Goal: Task Accomplishment & Management: Manage account settings

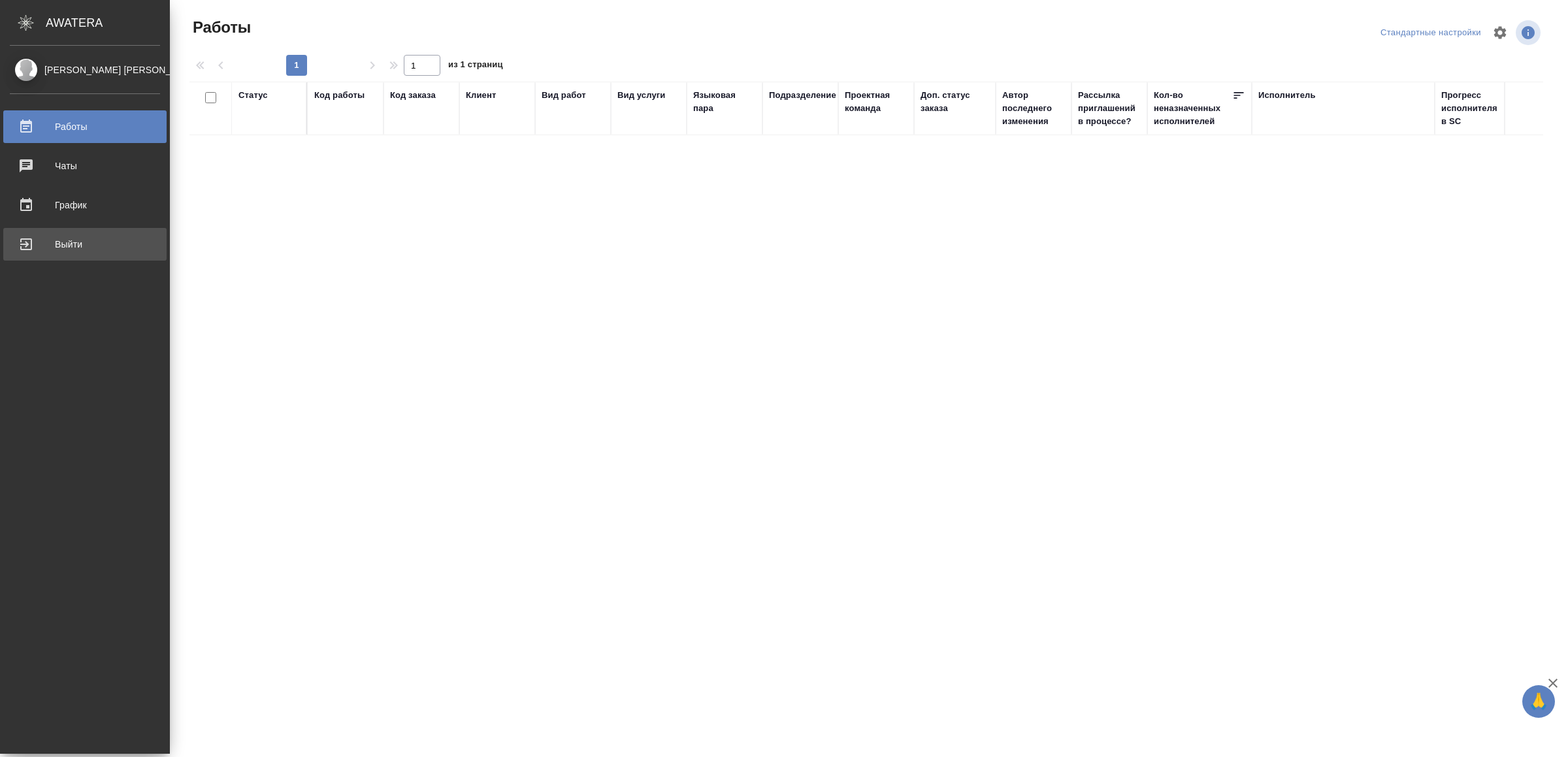
click at [39, 238] on div "Выйти" at bounding box center [85, 244] width 150 height 19
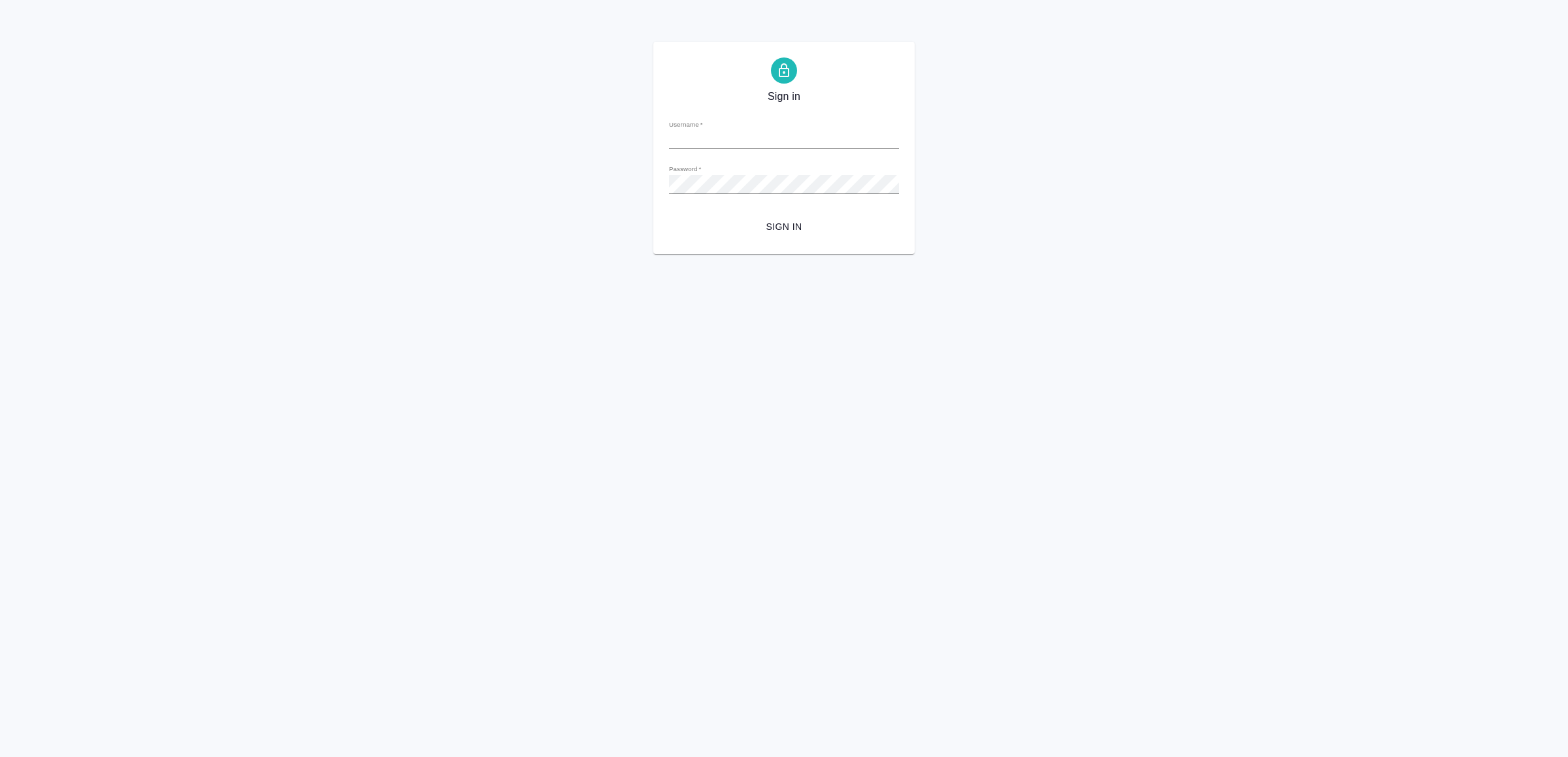
type input "[EMAIL_ADDRESS][DOMAIN_NAME]"
click at [852, 226] on span "Sign in" at bounding box center [784, 227] width 209 height 16
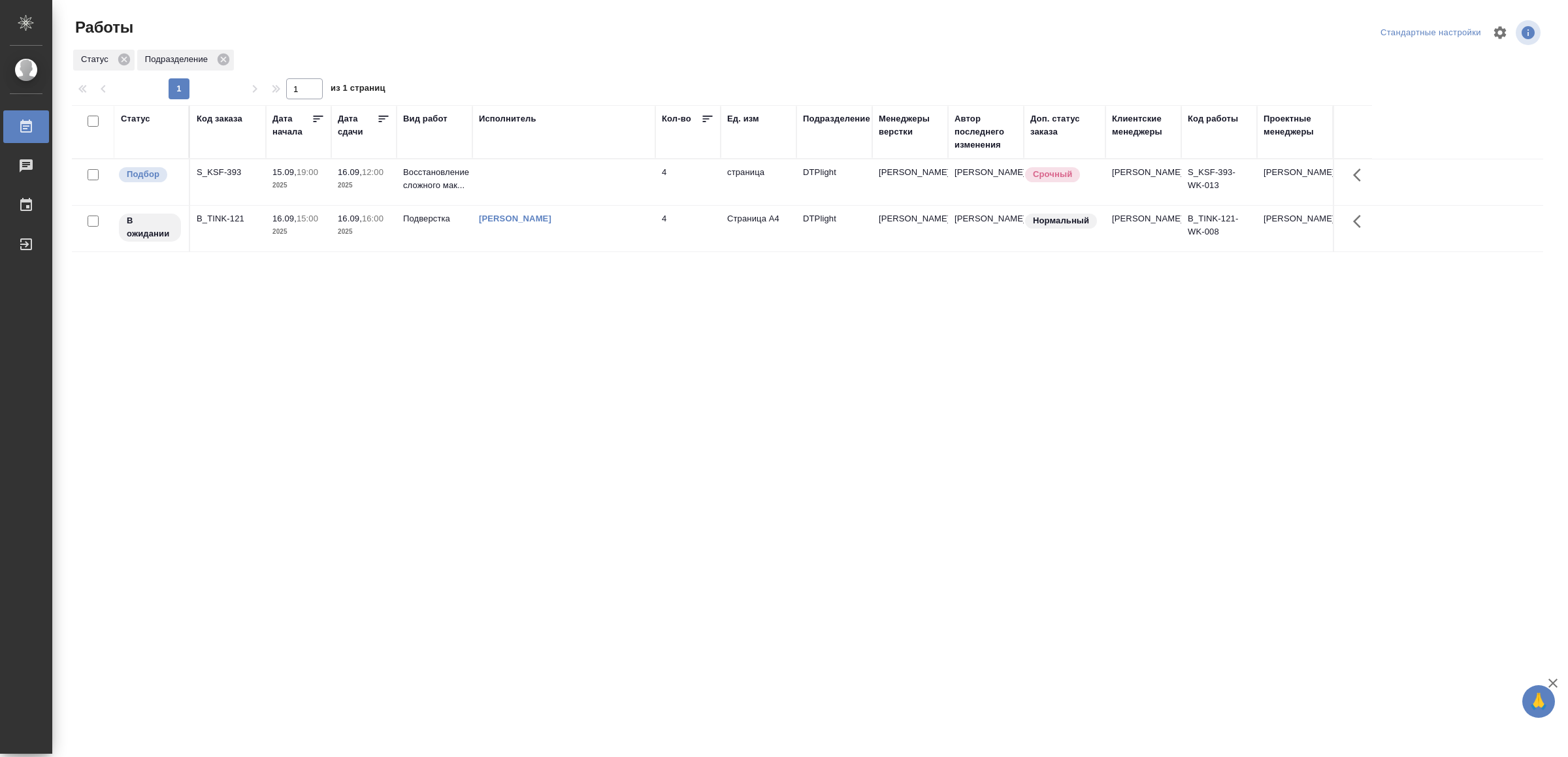
click at [591, 169] on td at bounding box center [564, 182] width 183 height 46
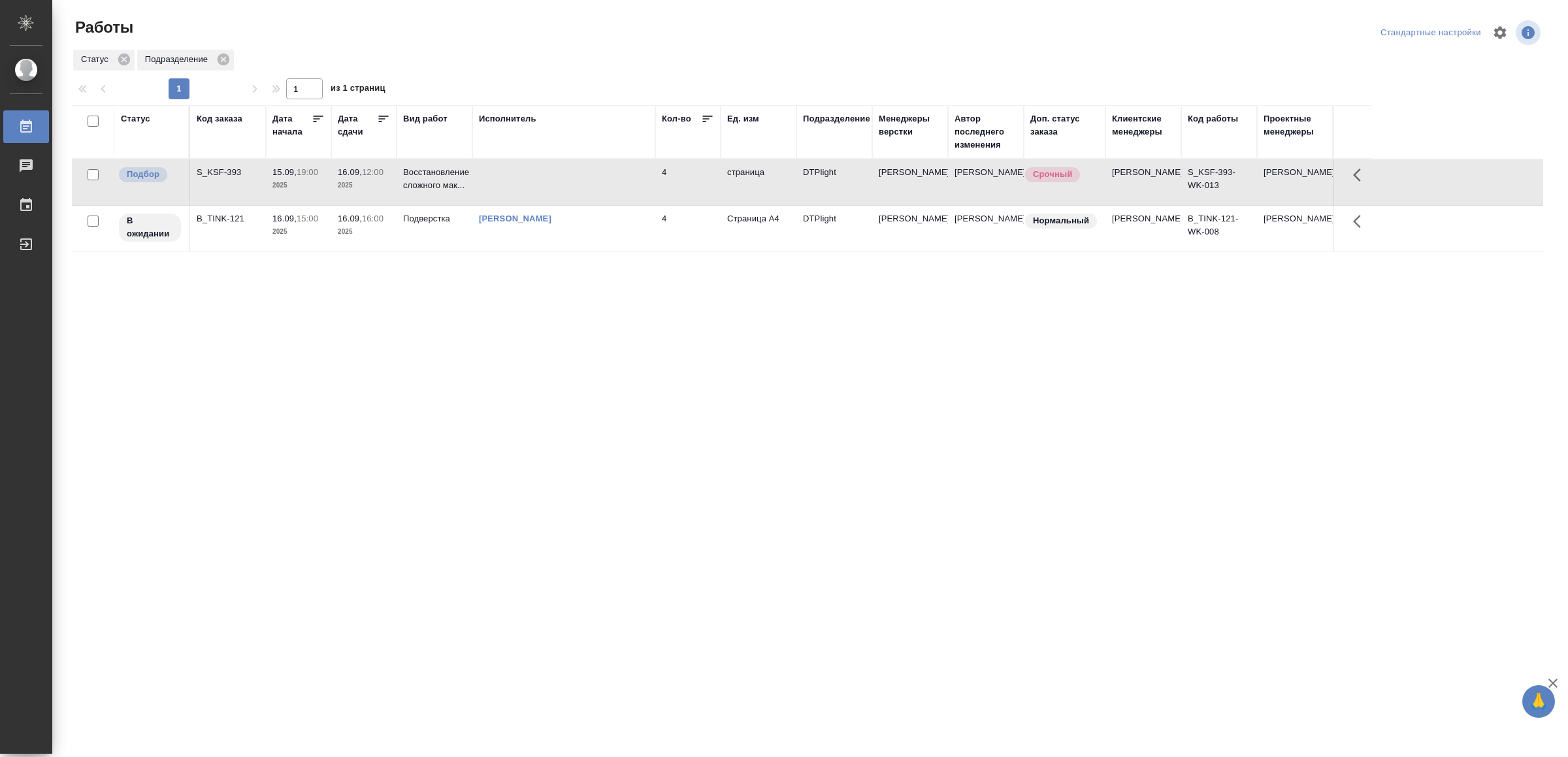
click at [591, 169] on td at bounding box center [564, 182] width 183 height 46
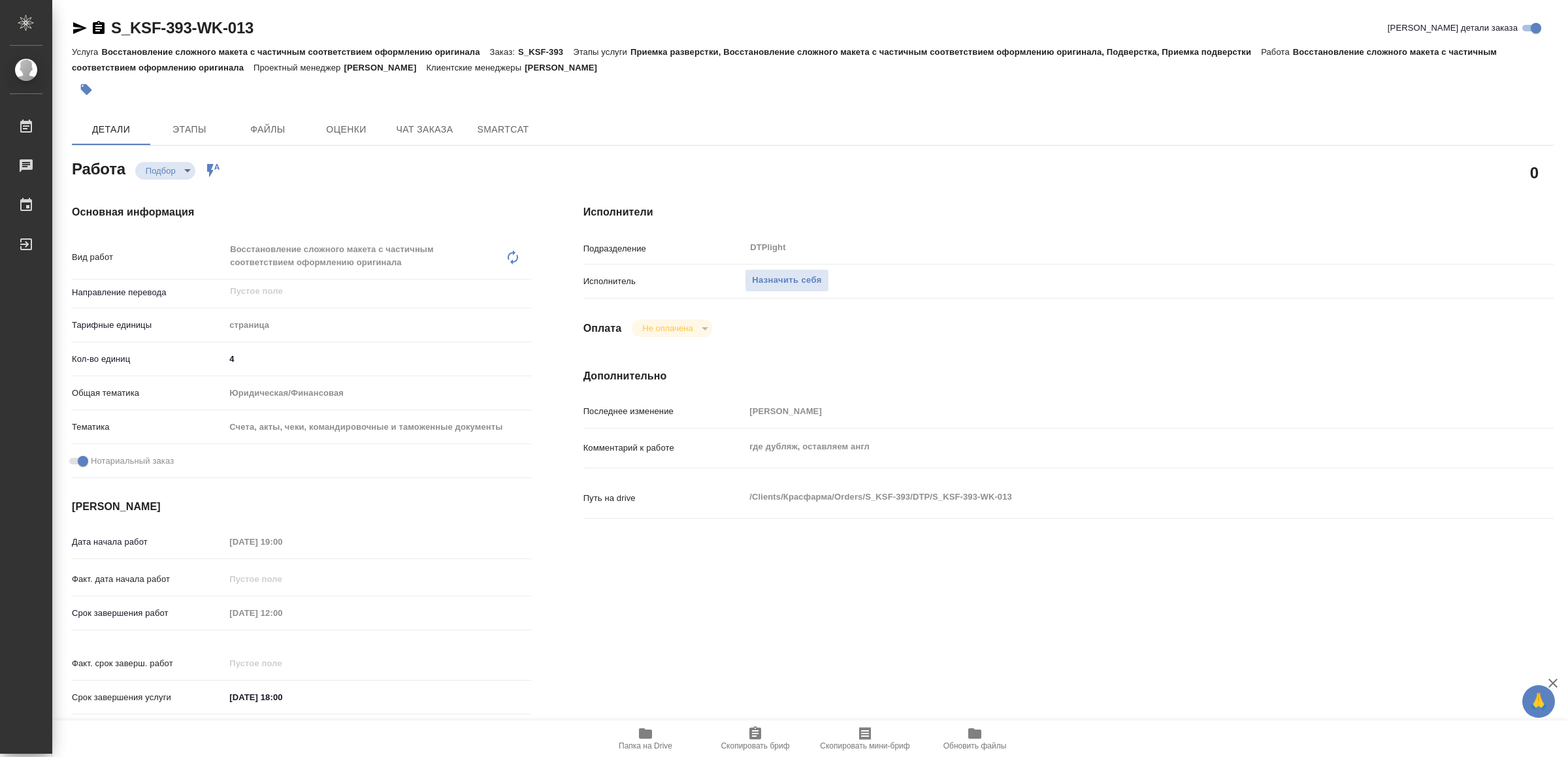
click at [633, 738] on span "Папка на Drive" at bounding box center [645, 738] width 94 height 25
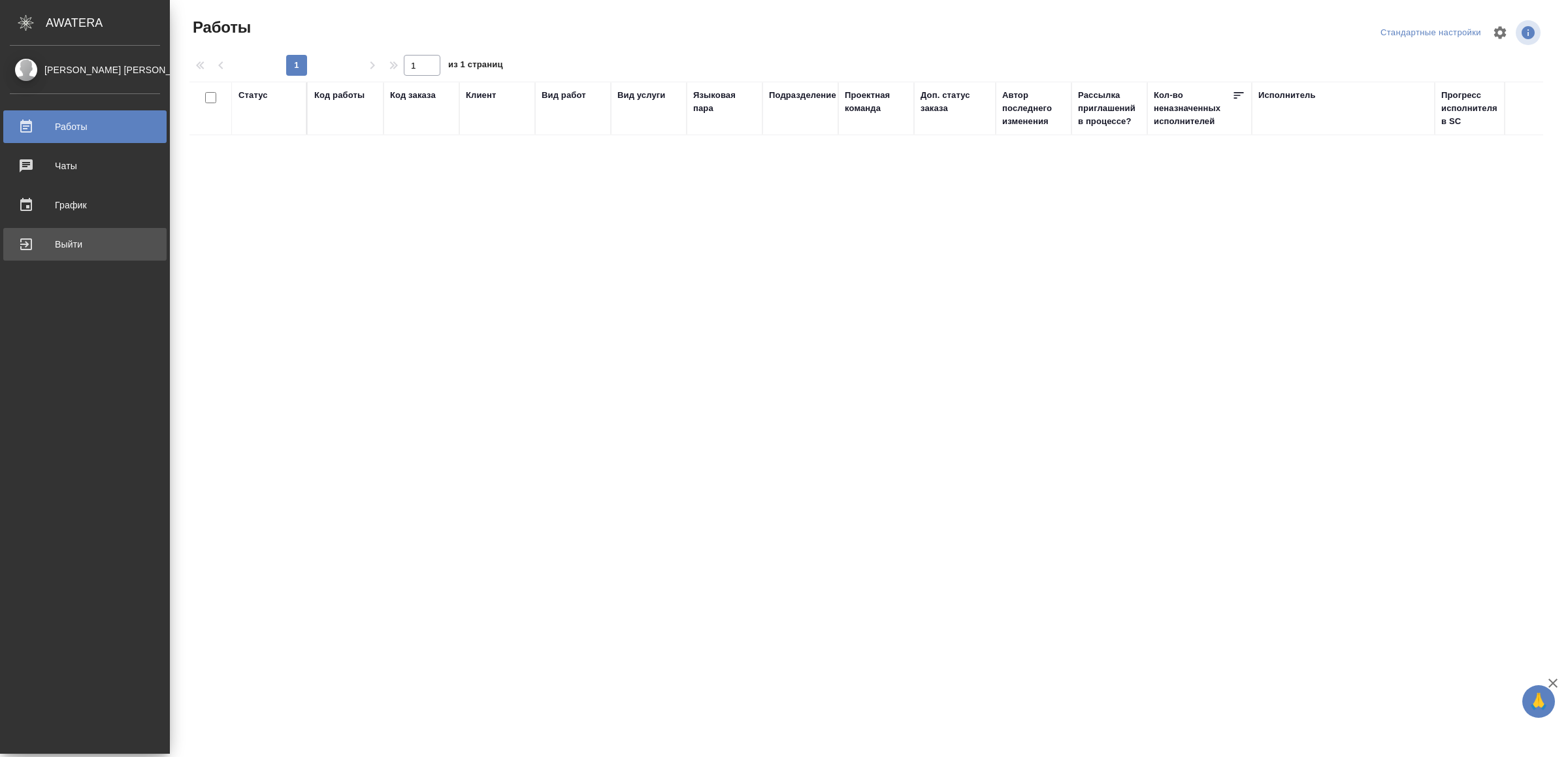
click at [25, 239] on div "Выйти" at bounding box center [85, 244] width 150 height 19
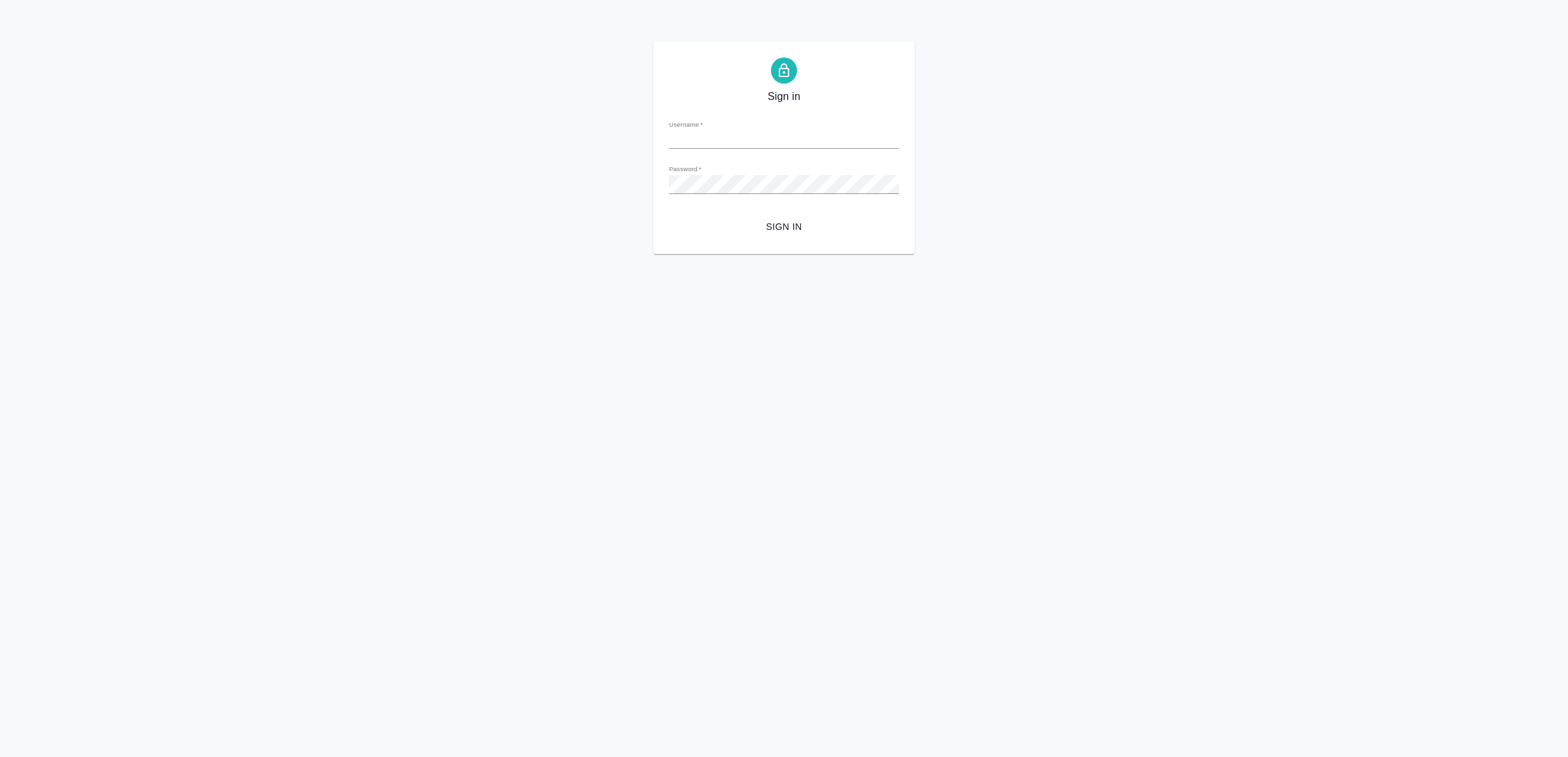
type input "[EMAIL_ADDRESS][DOMAIN_NAME]"
click at [768, 228] on span "Sign in" at bounding box center [784, 227] width 209 height 16
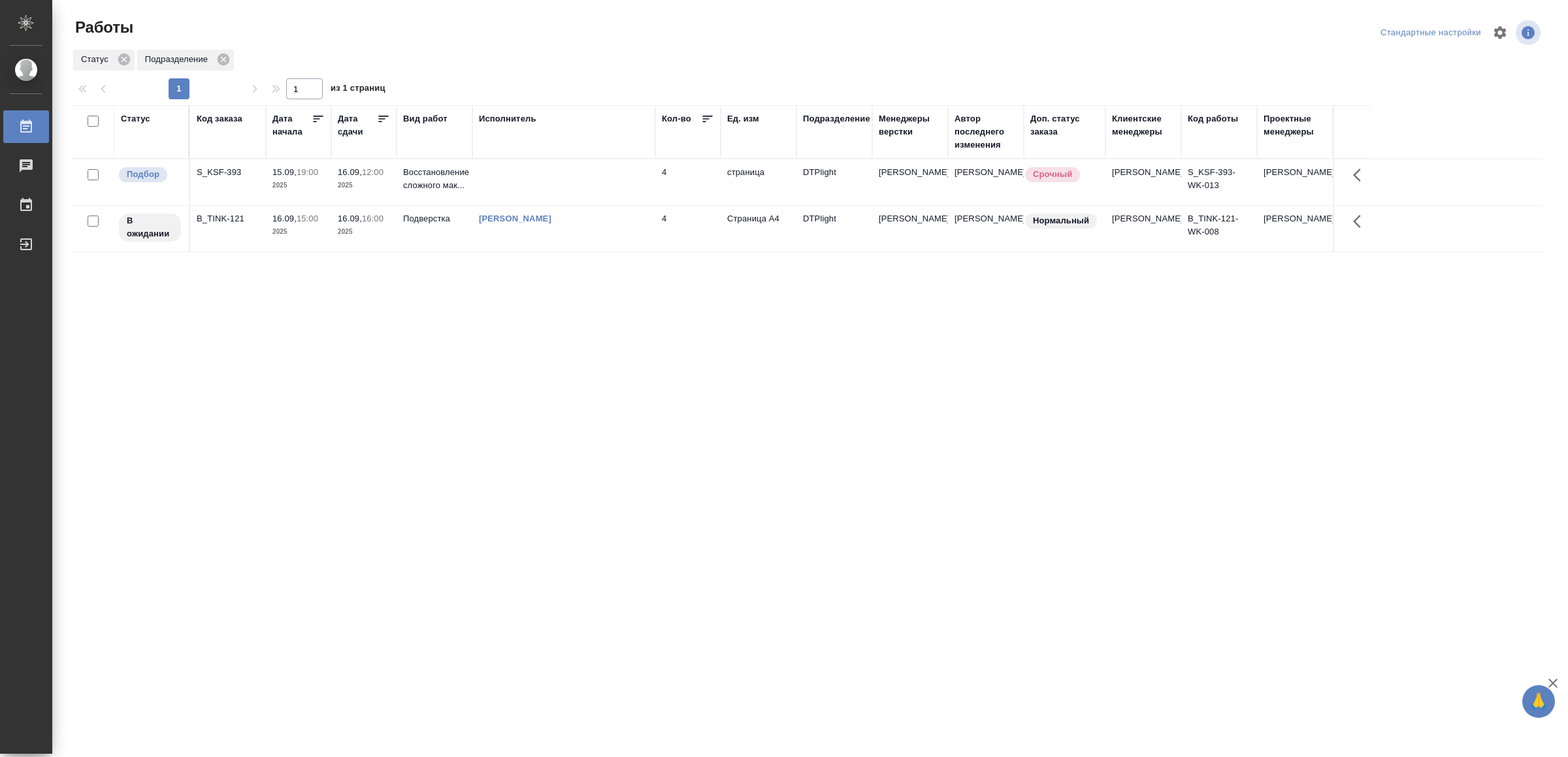
click at [293, 413] on div "Статус Код заказа Дата начала Дата сдачи Вид работ Исполнитель Кол-во Ед. изм П…" at bounding box center [808, 340] width 1471 height 471
click at [206, 407] on div "Статус Код заказа Дата начала Дата сдачи Вид работ Исполнитель Кол-во Ед. изм П…" at bounding box center [808, 340] width 1471 height 471
drag, startPoint x: 192, startPoint y: 365, endPoint x: 200, endPoint y: 371, distance: 10.0
click at [601, 171] on td at bounding box center [564, 182] width 183 height 46
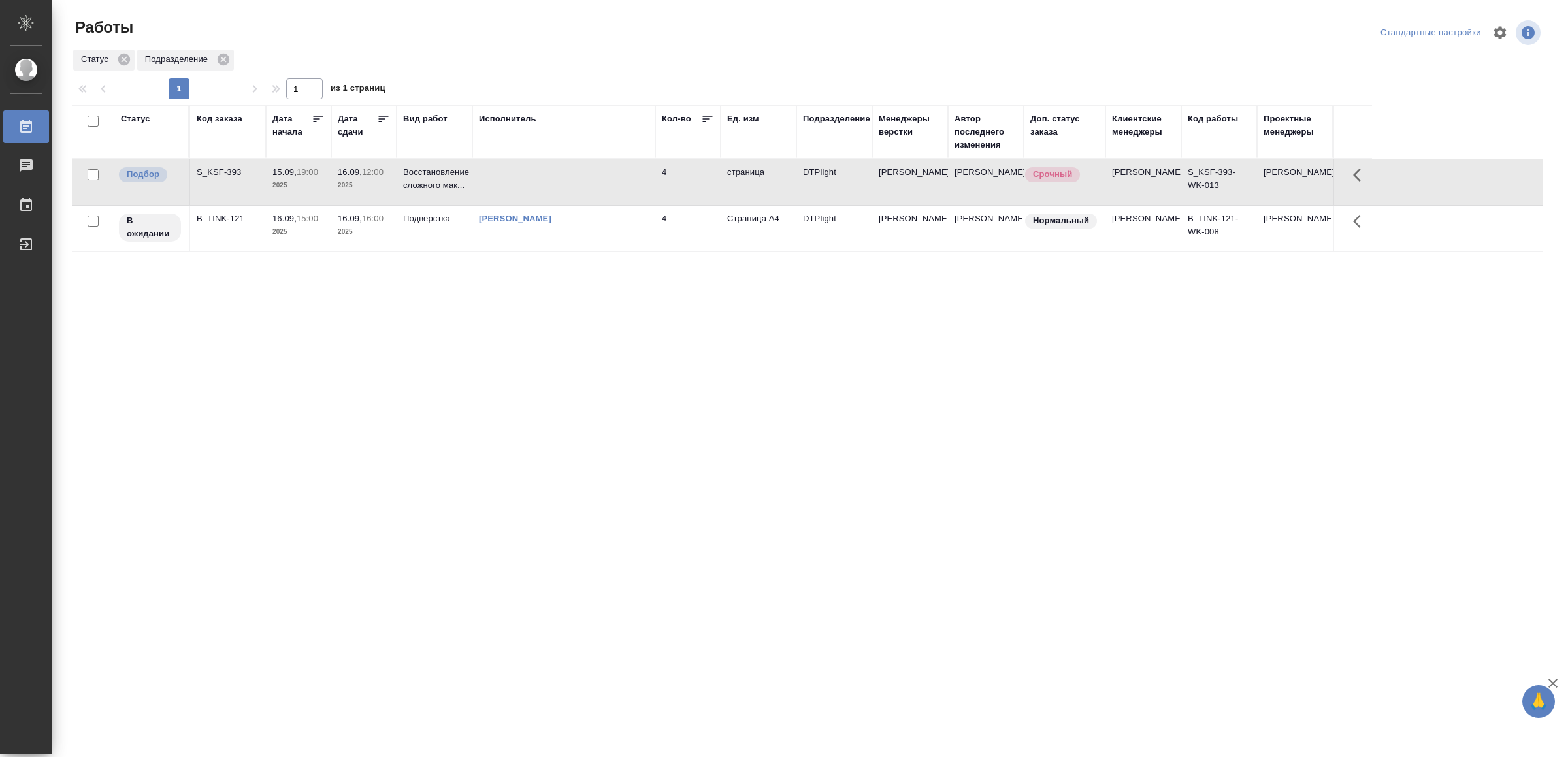
click at [601, 171] on td at bounding box center [564, 182] width 183 height 46
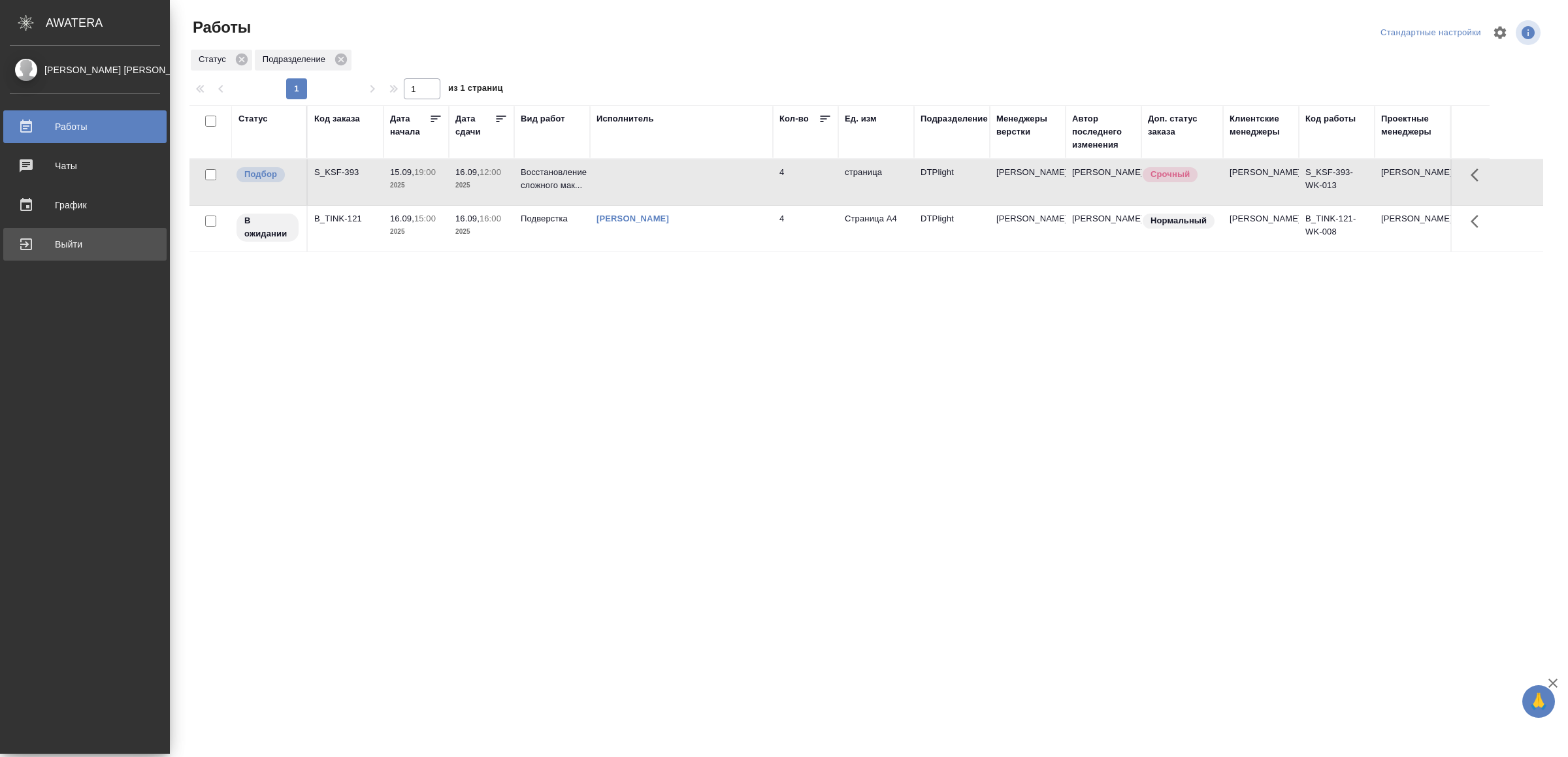
click at [92, 251] on div "Выйти" at bounding box center [85, 244] width 150 height 19
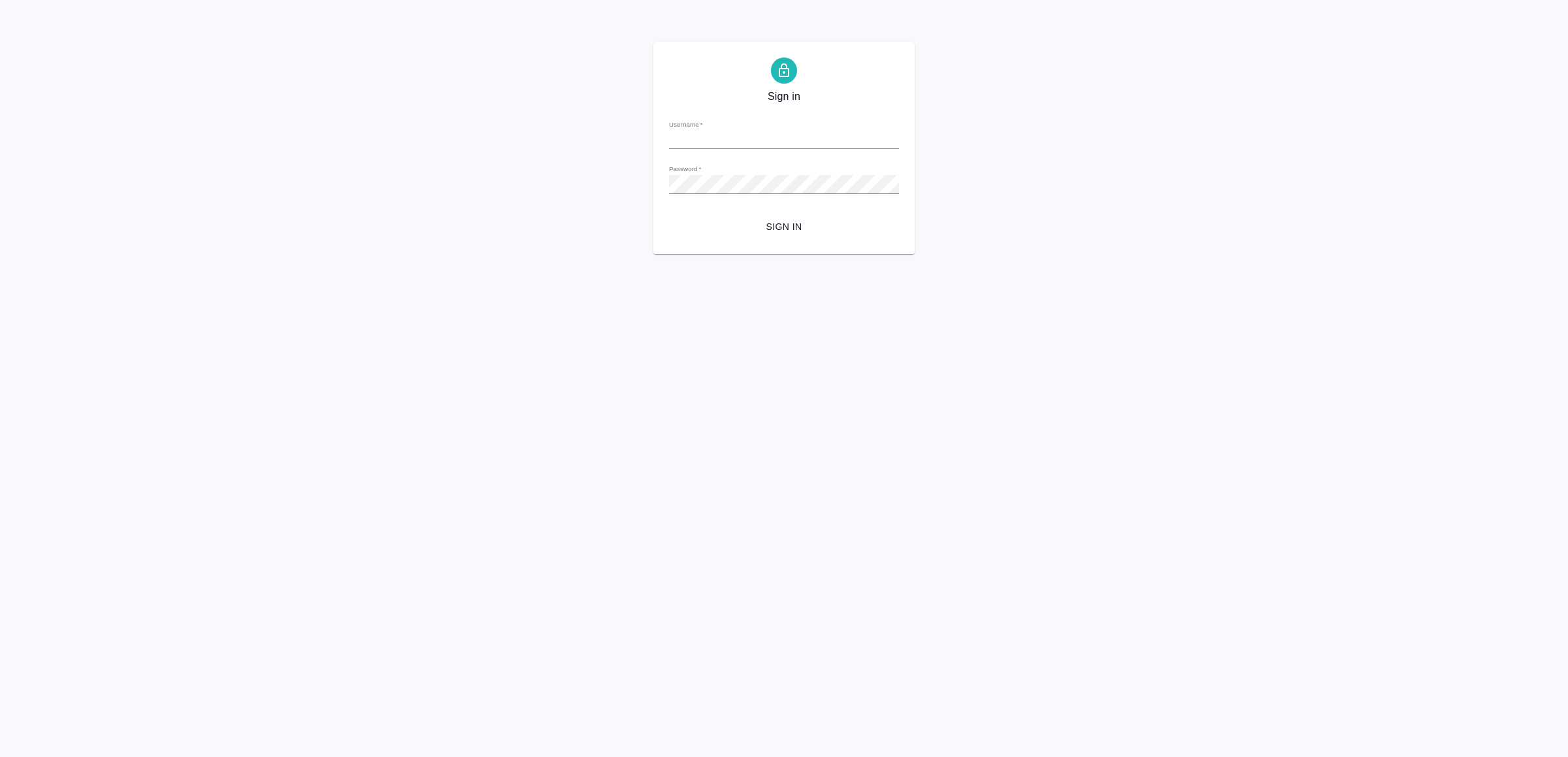
type input "v.yamkovenko@awatera.com"
click at [762, 230] on span "Sign in" at bounding box center [784, 227] width 209 height 16
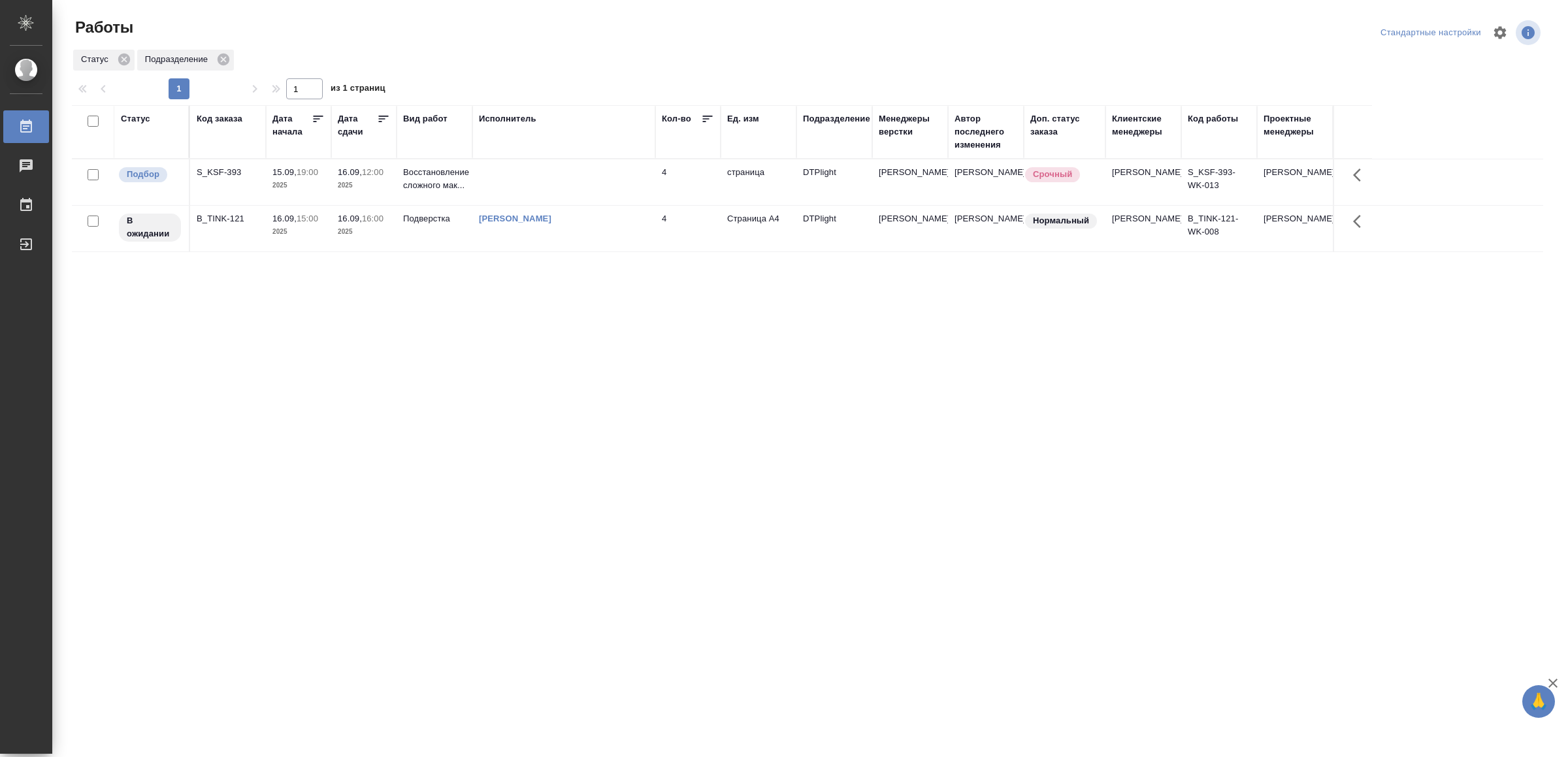
click at [520, 177] on td at bounding box center [564, 182] width 183 height 46
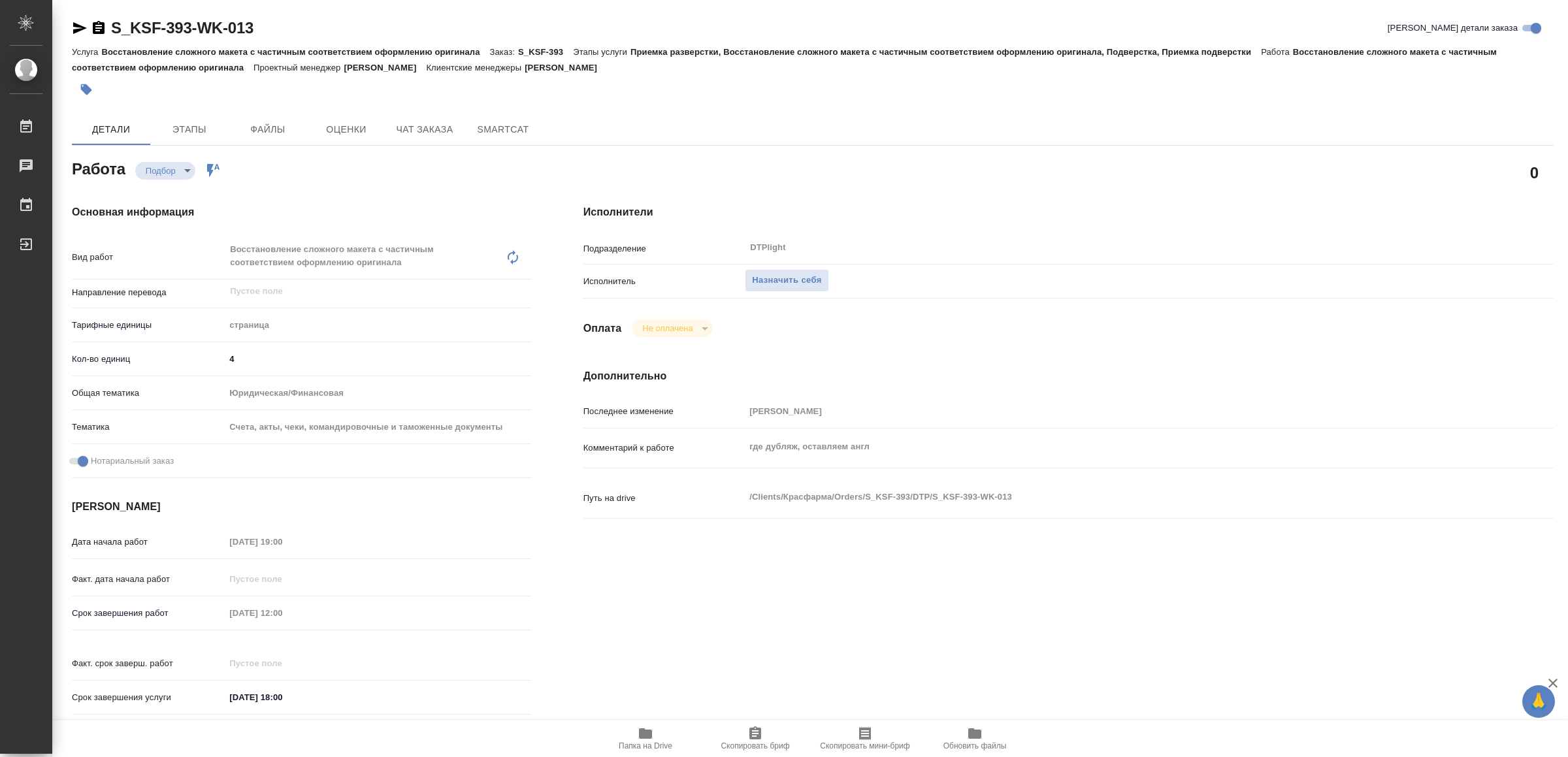
click at [637, 728] on icon "button" at bounding box center [645, 734] width 15 height 15
type textarea "x"
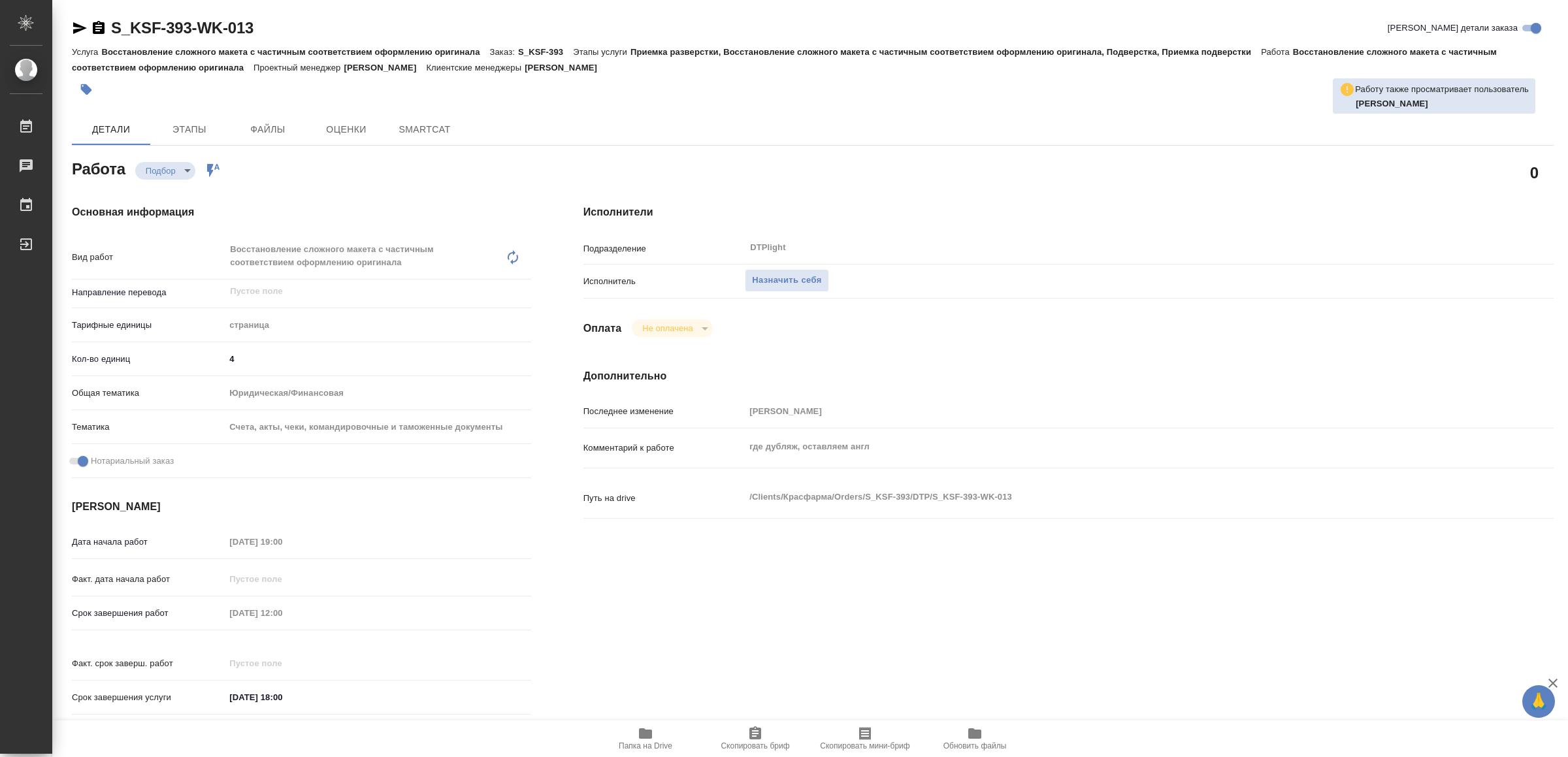
type textarea "x"
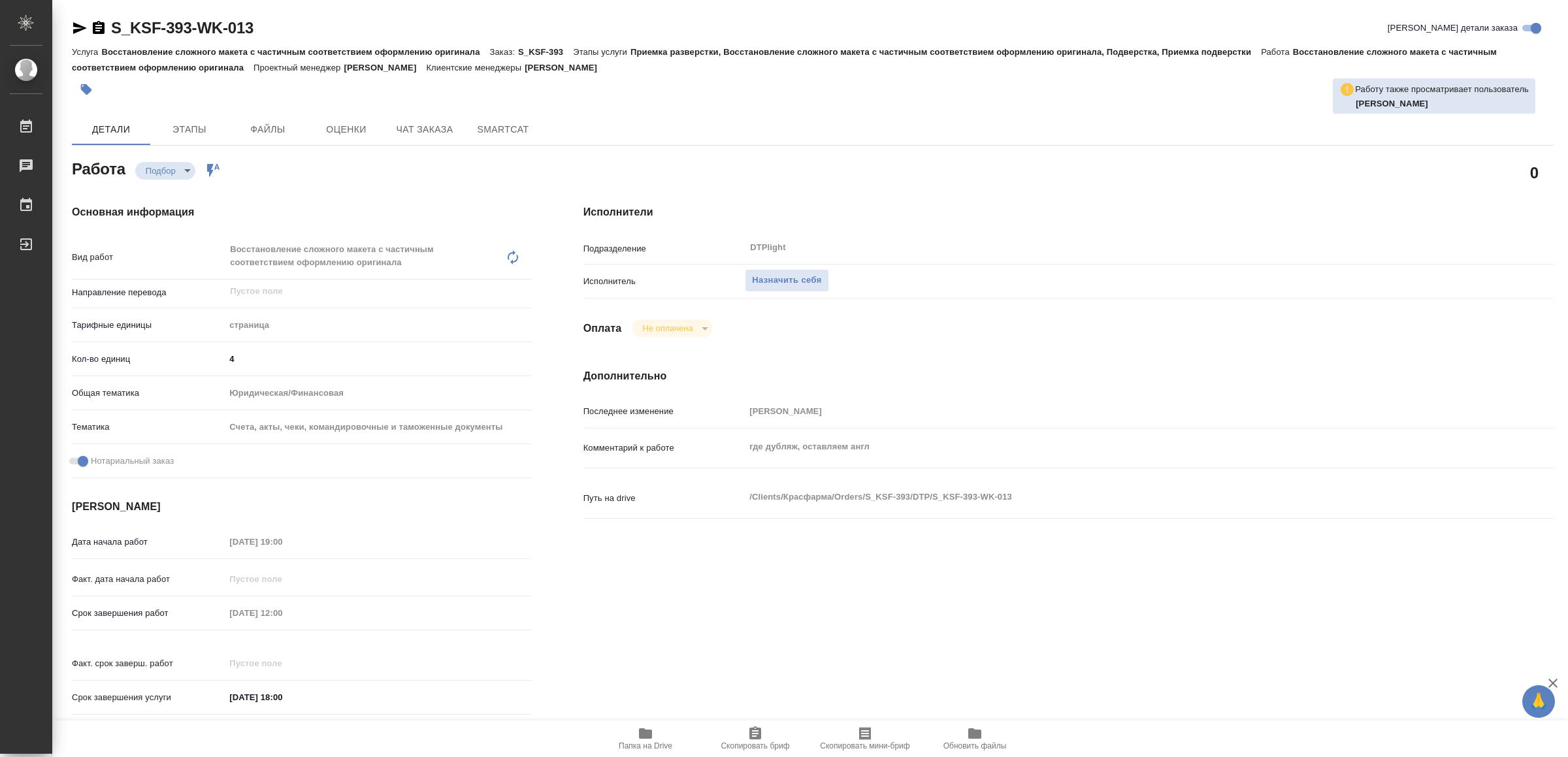
type textarea "x"
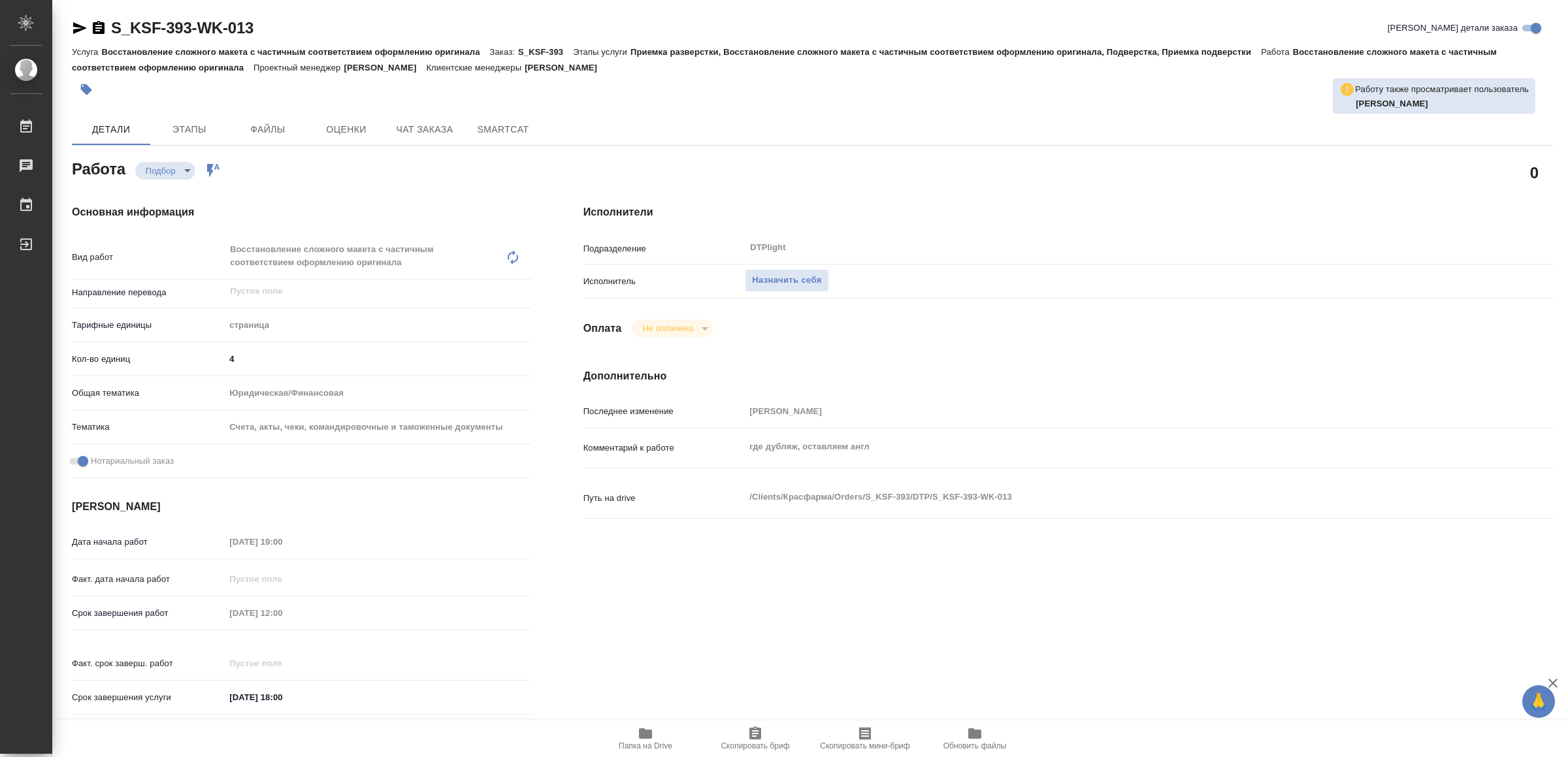
type textarea "x"
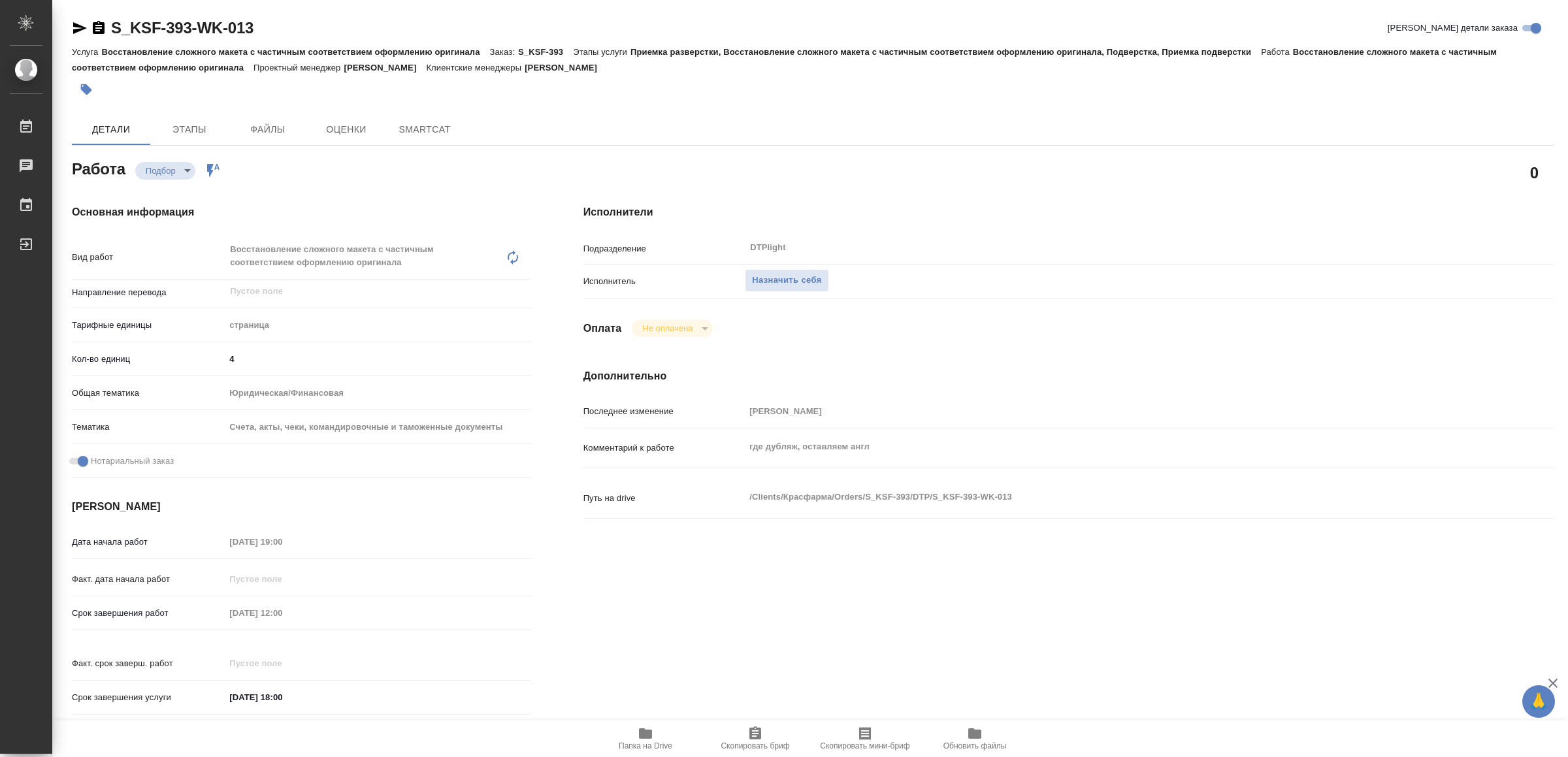
type textarea "x"
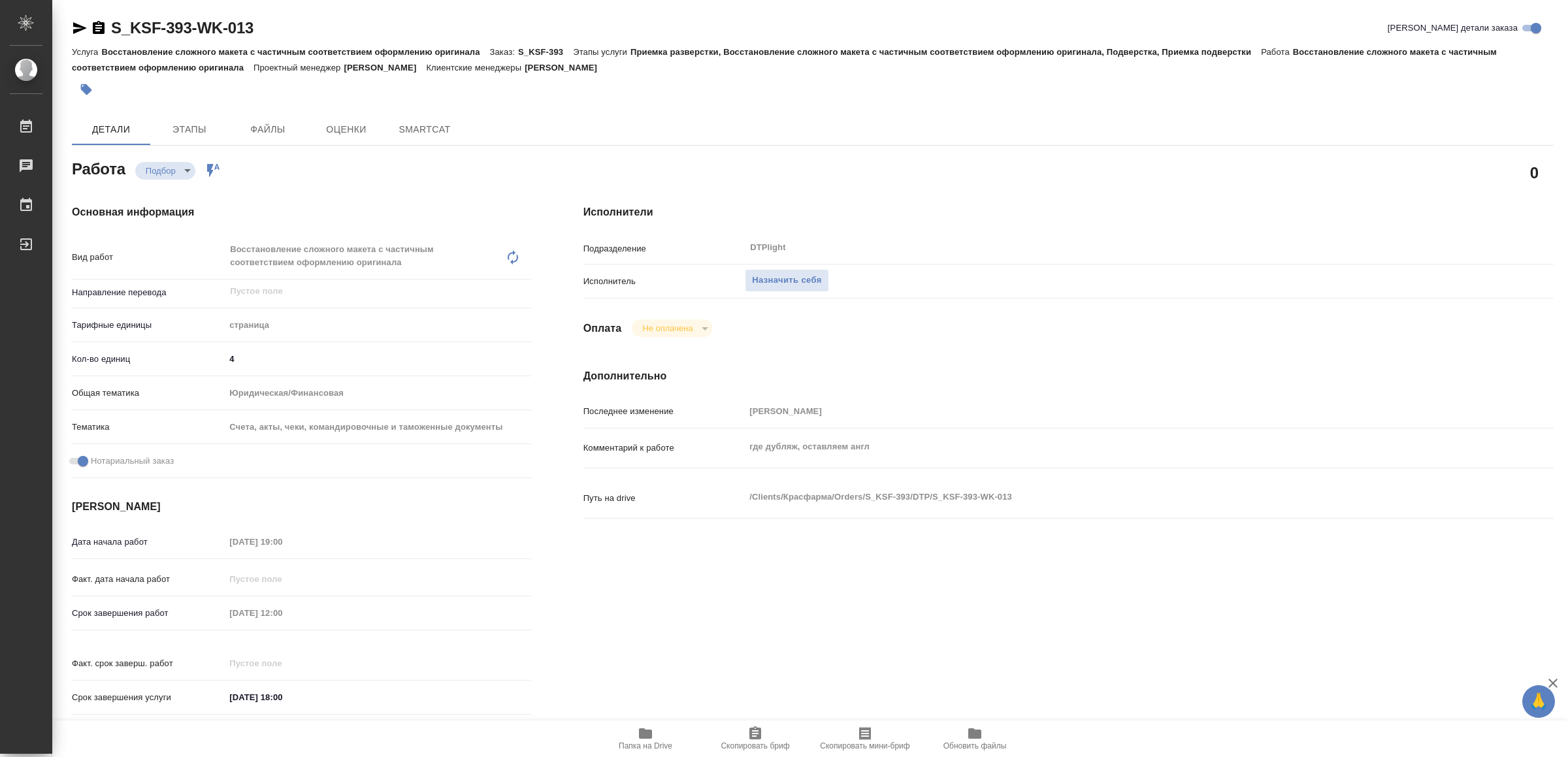
type textarea "x"
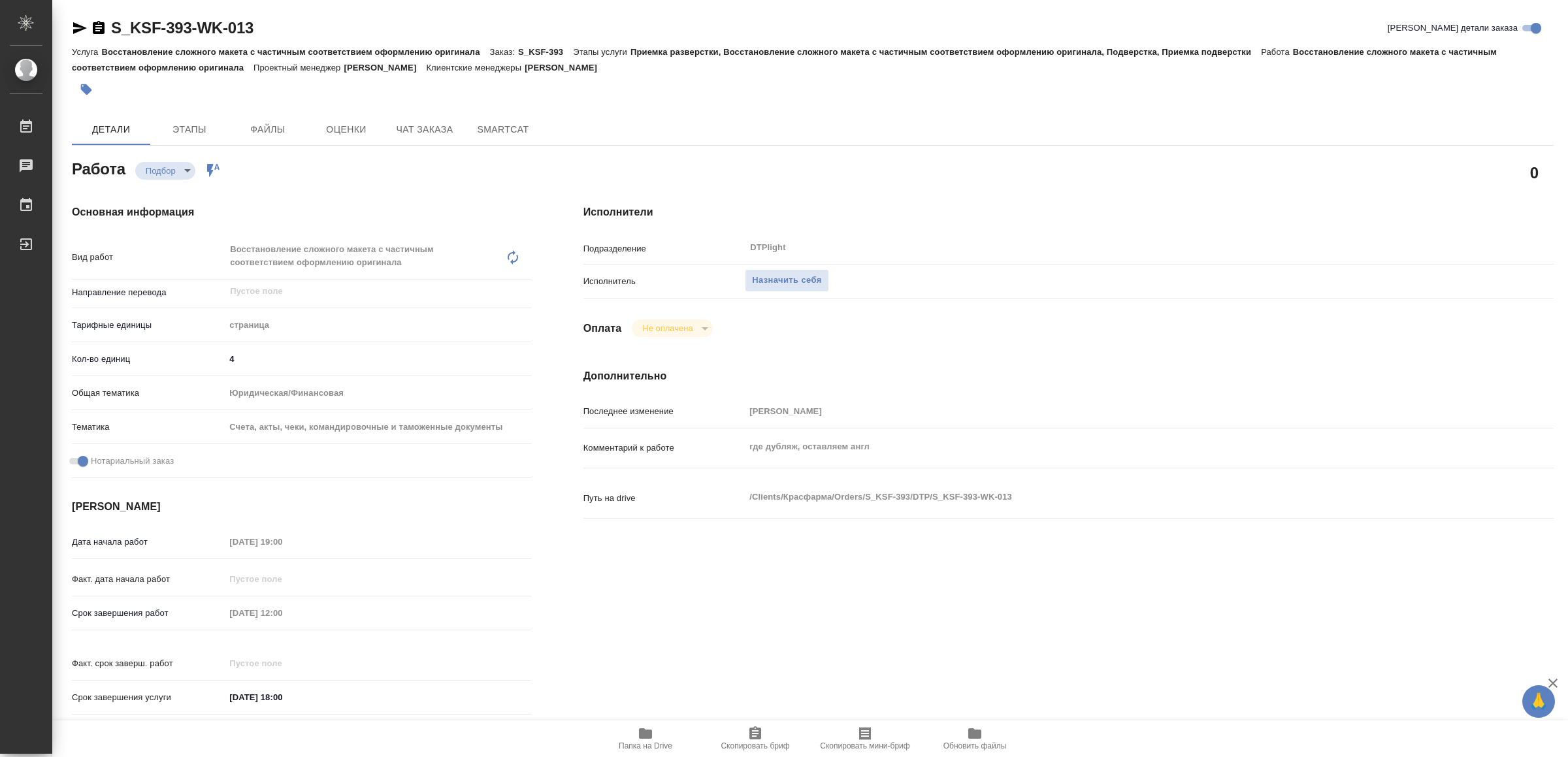
type textarea "x"
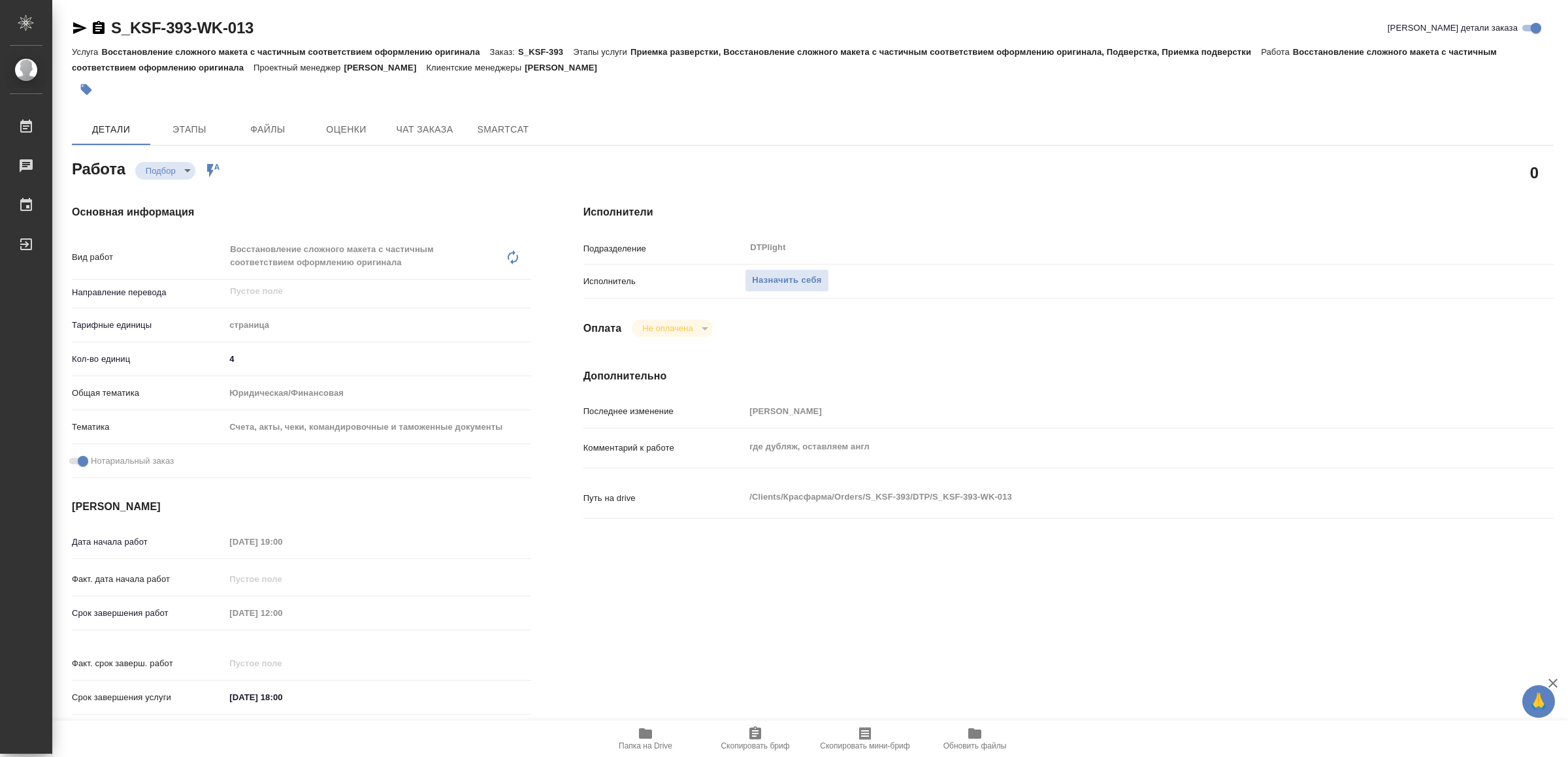
type textarea "x"
click at [786, 273] on span "Назначить себя" at bounding box center [787, 280] width 69 height 15
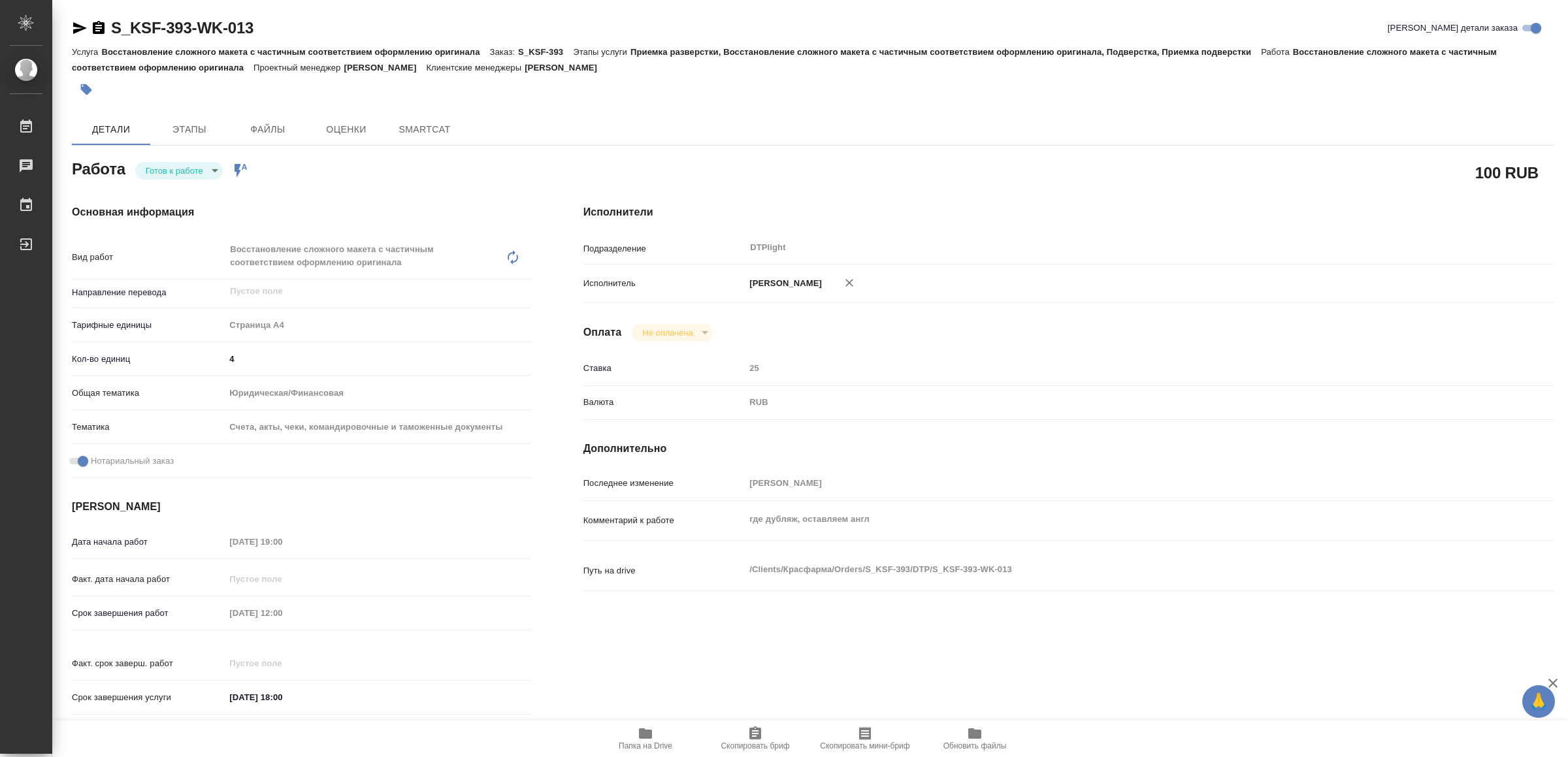
type textarea "x"
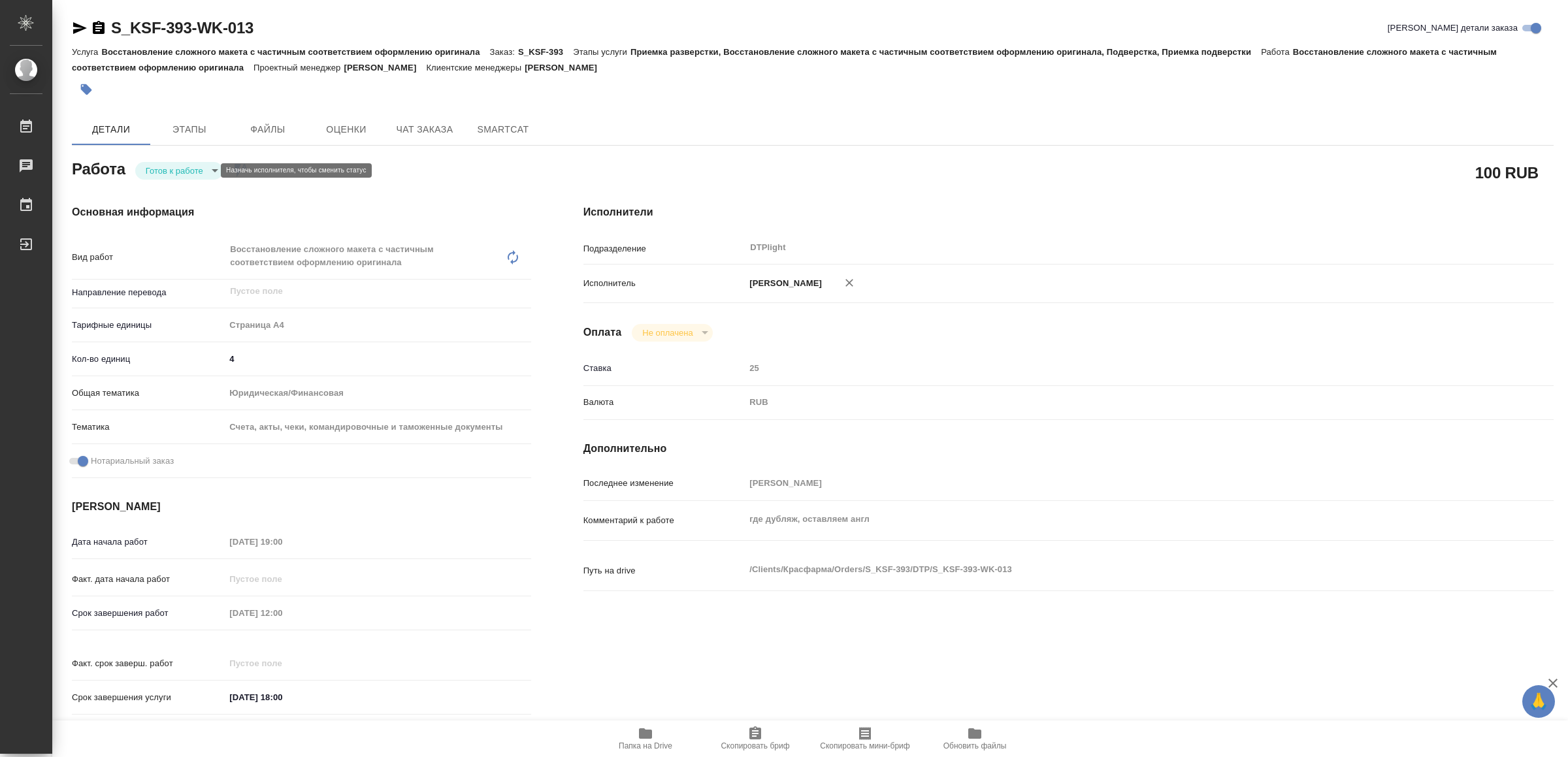
click at [152, 166] on body "🙏 .cls-1 fill:#fff; AWATERA Yamkovenko Vera Работы Чаты График Выйти S_KSF-393-…" at bounding box center [784, 378] width 1568 height 757
click at [152, 166] on button "В работе" at bounding box center [168, 171] width 43 height 15
type textarea "x"
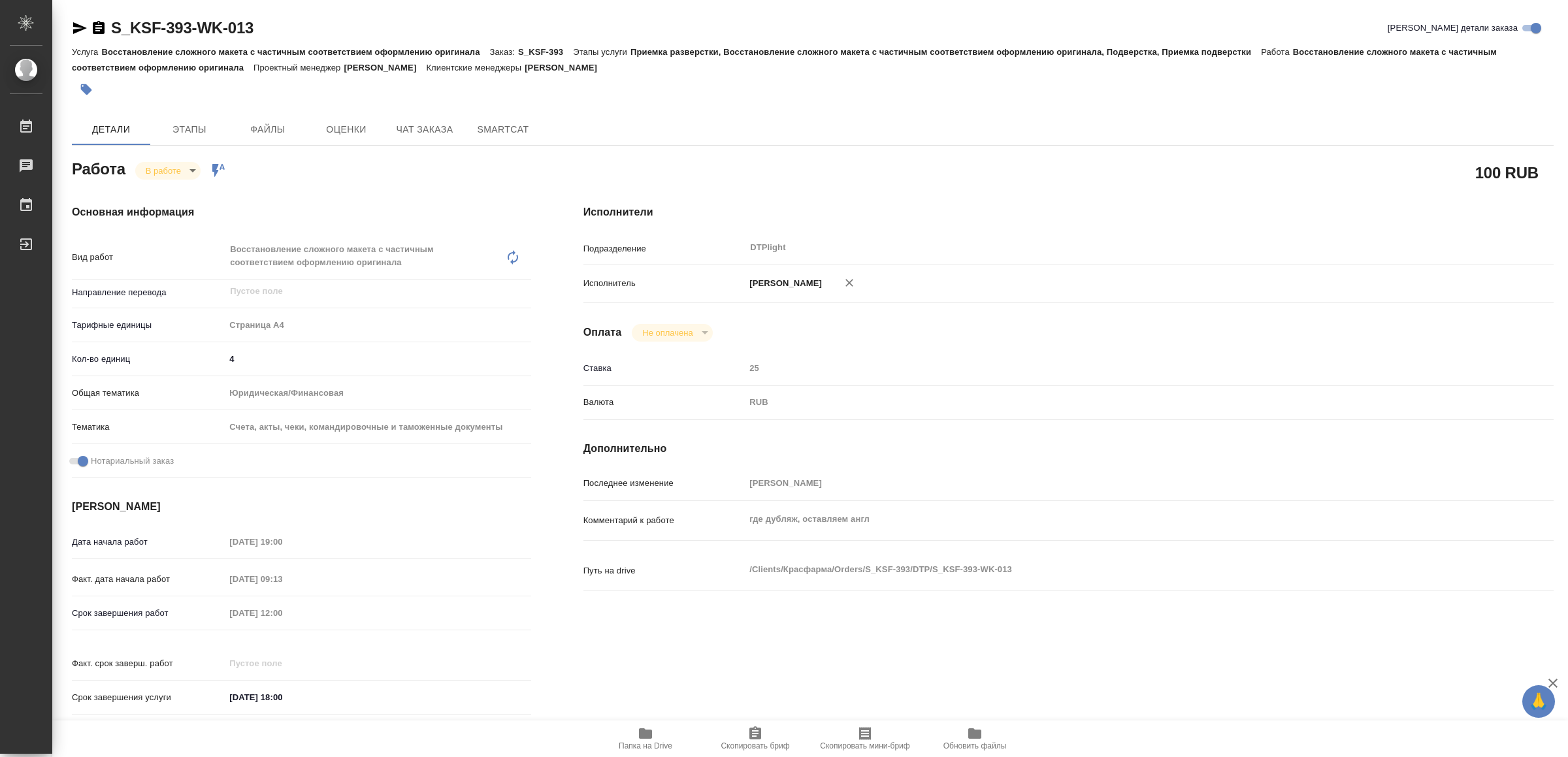
type textarea "x"
click at [79, 30] on icon "button" at bounding box center [80, 28] width 14 height 12
type textarea "x"
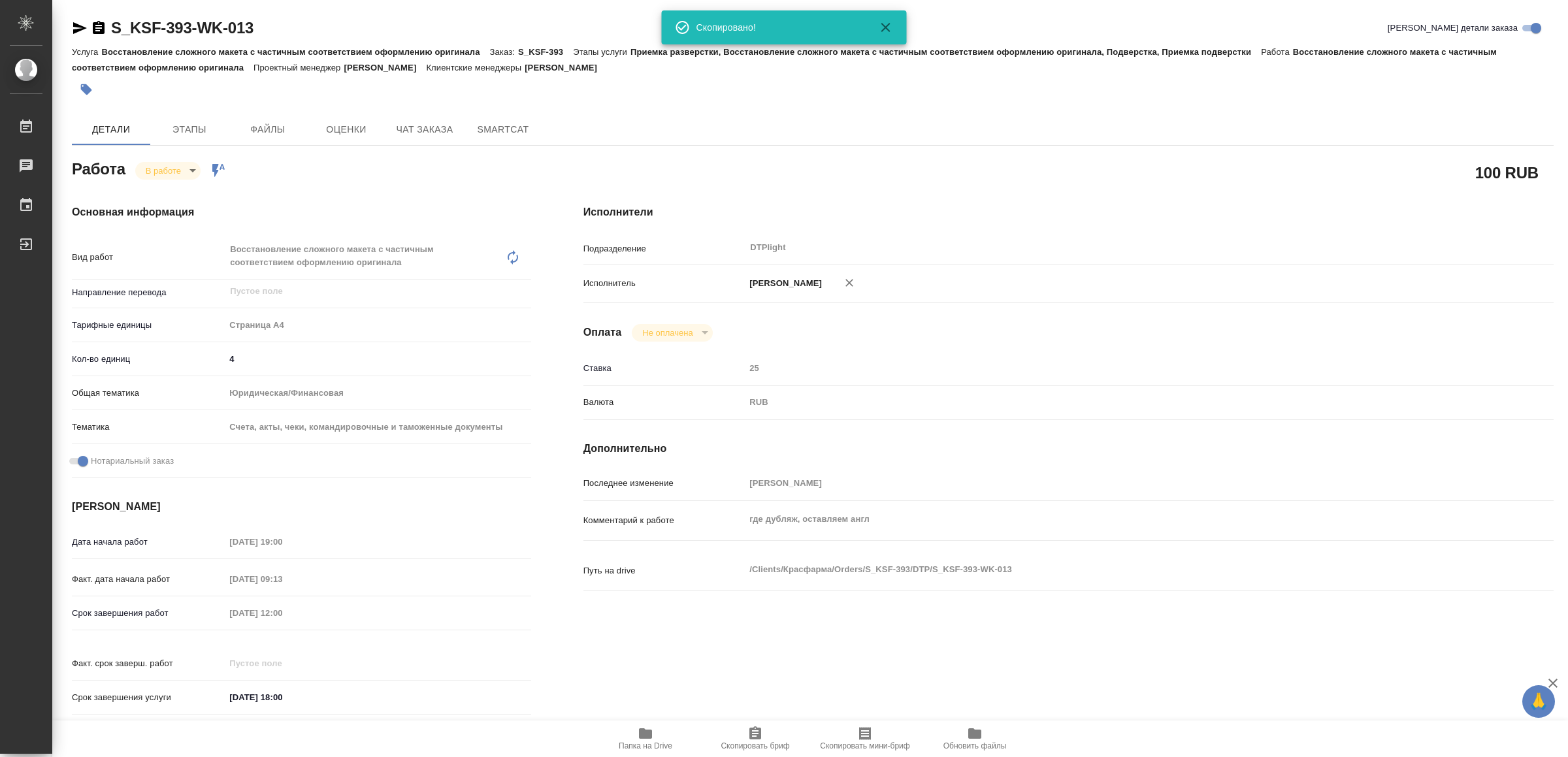
type textarea "x"
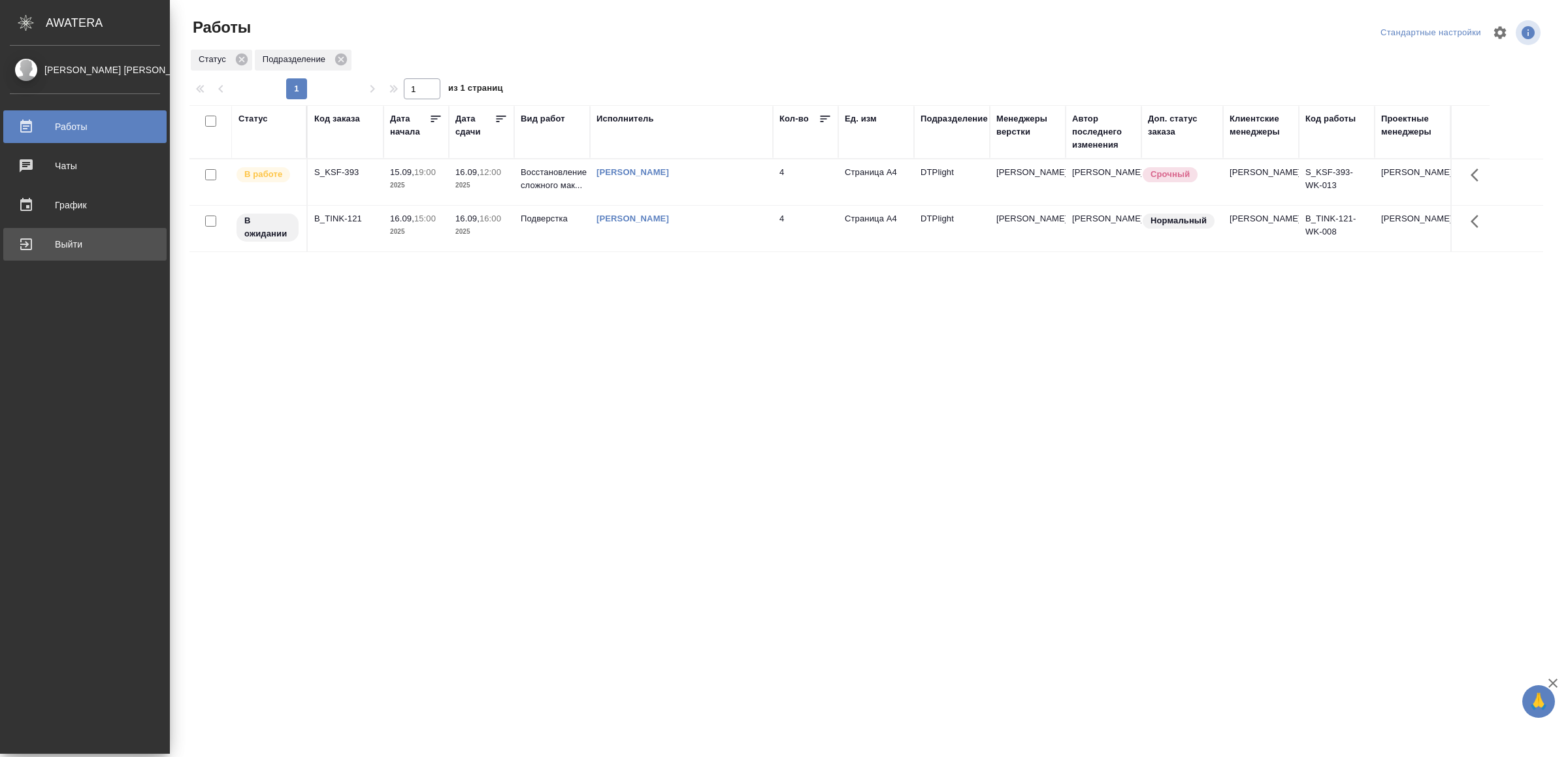
click at [17, 239] on div "Выйти" at bounding box center [85, 244] width 150 height 19
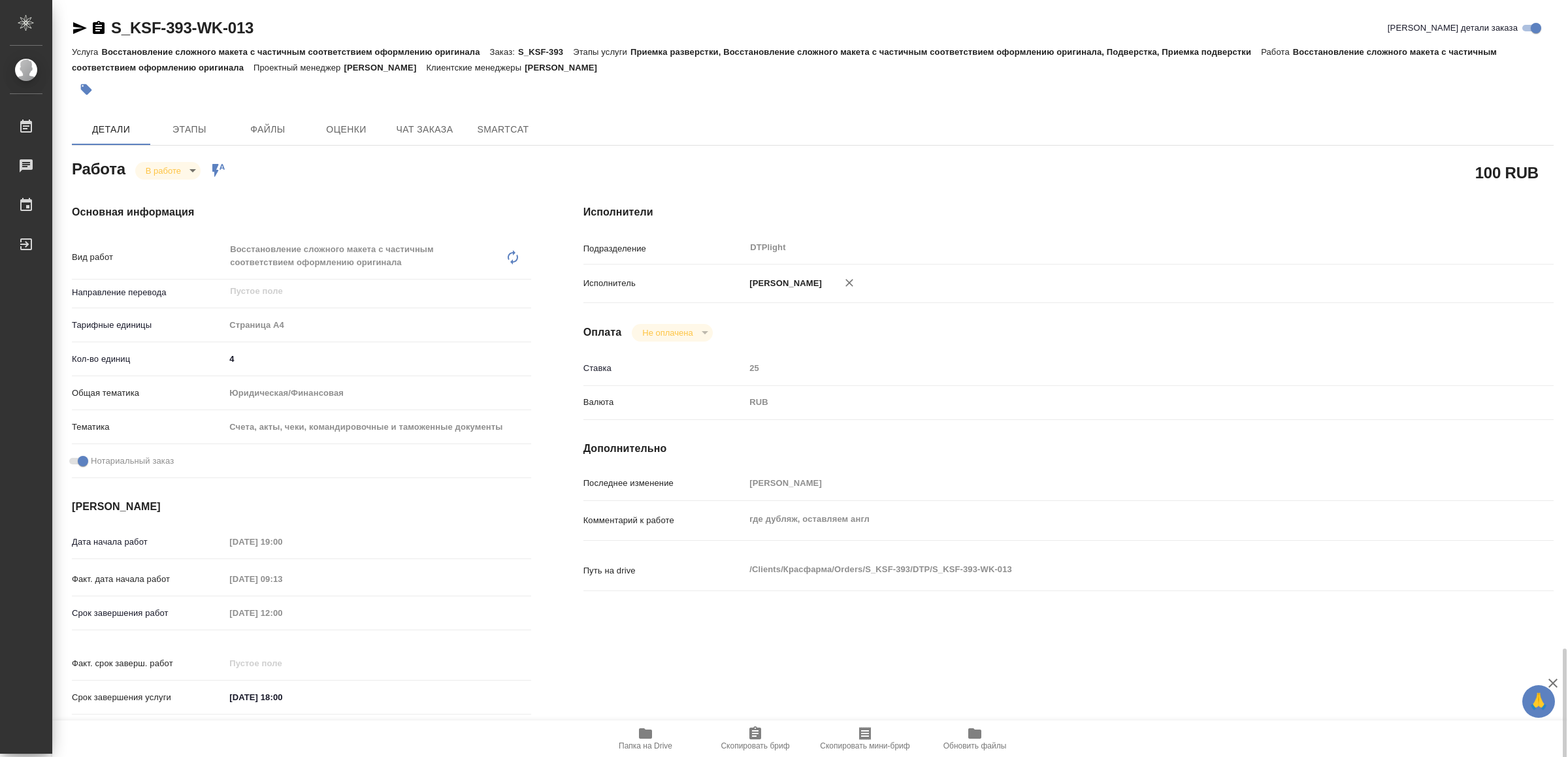
scroll to position [401, 0]
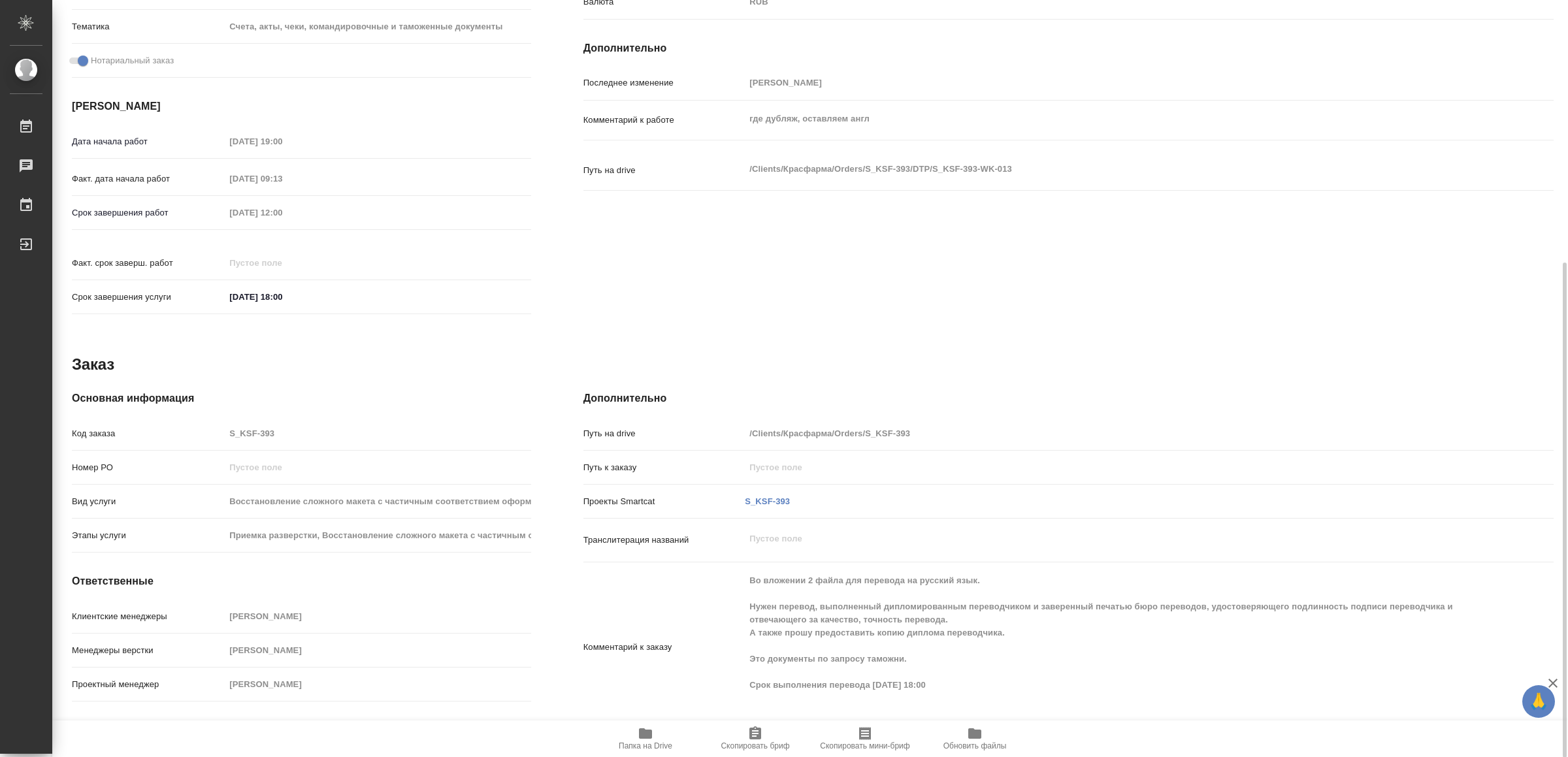
click at [1539, 605] on div "Комментарий к заказу Во вложении 2 файла для перевода на русский язык. Нужен пе…" at bounding box center [1069, 648] width 971 height 160
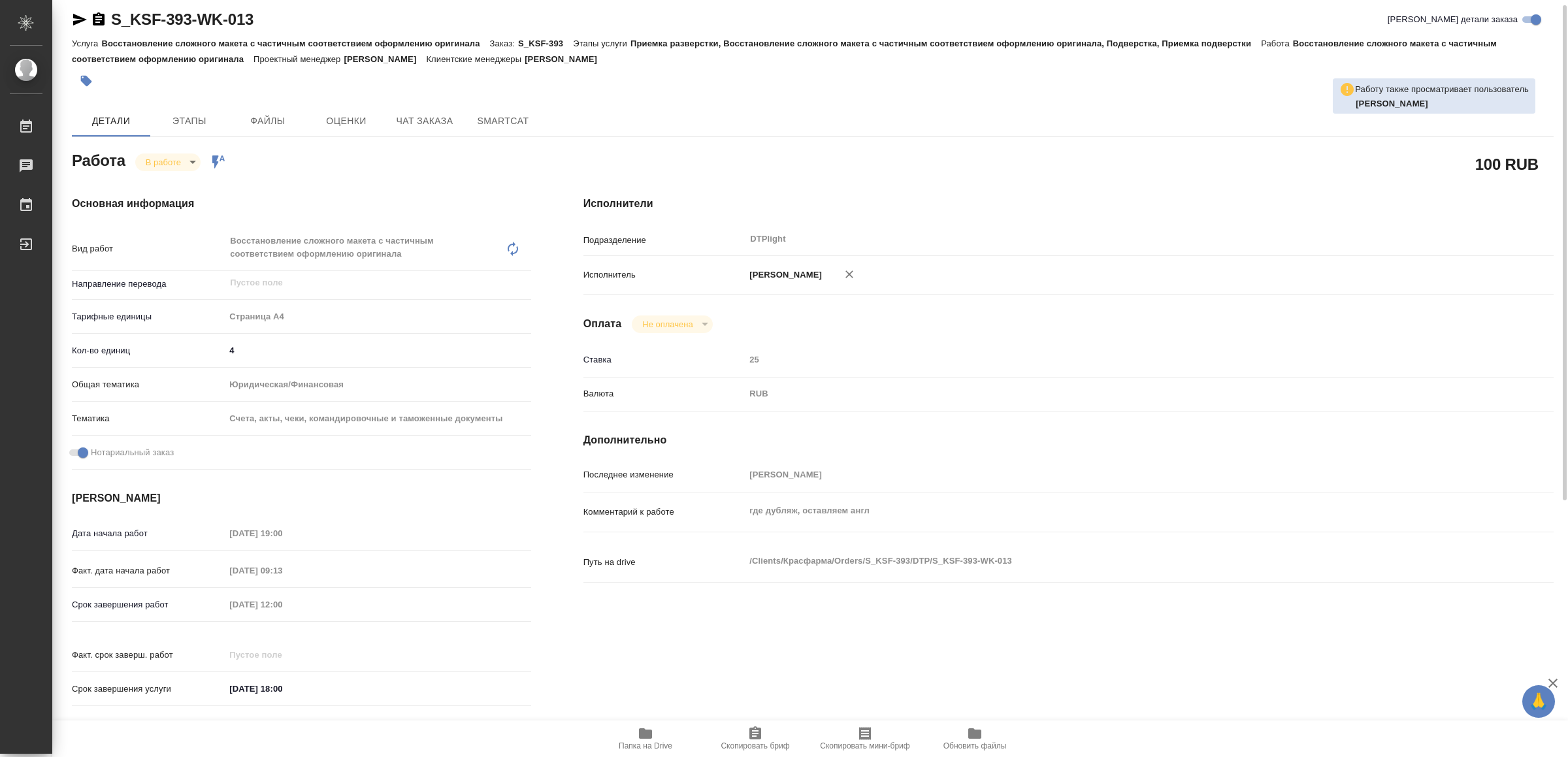
scroll to position [0, 0]
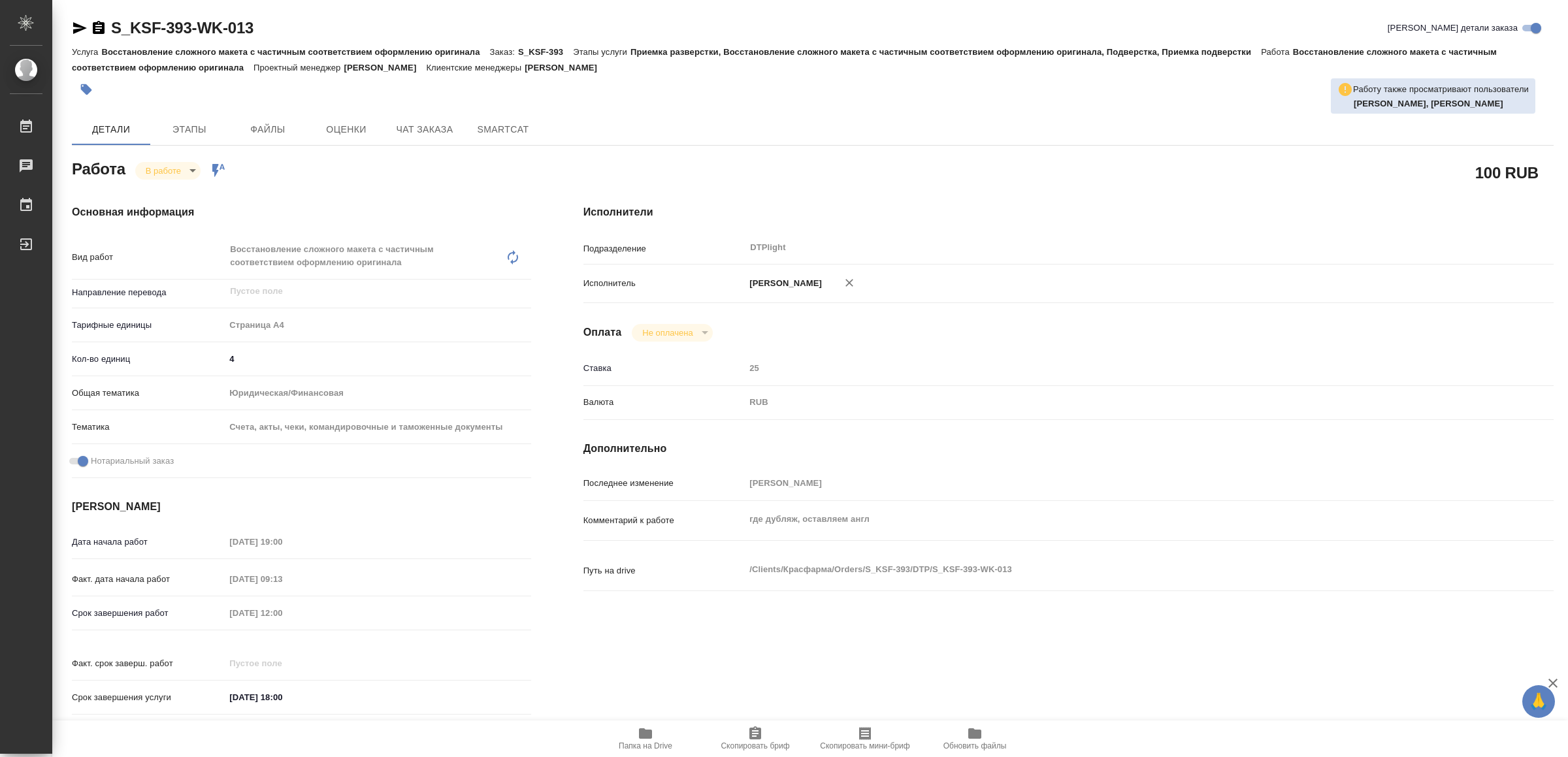
click at [77, 20] on icon "button" at bounding box center [79, 27] width 15 height 15
click at [657, 742] on span "Папка на Drive" at bounding box center [645, 746] width 53 height 9
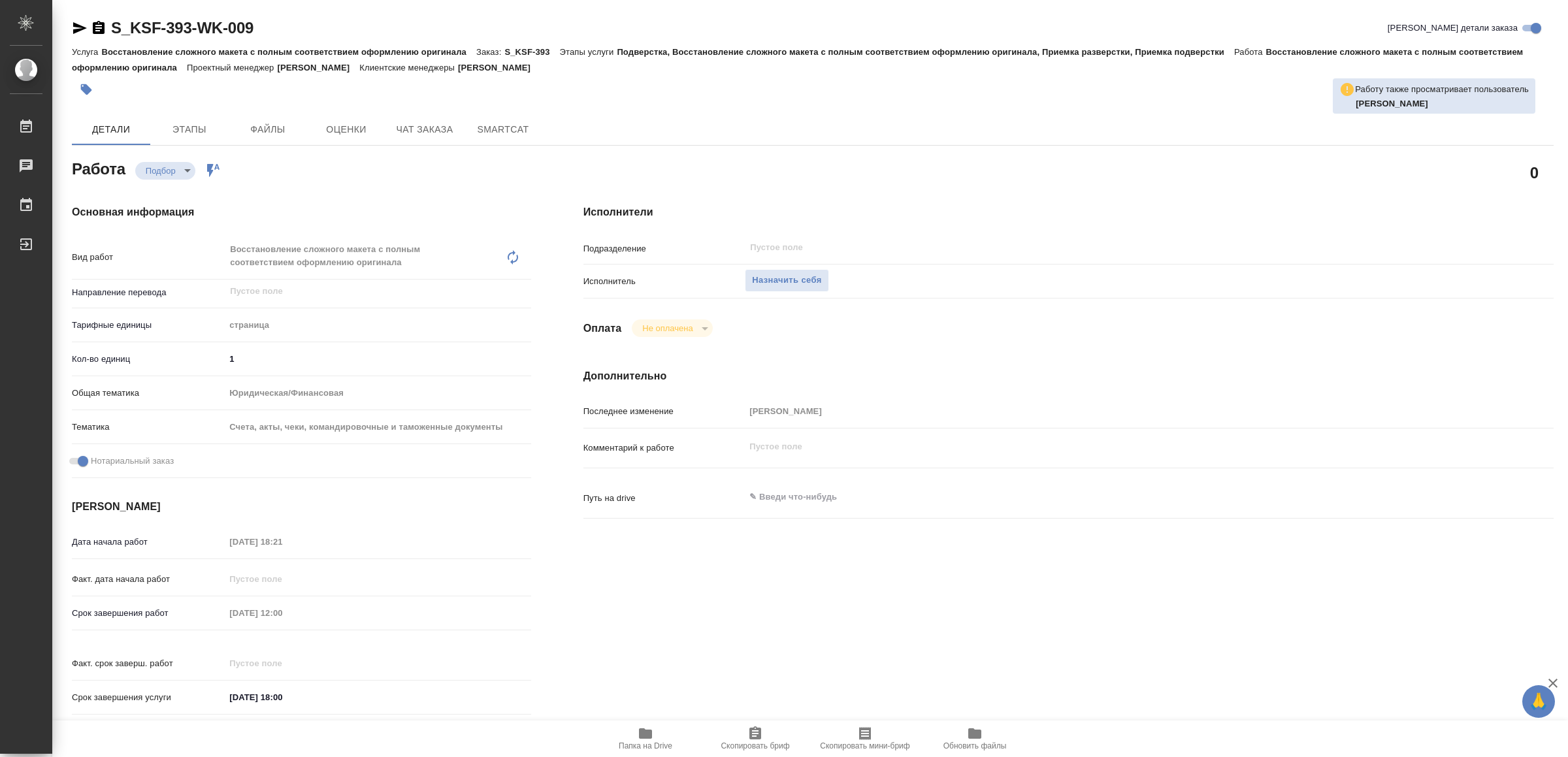
click at [653, 737] on icon "button" at bounding box center [645, 734] width 15 height 15
click at [810, 276] on span "Назначить себя" at bounding box center [787, 280] width 69 height 15
click at [808, 278] on span "Назначить себя" at bounding box center [787, 280] width 69 height 15
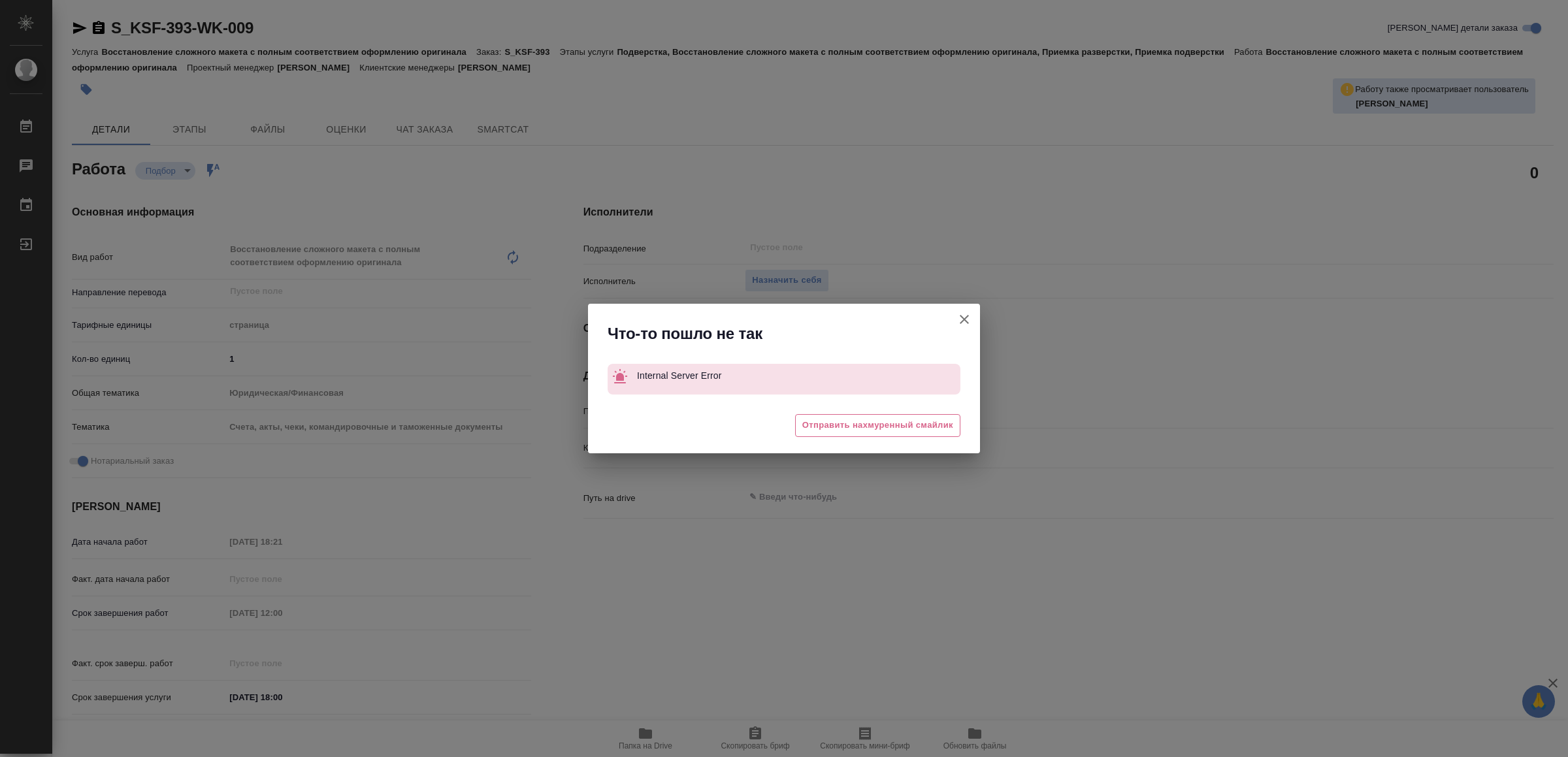
click at [963, 318] on icon "button" at bounding box center [965, 320] width 9 height 9
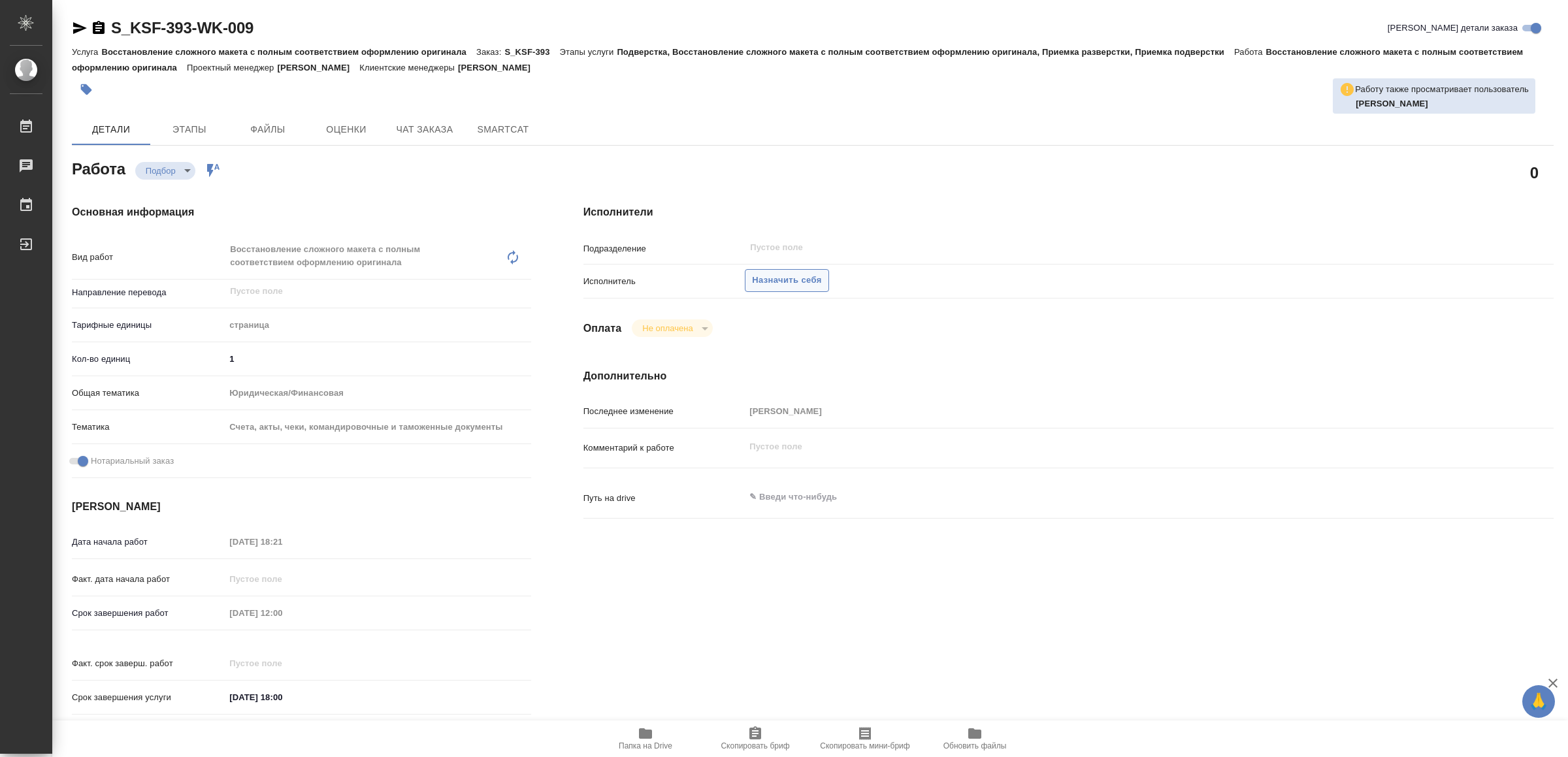
click at [796, 273] on span "Назначить себя" at bounding box center [787, 280] width 69 height 15
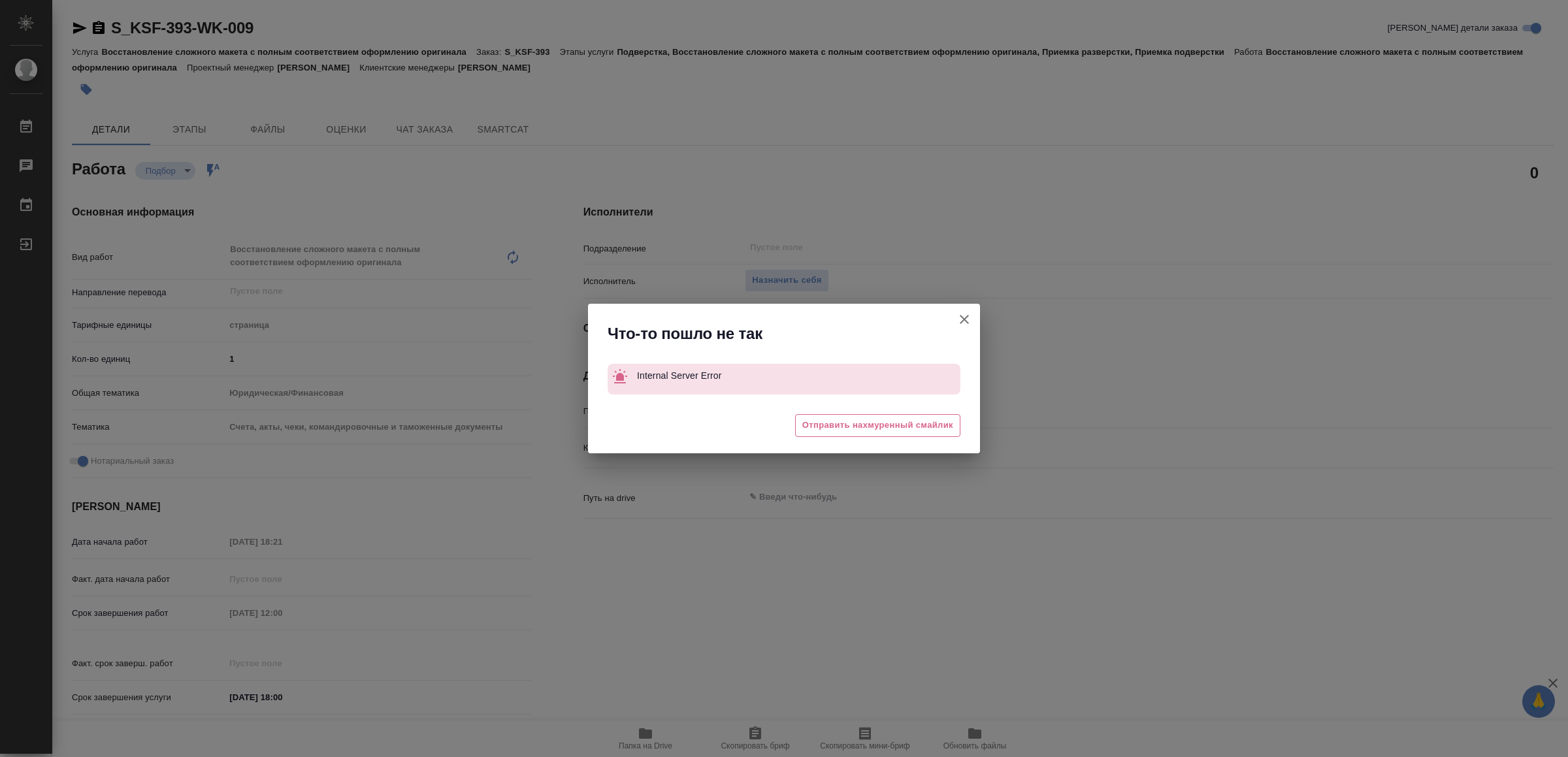
click at [967, 318] on icon "button" at bounding box center [964, 319] width 15 height 15
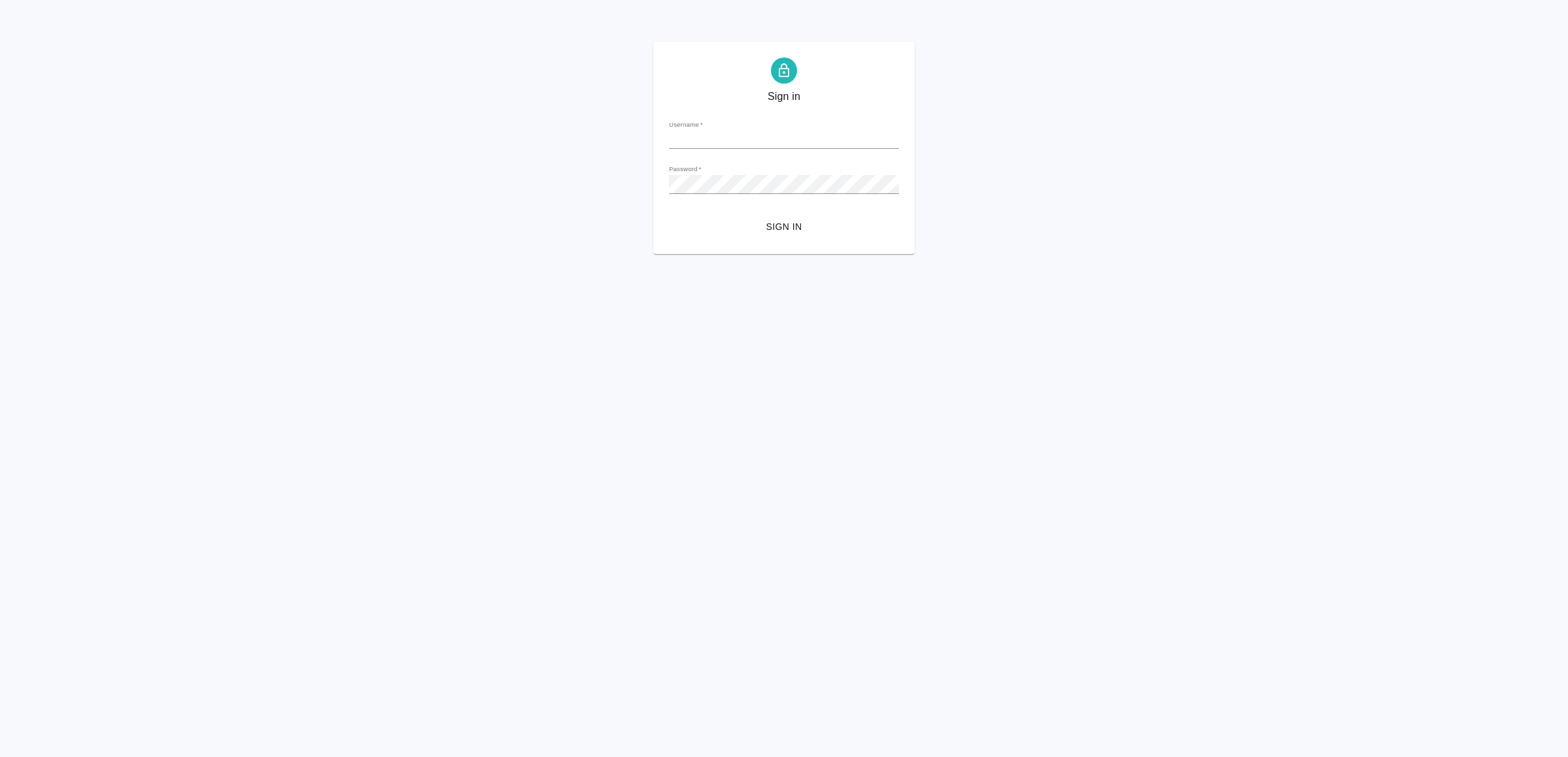
type input "[EMAIL_ADDRESS][DOMAIN_NAME]"
click at [798, 228] on span "Sign in" at bounding box center [784, 227] width 209 height 16
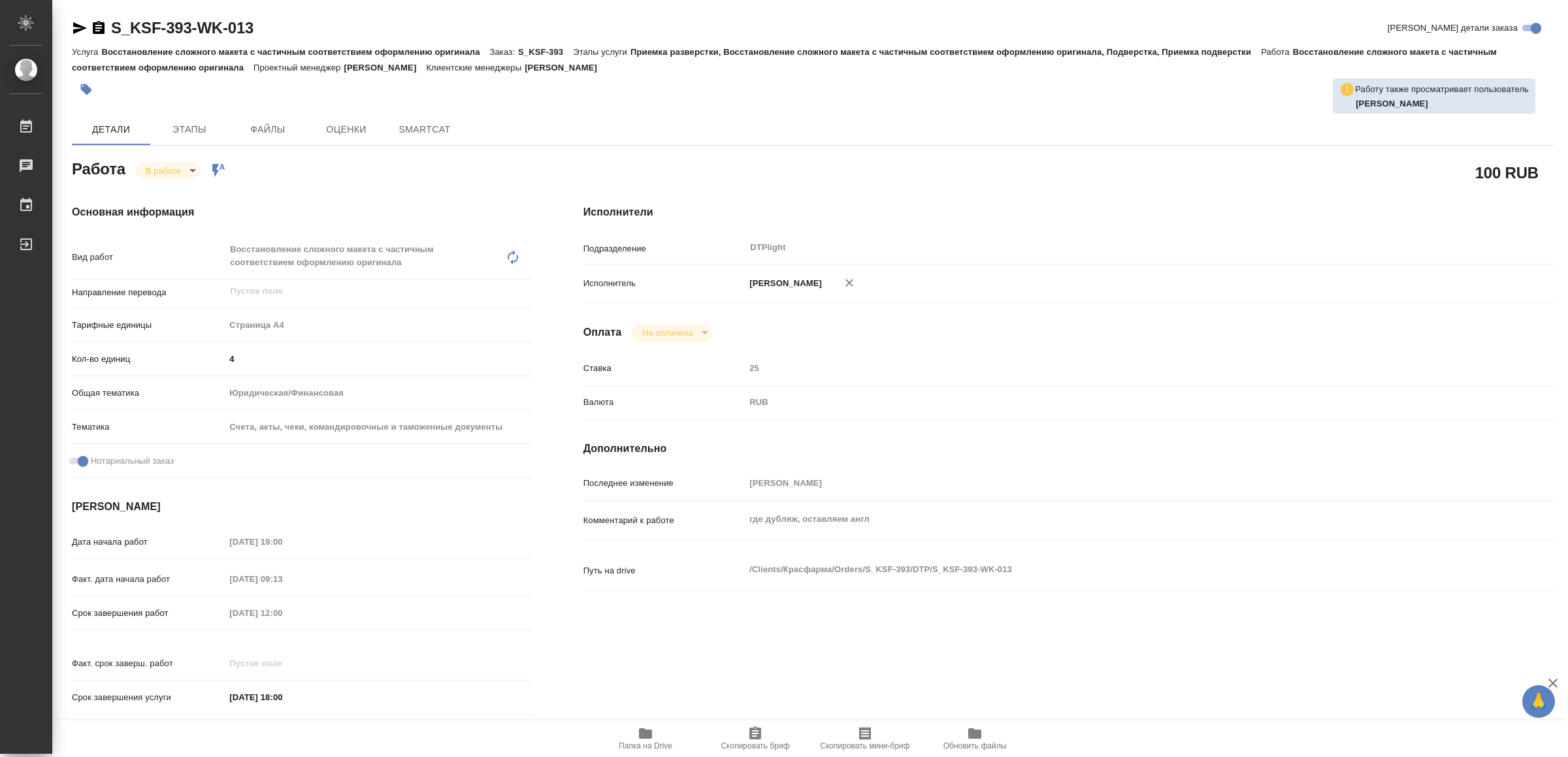
type textarea "x"
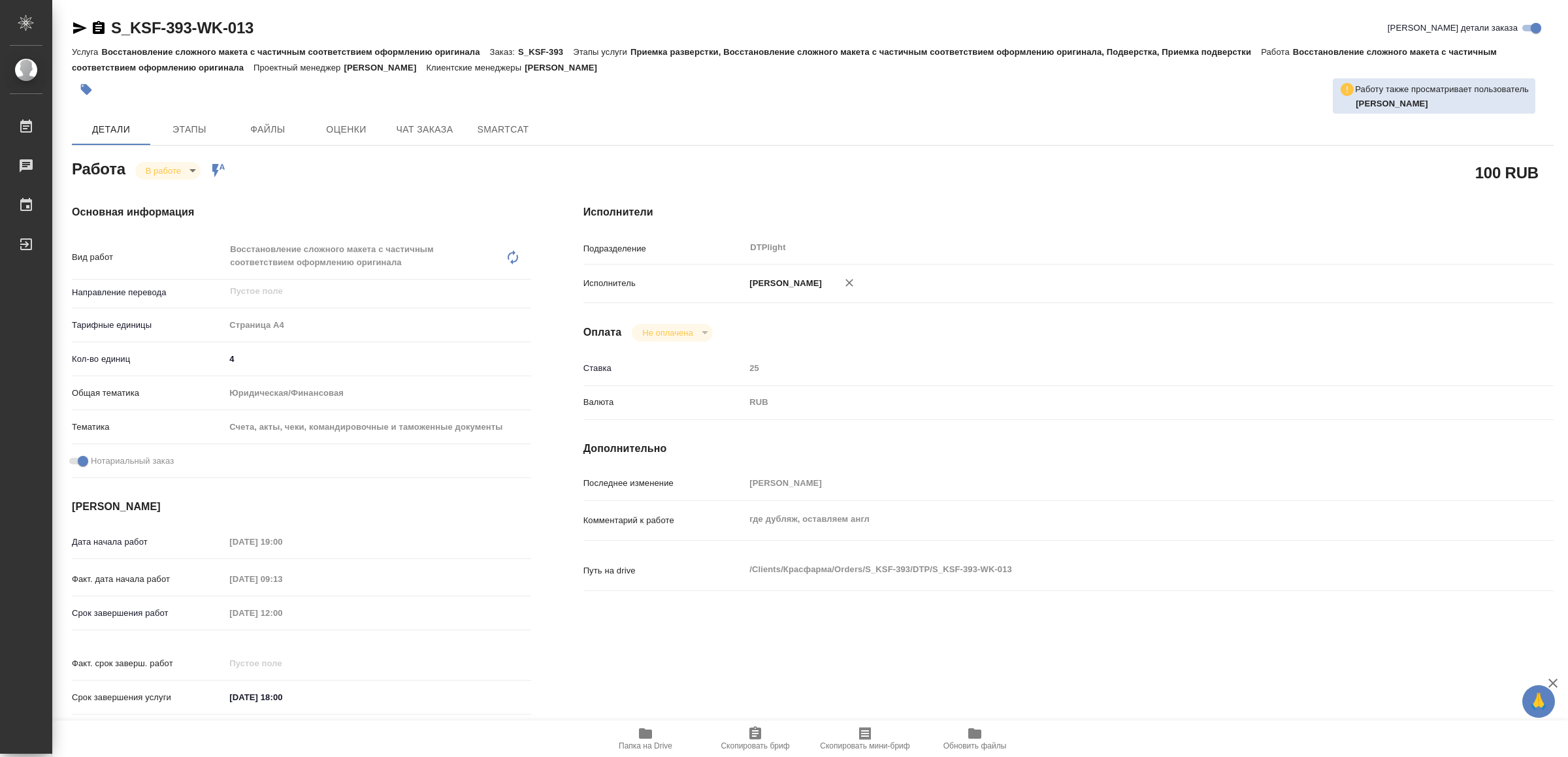
type textarea "x"
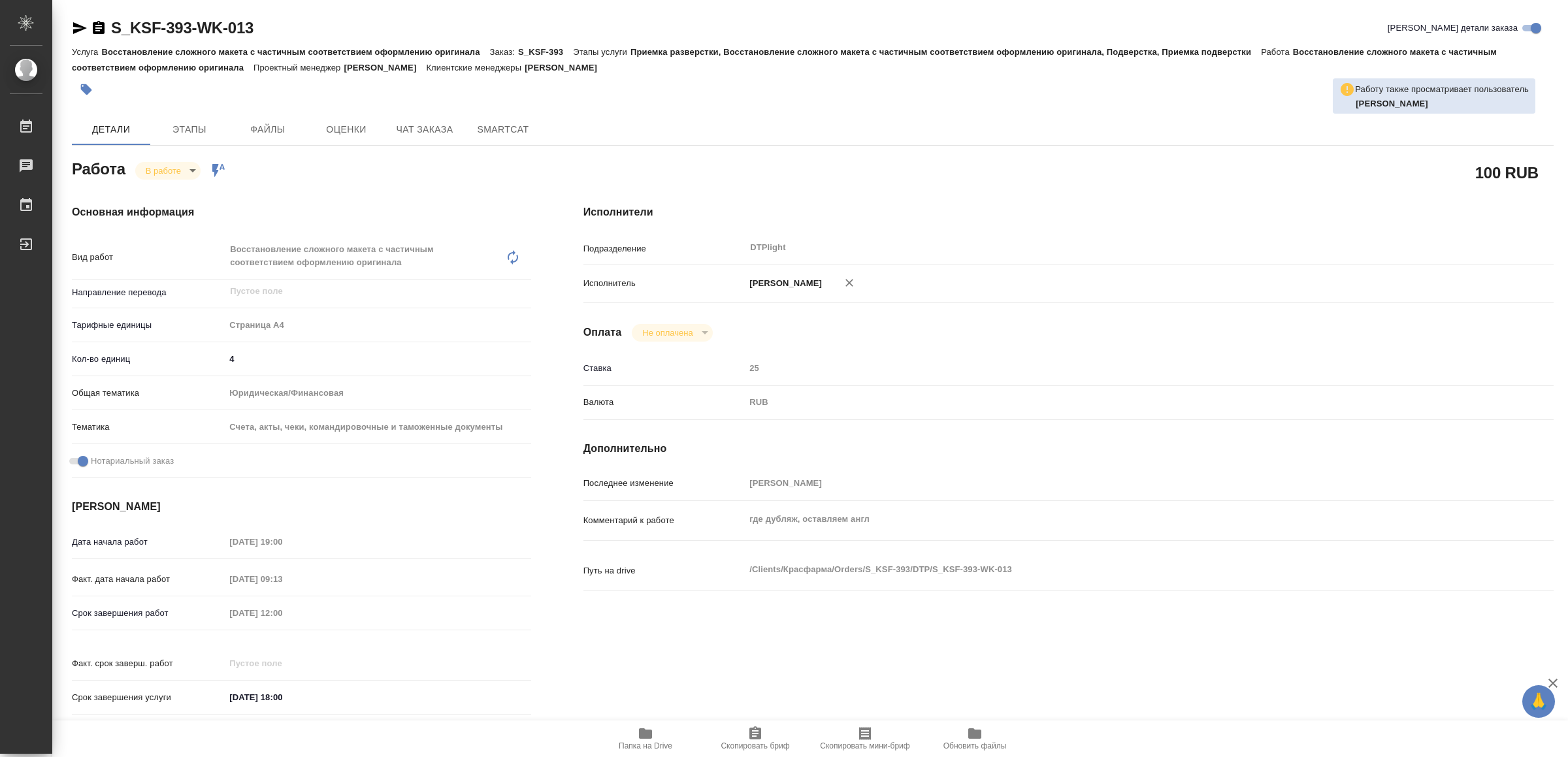
type textarea "x"
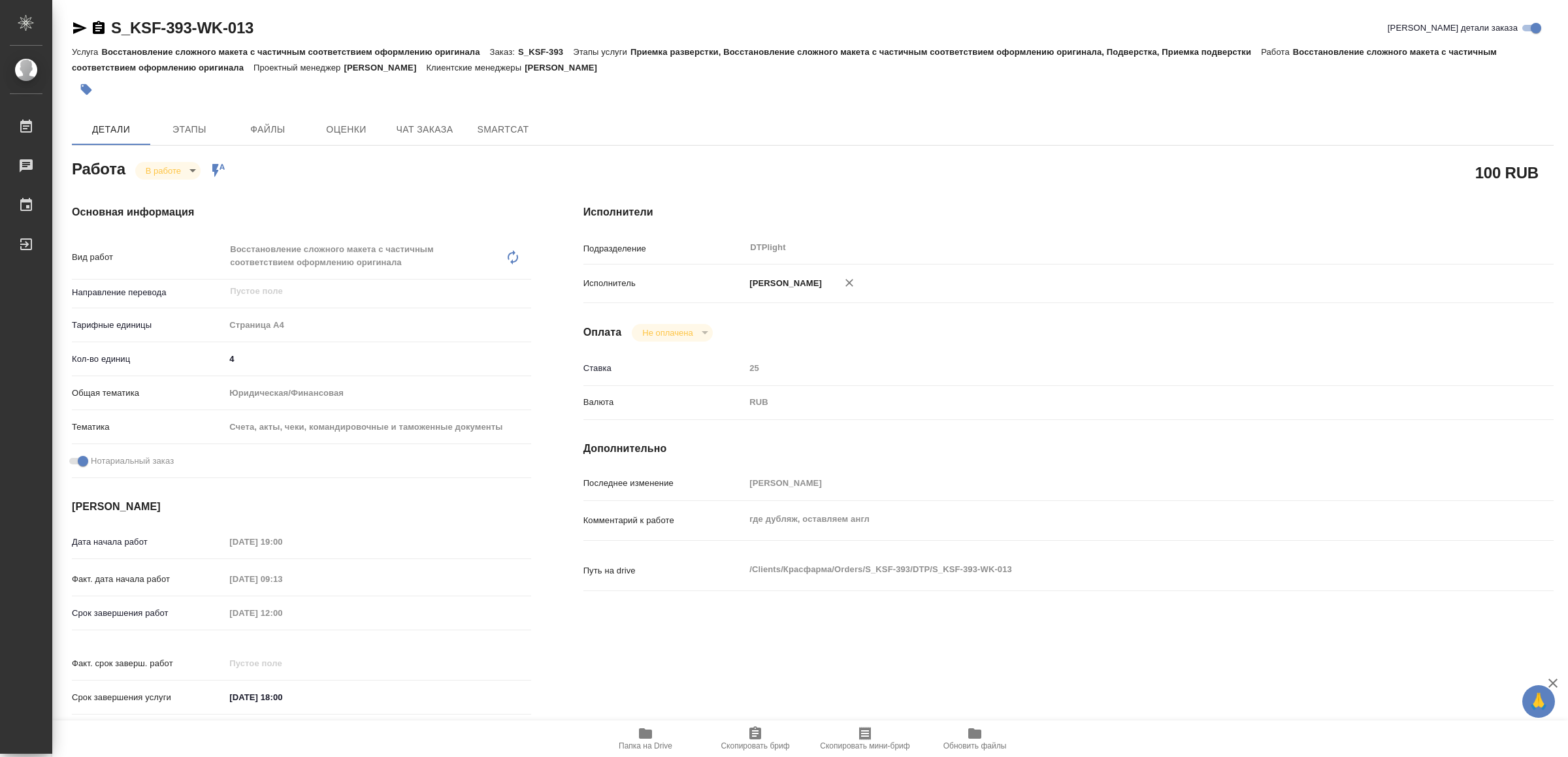
click at [641, 724] on button "Папка на Drive" at bounding box center [645, 739] width 109 height 37
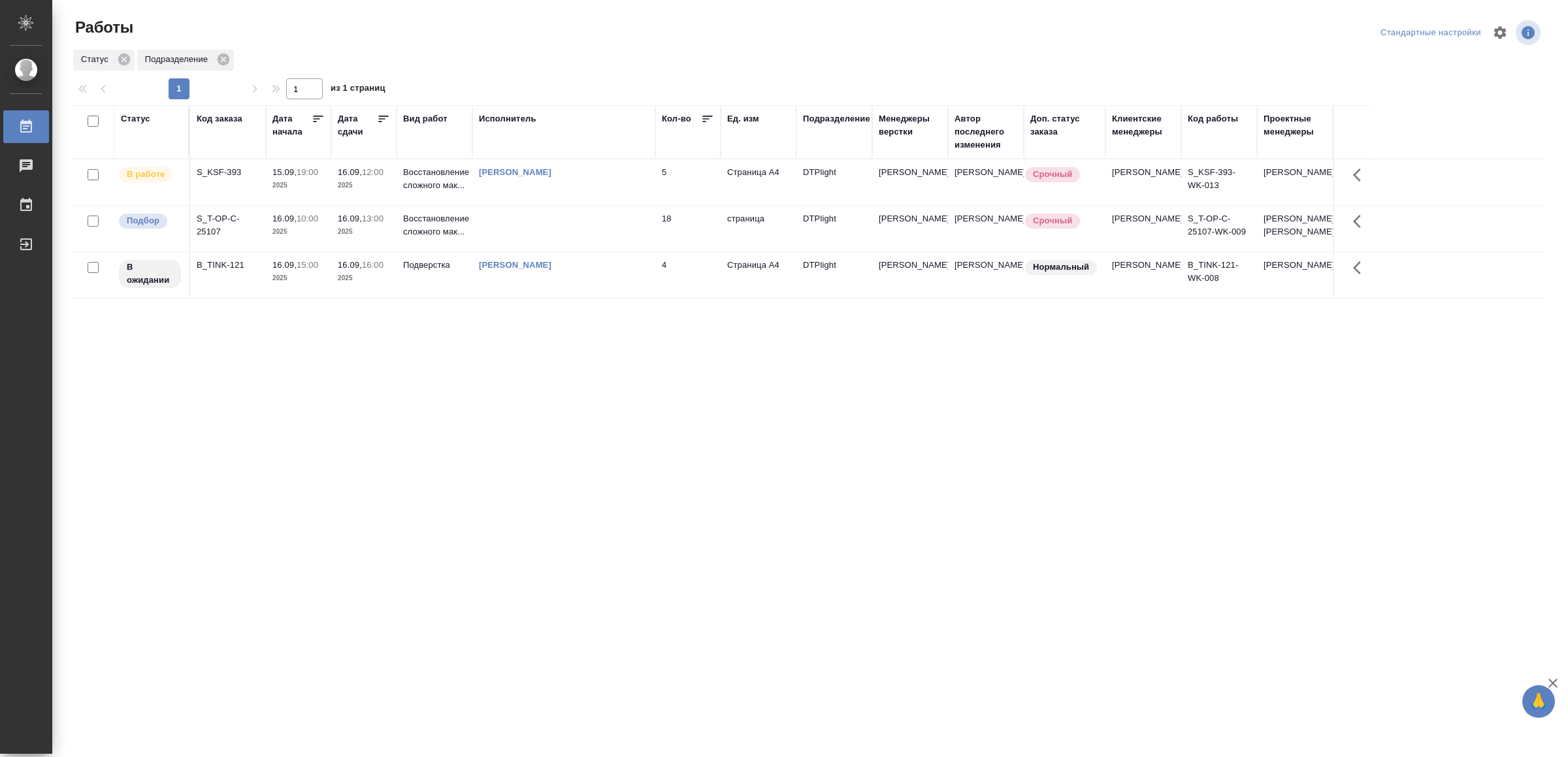
click at [540, 244] on td at bounding box center [564, 228] width 183 height 46
drag, startPoint x: 349, startPoint y: 413, endPoint x: 268, endPoint y: 494, distance: 114.6
click at [267, 496] on div "Статус Код заказа Дата начала Дата сдачи Вид работ Исполнитель Кол-во Ед. изм П…" at bounding box center [808, 340] width 1471 height 471
click at [596, 243] on td at bounding box center [564, 228] width 183 height 46
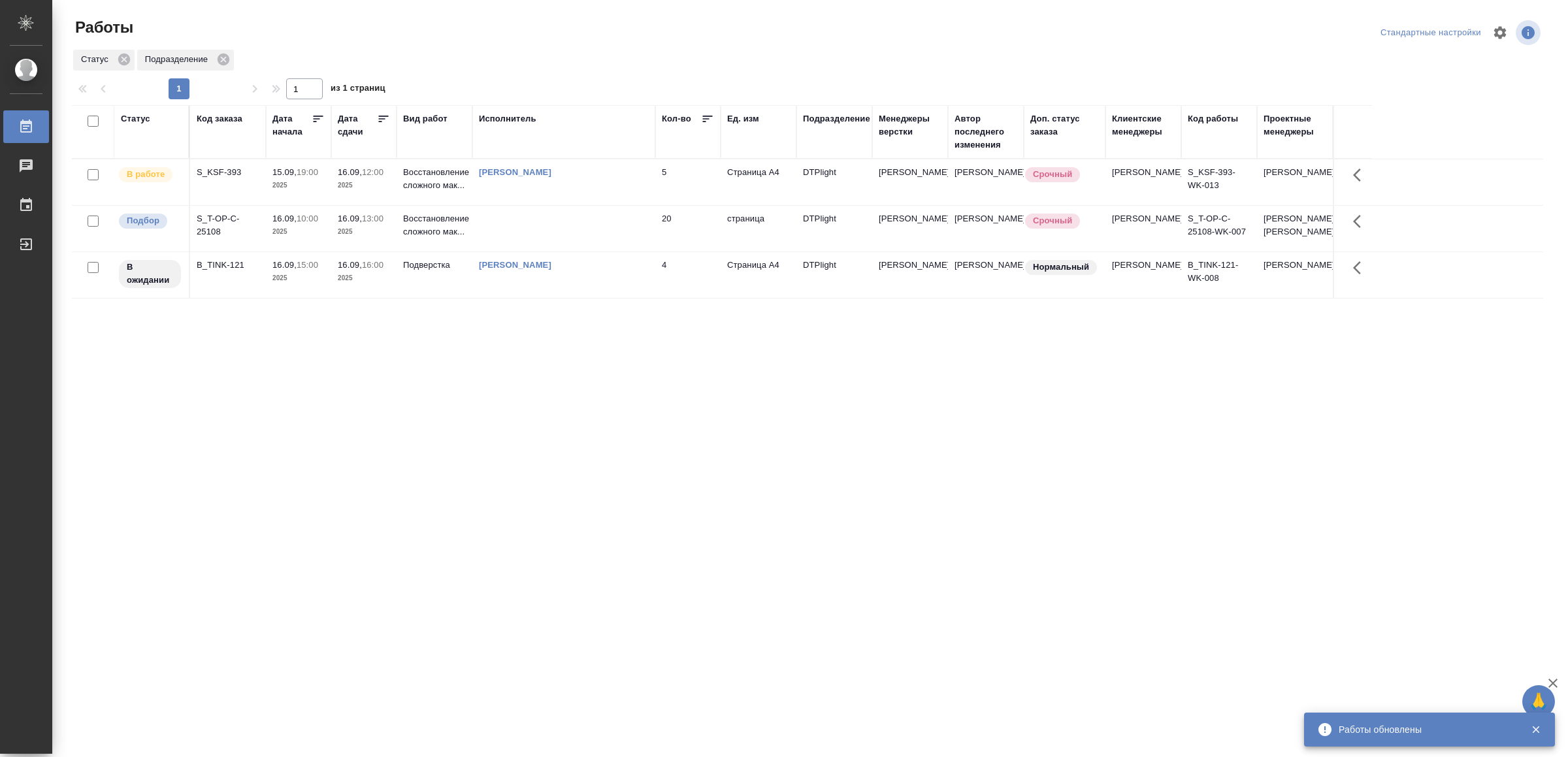
click at [596, 243] on td at bounding box center [564, 228] width 183 height 46
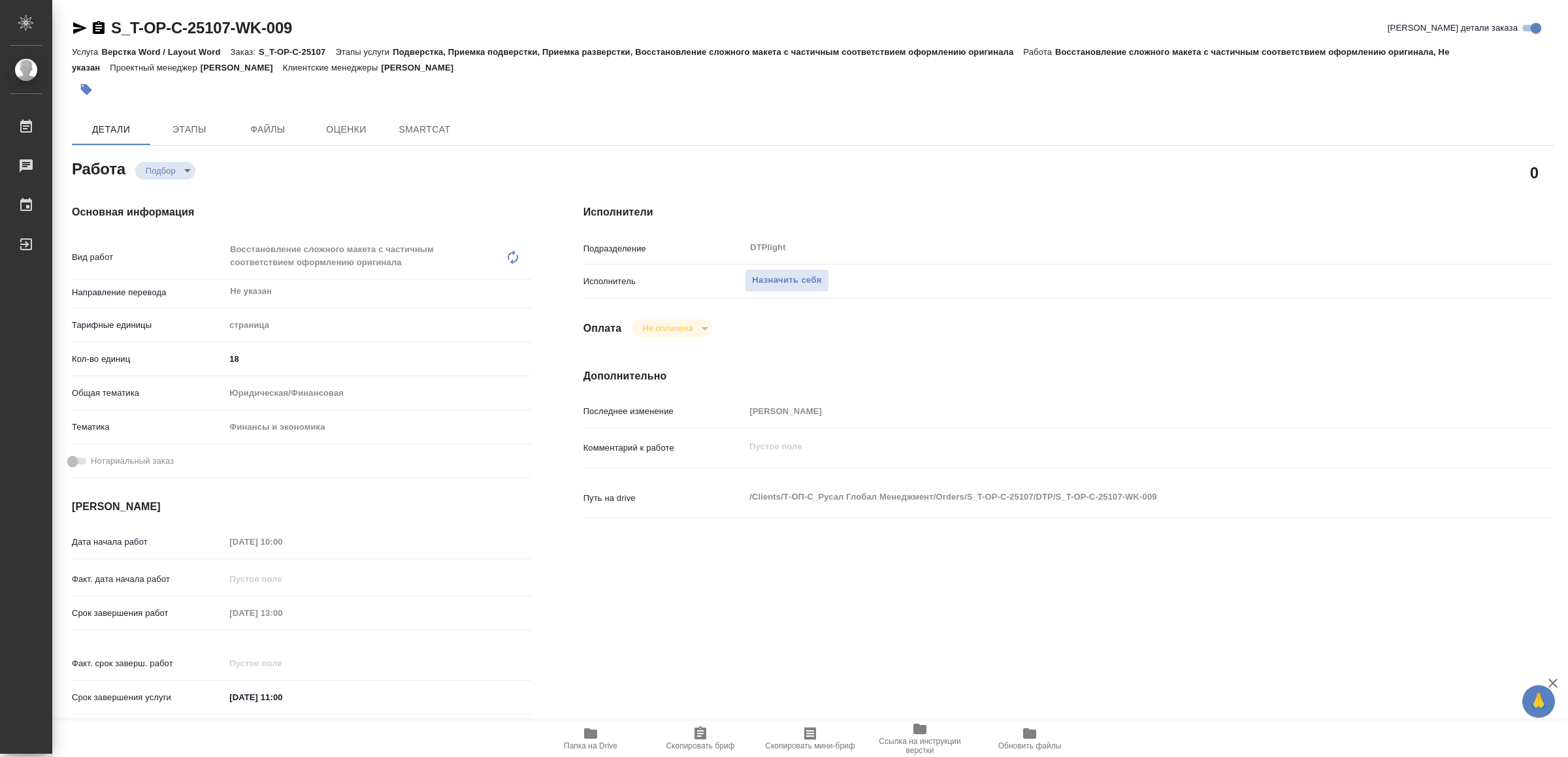
type textarea "x"
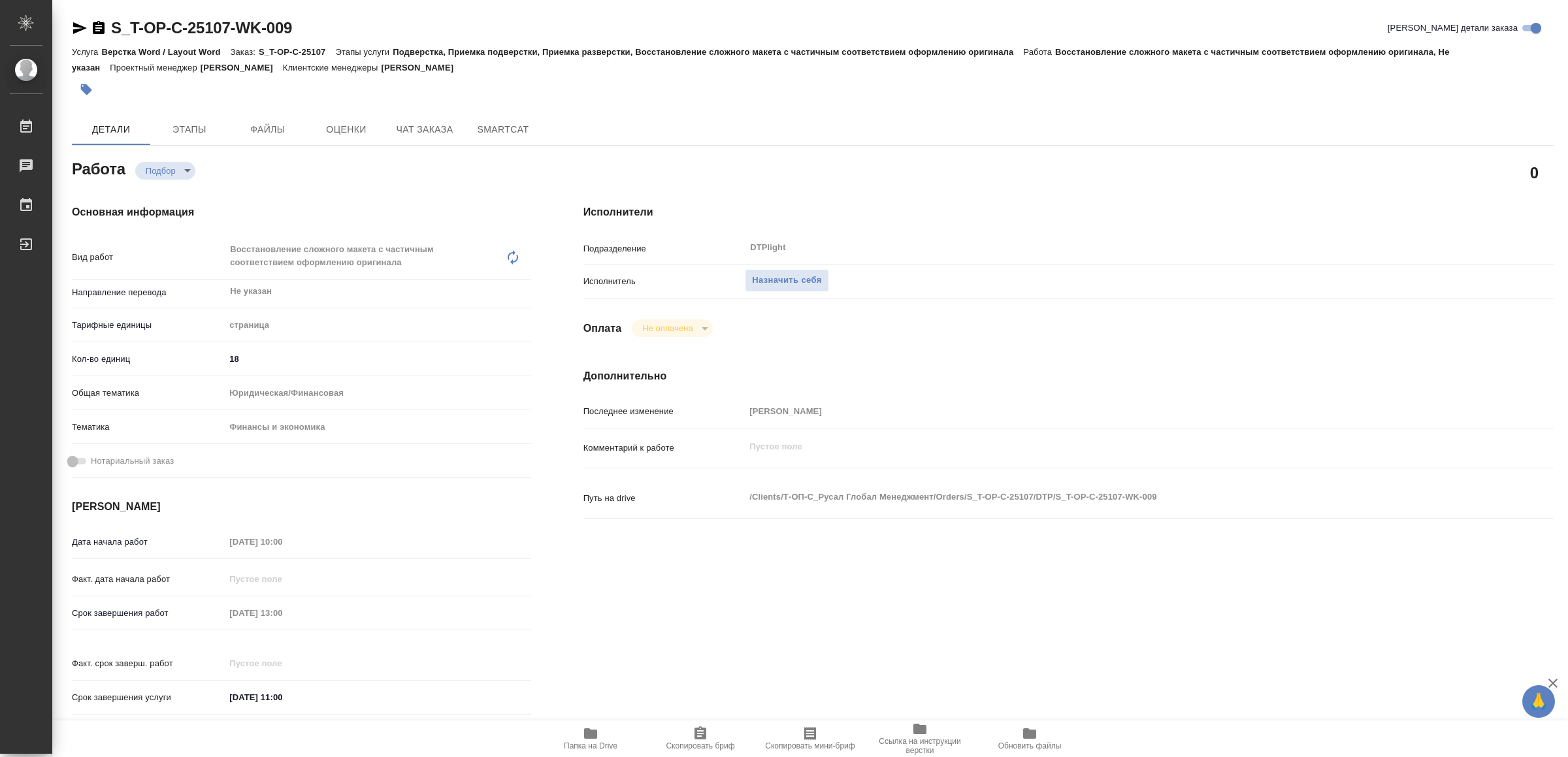
click at [595, 730] on icon "button" at bounding box center [591, 734] width 13 height 11
type textarea "x"
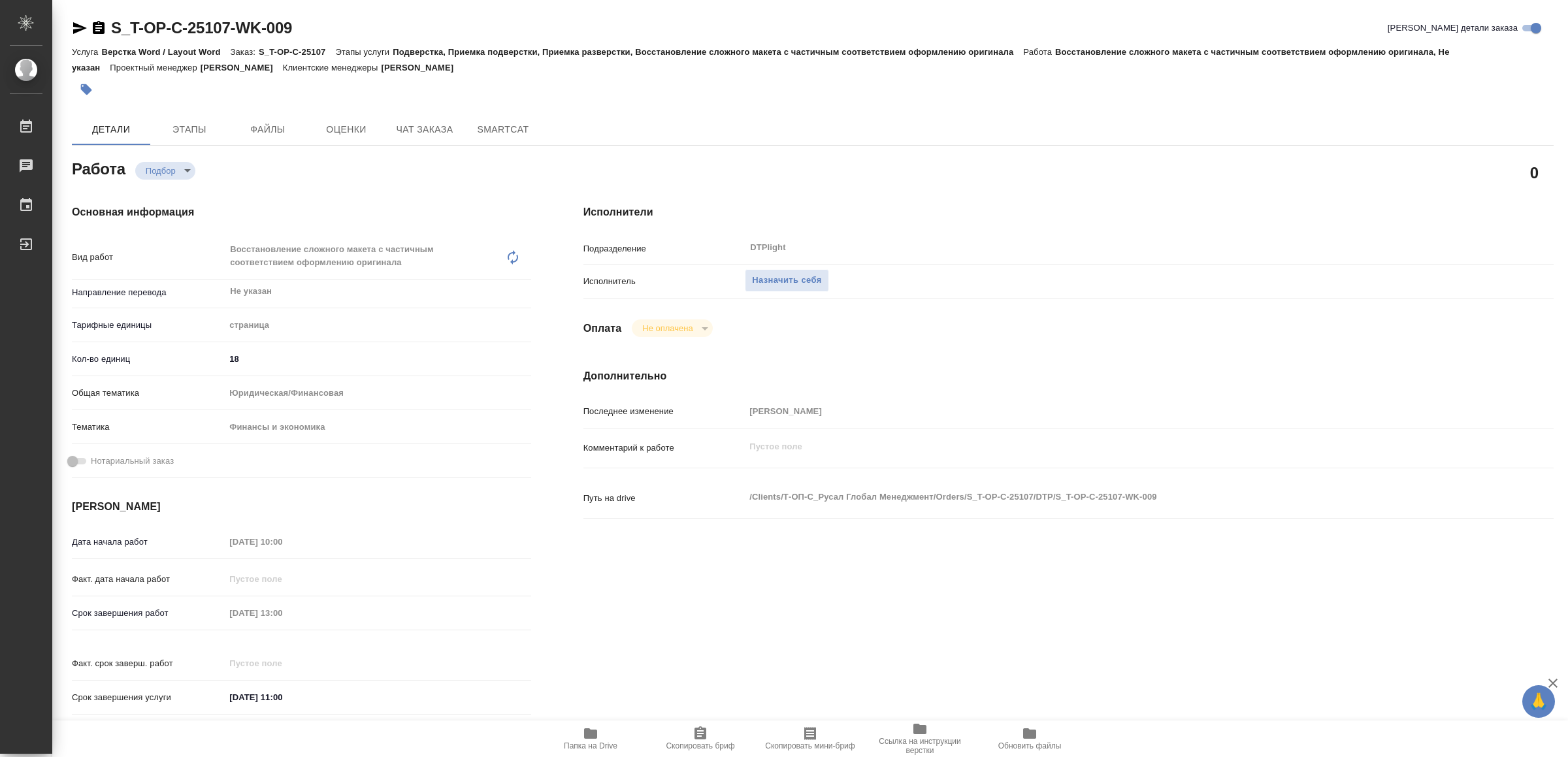
type textarea "x"
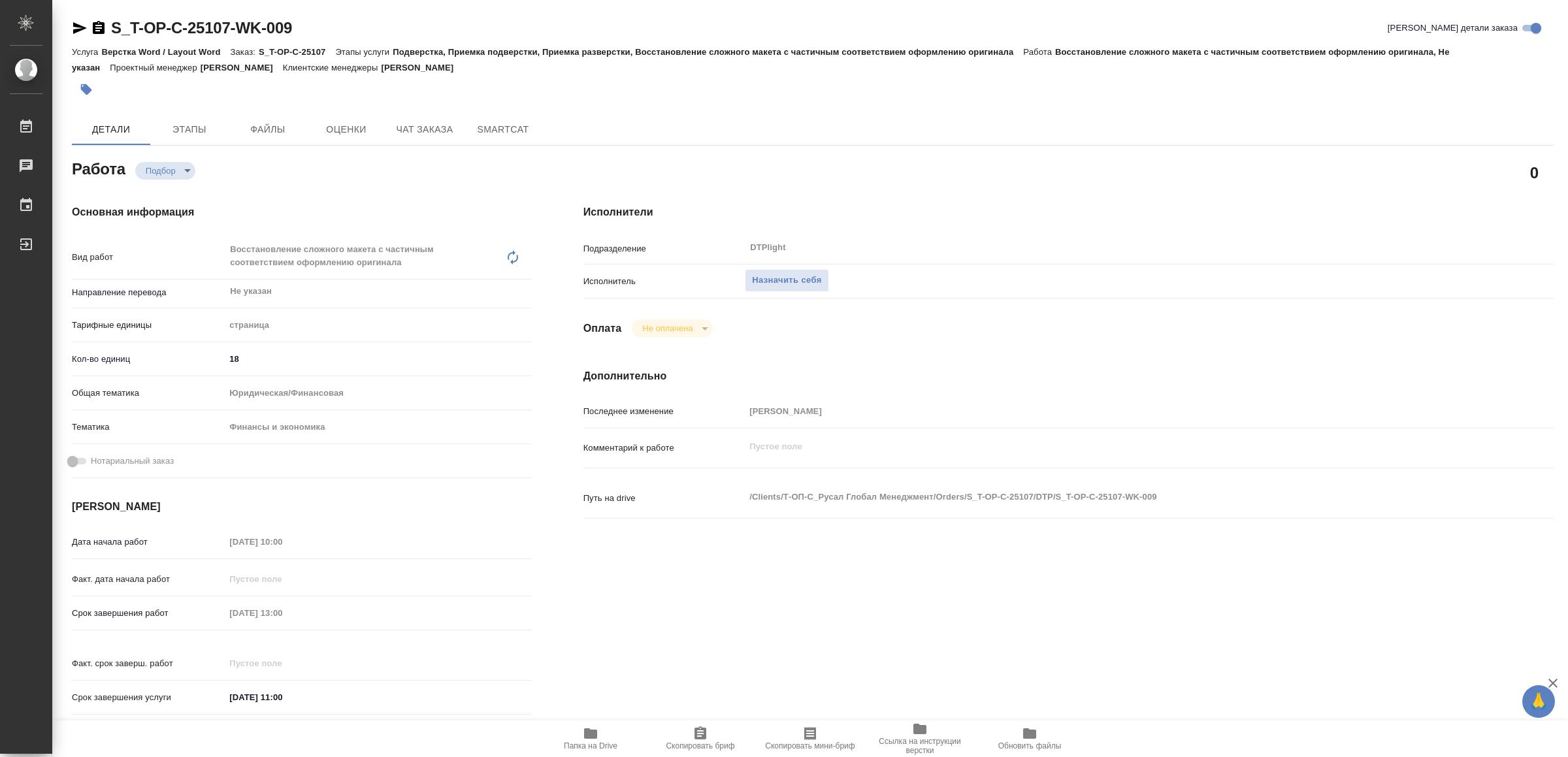
type textarea "x"
click at [589, 735] on icon "button" at bounding box center [591, 734] width 13 height 11
click at [781, 275] on span "Назначить себя" at bounding box center [787, 280] width 69 height 15
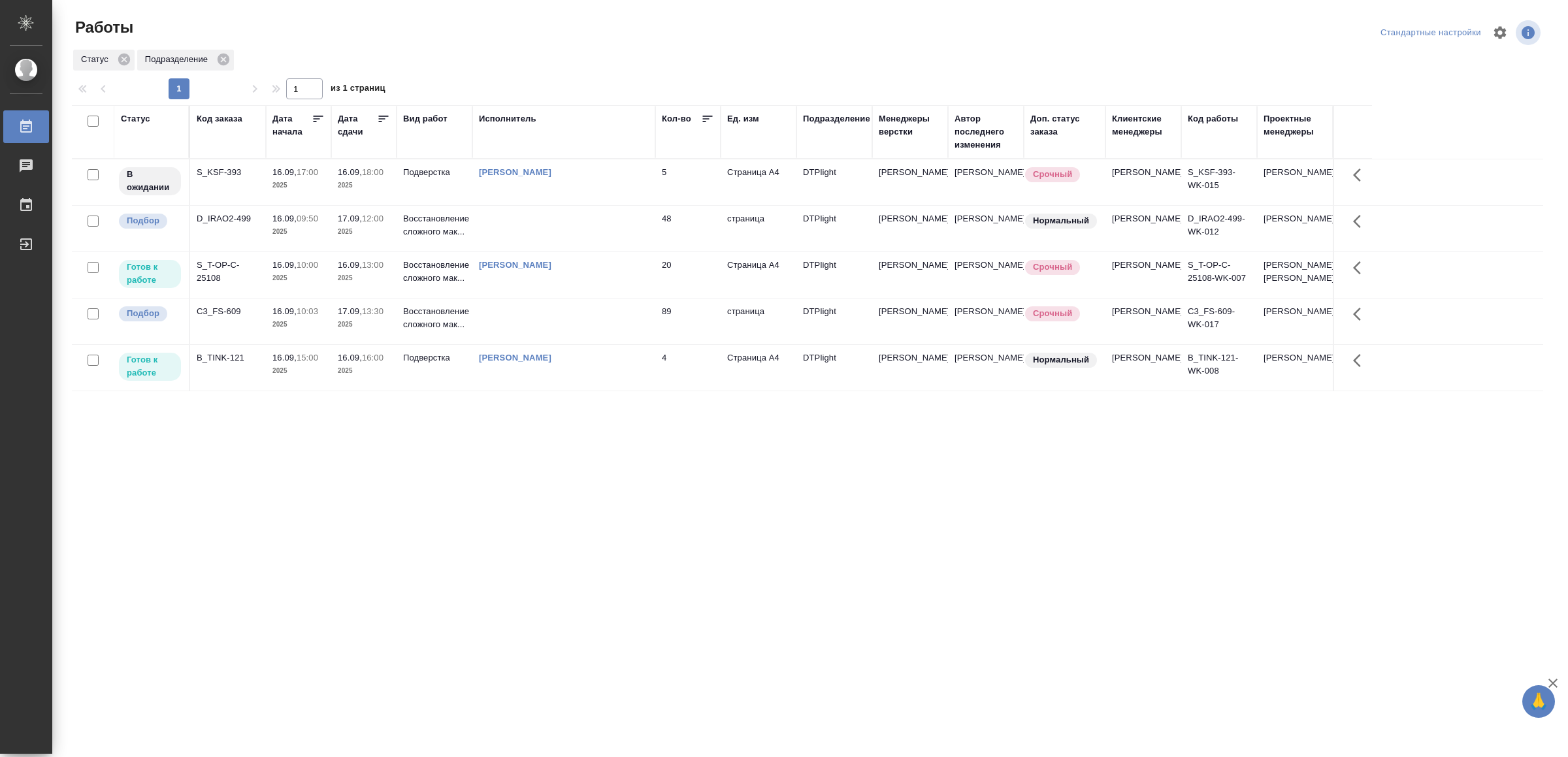
click at [639, 364] on div "[PERSON_NAME]" at bounding box center [563, 358] width 170 height 13
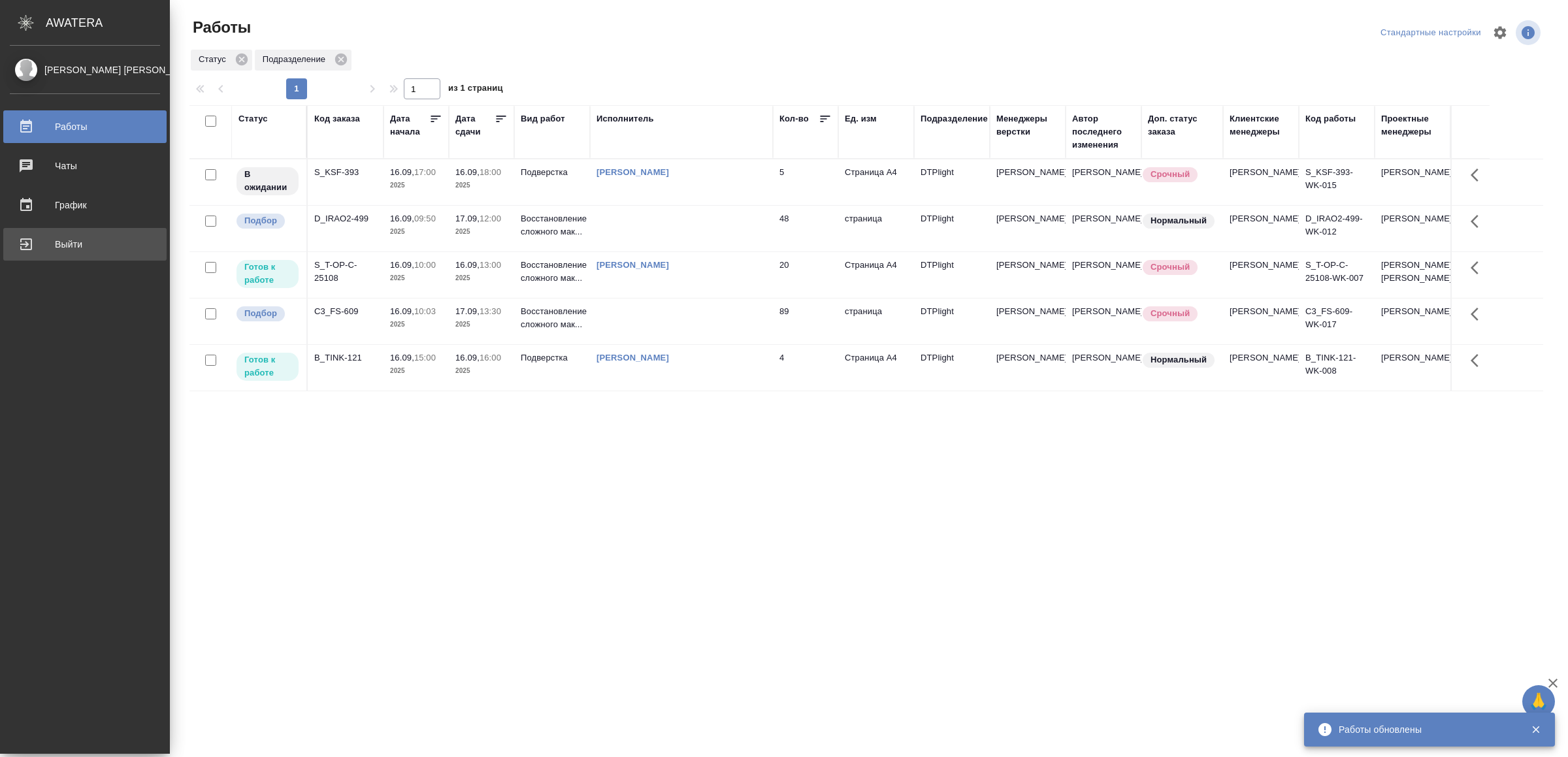
click at [28, 237] on div "Выйти" at bounding box center [85, 244] width 150 height 19
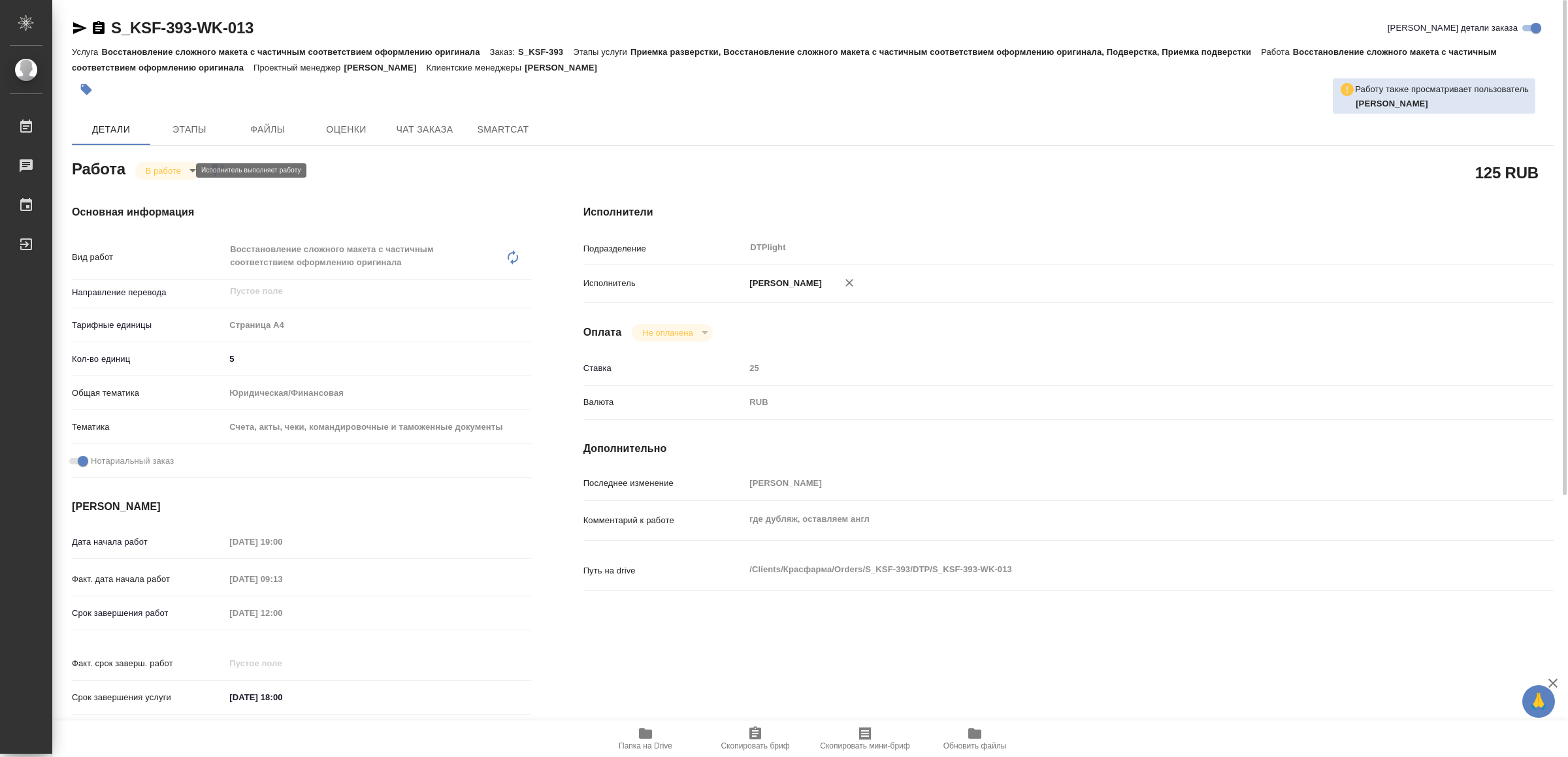
click at [176, 174] on body "🙏 .cls-1 fill:#fff; AWATERA Yamkovenko Vera Работы 0 Чаты График Выйти S_KSF-39…" at bounding box center [784, 378] width 1568 height 757
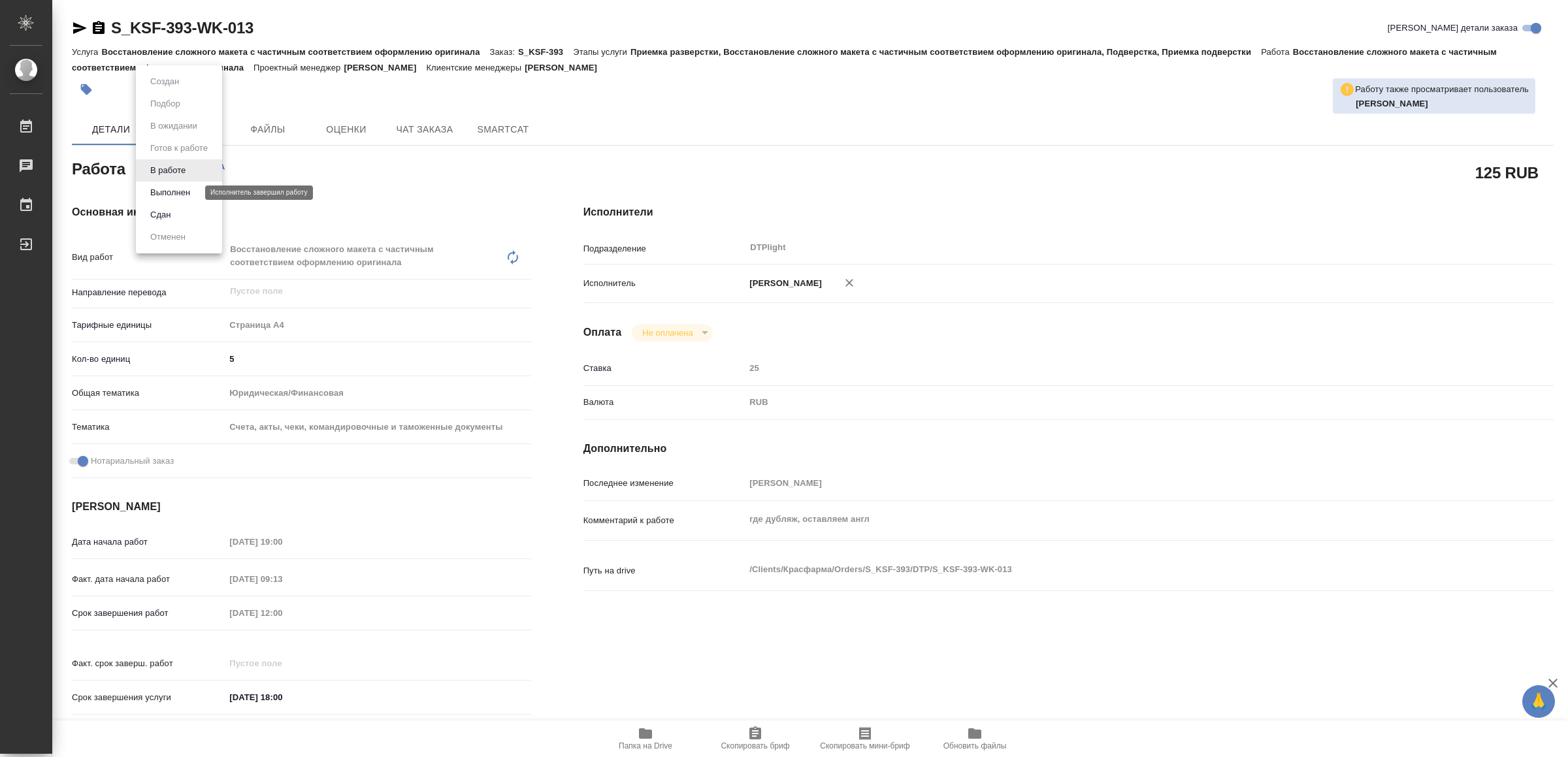
click at [179, 194] on button "Выполнен" at bounding box center [170, 193] width 47 height 15
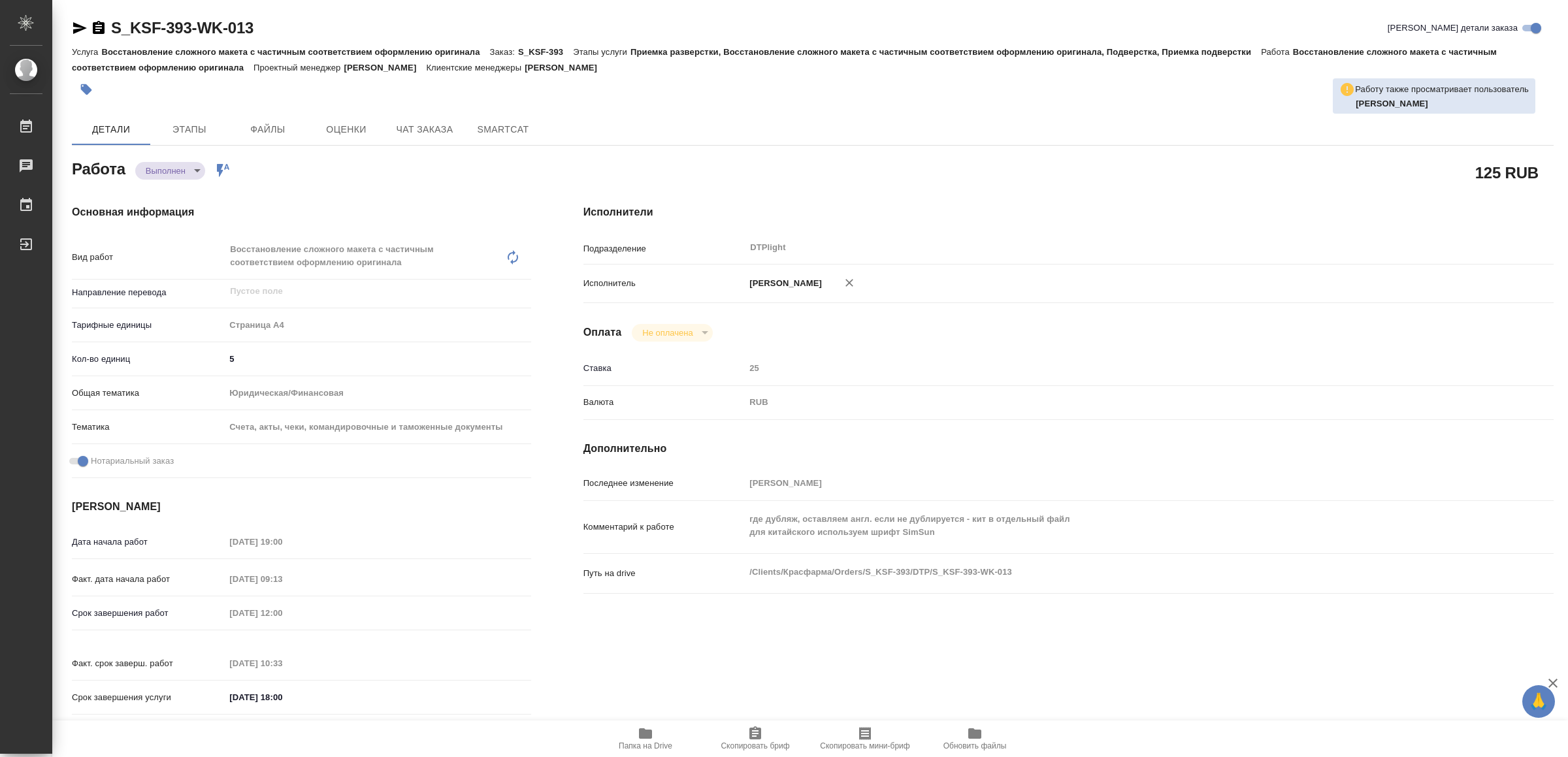
type textarea "x"
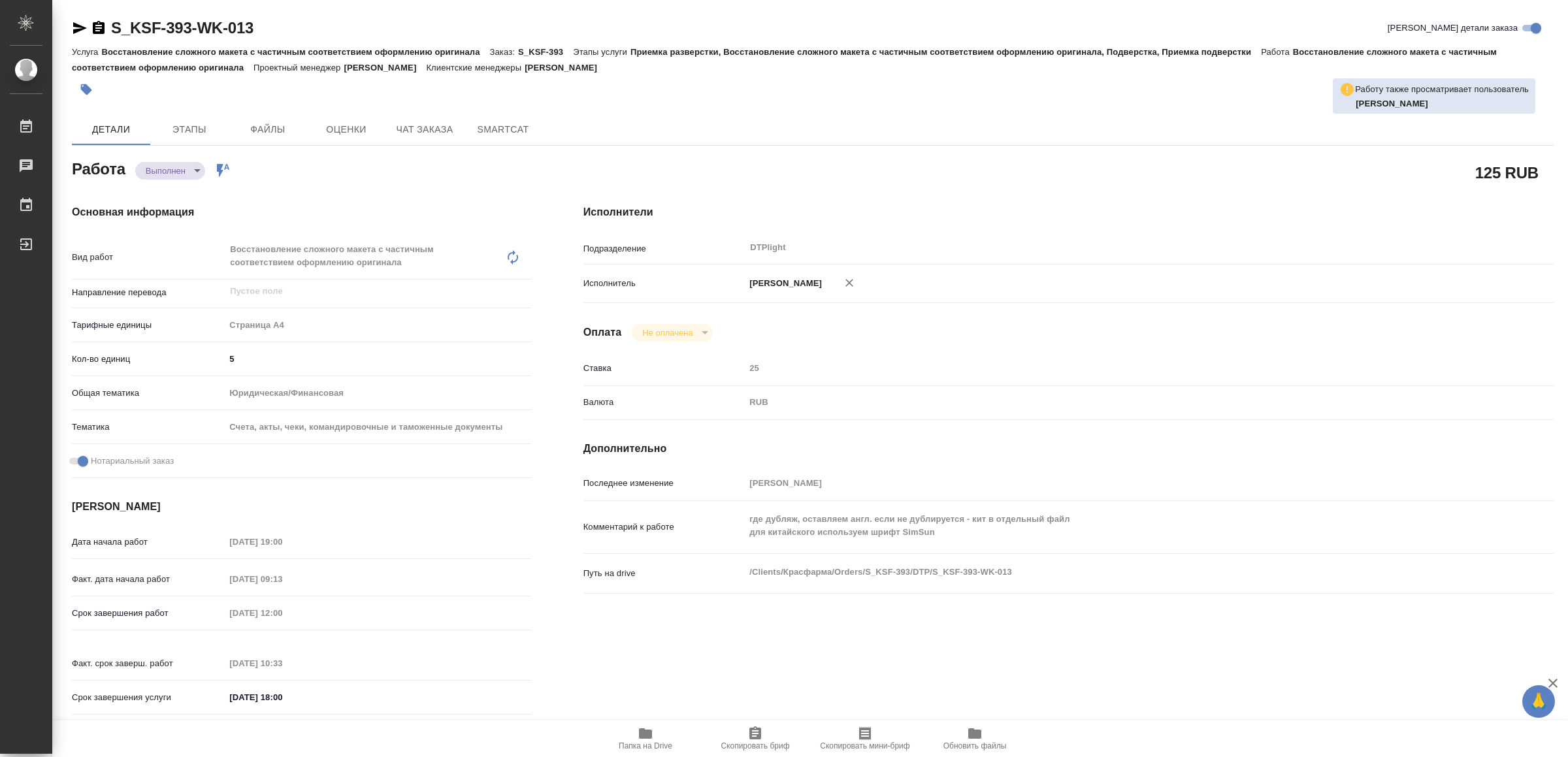
type textarea "x"
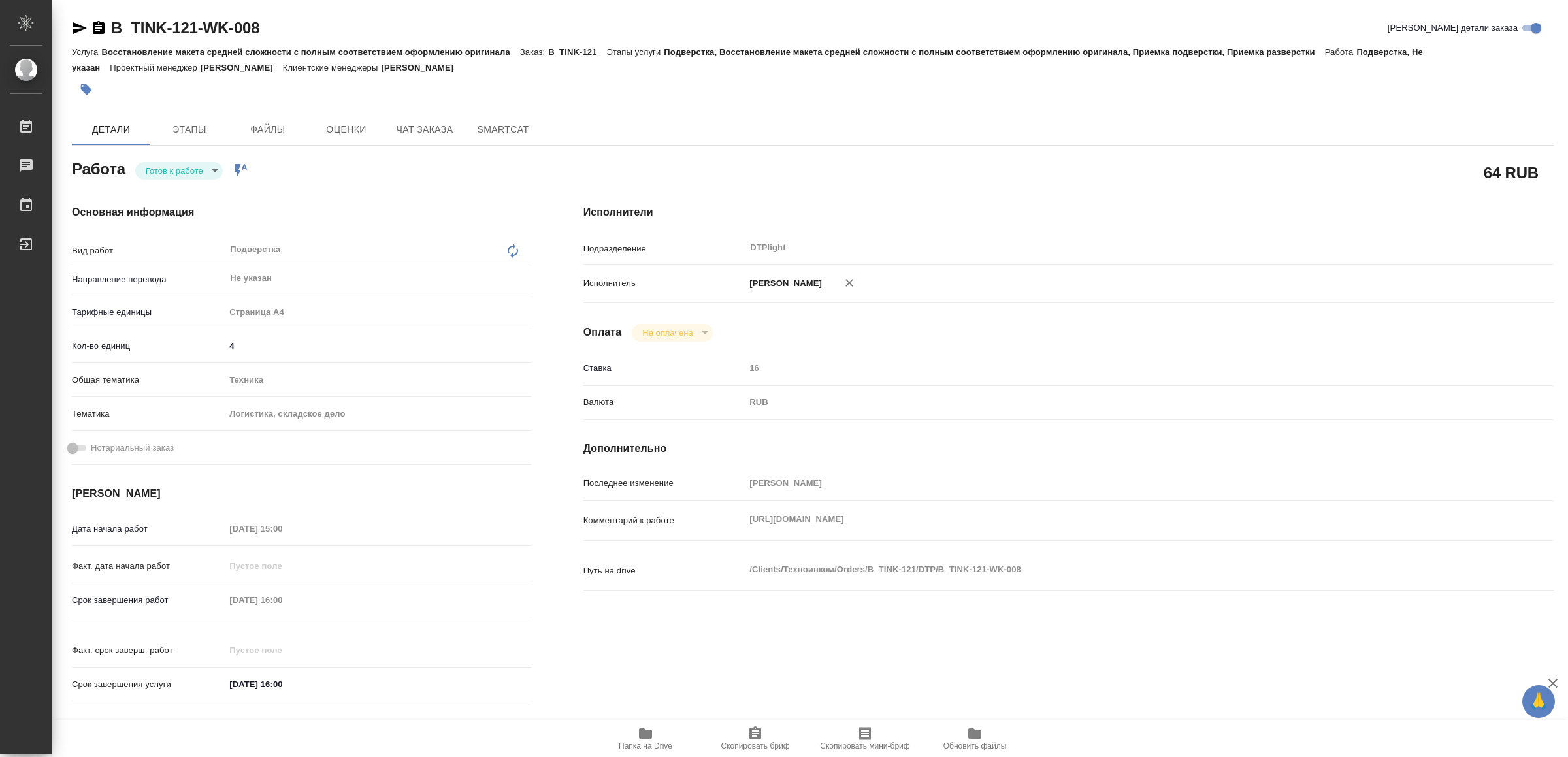
click at [196, 173] on body "🙏 .cls-1 fill:#fff; AWATERA Yamkovenko [PERSON_NAME] Работы 0 Чаты График Выйти…" at bounding box center [784, 378] width 1568 height 757
click at [195, 172] on li "В работе" at bounding box center [182, 170] width 91 height 22
click at [77, 23] on icon "button" at bounding box center [79, 27] width 15 height 15
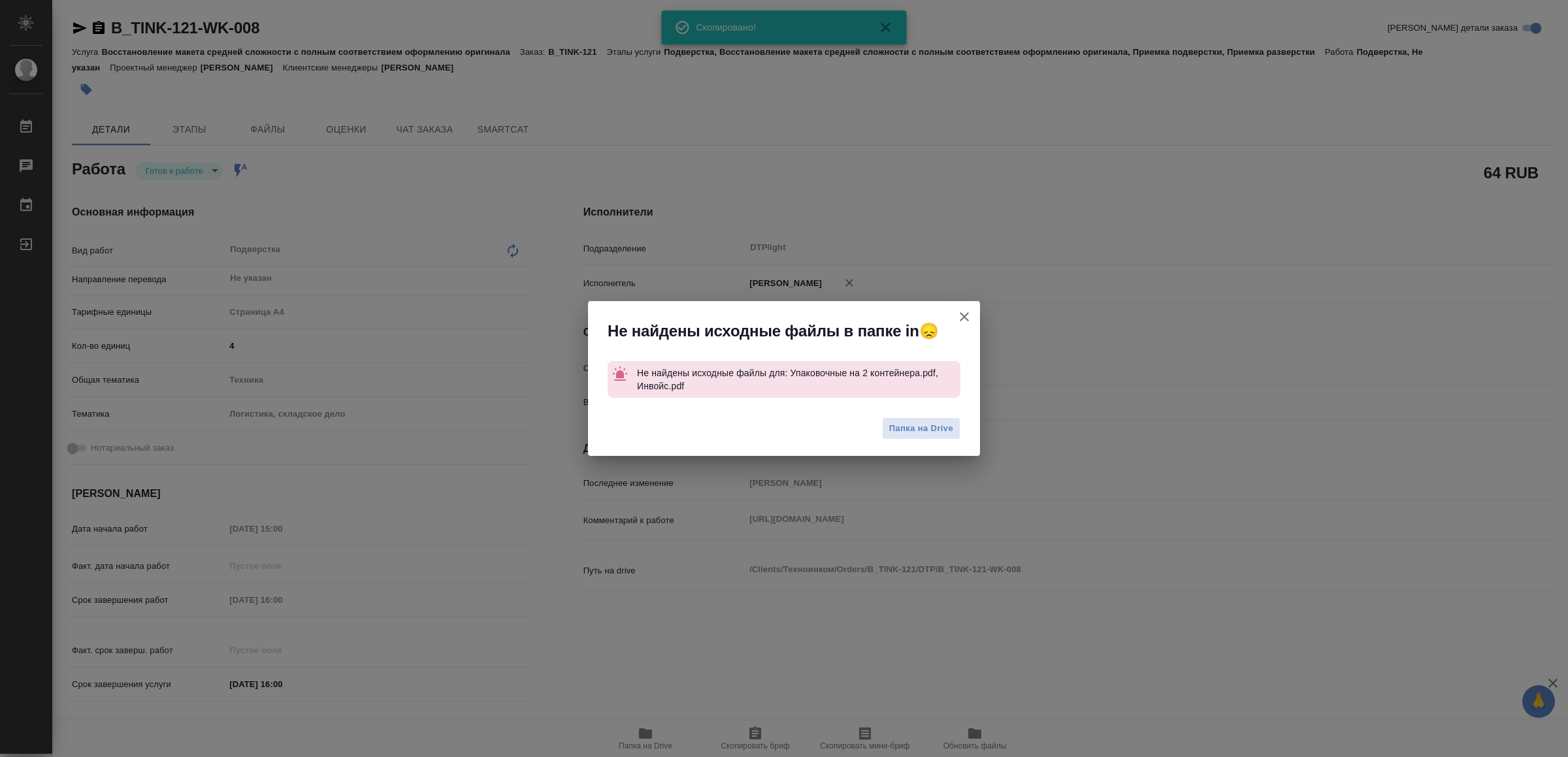
type textarea "x"
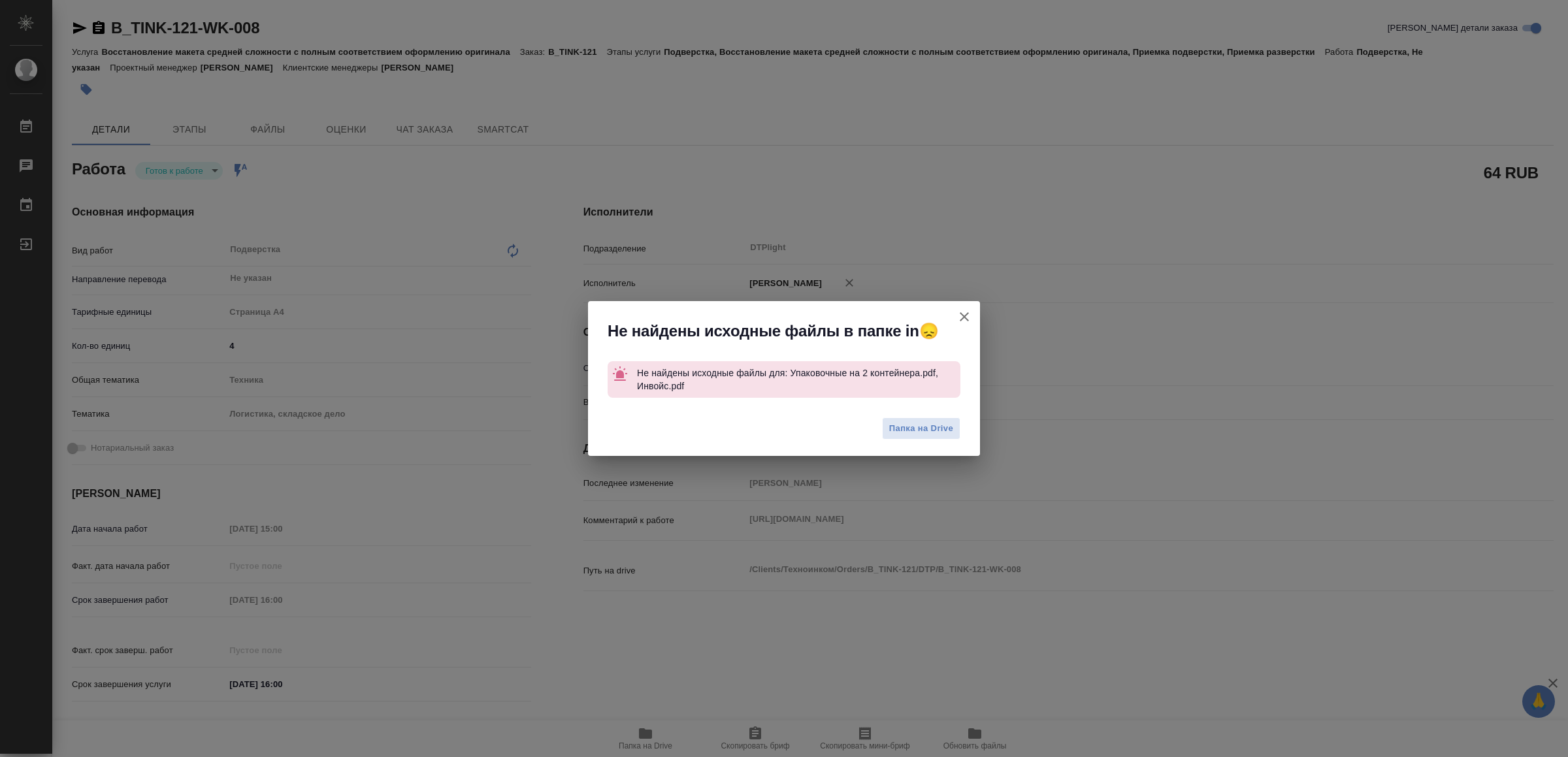
click at [961, 318] on icon "button" at bounding box center [964, 316] width 15 height 15
type textarea "x"
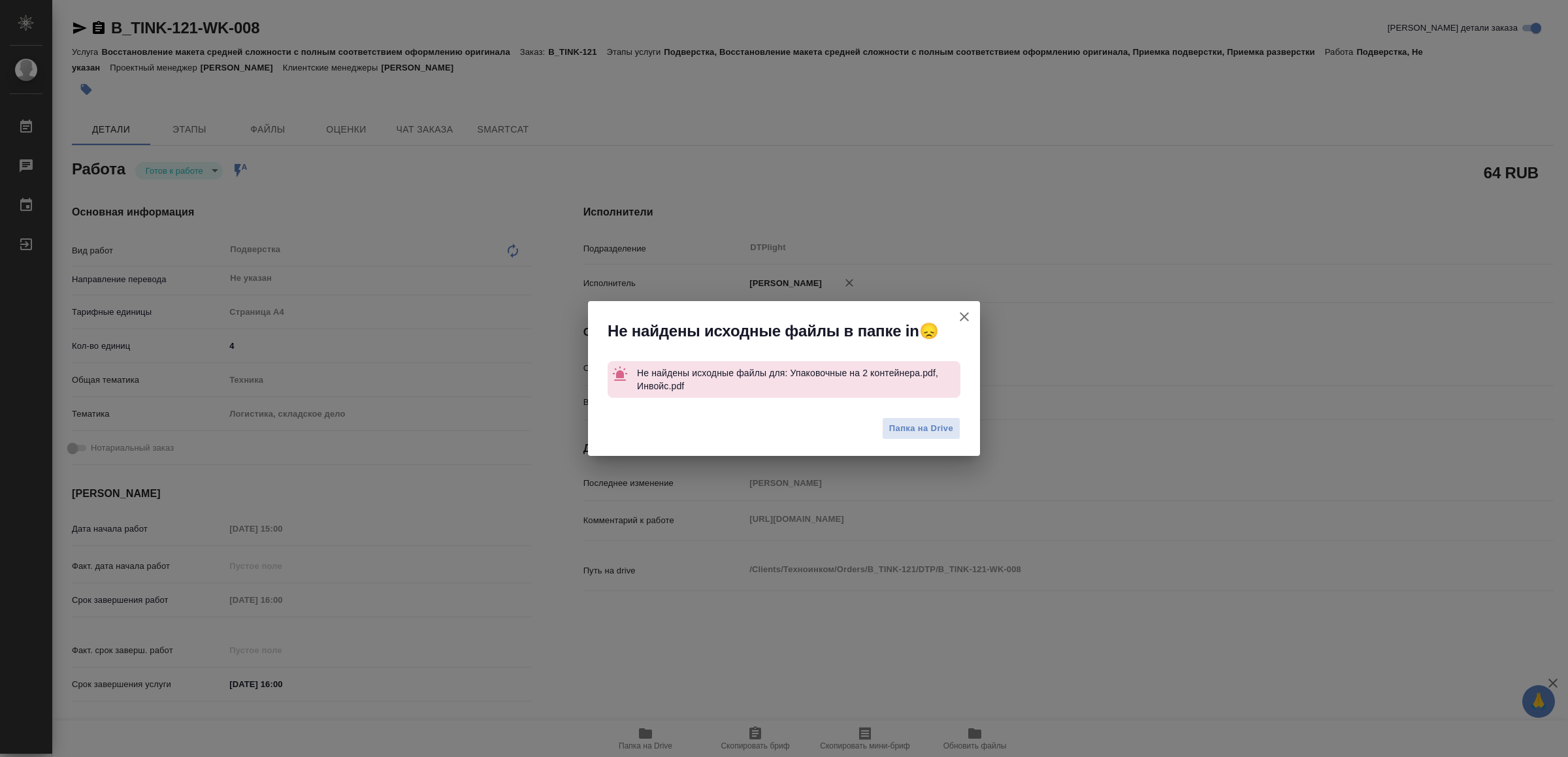
type textarea "x"
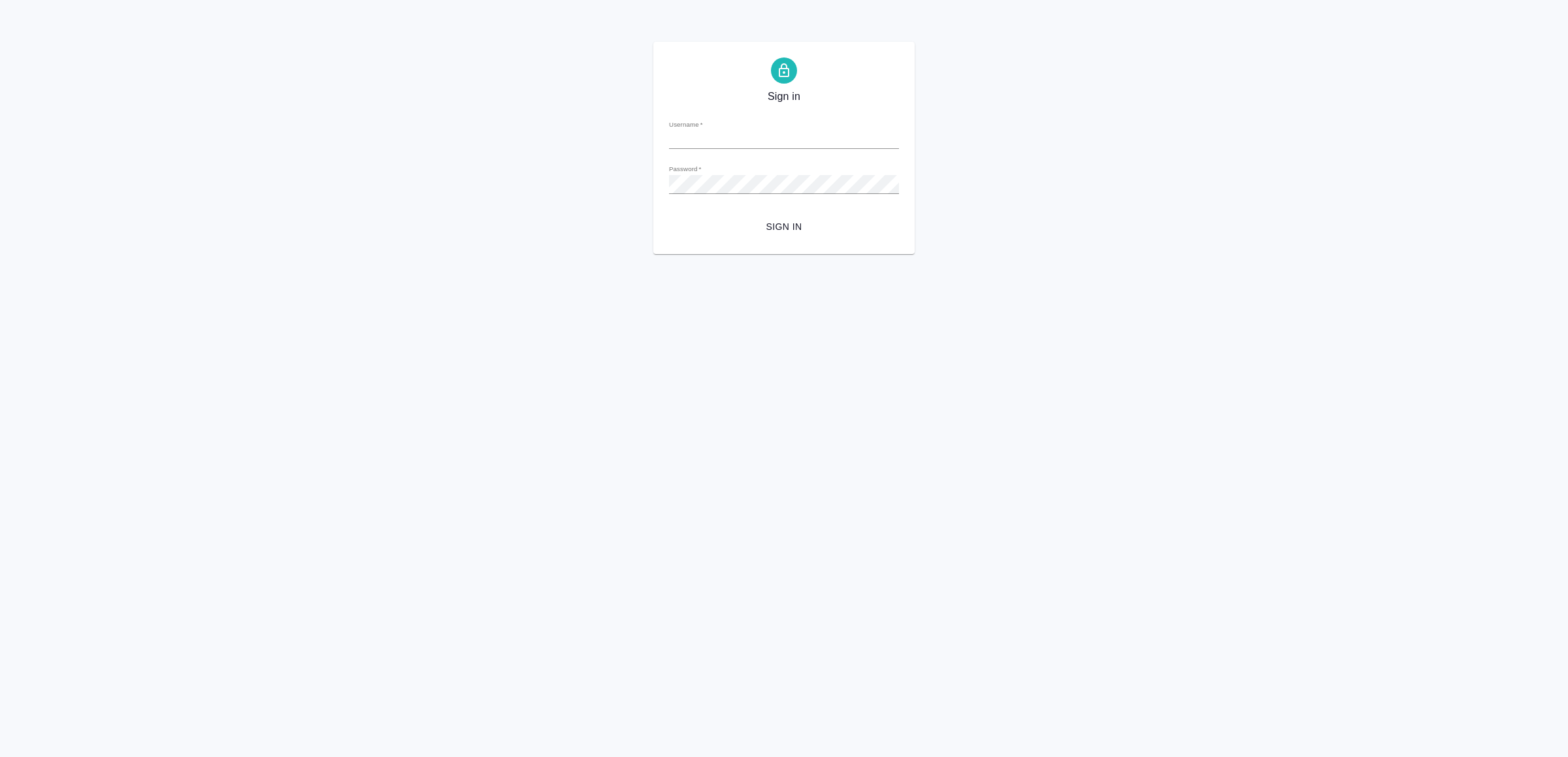
type input "[EMAIL_ADDRESS][DOMAIN_NAME]"
click at [836, 224] on span "Sign in" at bounding box center [784, 227] width 209 height 16
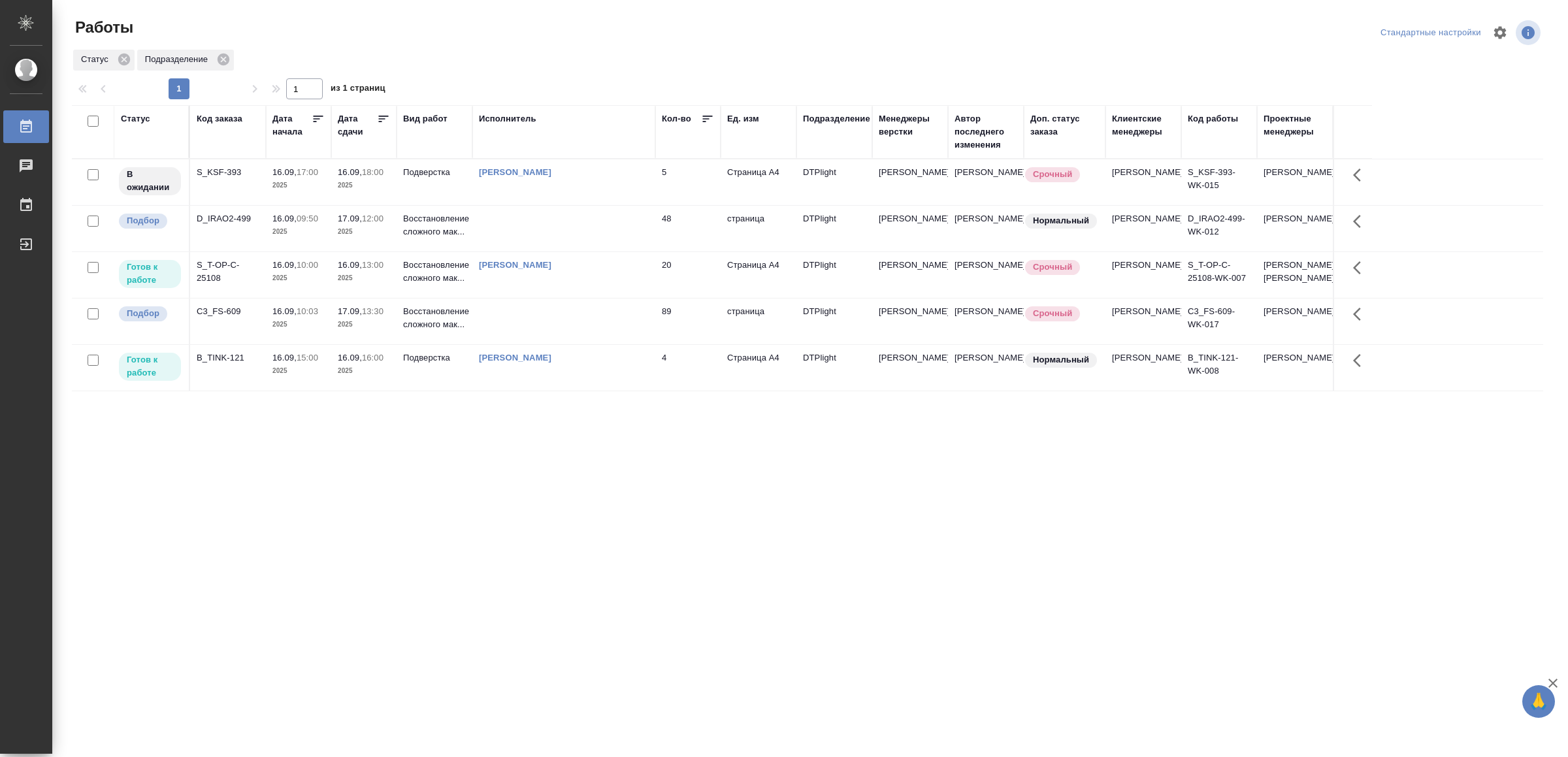
click at [589, 385] on td "[PERSON_NAME]" at bounding box center [564, 368] width 183 height 46
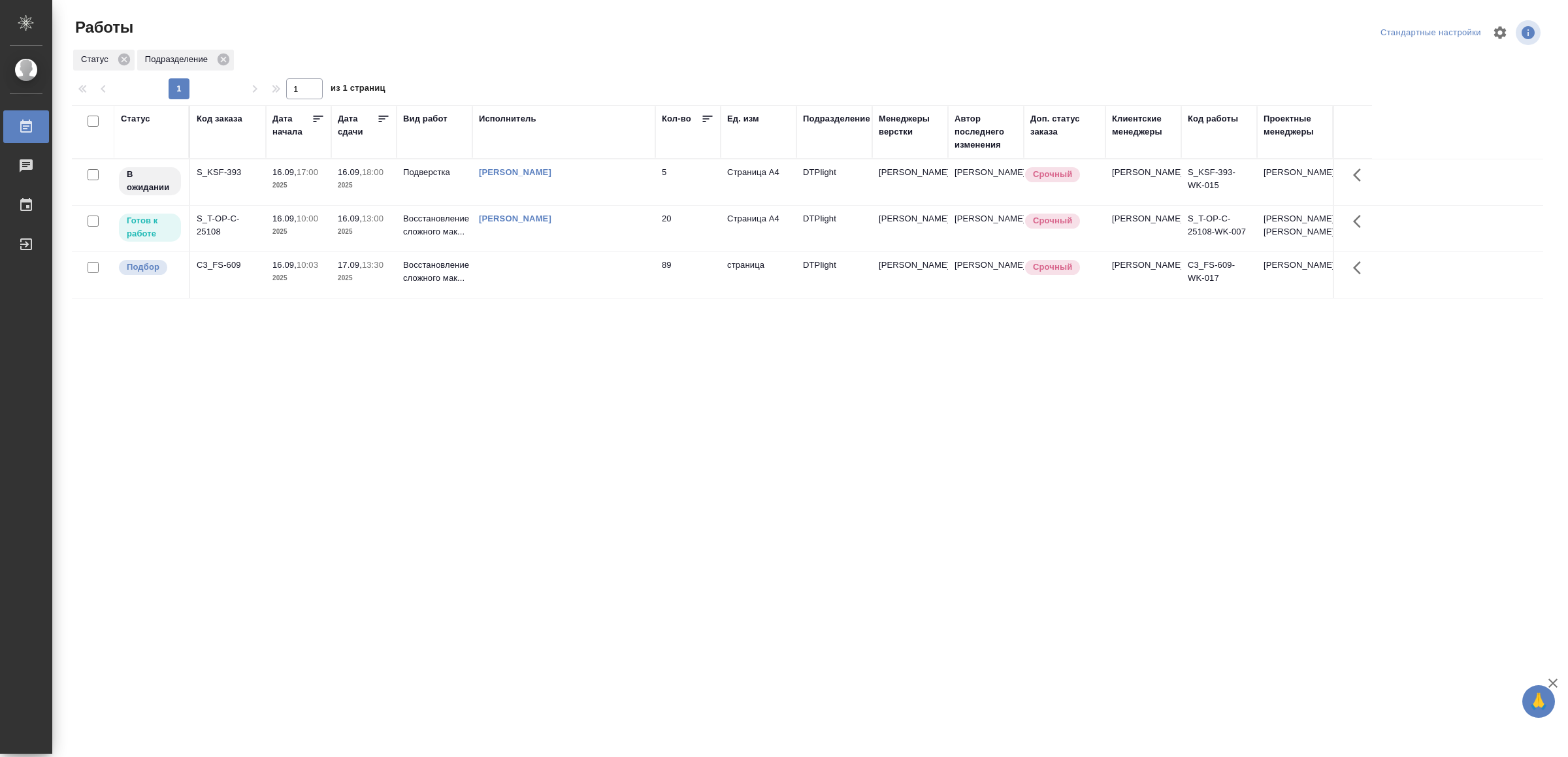
click at [595, 245] on td "[PERSON_NAME]" at bounding box center [564, 228] width 183 height 46
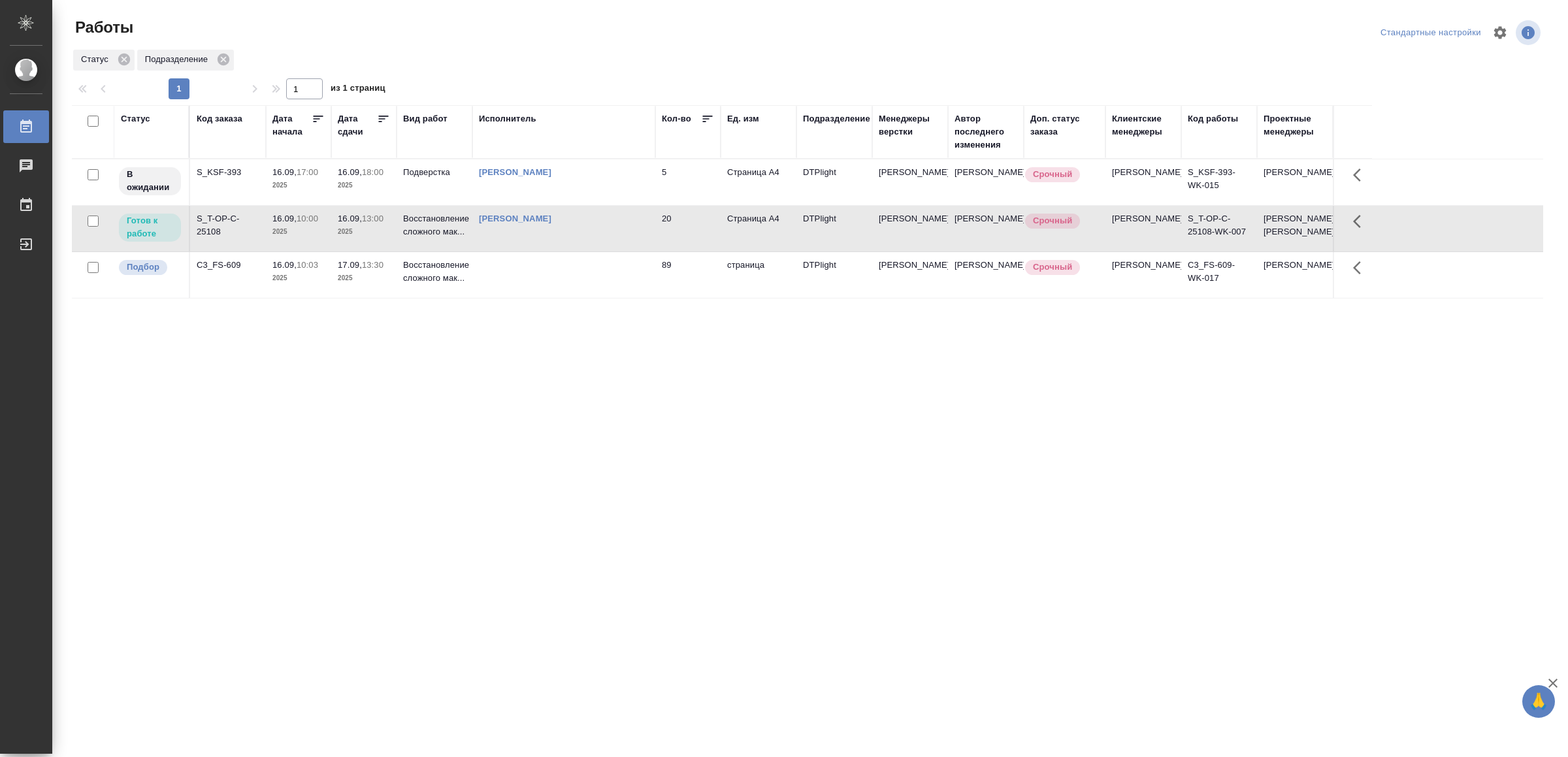
click at [595, 245] on td "[PERSON_NAME]" at bounding box center [564, 228] width 183 height 46
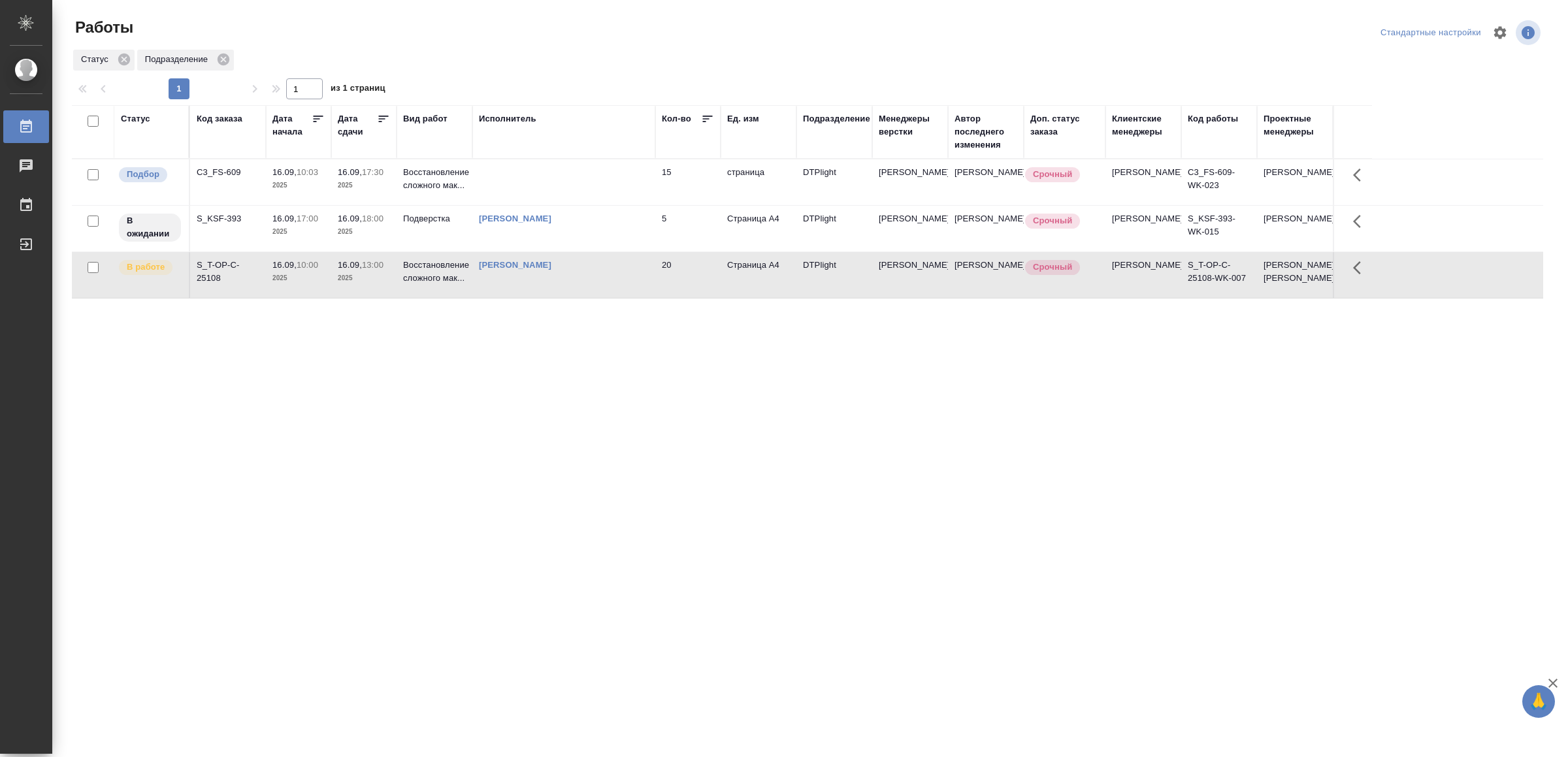
click at [508, 181] on td at bounding box center [564, 182] width 183 height 46
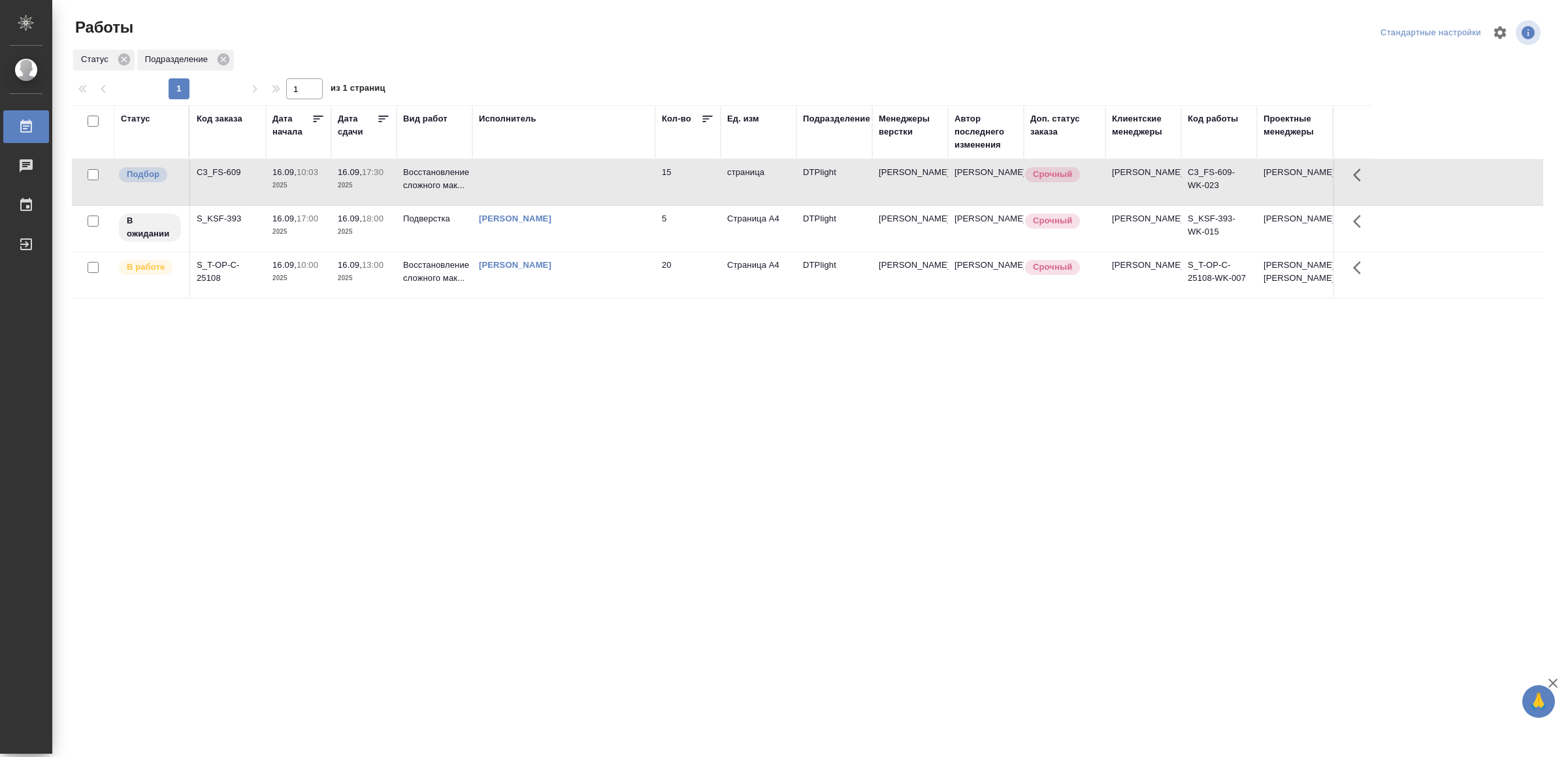
click at [509, 181] on td at bounding box center [564, 182] width 183 height 46
drag, startPoint x: 535, startPoint y: 531, endPoint x: 543, endPoint y: 527, distance: 8.9
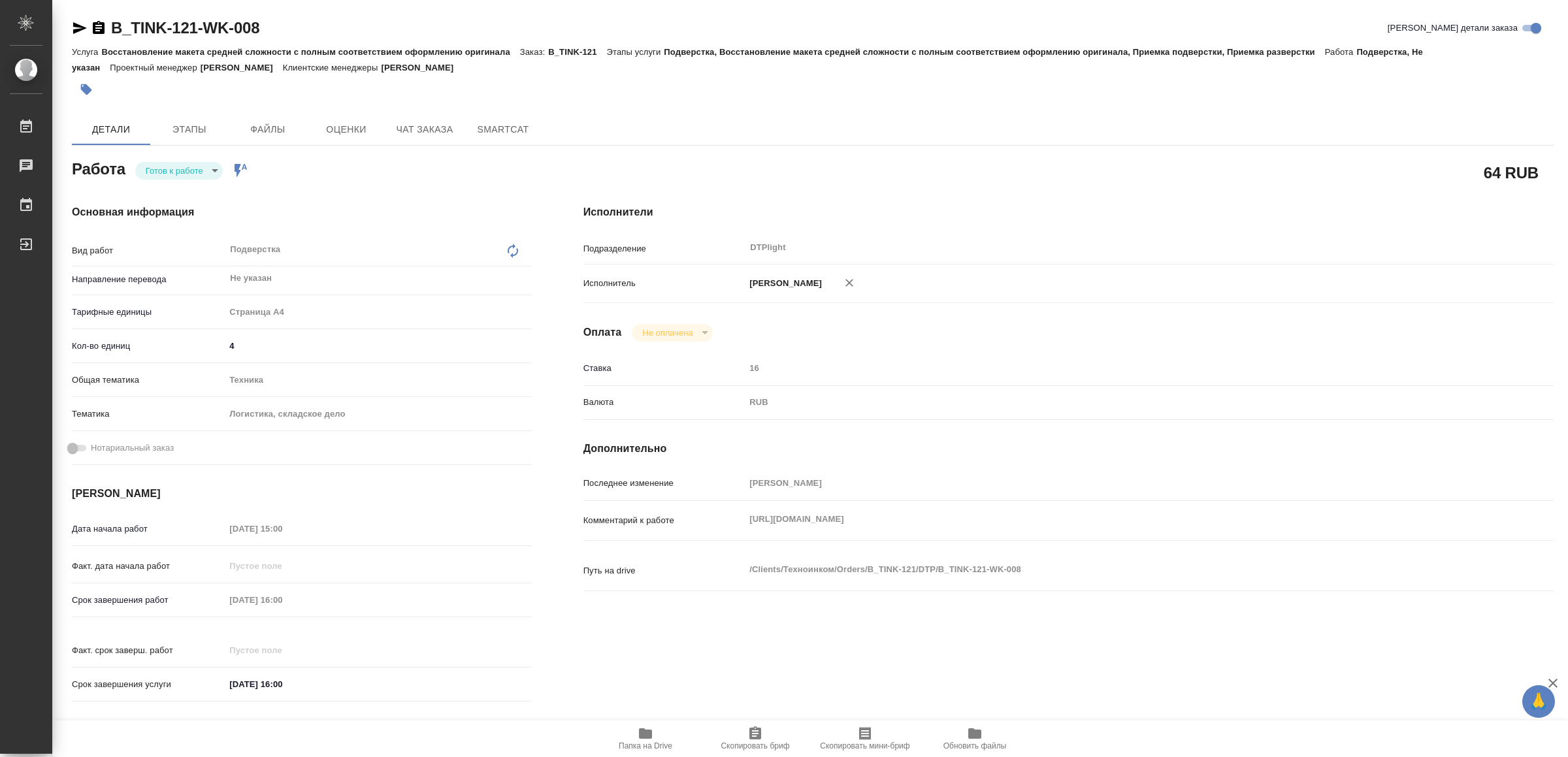
click at [182, 158] on div "Работа Готов к работе readyForWork Работа включена в последовательность" at bounding box center [302, 168] width 459 height 23
click at [184, 164] on body "🙏 .cls-1 fill:#fff; AWATERA Yamkovenko Vera Работы Чаты График Выйти B_TINK-121…" at bounding box center [784, 378] width 1568 height 757
click at [184, 164] on button "В работе" at bounding box center [168, 171] width 43 height 15
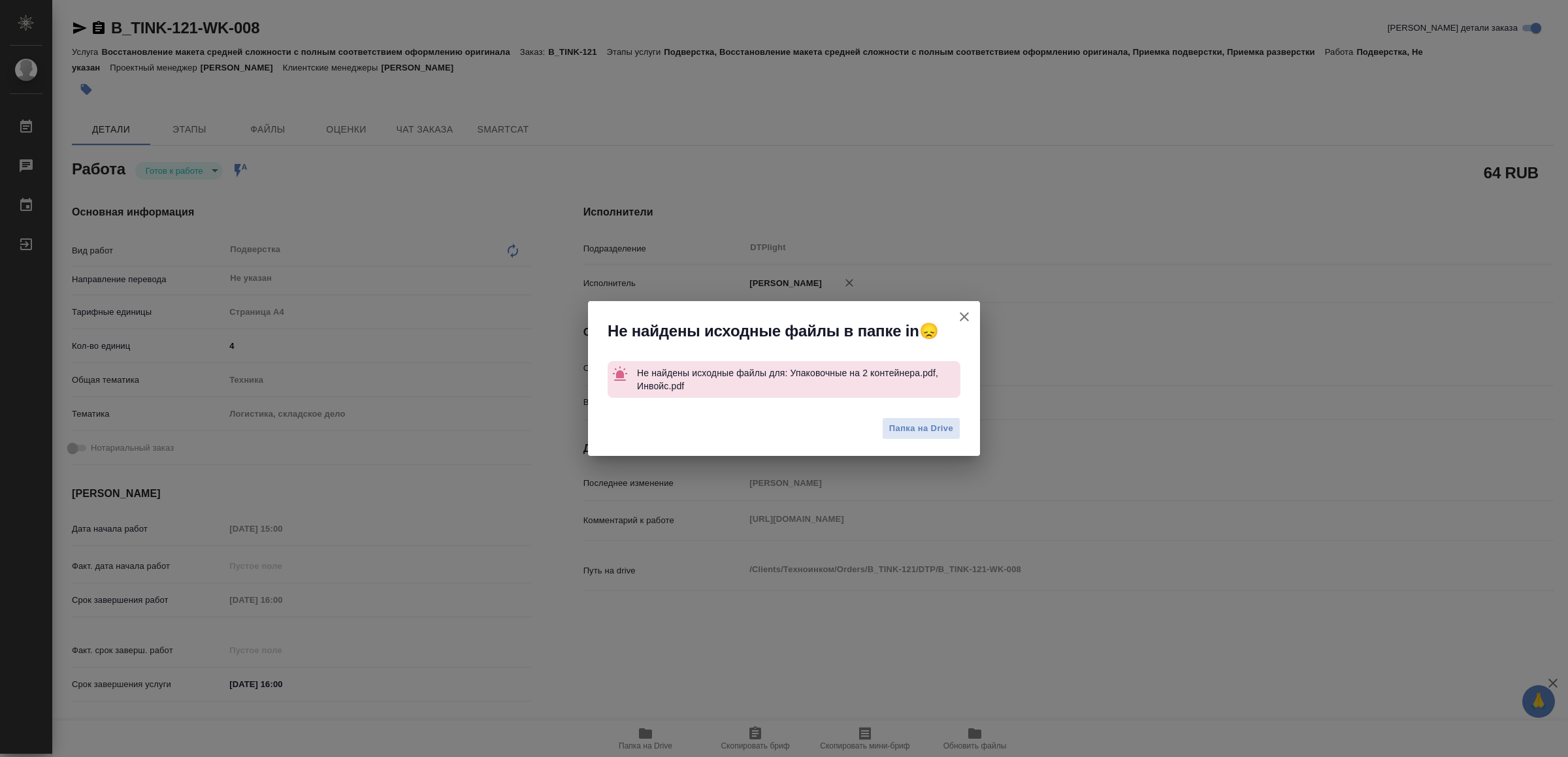
type textarea "x"
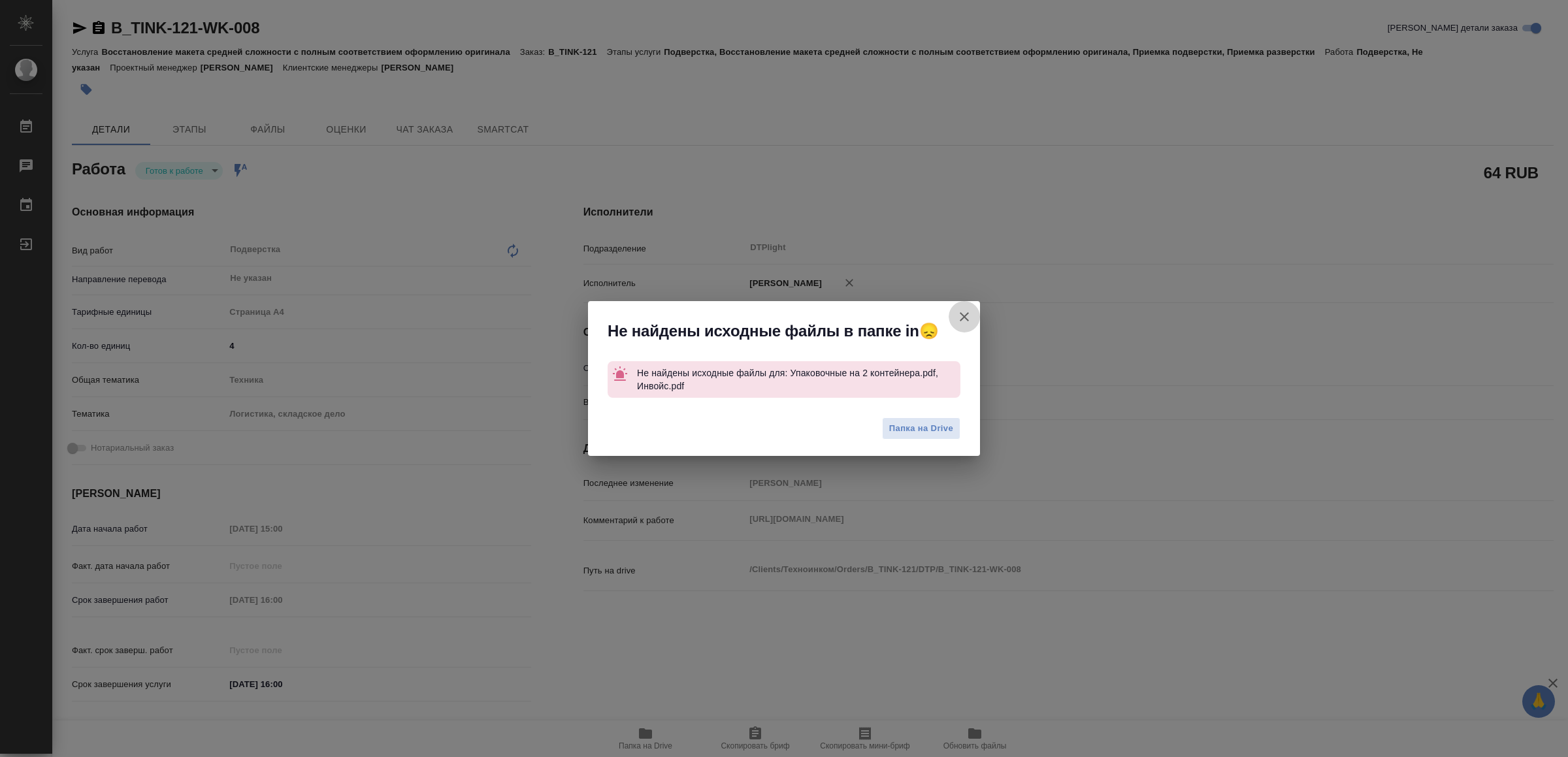
click at [967, 314] on icon "button" at bounding box center [965, 317] width 9 height 9
type textarea "x"
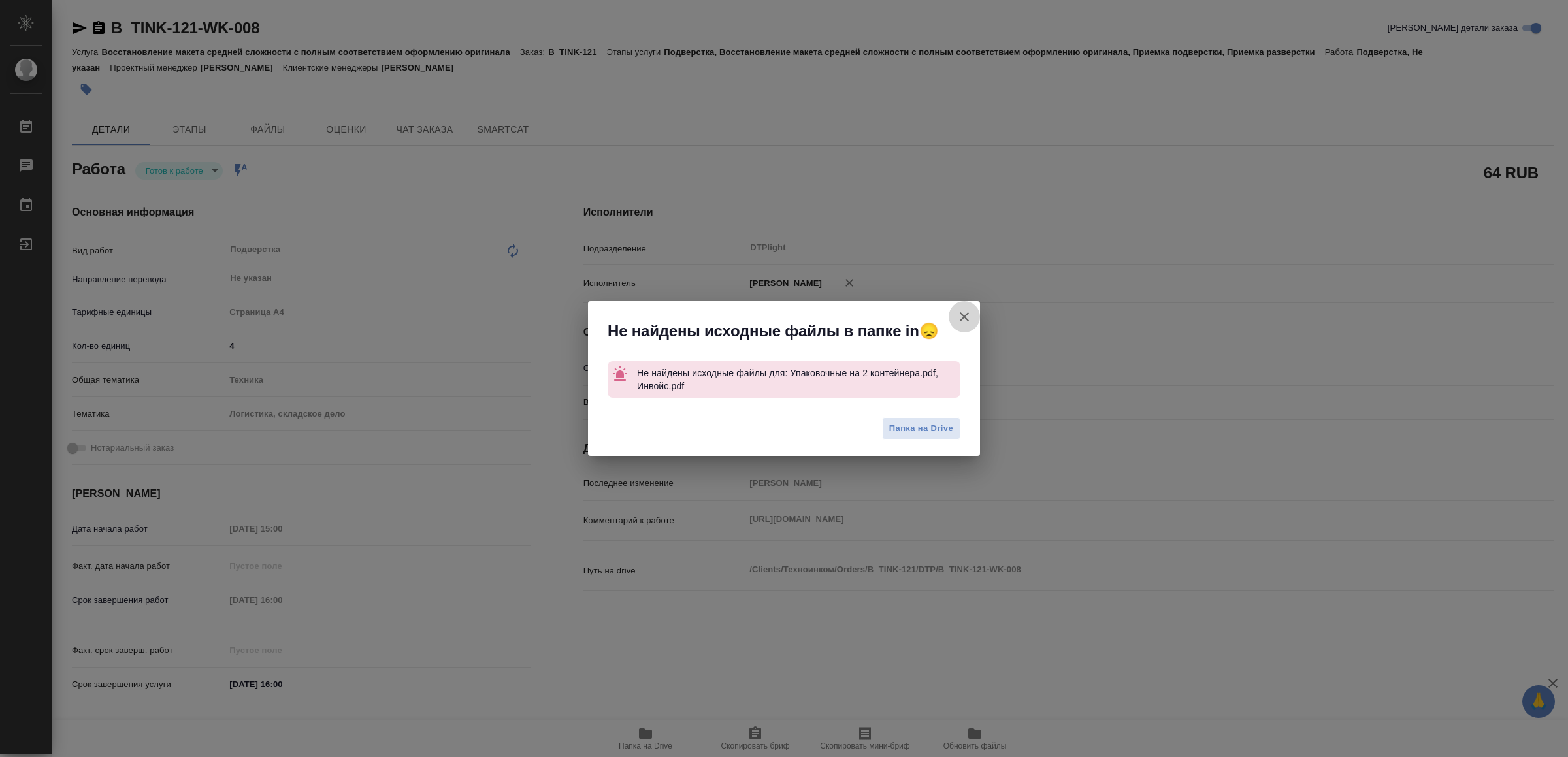
type textarea "x"
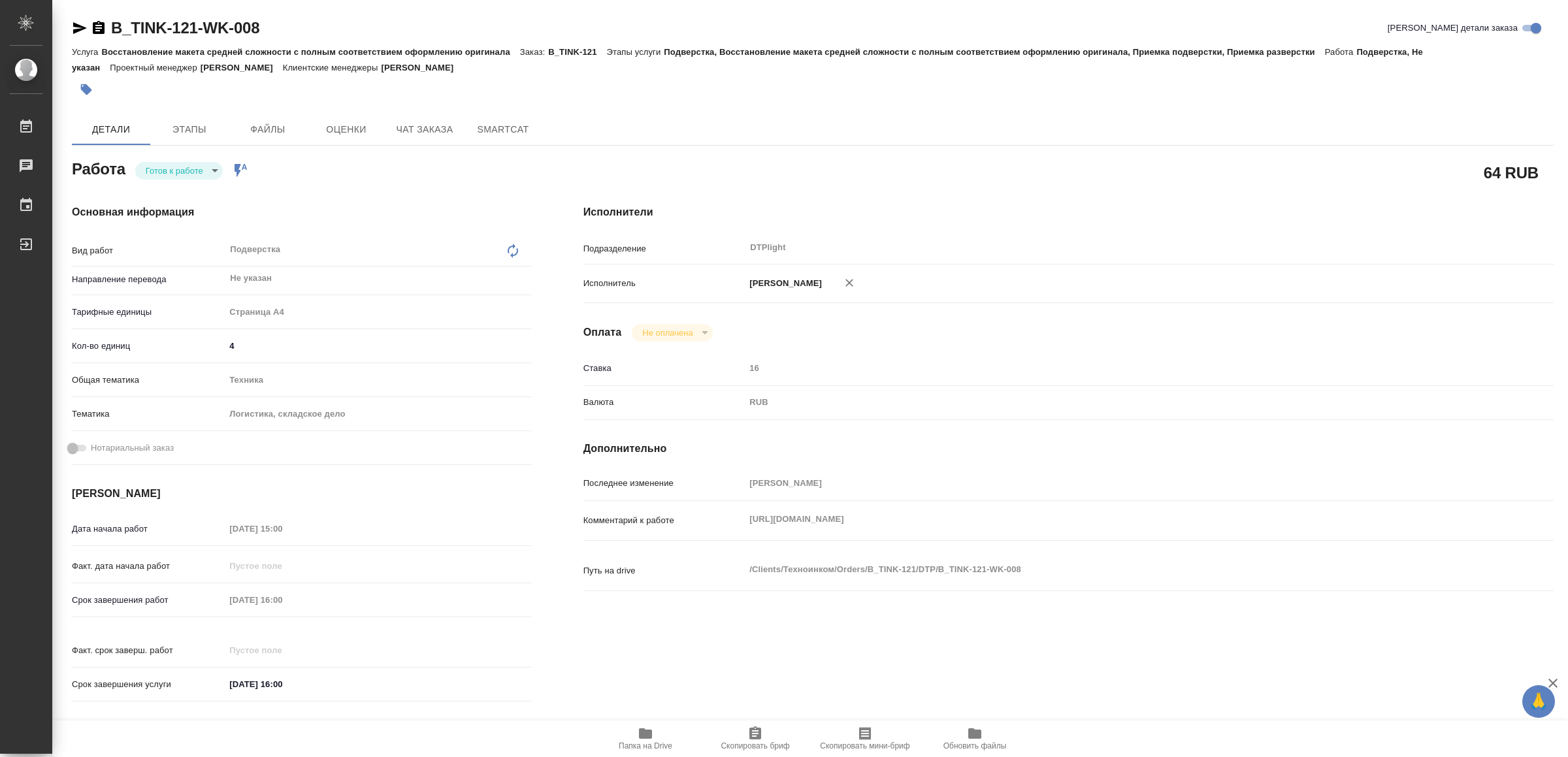
click at [79, 29] on icon "button" at bounding box center [80, 28] width 14 height 12
click at [656, 731] on span "Папка на Drive" at bounding box center [645, 738] width 94 height 25
click at [206, 166] on body "🙏 .cls-1 fill:#fff; AWATERA Yamkovenko Vera Работы 0 Чаты График Выйти B_TINK-1…" at bounding box center [784, 378] width 1568 height 757
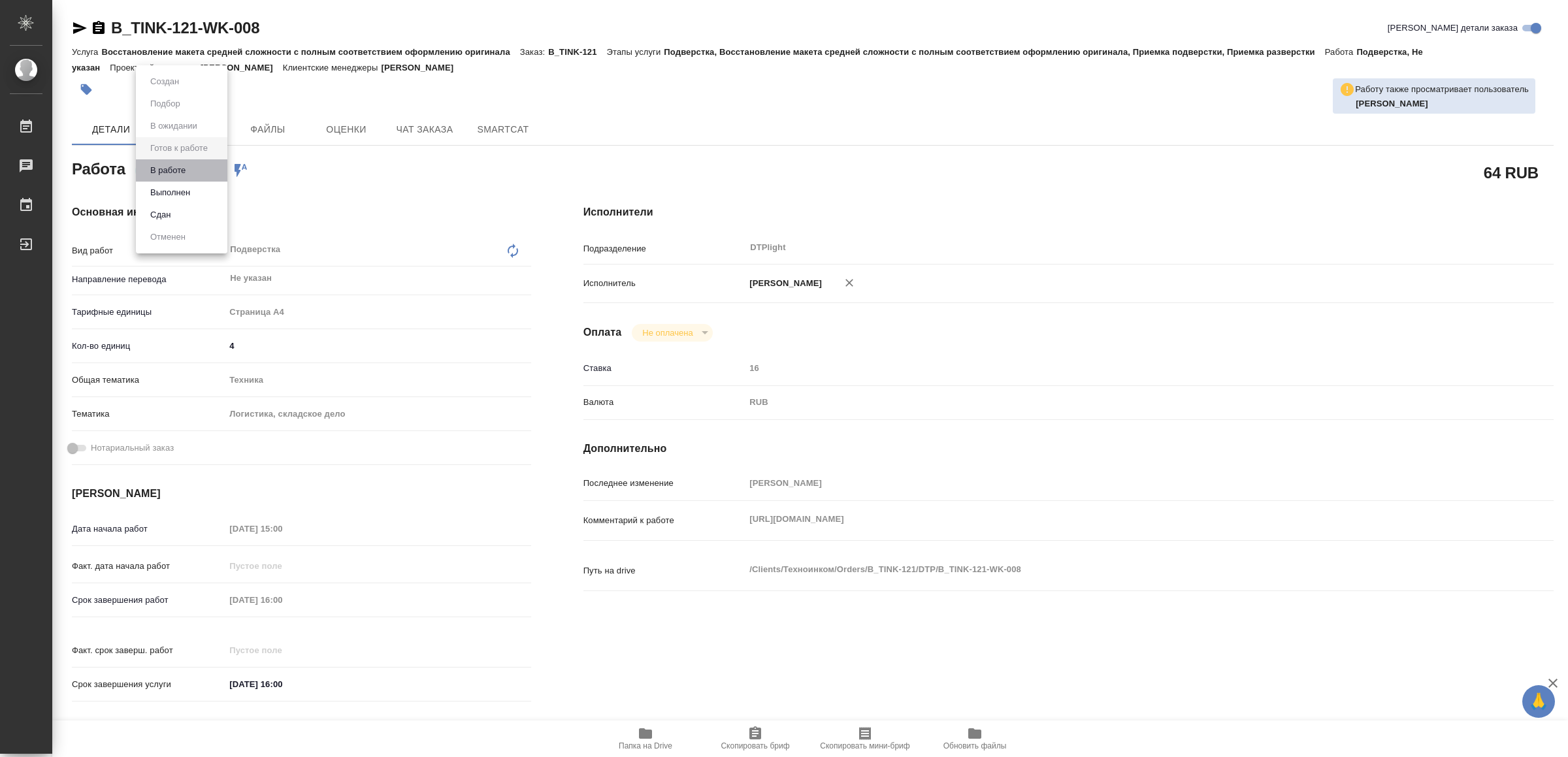
click at [206, 166] on li "В работе" at bounding box center [182, 170] width 91 height 22
type textarea "x"
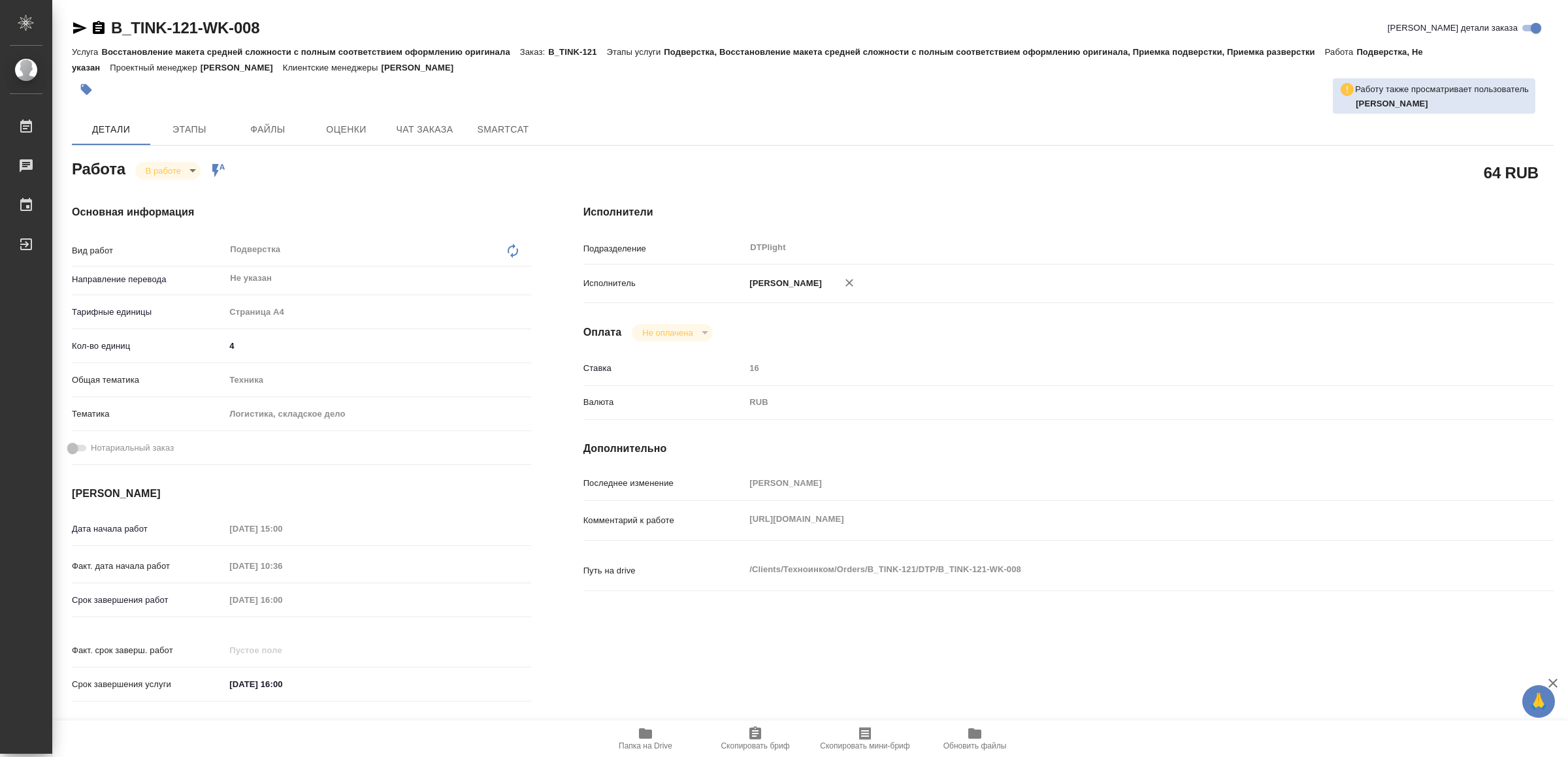
type textarea "x"
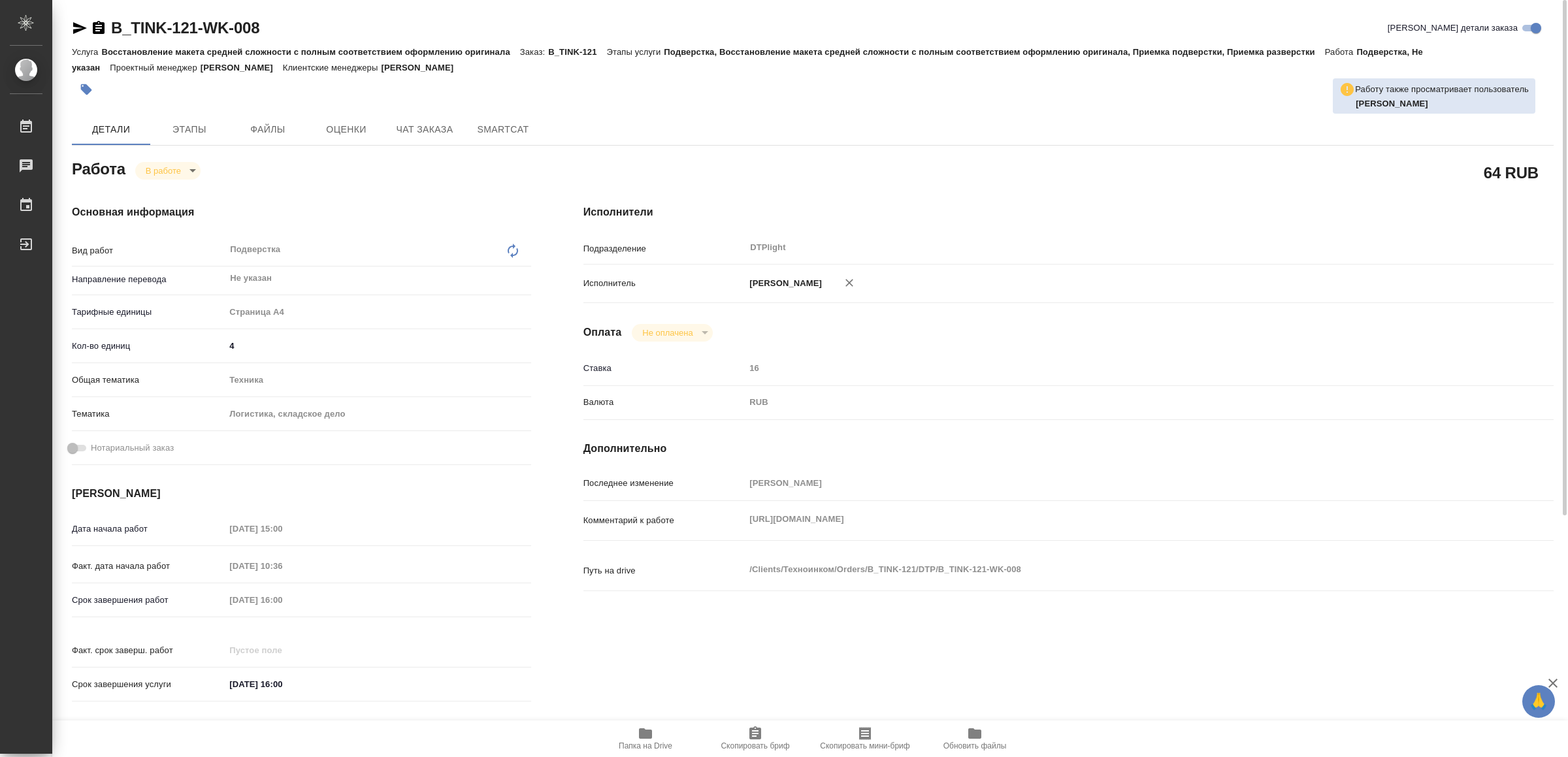
type textarea "x"
click at [77, 29] on icon "button" at bounding box center [80, 28] width 14 height 12
click at [171, 160] on div "Работа В работе inProgress" at bounding box center [302, 168] width 459 height 23
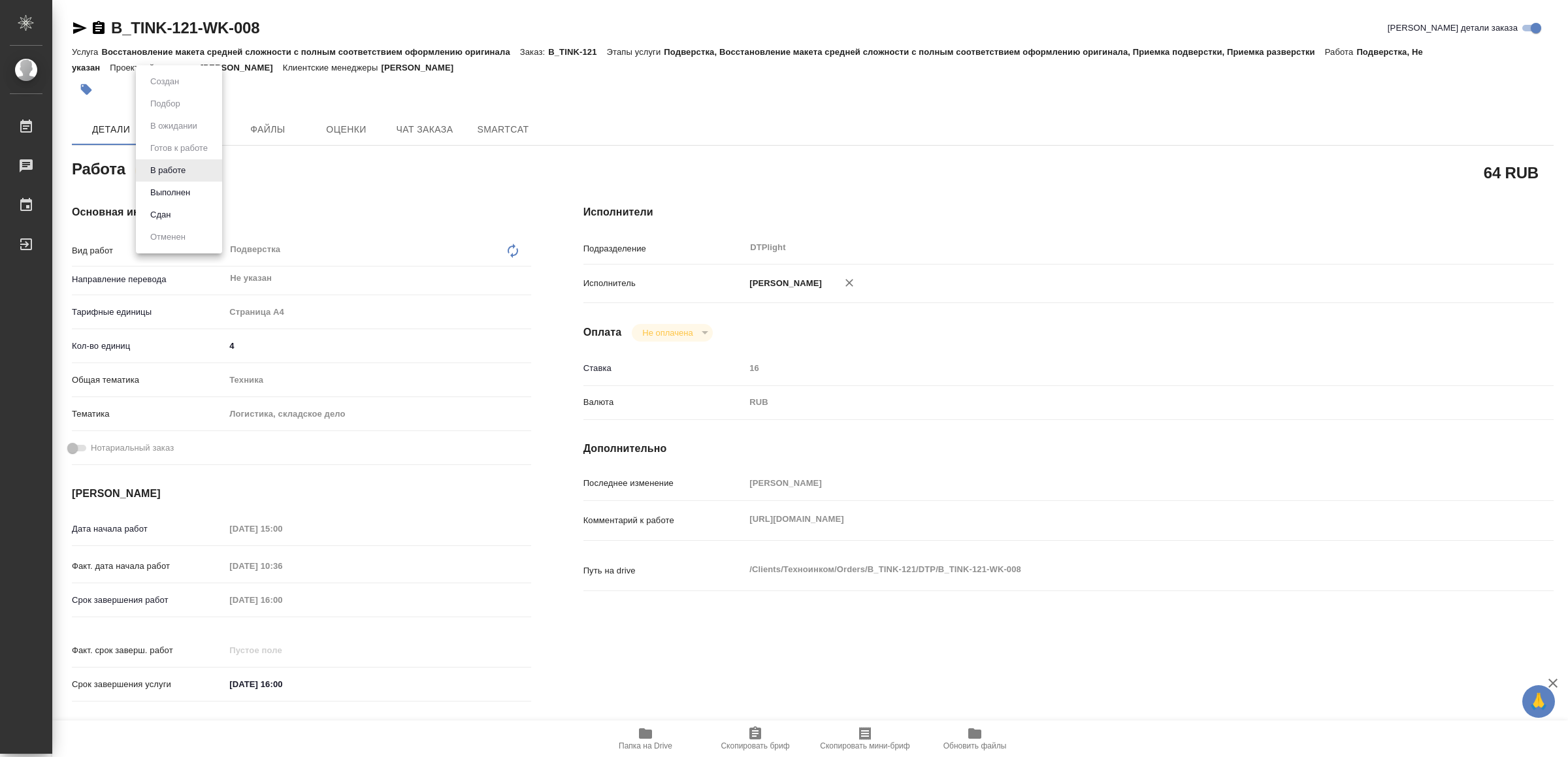
click at [171, 165] on body "🙏 .cls-1 fill:#fff; AWATERA Yamkovenko Vera Работы 0 Чаты График Выйти B_TINK-1…" at bounding box center [784, 378] width 1568 height 757
click at [184, 193] on button "Выполнен" at bounding box center [170, 193] width 47 height 15
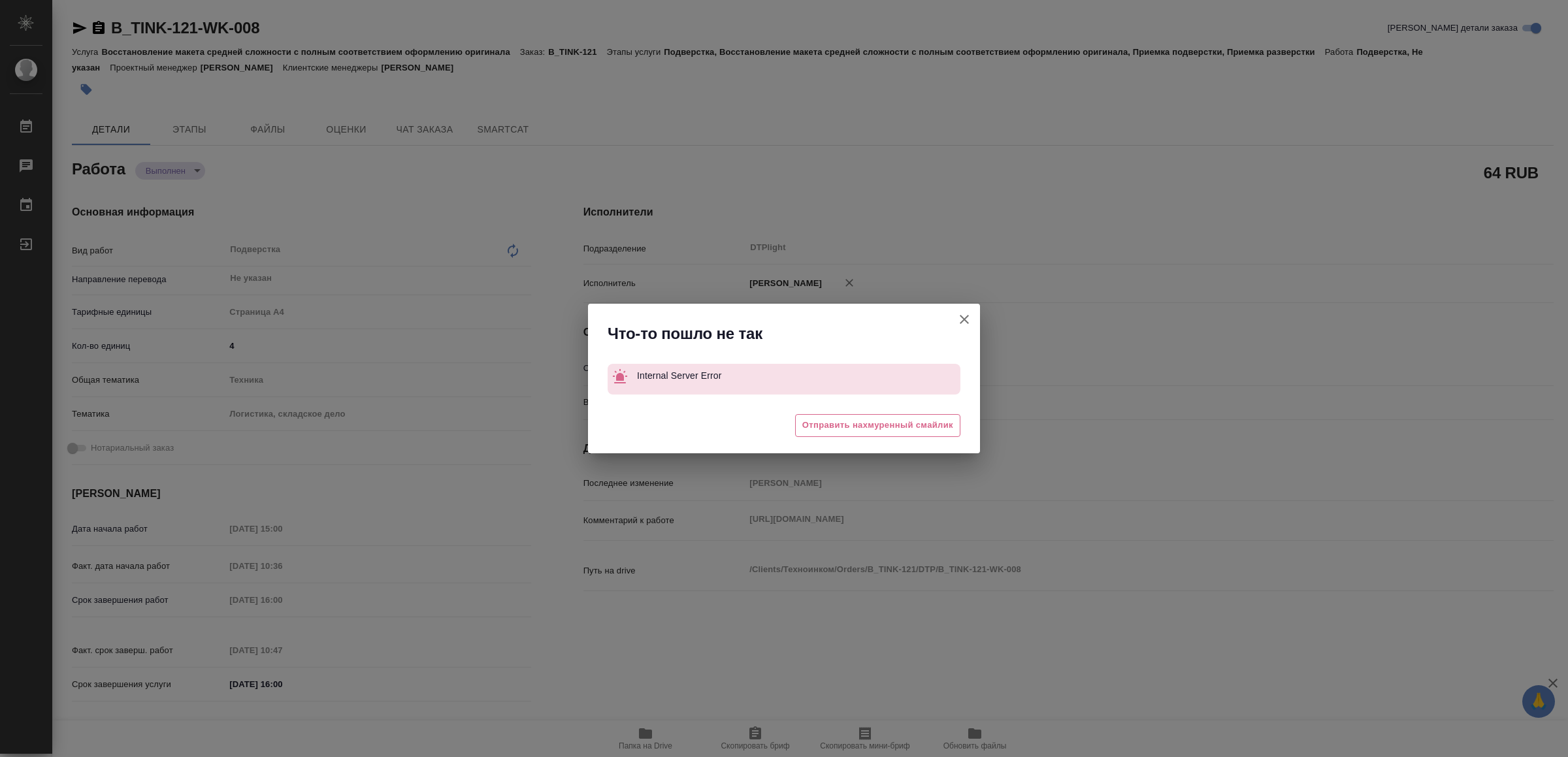
type textarea "x"
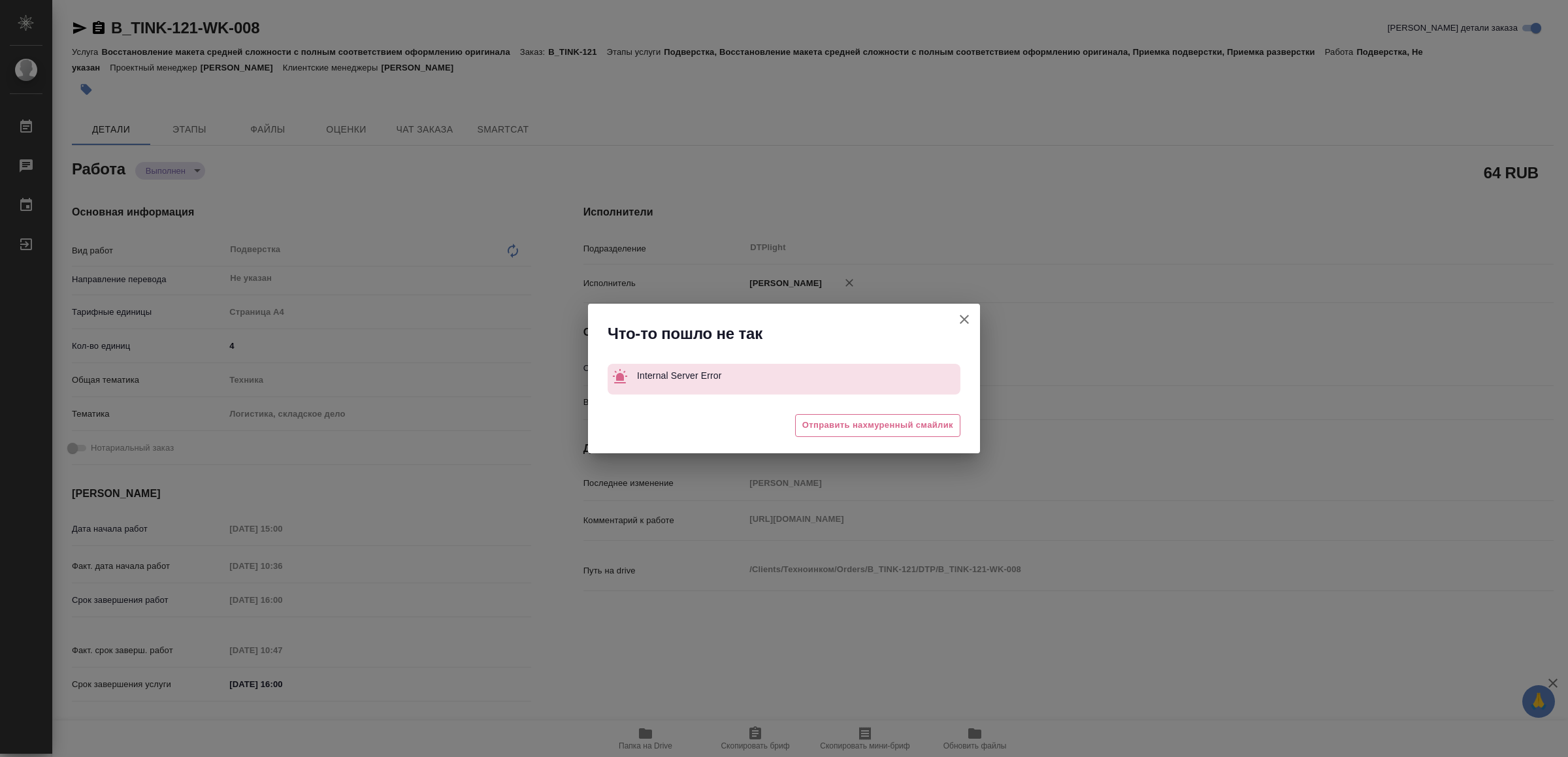
click at [967, 314] on icon "button" at bounding box center [964, 319] width 15 height 15
type textarea "x"
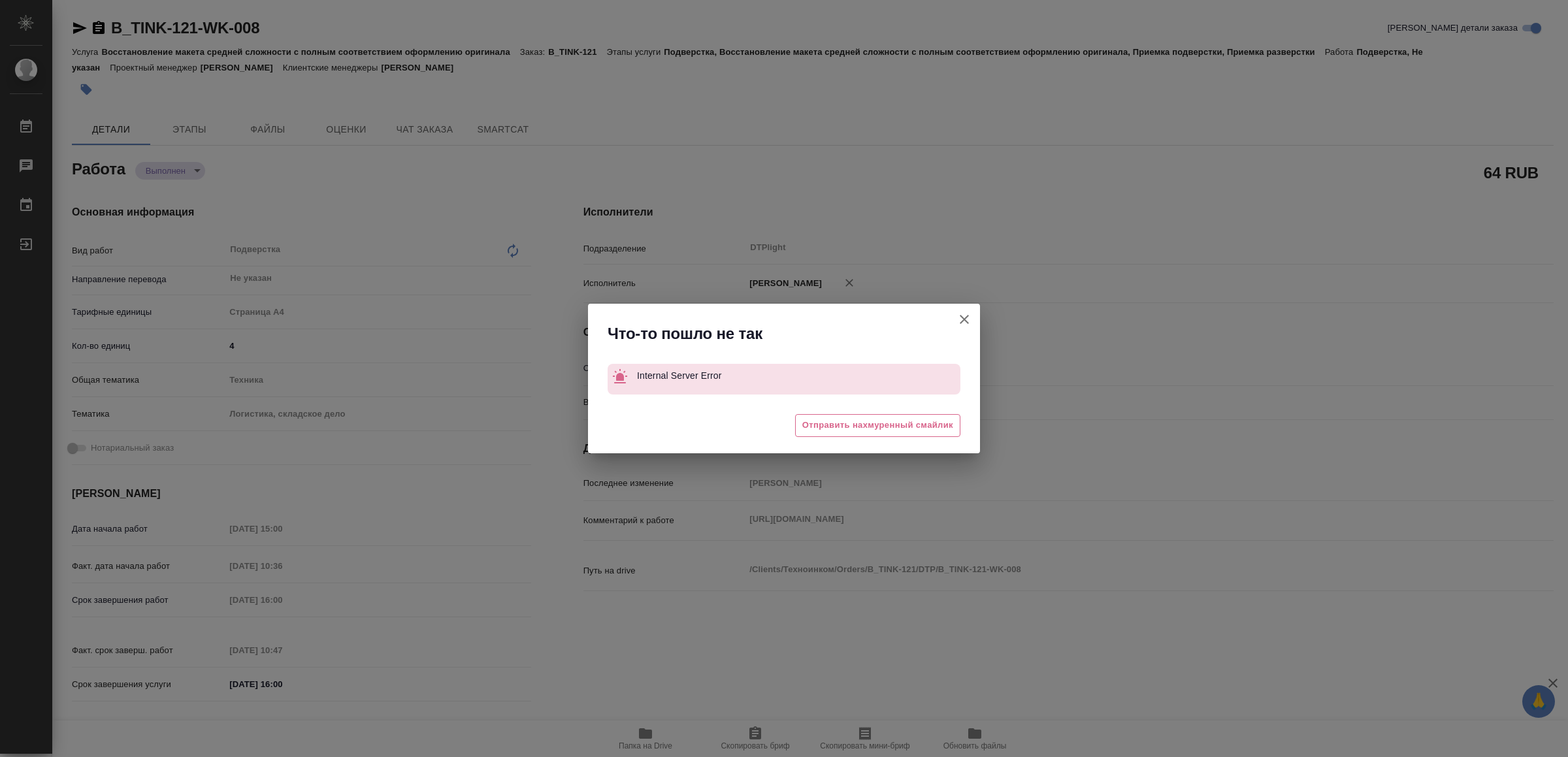
type textarea "x"
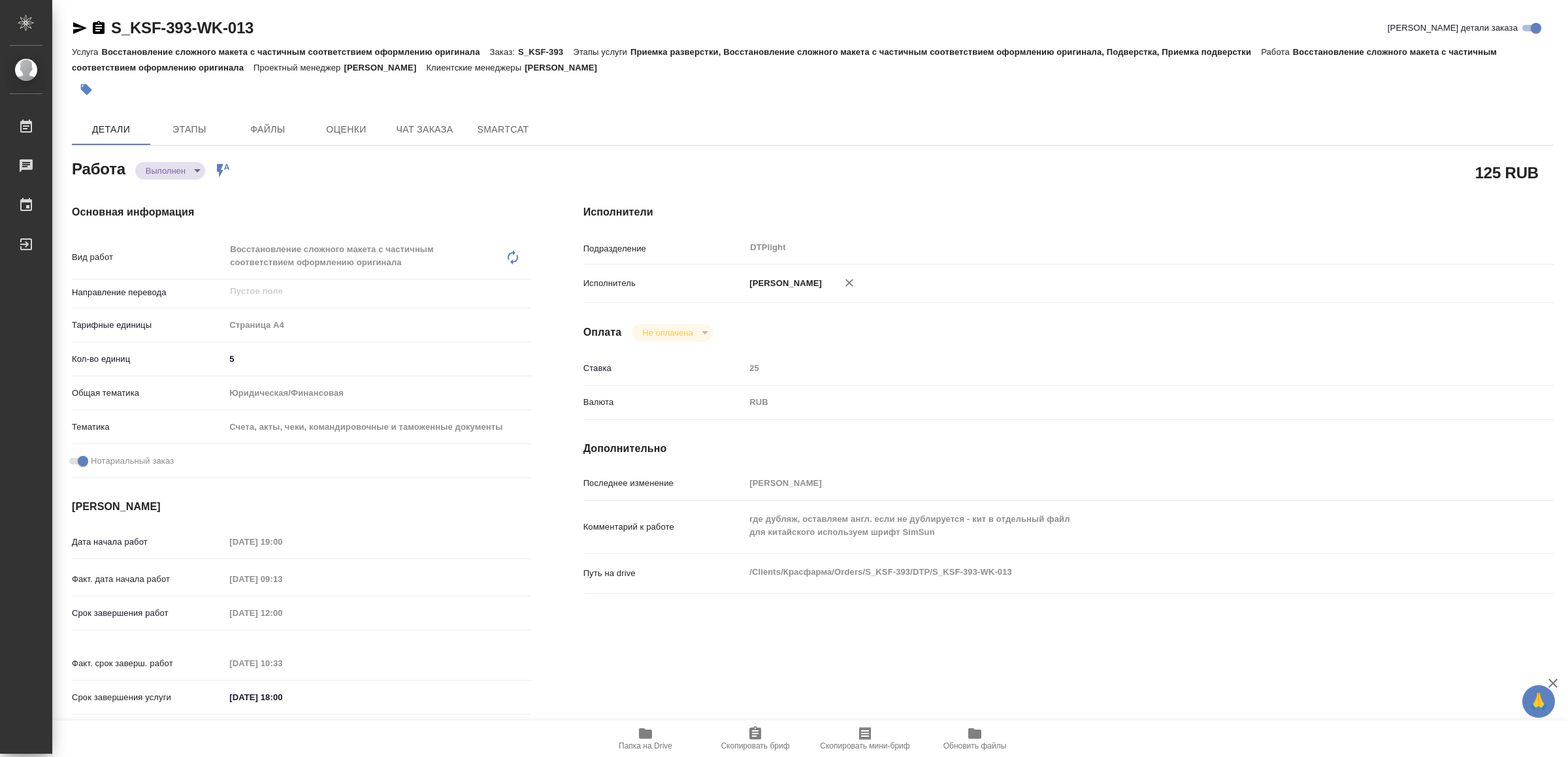
click at [645, 736] on icon "button" at bounding box center [645, 734] width 13 height 11
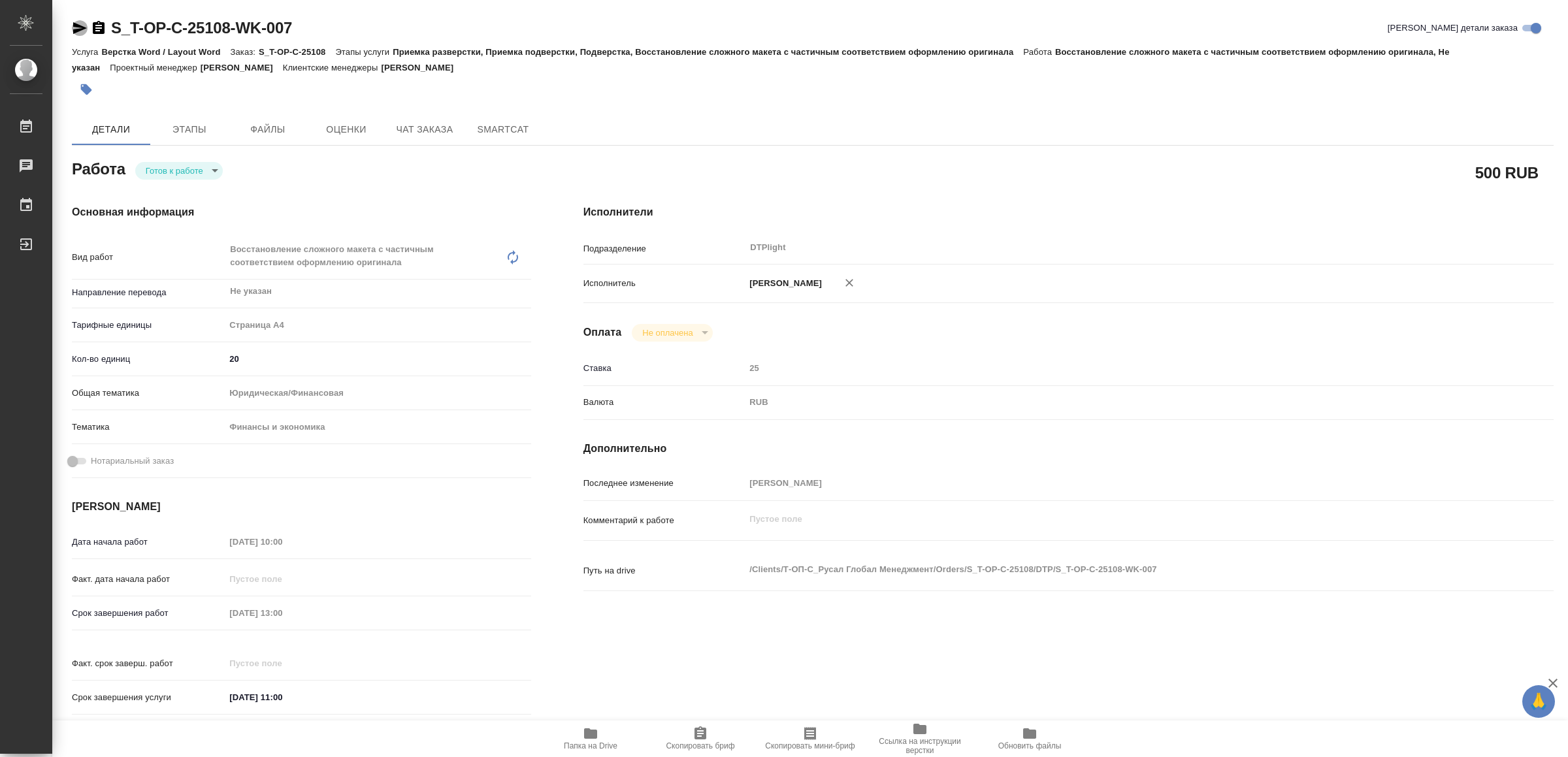
click at [81, 30] on icon "button" at bounding box center [80, 28] width 14 height 12
click at [188, 170] on body "🙏 .cls-1 fill:#fff; AWATERA Yamkovenko Vera Работы 0 Чаты График Выйти S_T-OP-C…" at bounding box center [784, 378] width 1568 height 757
click at [187, 170] on button "В работе" at bounding box center [168, 171] width 43 height 15
type textarea "x"
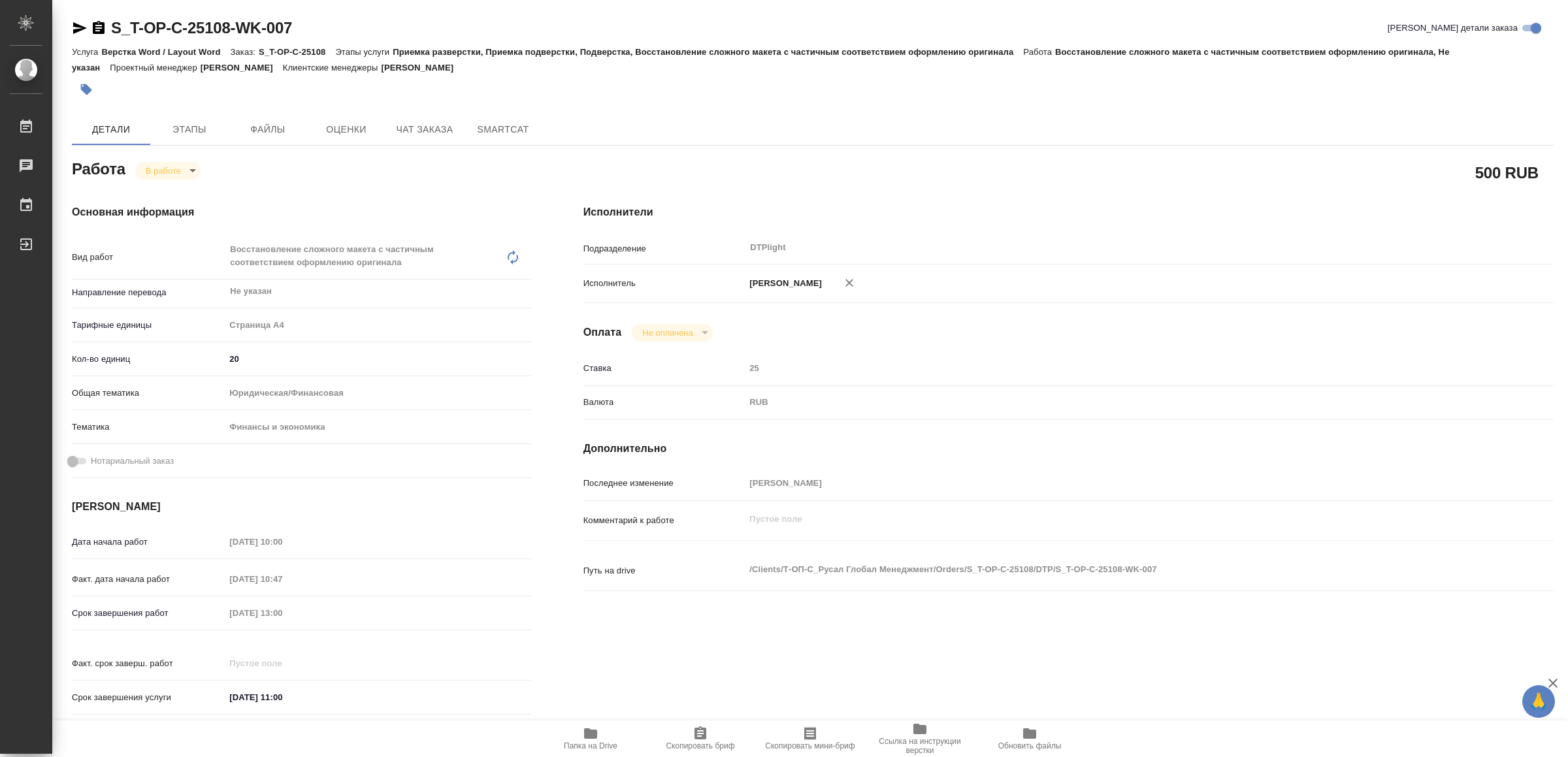
type textarea "x"
click at [590, 740] on icon "button" at bounding box center [590, 734] width 15 height 15
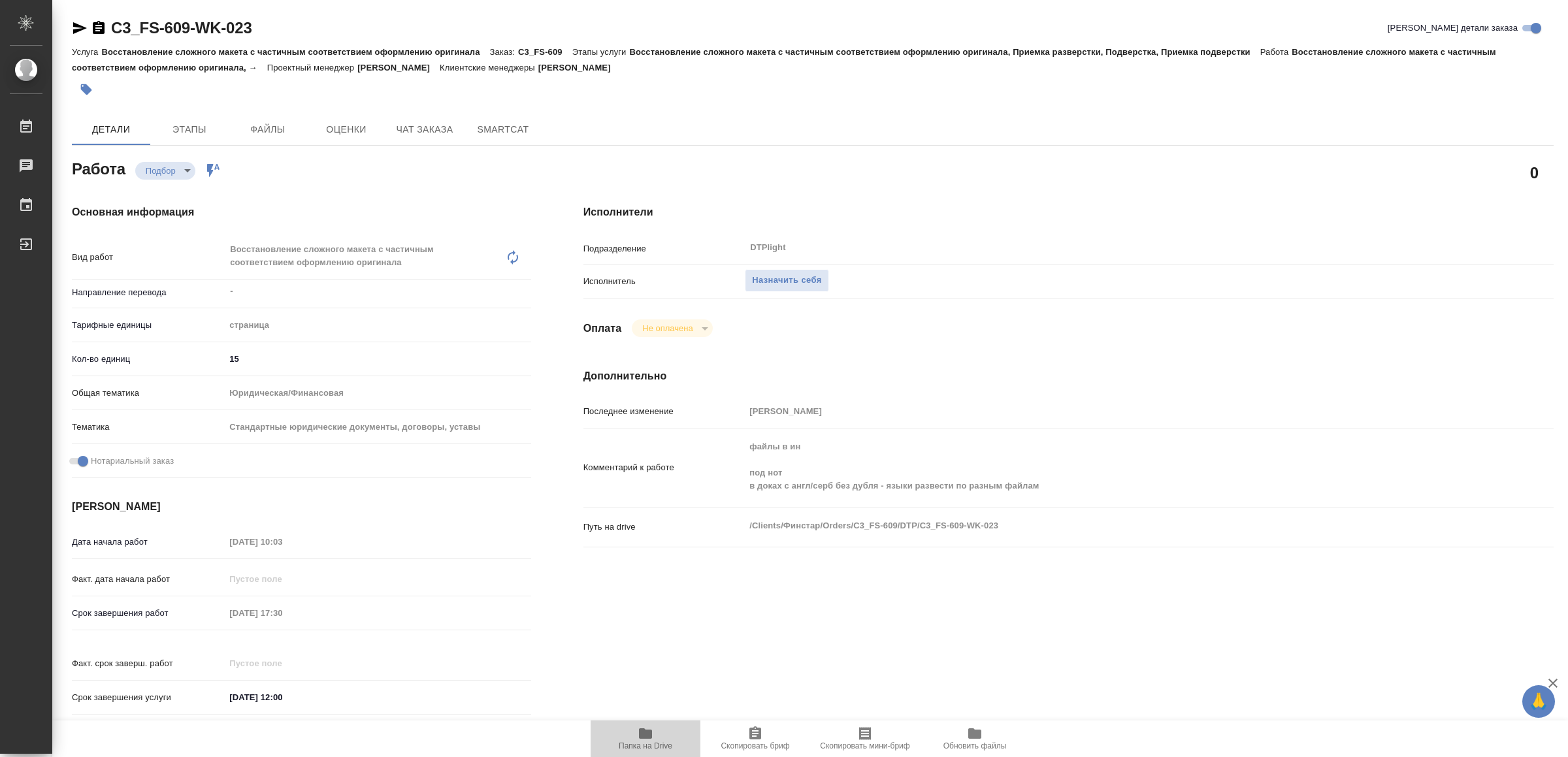
drag, startPoint x: 637, startPoint y: 734, endPoint x: 641, endPoint y: 743, distance: 9.8
click at [639, 734] on icon "button" at bounding box center [645, 734] width 15 height 15
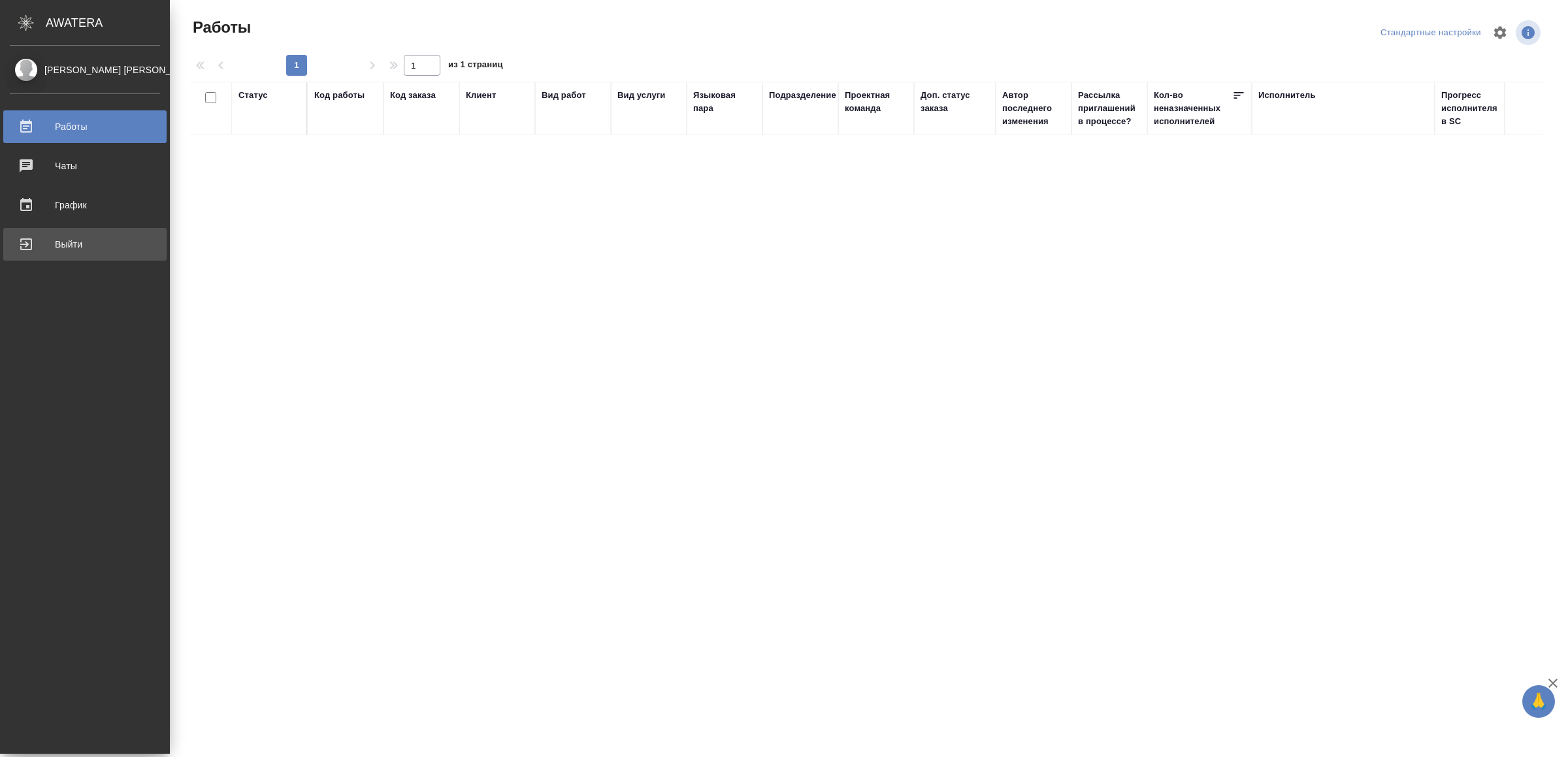
click at [33, 245] on div "Выйти" at bounding box center [85, 244] width 150 height 19
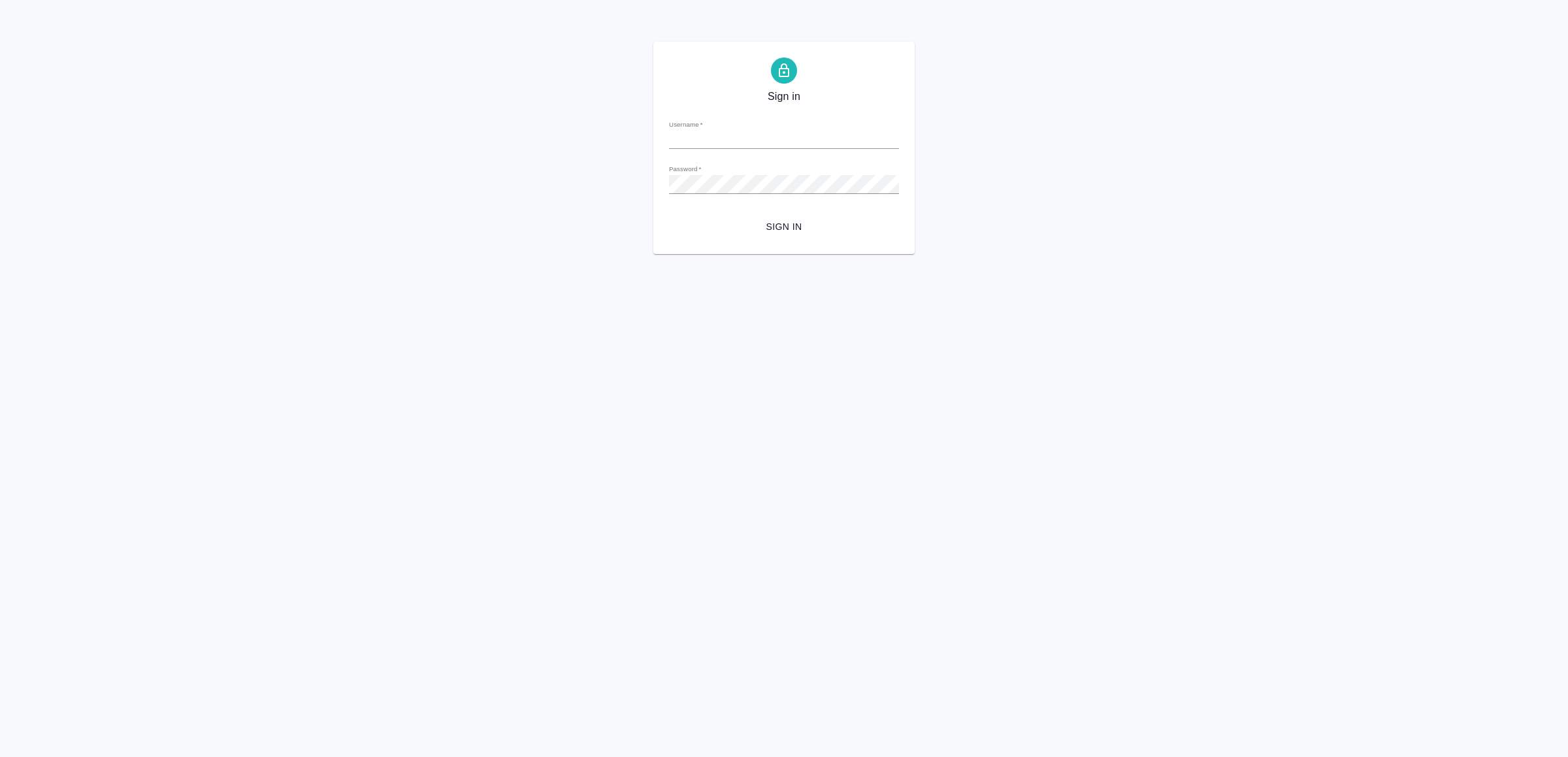
type input "[EMAIL_ADDRESS][DOMAIN_NAME]"
click at [741, 226] on span "Sign in" at bounding box center [784, 227] width 209 height 16
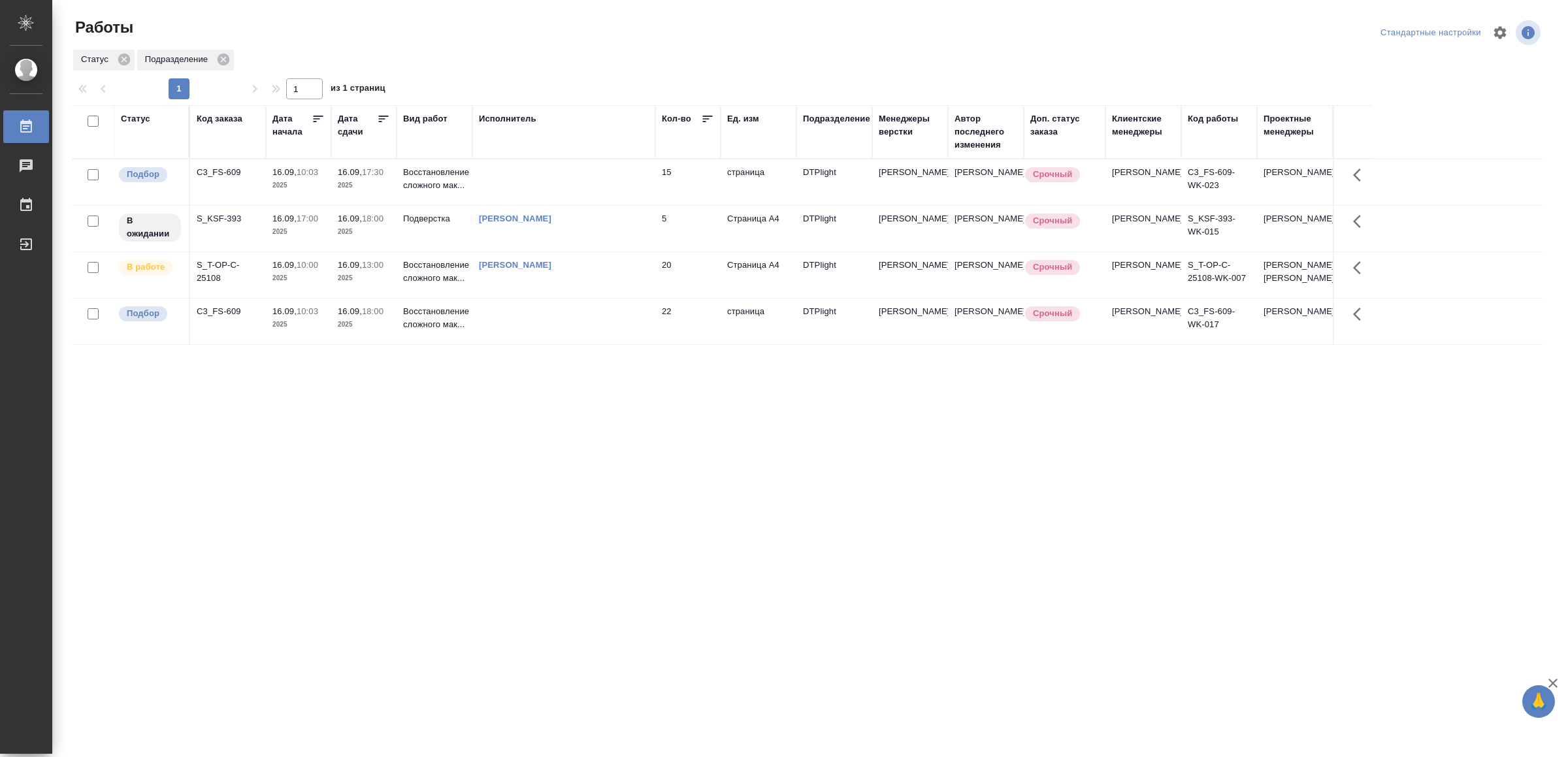
click at [517, 339] on td at bounding box center [564, 321] width 183 height 46
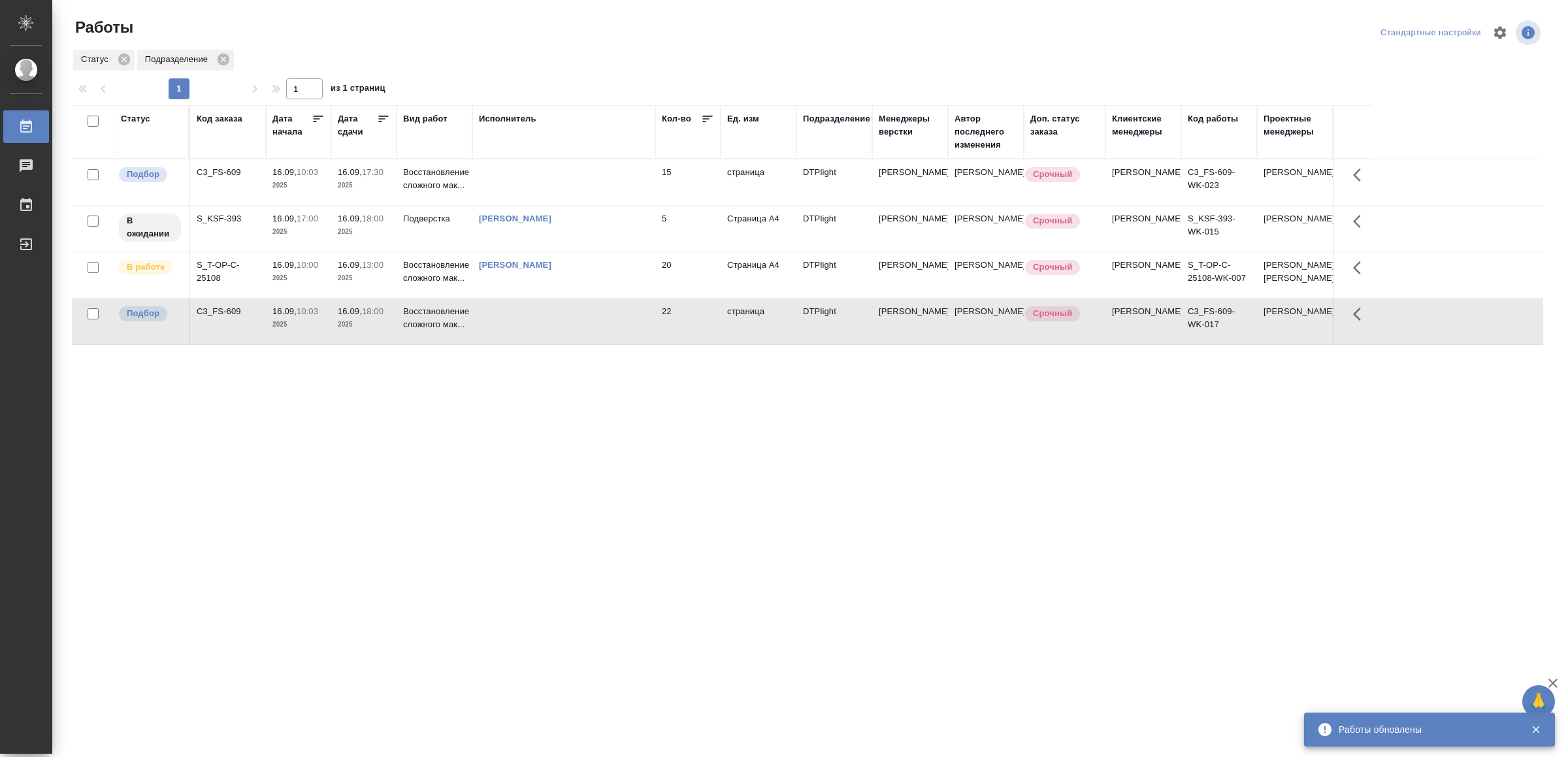
drag, startPoint x: 367, startPoint y: 403, endPoint x: 370, endPoint y: 409, distance: 6.7
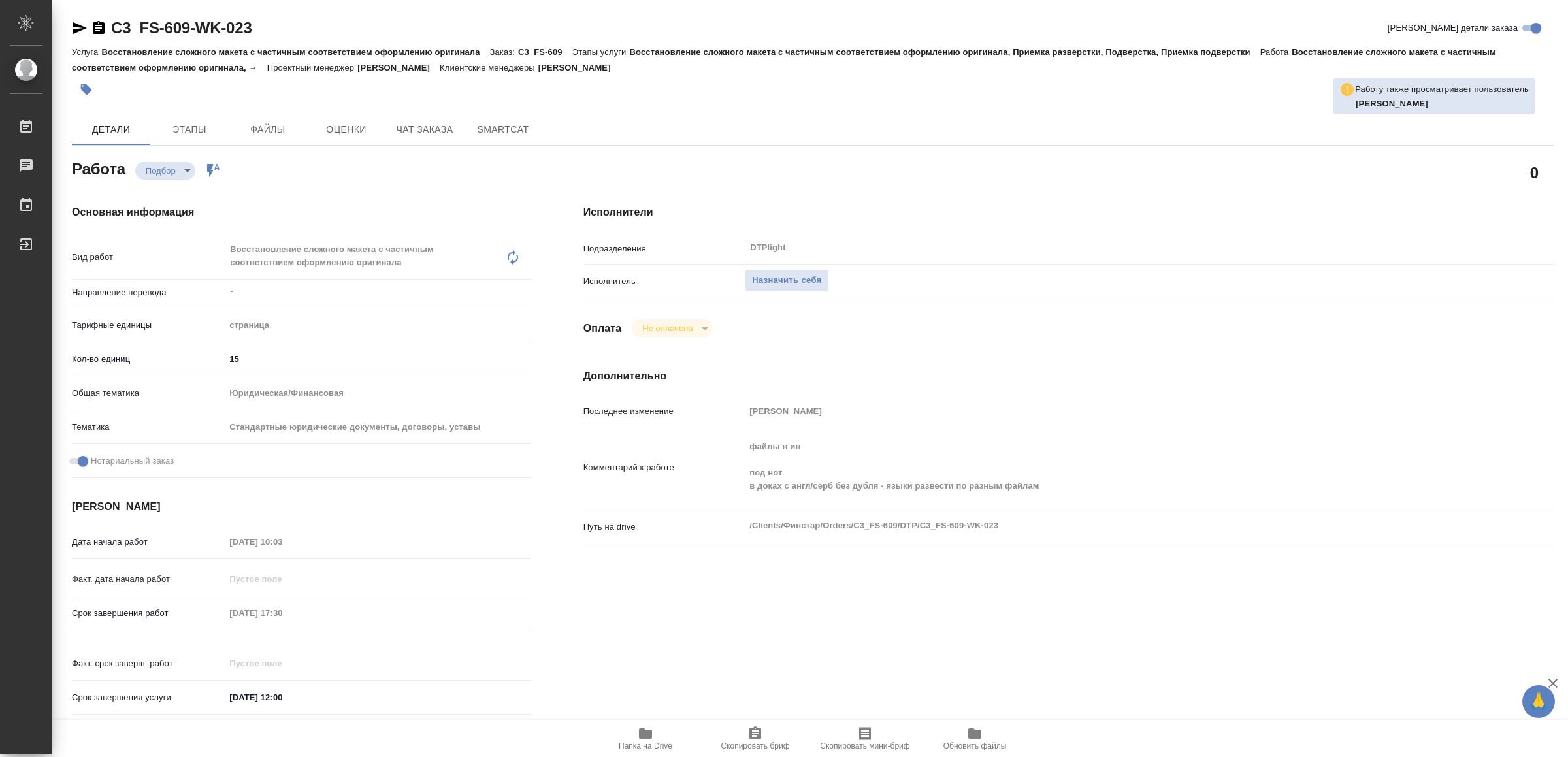
click at [643, 734] on icon "button" at bounding box center [645, 734] width 13 height 11
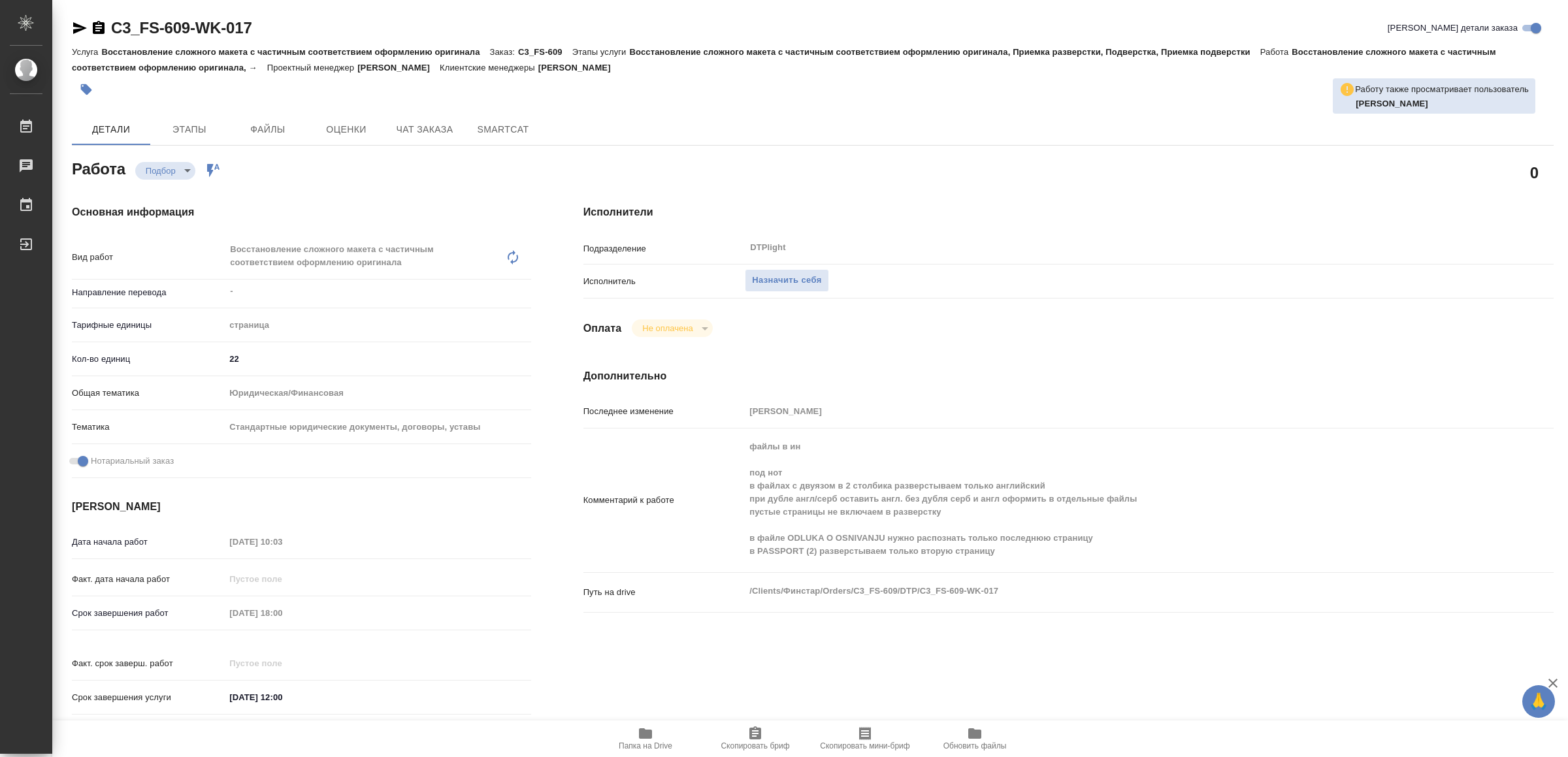
click at [651, 737] on icon "button" at bounding box center [645, 734] width 13 height 11
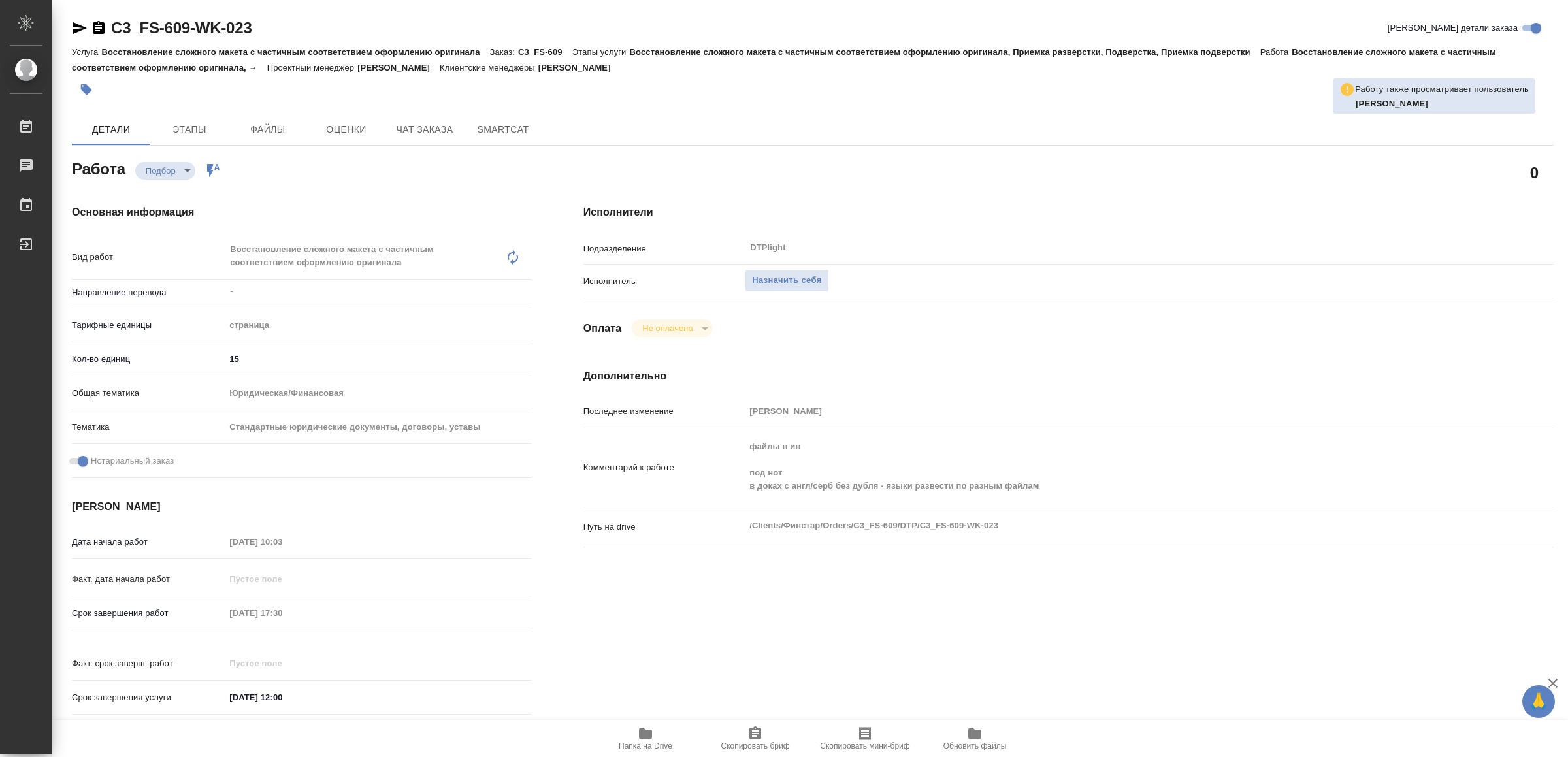
type textarea "x"
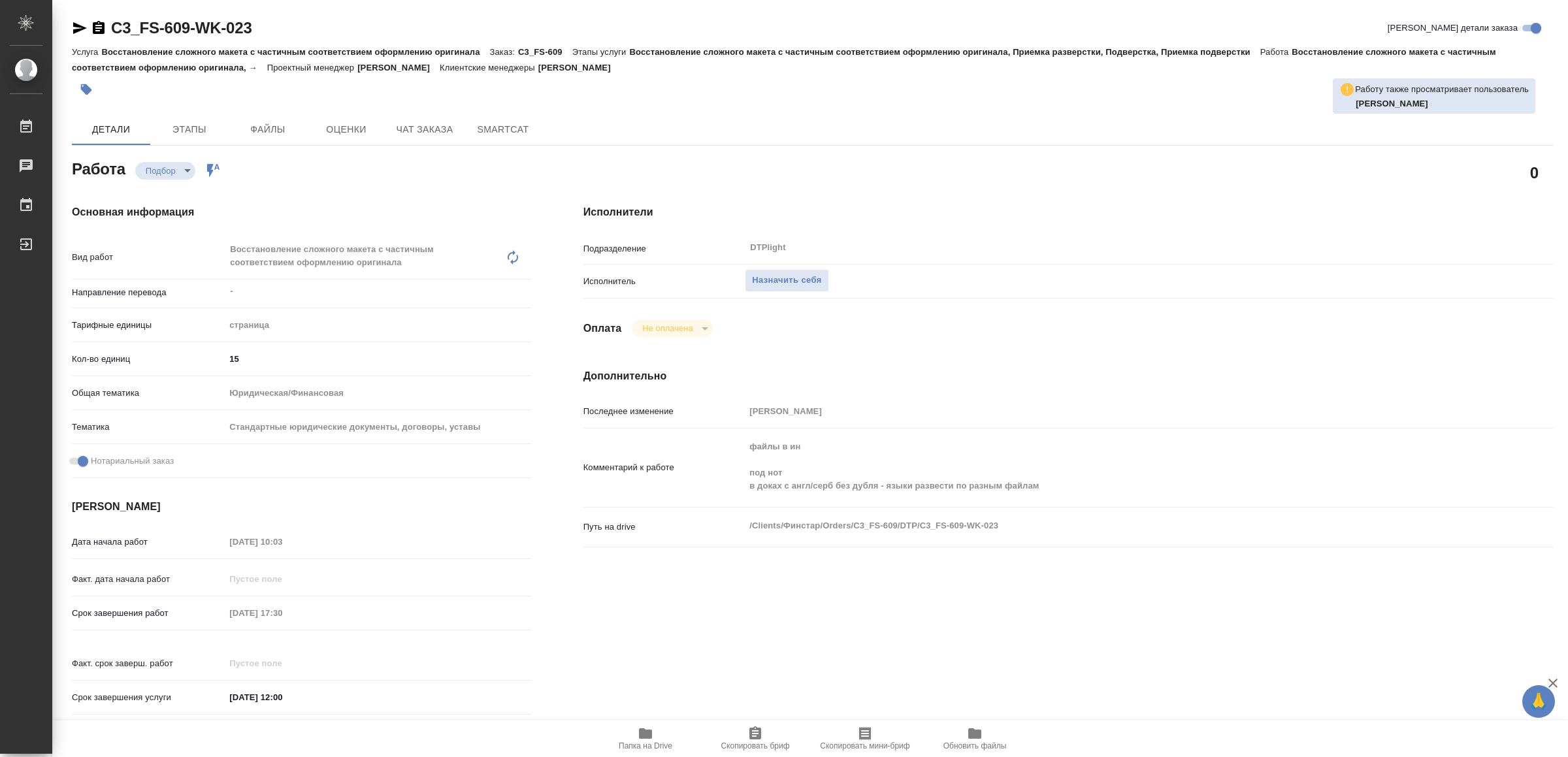
type textarea "x"
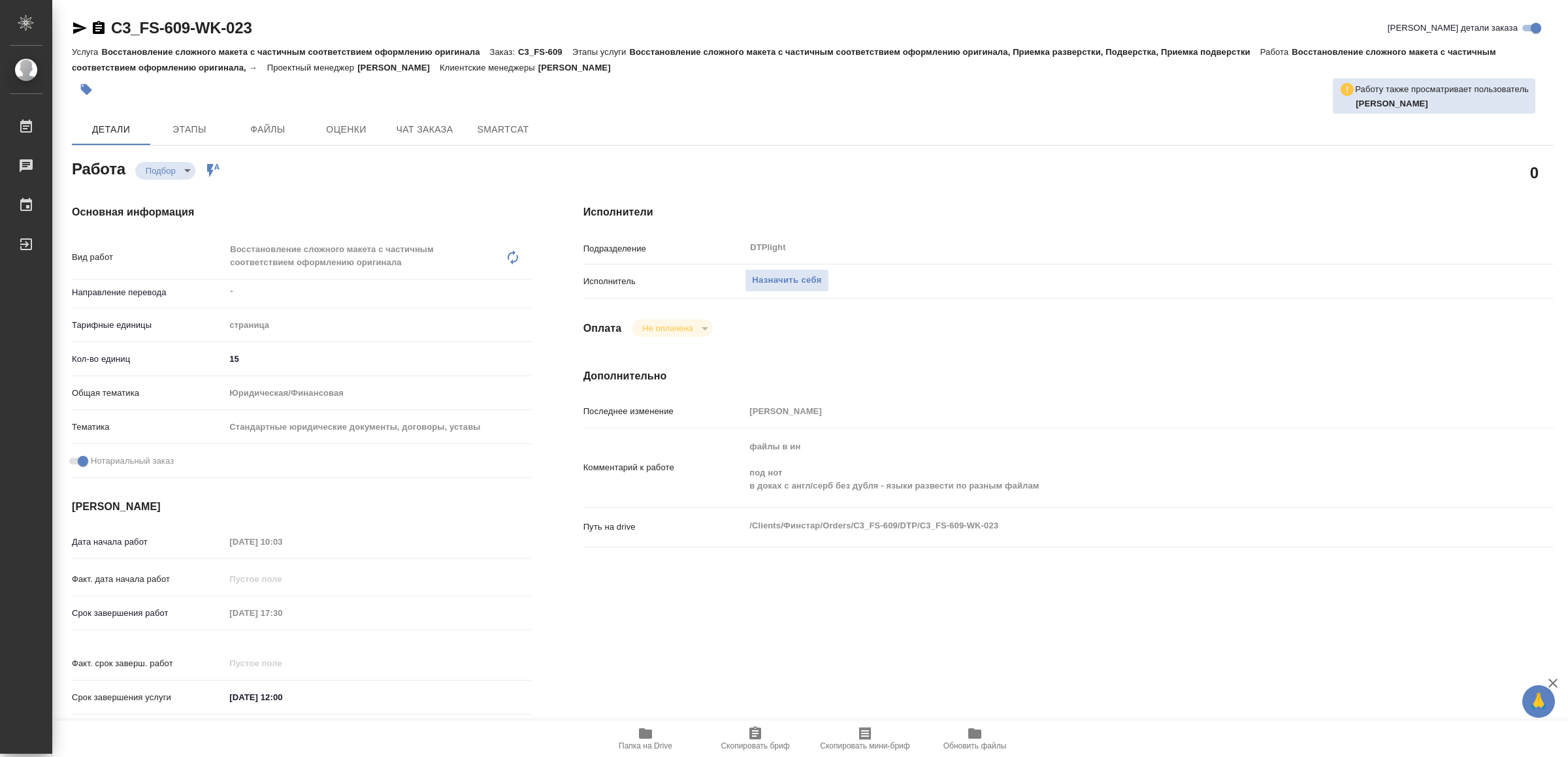
type textarea "x"
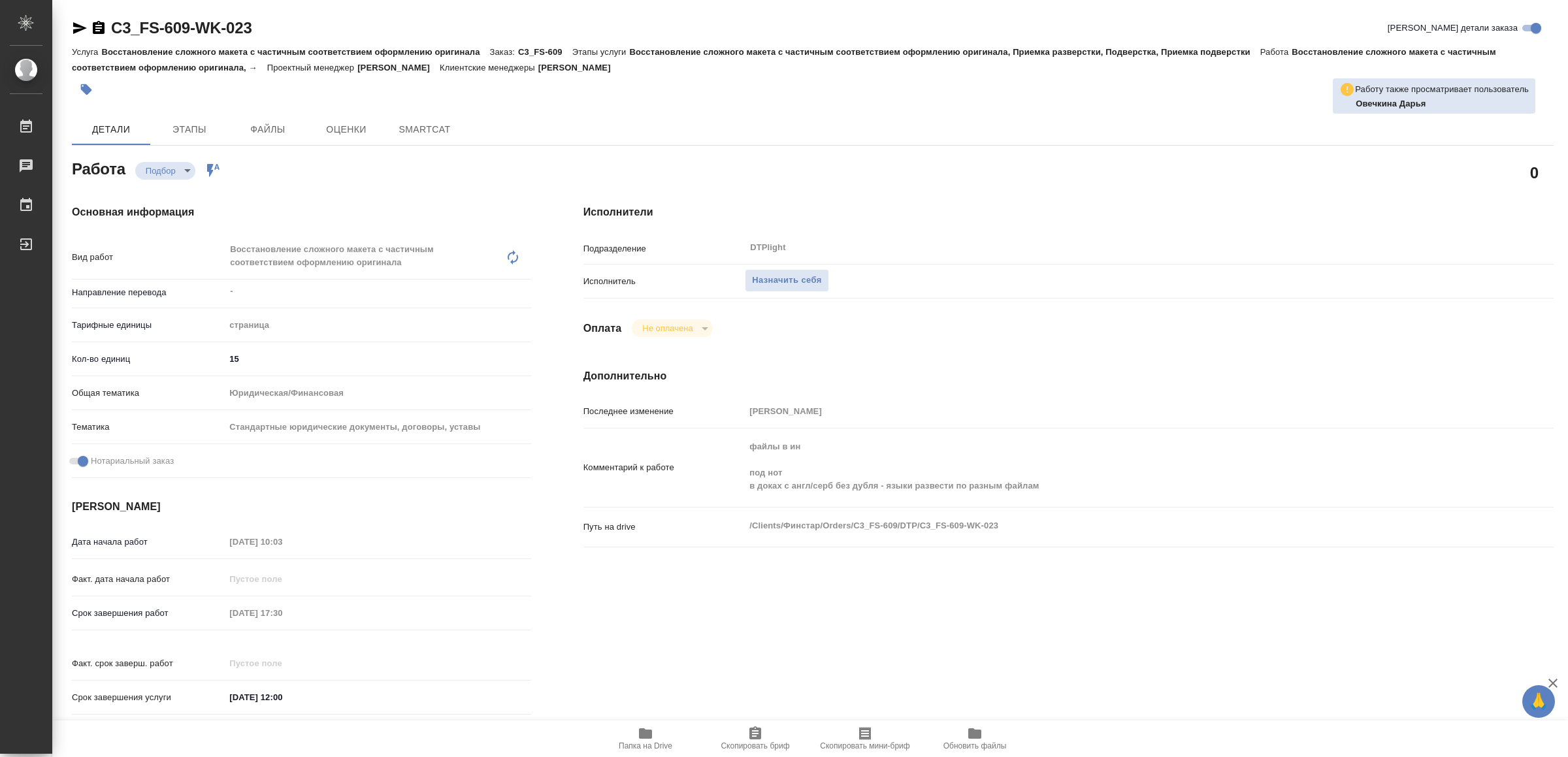
type textarea "x"
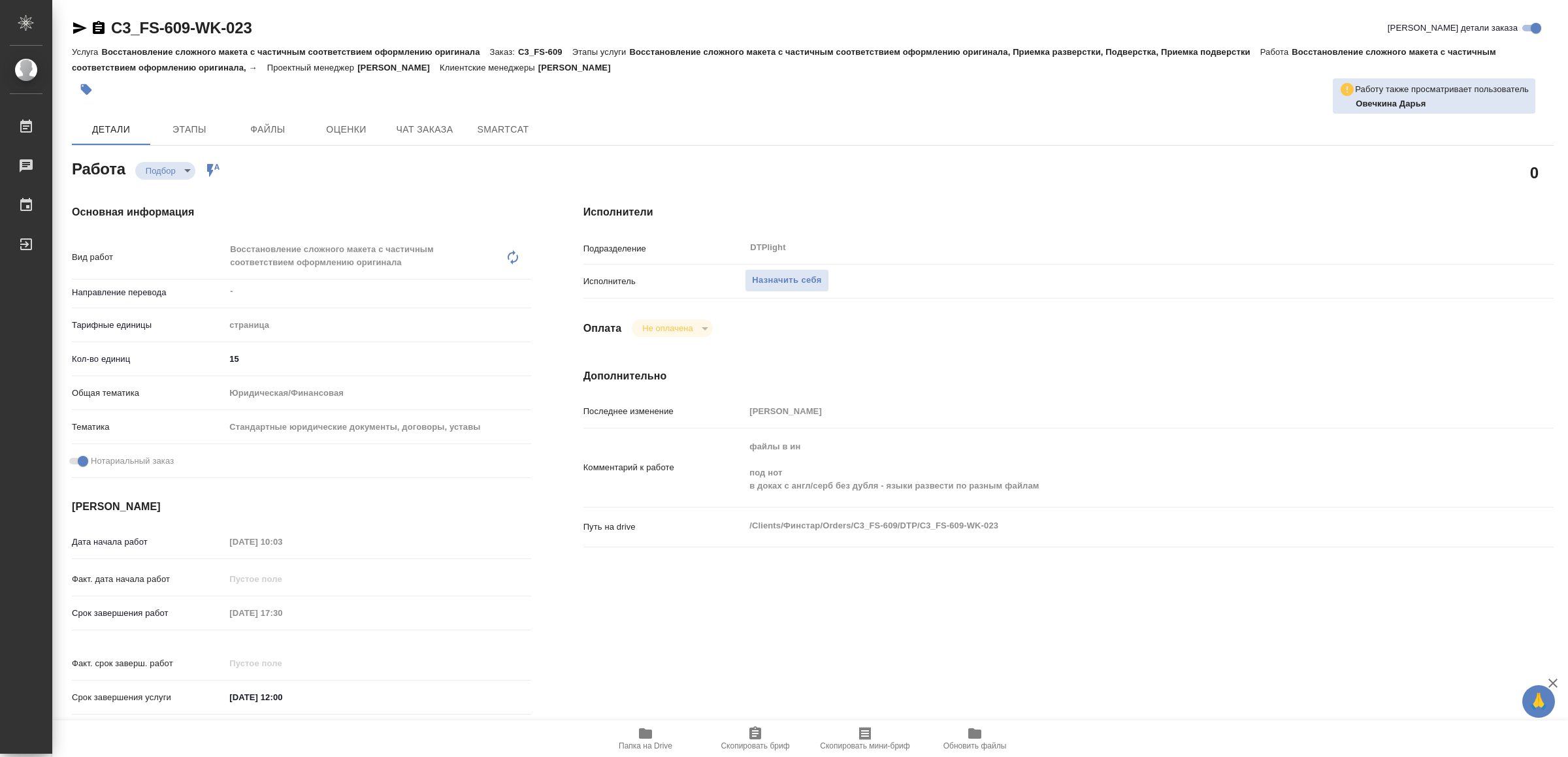
type textarea "x"
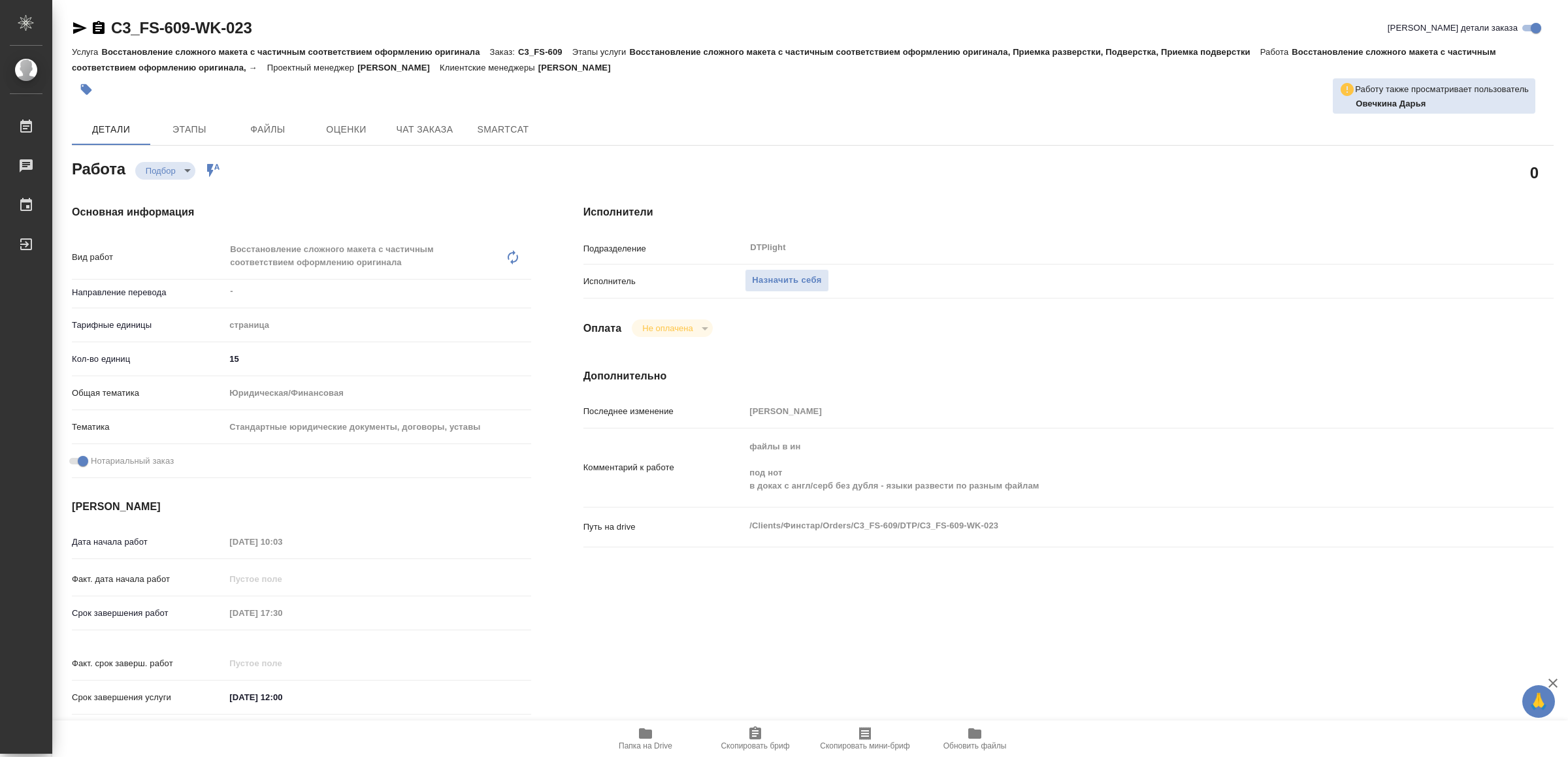
type textarea "x"
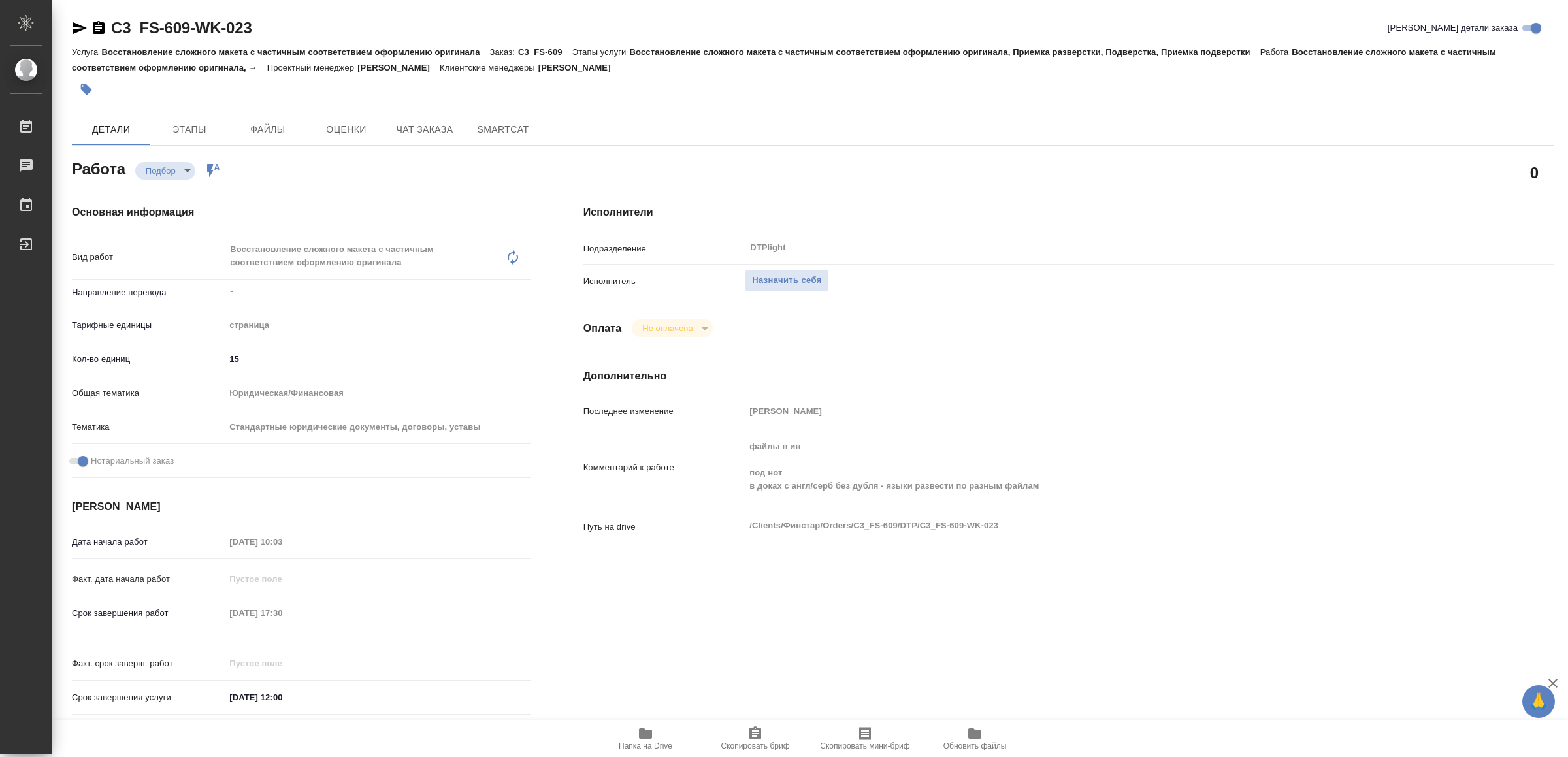
drag, startPoint x: 772, startPoint y: 282, endPoint x: 766, endPoint y: 314, distance: 32.6
click at [772, 281] on span "Назначить себя" at bounding box center [787, 280] width 69 height 15
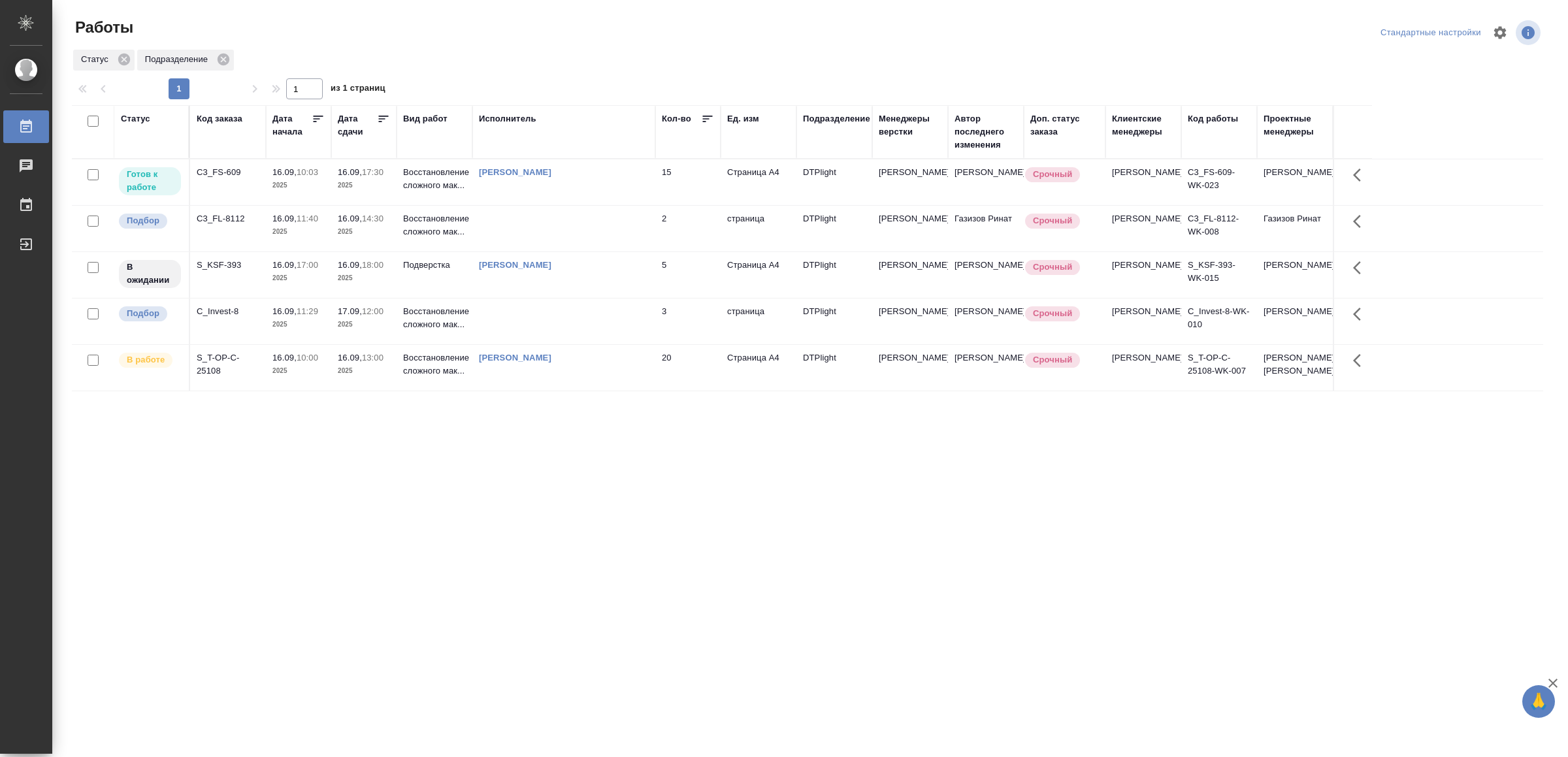
click at [600, 238] on td at bounding box center [564, 228] width 183 height 46
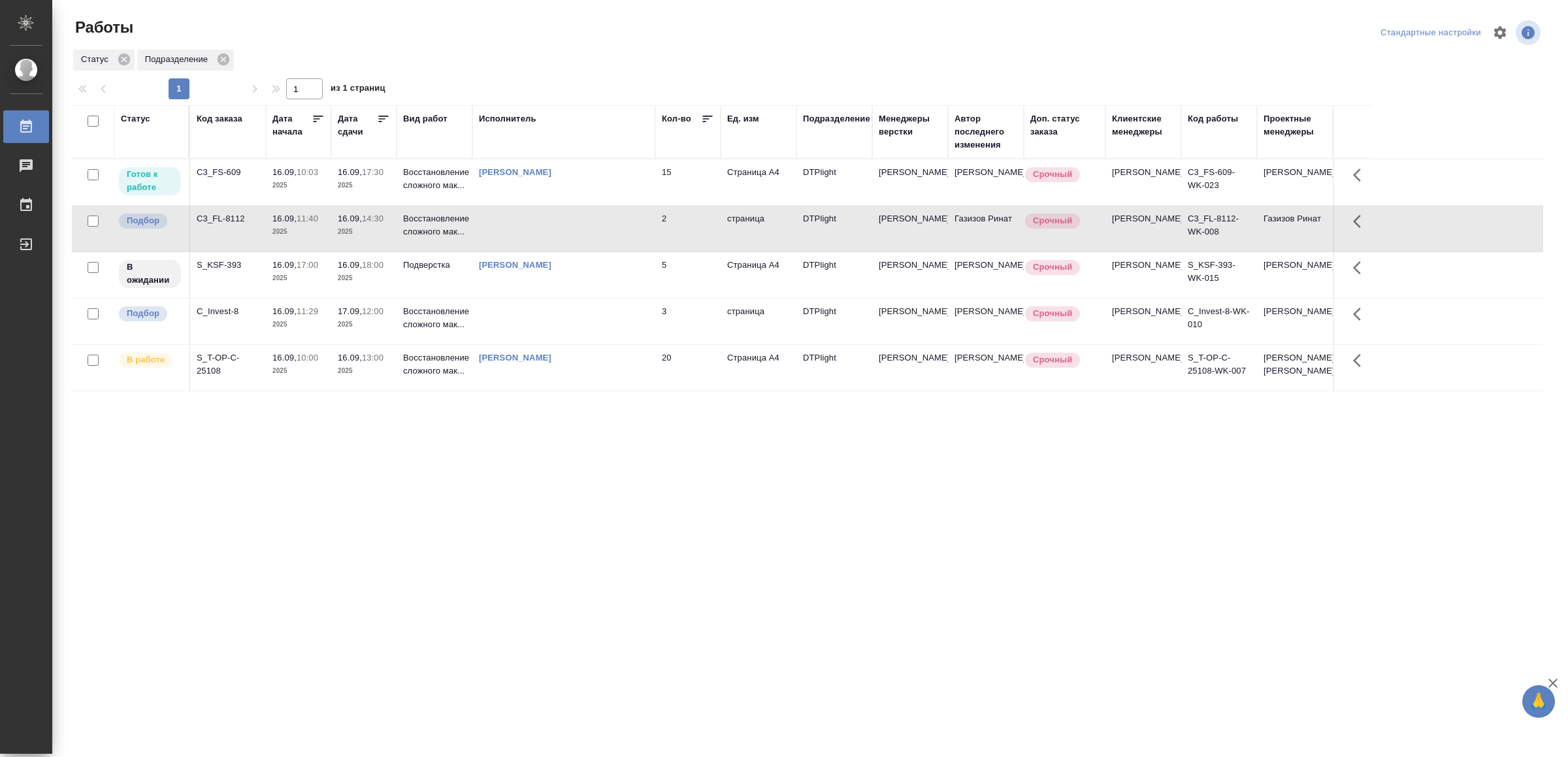
click at [600, 238] on td at bounding box center [564, 228] width 183 height 46
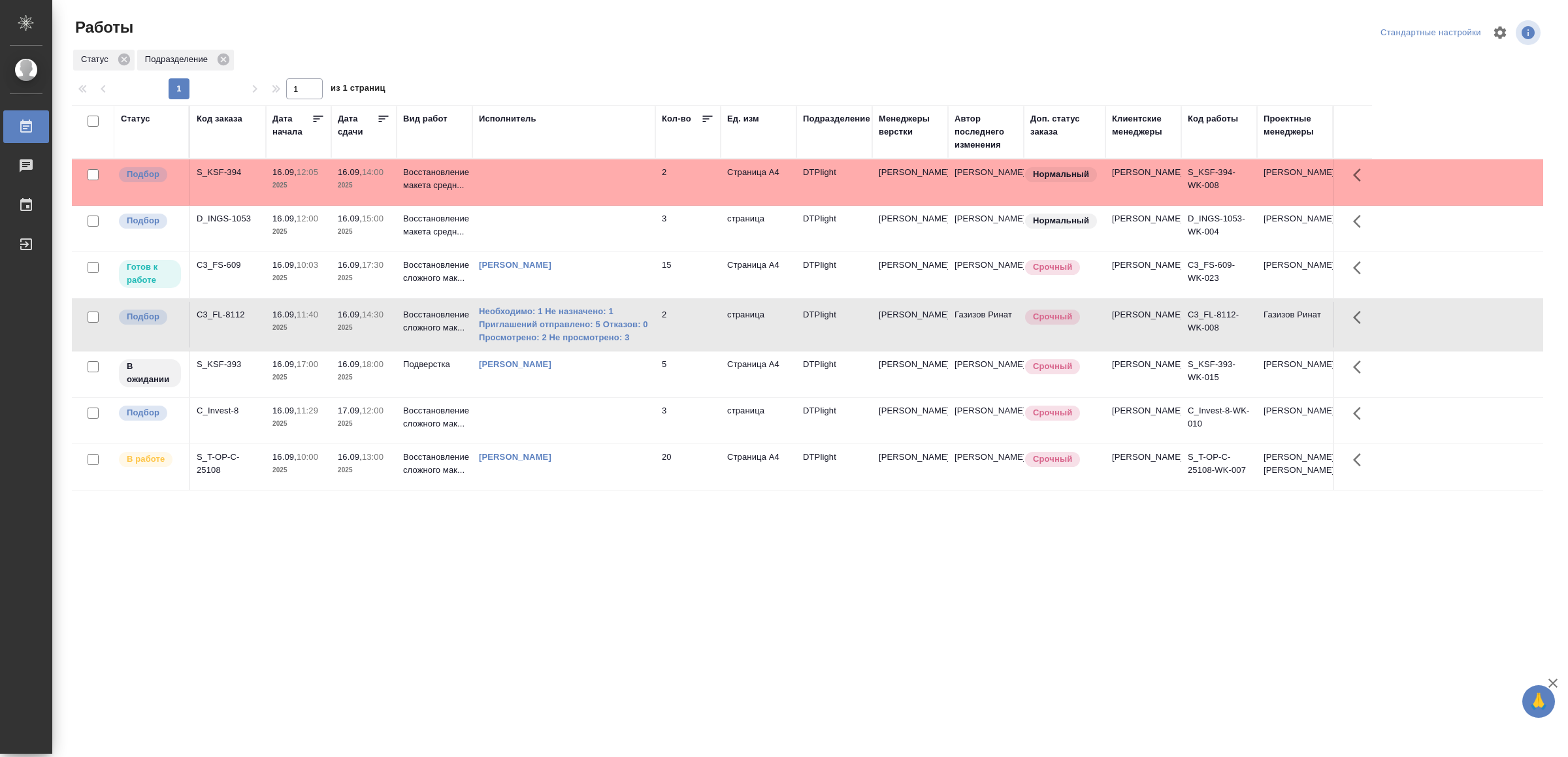
click at [553, 169] on td at bounding box center [564, 182] width 183 height 46
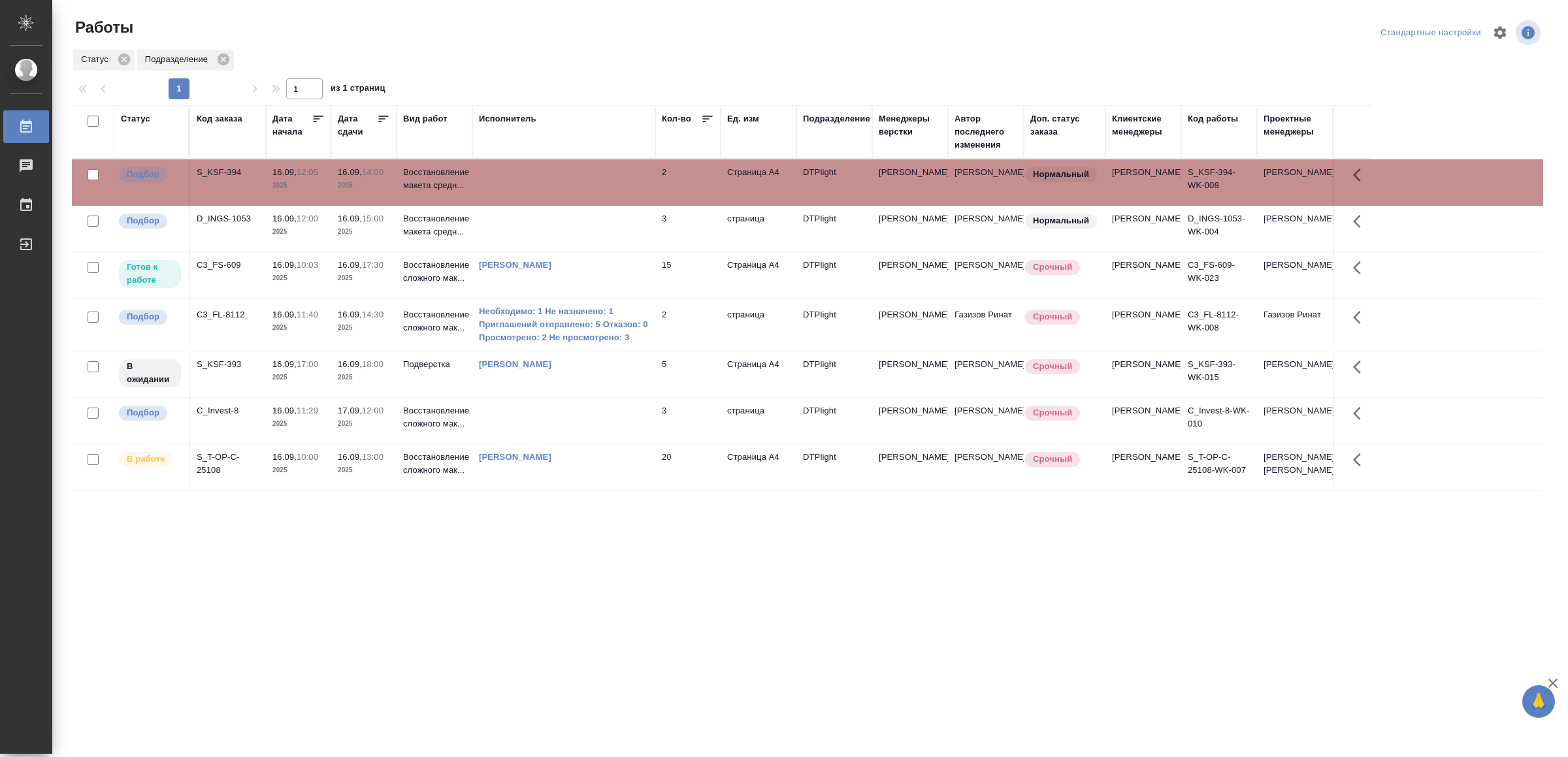
click at [553, 169] on td at bounding box center [564, 182] width 183 height 46
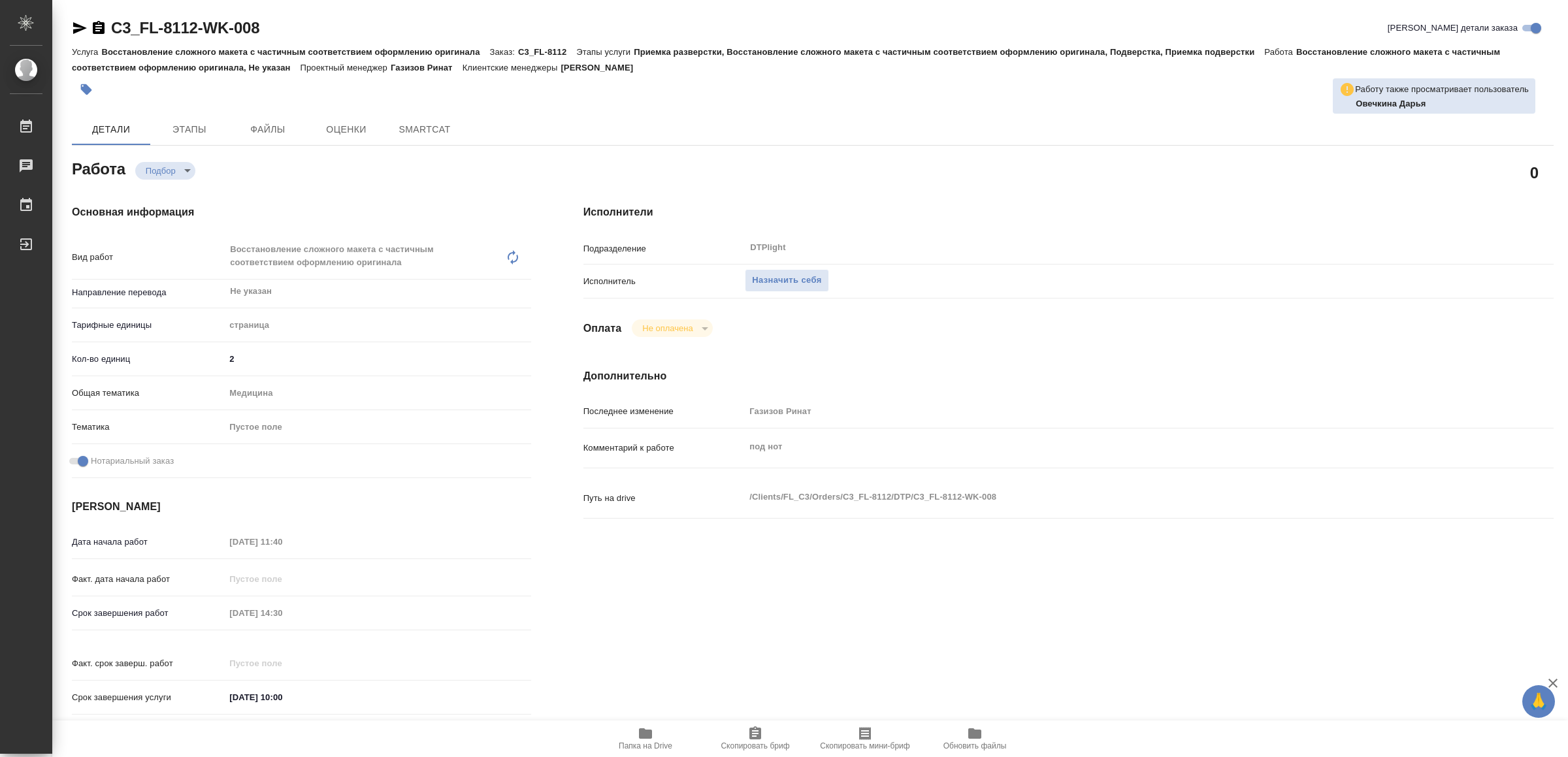
click at [647, 733] on icon "button" at bounding box center [645, 734] width 13 height 11
click at [657, 737] on span "Папка на Drive" at bounding box center [645, 738] width 94 height 25
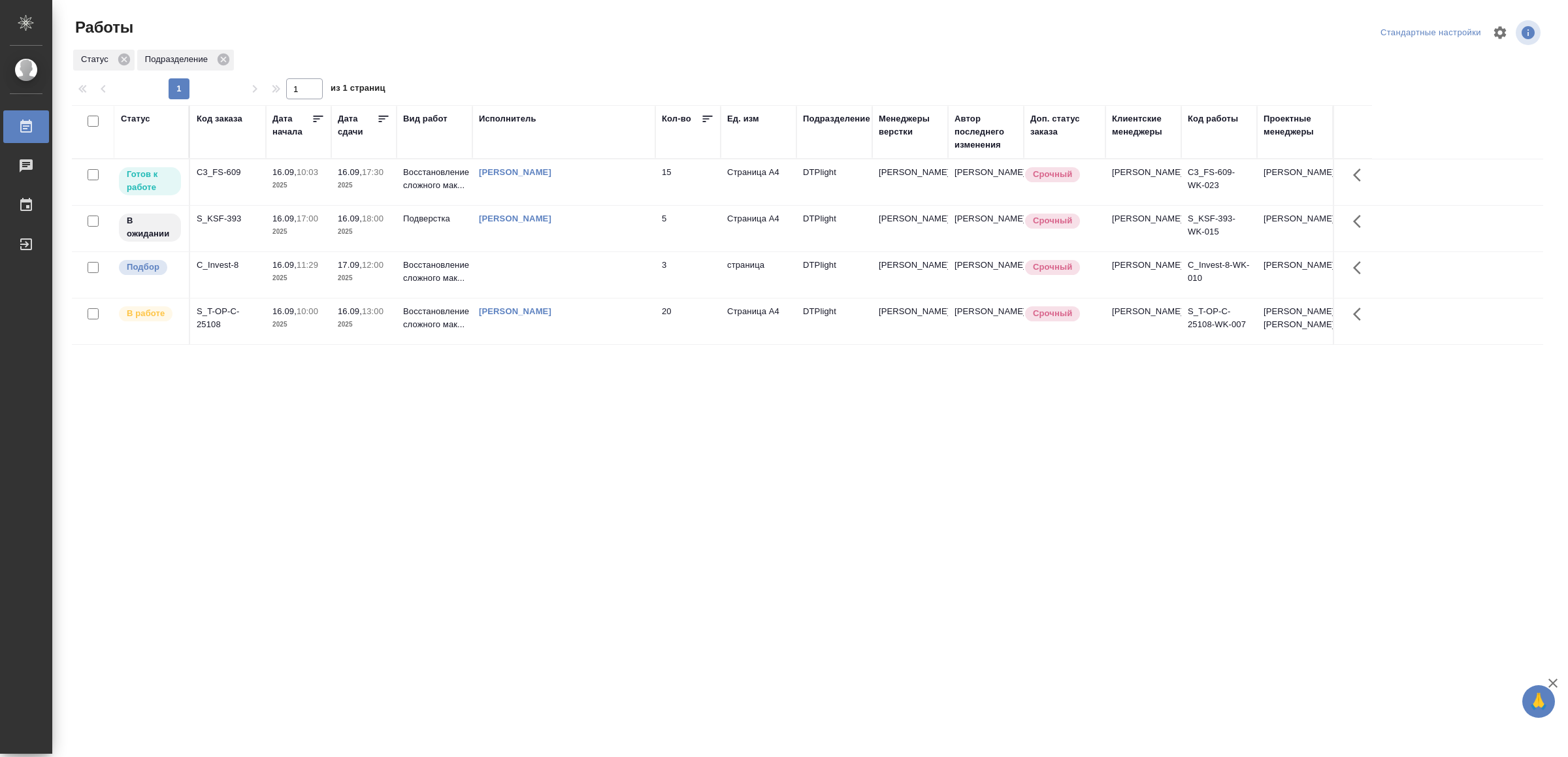
click at [618, 183] on td "[PERSON_NAME]" at bounding box center [564, 182] width 183 height 46
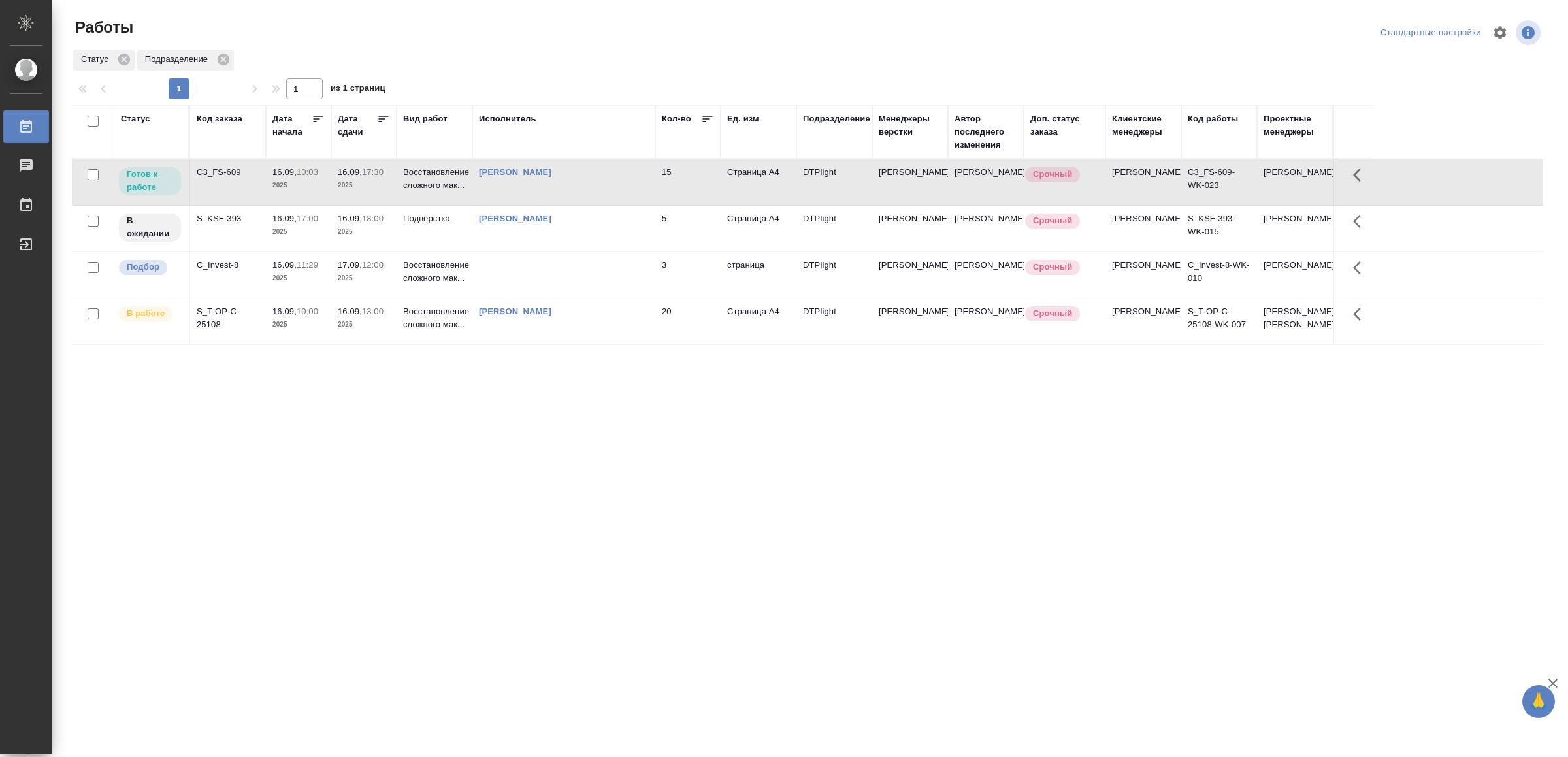
click at [618, 183] on td "[PERSON_NAME]" at bounding box center [564, 182] width 183 height 46
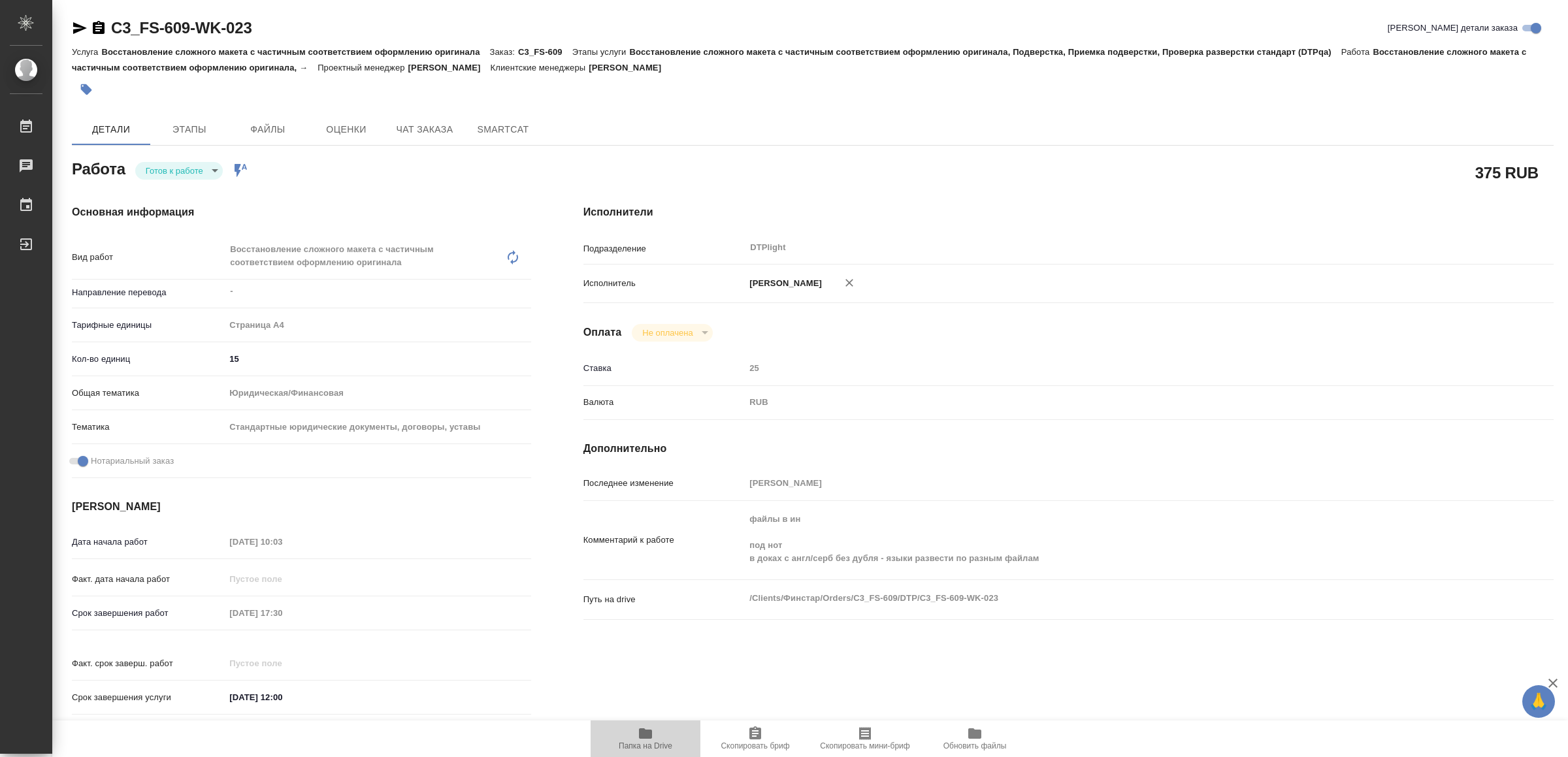
click at [657, 730] on span "Папка на Drive" at bounding box center [645, 738] width 94 height 25
type textarea "x"
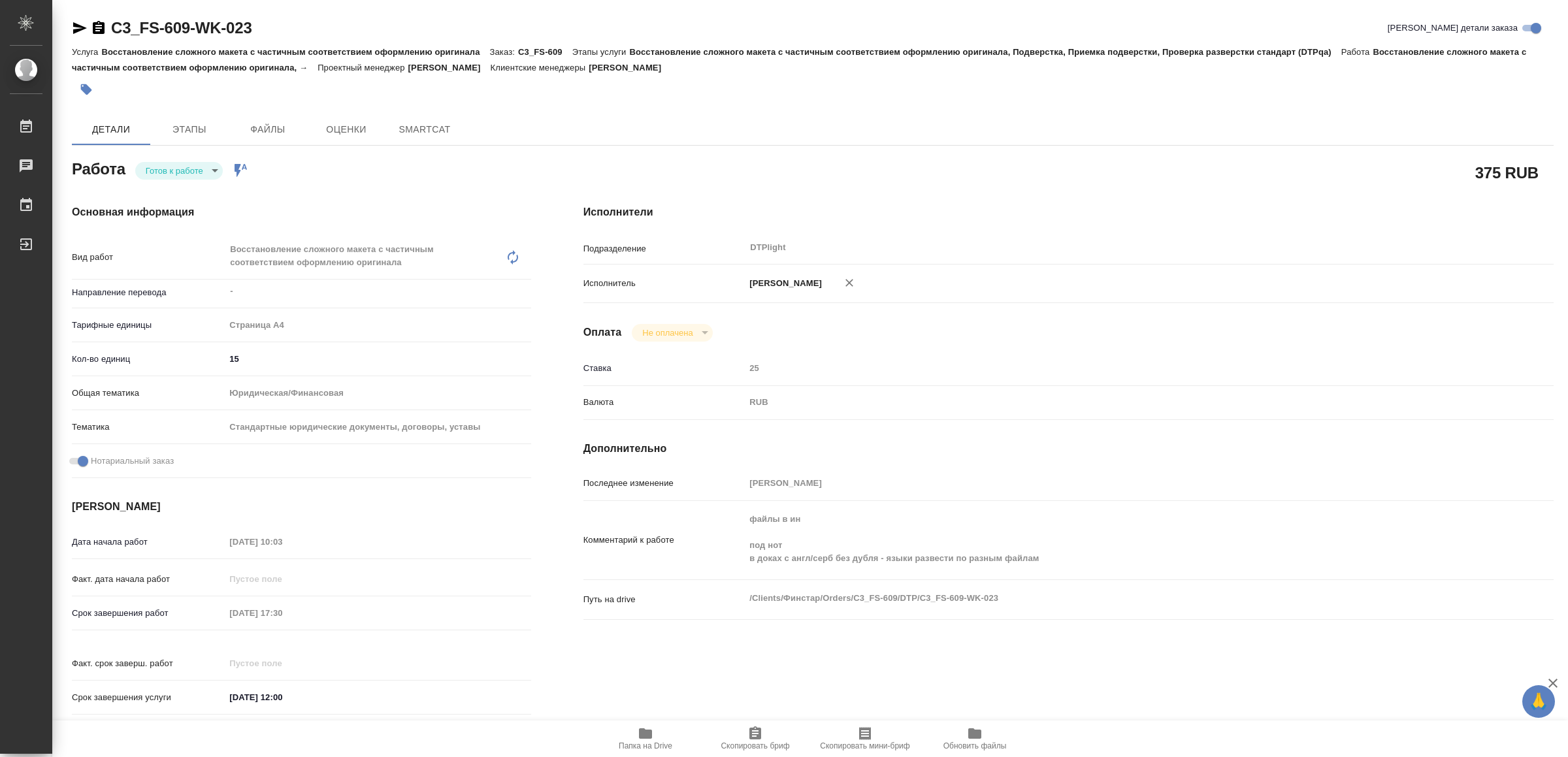
type textarea "x"
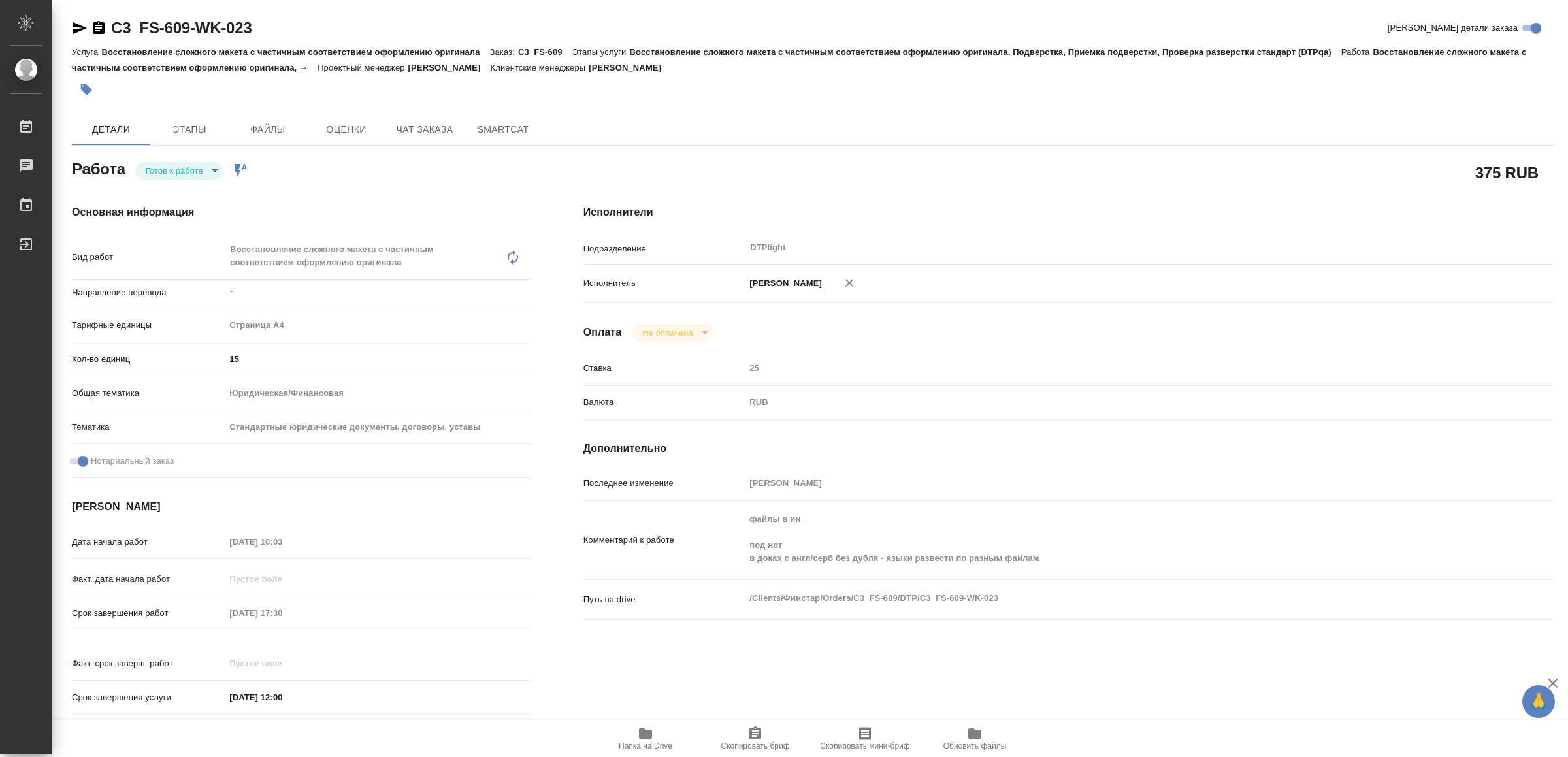
type textarea "x"
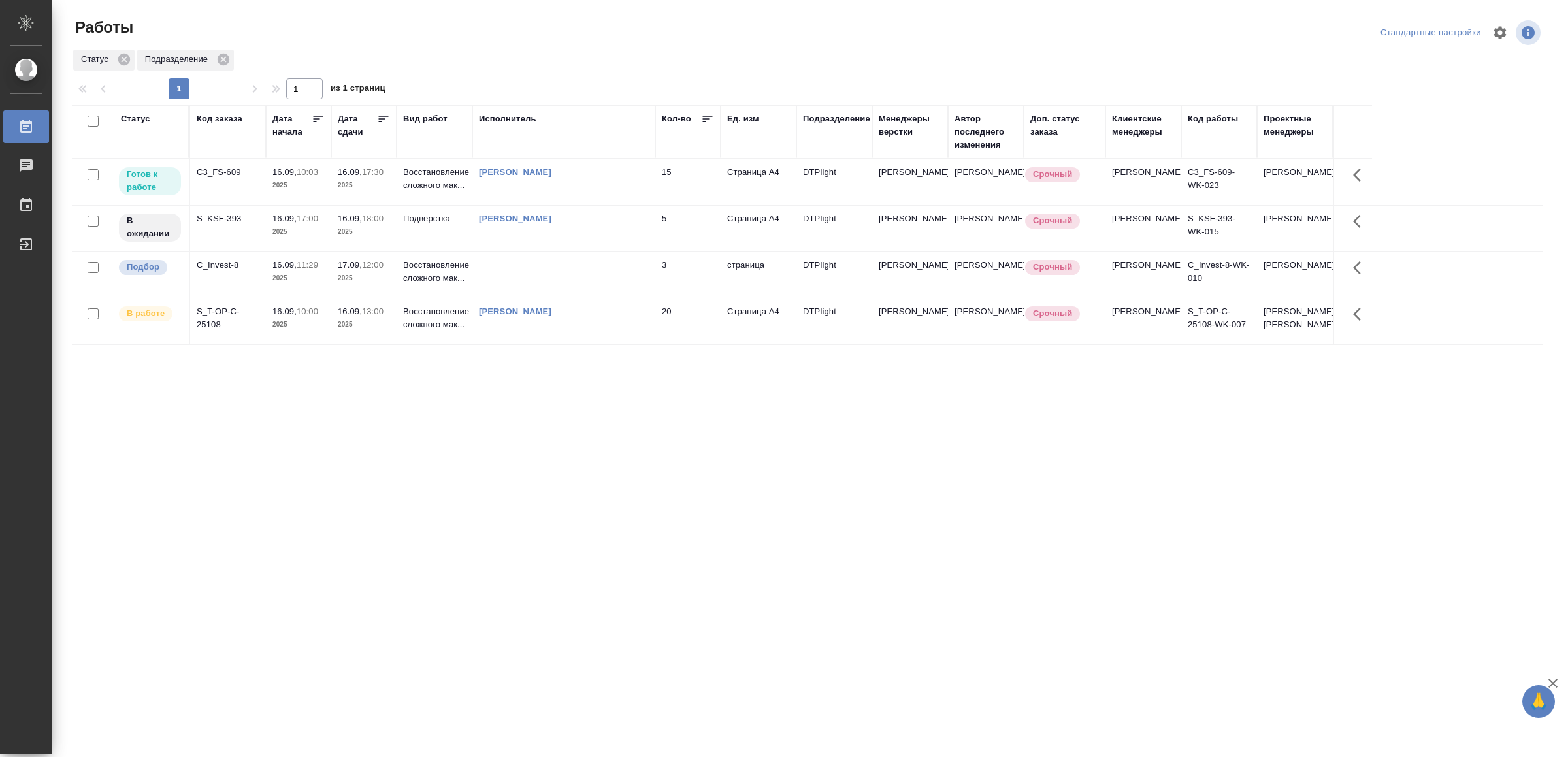
click at [601, 284] on td at bounding box center [564, 275] width 183 height 46
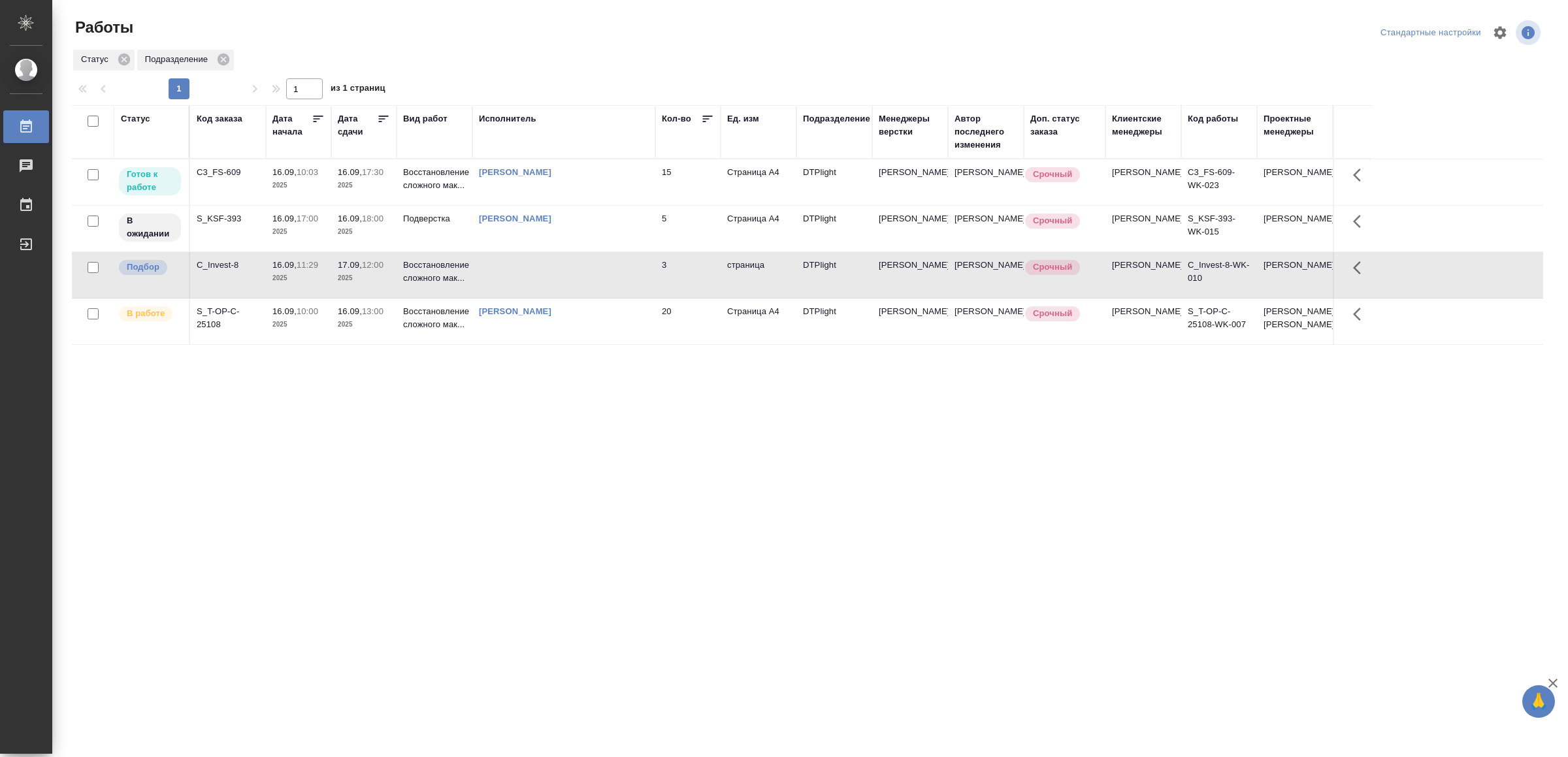
click at [601, 283] on td at bounding box center [564, 275] width 183 height 46
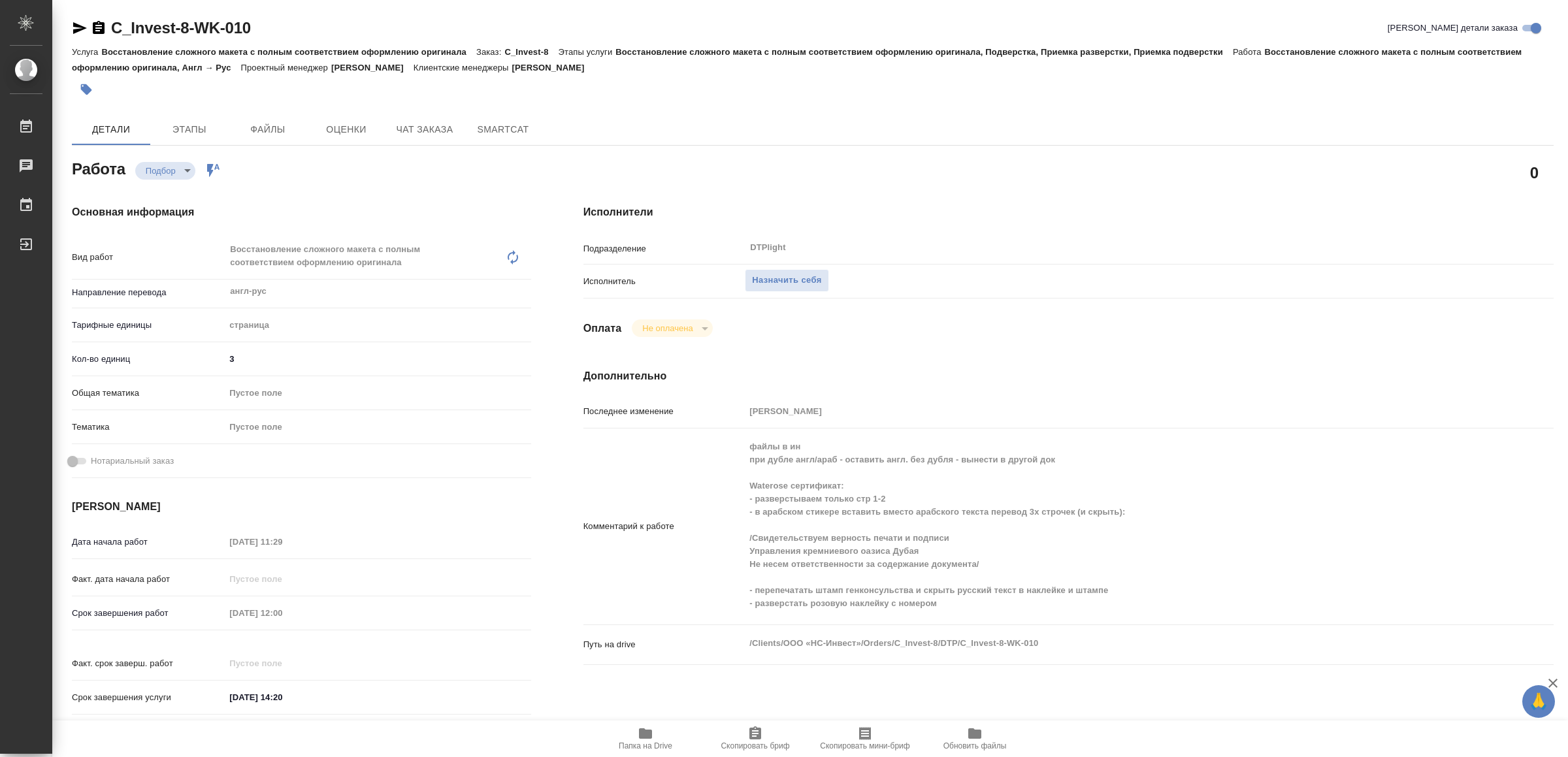
click at [647, 734] on icon "button" at bounding box center [645, 734] width 13 height 11
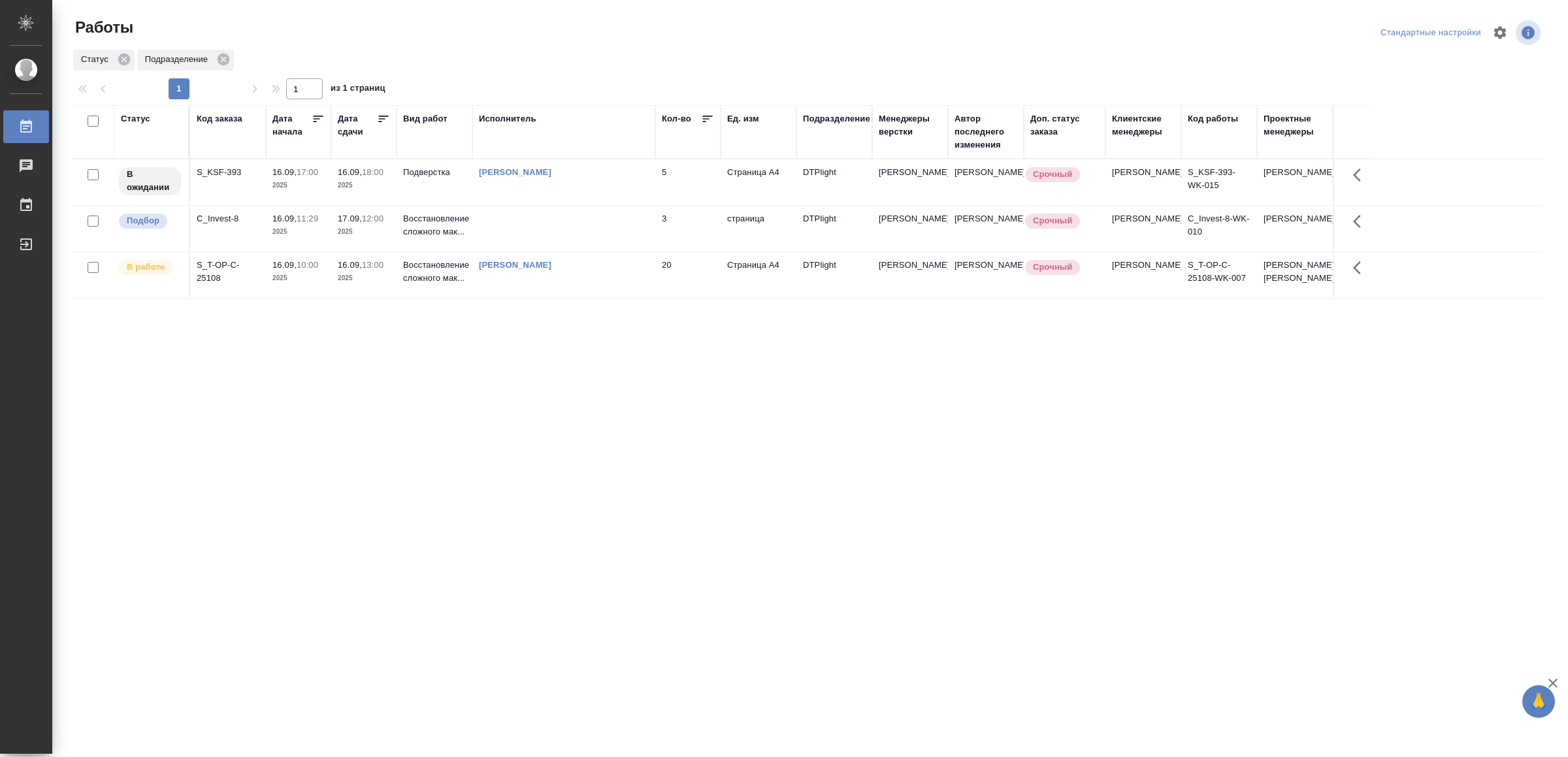
drag, startPoint x: 586, startPoint y: 617, endPoint x: 571, endPoint y: 630, distance: 19.8
click at [586, 618] on div ".cls-1 fill:#fff; AWATERA Yamkovenko Vera Работы 0 Чаты График Выйти Работы Ста…" at bounding box center [784, 378] width 1568 height 757
click at [614, 489] on div "Статус Код заказа Дата начала Дата сдачи Вид работ Исполнитель Кол-во Ед. изм П…" at bounding box center [808, 340] width 1471 height 471
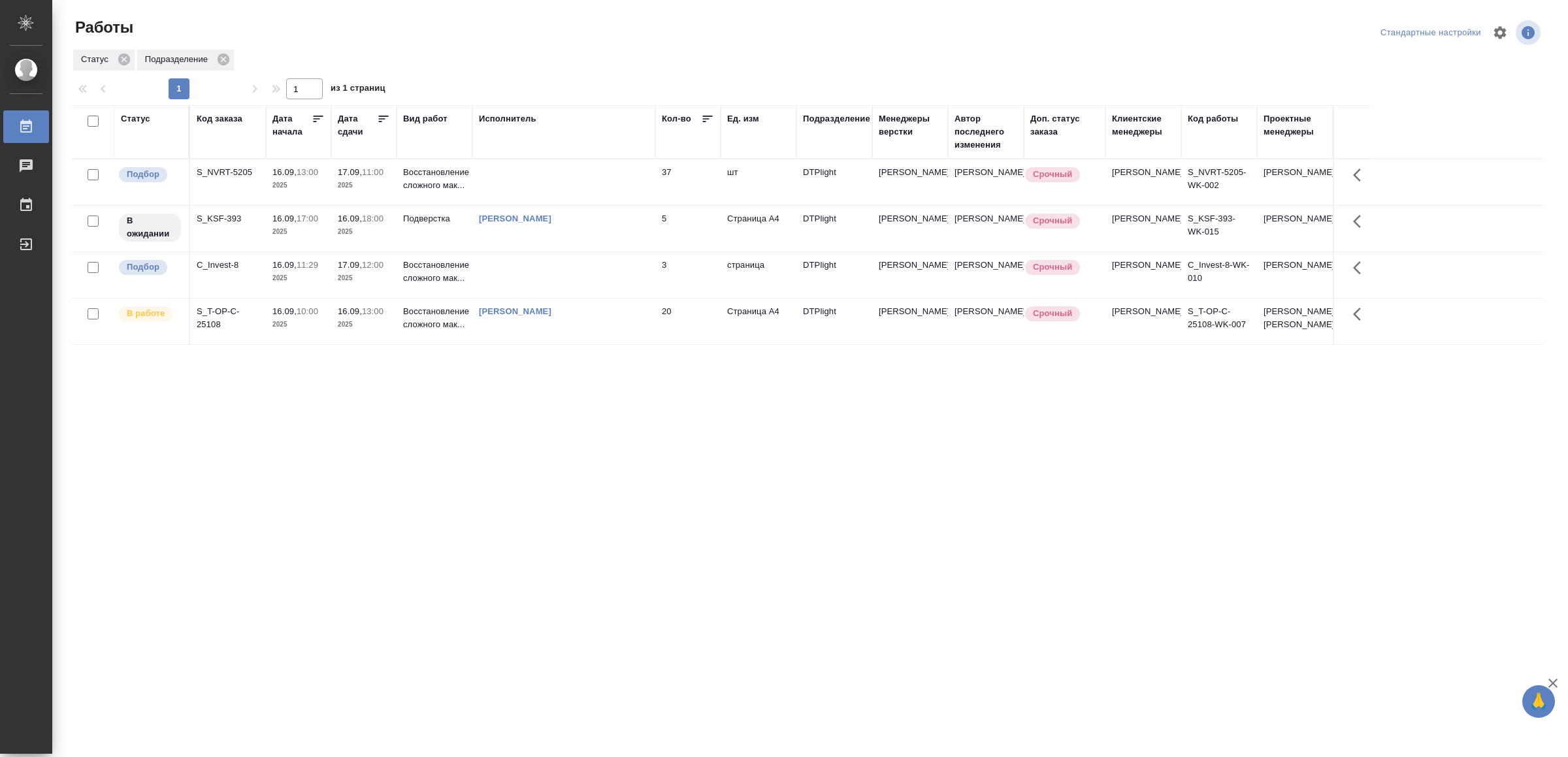
click at [582, 187] on td at bounding box center [564, 182] width 183 height 46
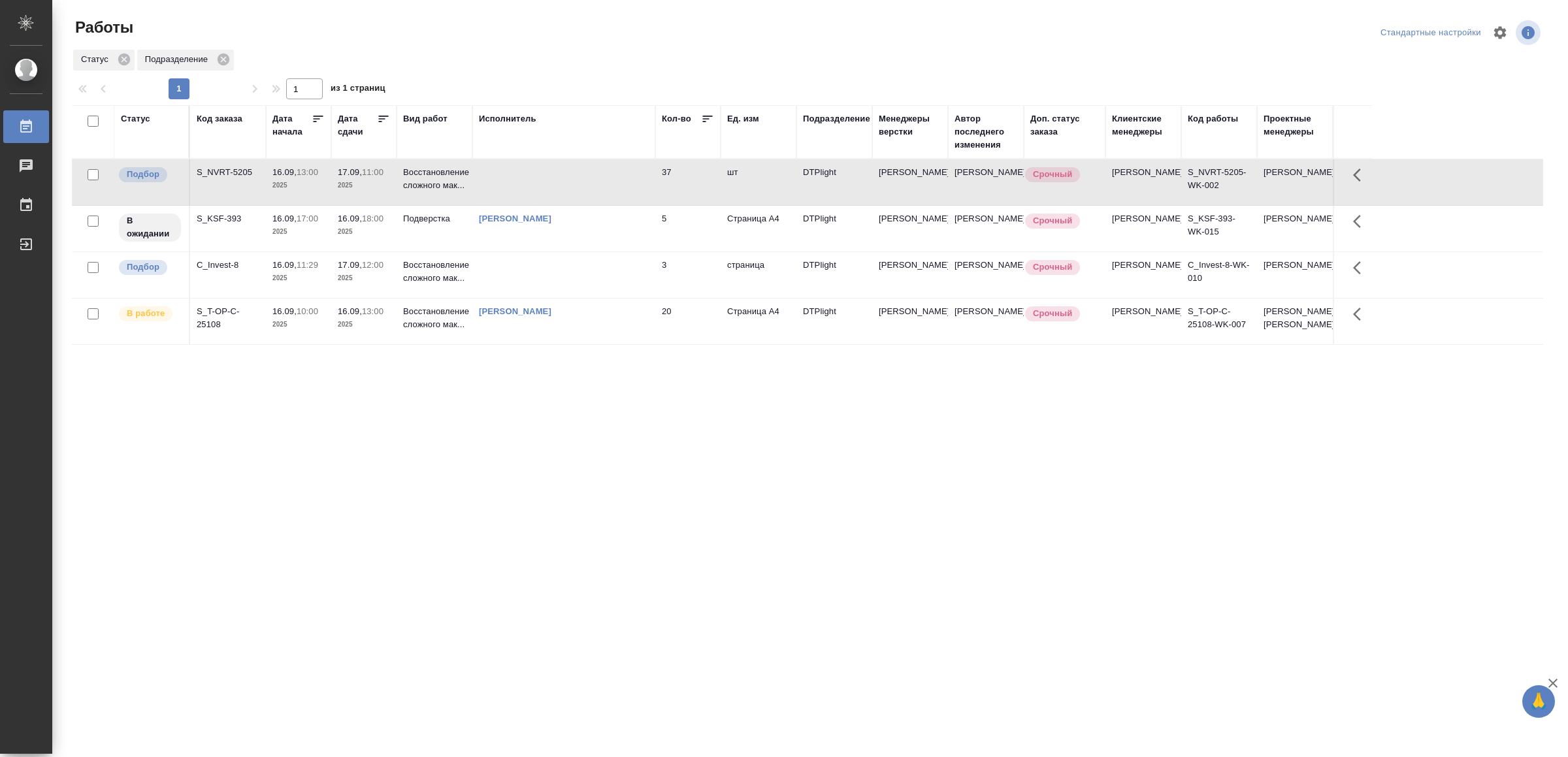
click at [582, 187] on td at bounding box center [564, 182] width 183 height 46
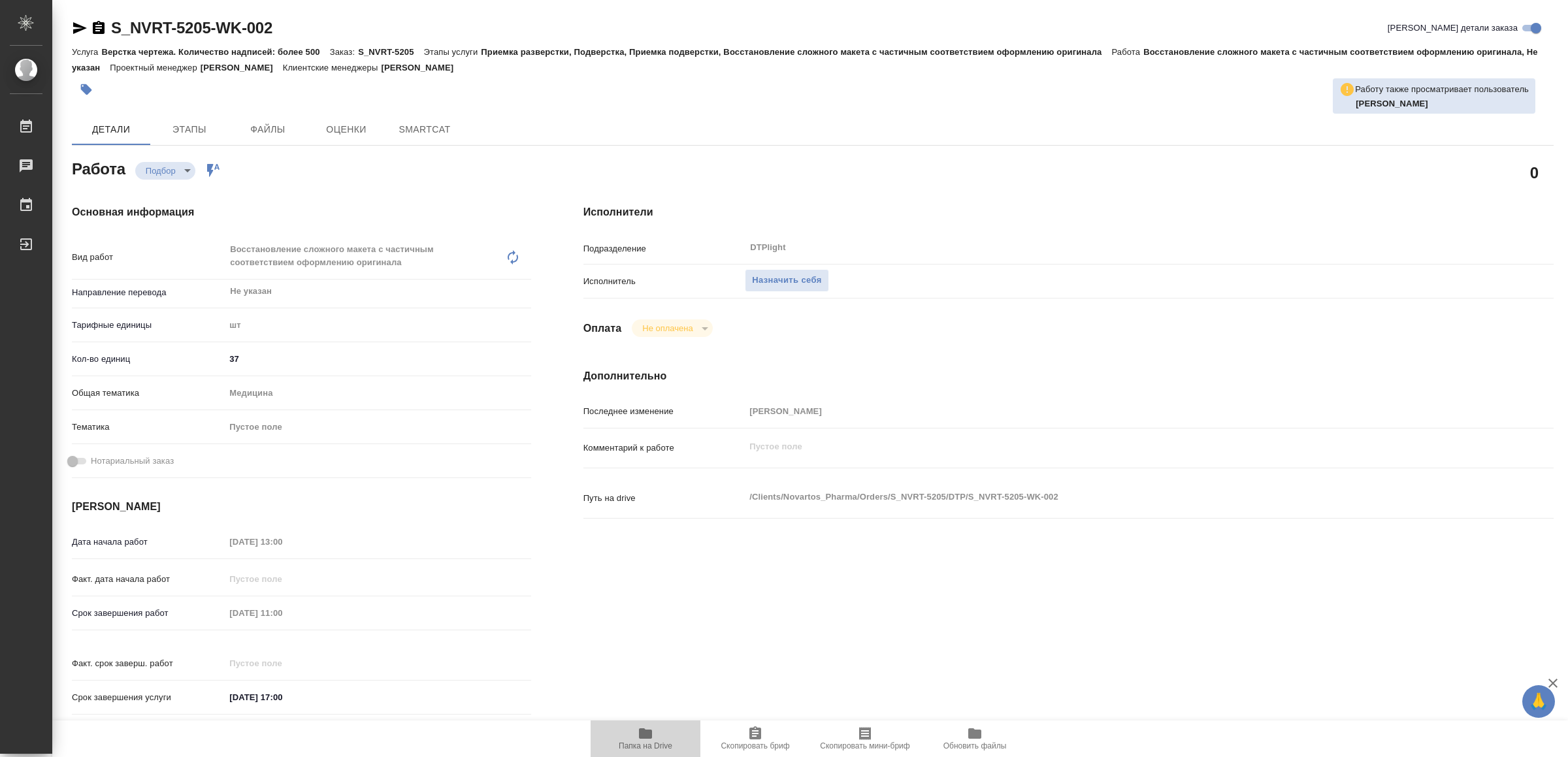
click at [635, 733] on span "Папка на Drive" at bounding box center [645, 738] width 94 height 25
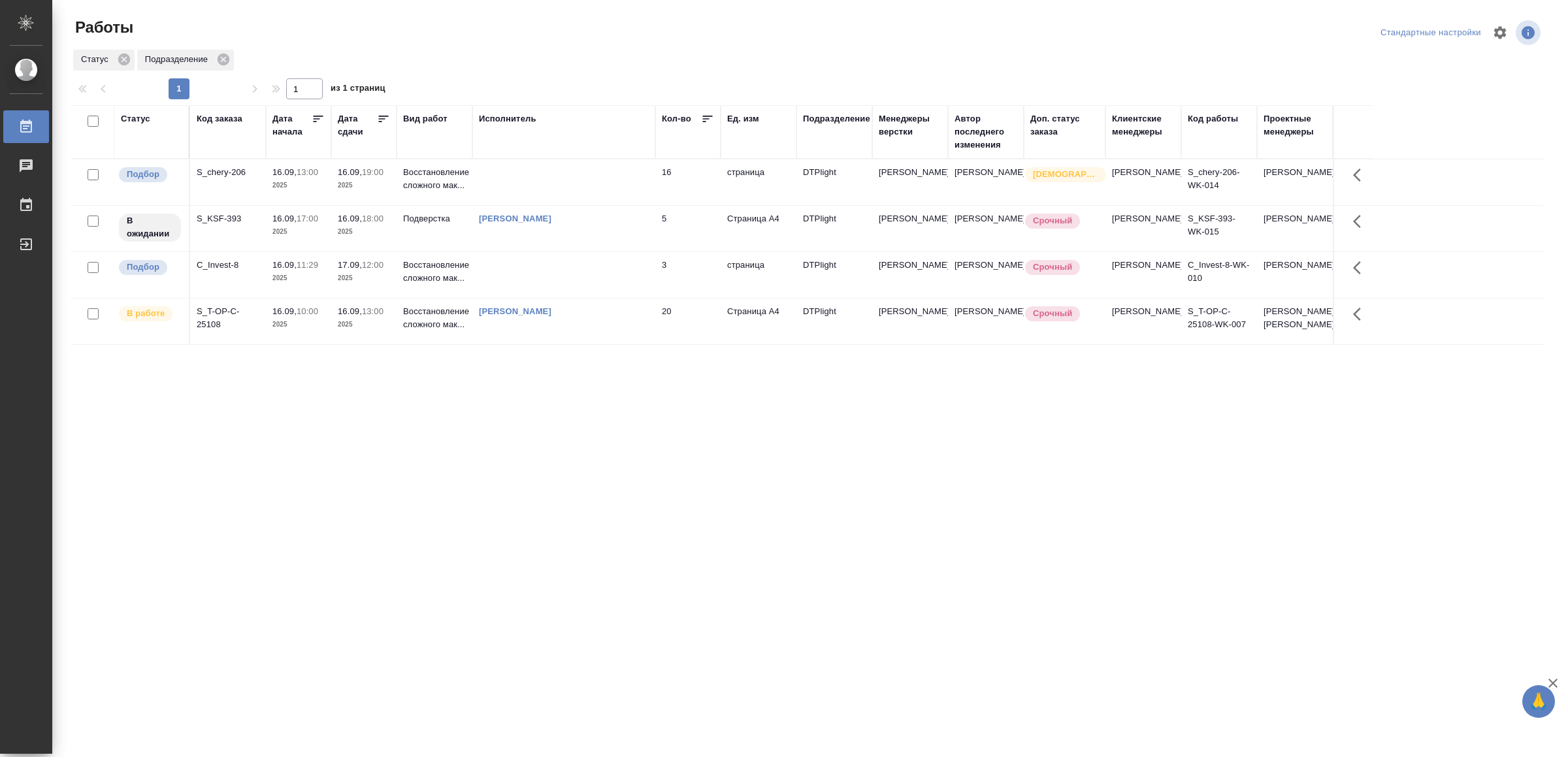
click at [595, 177] on td at bounding box center [564, 182] width 183 height 46
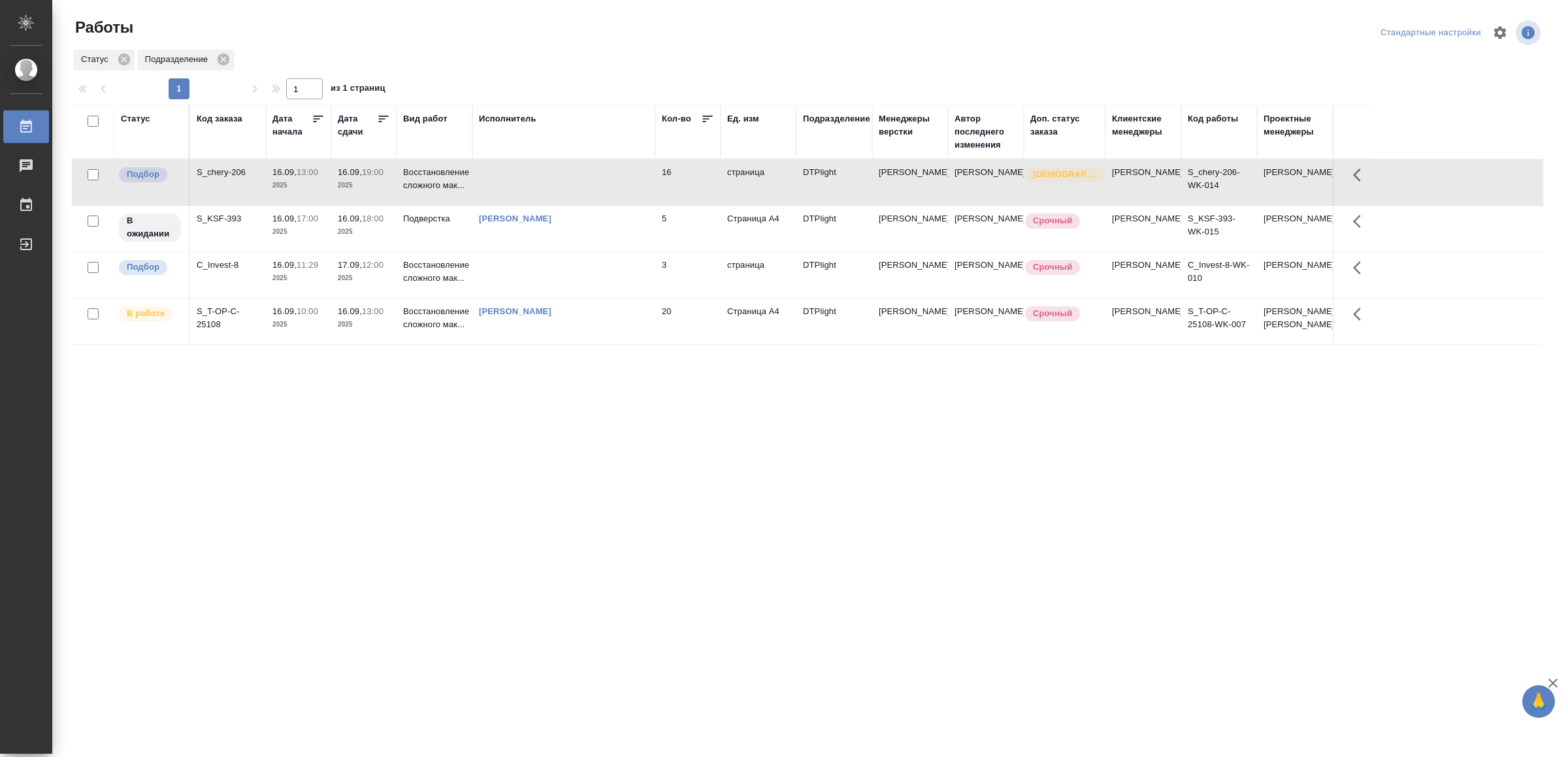
click at [595, 177] on td at bounding box center [564, 182] width 183 height 46
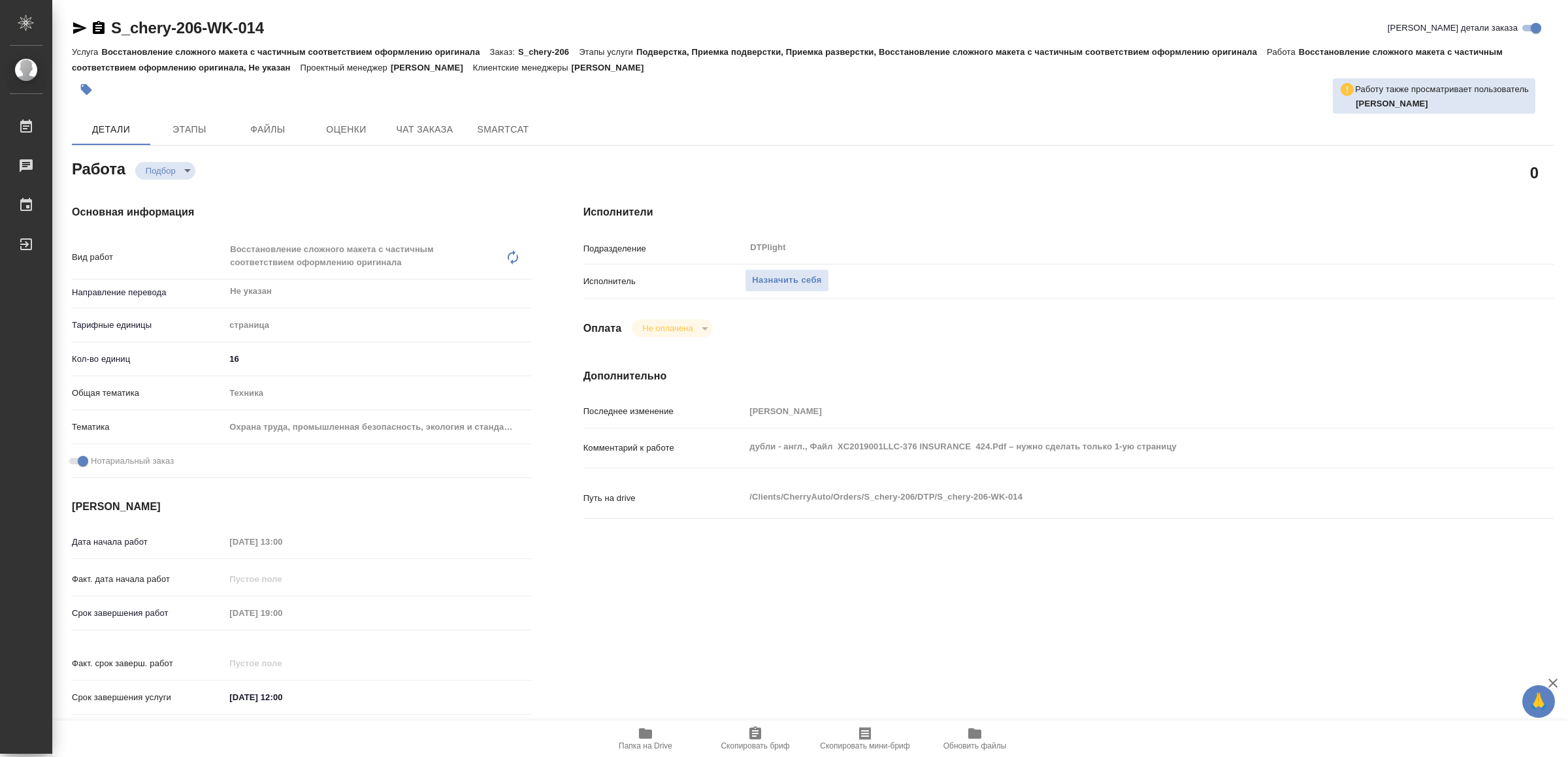
click at [643, 726] on icon "button" at bounding box center [645, 734] width 15 height 15
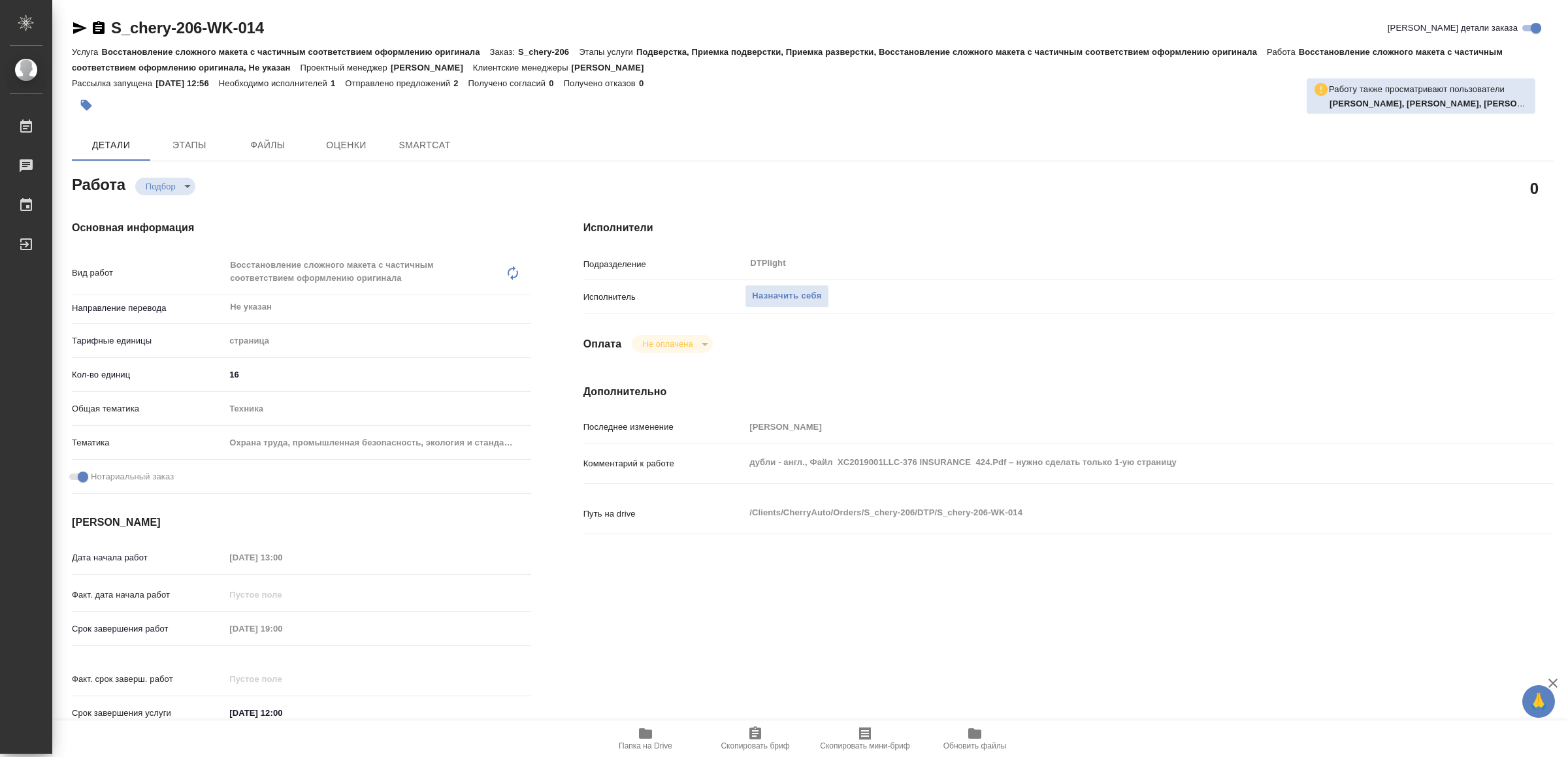
type textarea "x"
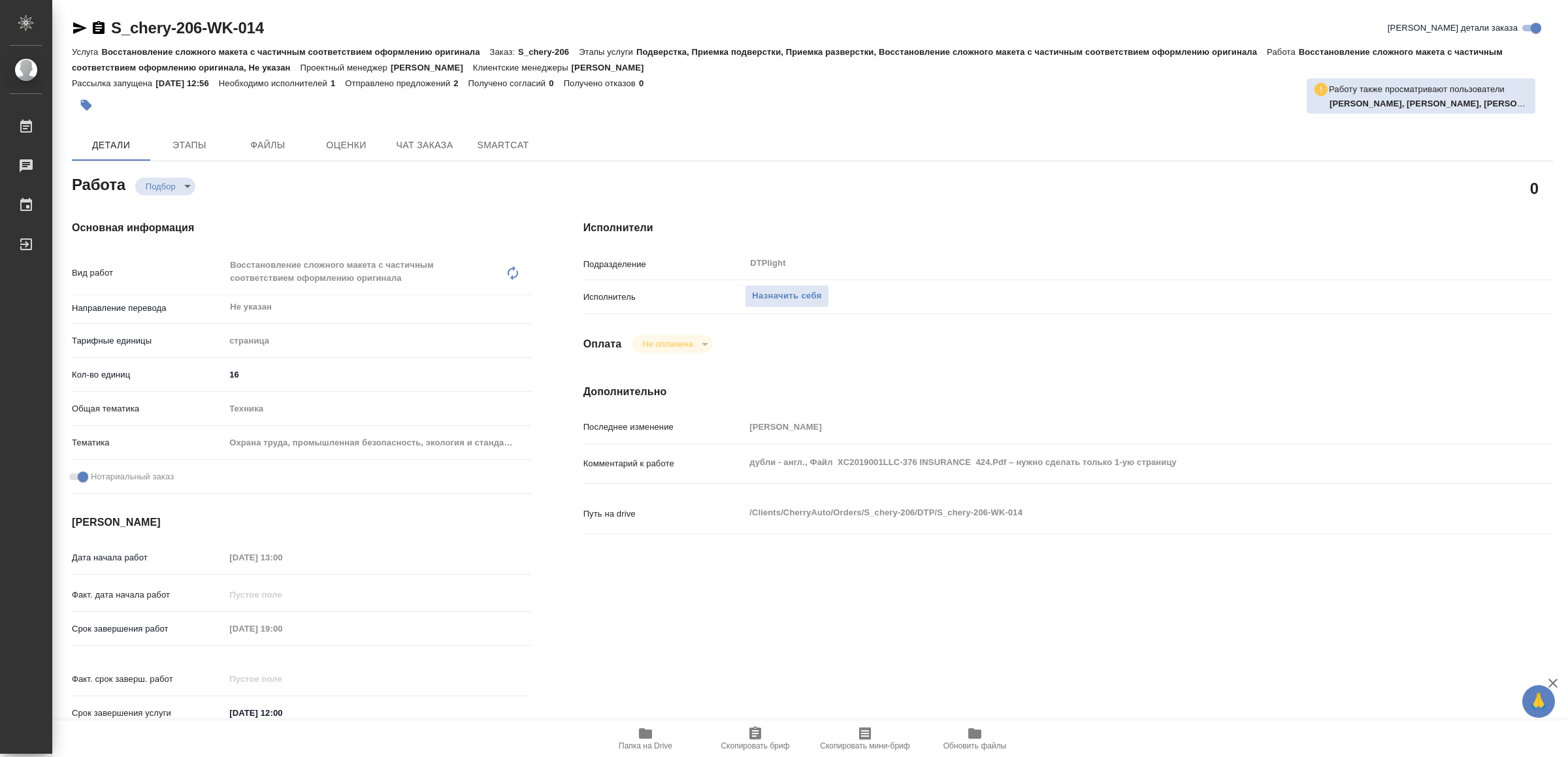
type textarea "x"
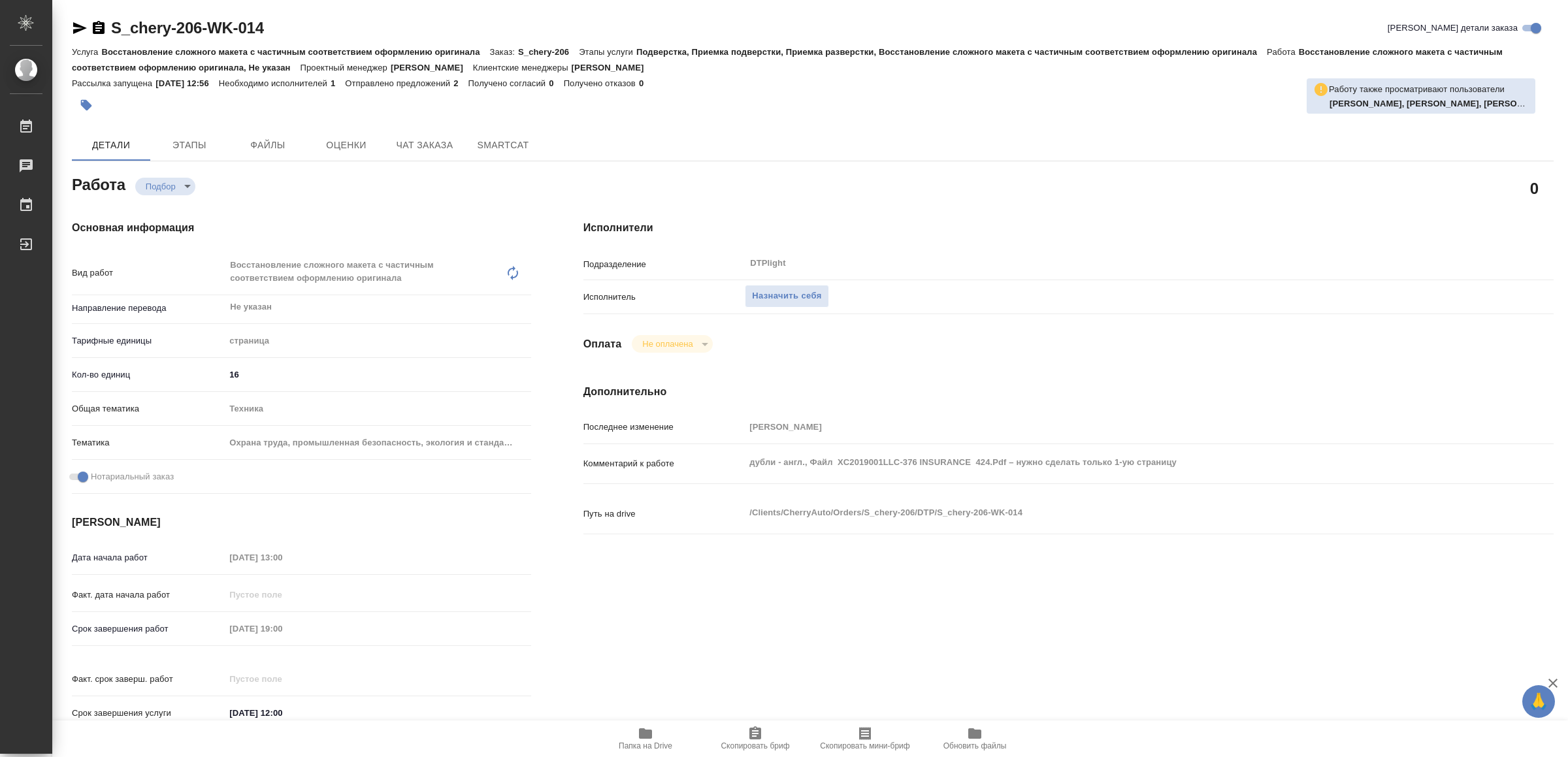
type textarea "x"
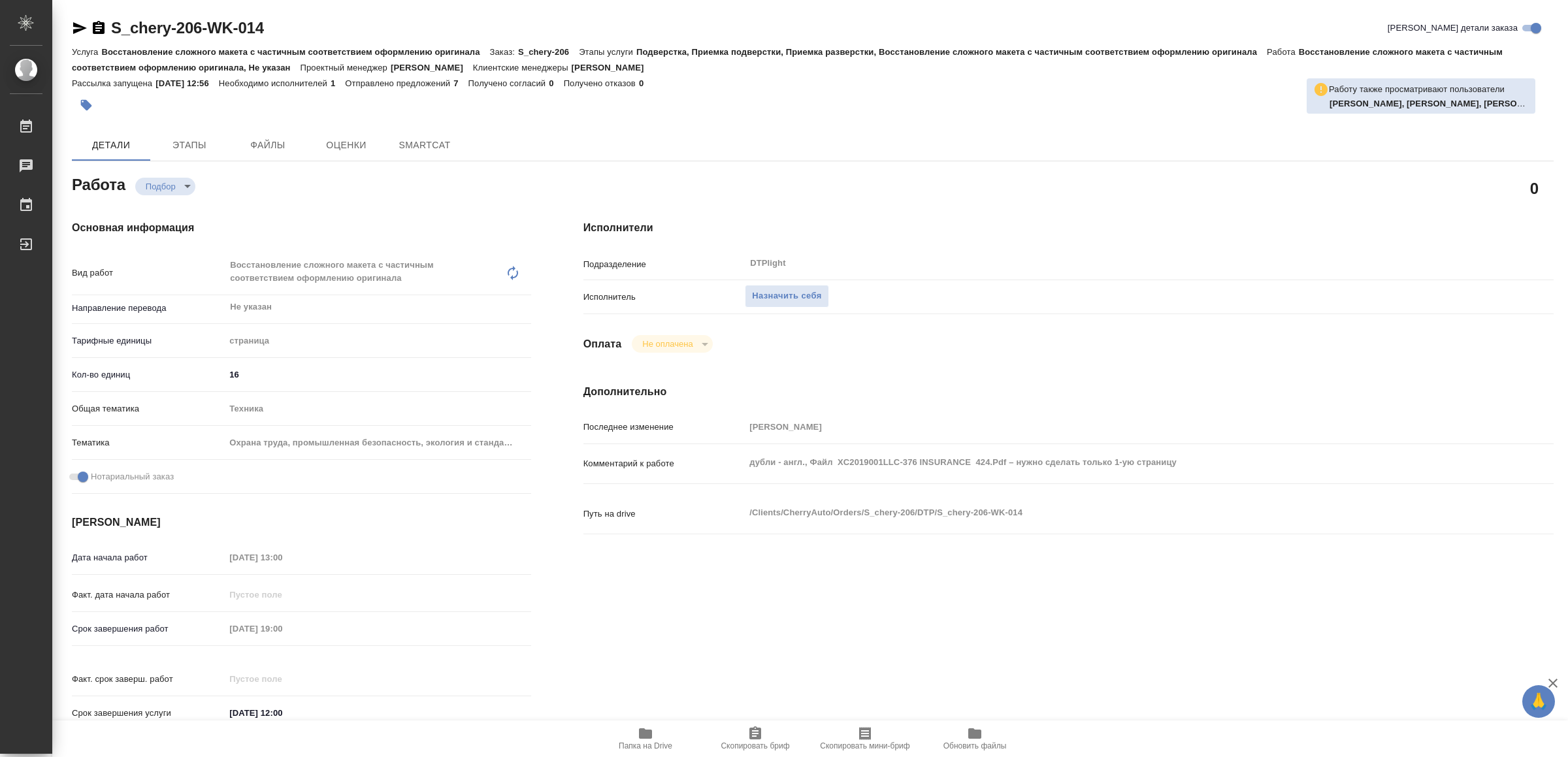
type textarea "x"
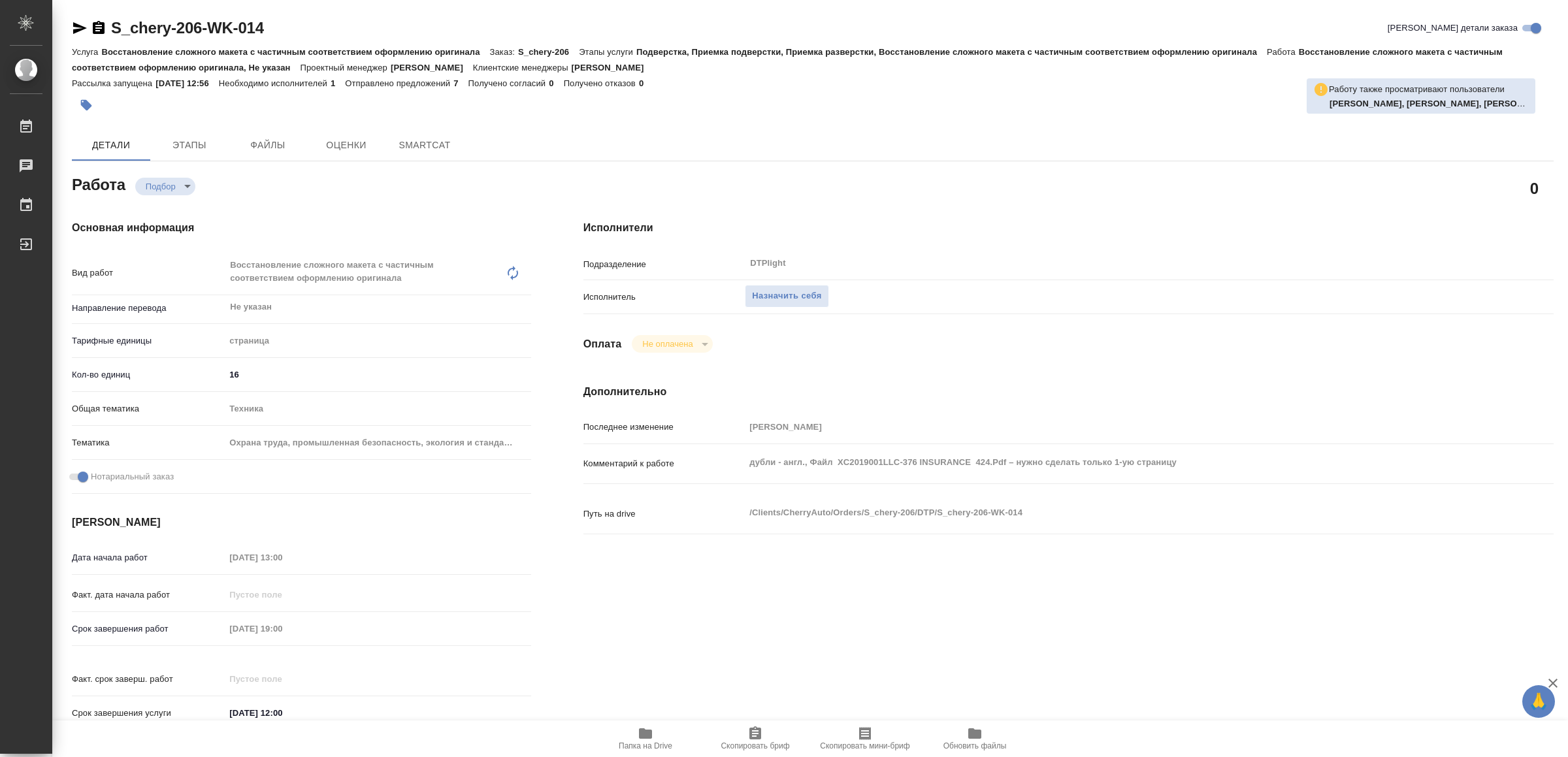
type textarea "x"
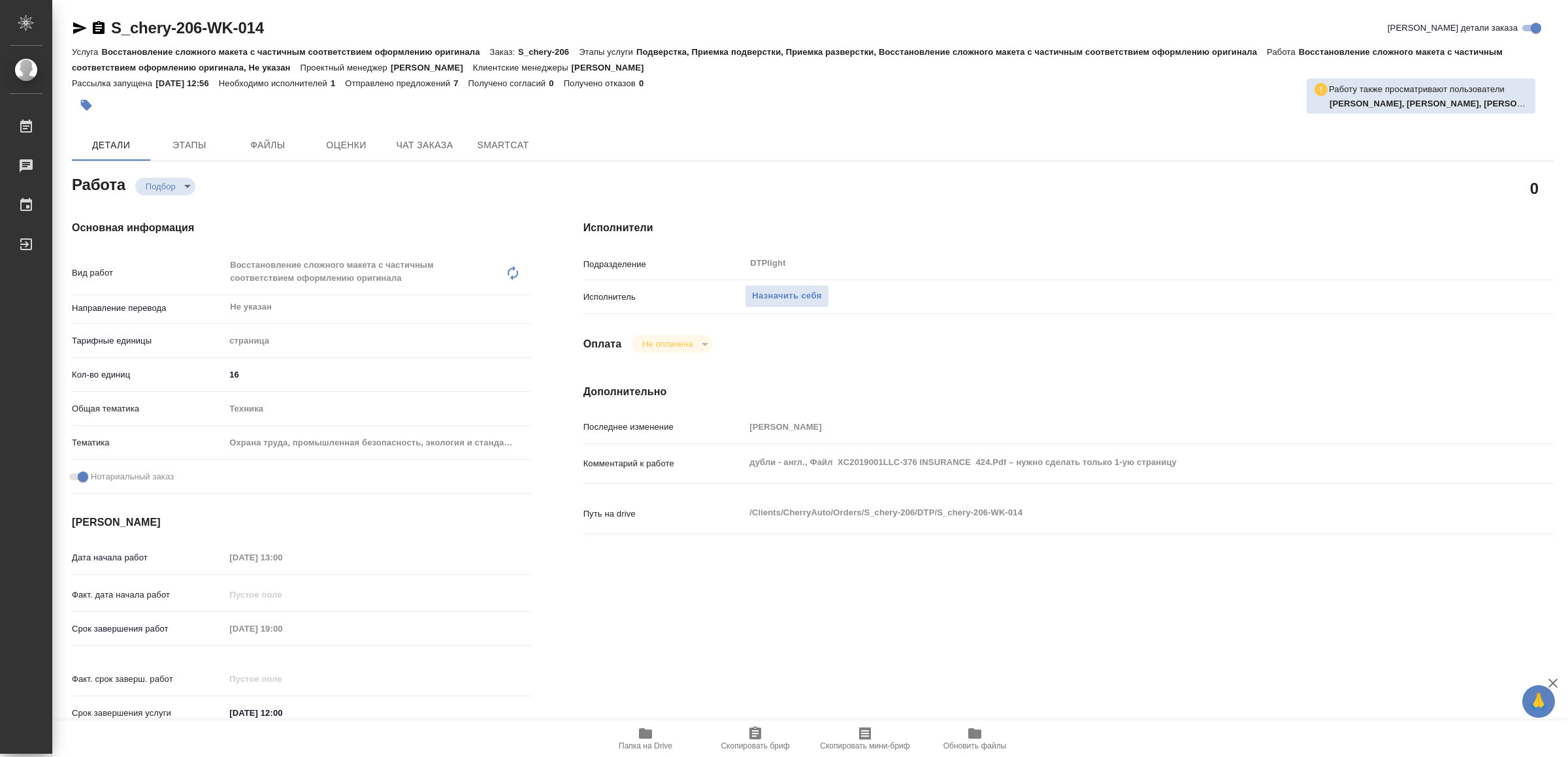
type textarea "x"
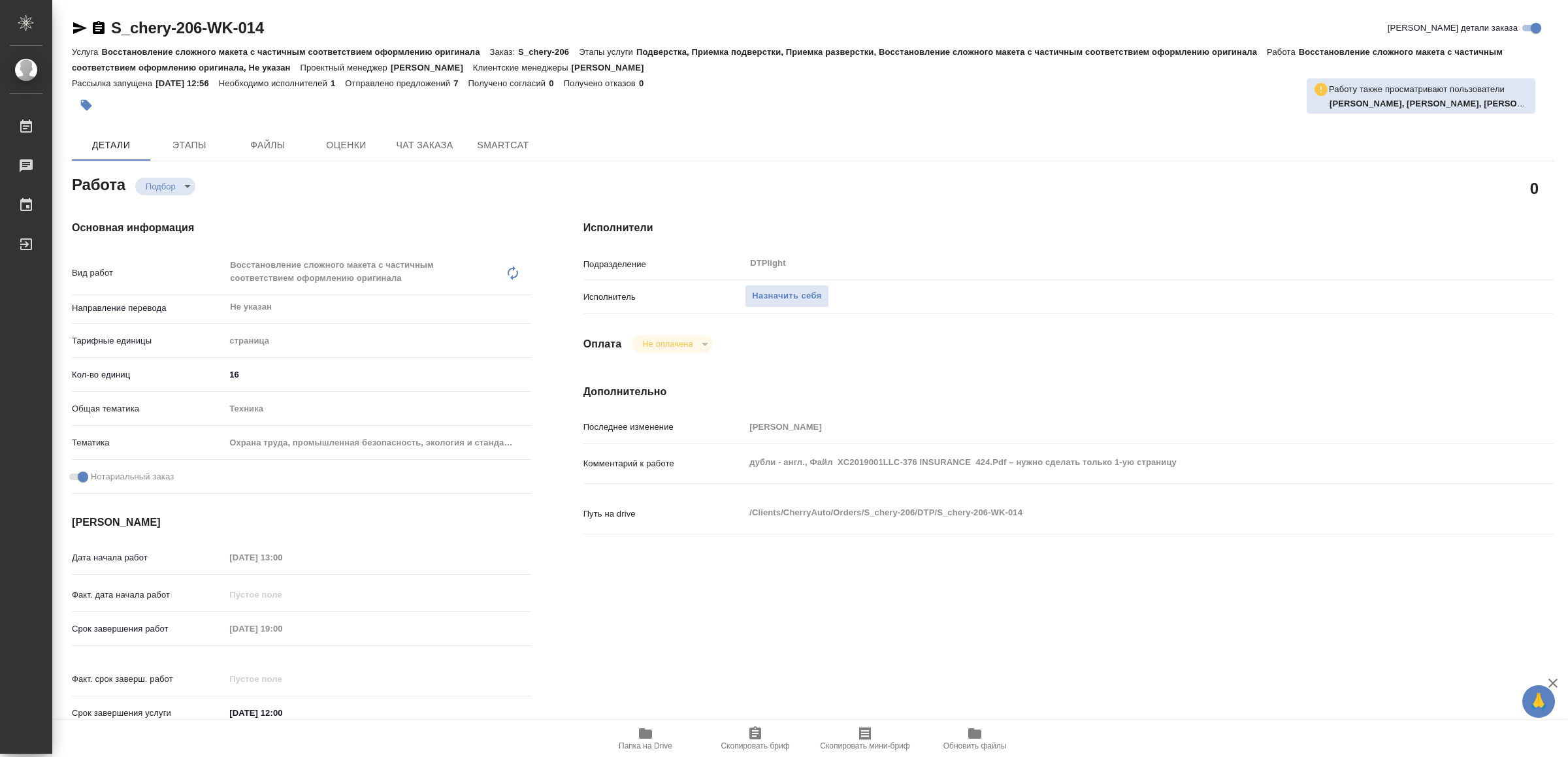
type textarea "x"
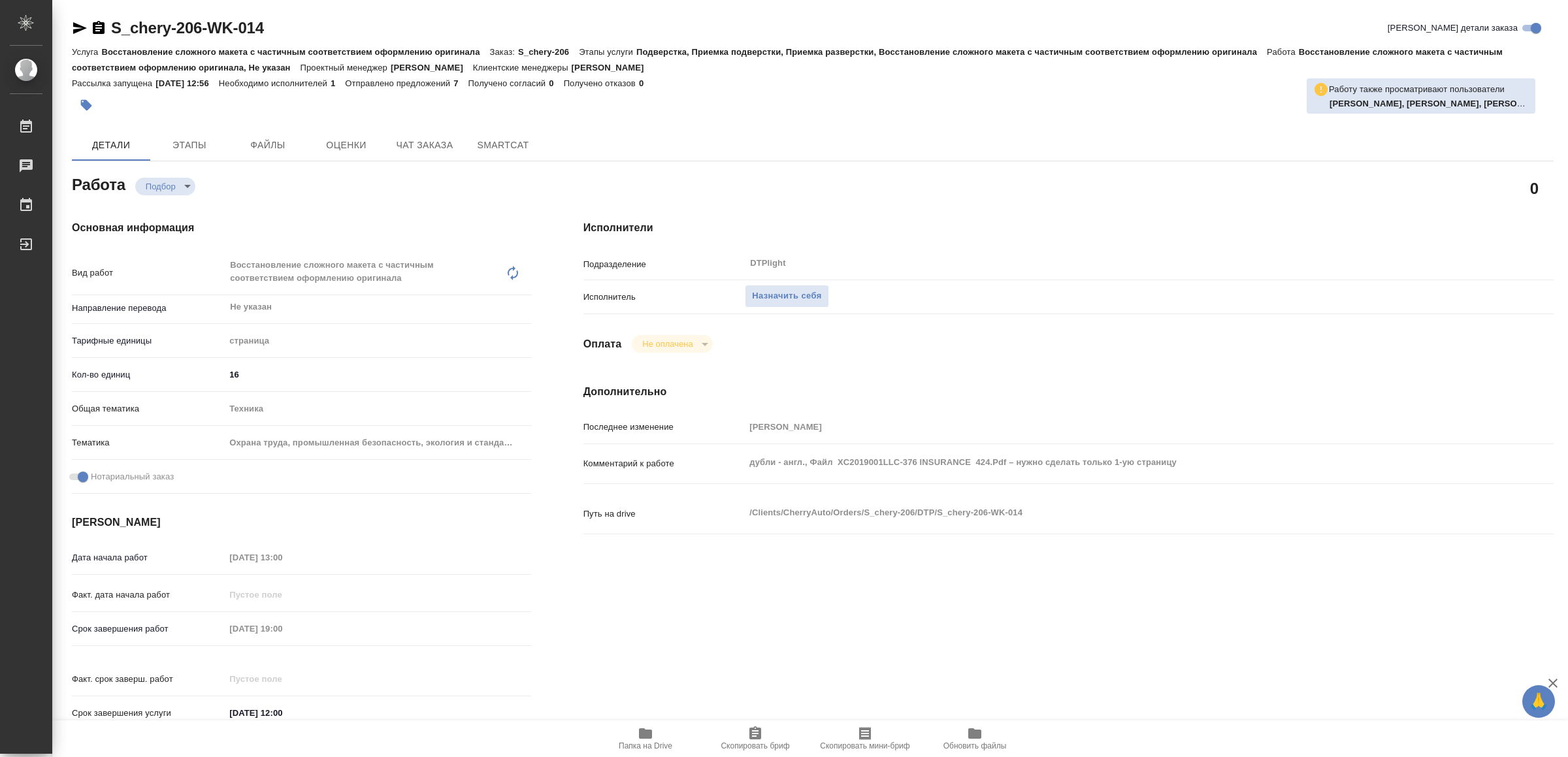
click at [661, 739] on span "Папка на Drive" at bounding box center [645, 738] width 94 height 25
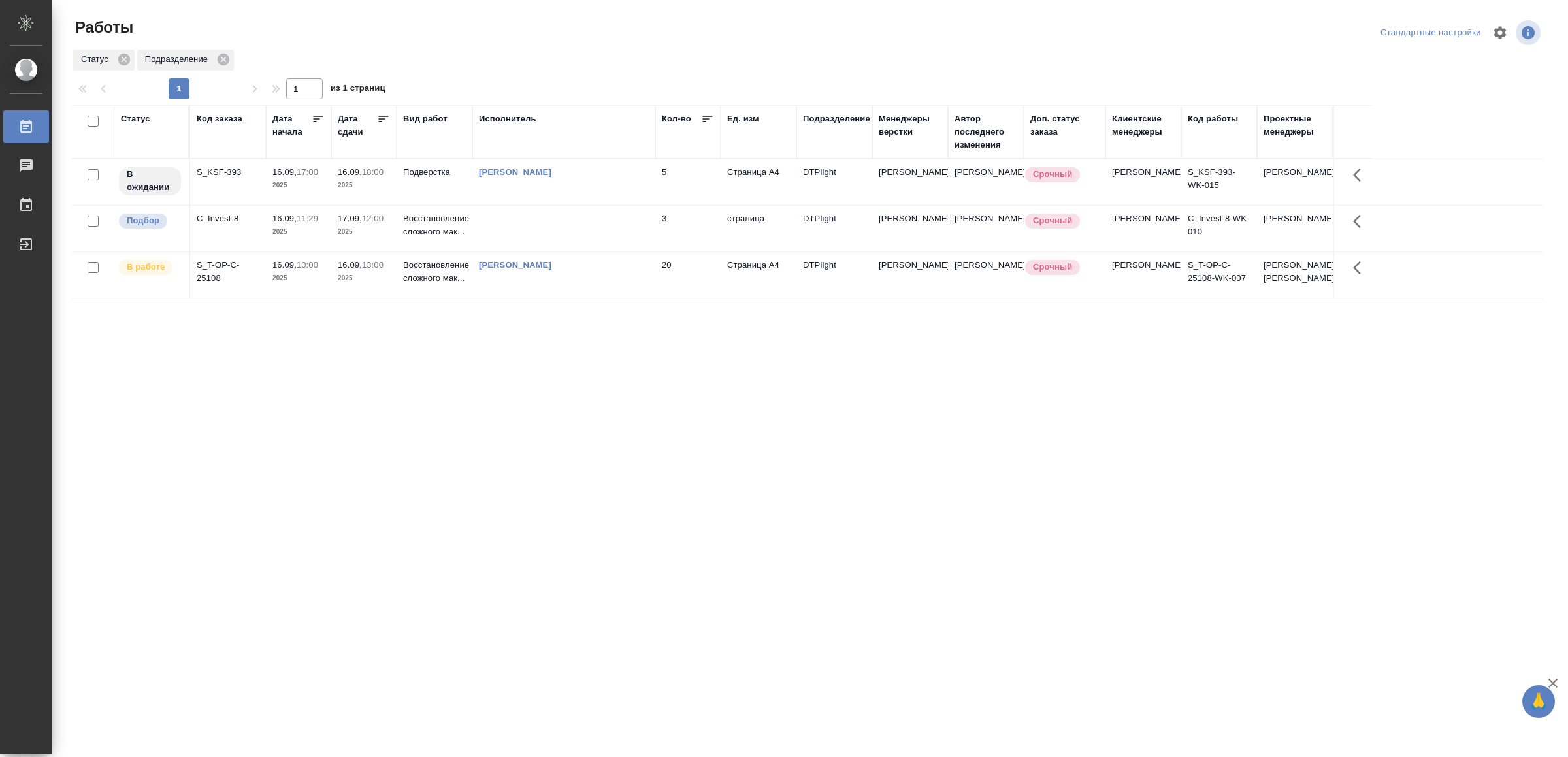
click at [517, 298] on td "[PERSON_NAME]" at bounding box center [564, 275] width 183 height 46
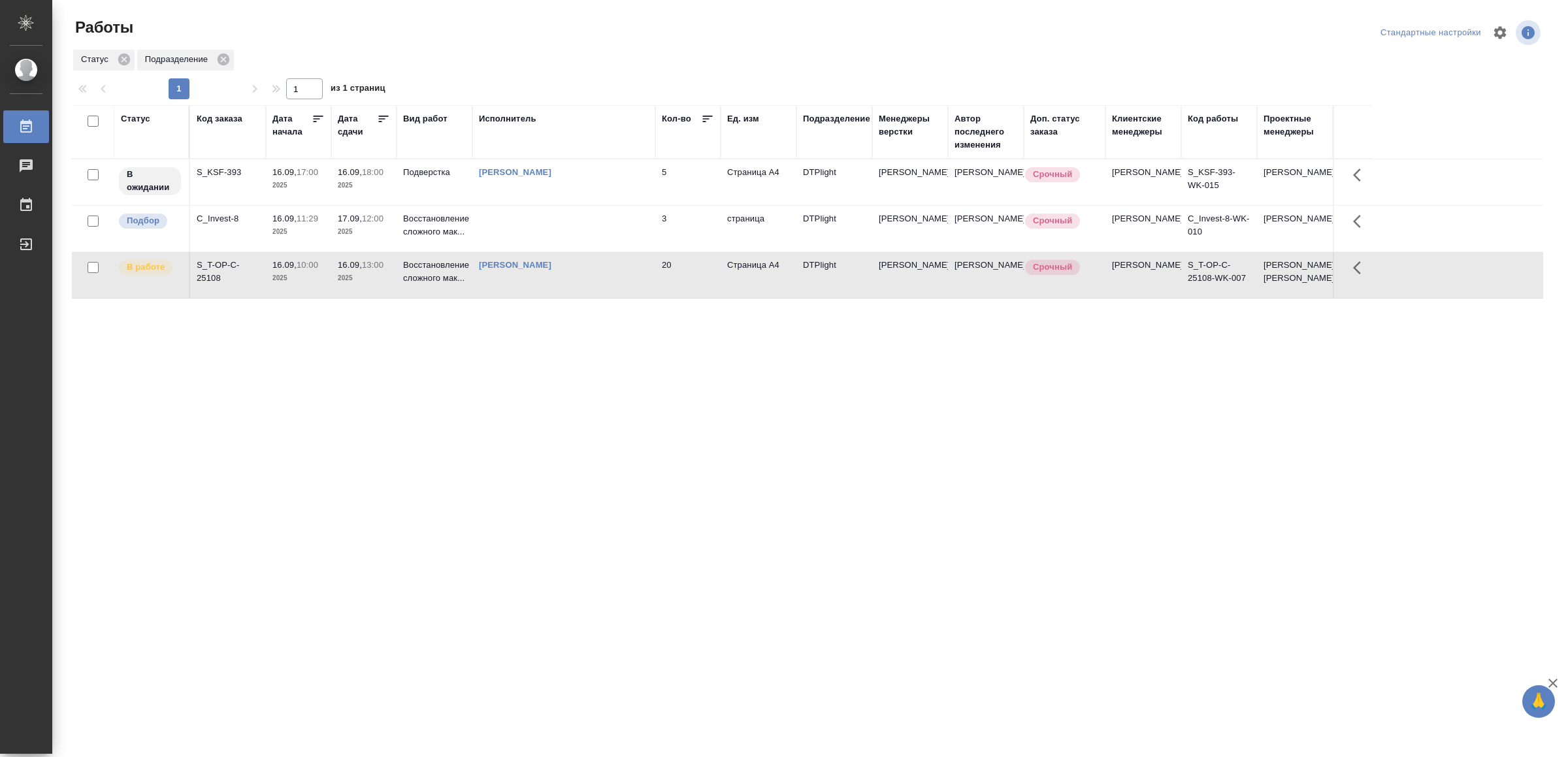
click at [517, 298] on td "[PERSON_NAME]" at bounding box center [564, 275] width 183 height 46
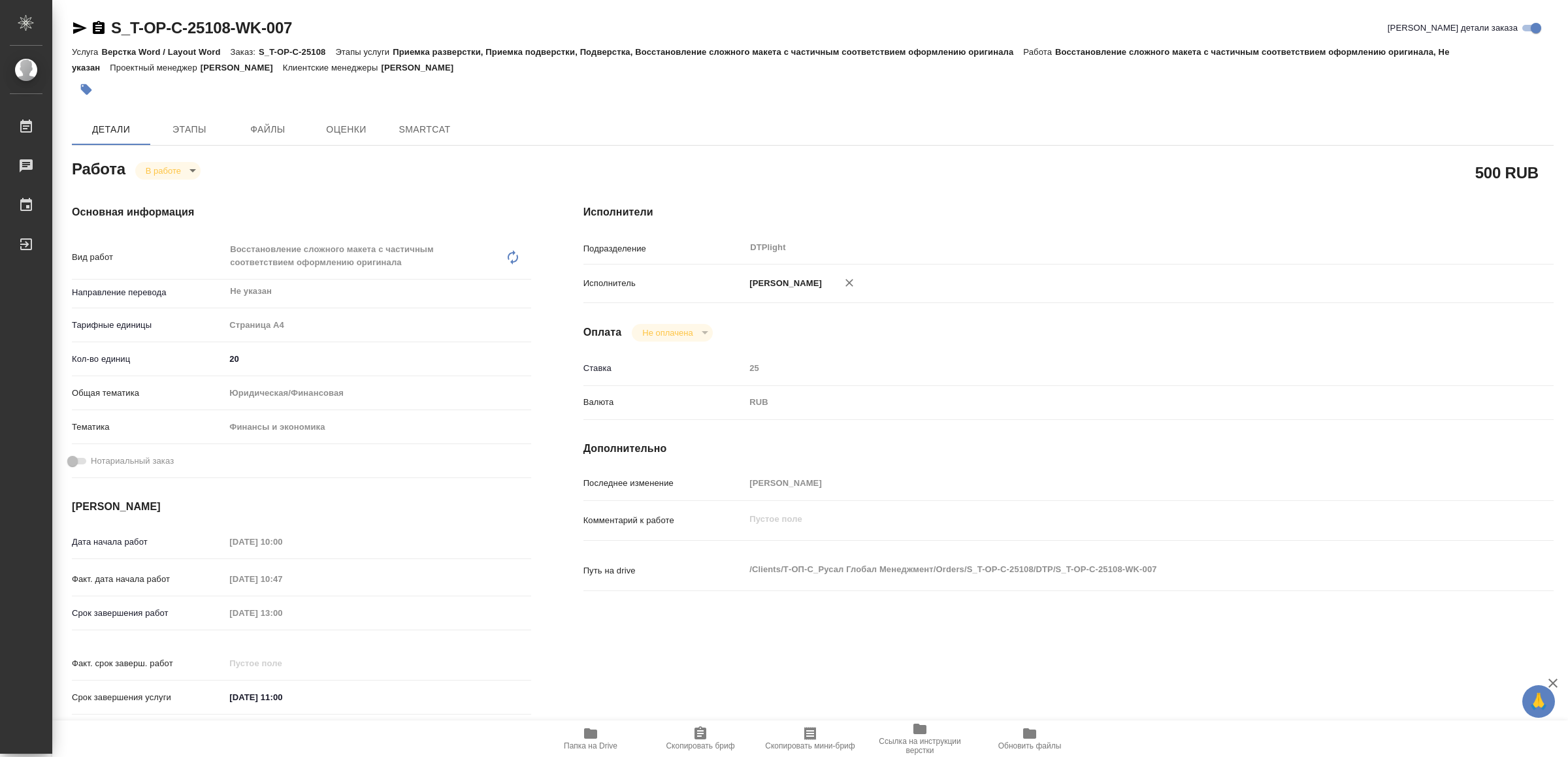
click at [601, 741] on span "Папка на Drive" at bounding box center [590, 738] width 94 height 25
click at [81, 27] on icon "button" at bounding box center [80, 28] width 14 height 12
click at [159, 167] on body "🙏 .cls-1 fill:#fff; AWATERA Yamkovenko [PERSON_NAME] Работы 0 Чаты График Выйти…" at bounding box center [784, 378] width 1568 height 757
click at [174, 194] on button "Выполнен" at bounding box center [170, 193] width 47 height 15
type textarea "x"
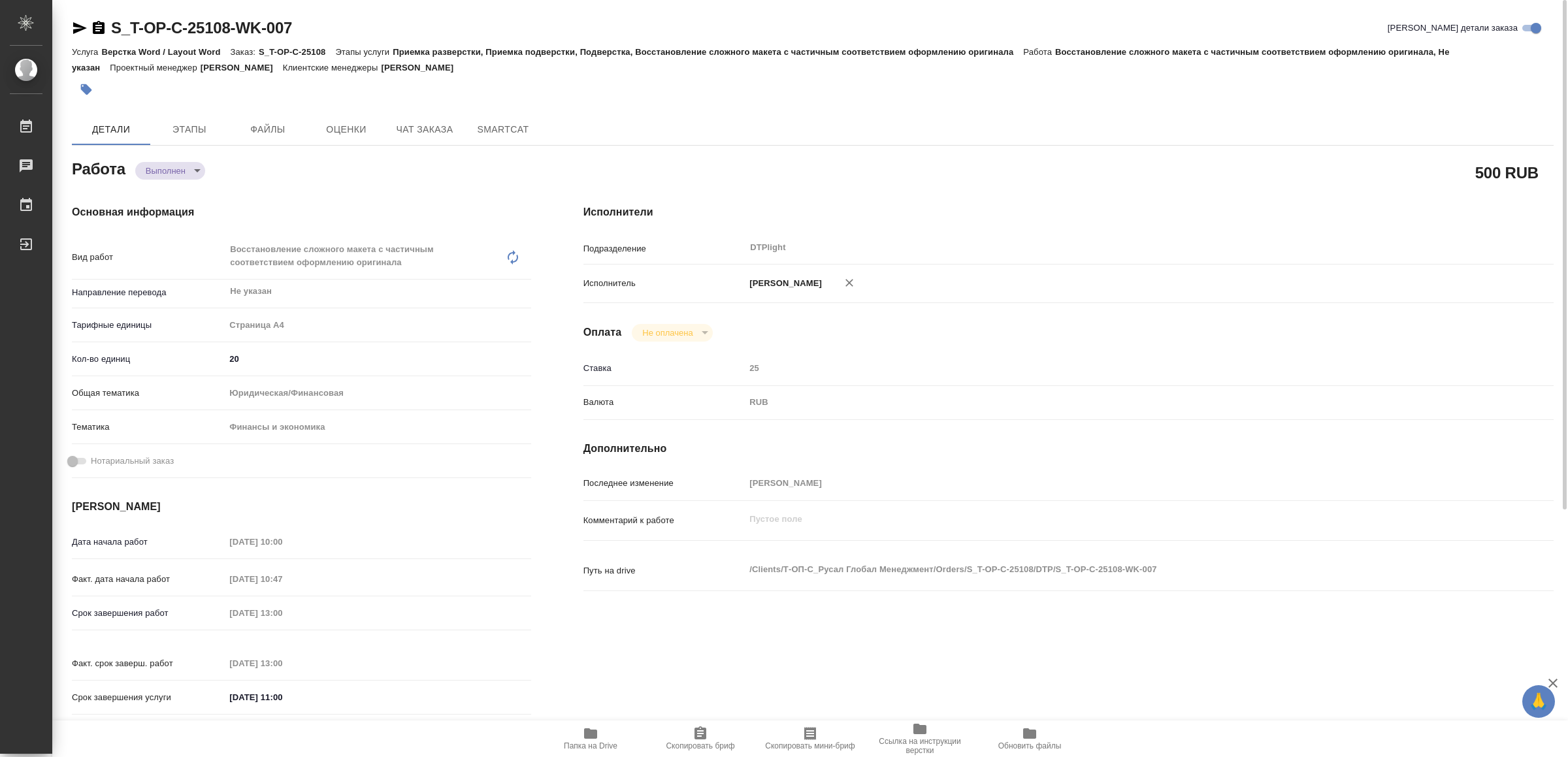
type textarea "x"
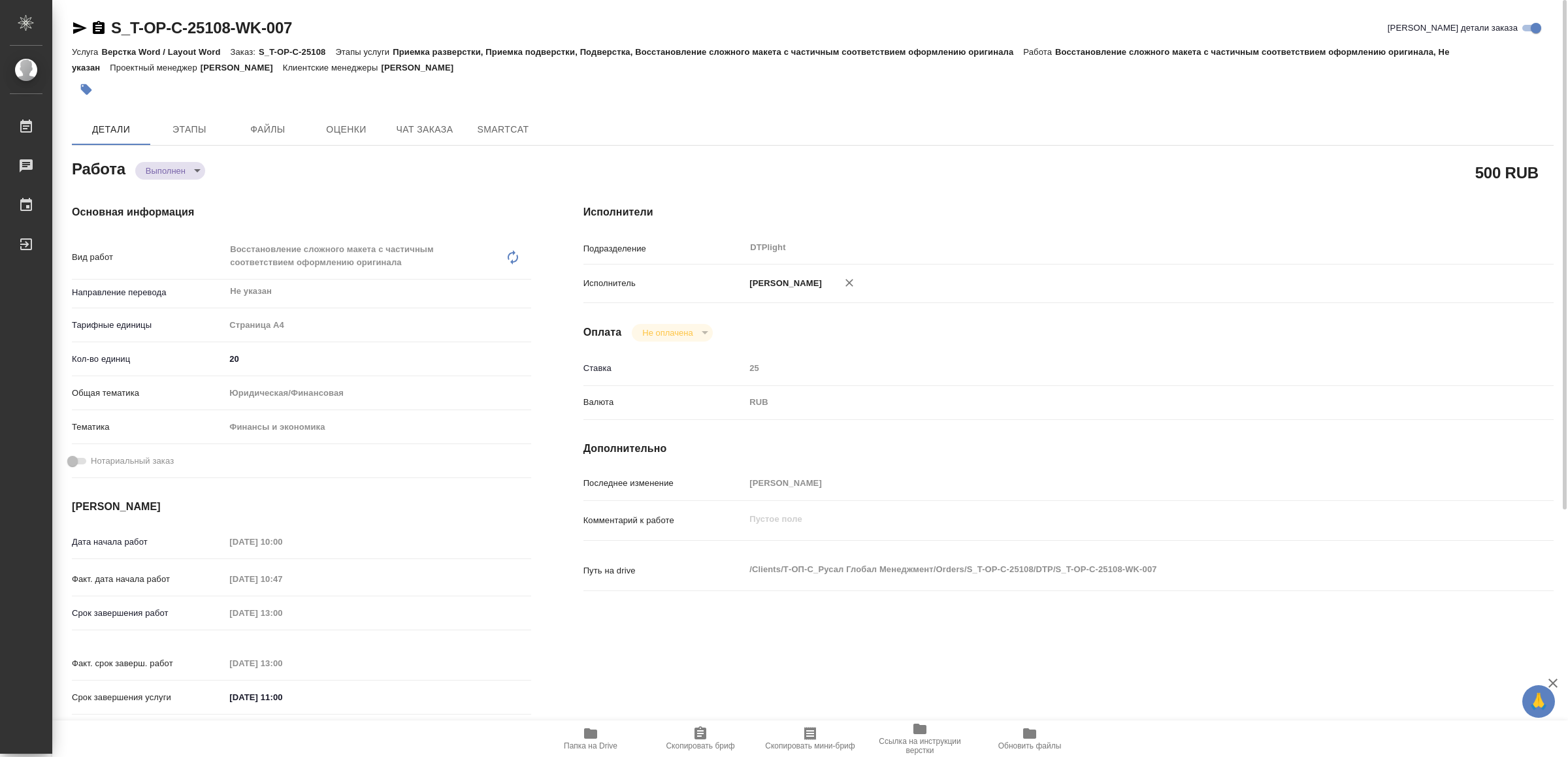
type textarea "x"
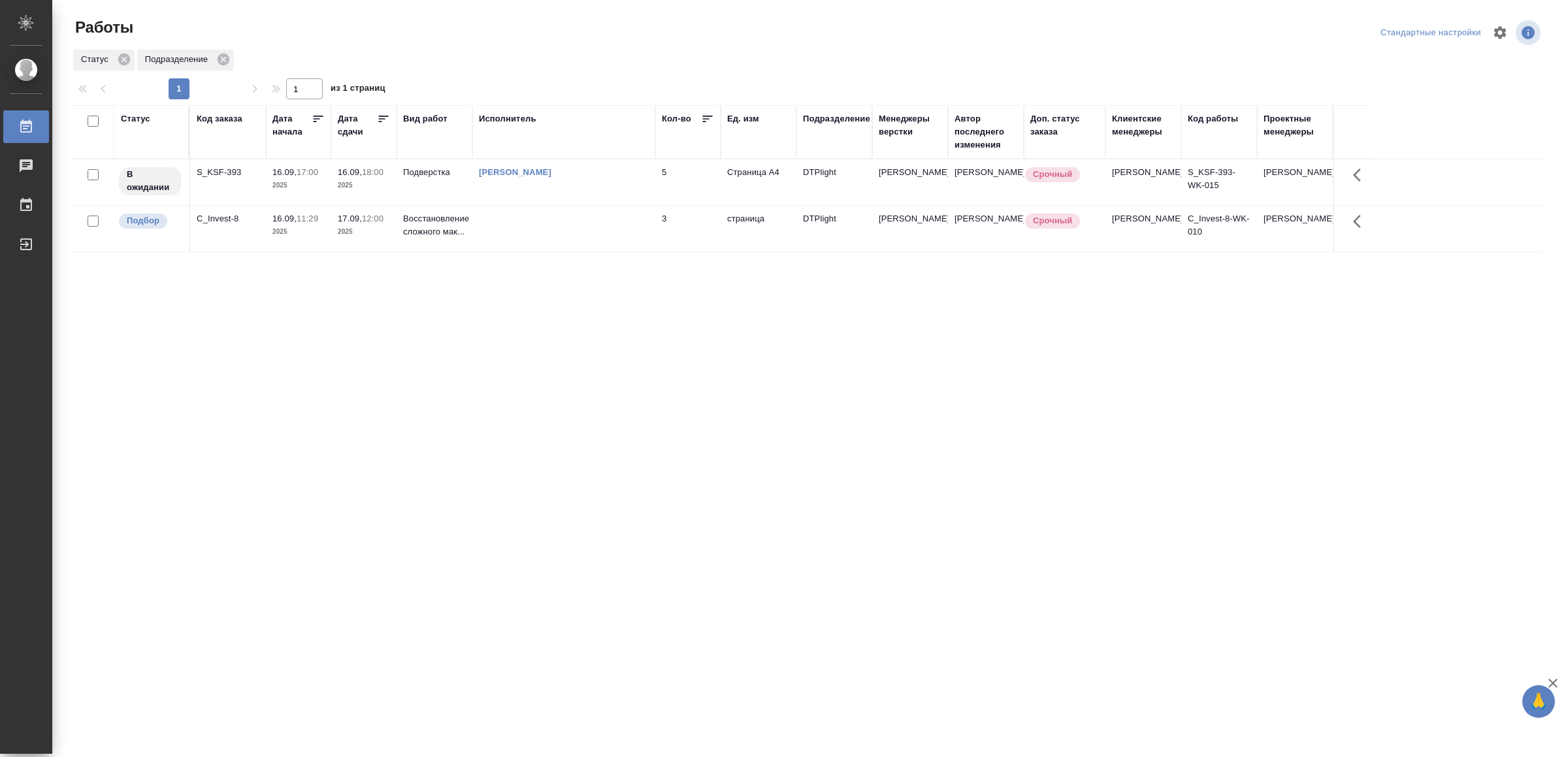
click at [540, 218] on td at bounding box center [564, 228] width 183 height 46
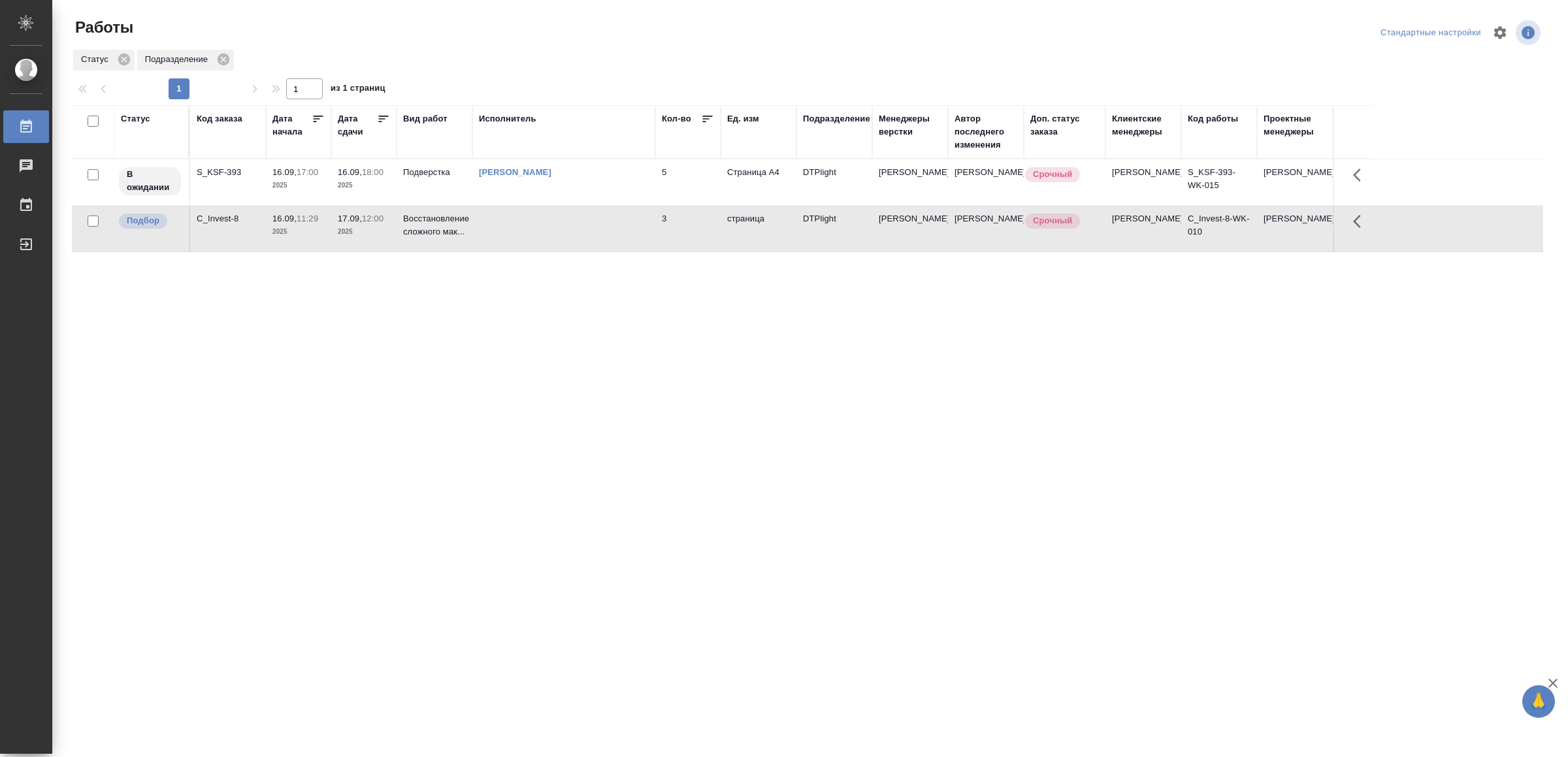
click at [540, 218] on td at bounding box center [564, 228] width 183 height 46
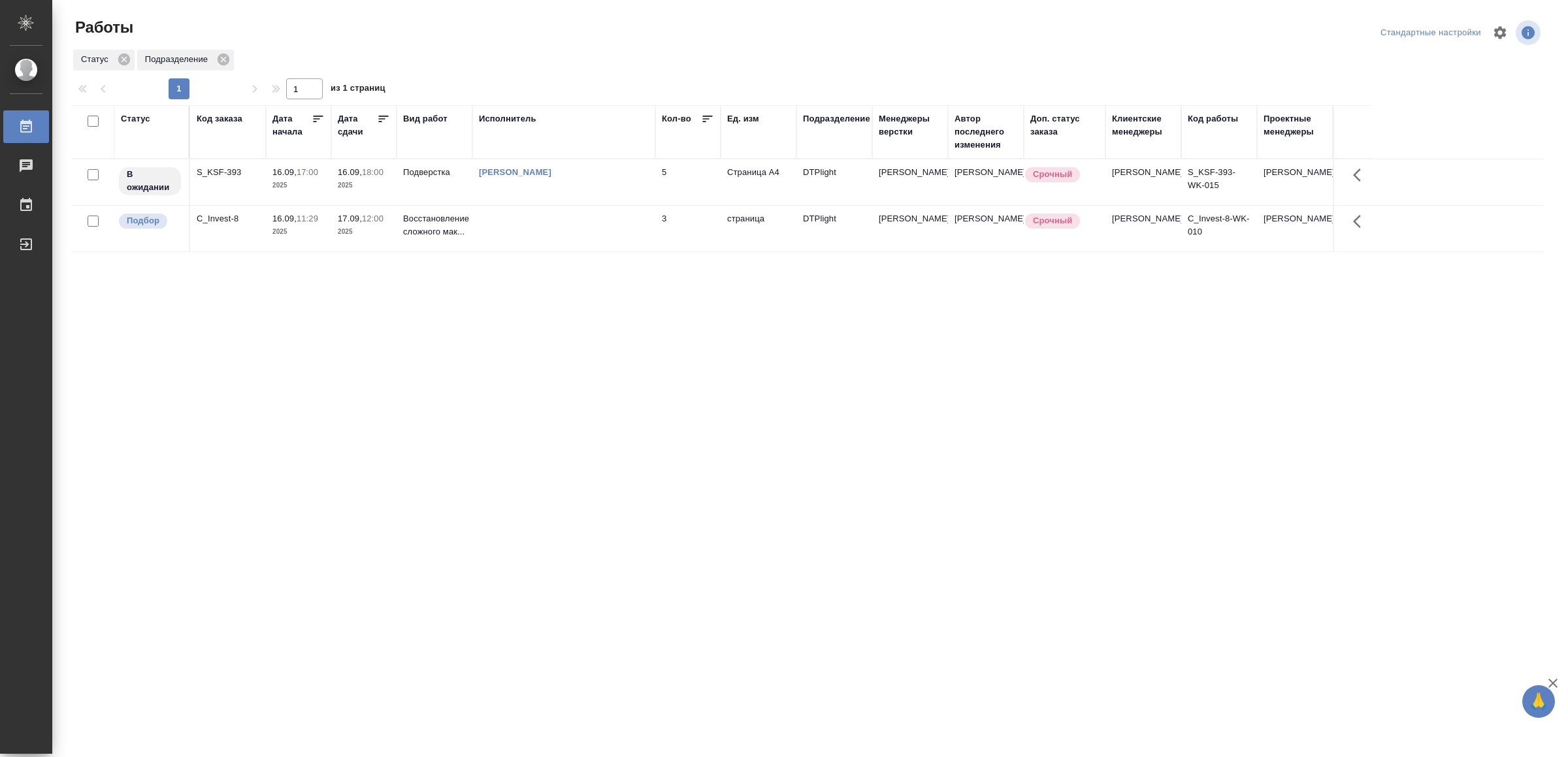
click at [621, 233] on td at bounding box center [564, 228] width 183 height 46
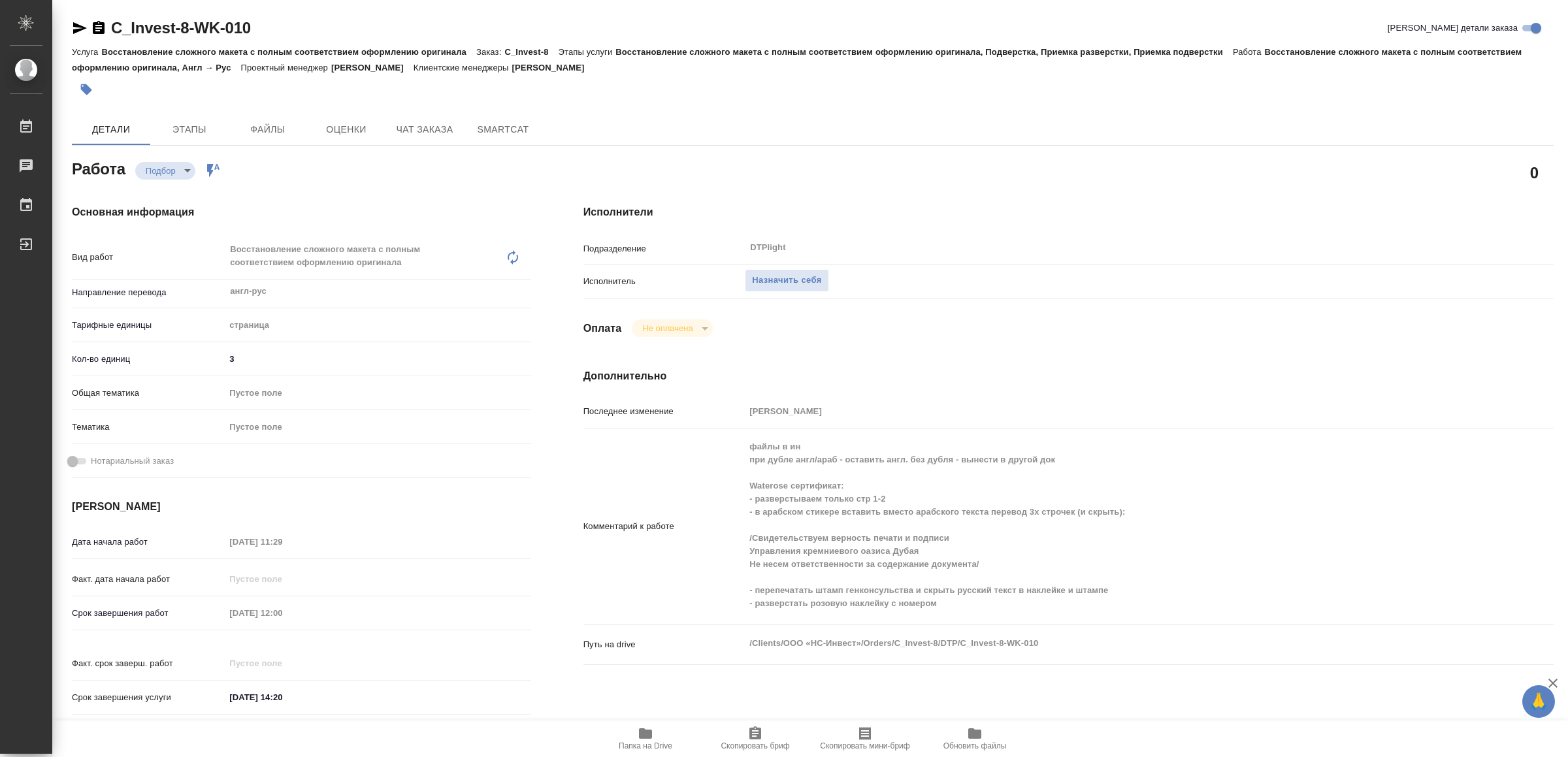
click at [647, 746] on span "Папка на Drive" at bounding box center [645, 746] width 53 height 9
click at [802, 276] on span "Назначить себя" at bounding box center [787, 280] width 69 height 15
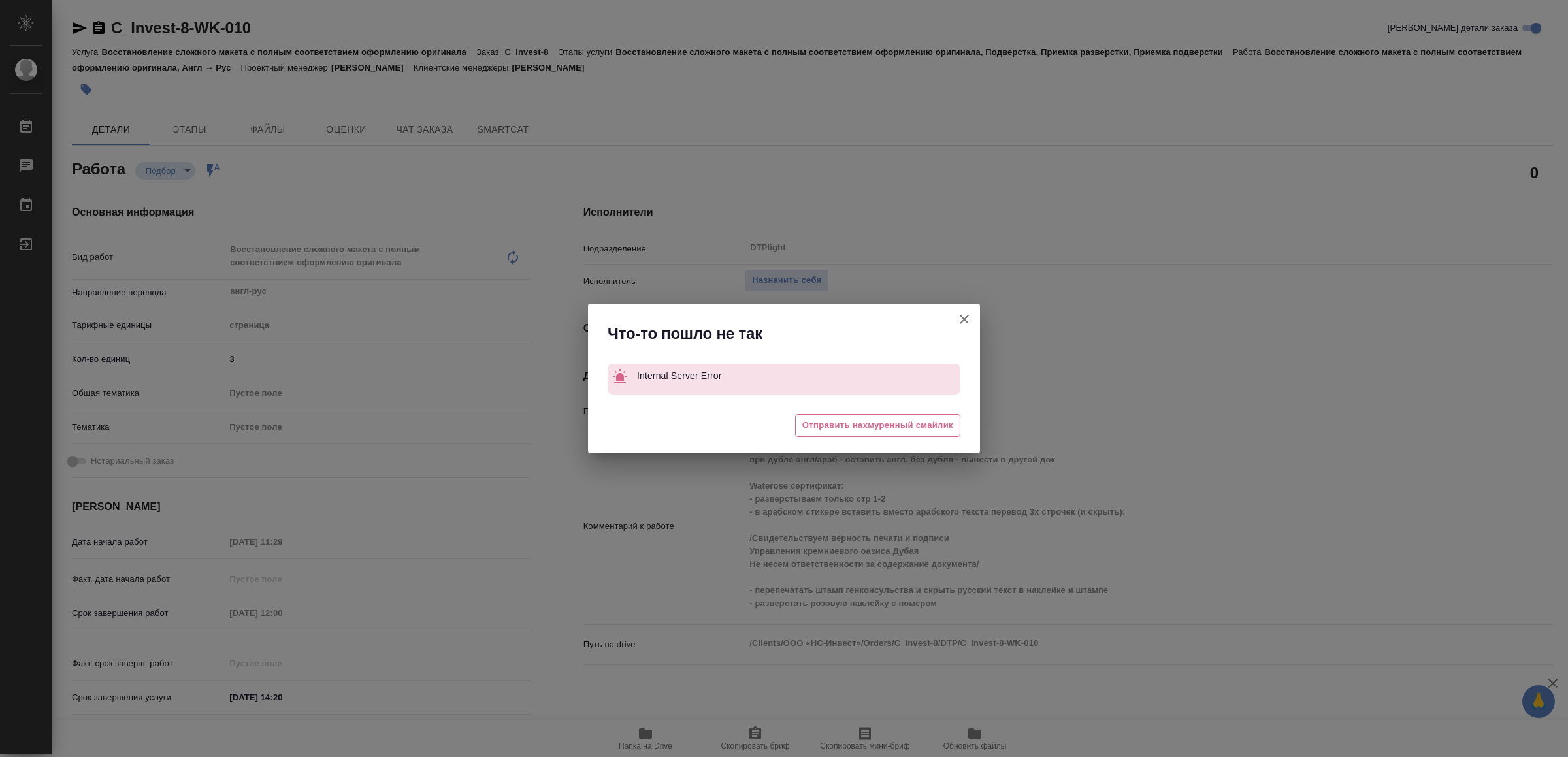
click at [969, 316] on icon "button" at bounding box center [964, 319] width 15 height 15
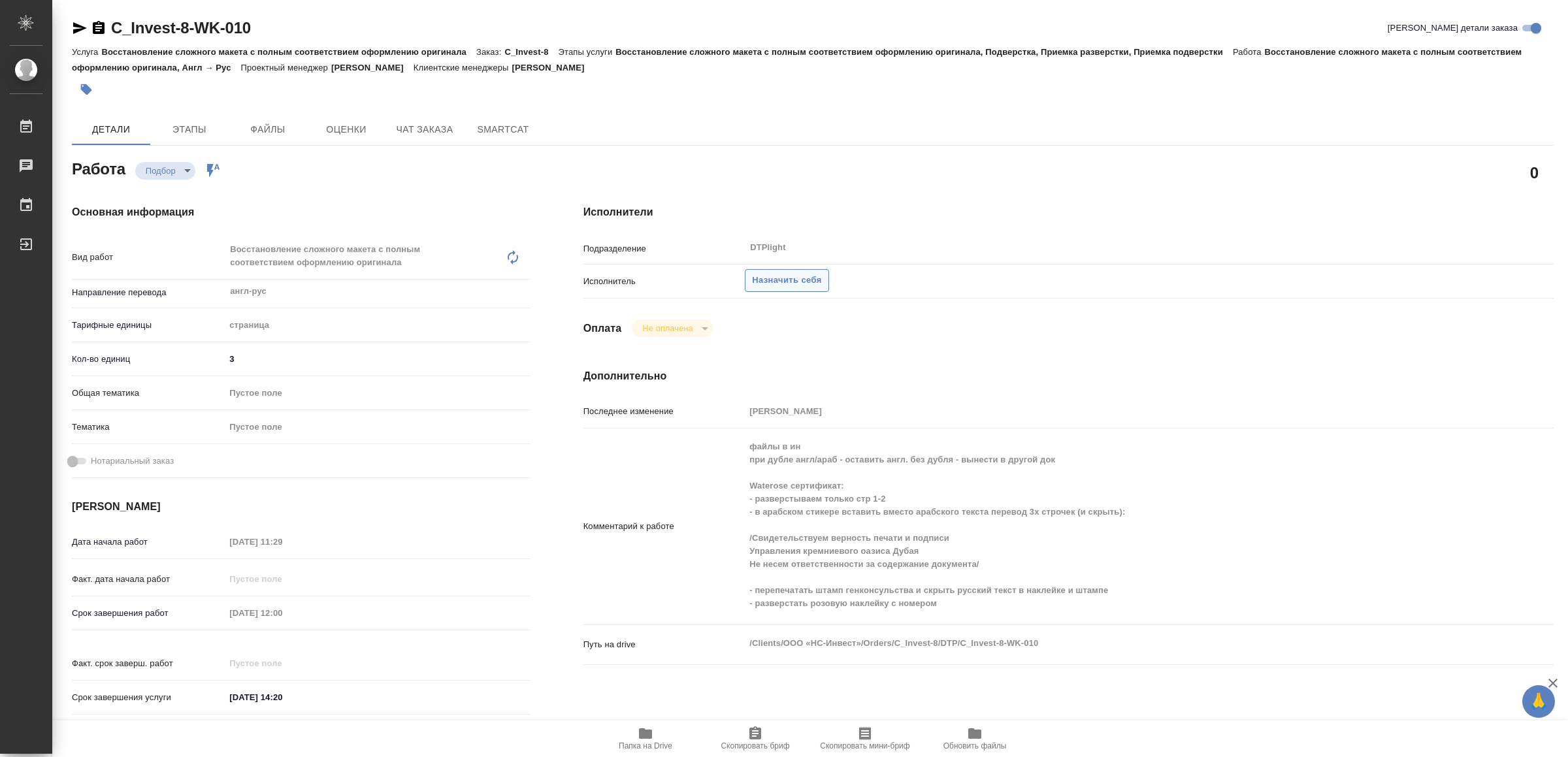
click at [775, 279] on span "Назначить себя" at bounding box center [787, 280] width 69 height 15
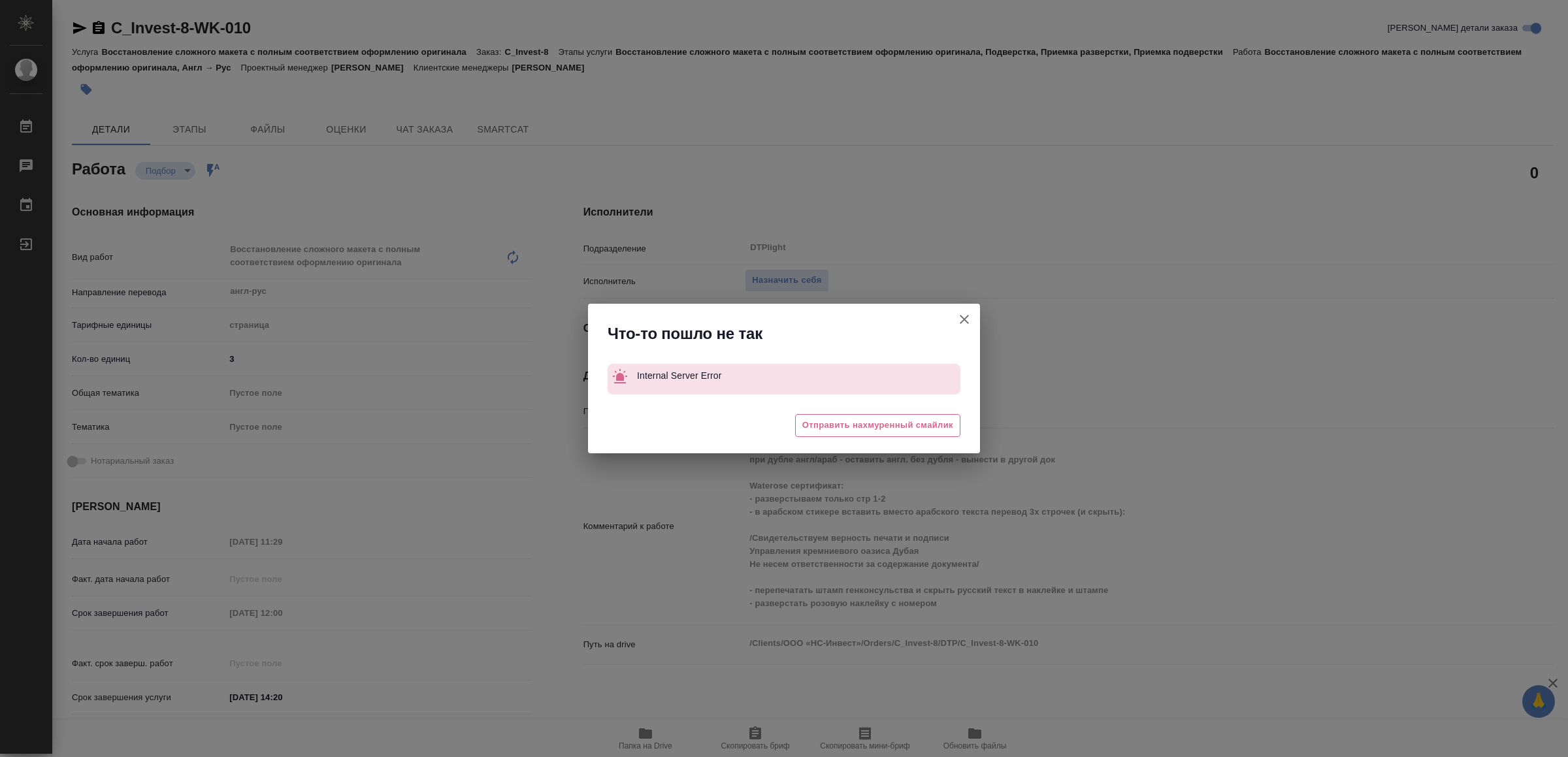
click at [971, 316] on icon "button" at bounding box center [964, 319] width 15 height 15
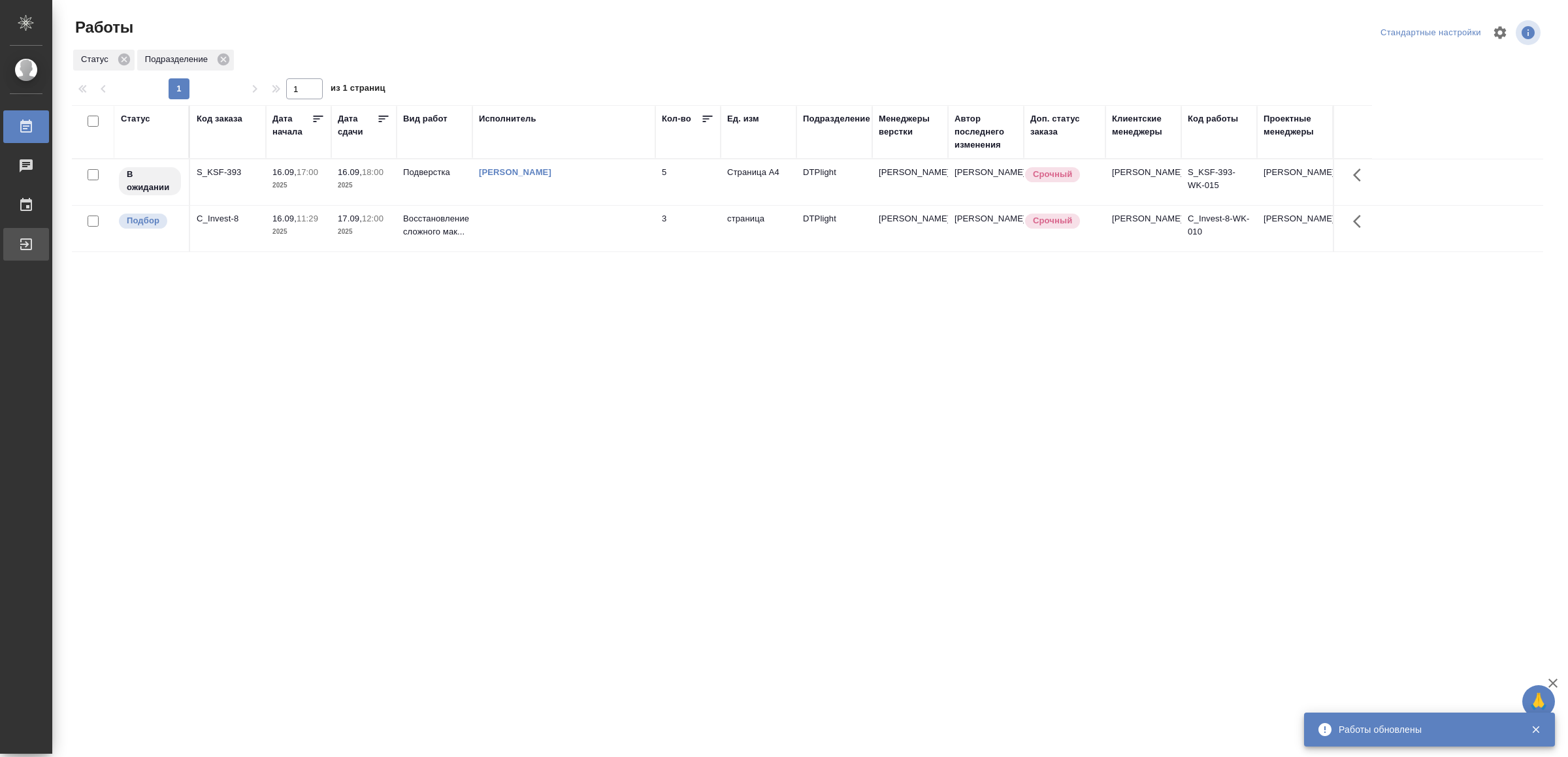
click at [26, 247] on div "Выйти" at bounding box center [9, 244] width 33 height 19
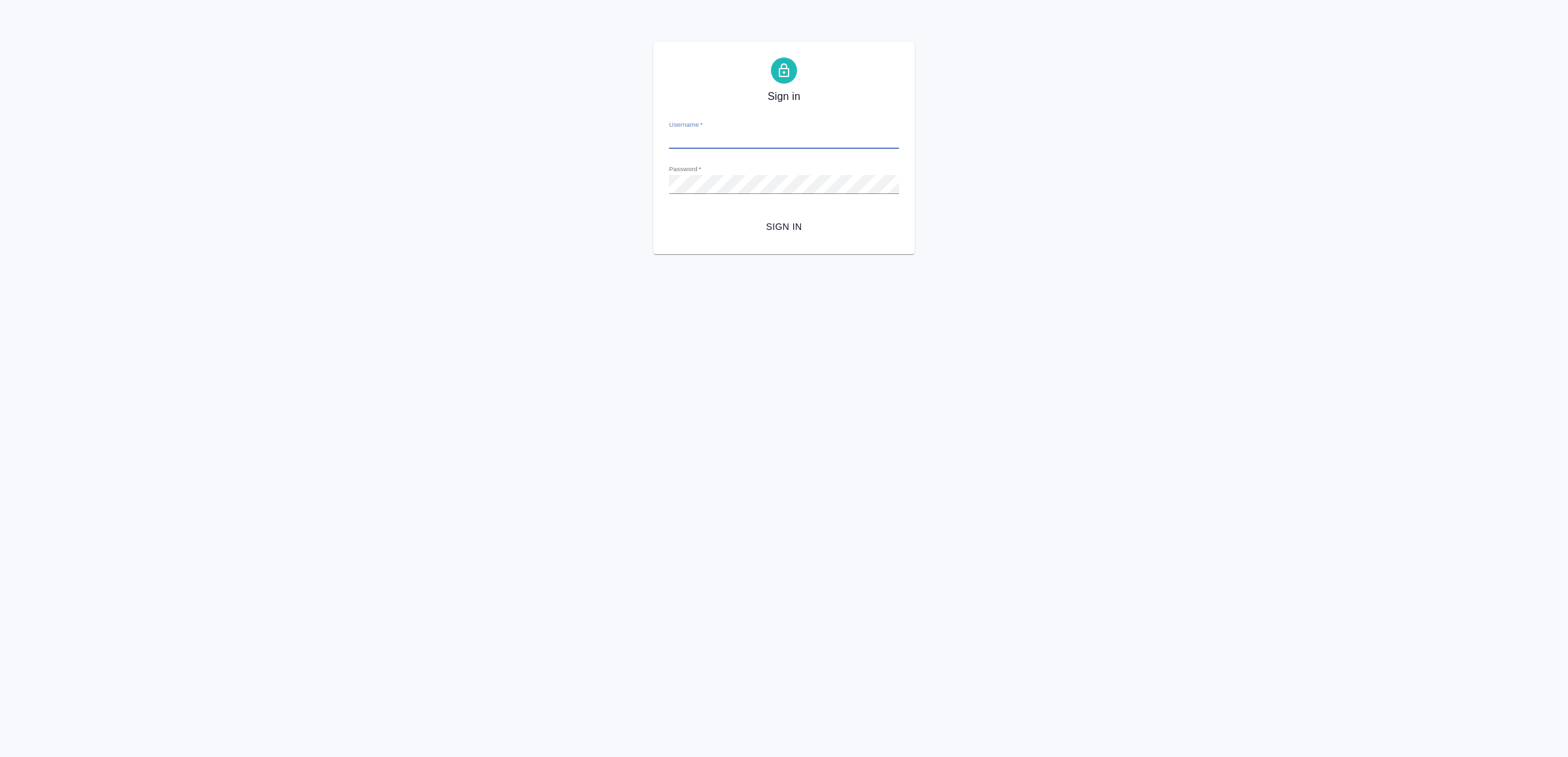
type input "[EMAIL_ADDRESS][DOMAIN_NAME]"
click at [808, 222] on span "Sign in" at bounding box center [784, 227] width 209 height 16
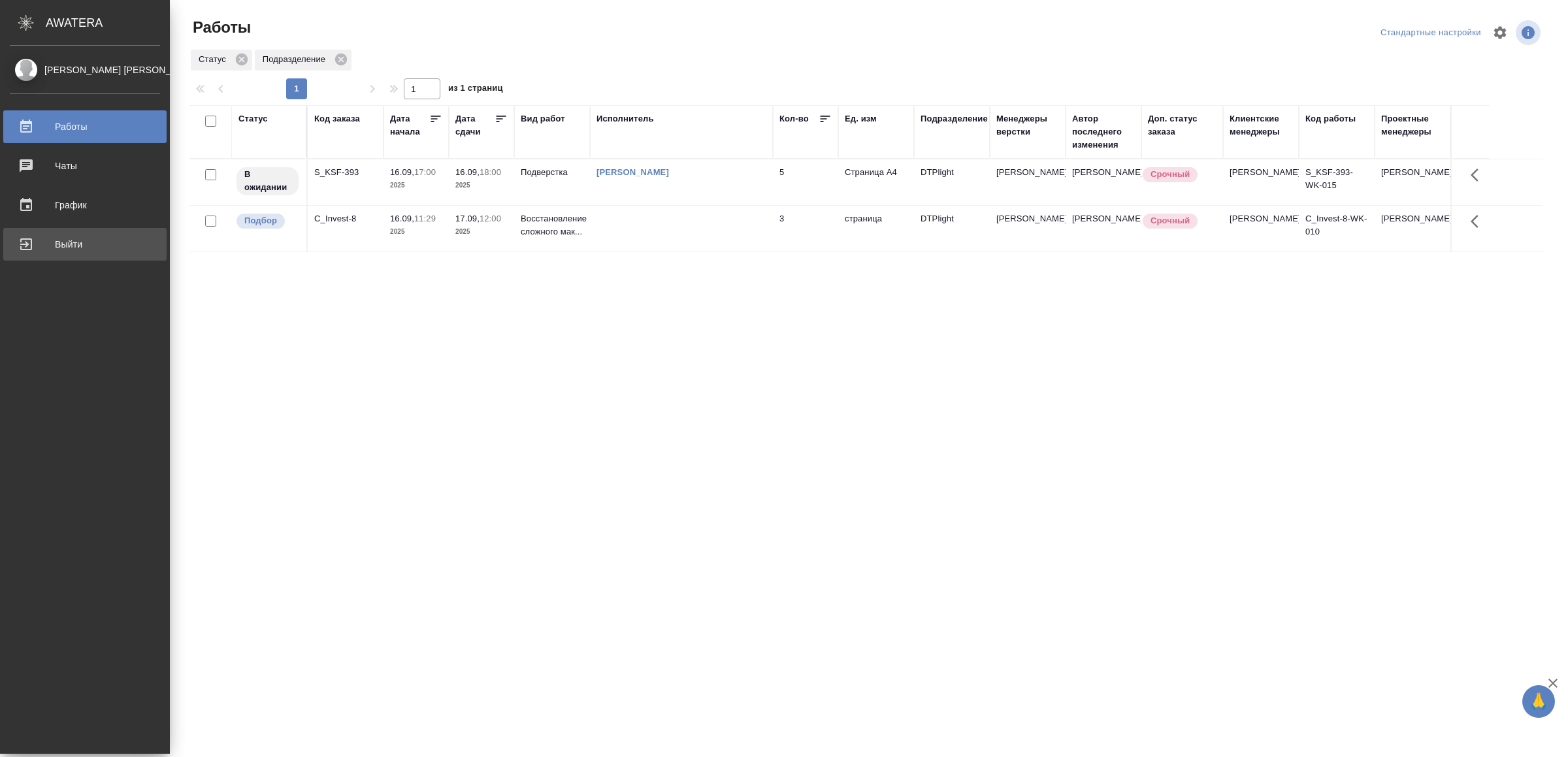
click at [57, 247] on div "Выйти" at bounding box center [85, 244] width 150 height 19
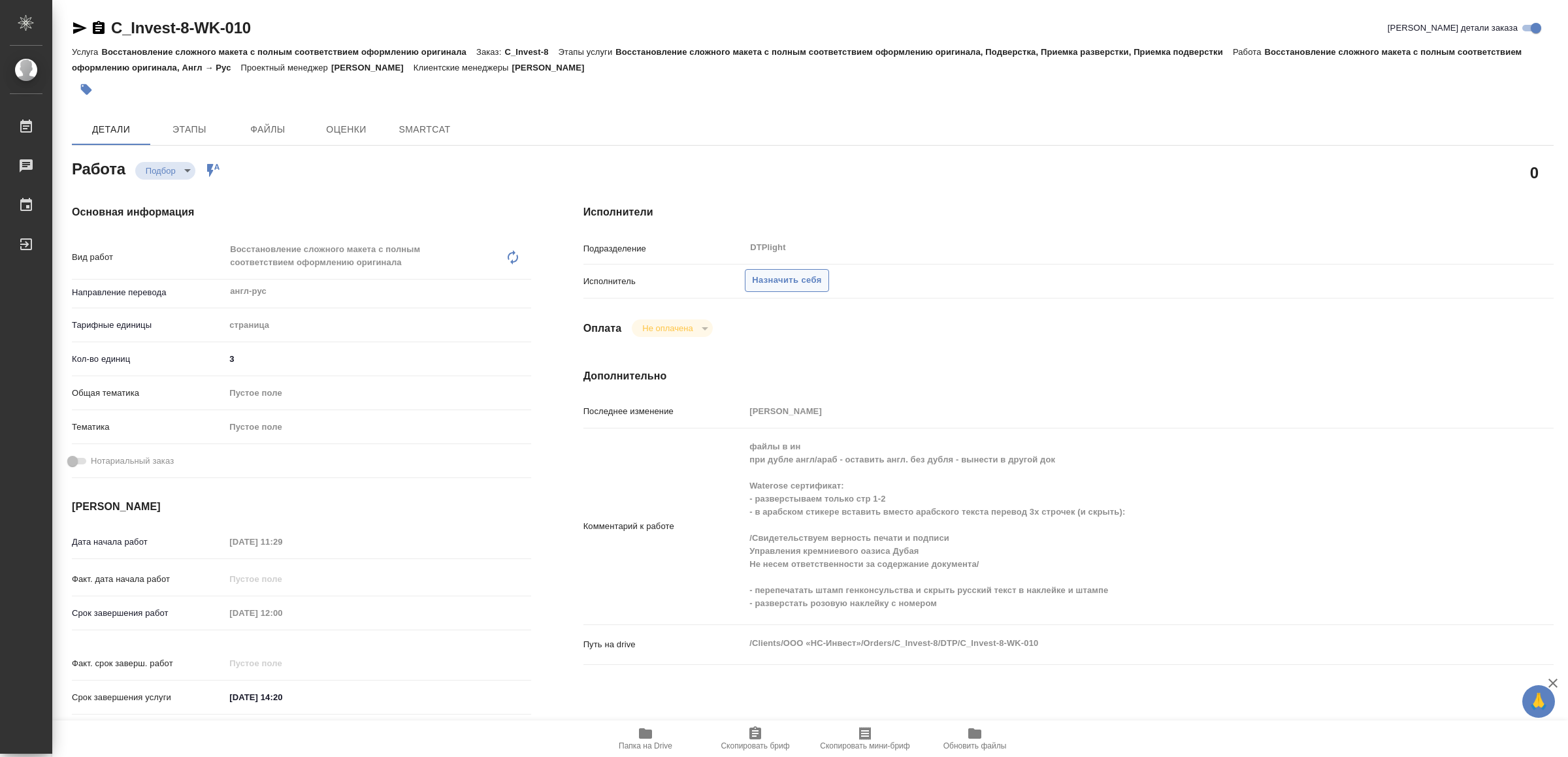
click at [787, 273] on span "Назначить себя" at bounding box center [787, 280] width 69 height 15
type textarea "x"
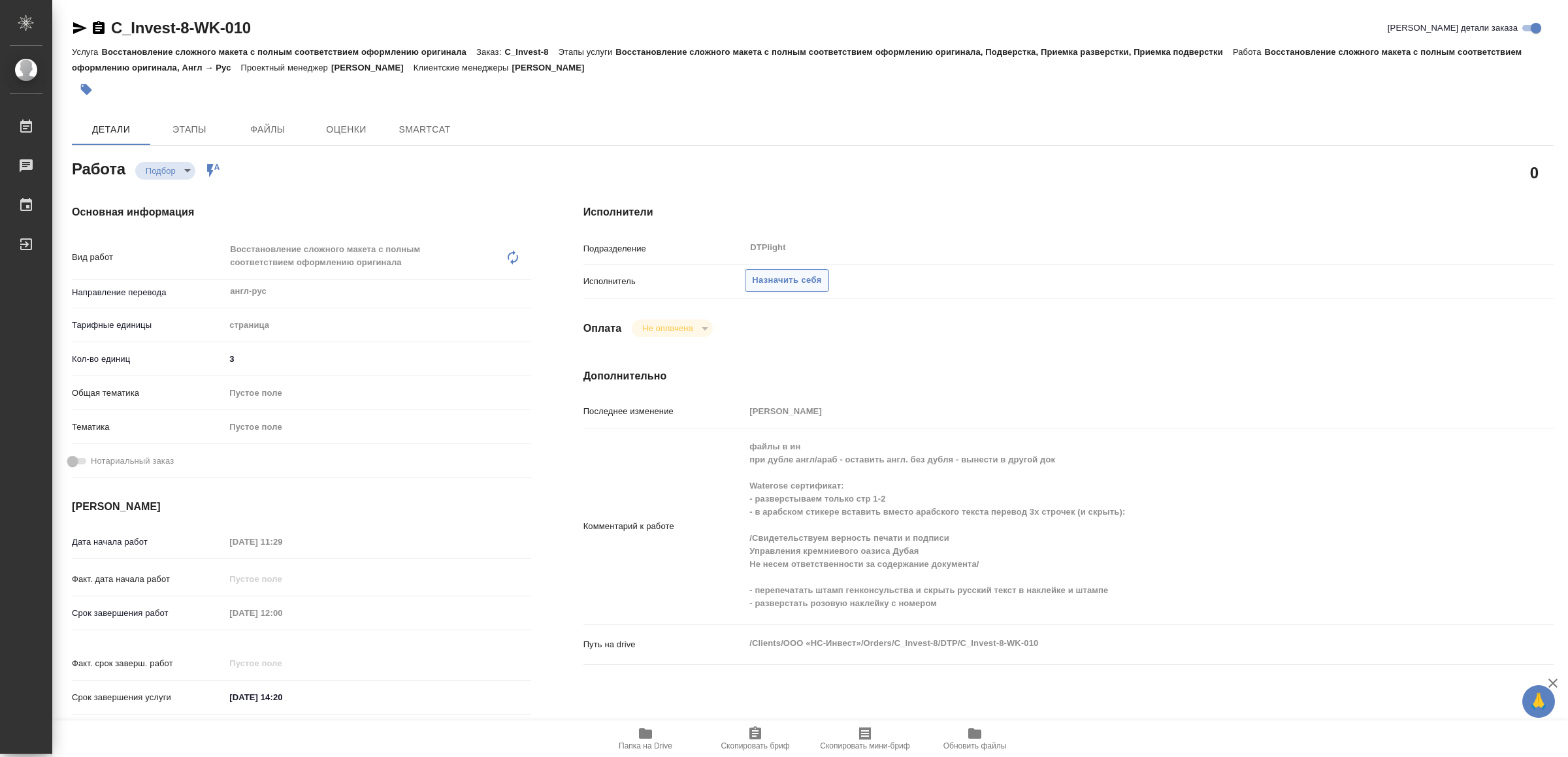
type textarea "x"
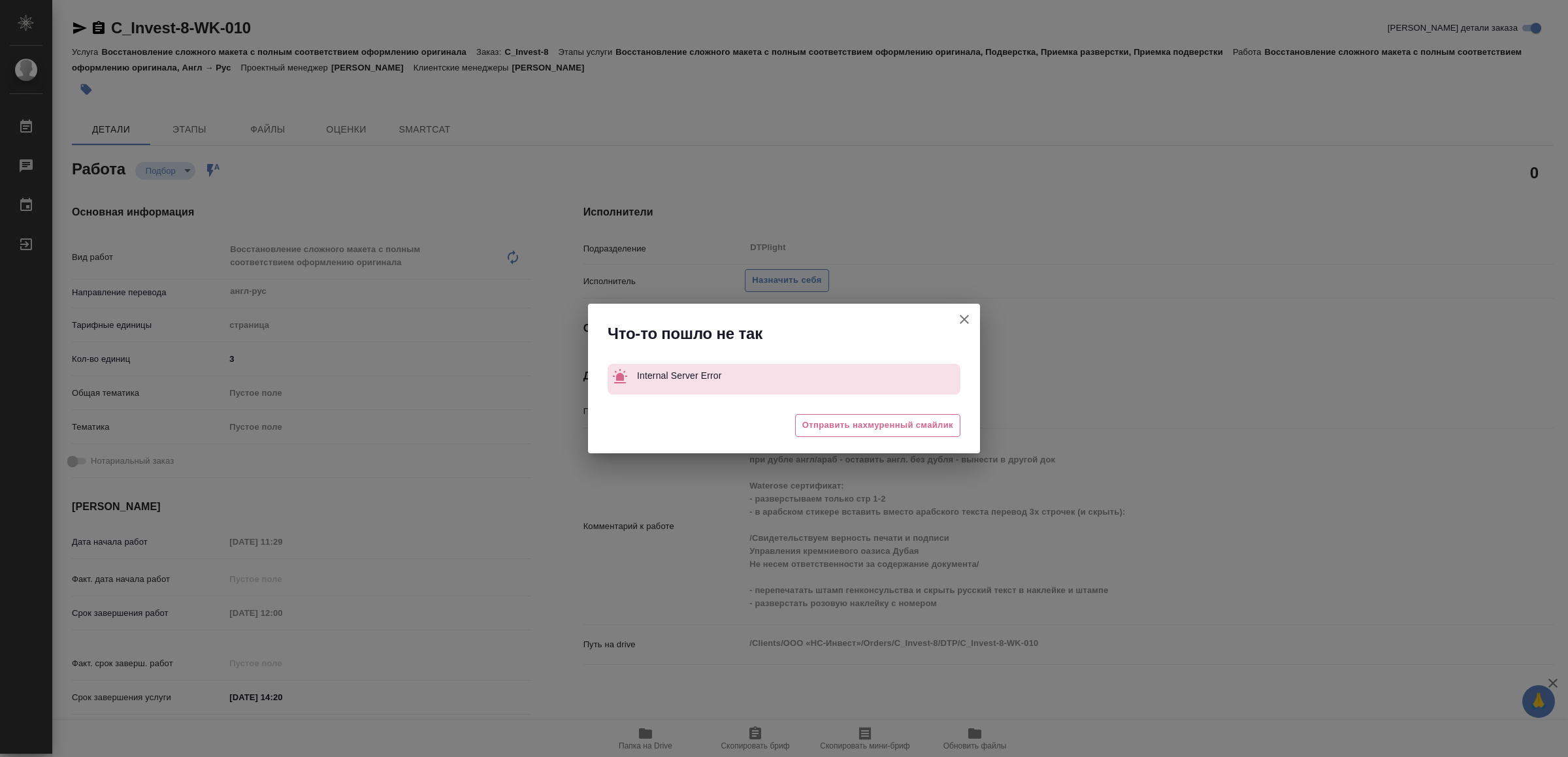
type textarea "x"
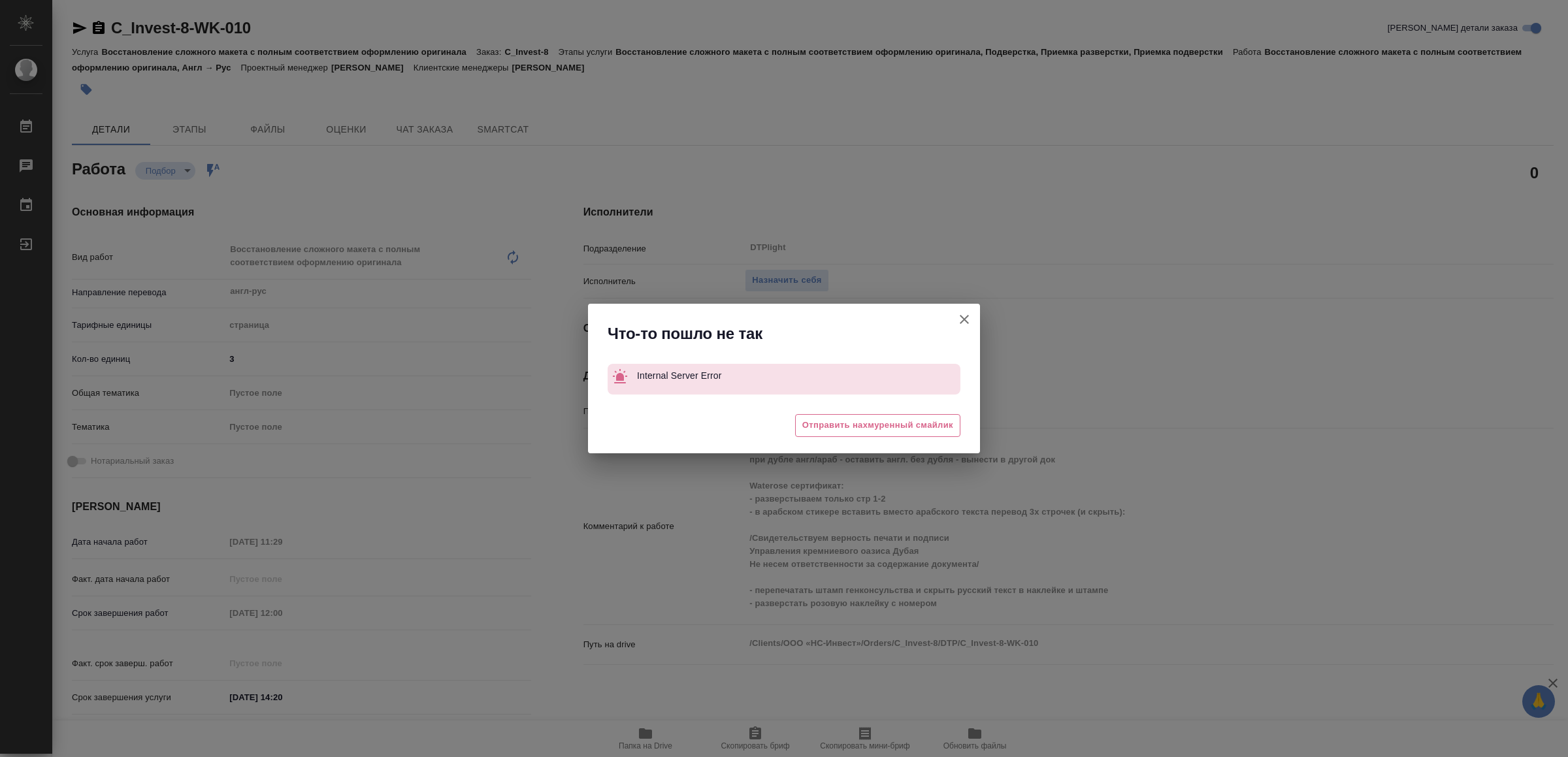
type textarea "x"
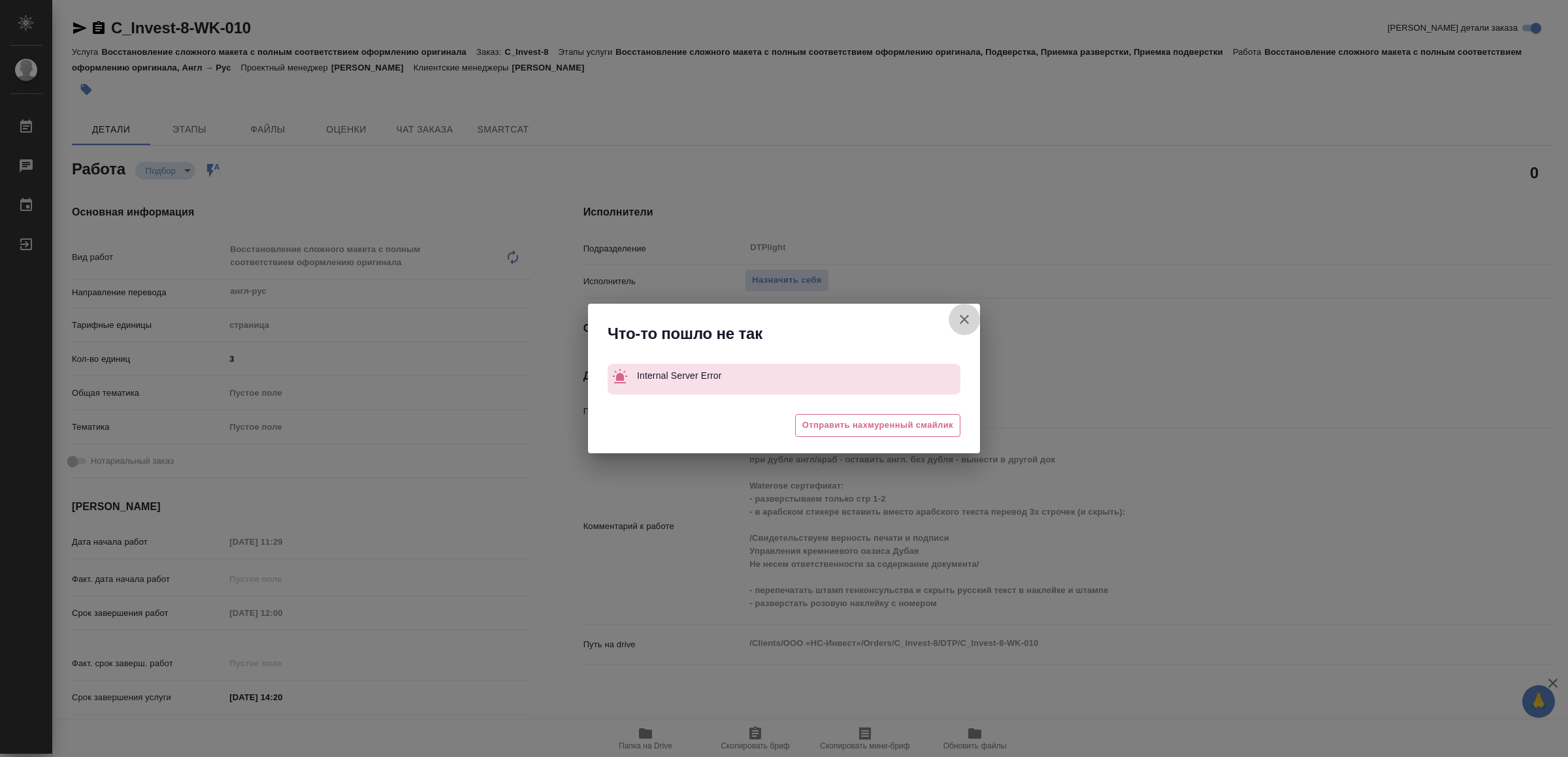
click at [965, 314] on icon "button" at bounding box center [964, 319] width 15 height 15
type textarea "x"
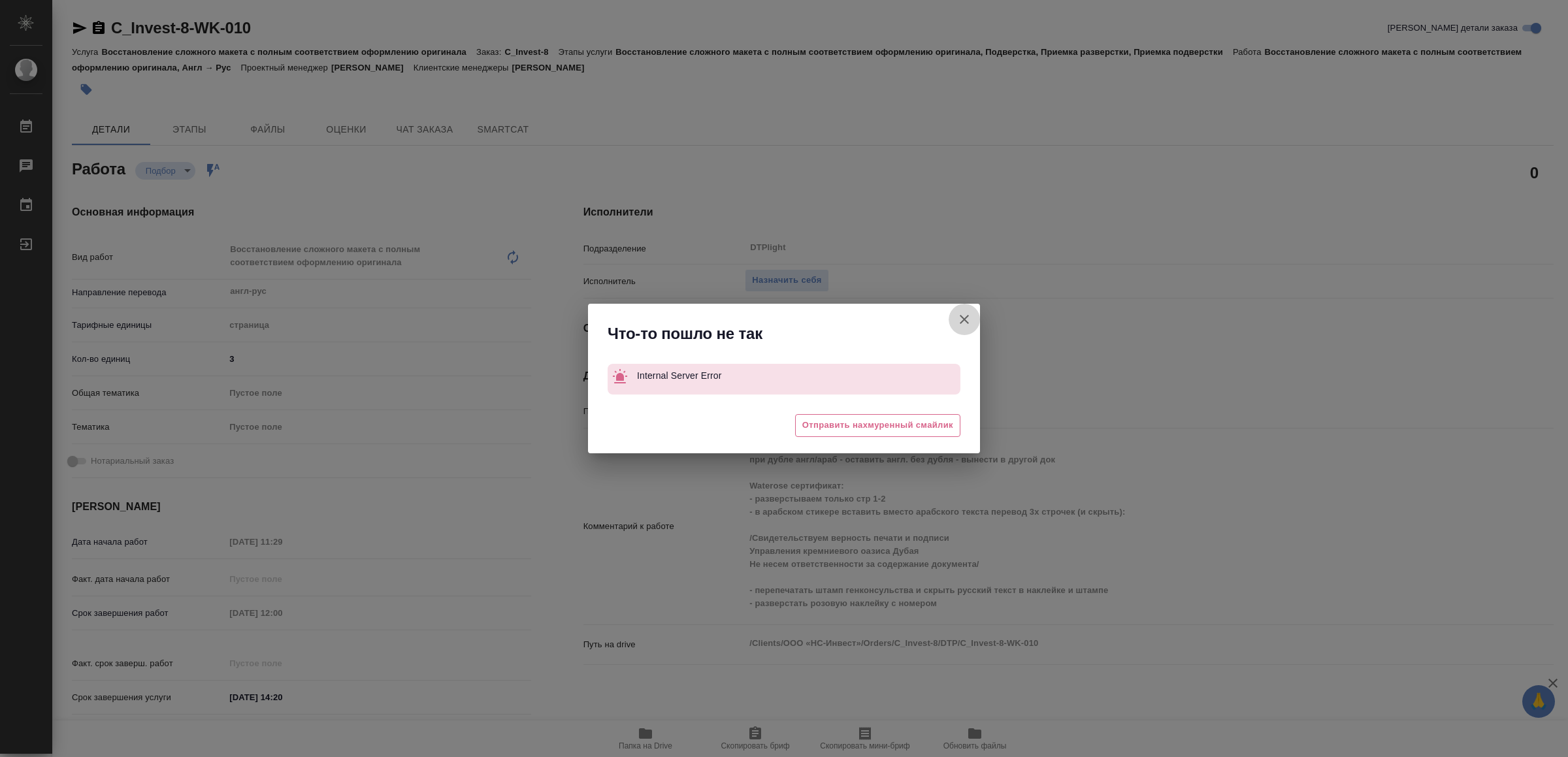
type textarea "x"
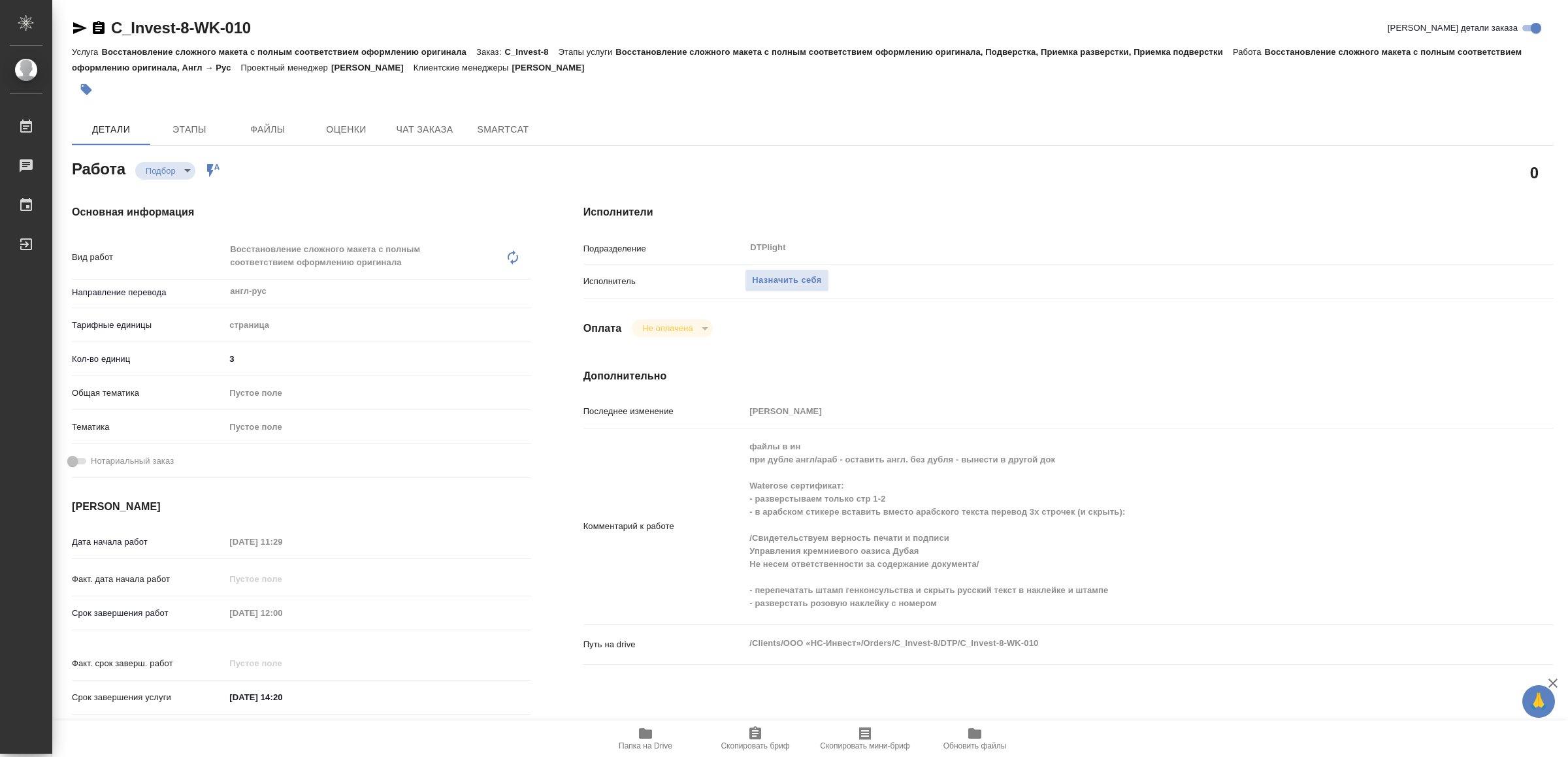
type textarea "x"
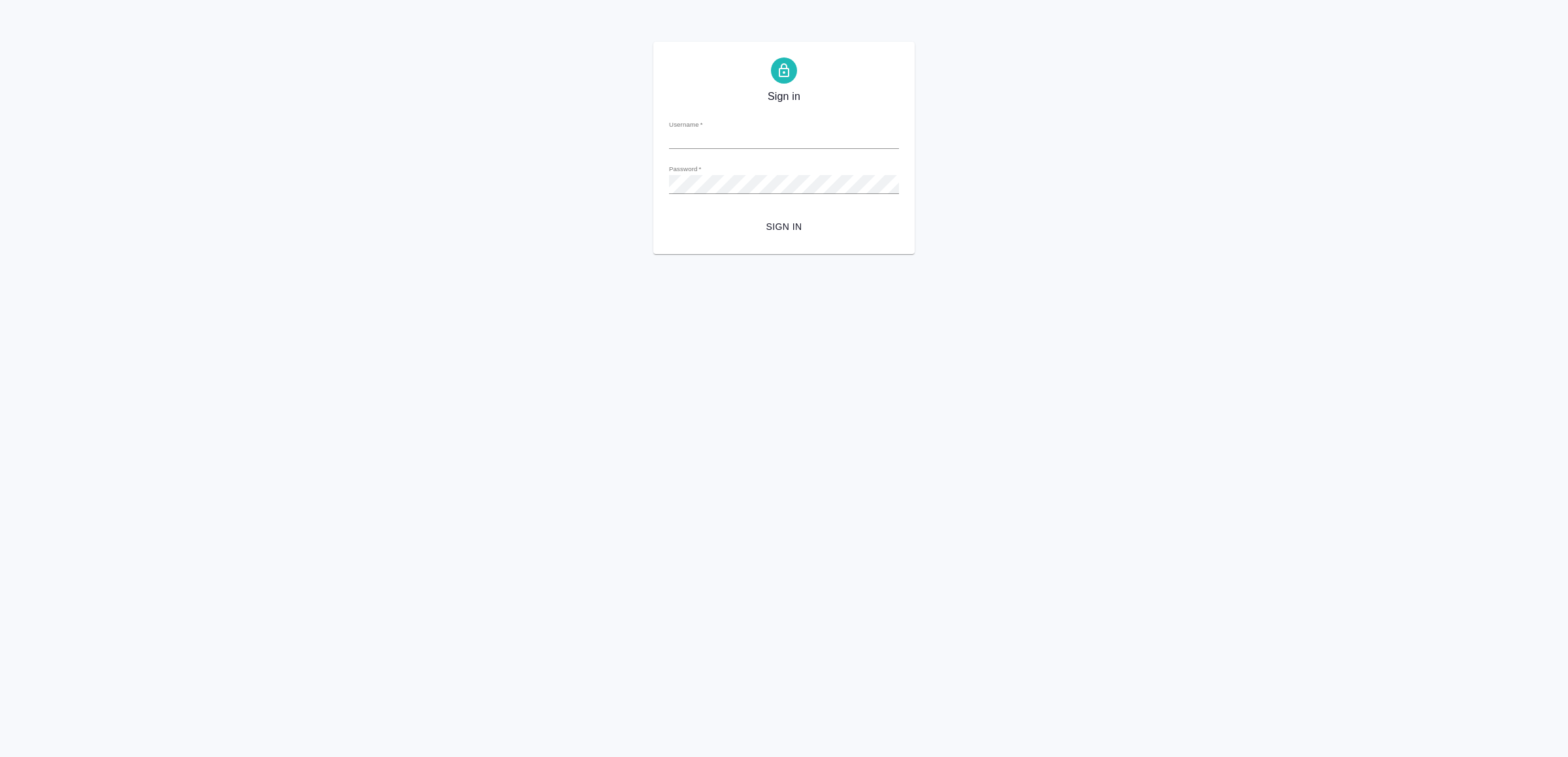
type input "[EMAIL_ADDRESS][DOMAIN_NAME]"
click at [773, 234] on span "Sign in" at bounding box center [784, 227] width 209 height 16
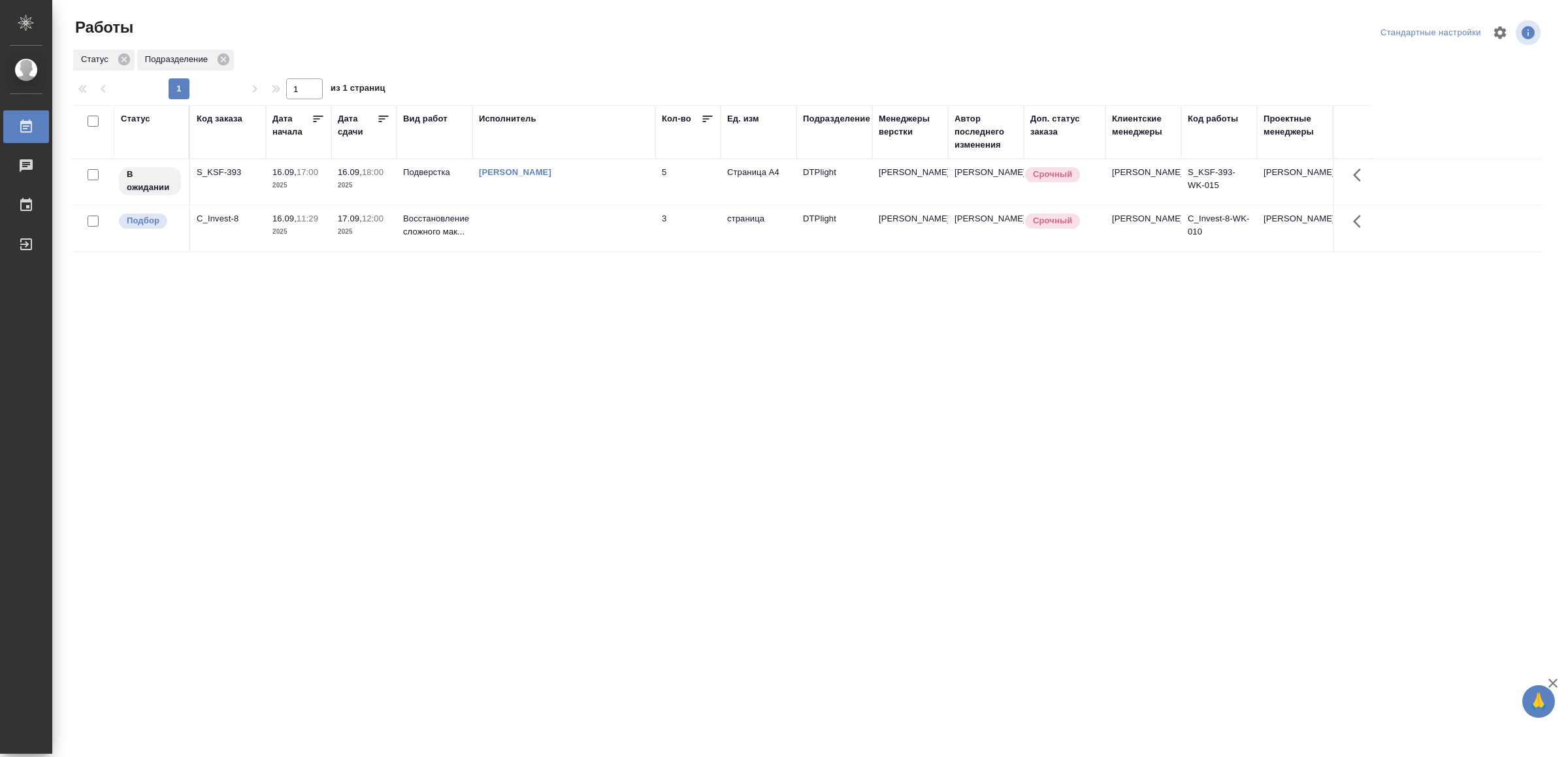
click at [651, 226] on td at bounding box center [564, 228] width 183 height 46
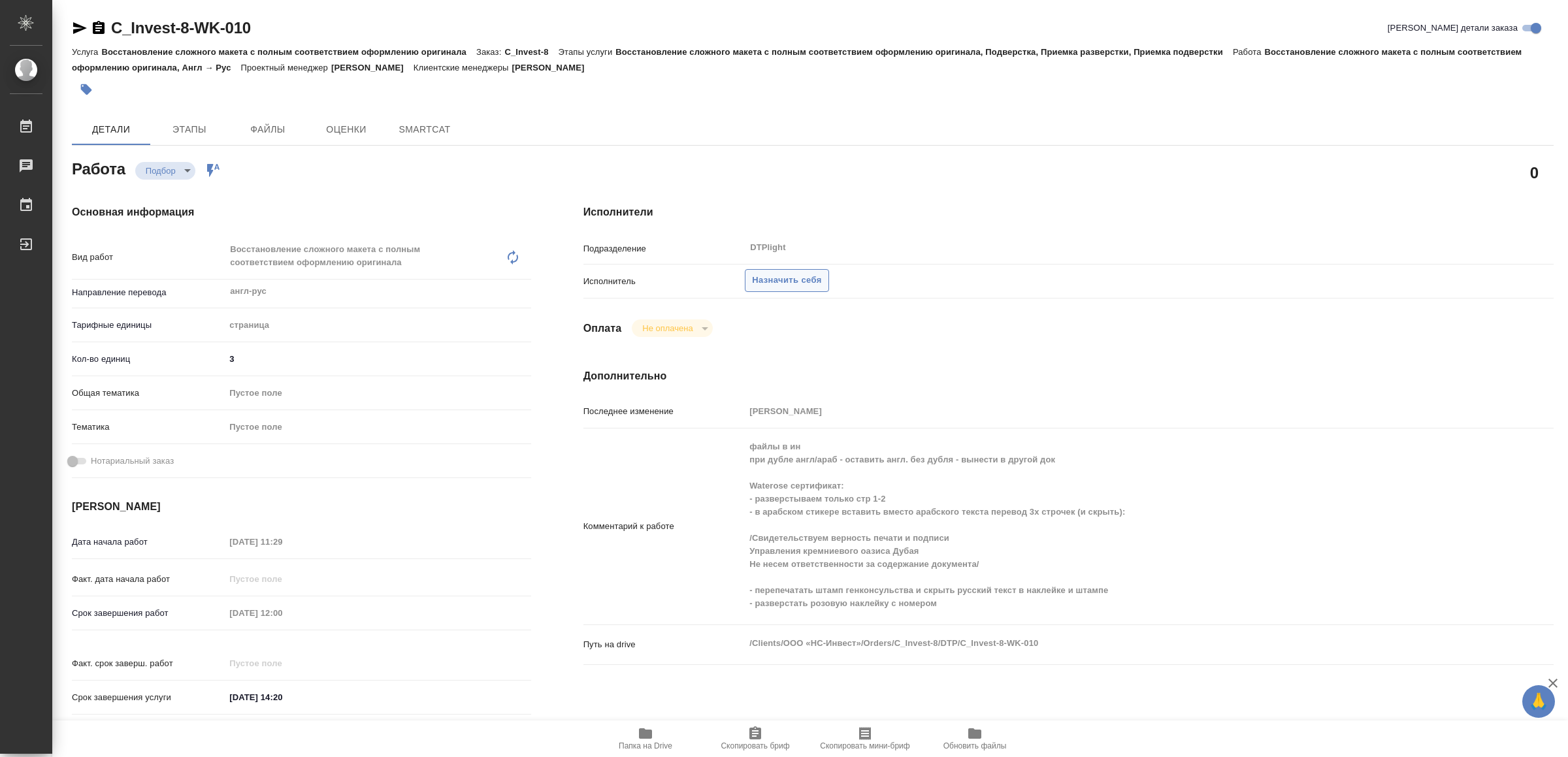
type textarea "x"
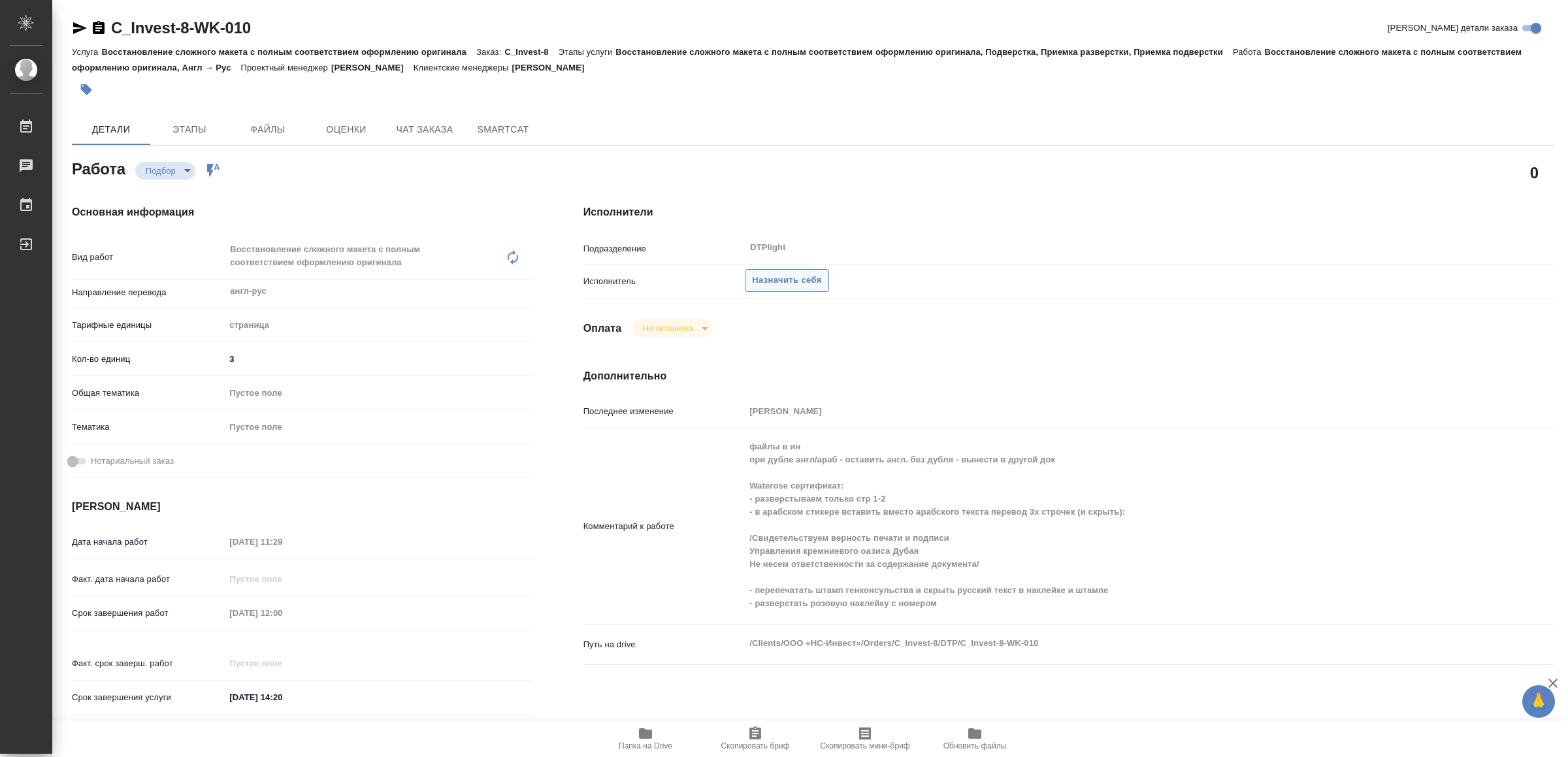
click at [774, 273] on span "Назначить себя" at bounding box center [787, 280] width 69 height 15
type textarea "x"
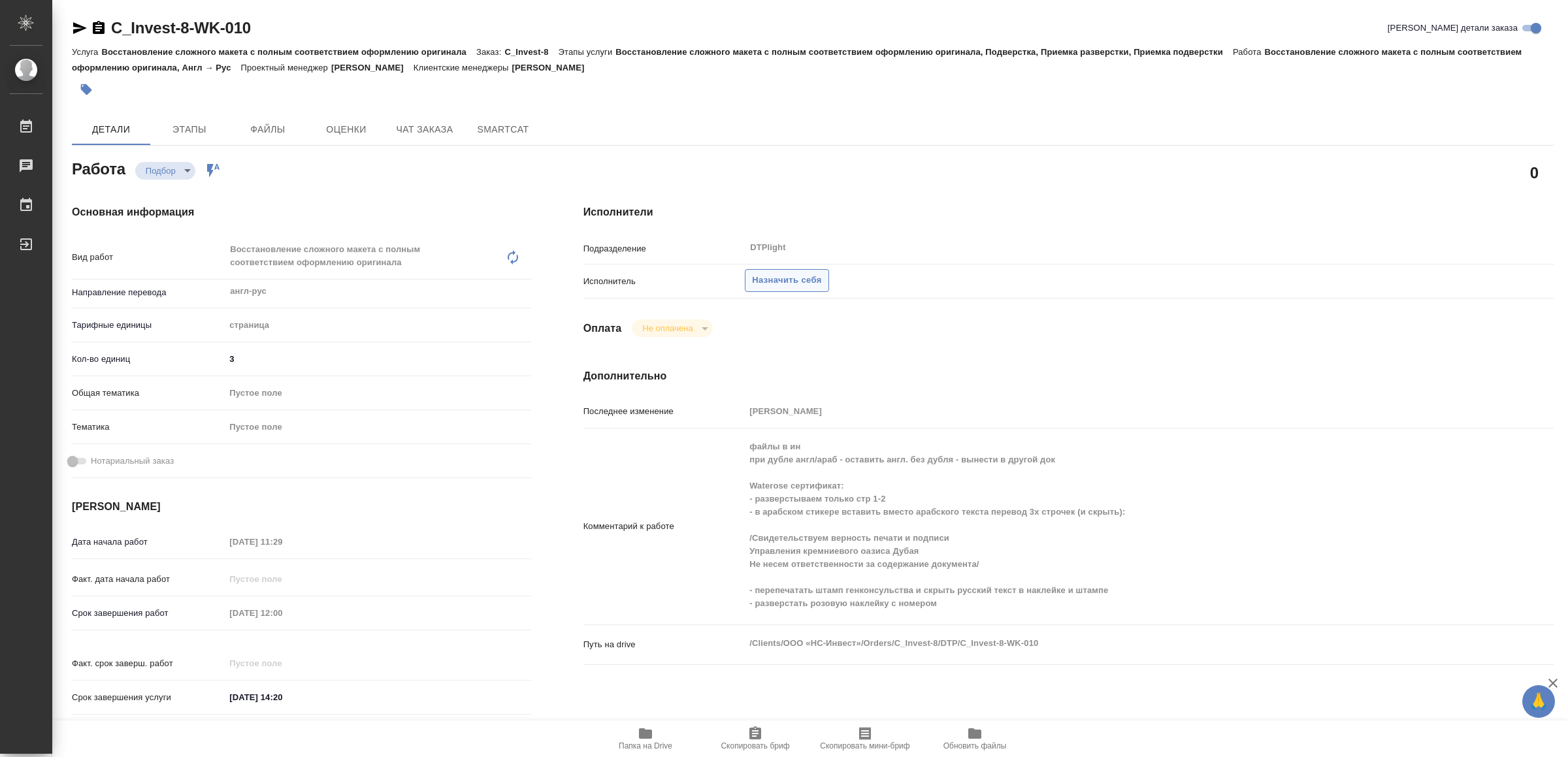
type textarea "x"
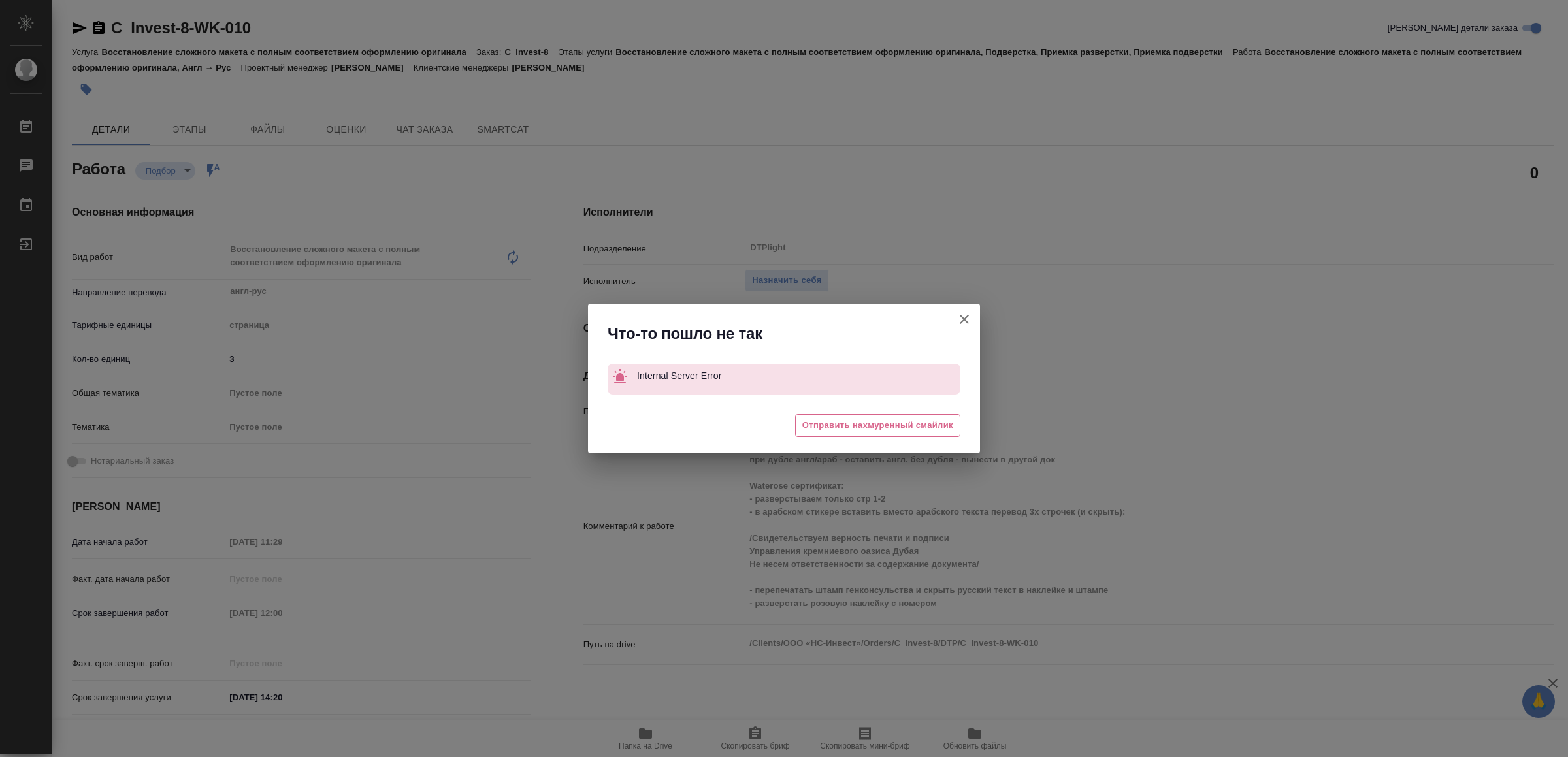
type textarea "x"
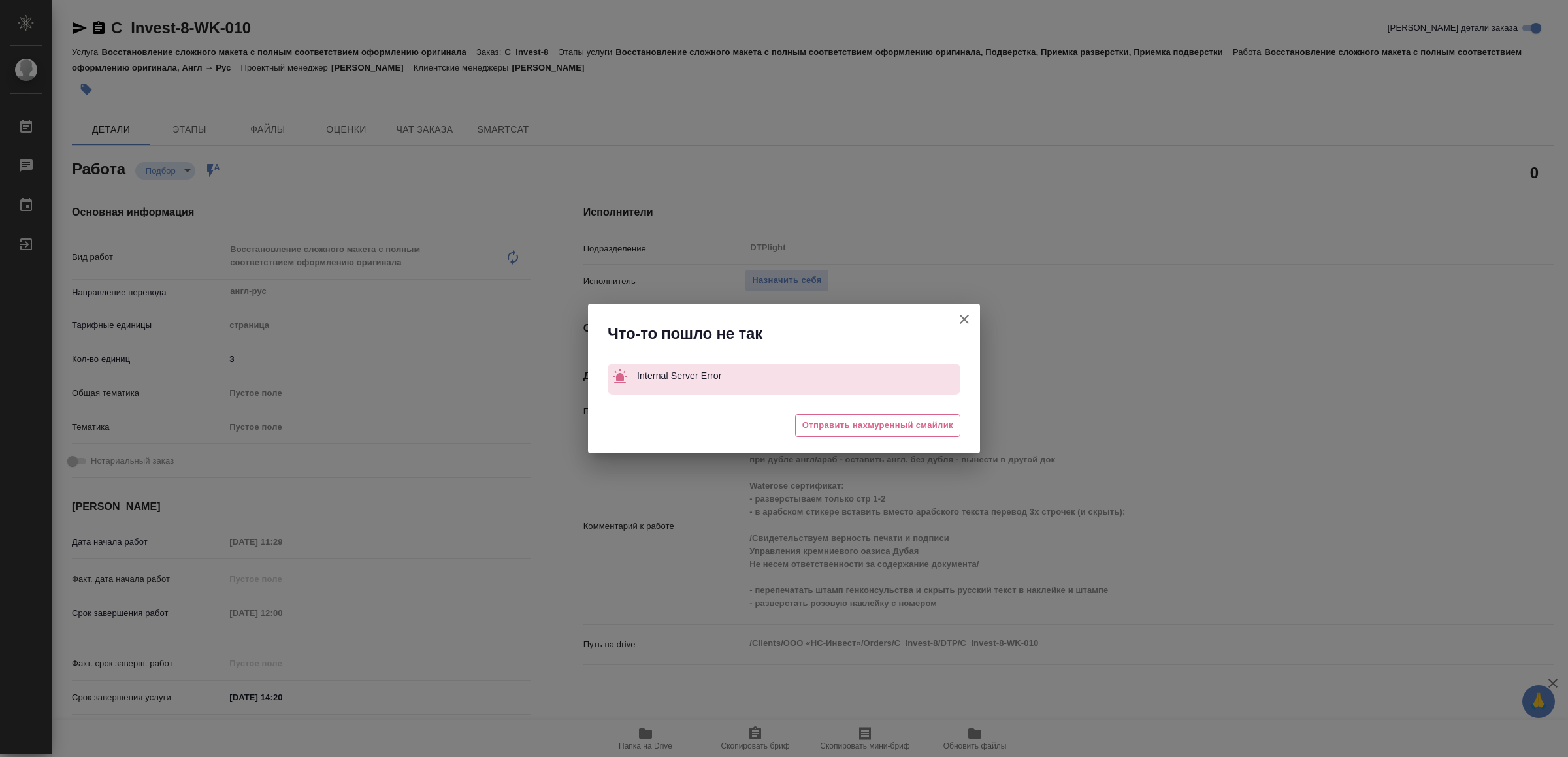
type textarea "x"
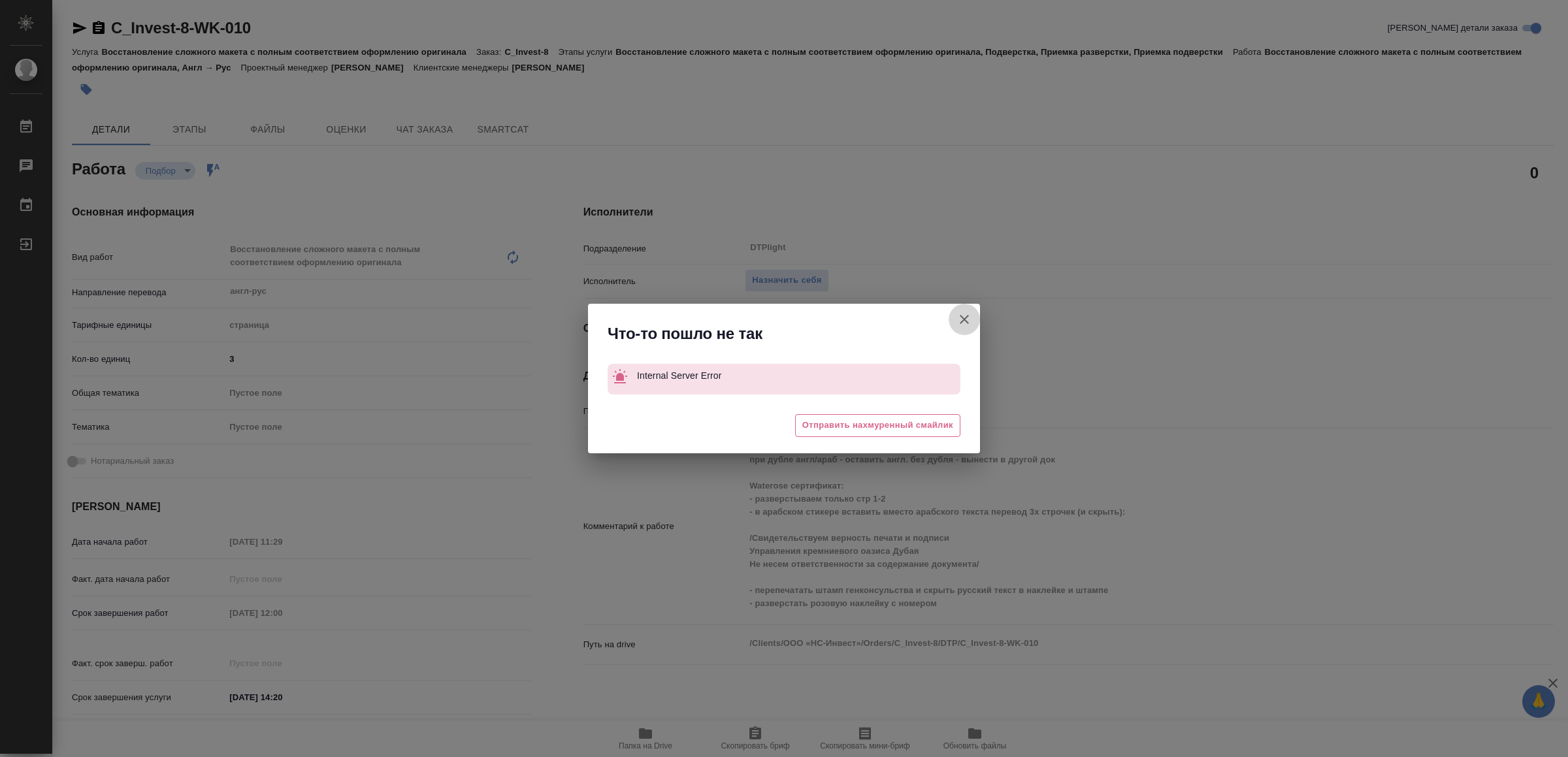
click at [961, 320] on icon "button" at bounding box center [964, 319] width 15 height 15
type textarea "x"
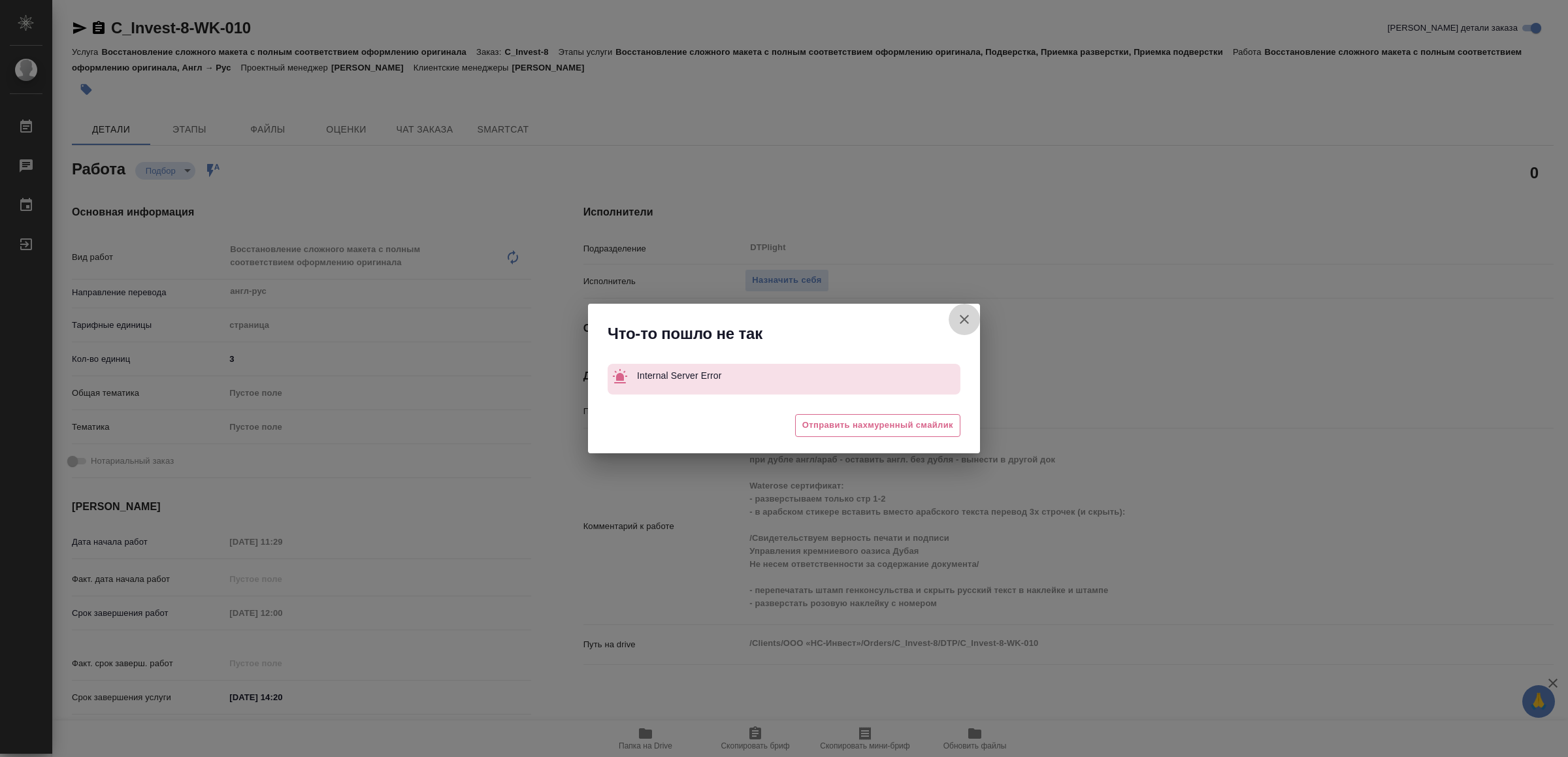
type textarea "x"
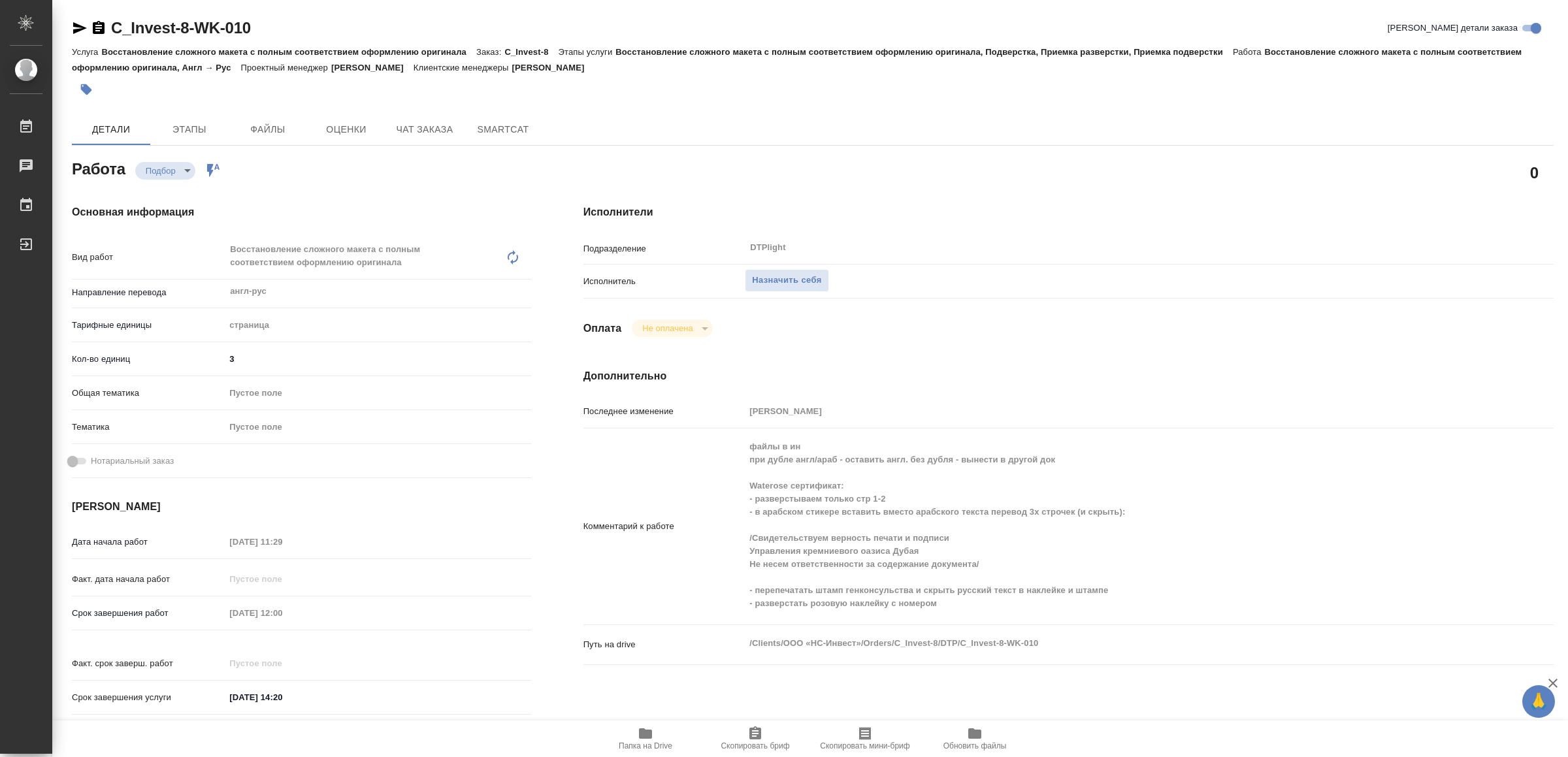
click at [80, 29] on icon "button" at bounding box center [80, 28] width 14 height 12
click at [800, 280] on span "Назначить себя" at bounding box center [787, 280] width 69 height 15
type textarea "x"
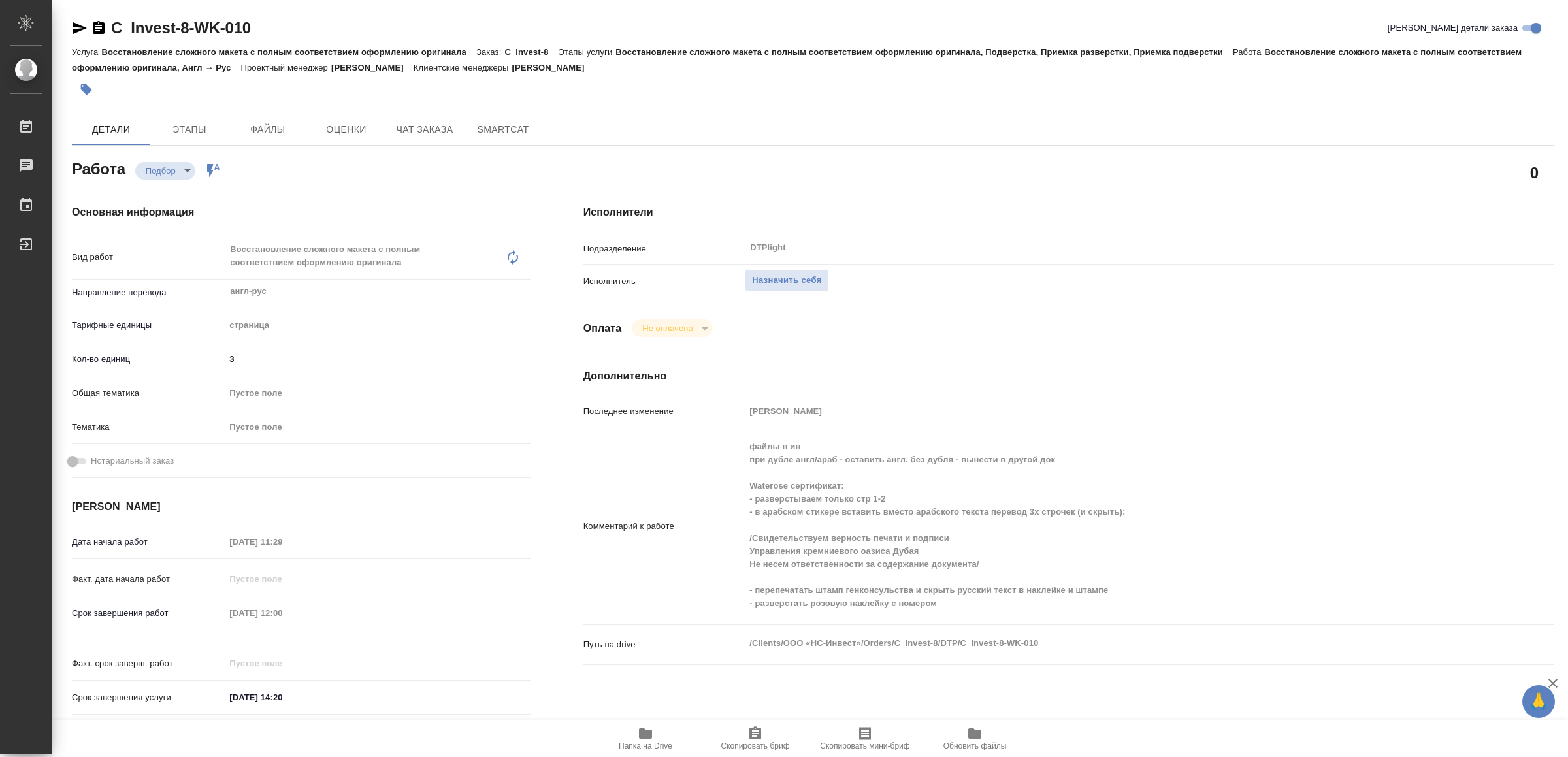
type textarea "x"
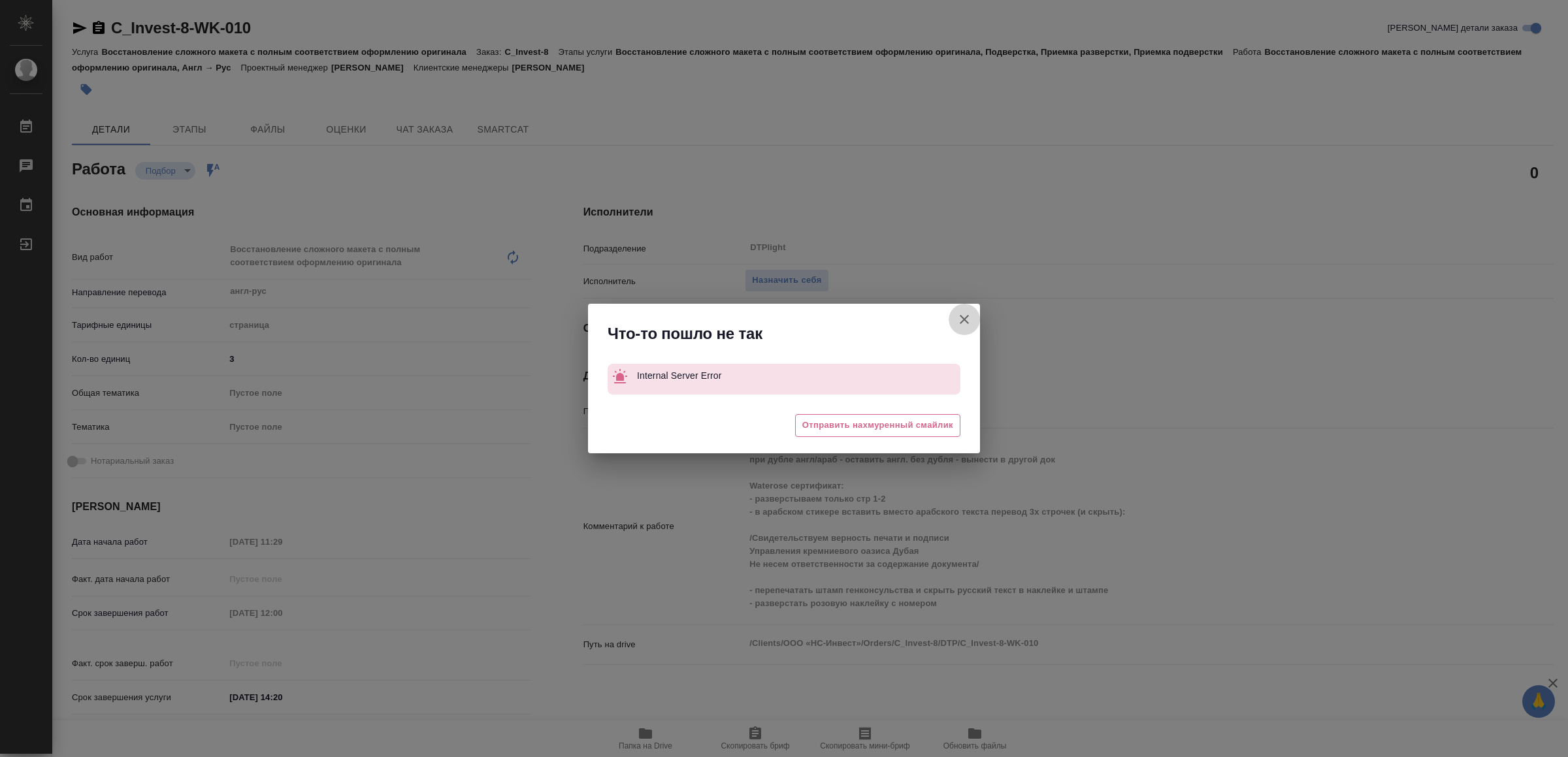
click at [965, 314] on icon "button" at bounding box center [964, 319] width 15 height 15
type textarea "x"
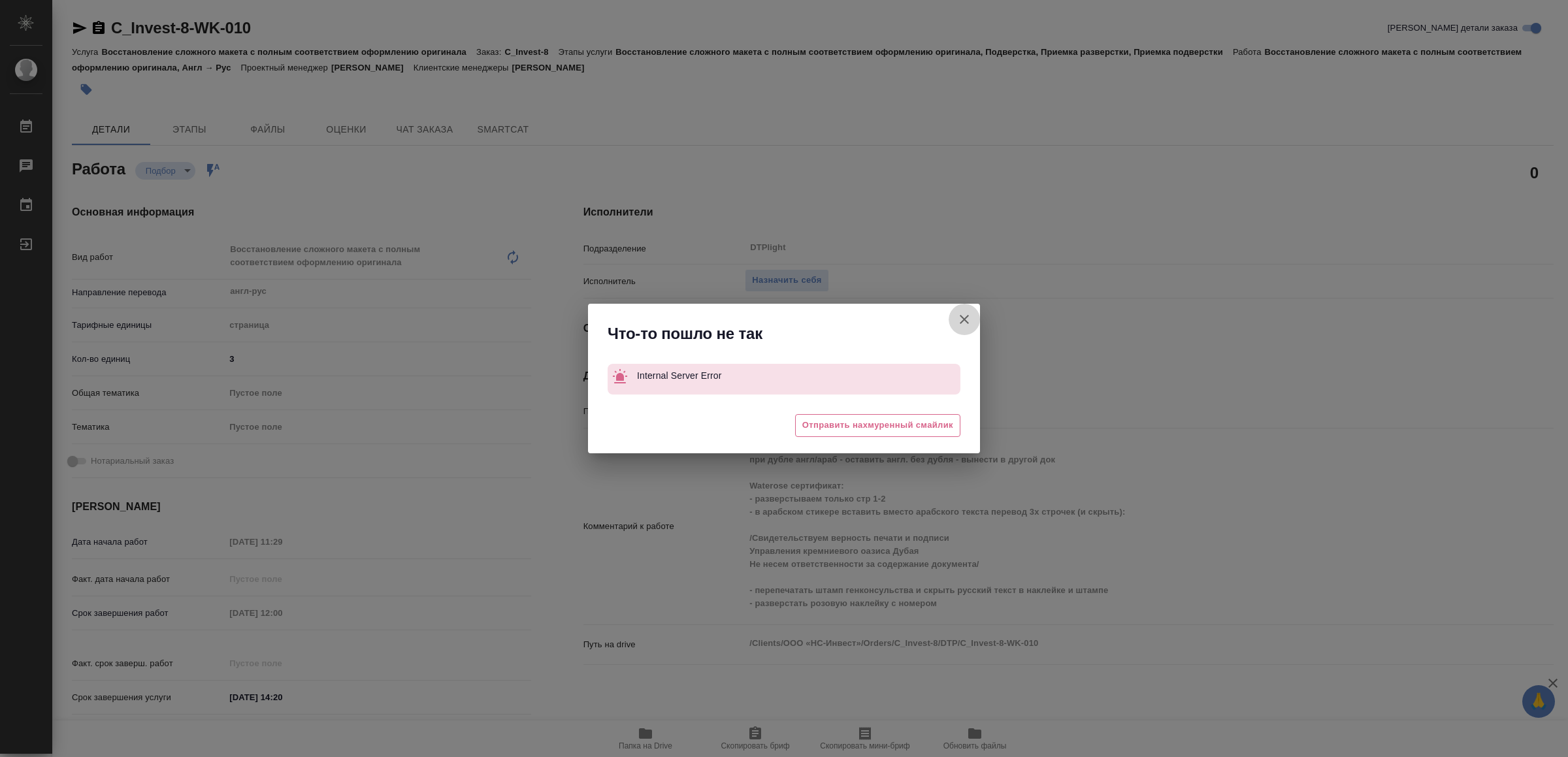
type textarea "x"
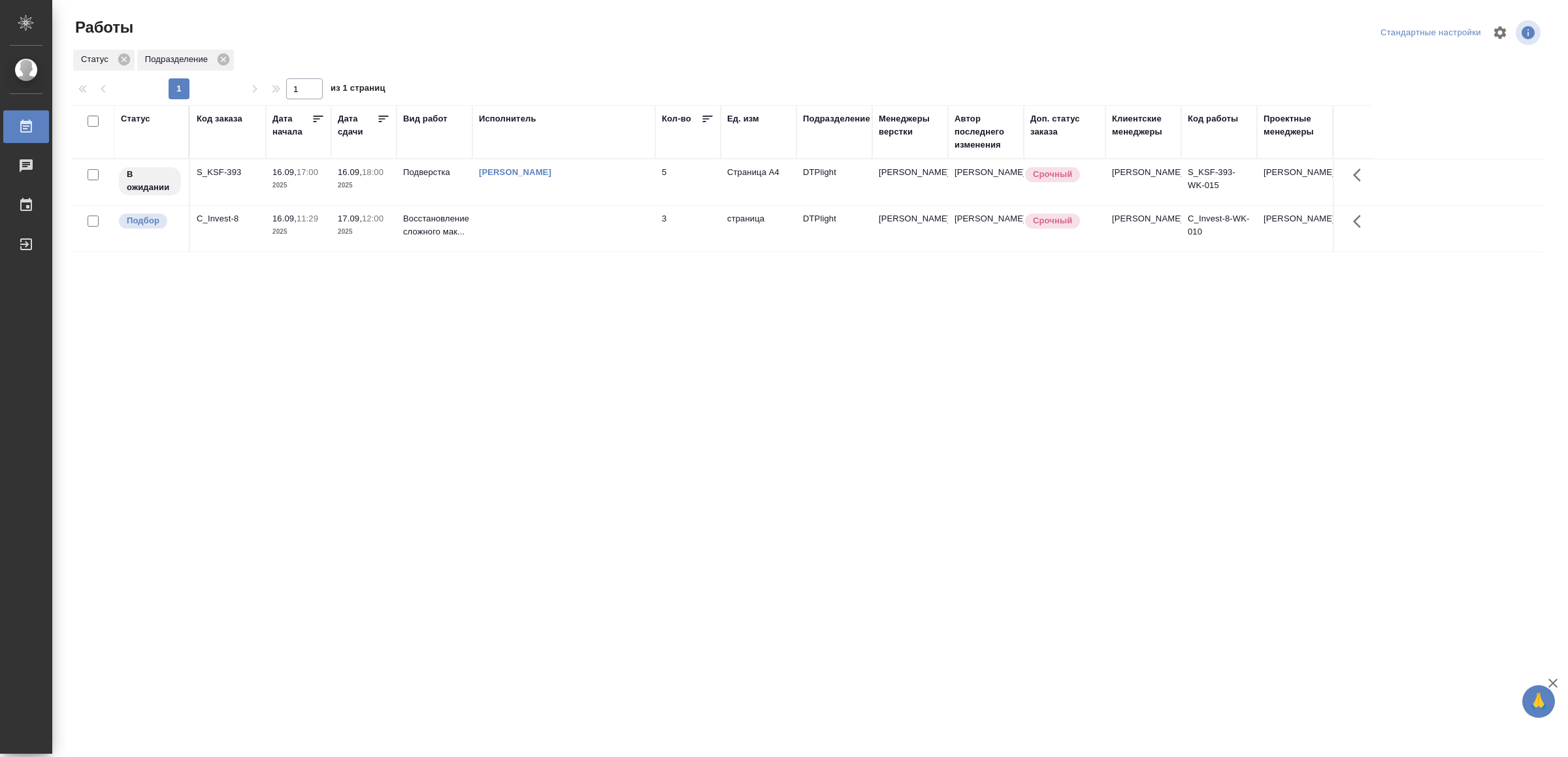
drag, startPoint x: 0, startPoint y: 0, endPoint x: 662, endPoint y: 475, distance: 814.8
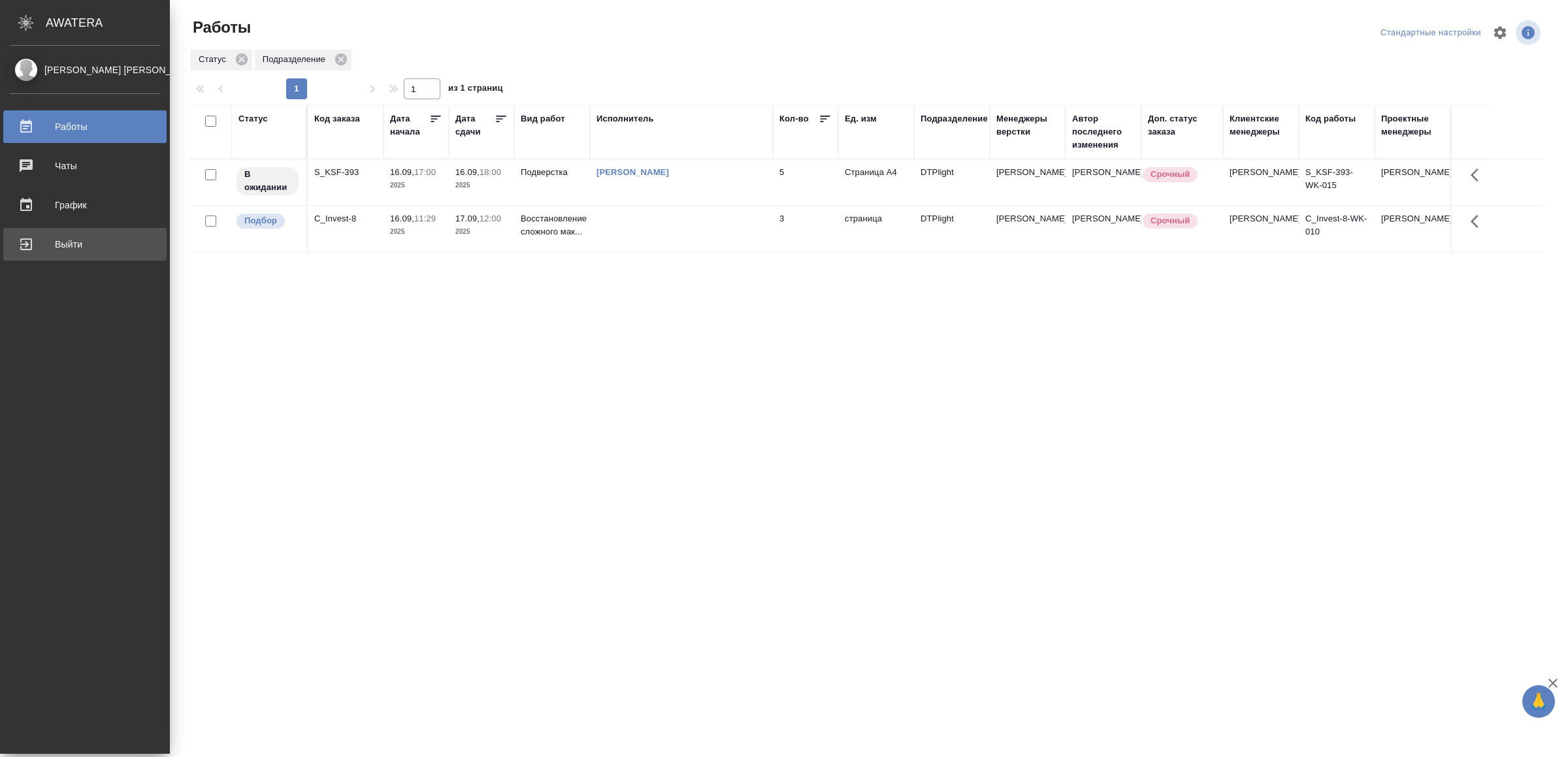
click at [37, 245] on div "Выйти" at bounding box center [85, 244] width 150 height 19
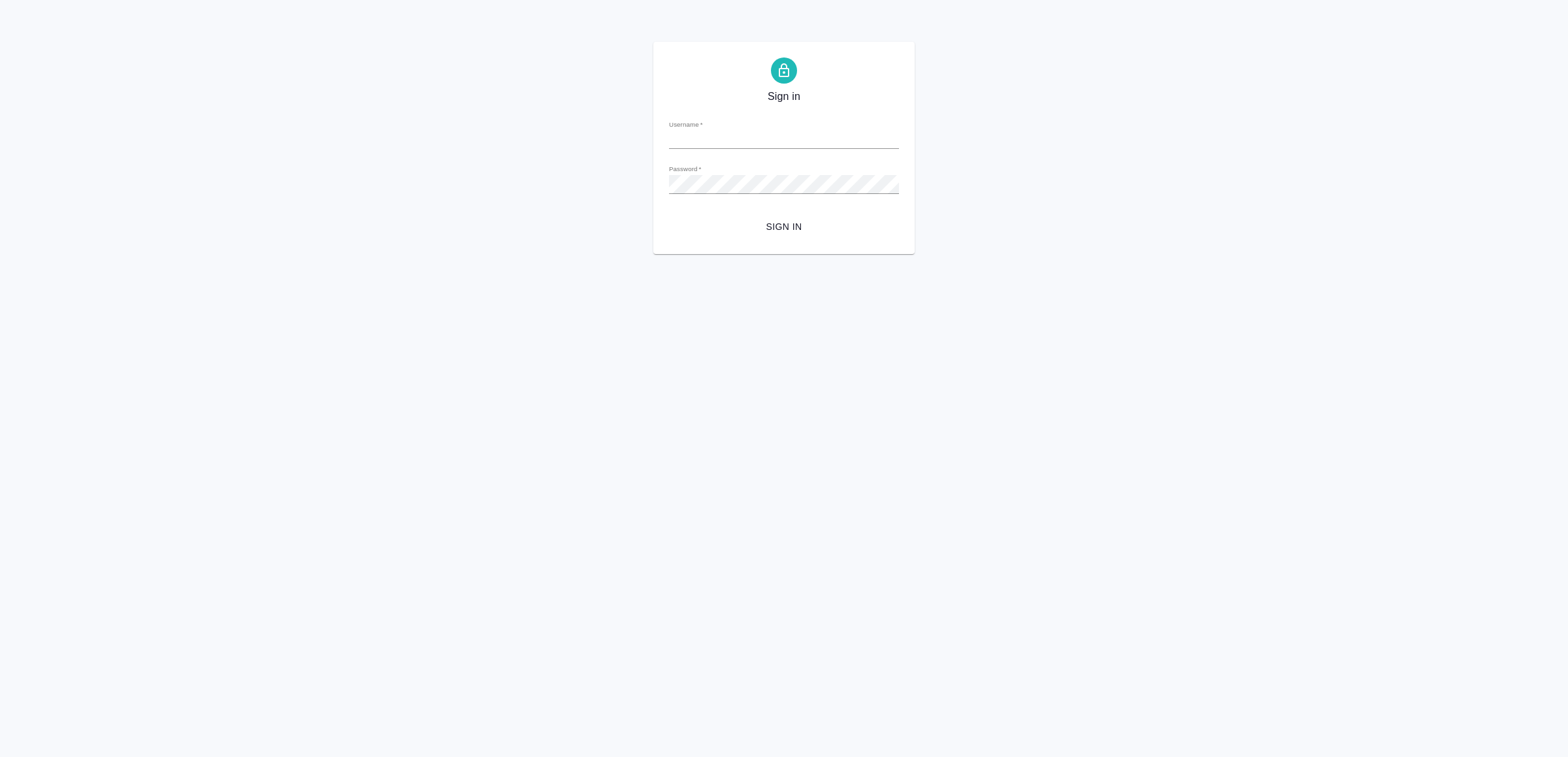
type input "[EMAIL_ADDRESS][DOMAIN_NAME]"
click at [760, 222] on span "Sign in" at bounding box center [784, 227] width 209 height 16
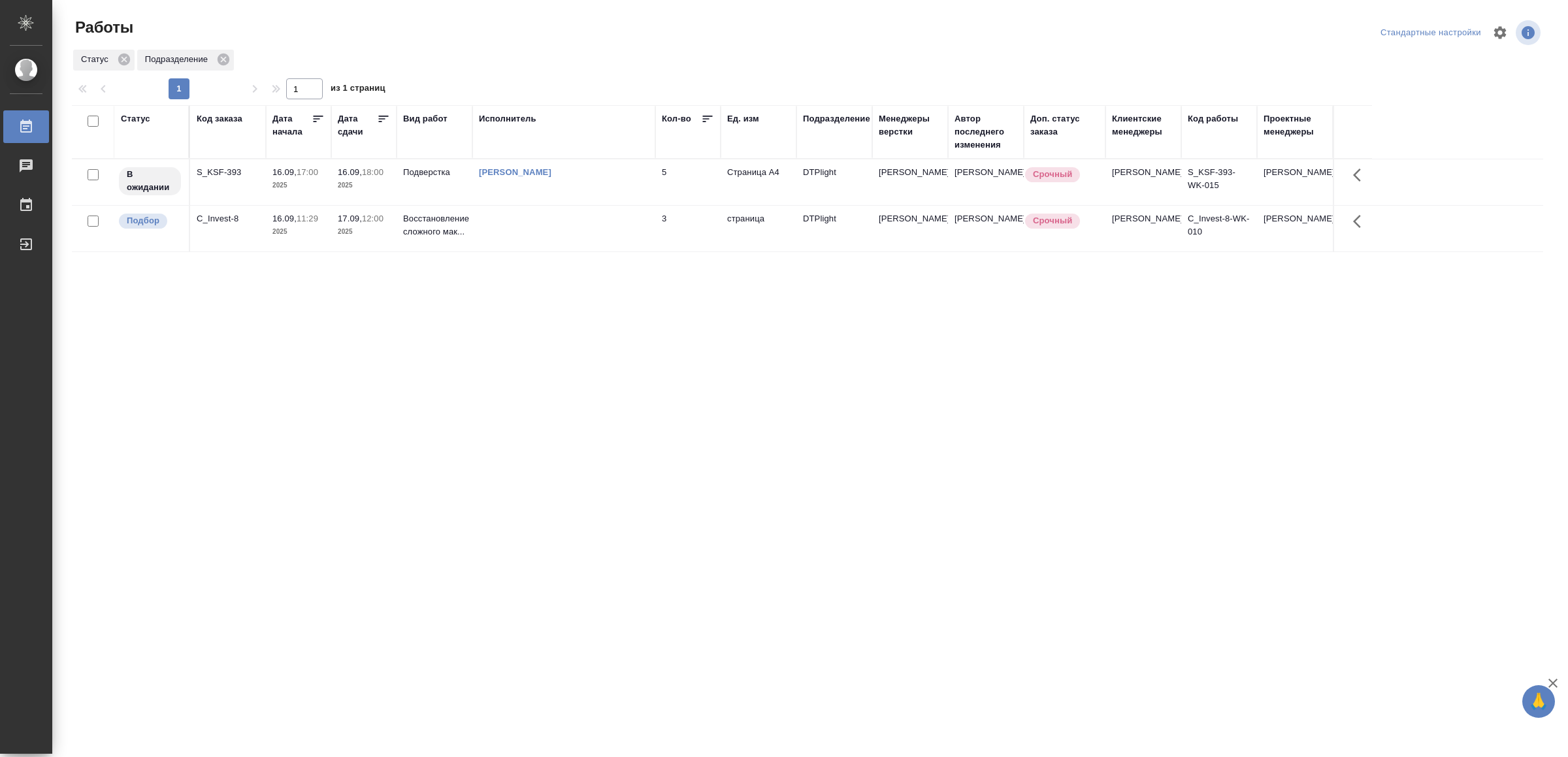
click at [673, 228] on td "3" at bounding box center [688, 228] width 65 height 46
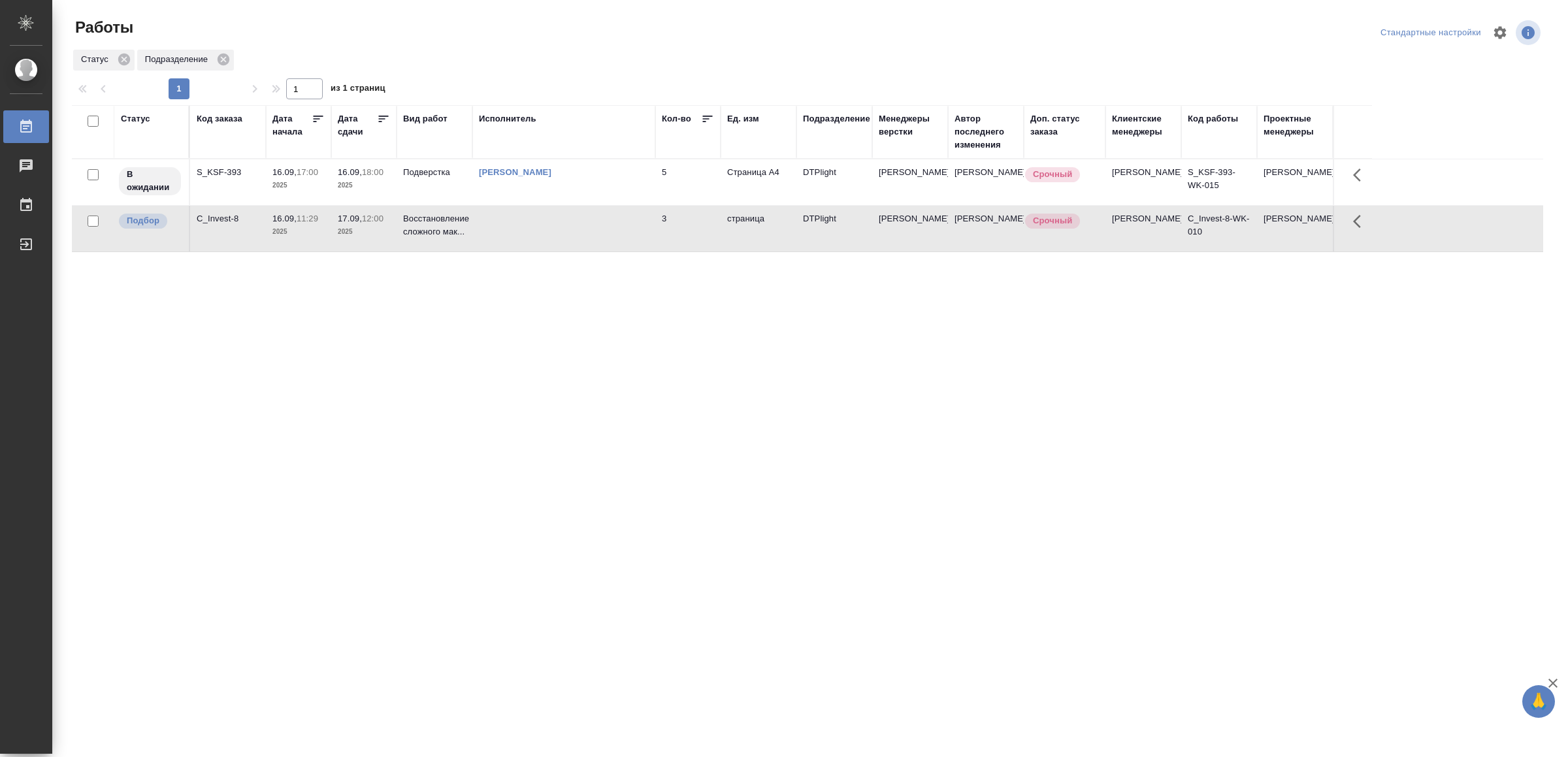
click at [673, 228] on td "3" at bounding box center [688, 228] width 65 height 46
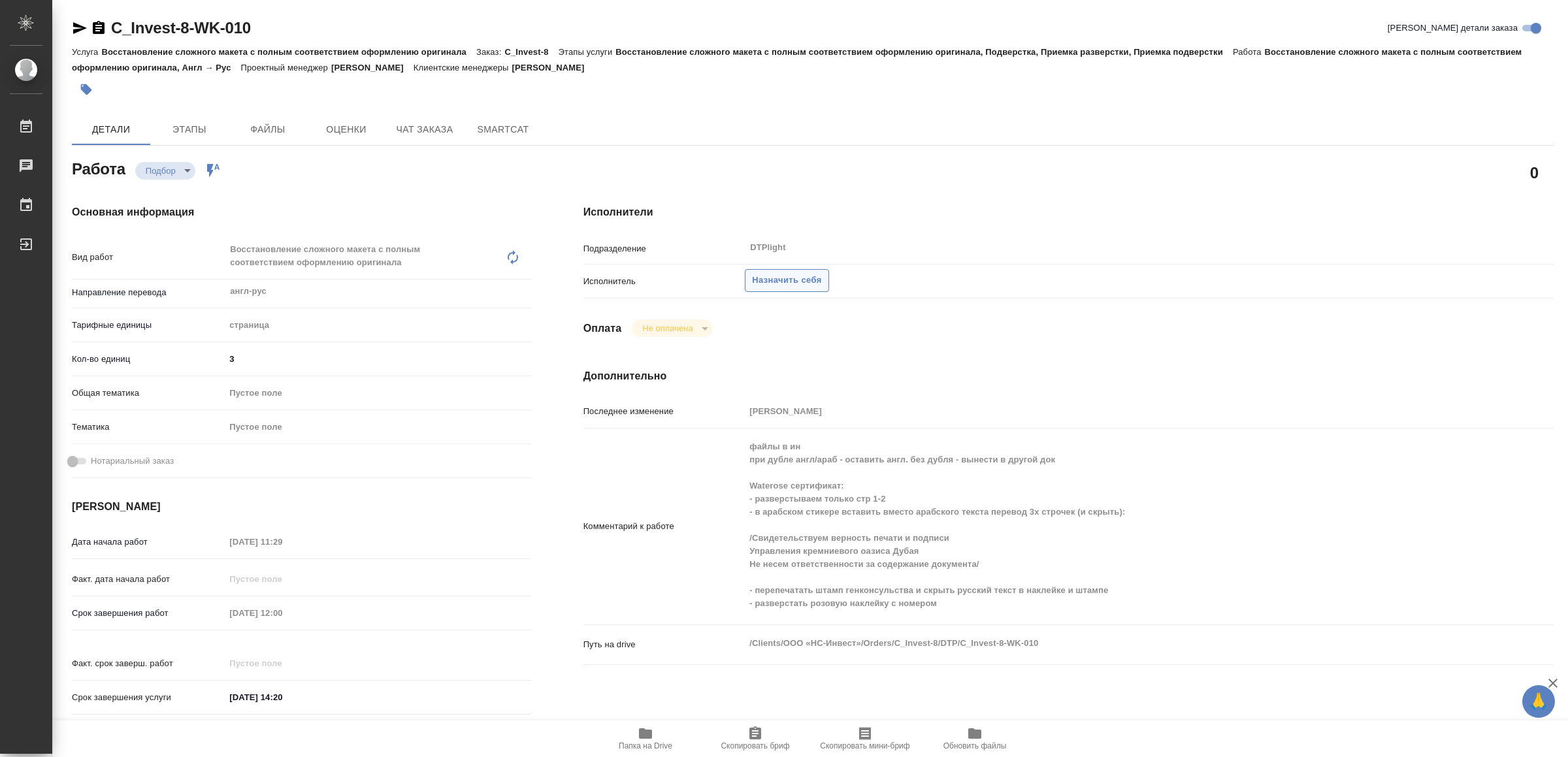
click at [784, 282] on span "Назначить себя" at bounding box center [787, 280] width 69 height 15
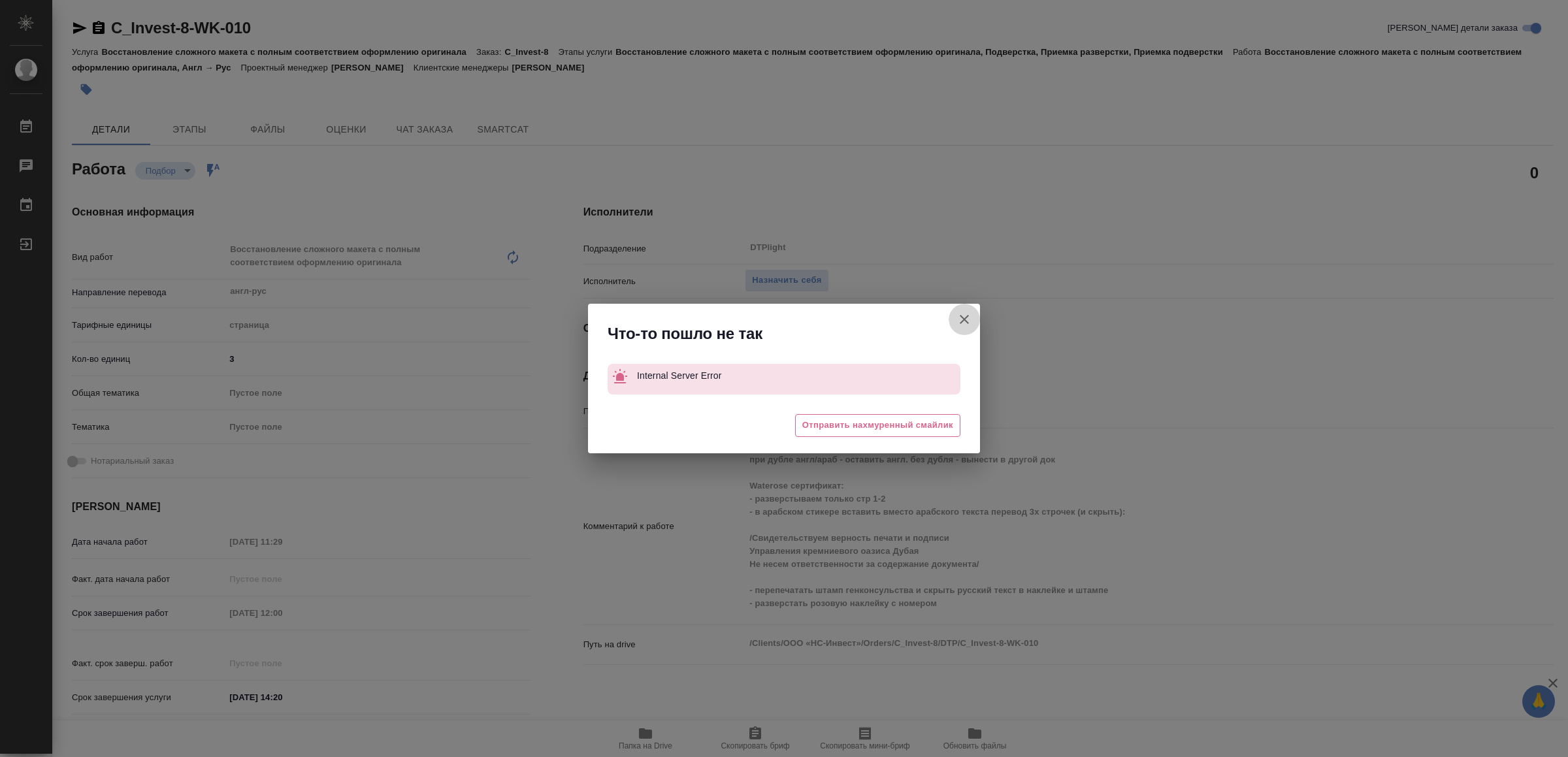
click at [971, 314] on icon "button" at bounding box center [964, 319] width 15 height 15
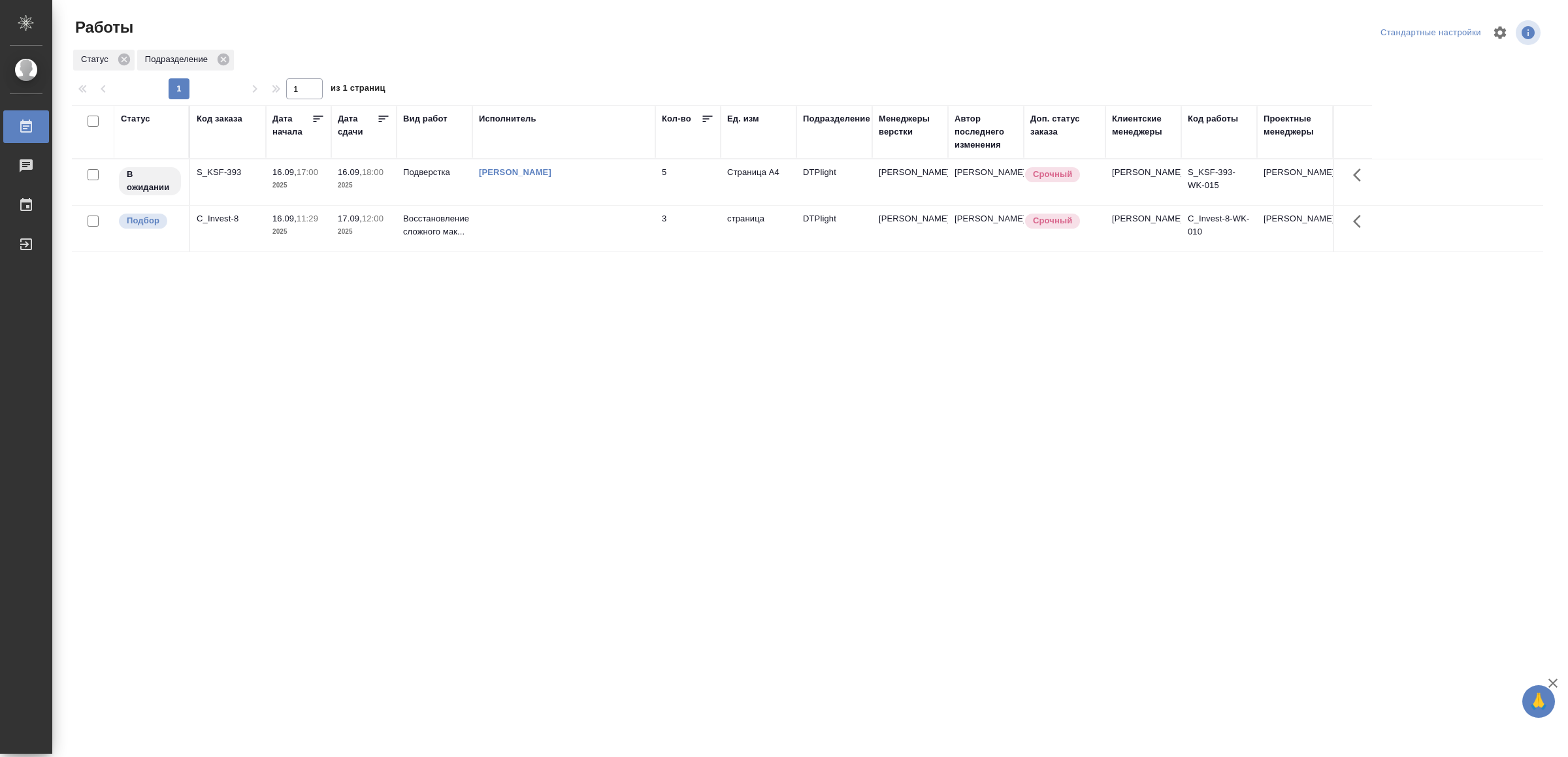
drag, startPoint x: 0, startPoint y: 0, endPoint x: 691, endPoint y: 638, distance: 940.5
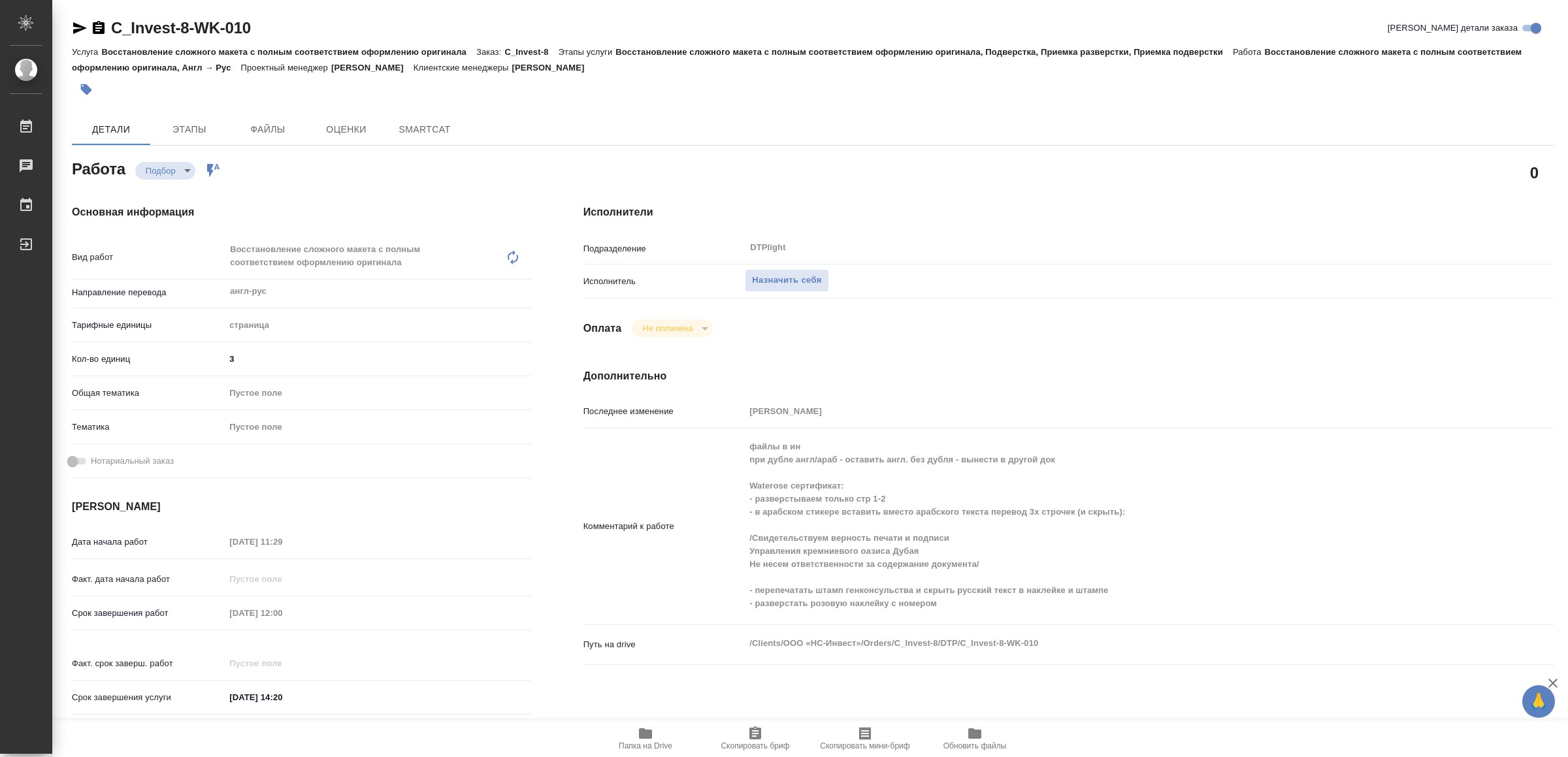
type textarea "x"
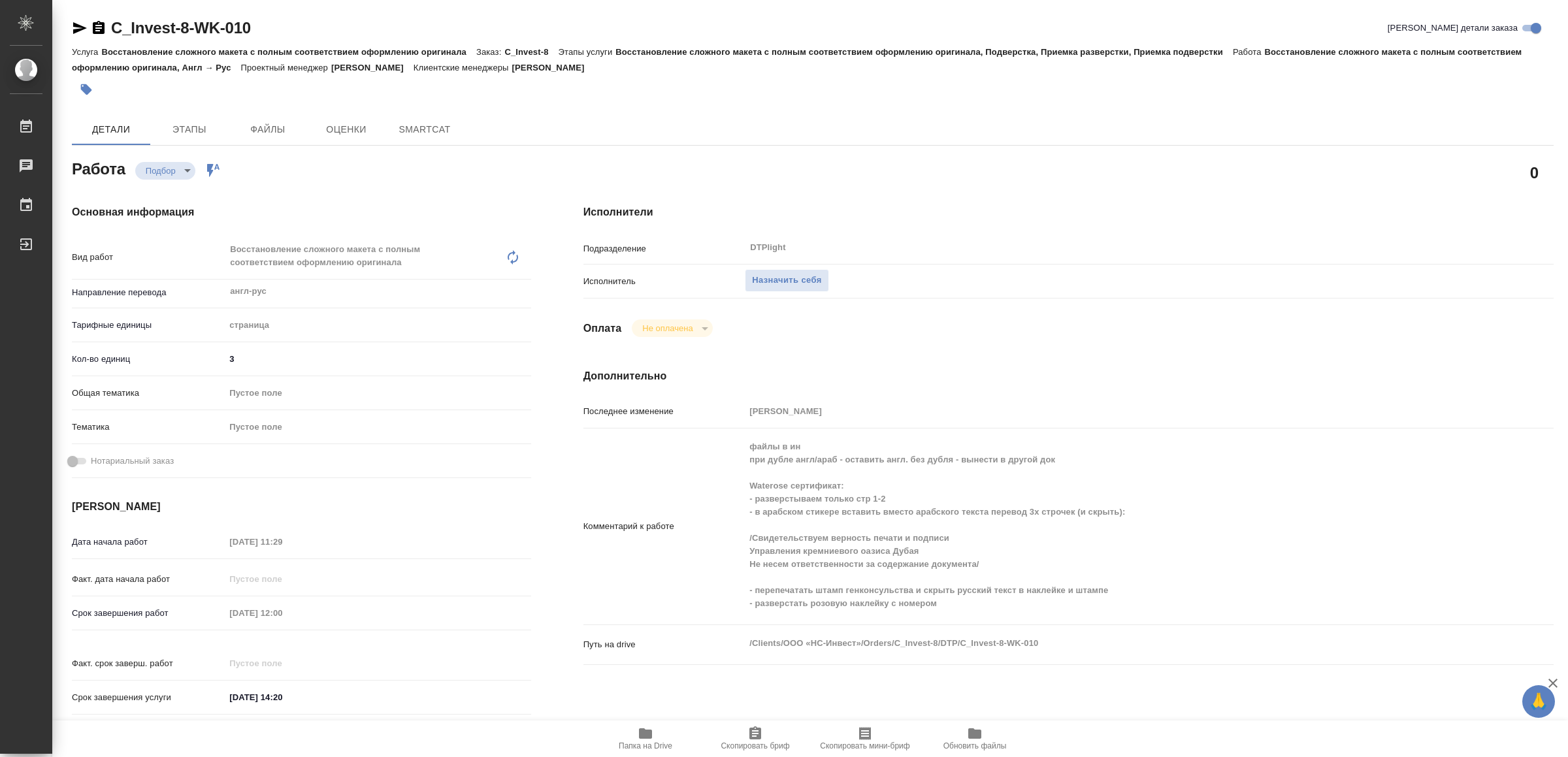
type textarea "x"
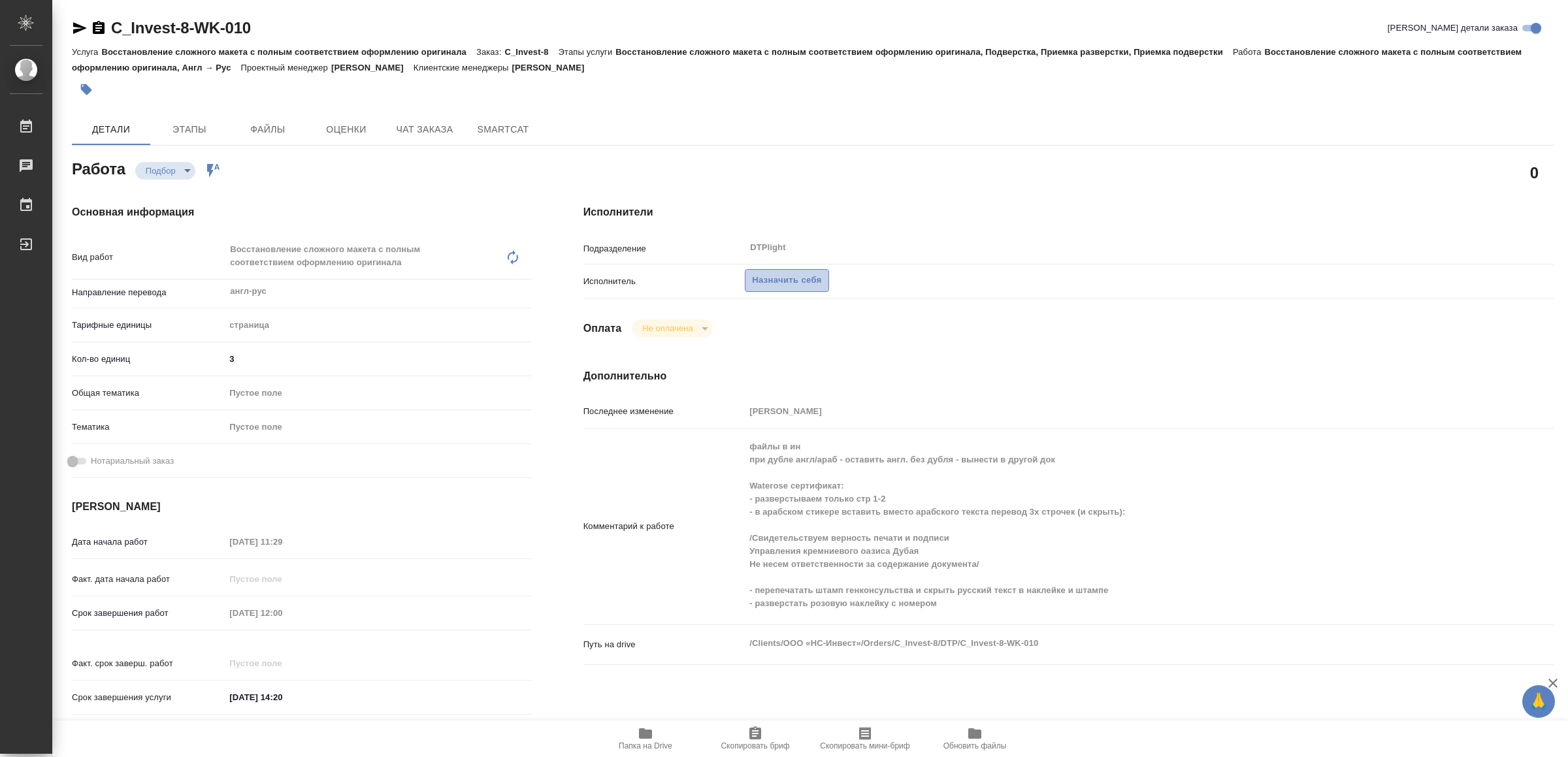
click at [818, 280] on span "Назначить себя" at bounding box center [787, 280] width 69 height 15
type textarea "x"
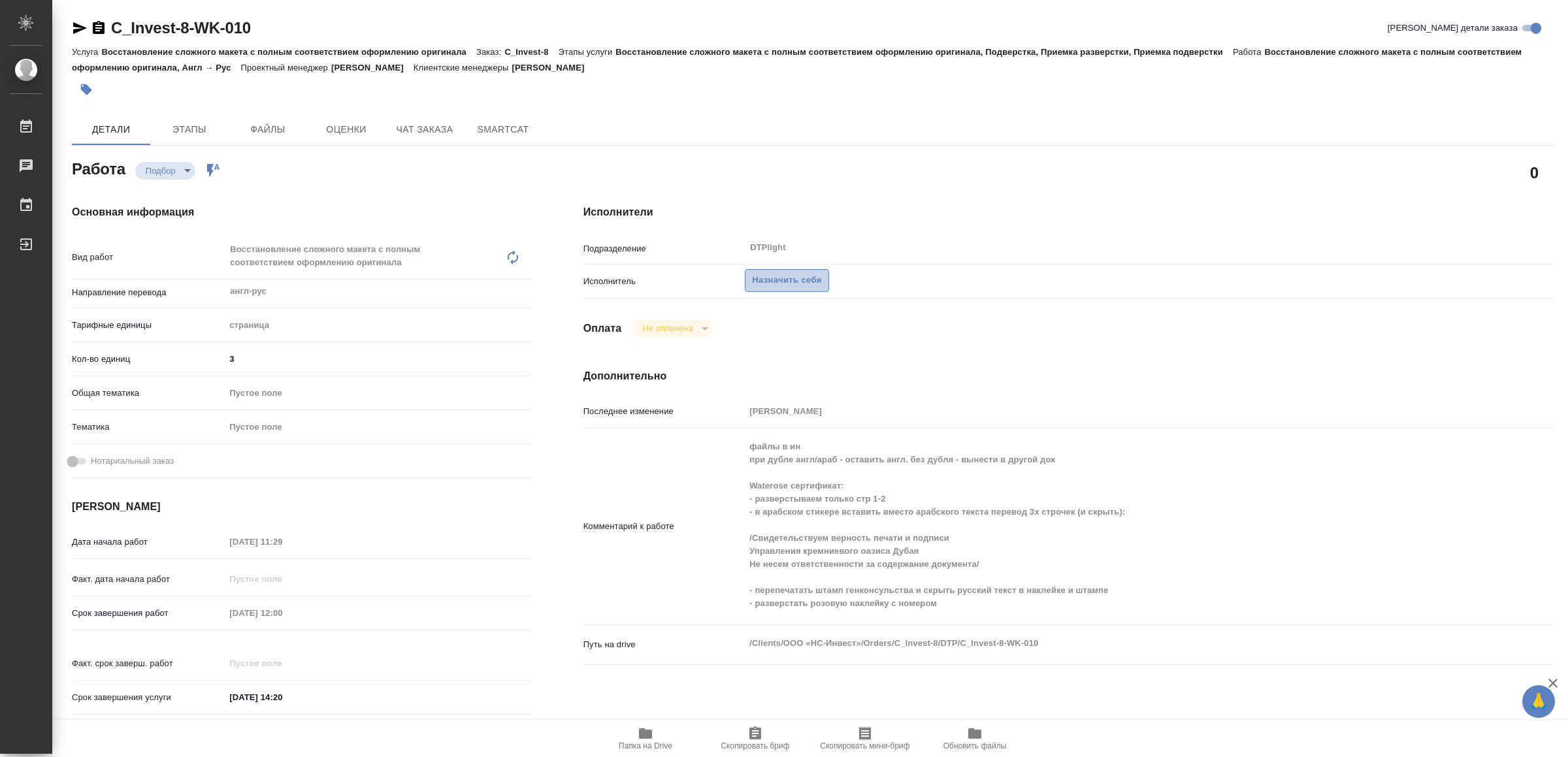
type textarea "x"
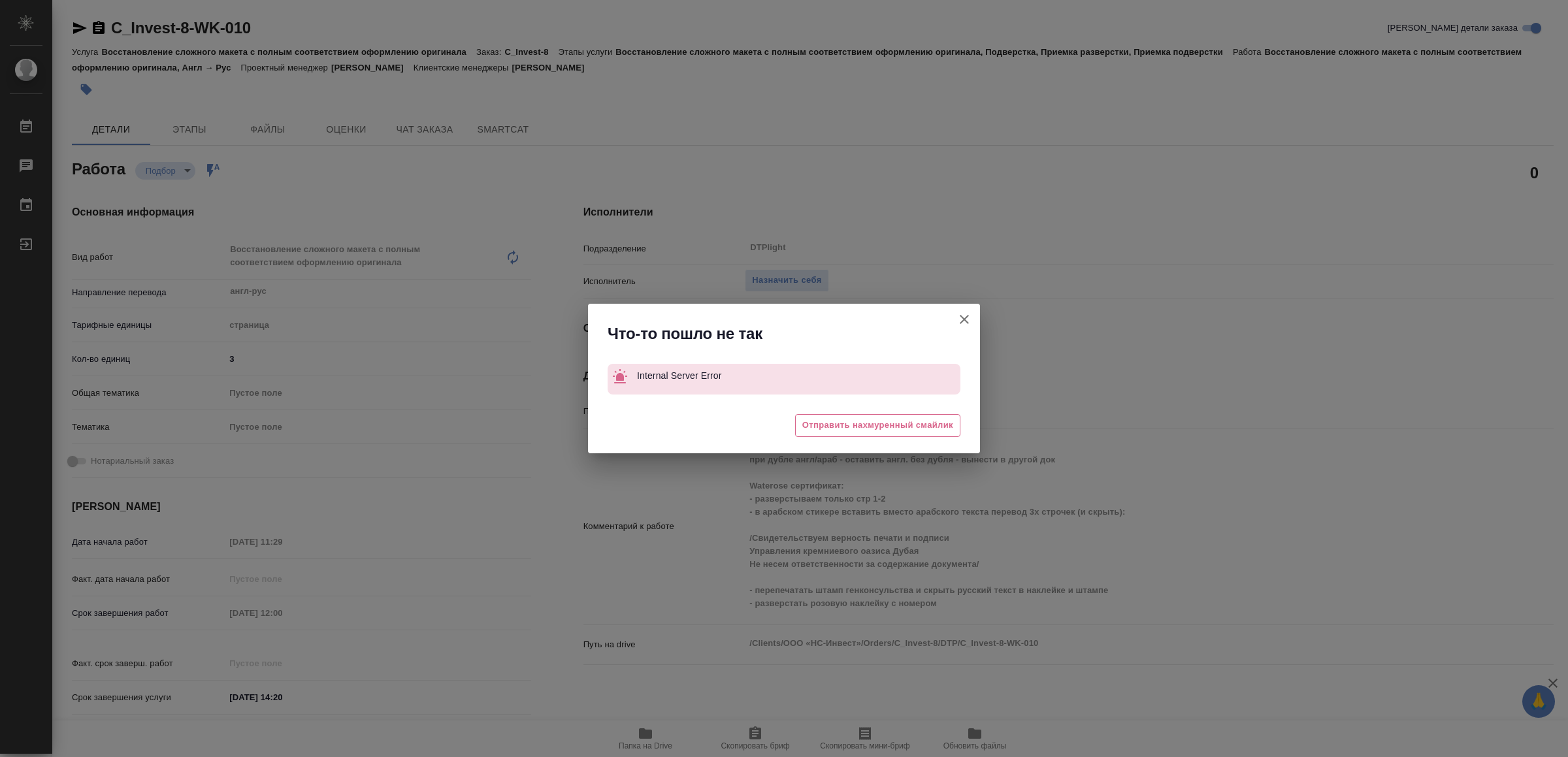
type textarea "x"
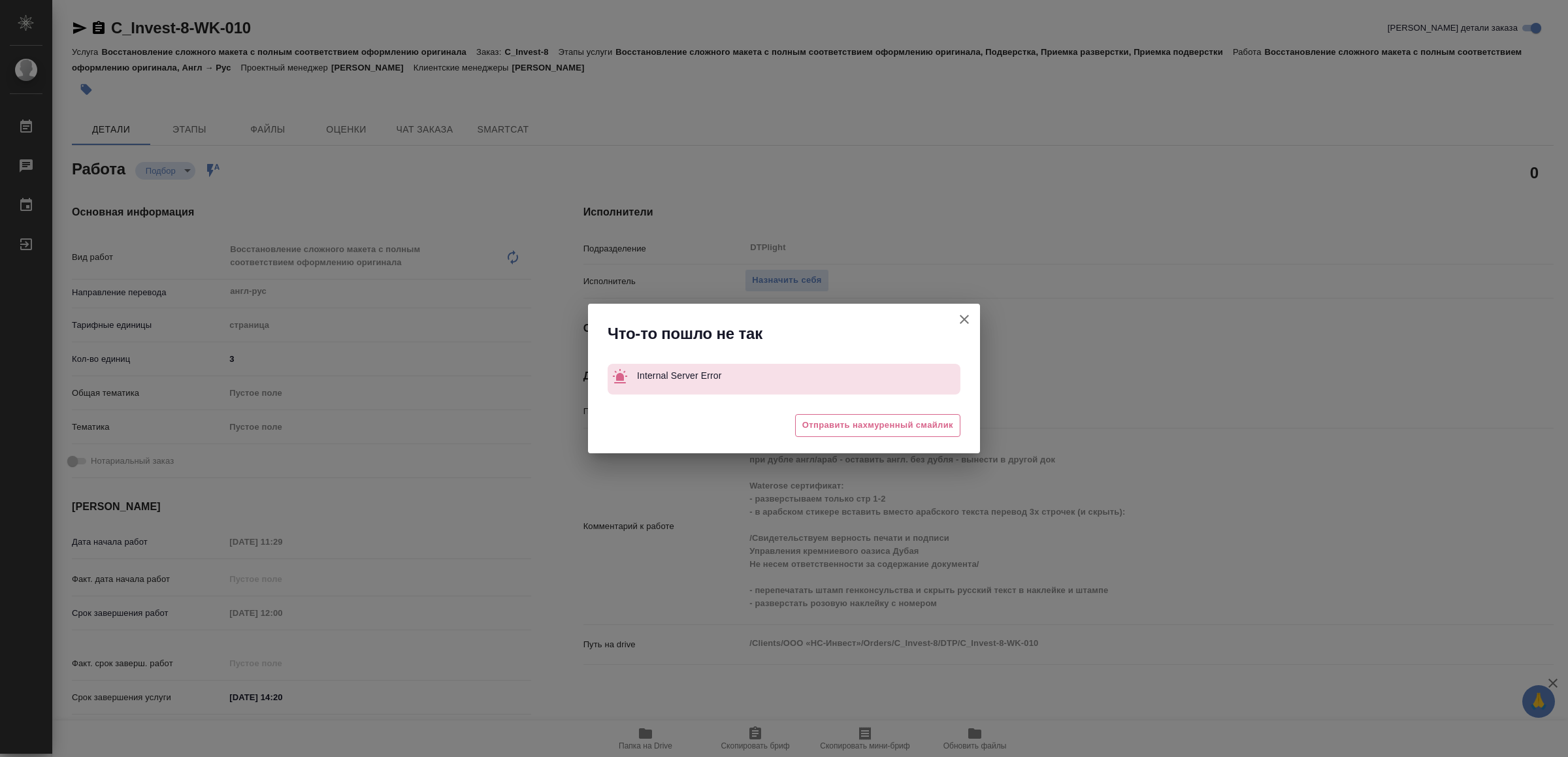
click at [967, 318] on icon "button" at bounding box center [964, 319] width 15 height 15
type textarea "x"
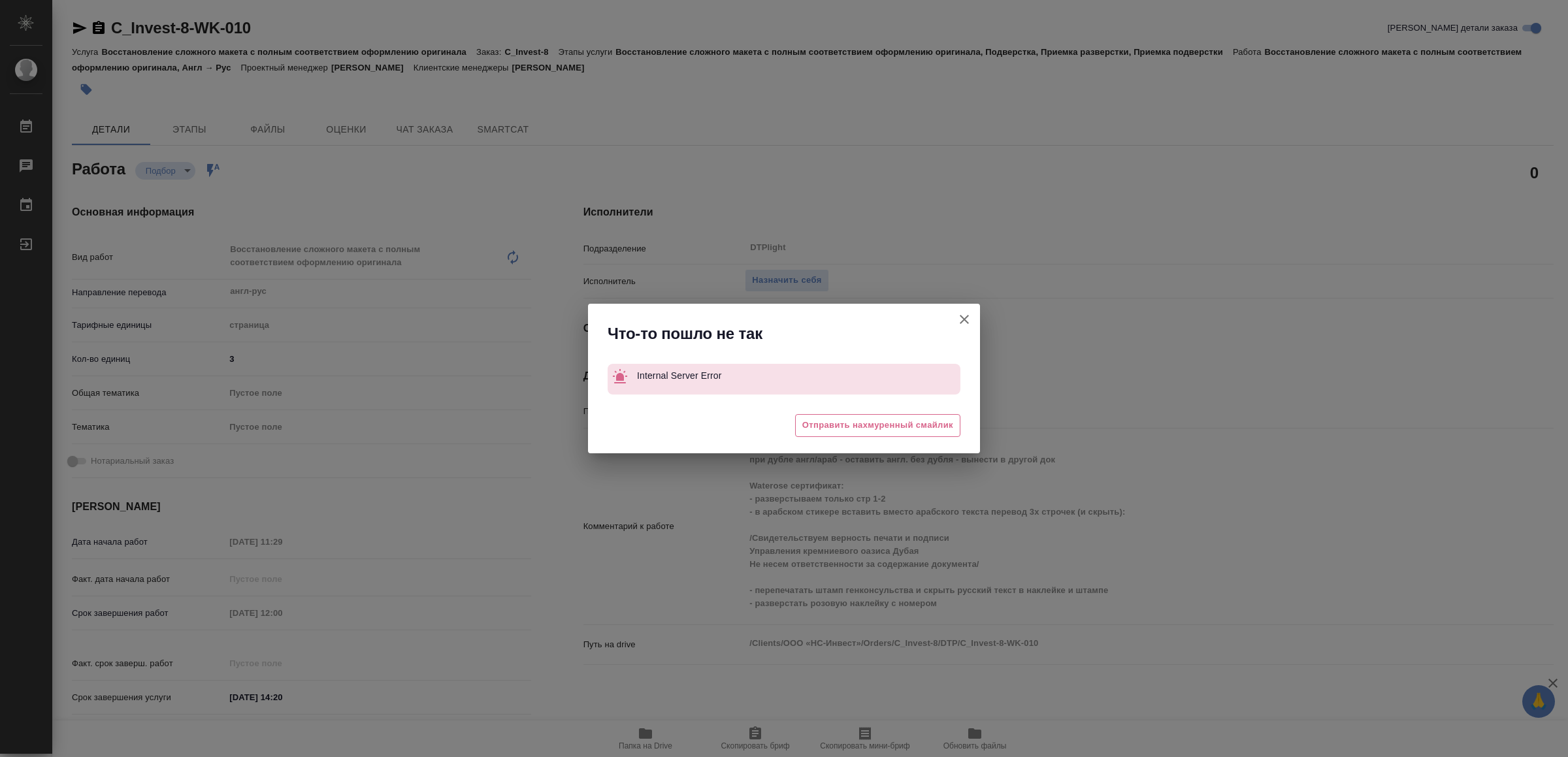
type textarea "x"
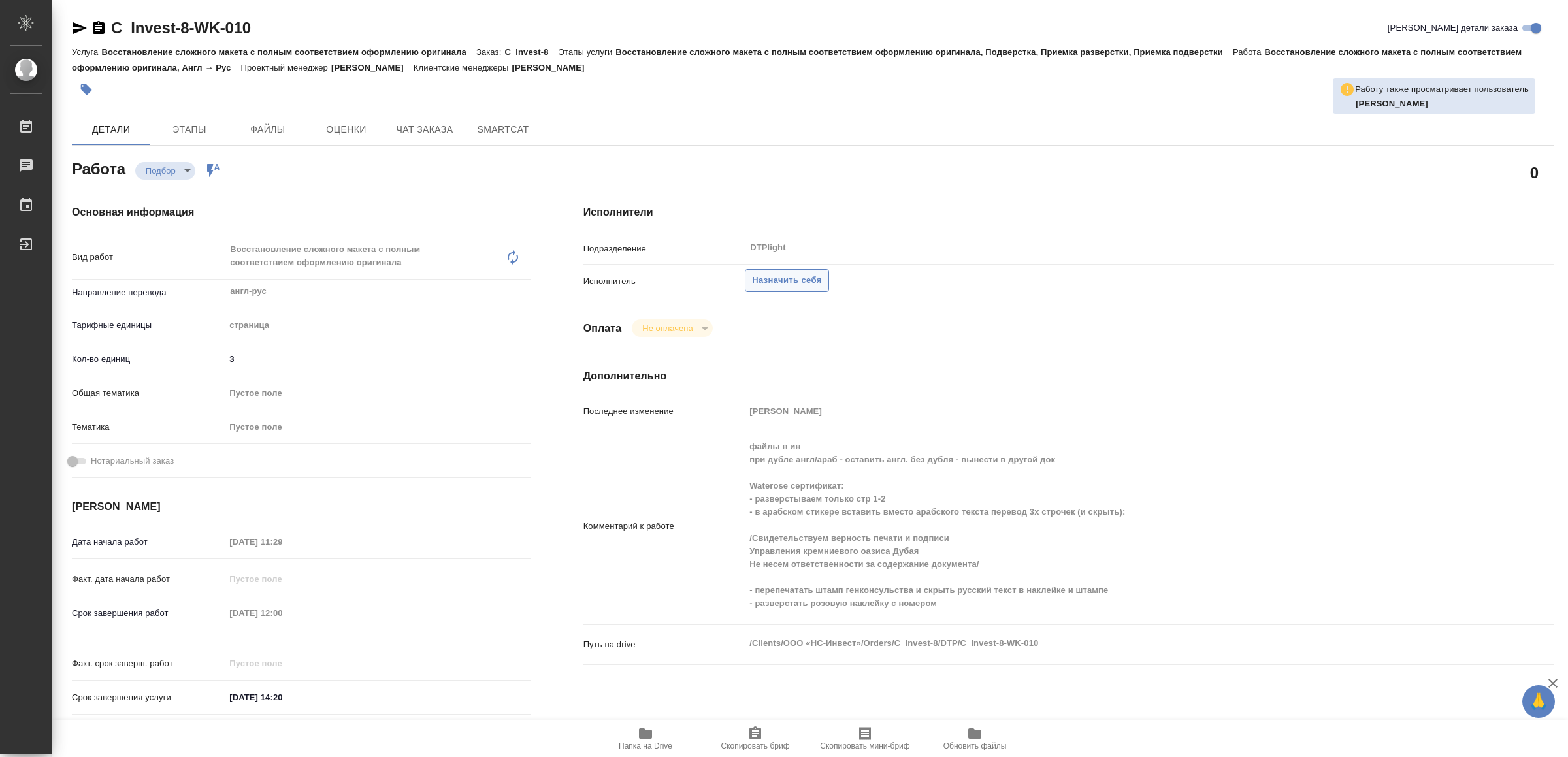
click at [790, 270] on button "Назначить себя" at bounding box center [786, 280] width 83 height 23
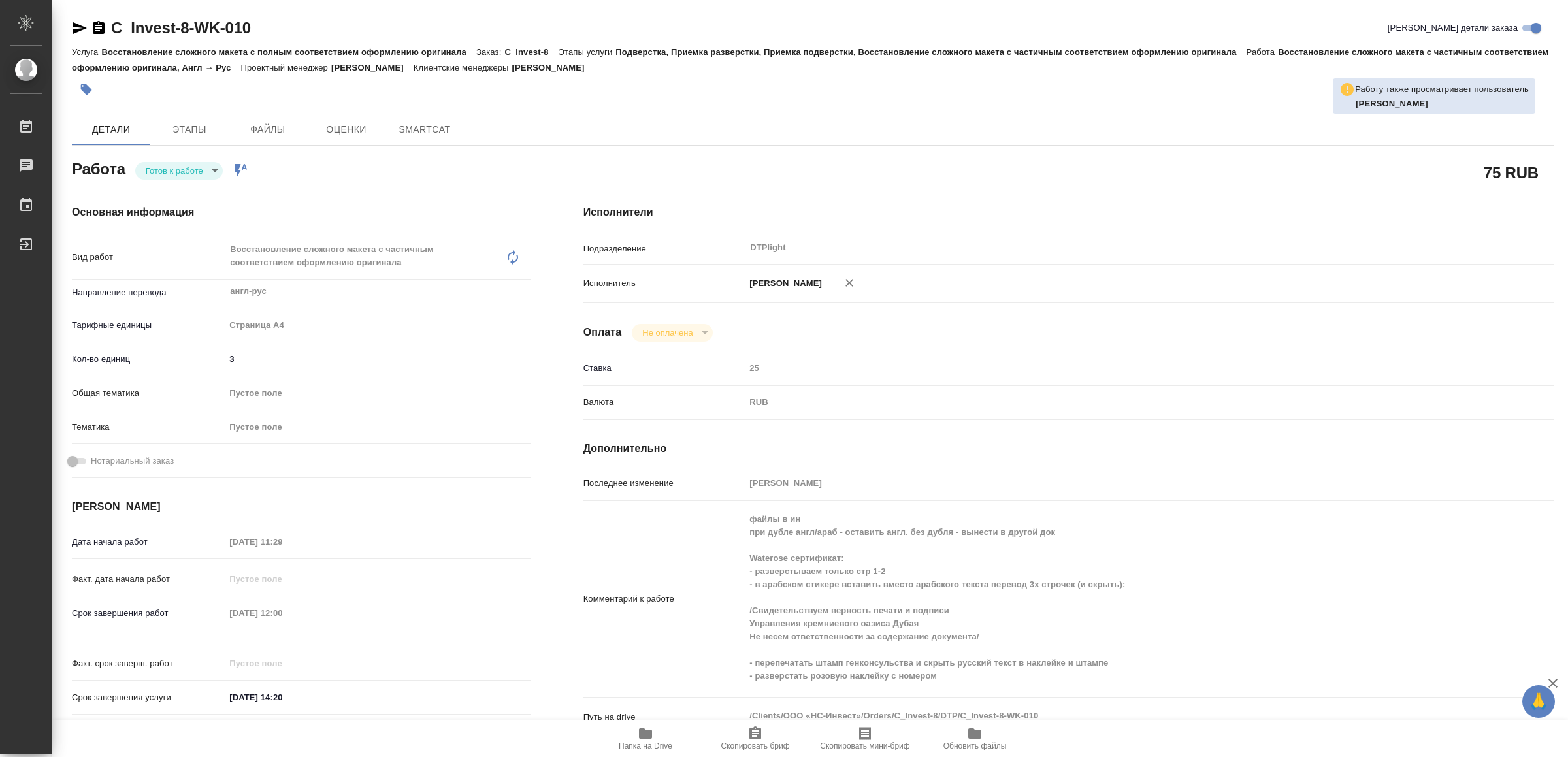
type textarea "x"
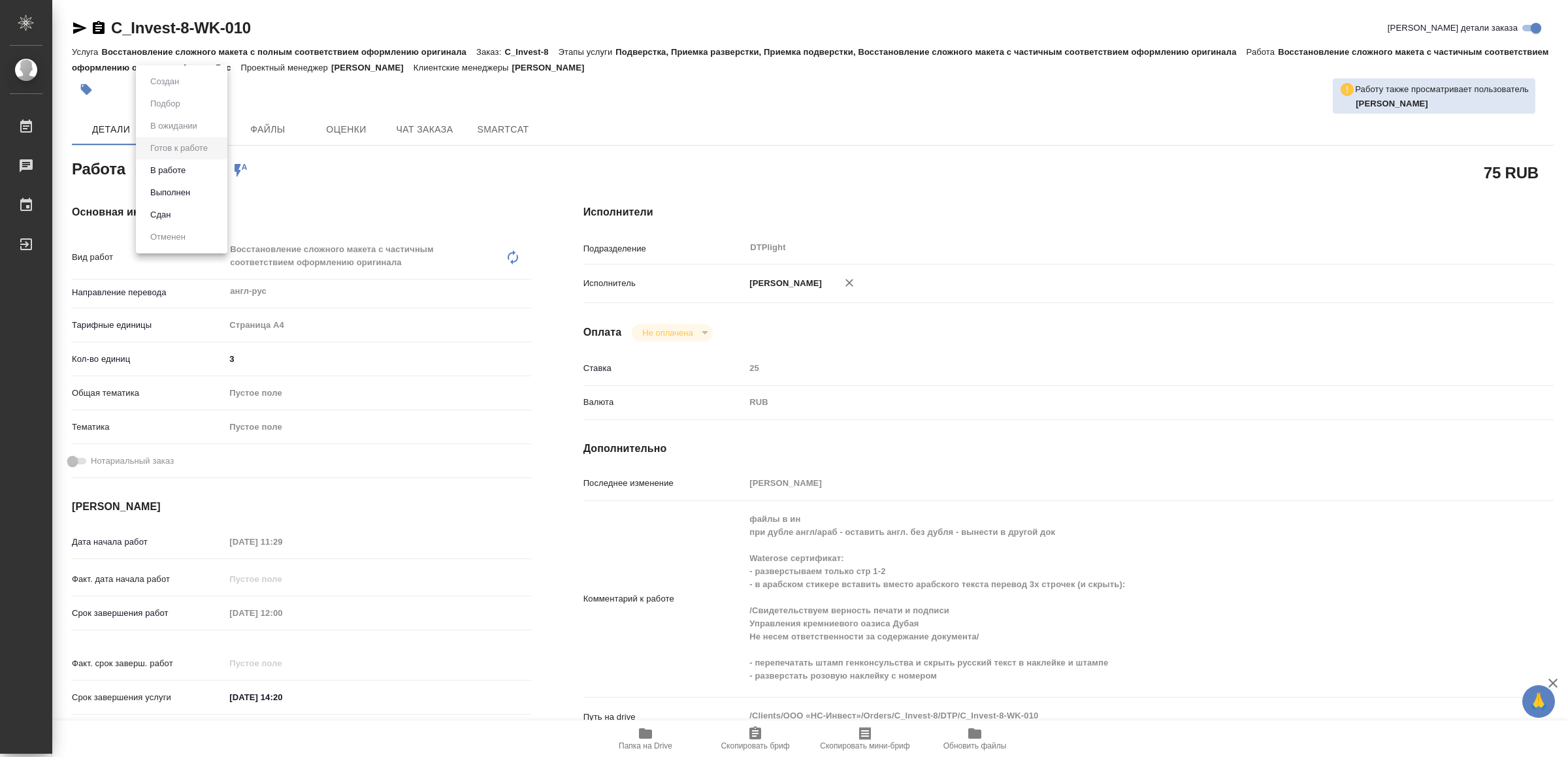
click at [198, 169] on body "🙏 .cls-1 fill:#fff; AWATERA Yamkovenko [PERSON_NAME] Работы Чаты График Выйти C…" at bounding box center [784, 378] width 1568 height 757
click at [198, 169] on li "В работе" at bounding box center [182, 170] width 91 height 22
type textarea "x"
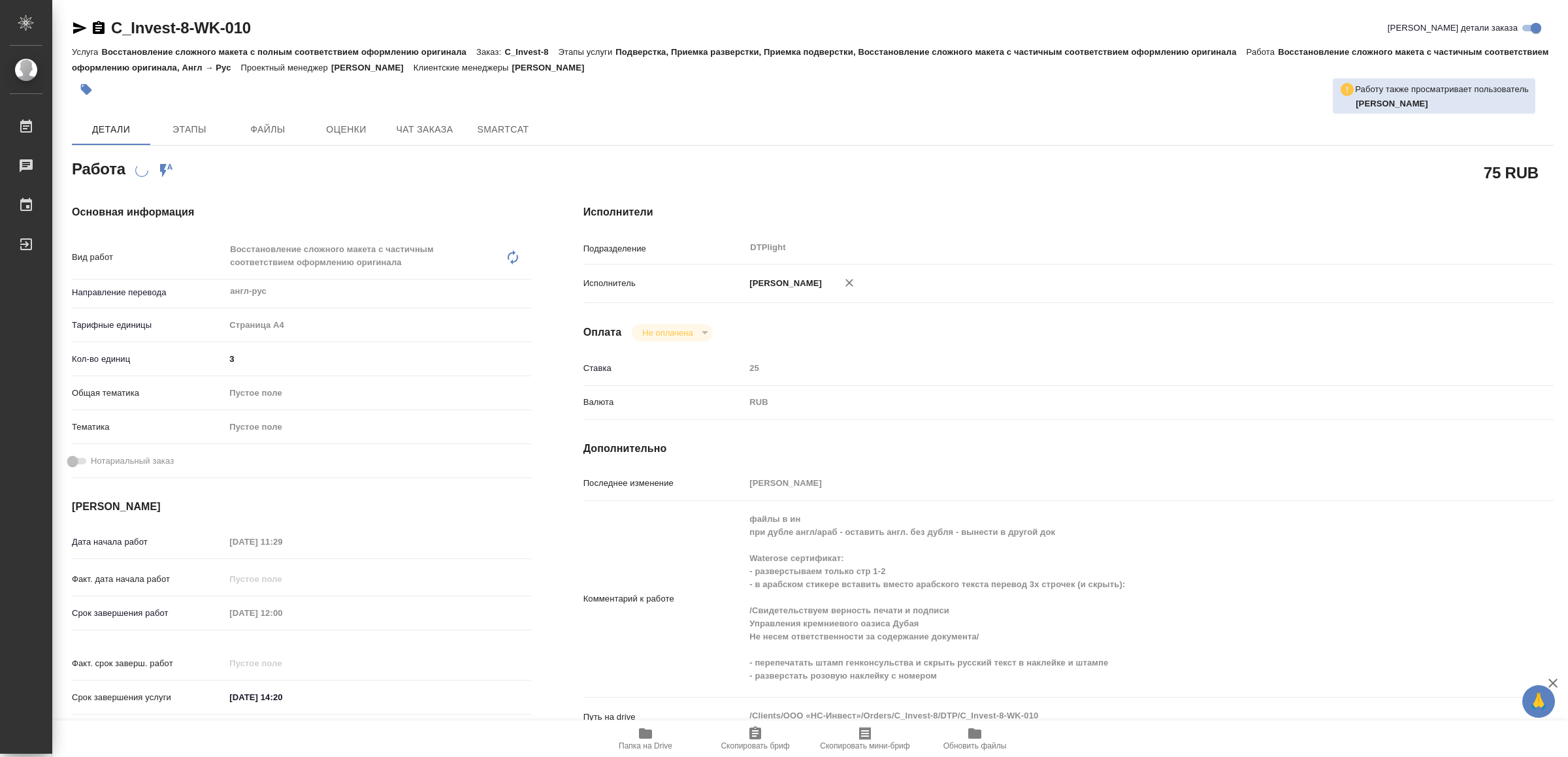
type textarea "x"
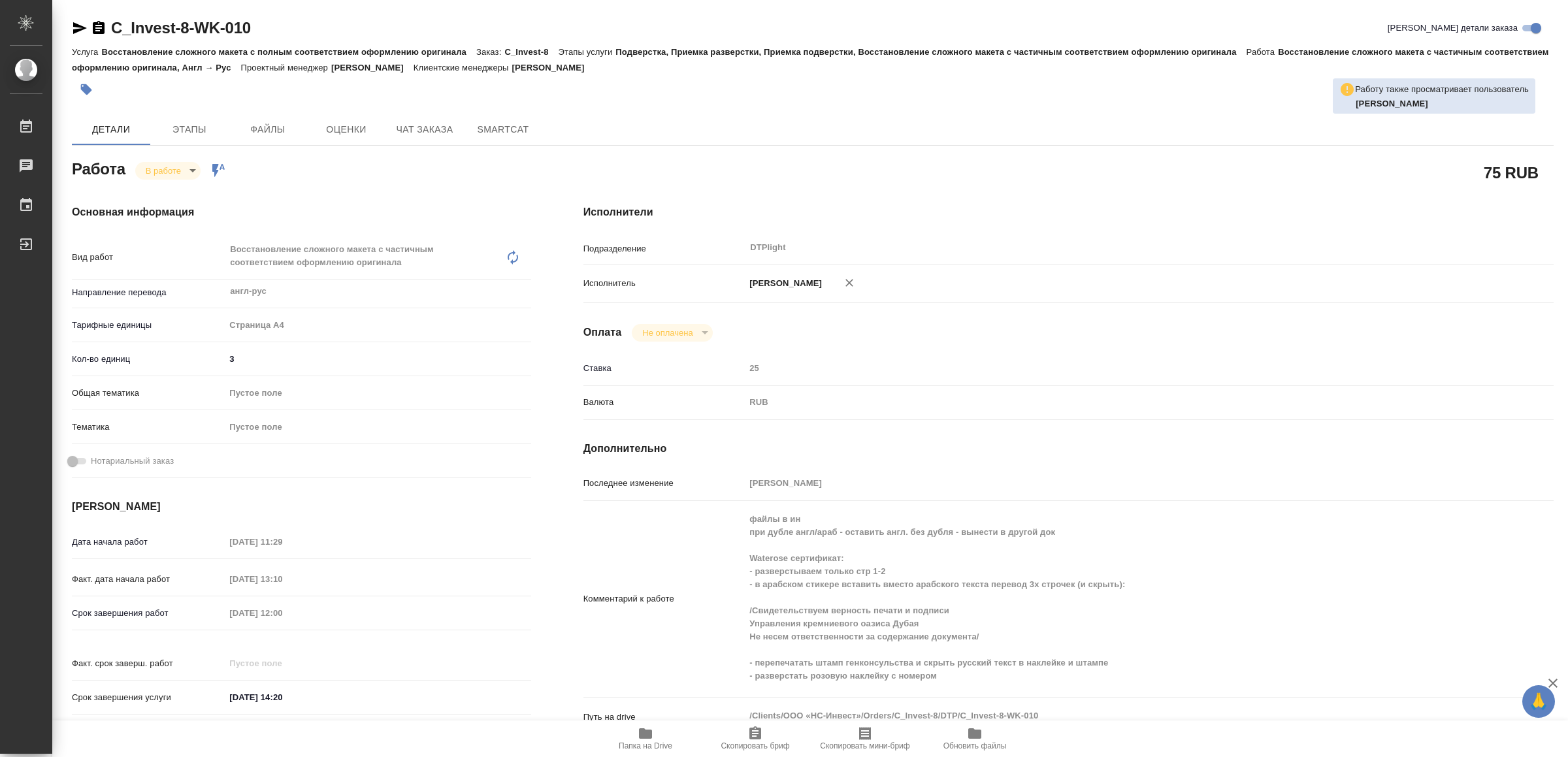
type textarea "x"
click at [73, 22] on icon "button" at bounding box center [80, 28] width 14 height 12
type textarea "x"
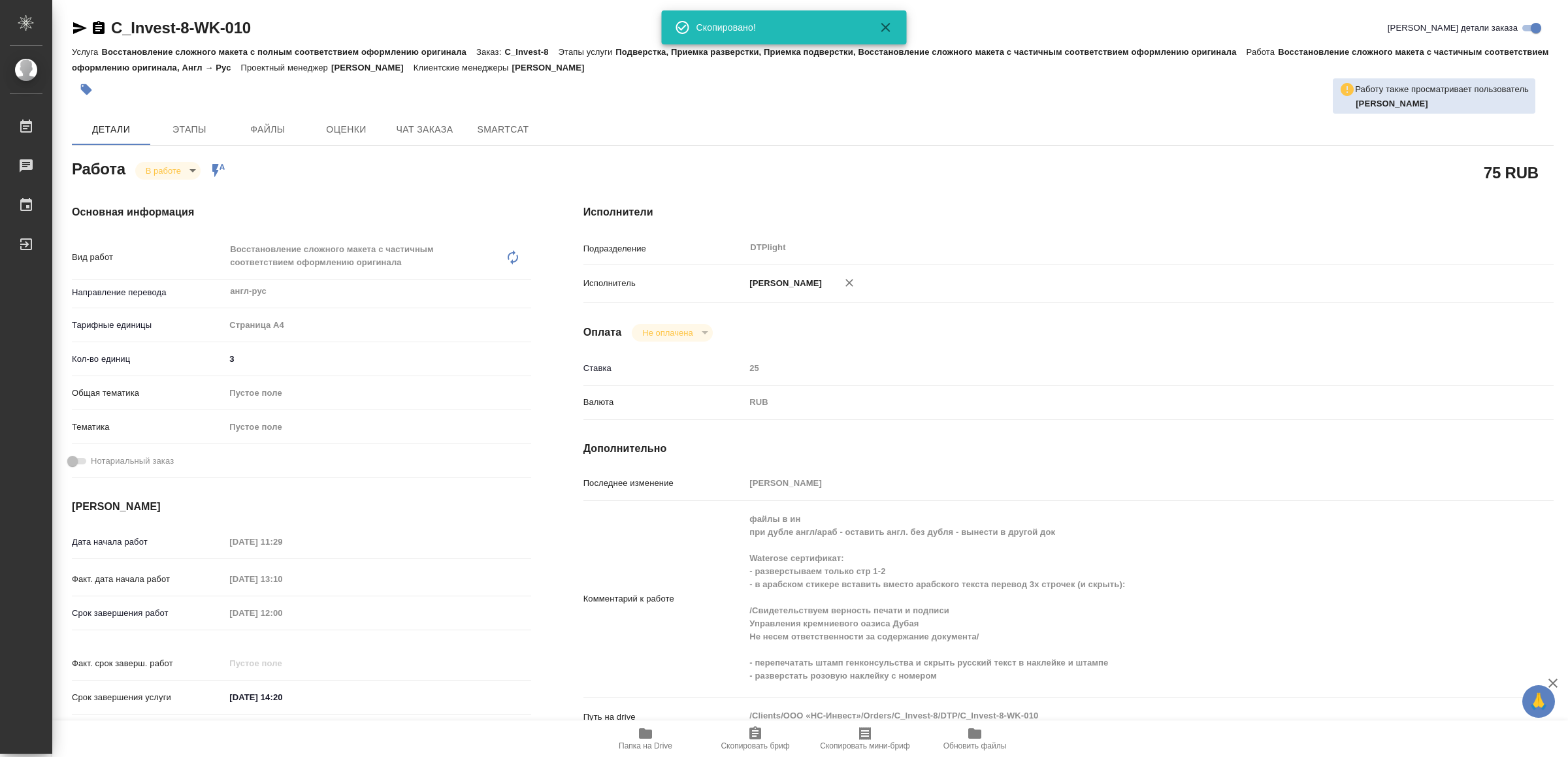
type textarea "x"
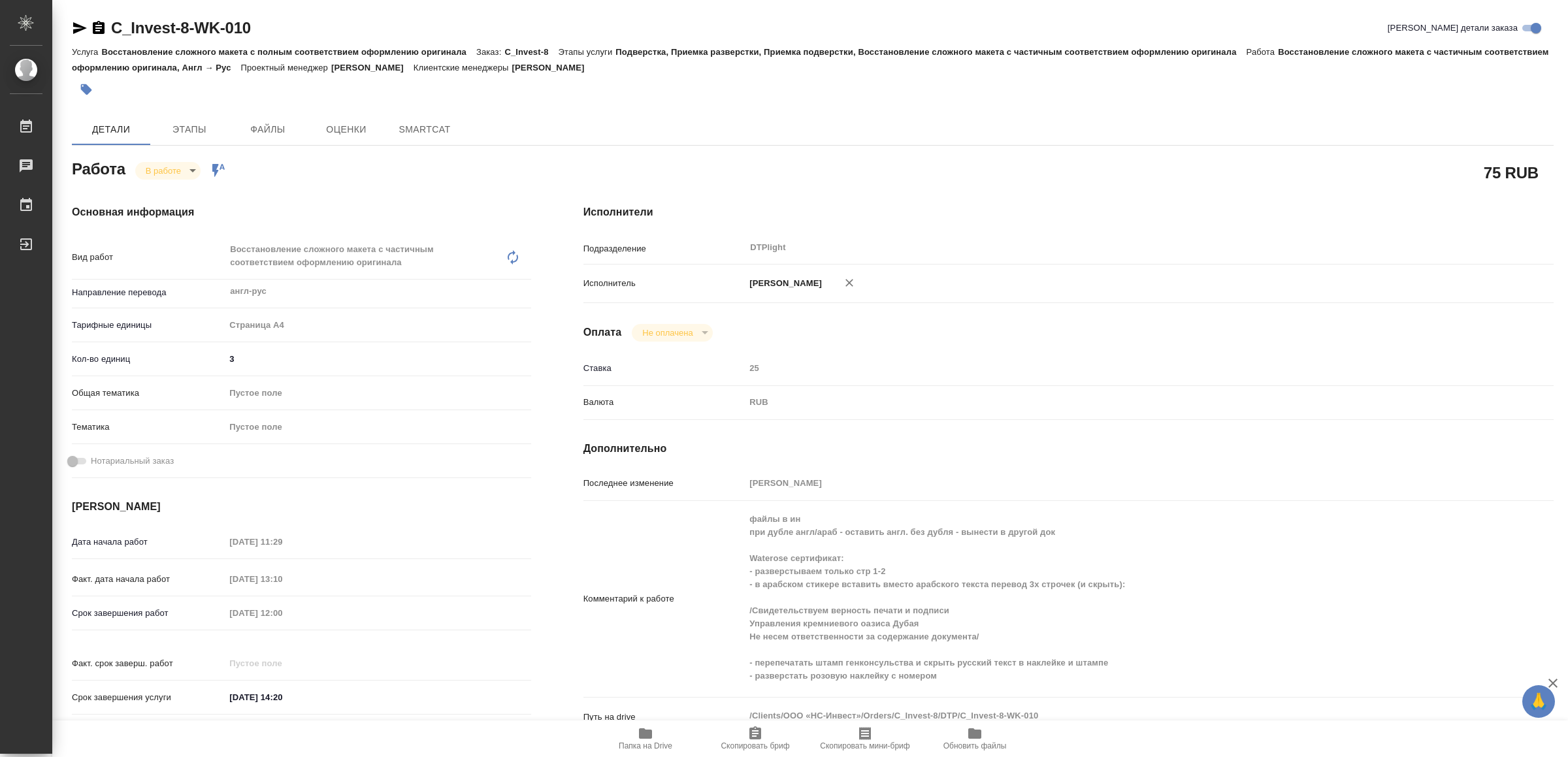
type textarea "x"
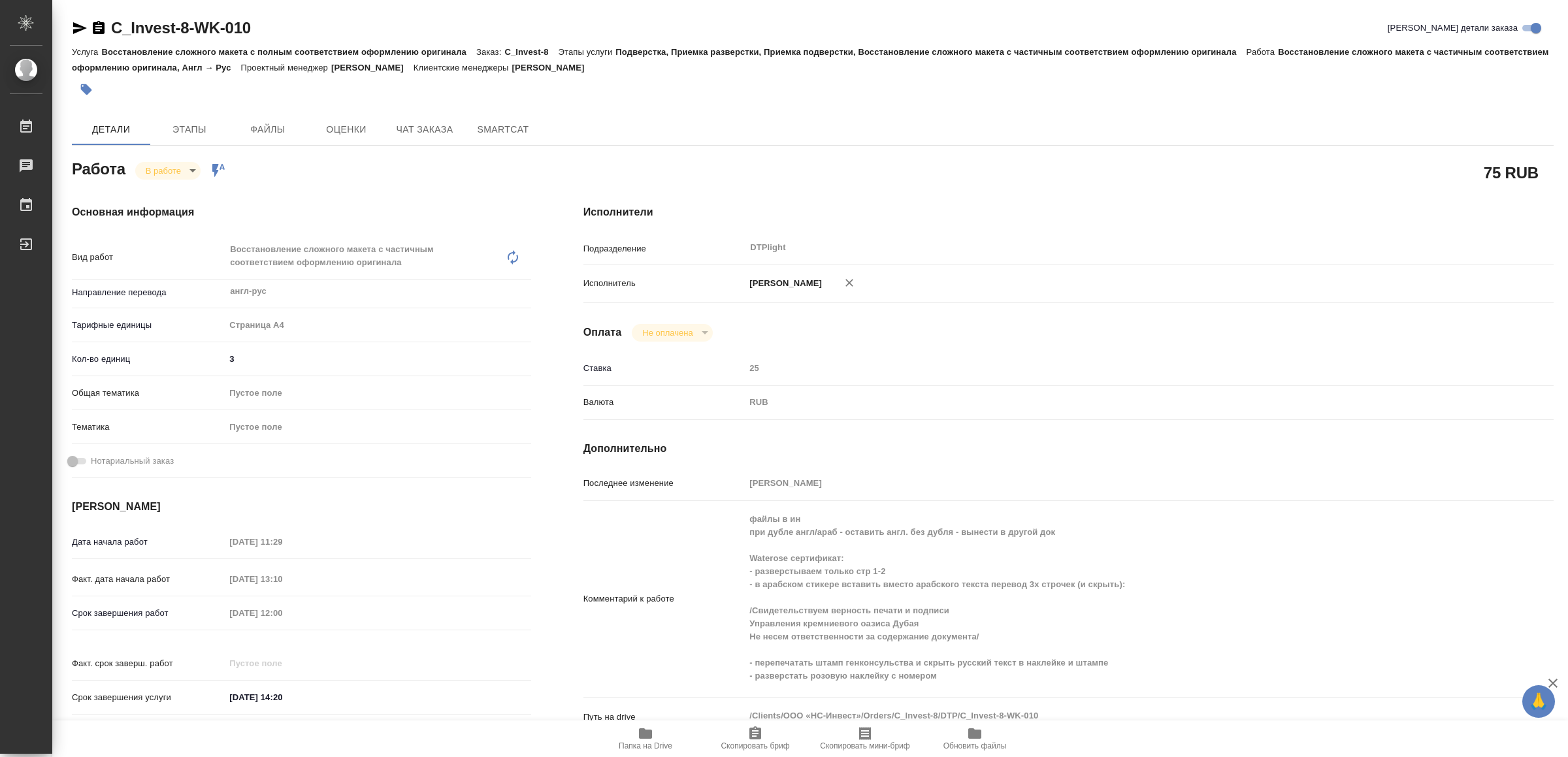
type textarea "x"
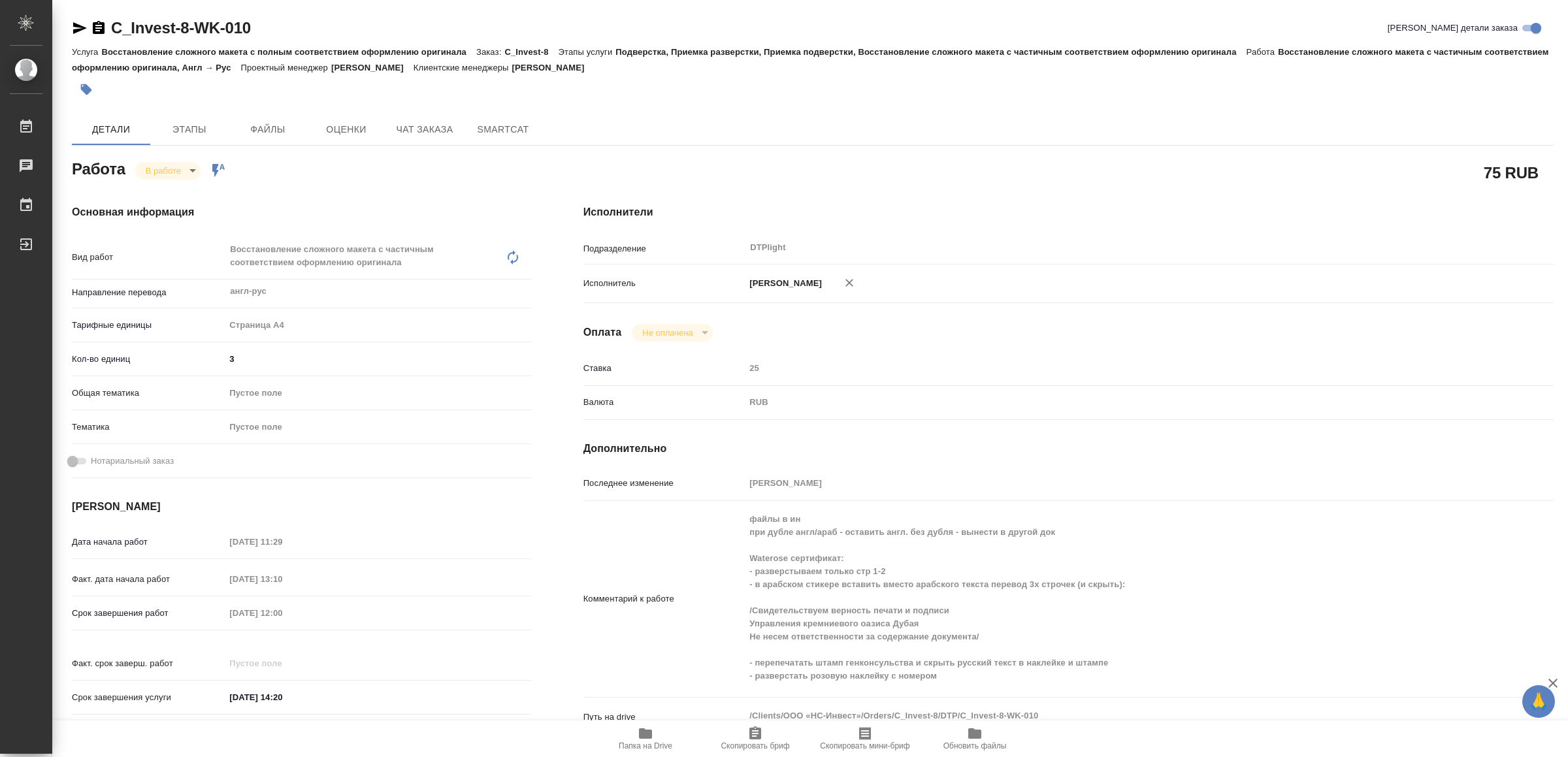
type textarea "x"
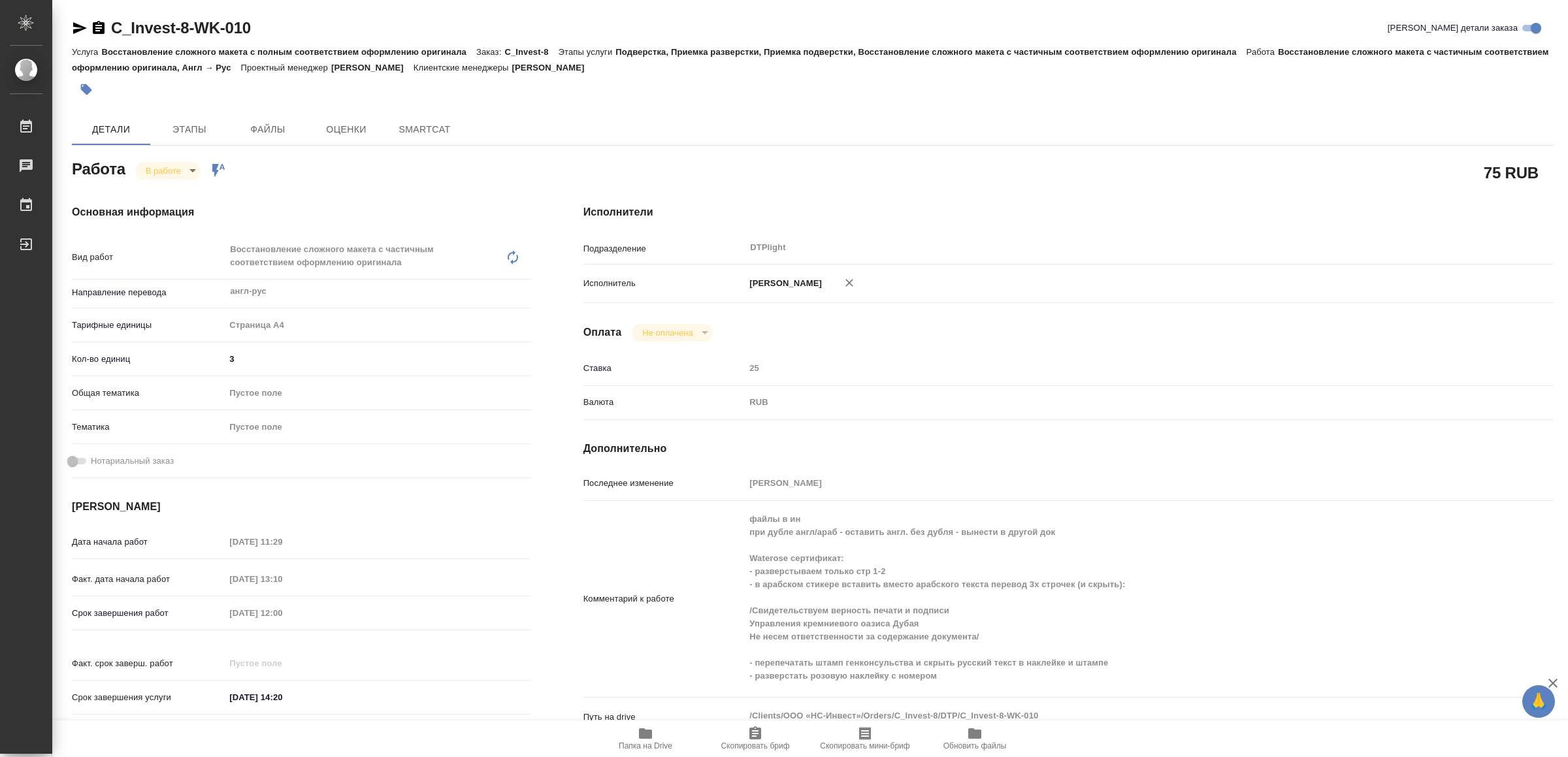
type textarea "x"
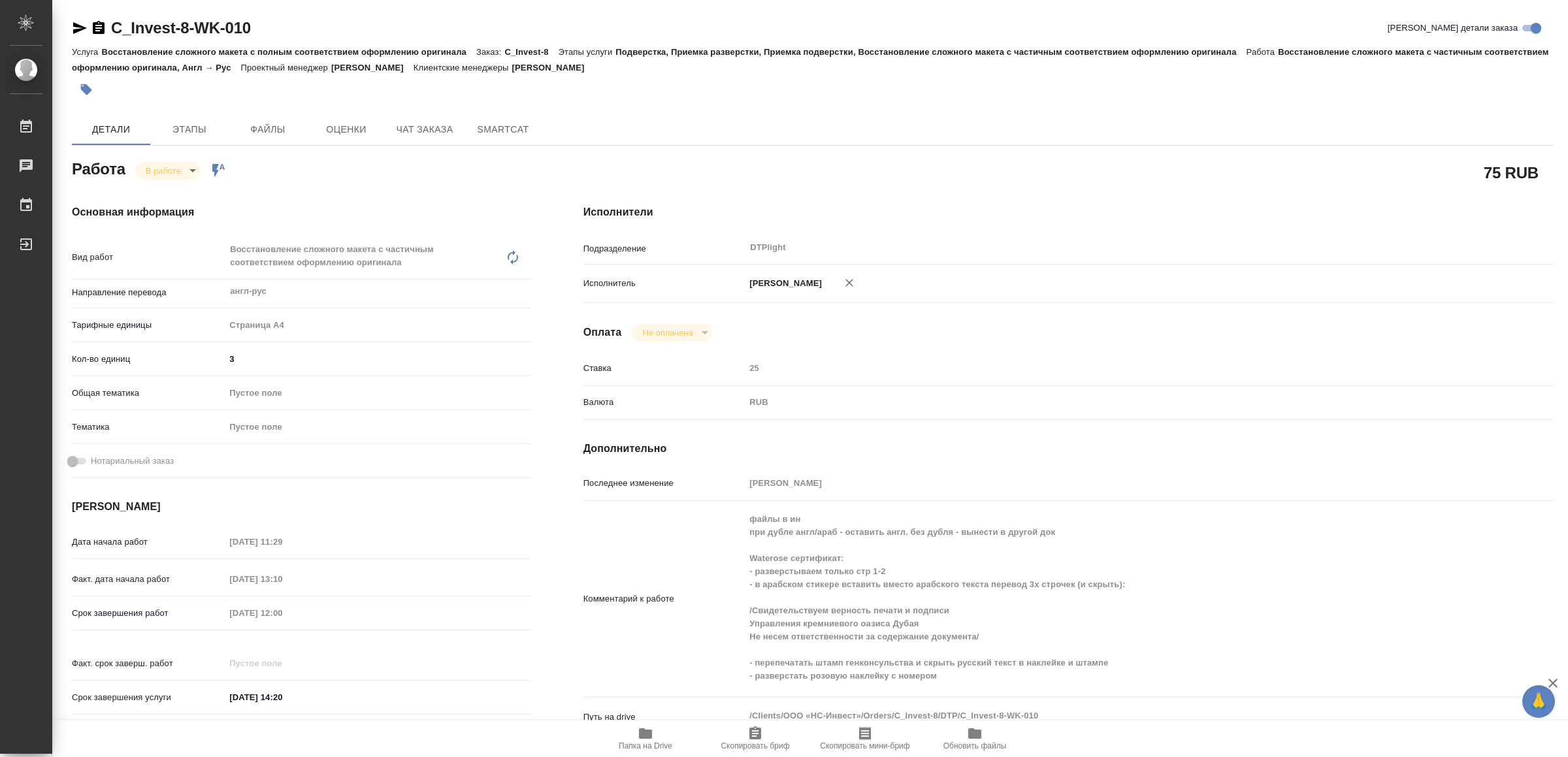
type textarea "x"
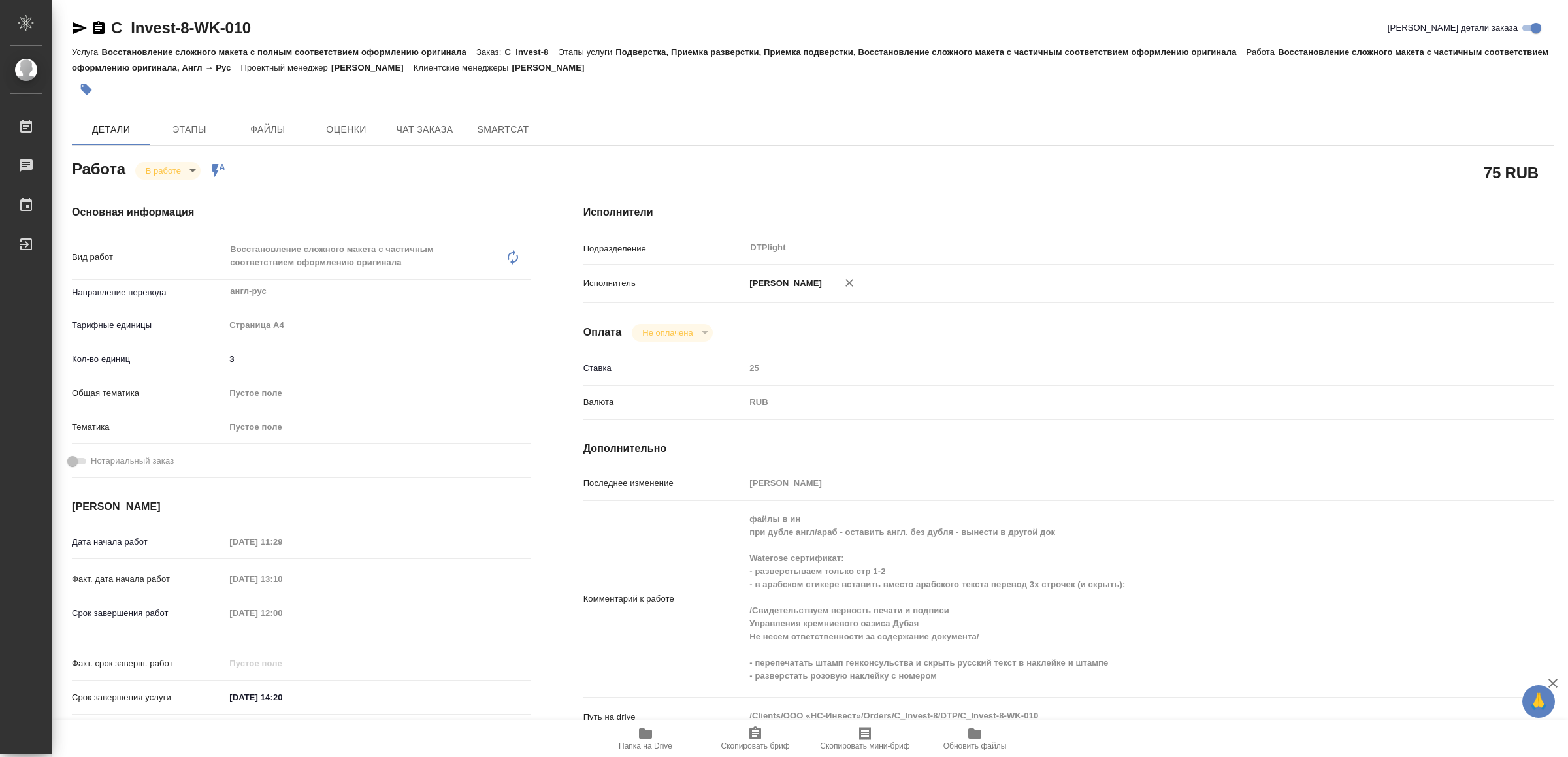
type textarea "x"
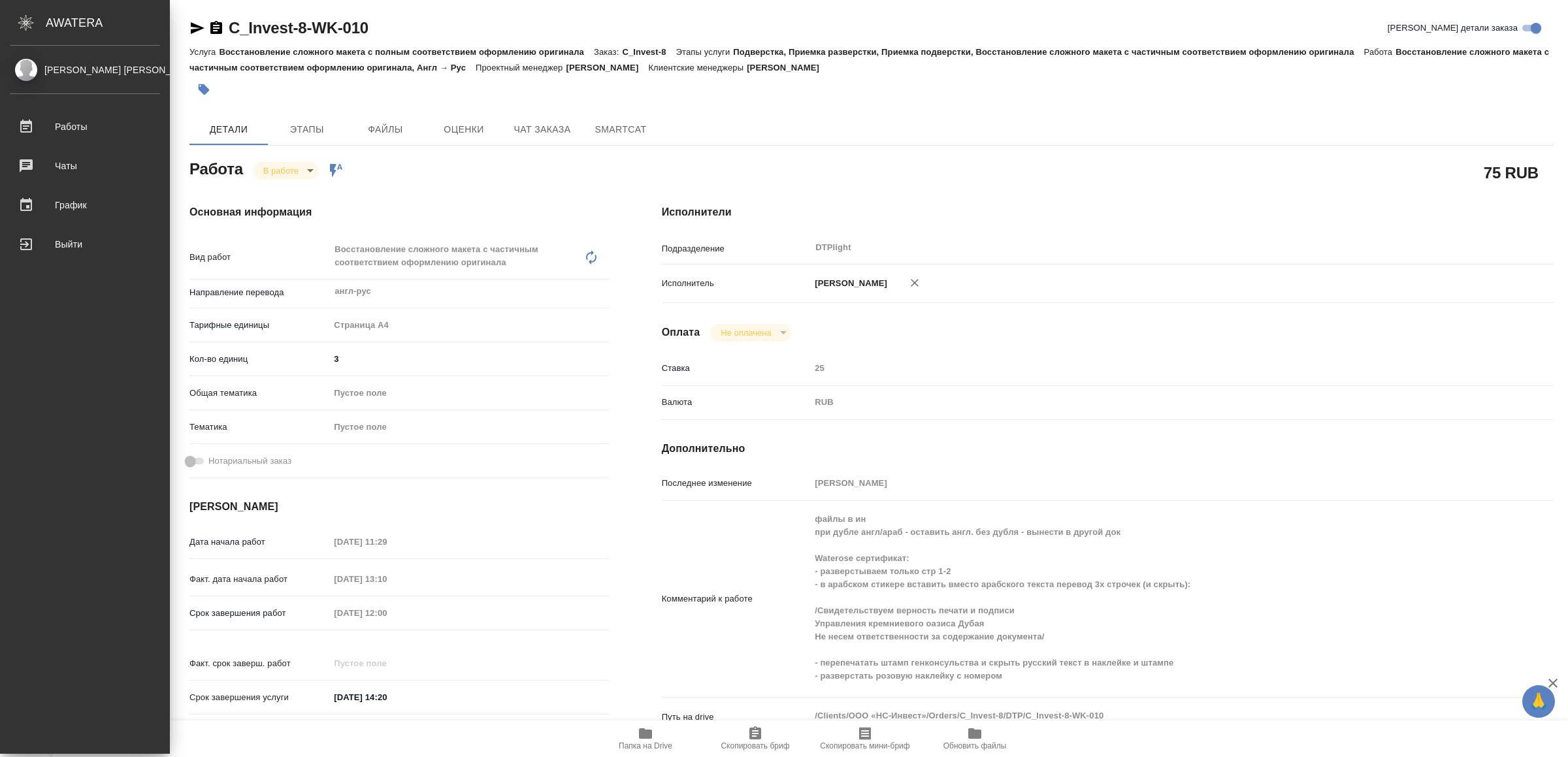
type textarea "x"
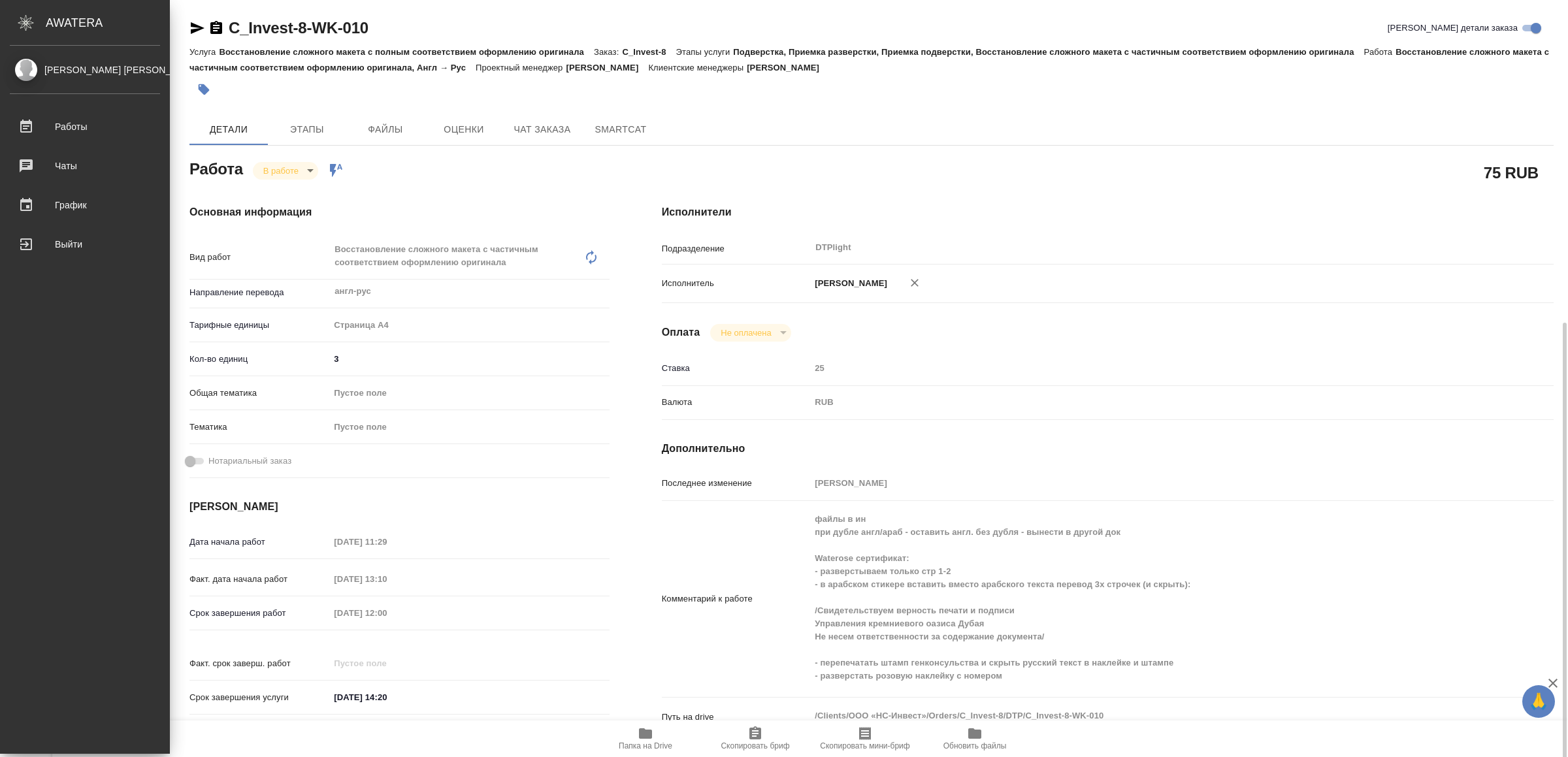
scroll to position [294, 0]
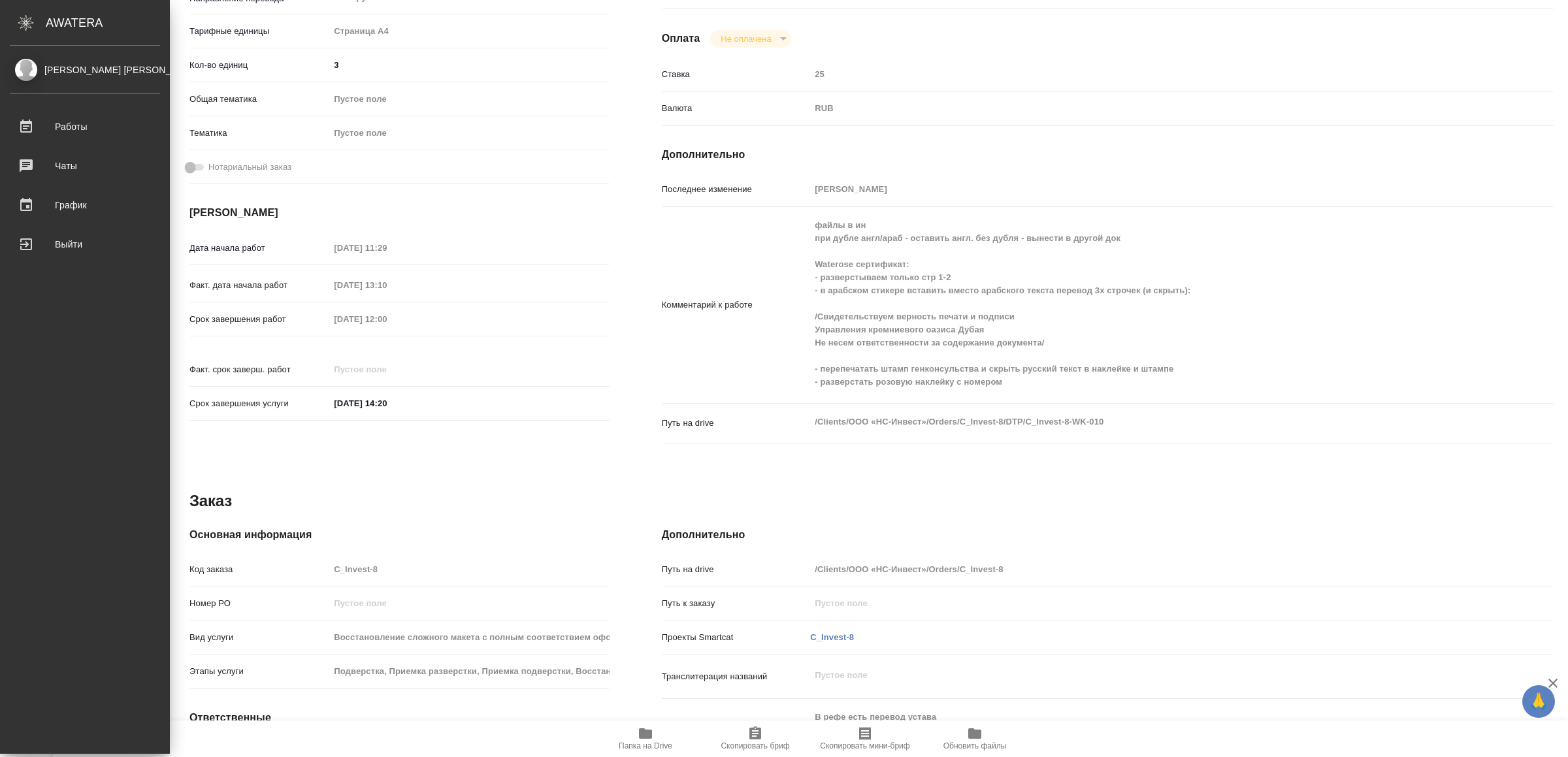
click at [786, 310] on div "Комментарий к работе файлы в ин при дубле англ/араб - оставить англ. без дубля …" at bounding box center [1108, 305] width 892 height 186
click at [616, 473] on div "Работа В работе inProgress Работа включена в последовательность 75 RUB Основная…" at bounding box center [872, 352] width 1364 height 981
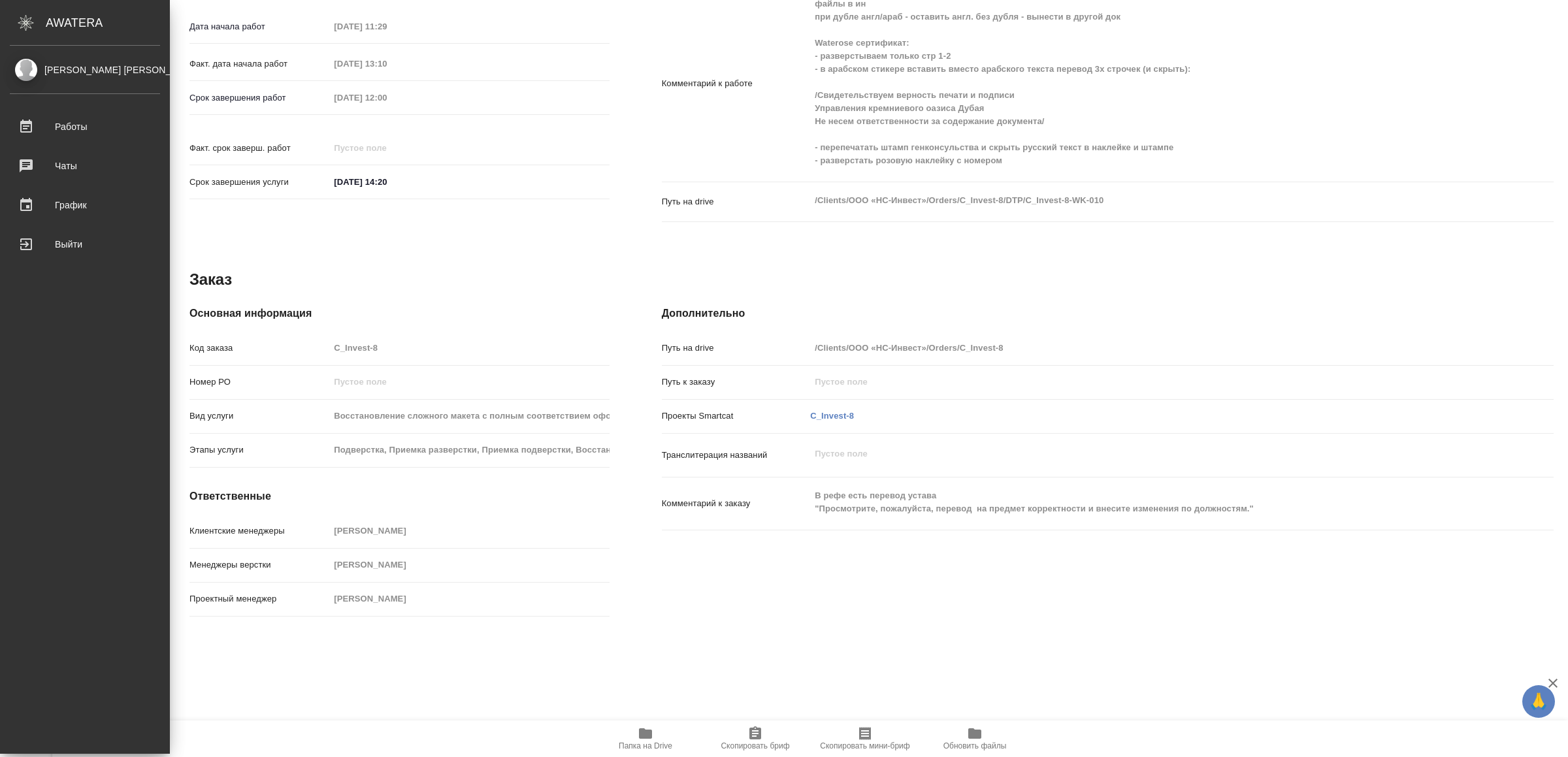
scroll to position [0, 0]
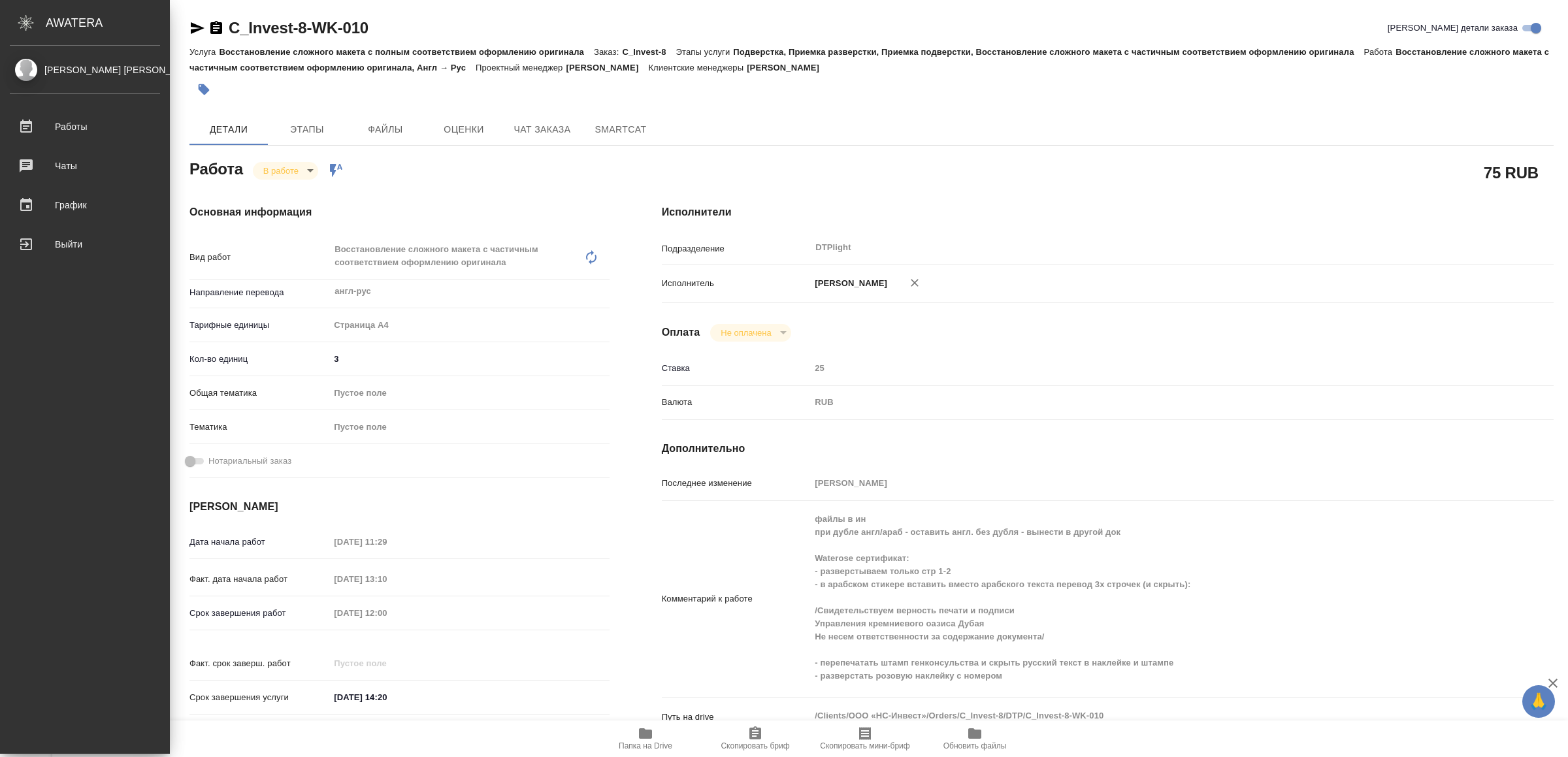
click at [641, 739] on icon "button" at bounding box center [645, 734] width 13 height 11
click at [655, 742] on span "Папка на Drive" at bounding box center [645, 746] width 53 height 9
type textarea "x"
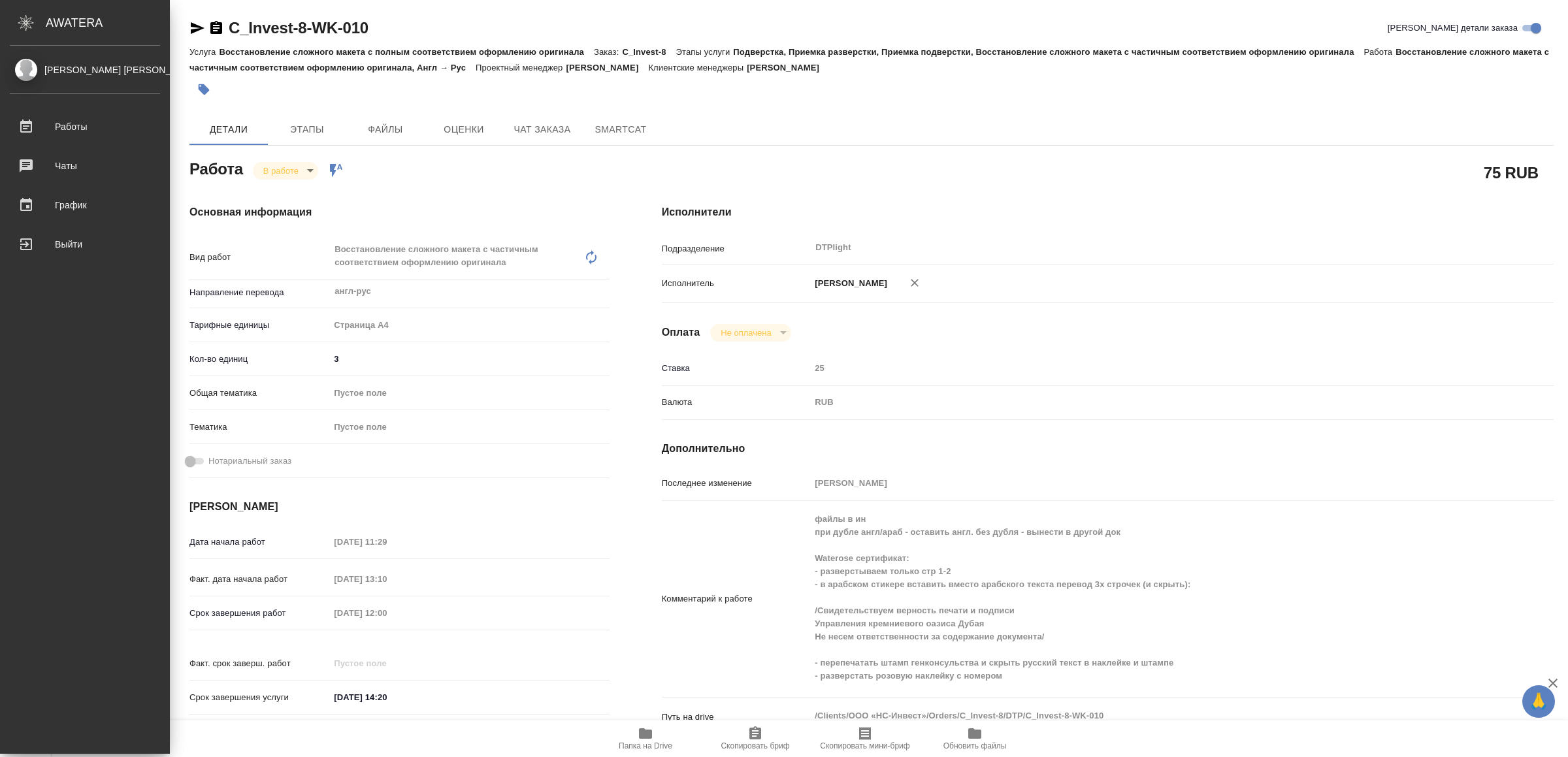
type textarea "x"
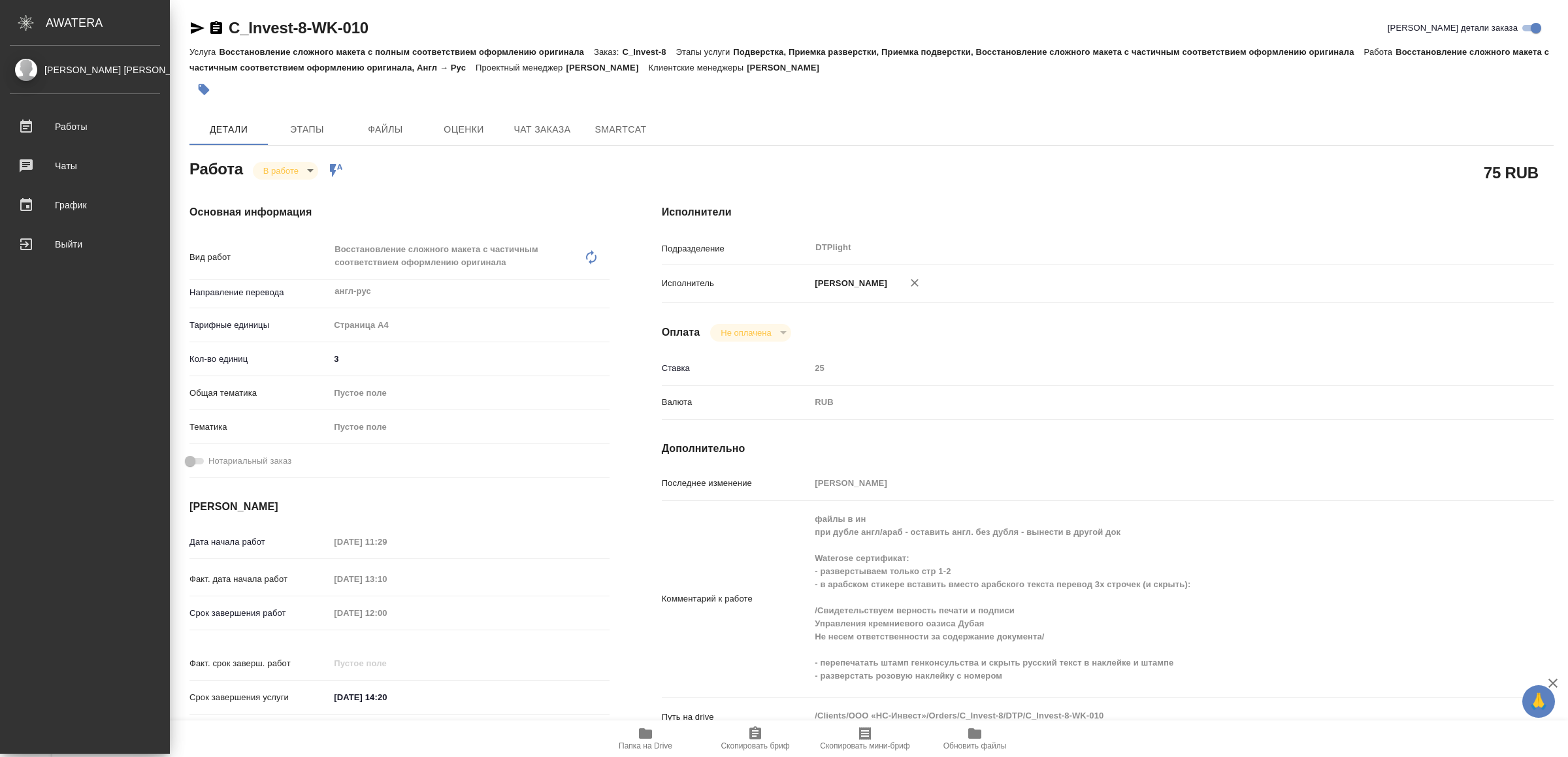
type textarea "x"
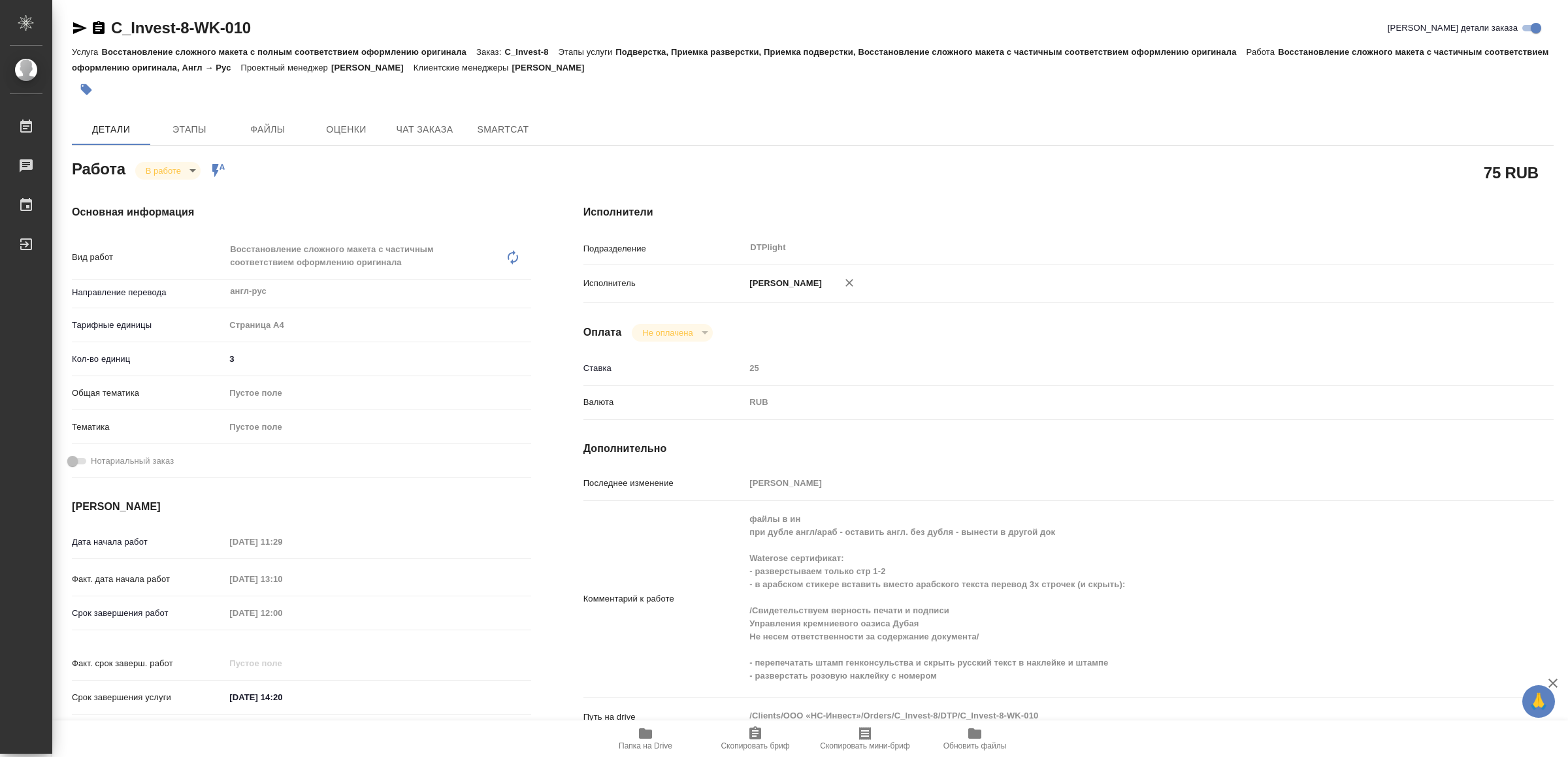
click at [73, 25] on icon "button" at bounding box center [79, 27] width 15 height 15
click at [170, 170] on body "🙏 .cls-1 fill:#fff; AWATERA Yamkovenko Vera Работы 0 Чаты График Выйти C_Invest…" at bounding box center [784, 378] width 1568 height 757
click at [178, 193] on button "Выполнен" at bounding box center [170, 193] width 47 height 15
type textarea "x"
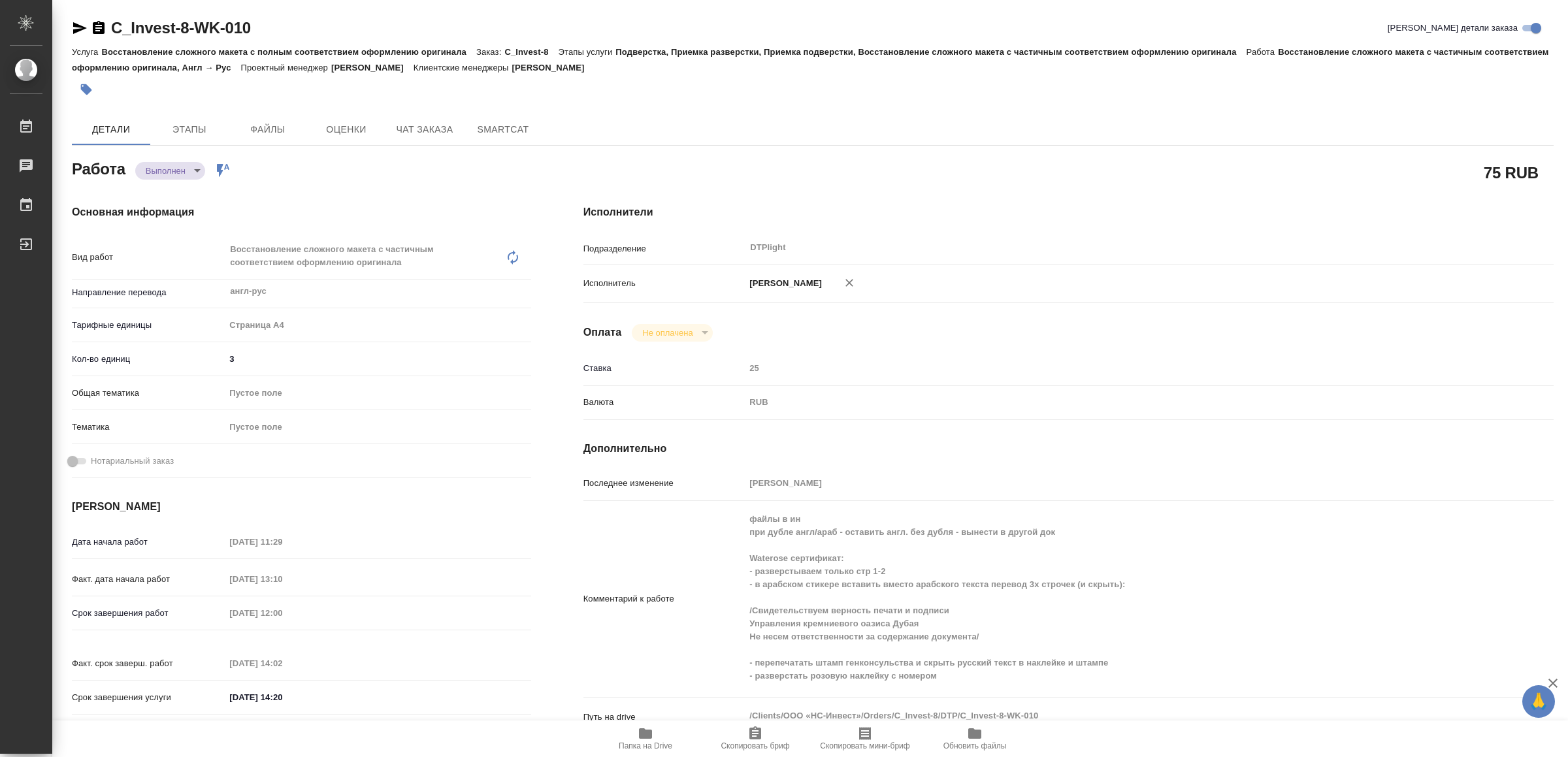
type textarea "x"
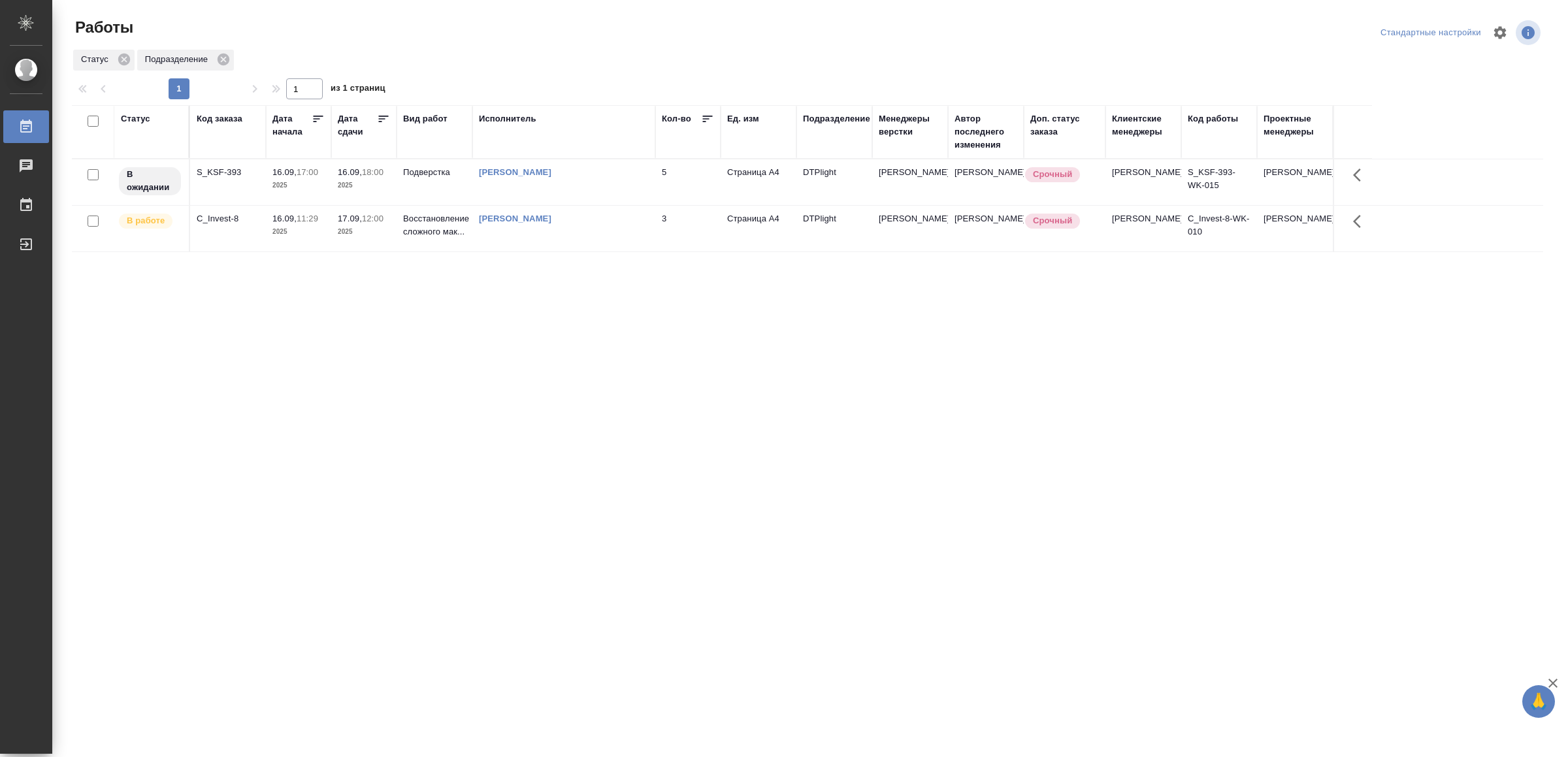
click at [222, 626] on div ".cls-1 fill:#fff; AWATERA Yamkovenko [PERSON_NAME] Работы 0 Чаты График Выйти Р…" at bounding box center [784, 378] width 1568 height 757
drag, startPoint x: 273, startPoint y: 523, endPoint x: 284, endPoint y: 517, distance: 12.5
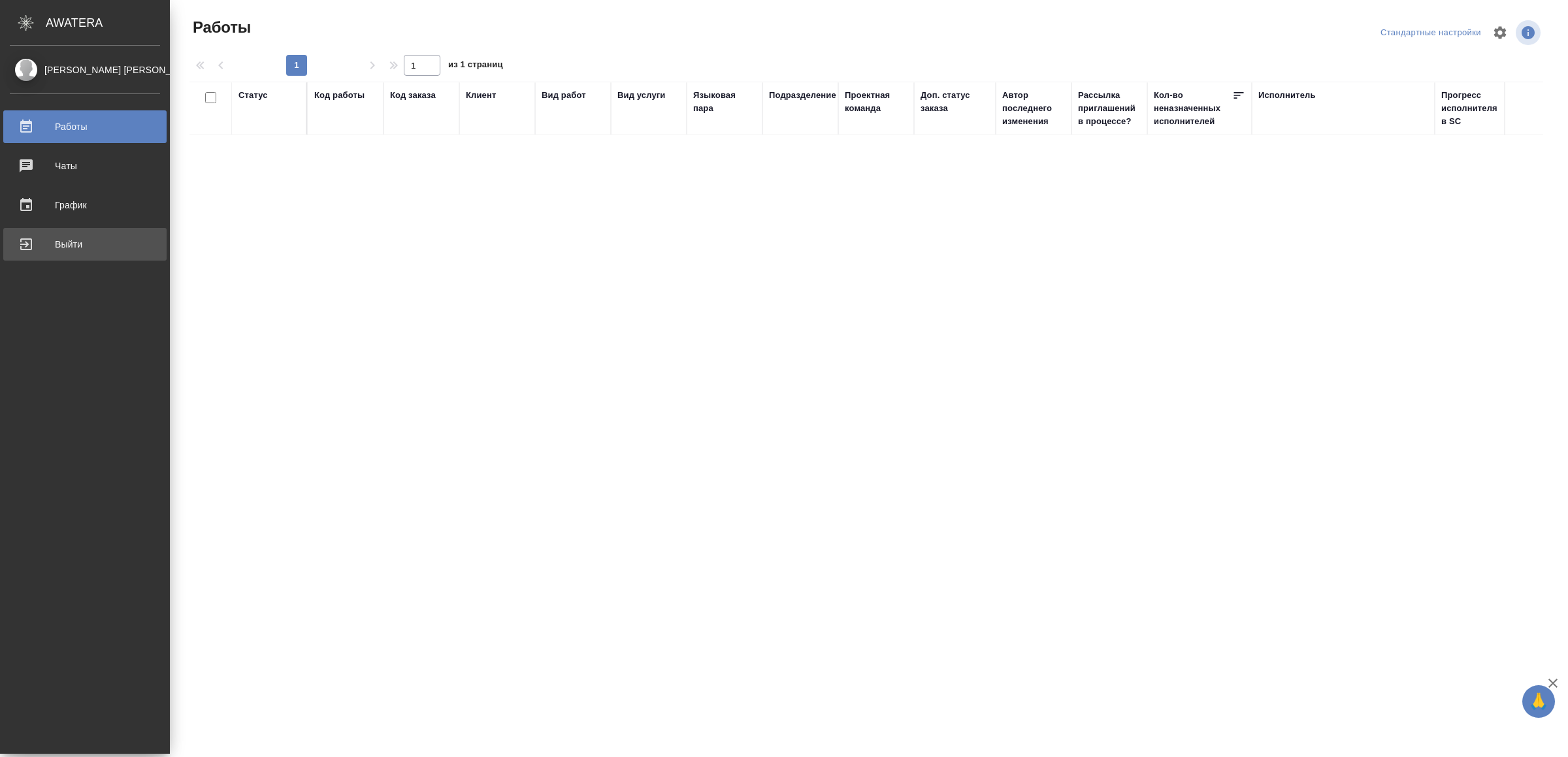
click at [22, 244] on div "Выйти" at bounding box center [85, 244] width 150 height 19
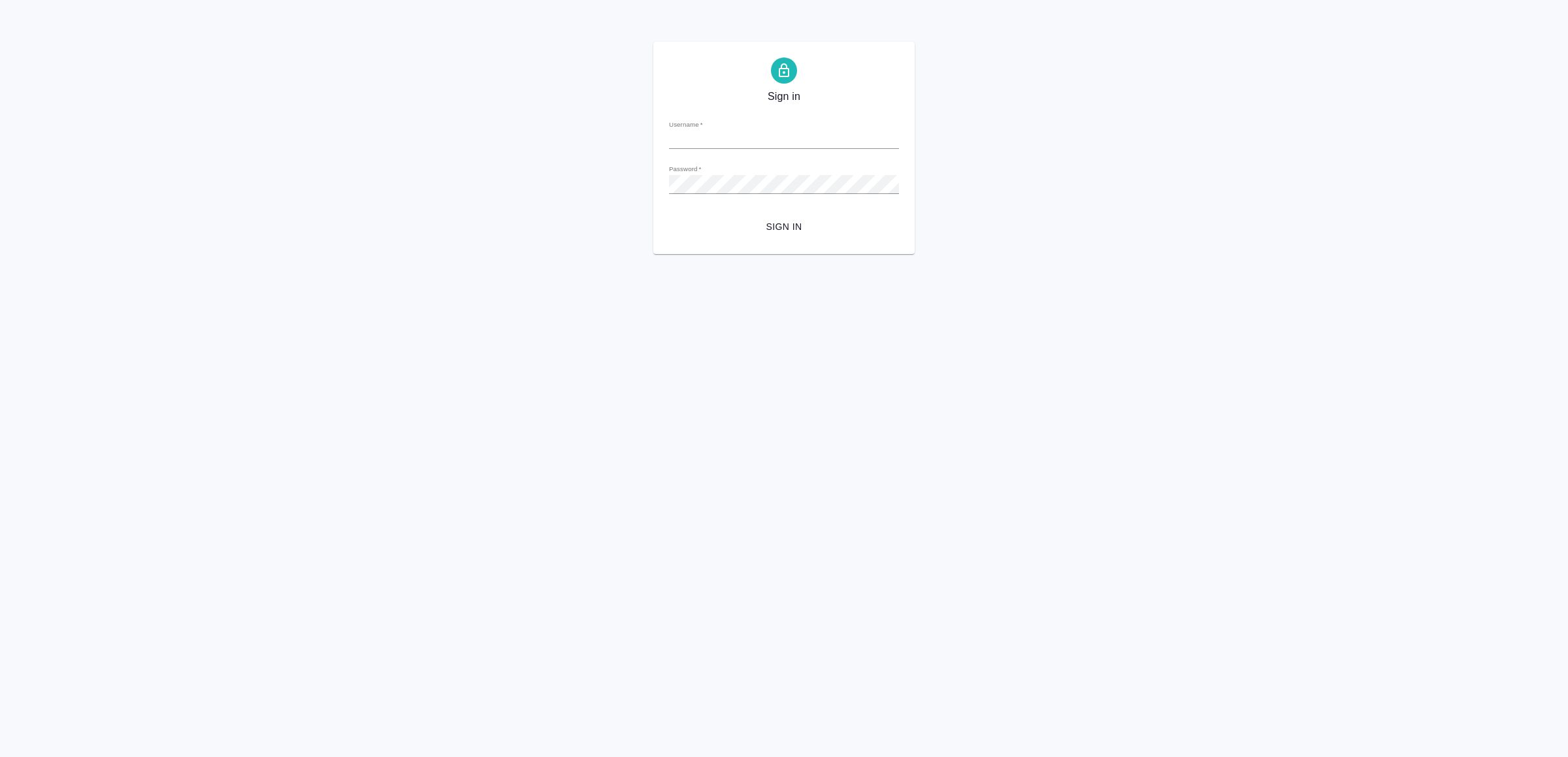
type input "v.yamkovenko@awatera.com"
click at [776, 224] on span "Sign in" at bounding box center [784, 227] width 209 height 16
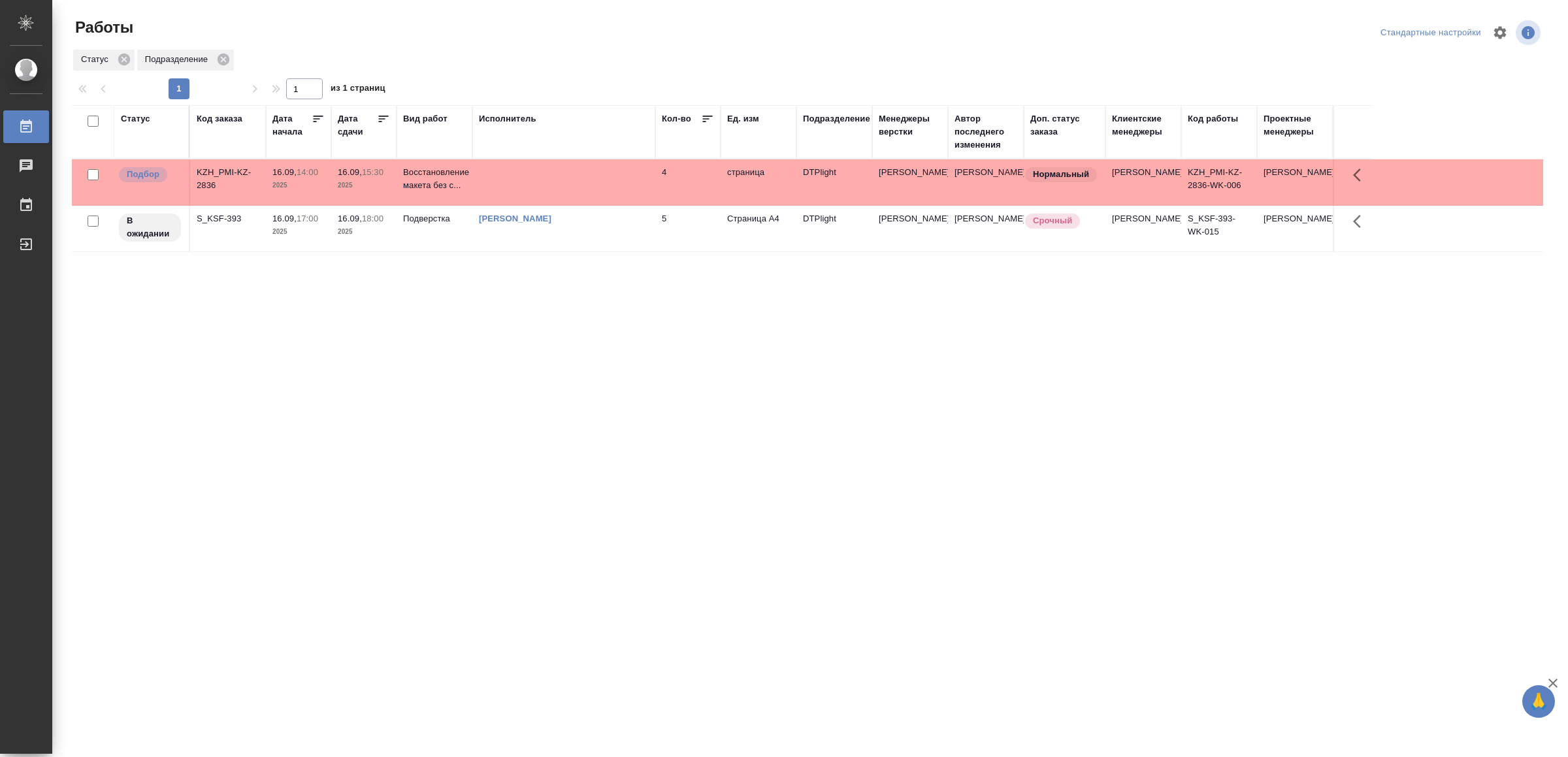
click at [531, 169] on td at bounding box center [564, 182] width 183 height 46
click at [532, 169] on td at bounding box center [564, 182] width 183 height 46
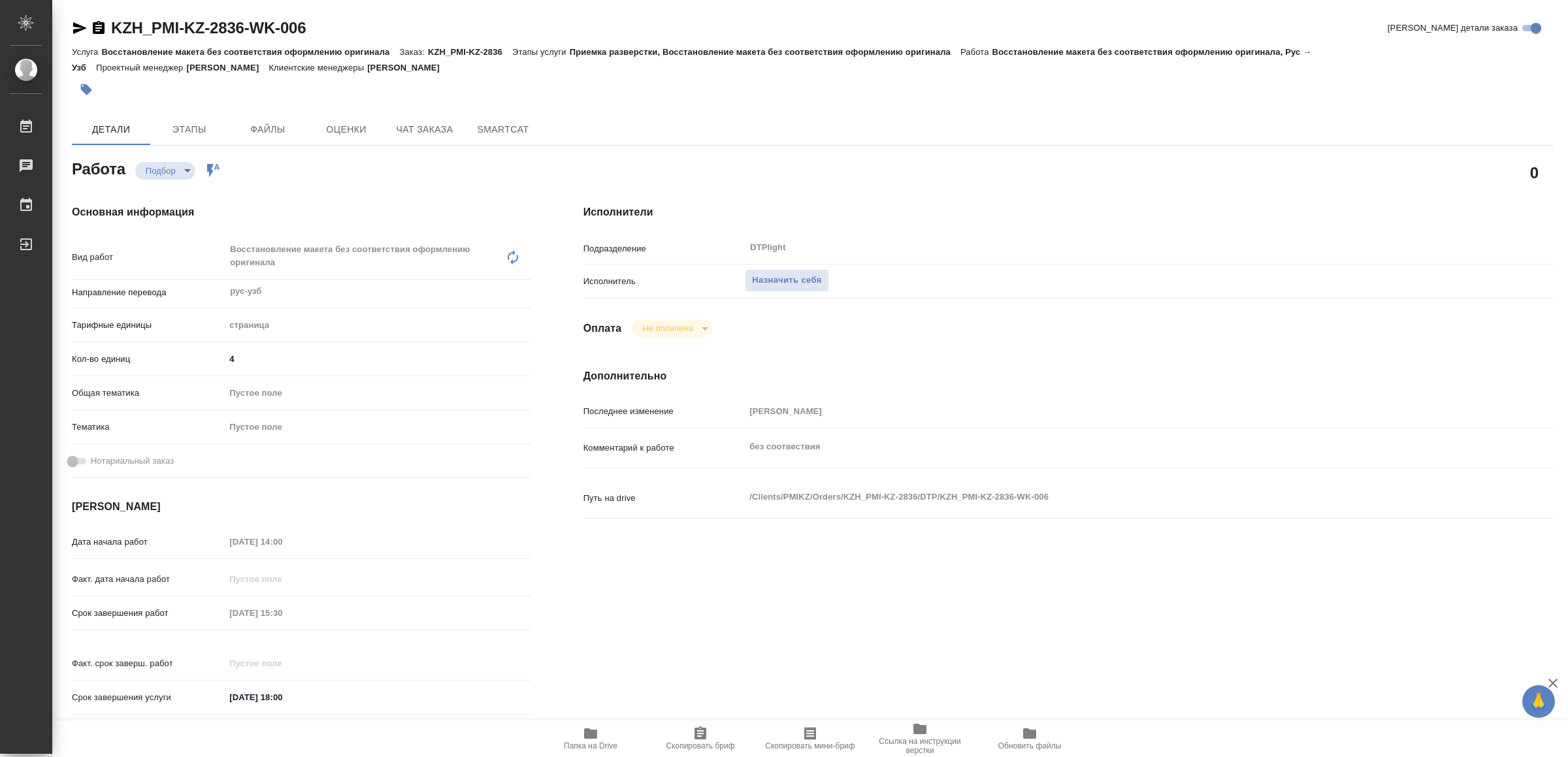
click at [611, 732] on span "Папка на Drive" at bounding box center [590, 738] width 94 height 25
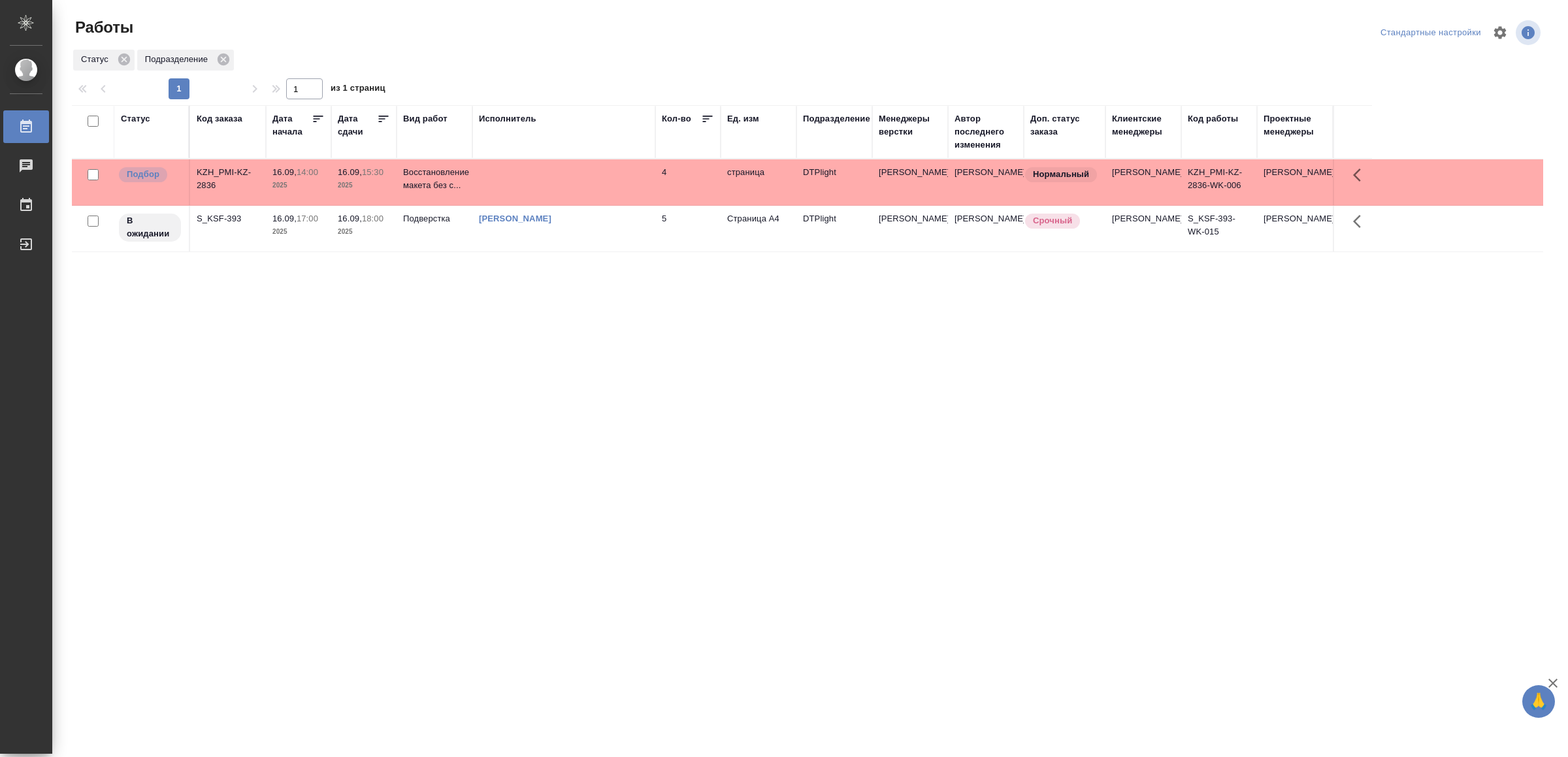
click at [597, 178] on td at bounding box center [564, 182] width 183 height 46
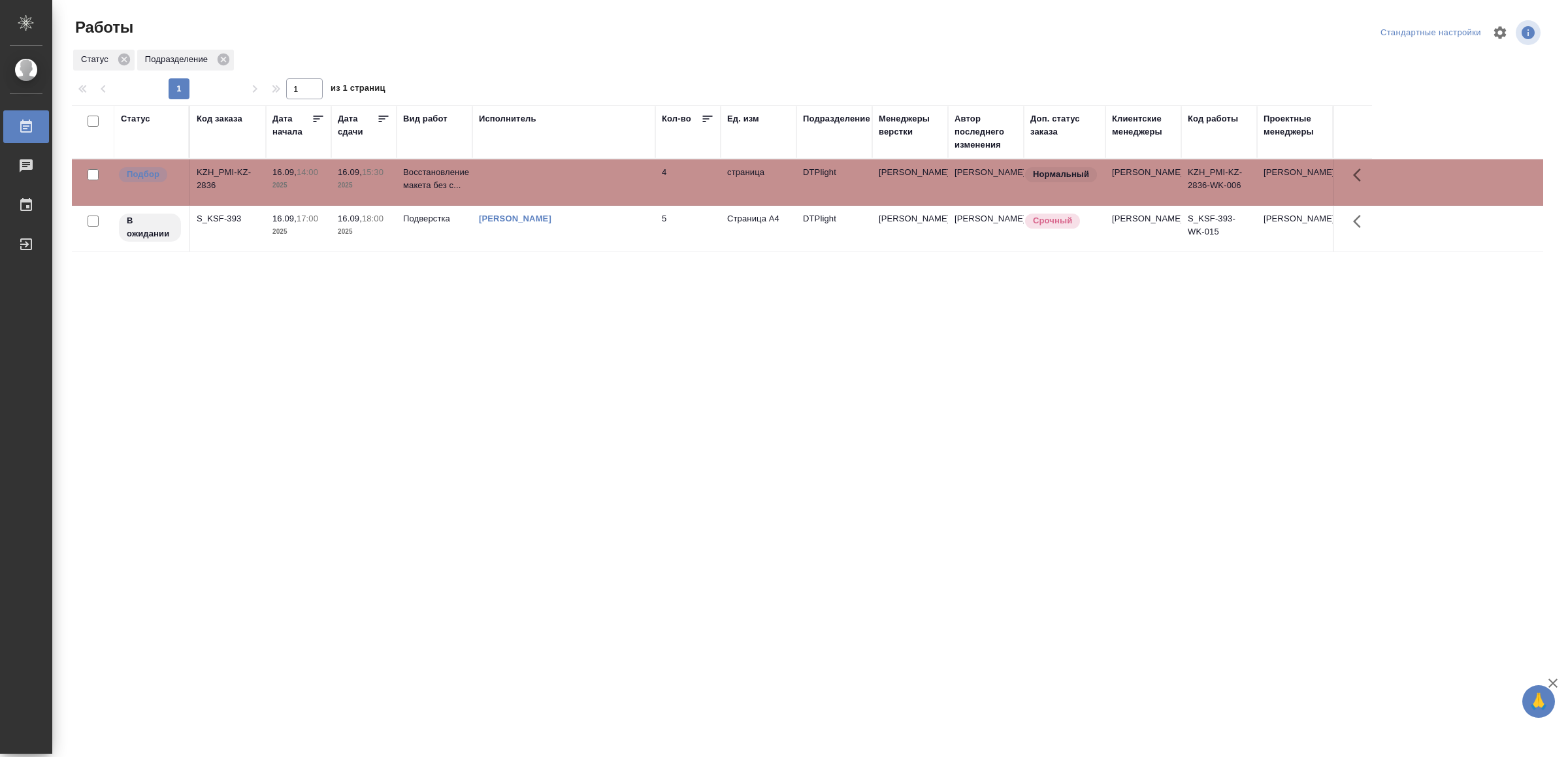
click at [597, 178] on td at bounding box center [564, 182] width 183 height 46
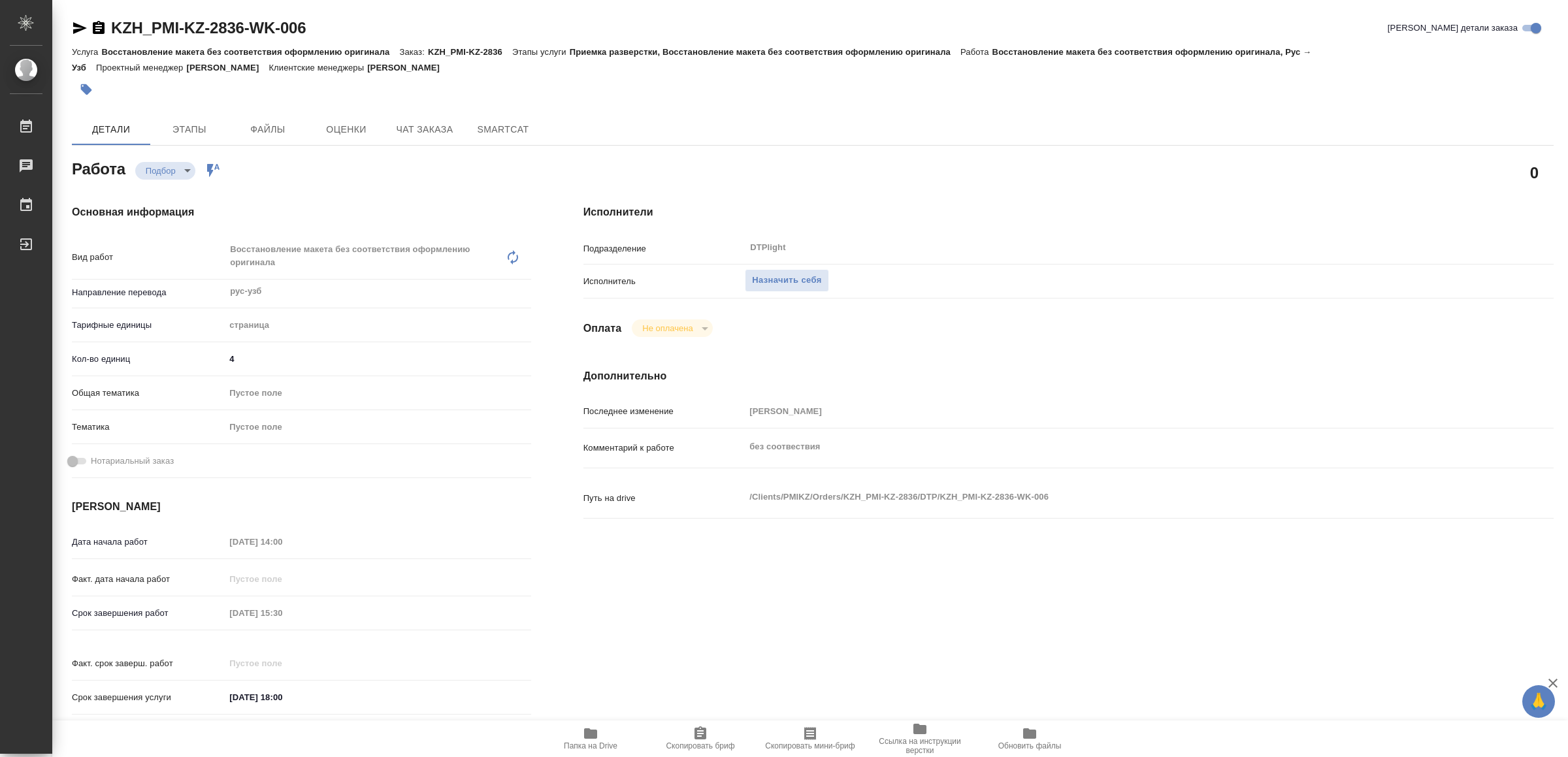
click at [603, 724] on button "Папка на Drive" at bounding box center [591, 739] width 109 height 37
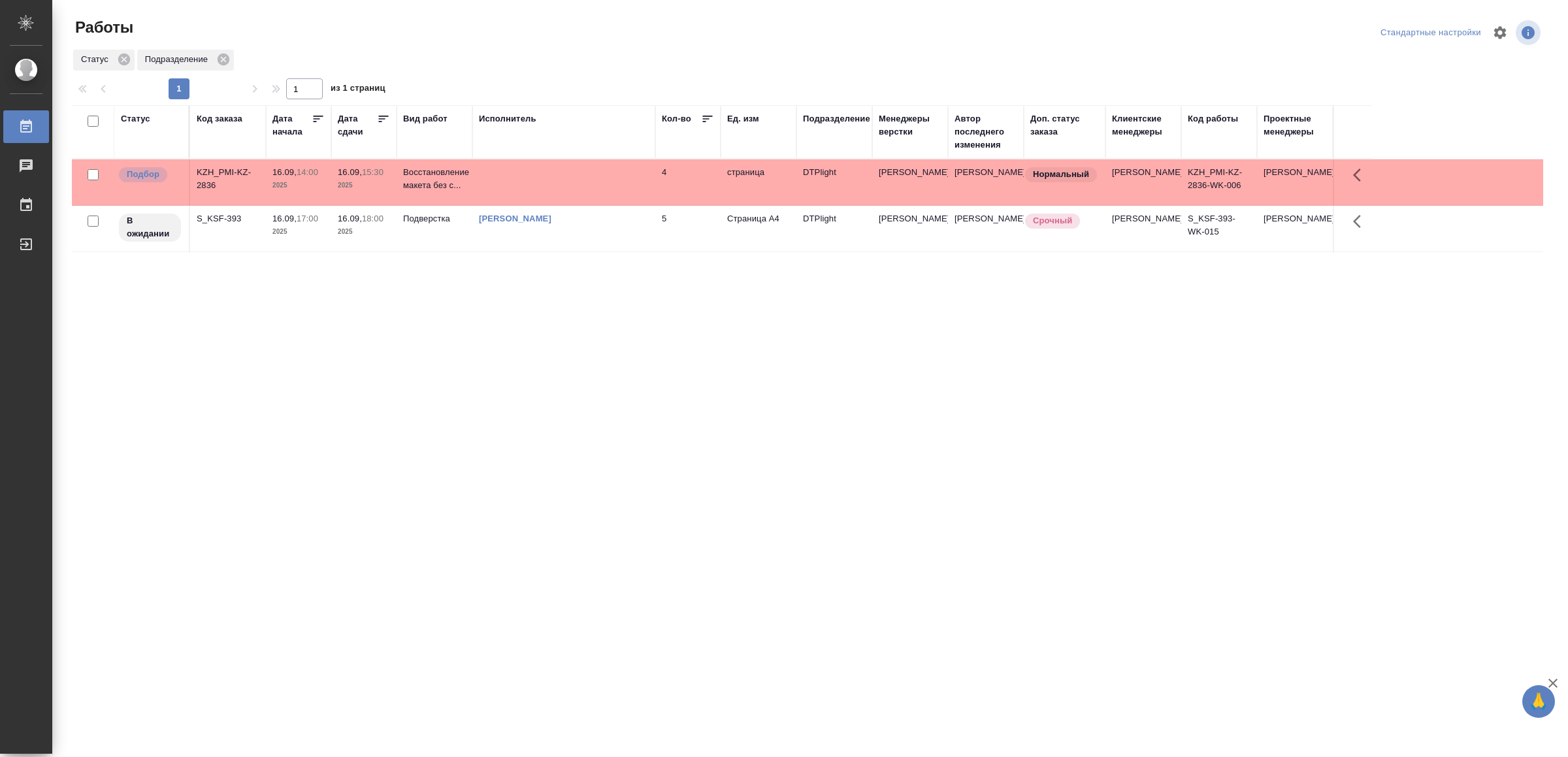
drag, startPoint x: 496, startPoint y: 545, endPoint x: 496, endPoint y: 537, distance: 8.0
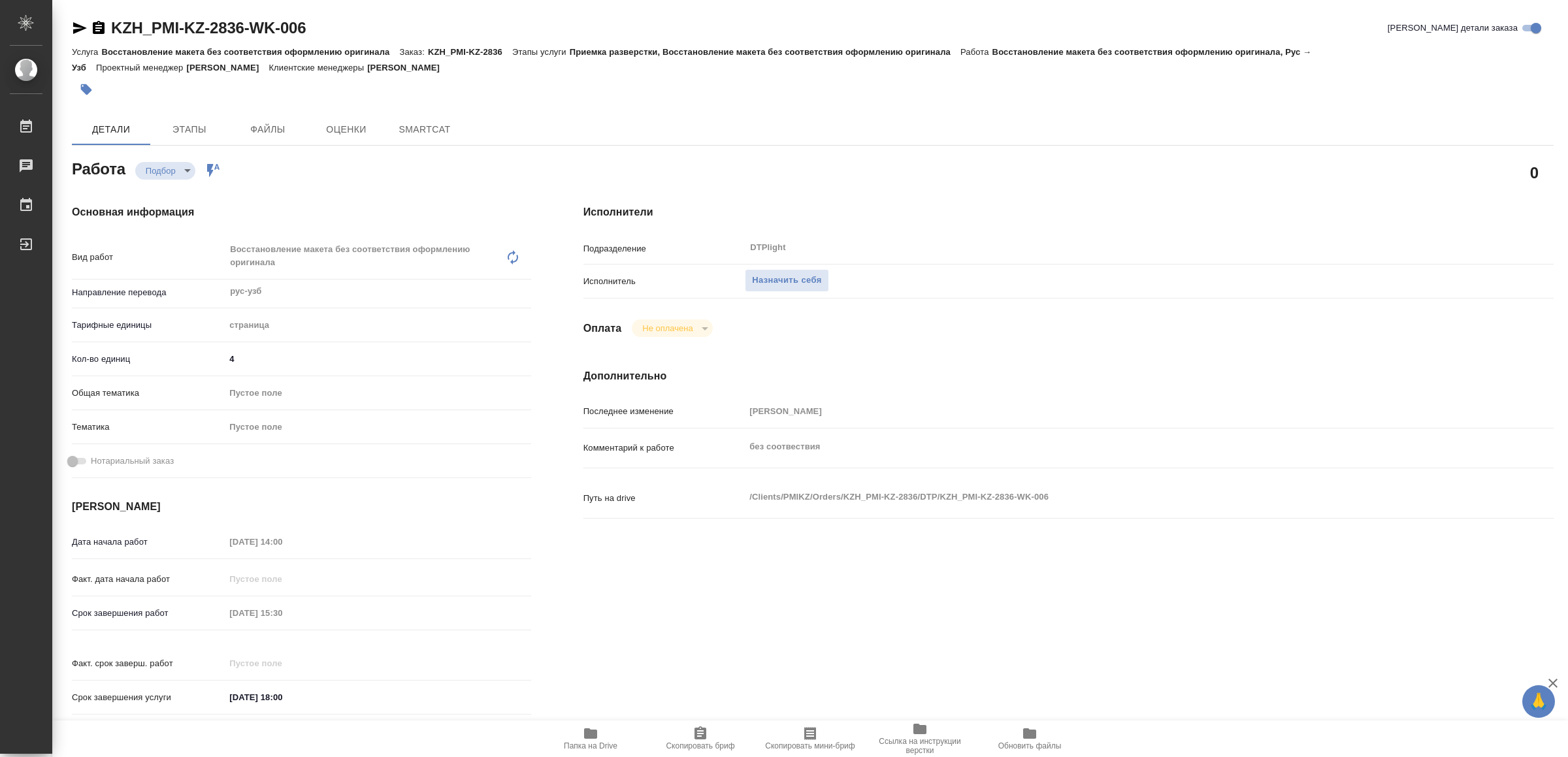
type textarea "x"
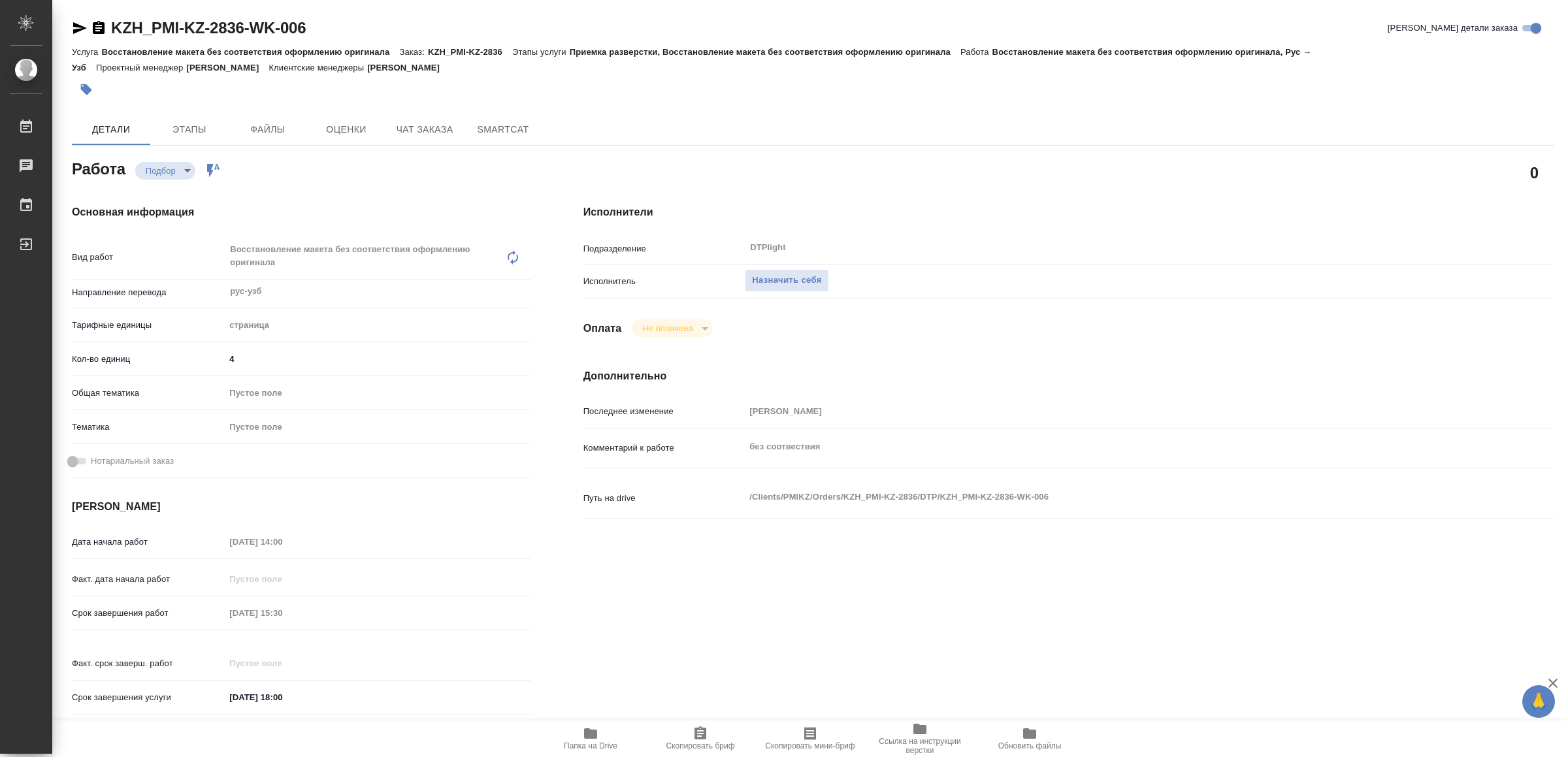
click at [73, 25] on icon "button" at bounding box center [79, 27] width 15 height 15
type textarea "x"
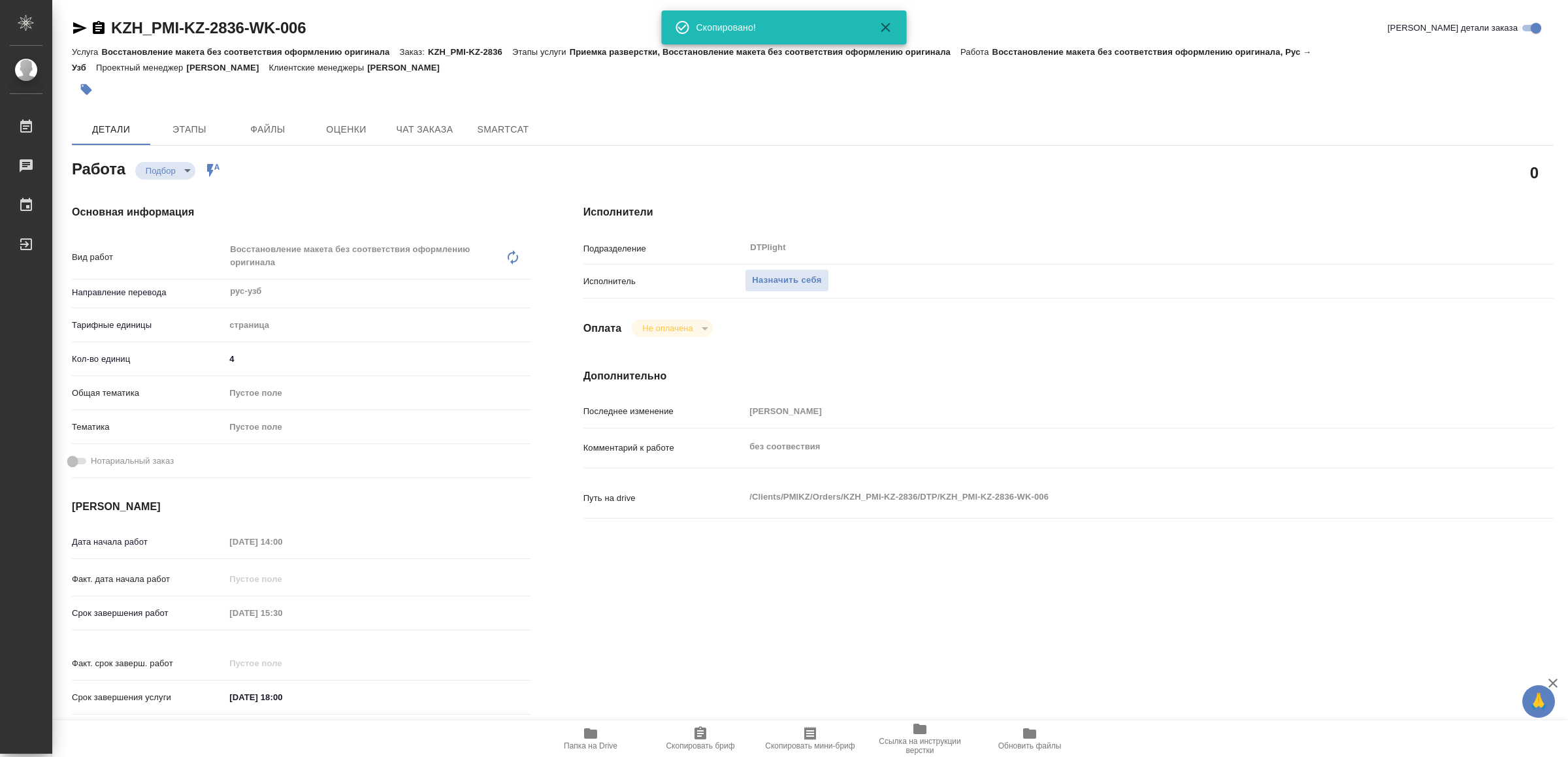
type textarea "x"
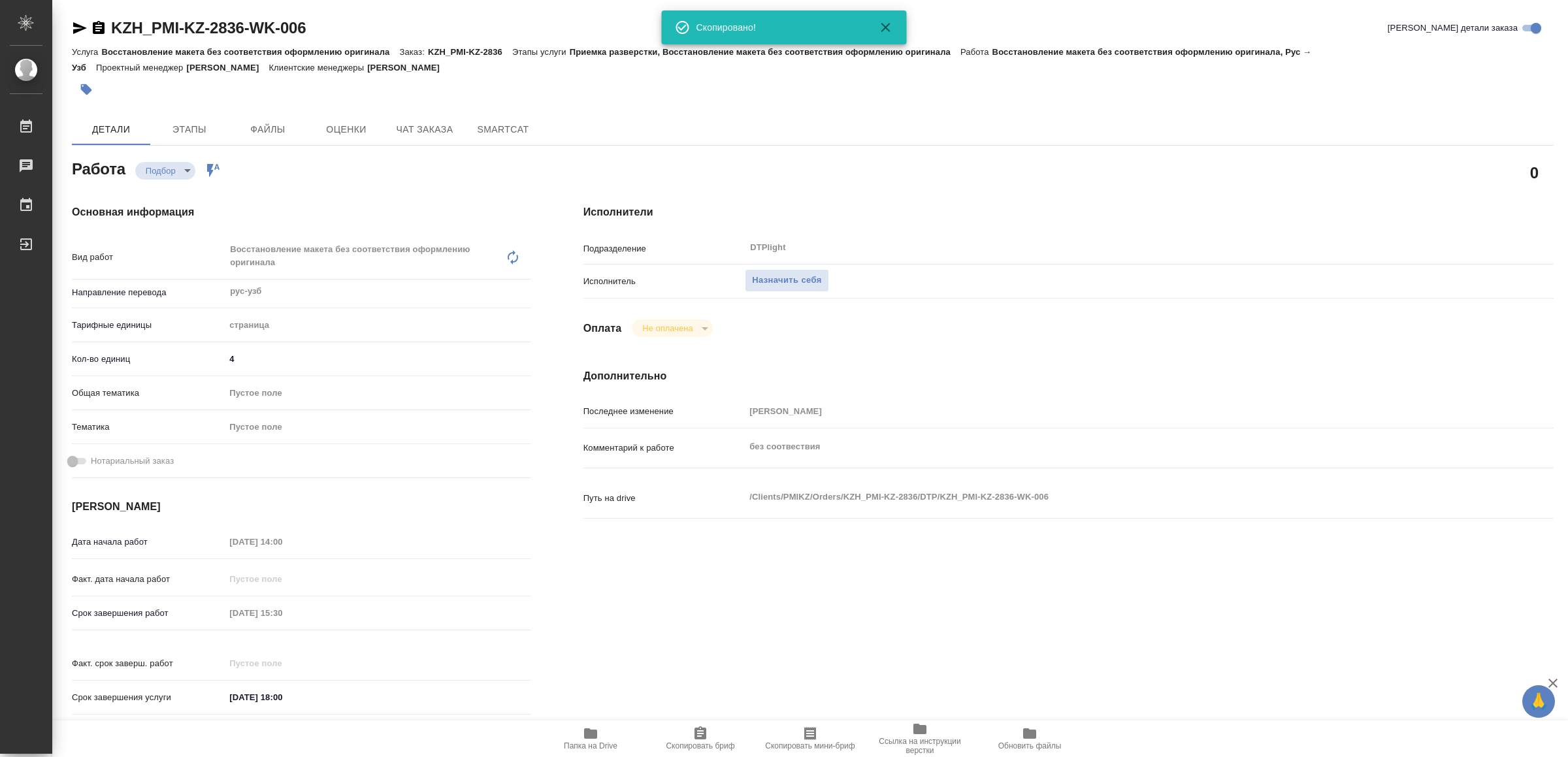
type textarea "x"
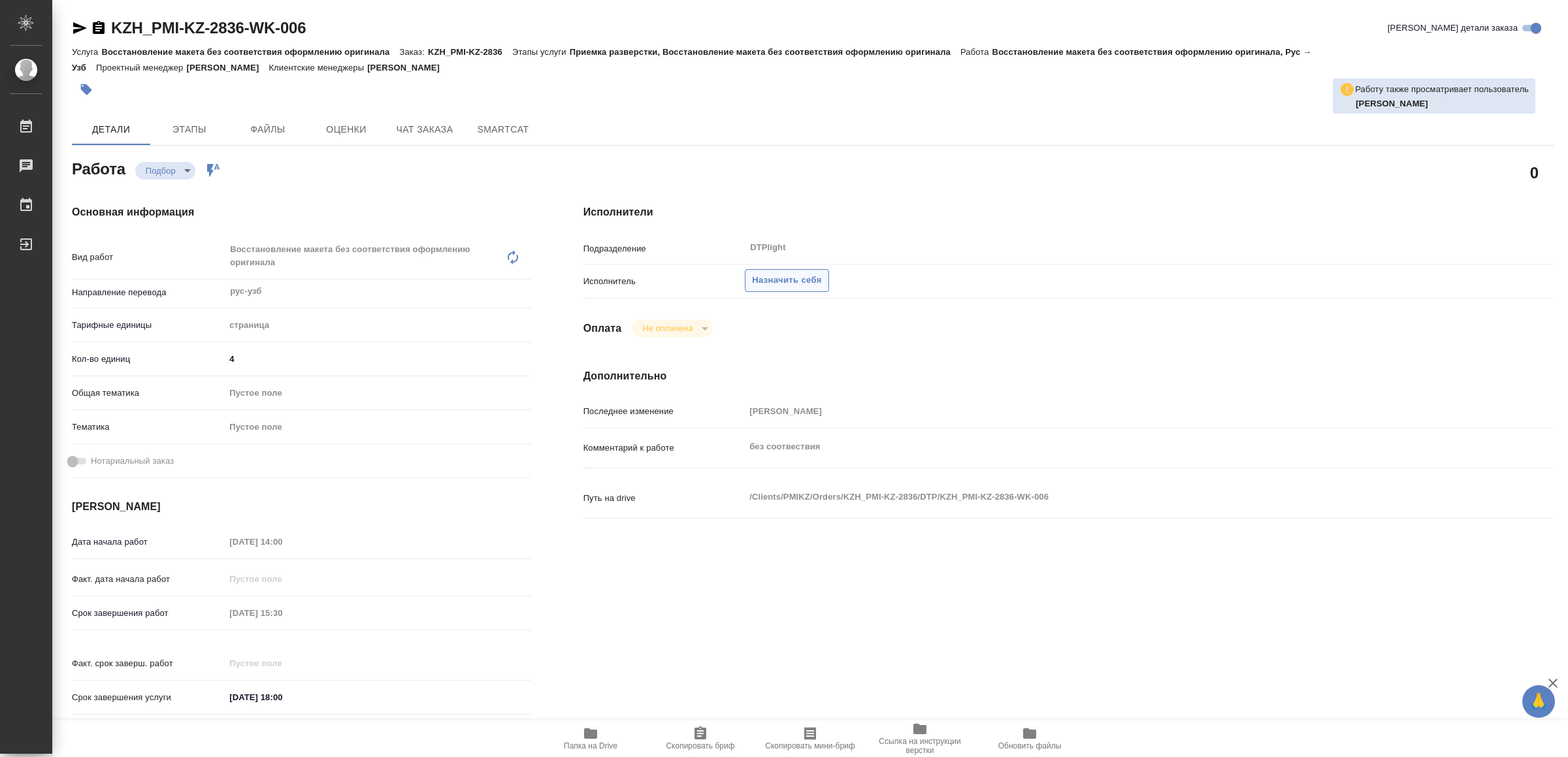
click at [774, 275] on span "Назначить себя" at bounding box center [787, 280] width 69 height 15
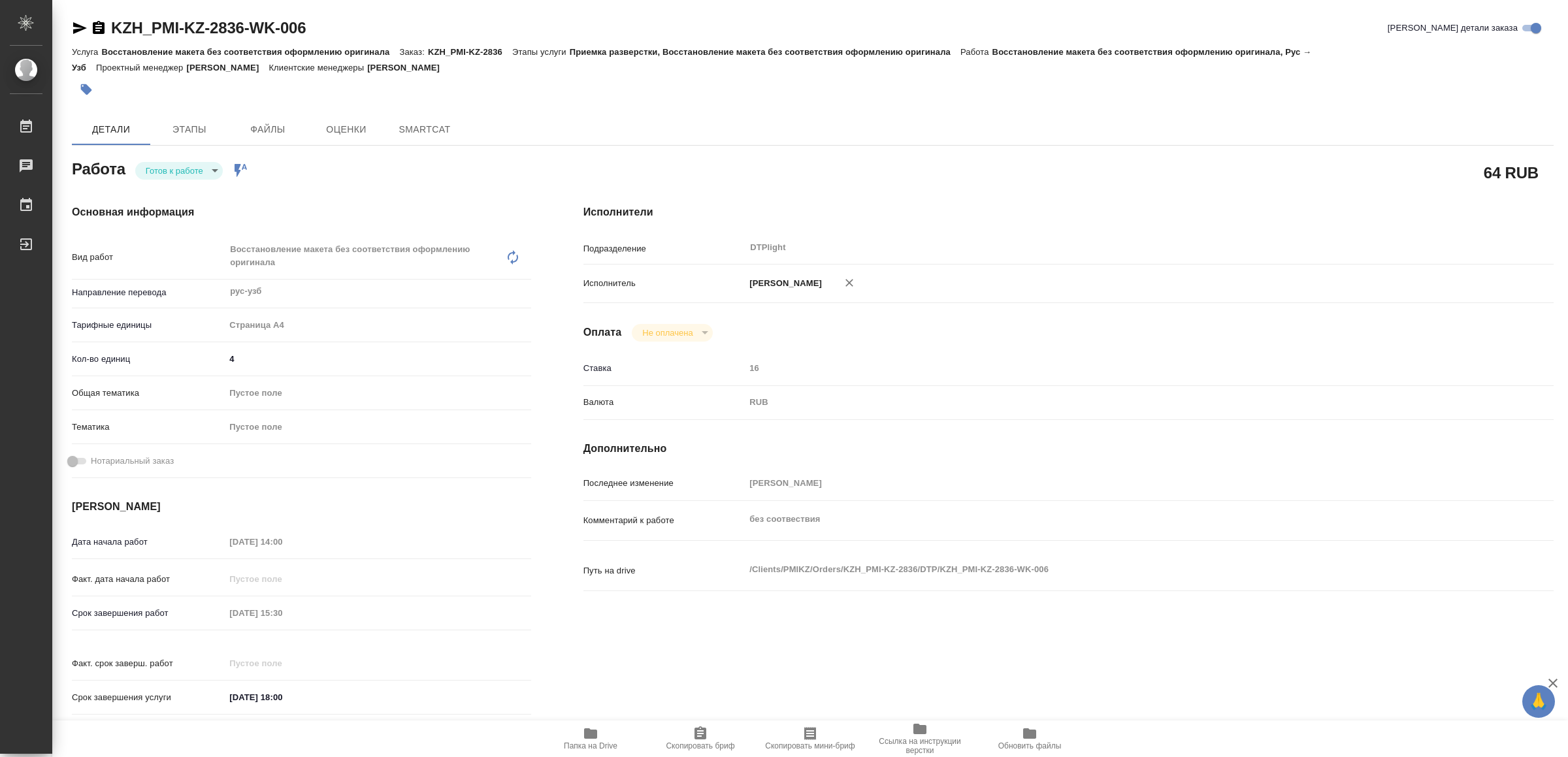
click at [191, 165] on body "🙏 .cls-1 fill:#fff; AWATERA Yamkovenko Vera Работы Чаты График Выйти KZH_PMI-KZ…" at bounding box center [784, 378] width 1568 height 757
type textarea "x"
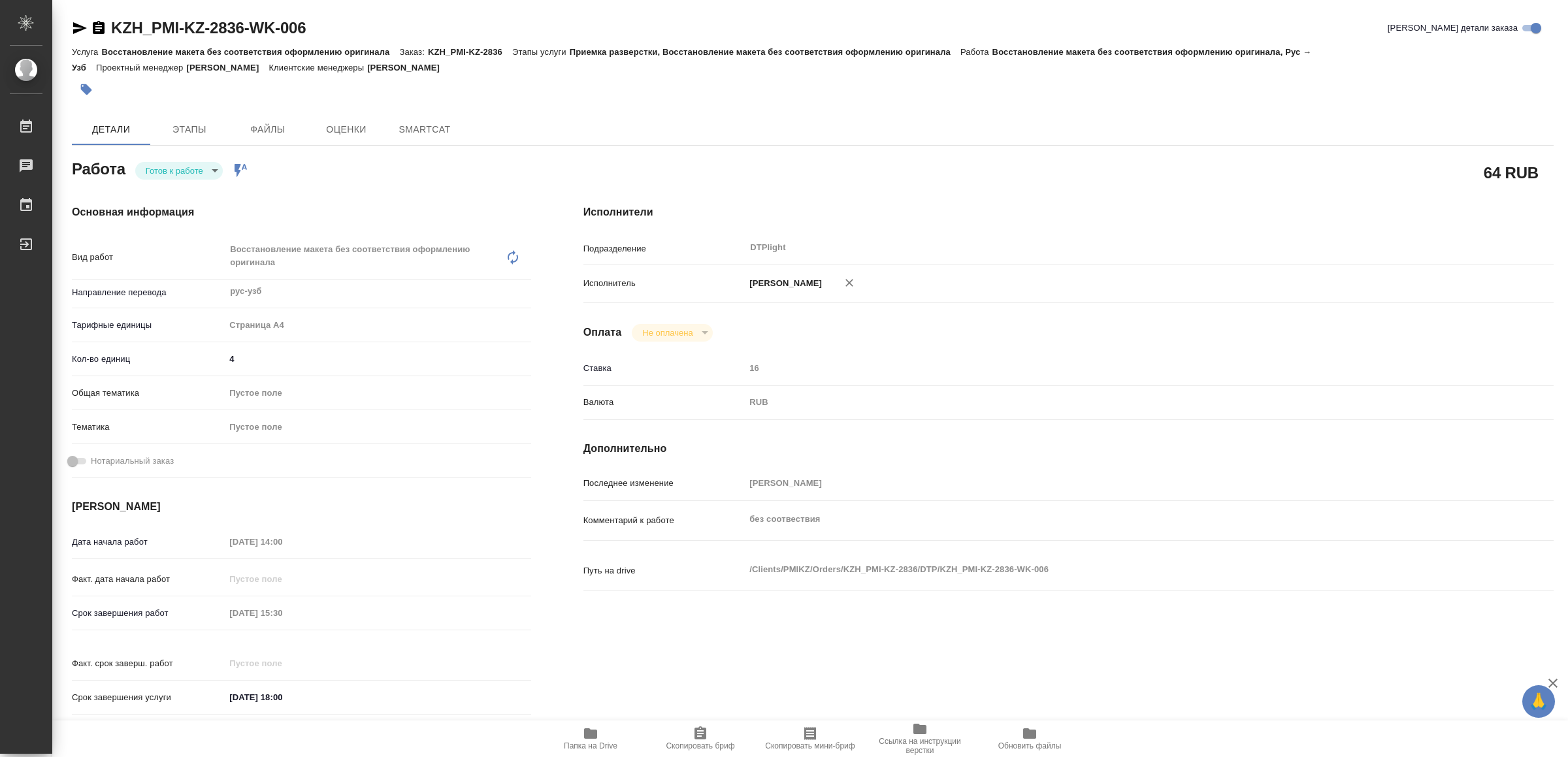
type textarea "x"
click at [192, 167] on li "В работе" at bounding box center [182, 170] width 91 height 22
type textarea "x"
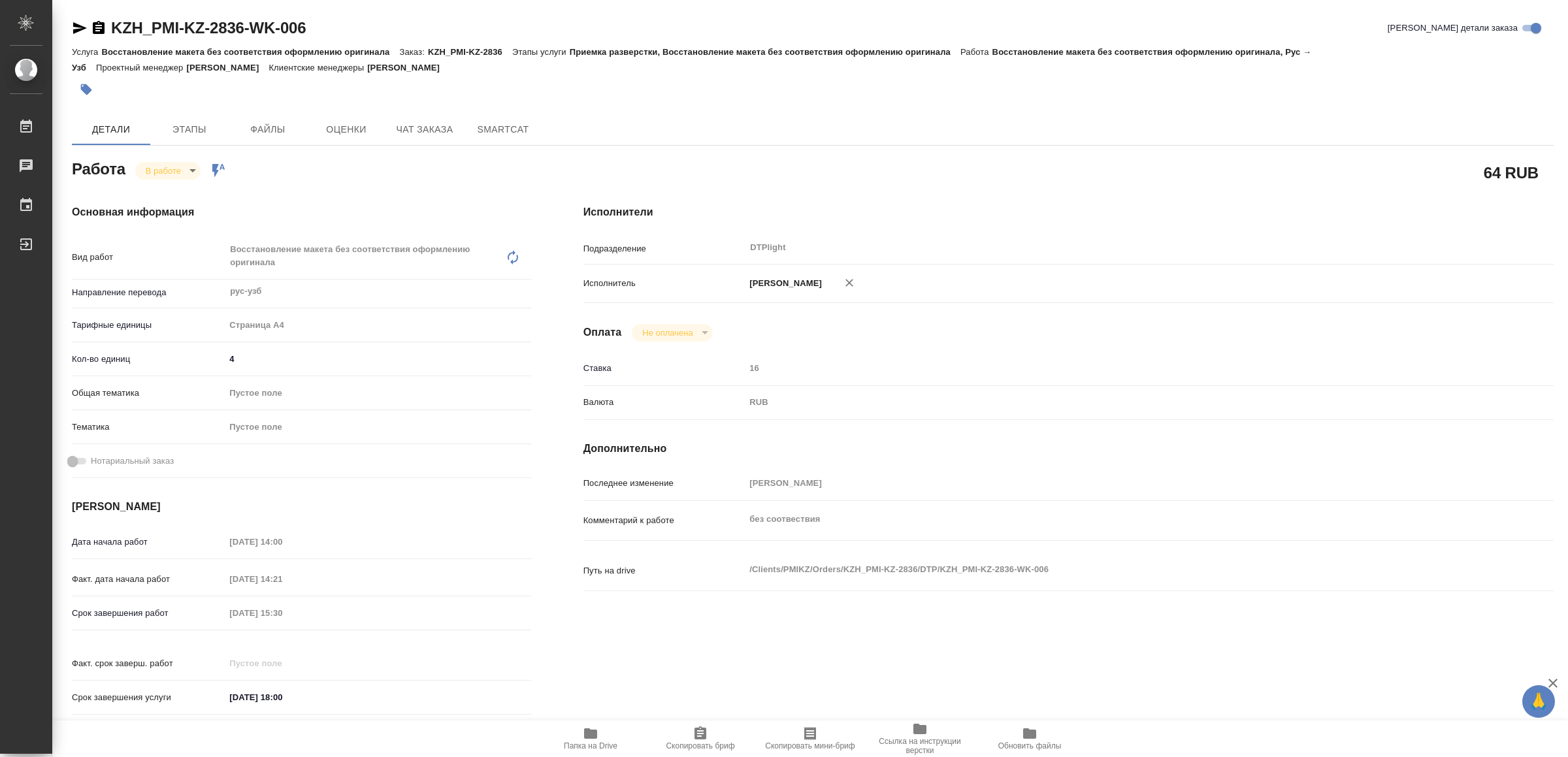
type textarea "x"
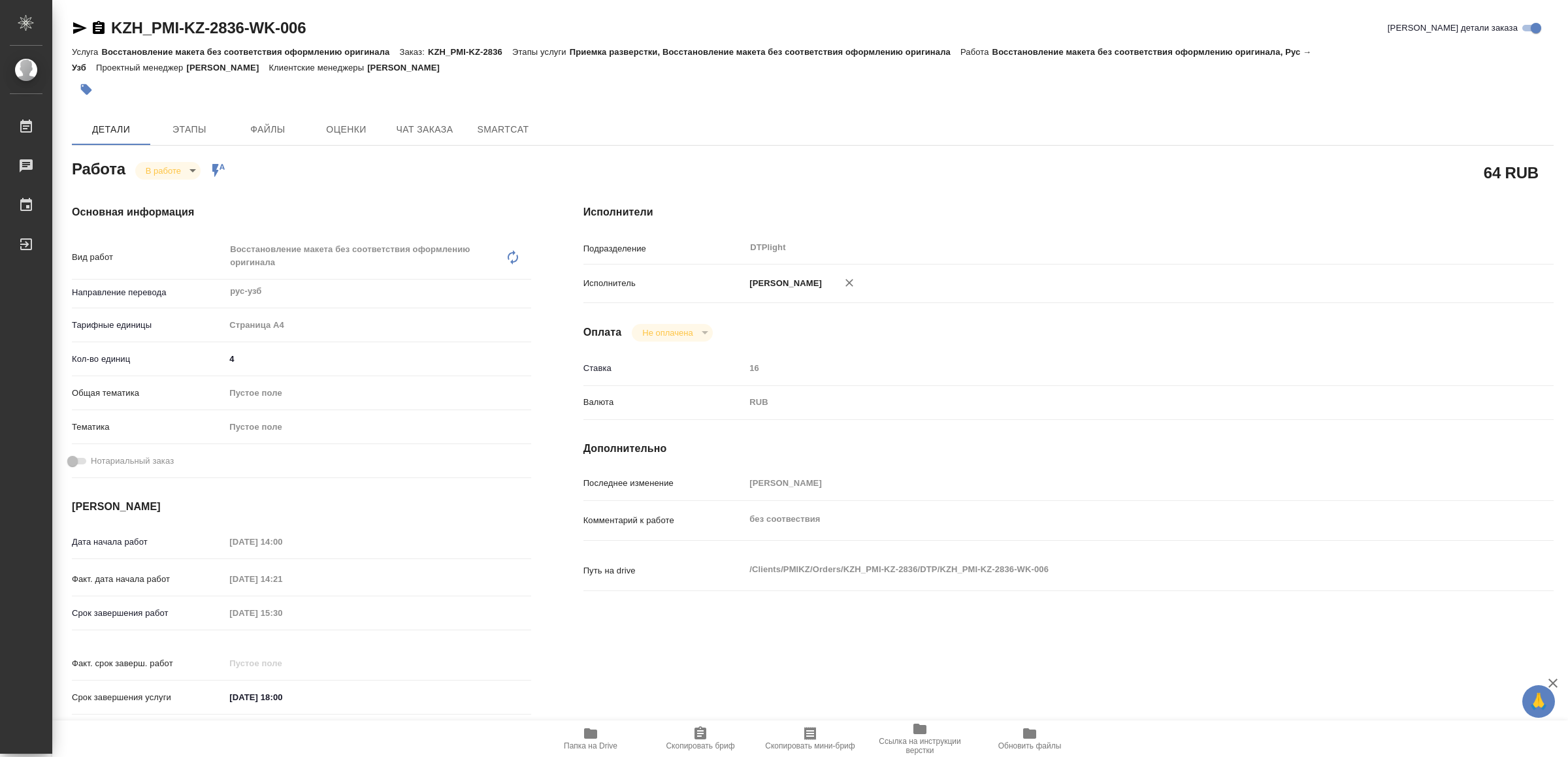
type textarea "x"
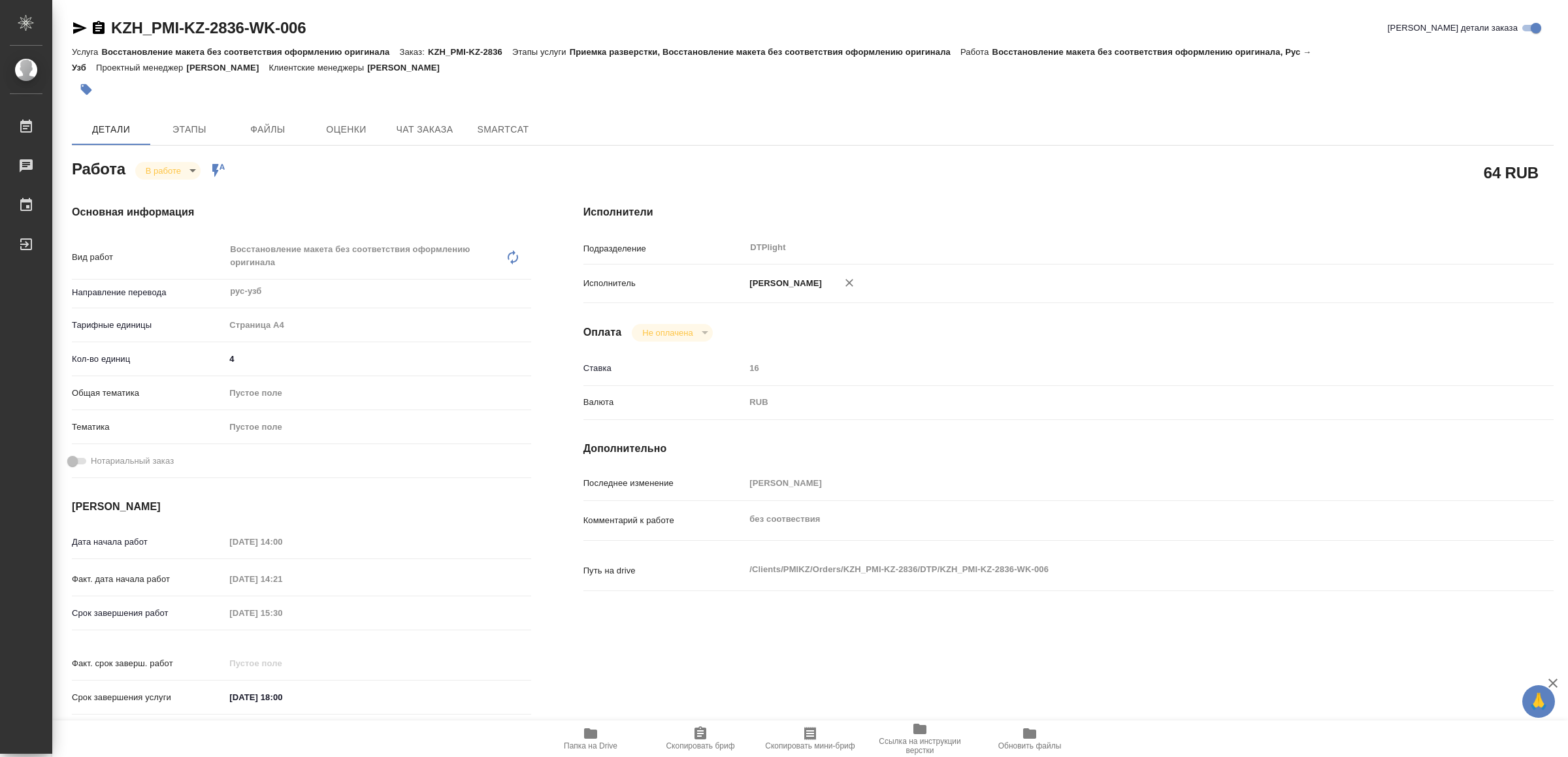
type textarea "x"
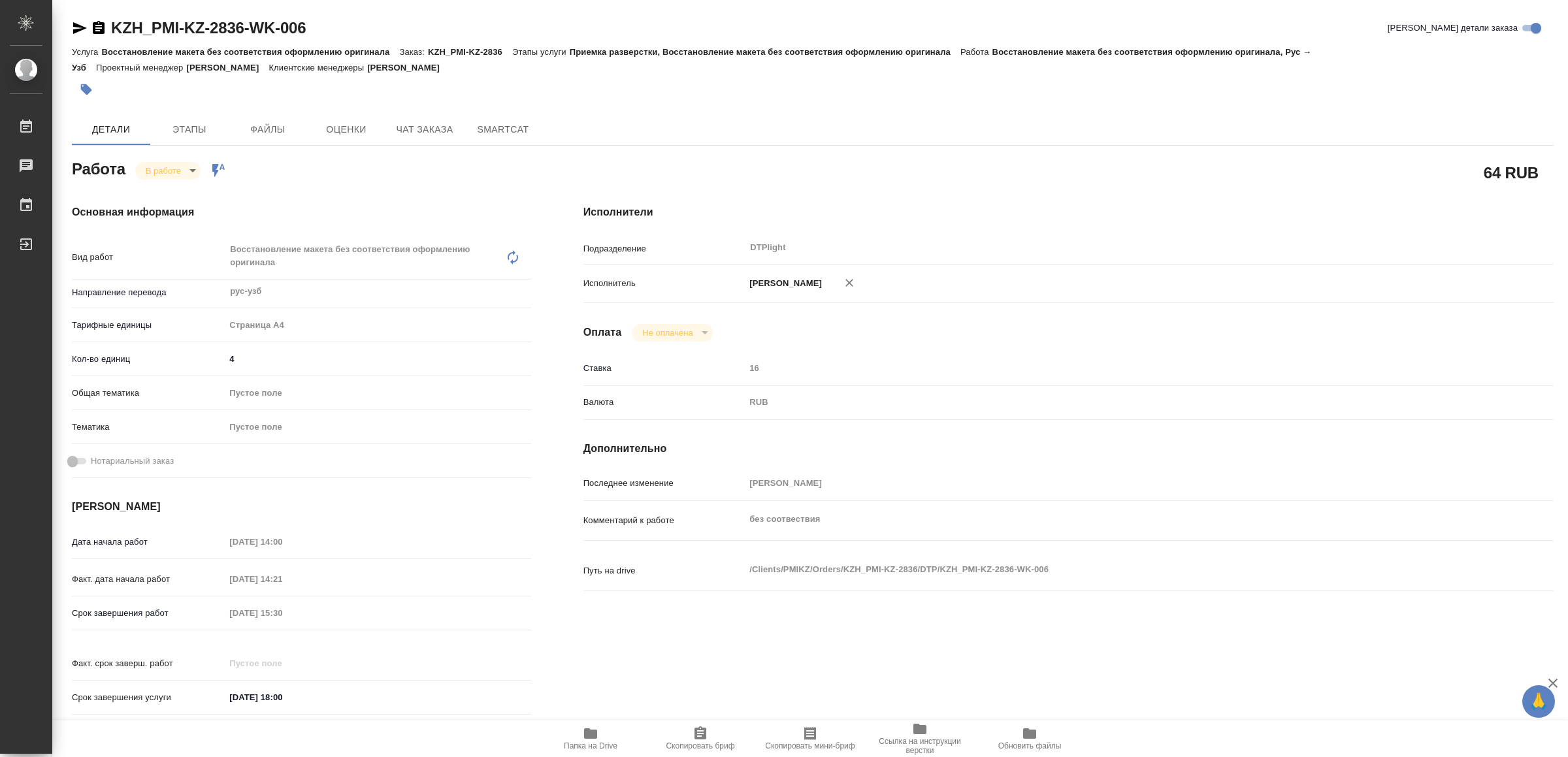
type textarea "x"
click at [77, 25] on icon "button" at bounding box center [80, 28] width 14 height 12
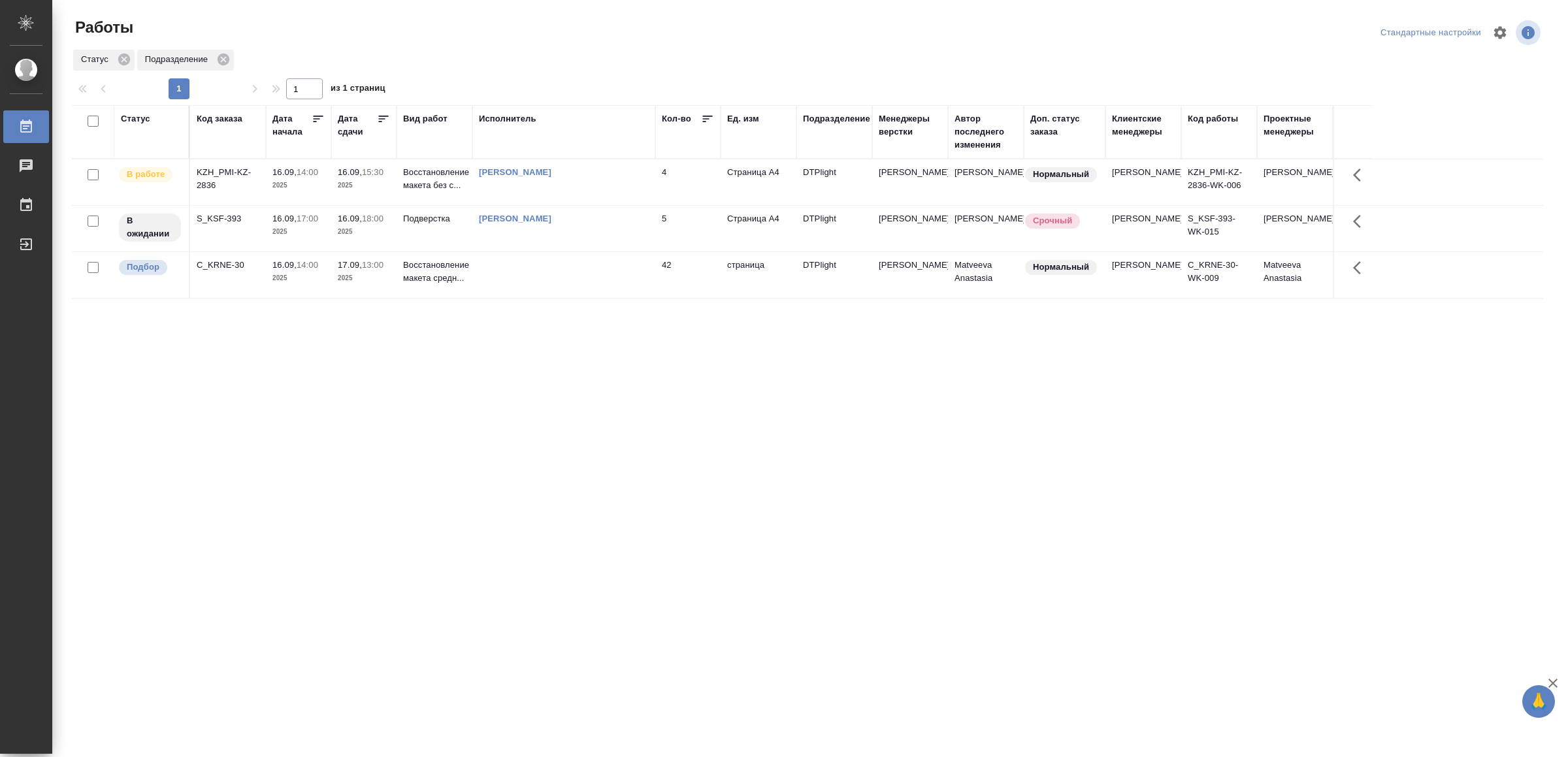
click at [603, 270] on td at bounding box center [564, 275] width 183 height 46
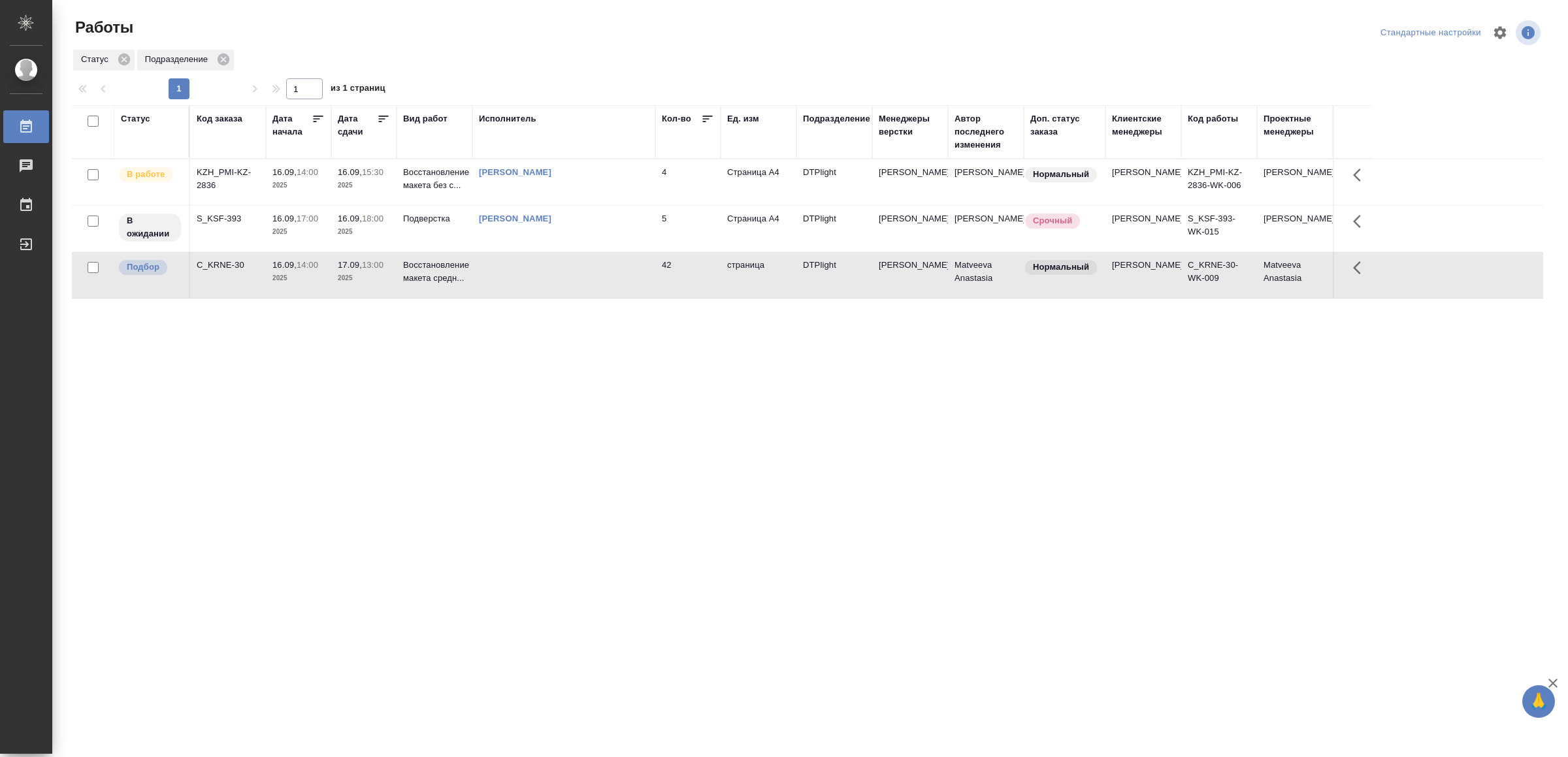
click at [603, 270] on td at bounding box center [564, 275] width 183 height 46
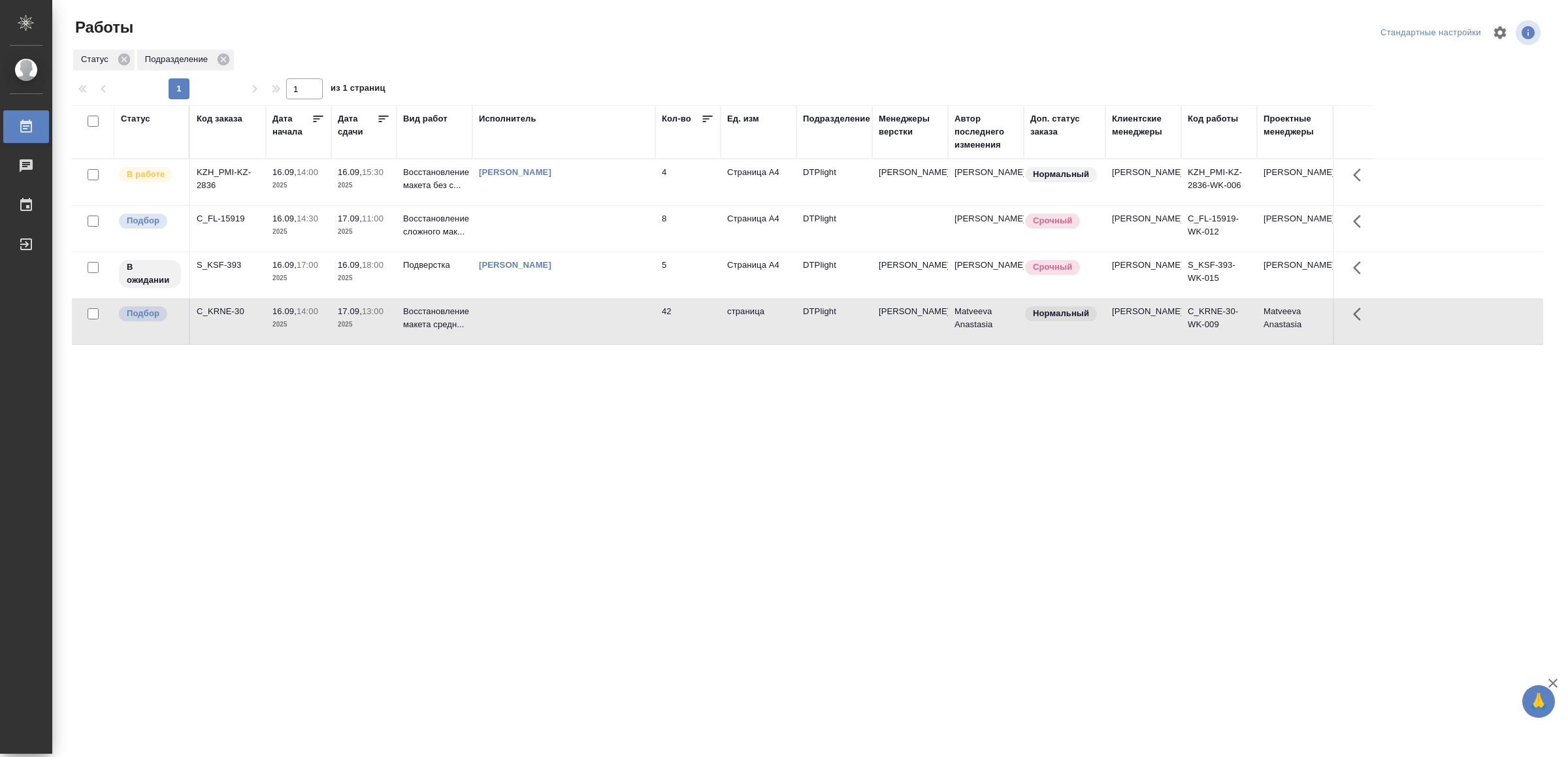
drag, startPoint x: 403, startPoint y: 449, endPoint x: 386, endPoint y: 585, distance: 137.1
click at [382, 588] on div ".cls-1 fill:#fff; AWATERA Yamkovenko Vera Работы 0 Чаты График Выйти Работы Ста…" at bounding box center [784, 378] width 1568 height 757
click at [590, 224] on td at bounding box center [564, 228] width 183 height 46
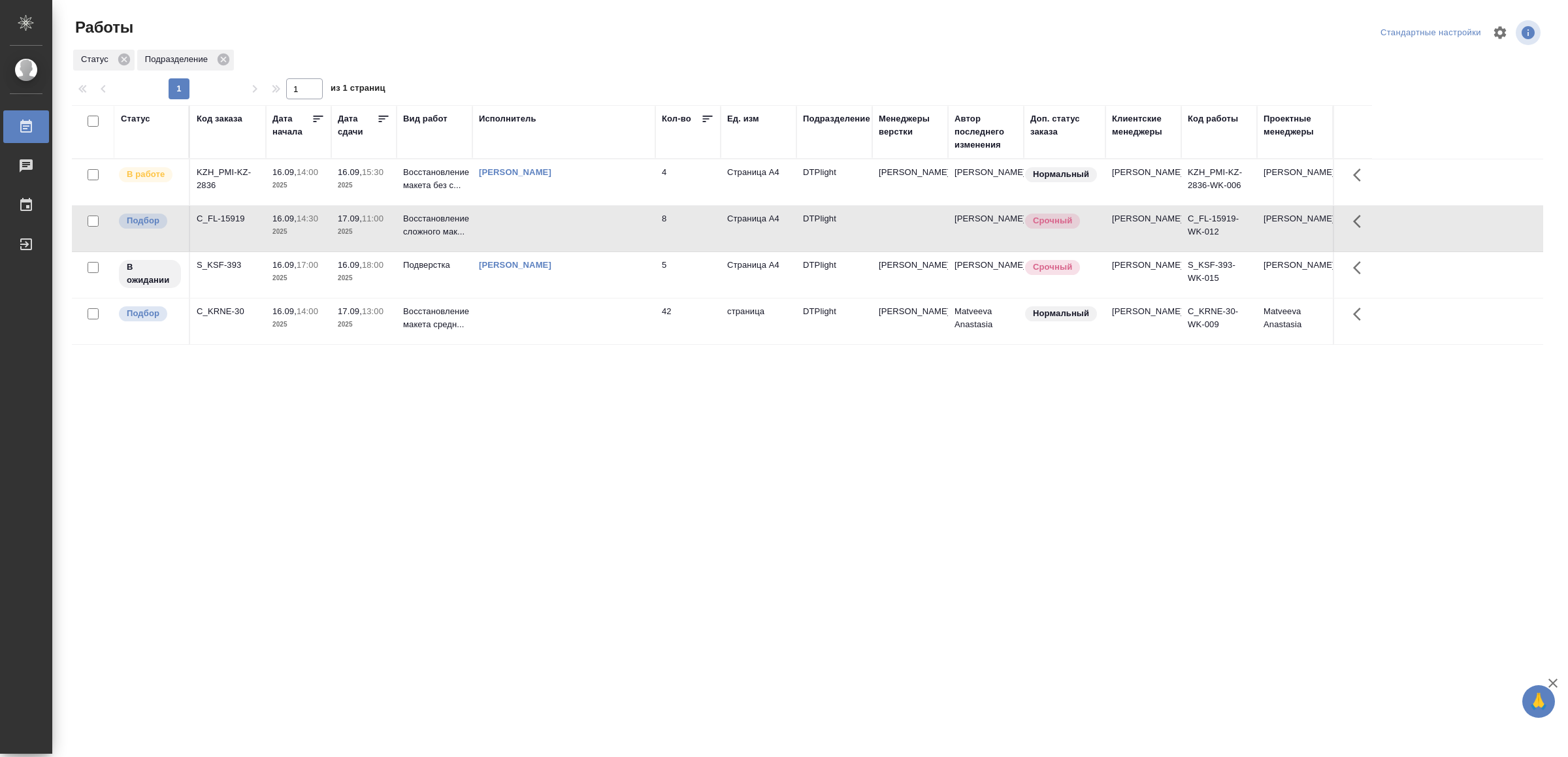
click at [590, 224] on td at bounding box center [564, 228] width 183 height 46
drag, startPoint x: 611, startPoint y: 514, endPoint x: 607, endPoint y: 504, distance: 10.8
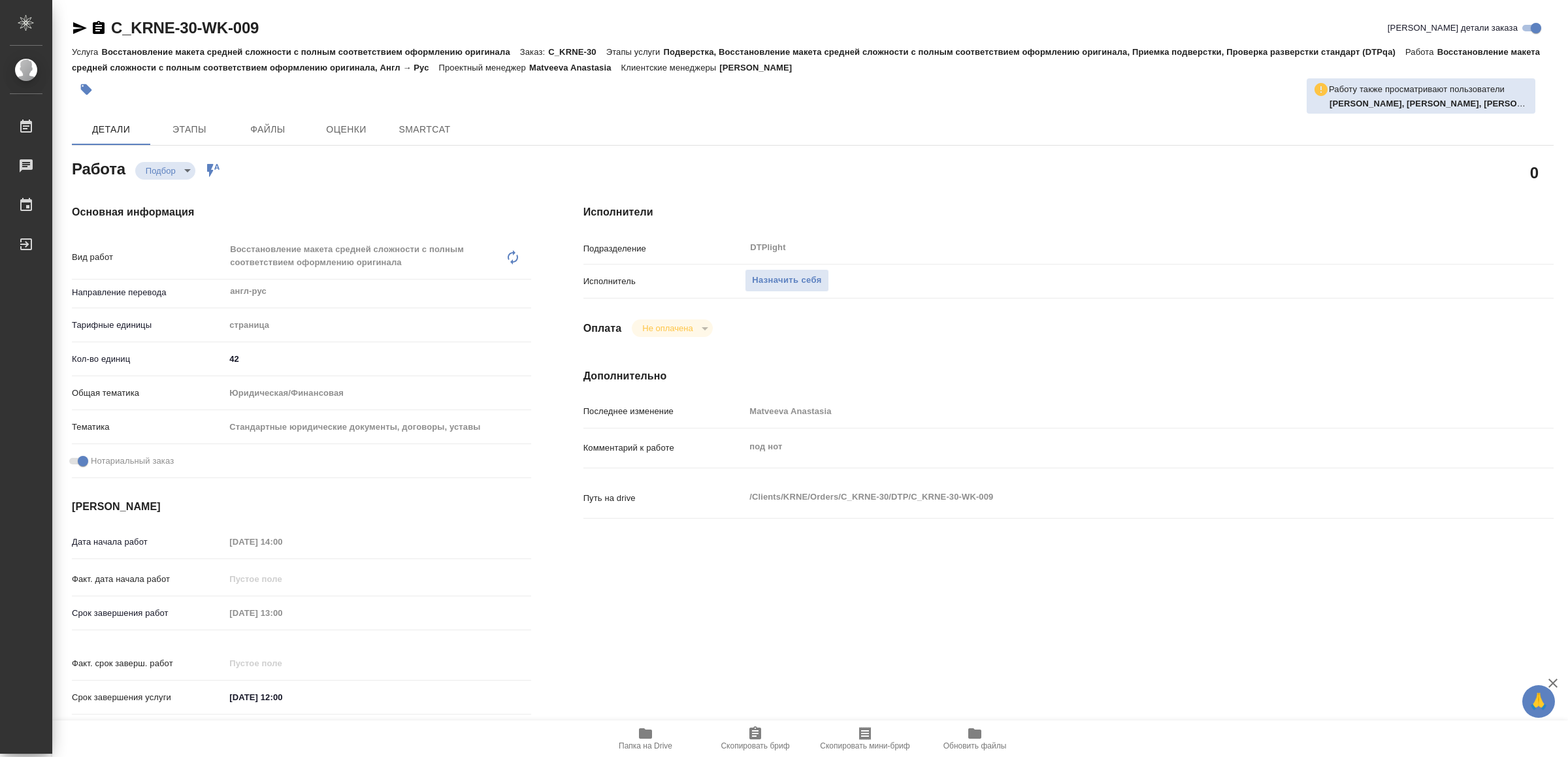
click at [645, 739] on icon "button" at bounding box center [645, 734] width 13 height 11
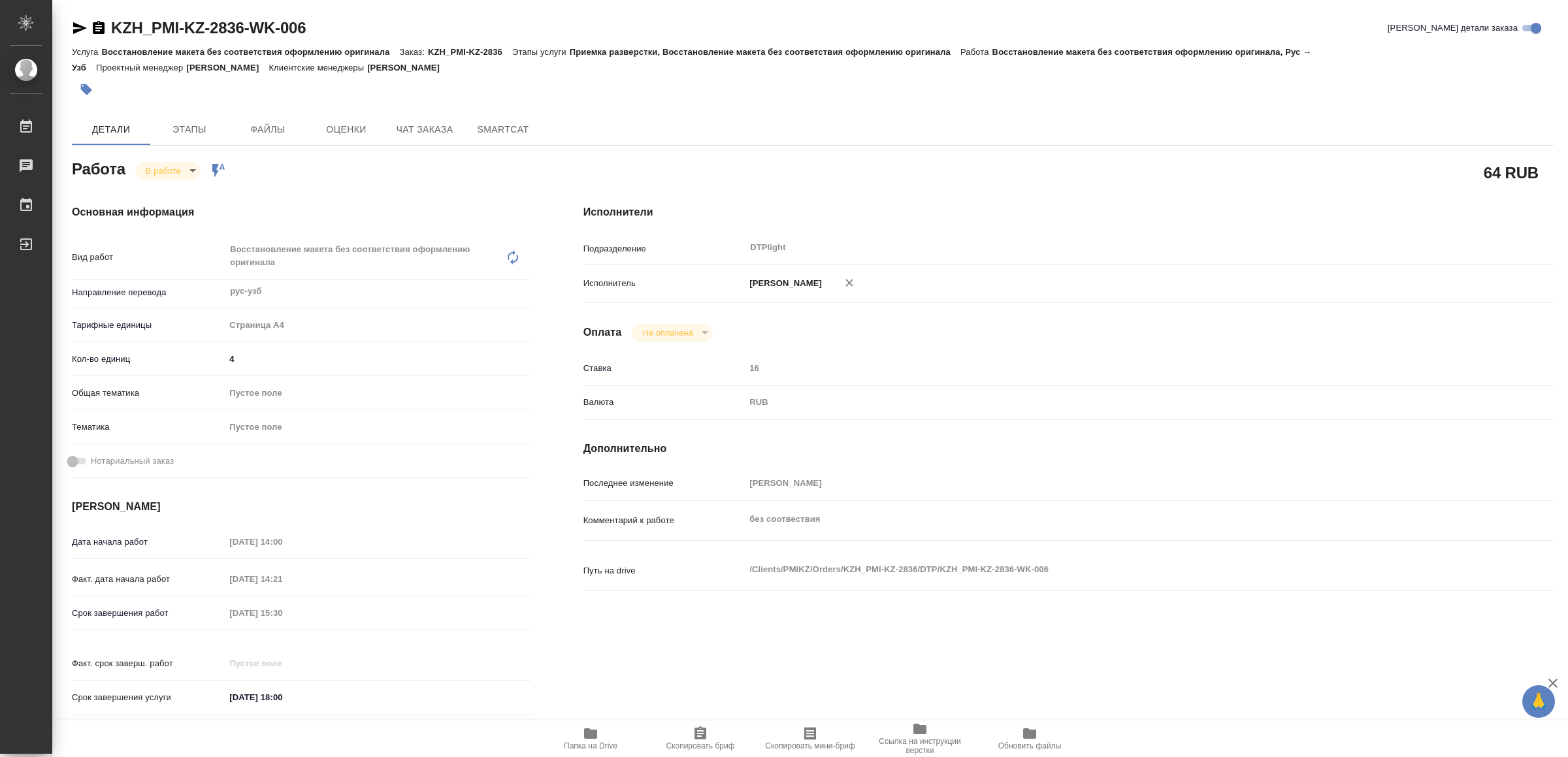
click at [589, 737] on icon "button" at bounding box center [591, 734] width 13 height 11
click at [77, 30] on icon "button" at bounding box center [80, 28] width 14 height 12
click at [170, 180] on div "Основная информация Вид работ Восстановление макета без соответствия оформлению…" at bounding box center [302, 464] width 511 height 571
click at [169, 170] on body "🙏 .cls-1 fill:#fff; AWATERA Yamkovenko Vera Работы 0 Чаты График Выйти KZH_PMI-…" at bounding box center [784, 378] width 1568 height 757
click at [177, 186] on button "Выполнен" at bounding box center [170, 193] width 47 height 15
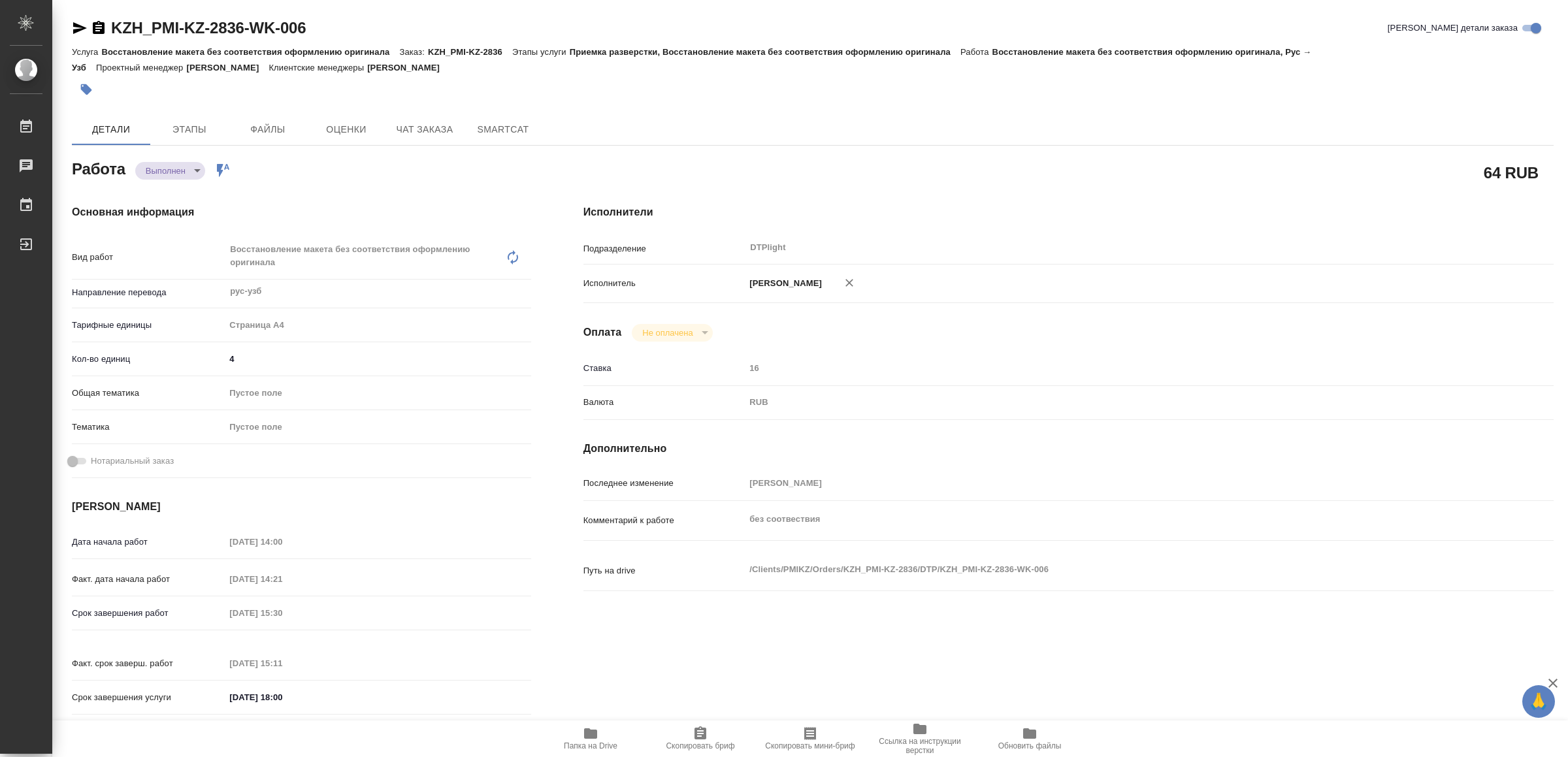
type textarea "x"
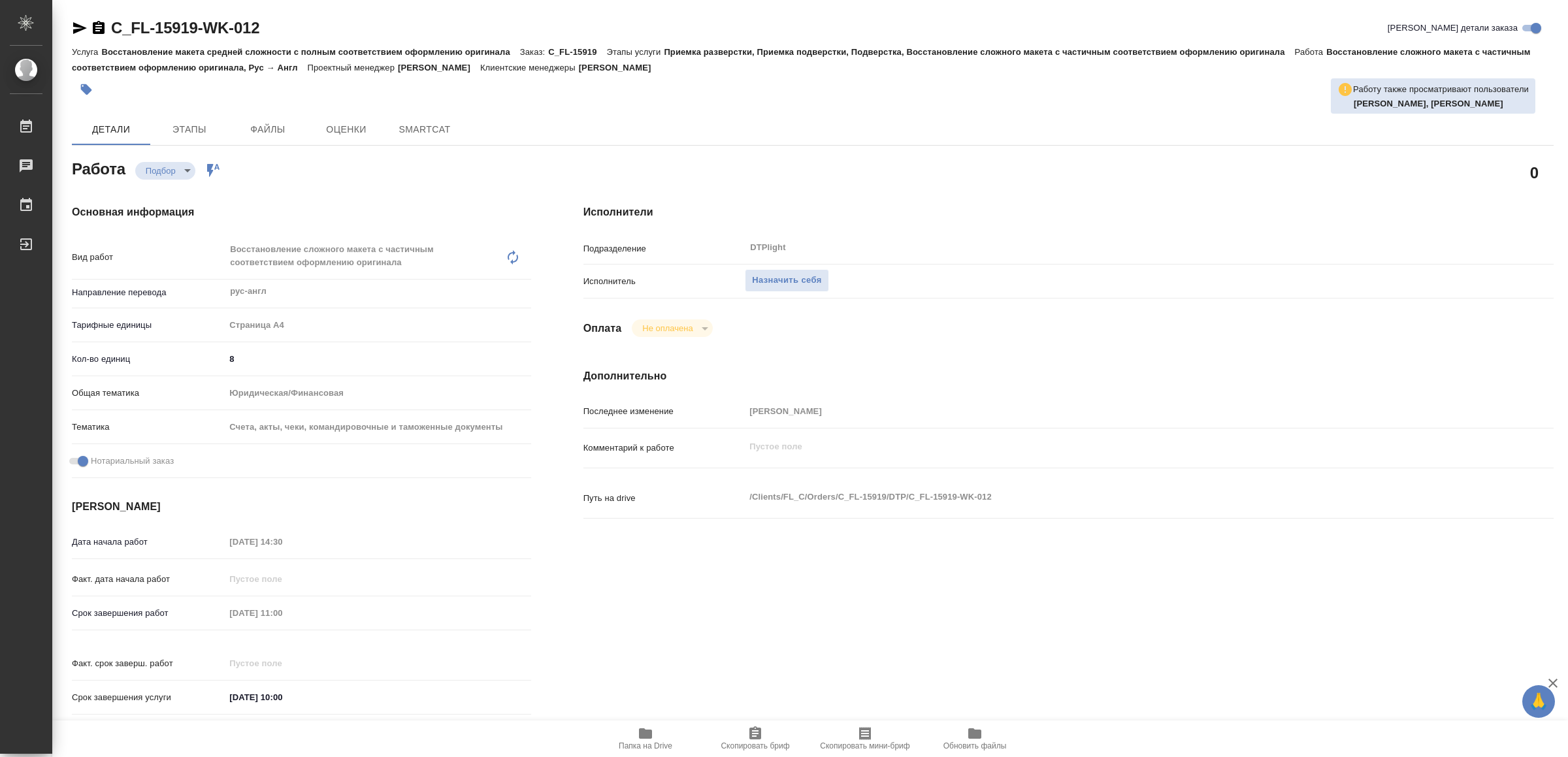
click at [647, 742] on span "Папка на Drive" at bounding box center [645, 746] width 53 height 9
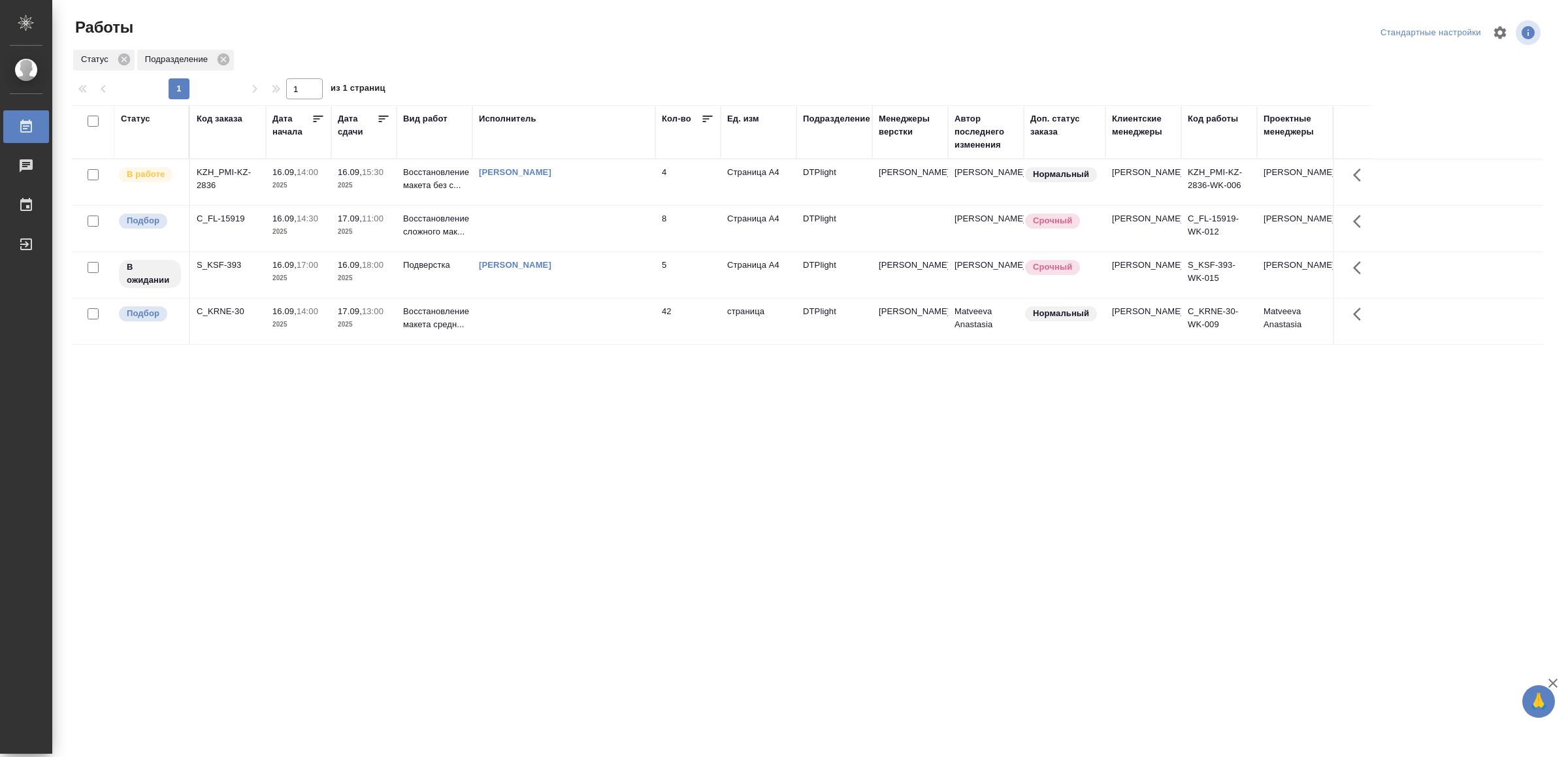
drag, startPoint x: 397, startPoint y: 545, endPoint x: 377, endPoint y: 524, distance: 29.0
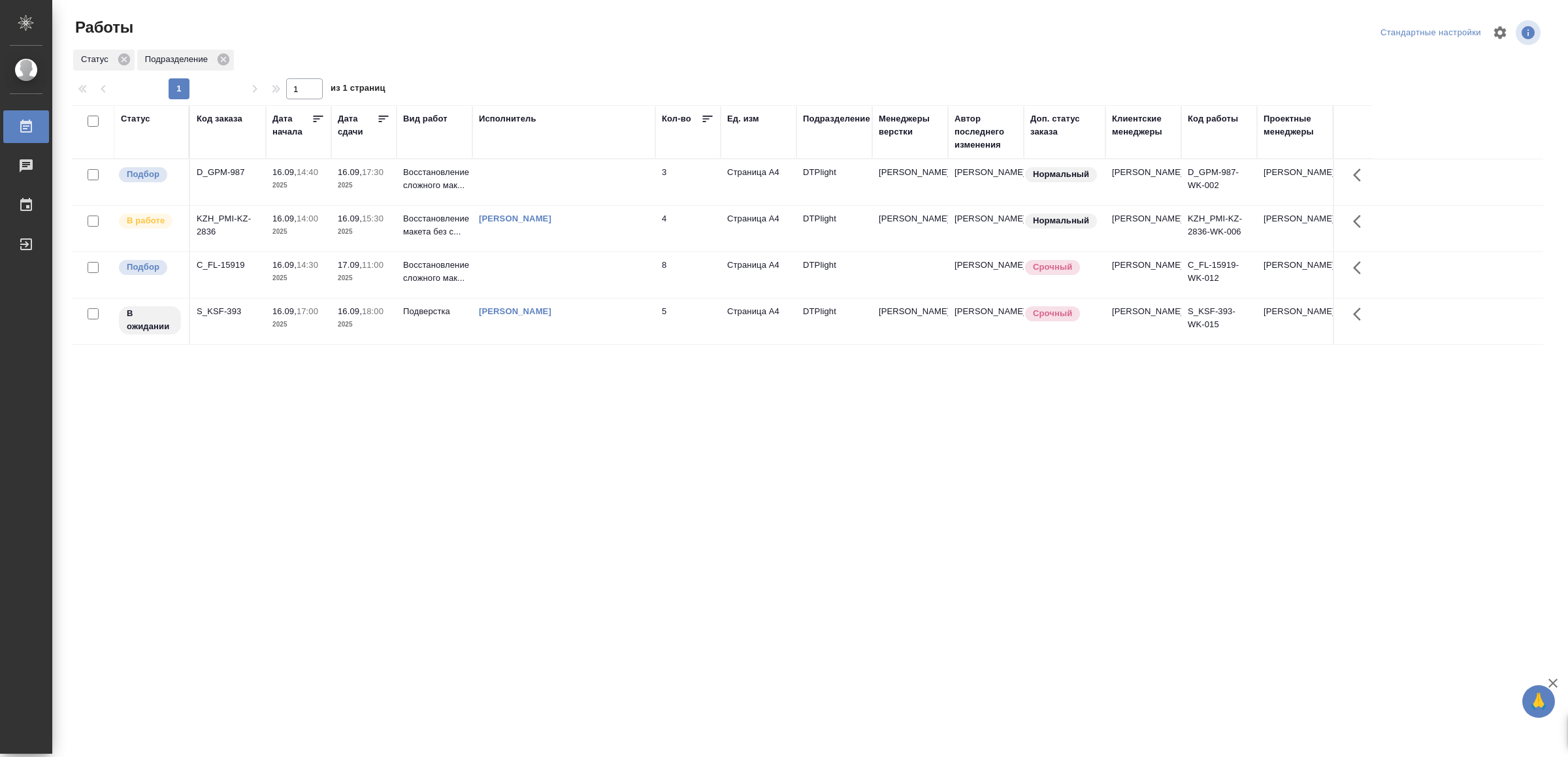
click at [551, 183] on td at bounding box center [564, 182] width 183 height 46
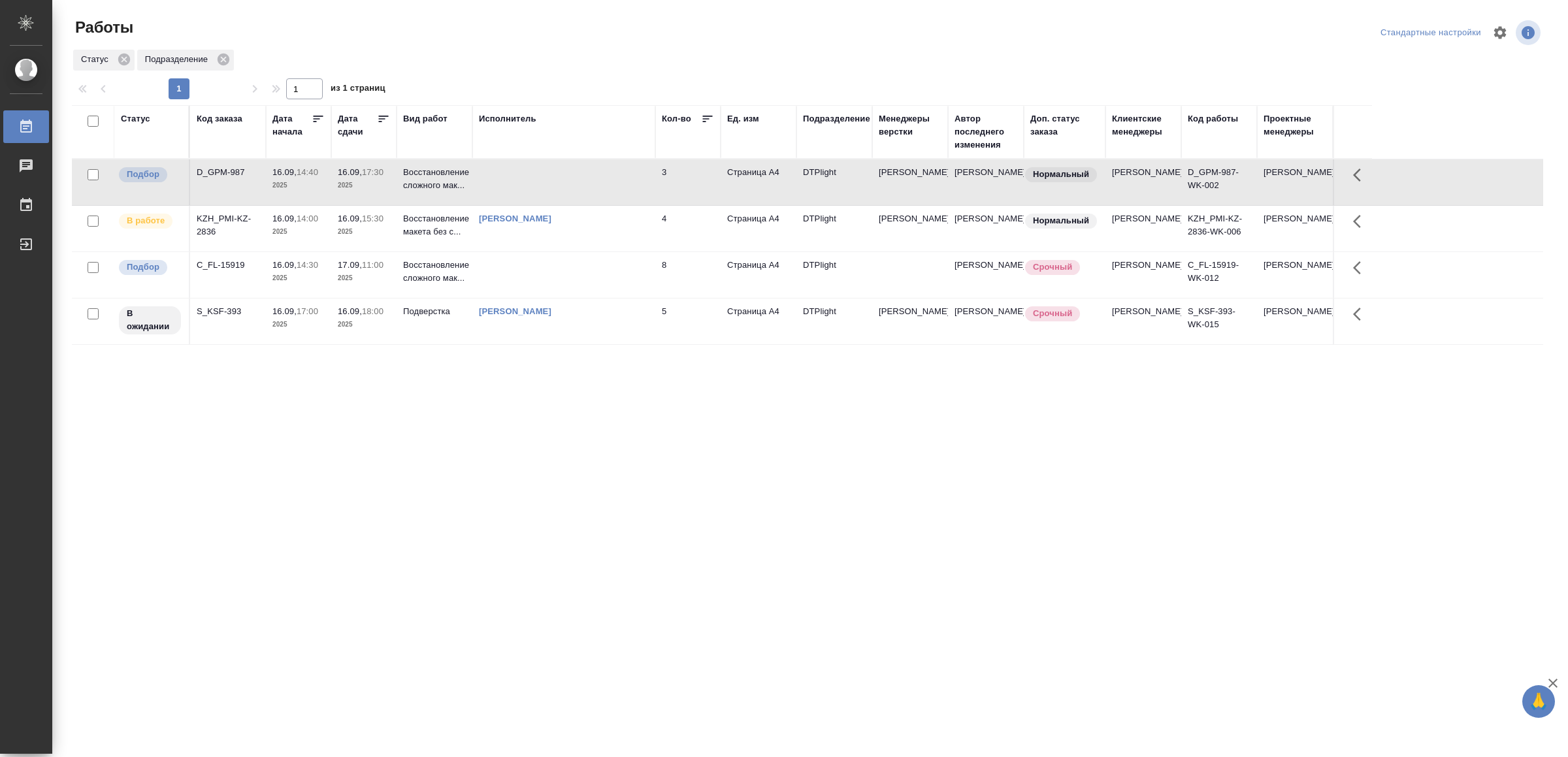
click at [551, 182] on td at bounding box center [564, 182] width 183 height 46
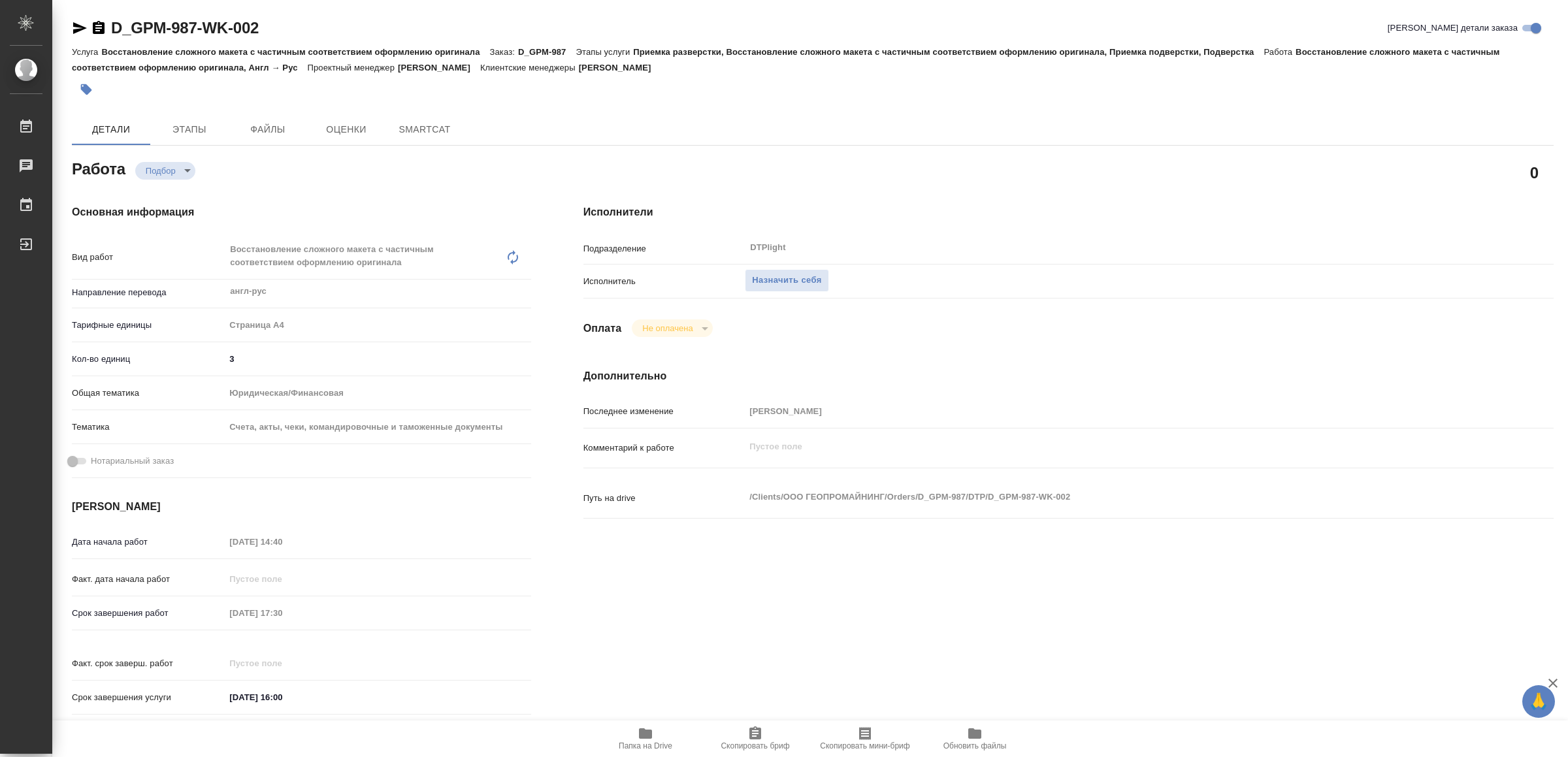
click at [641, 738] on icon "button" at bounding box center [645, 734] width 13 height 11
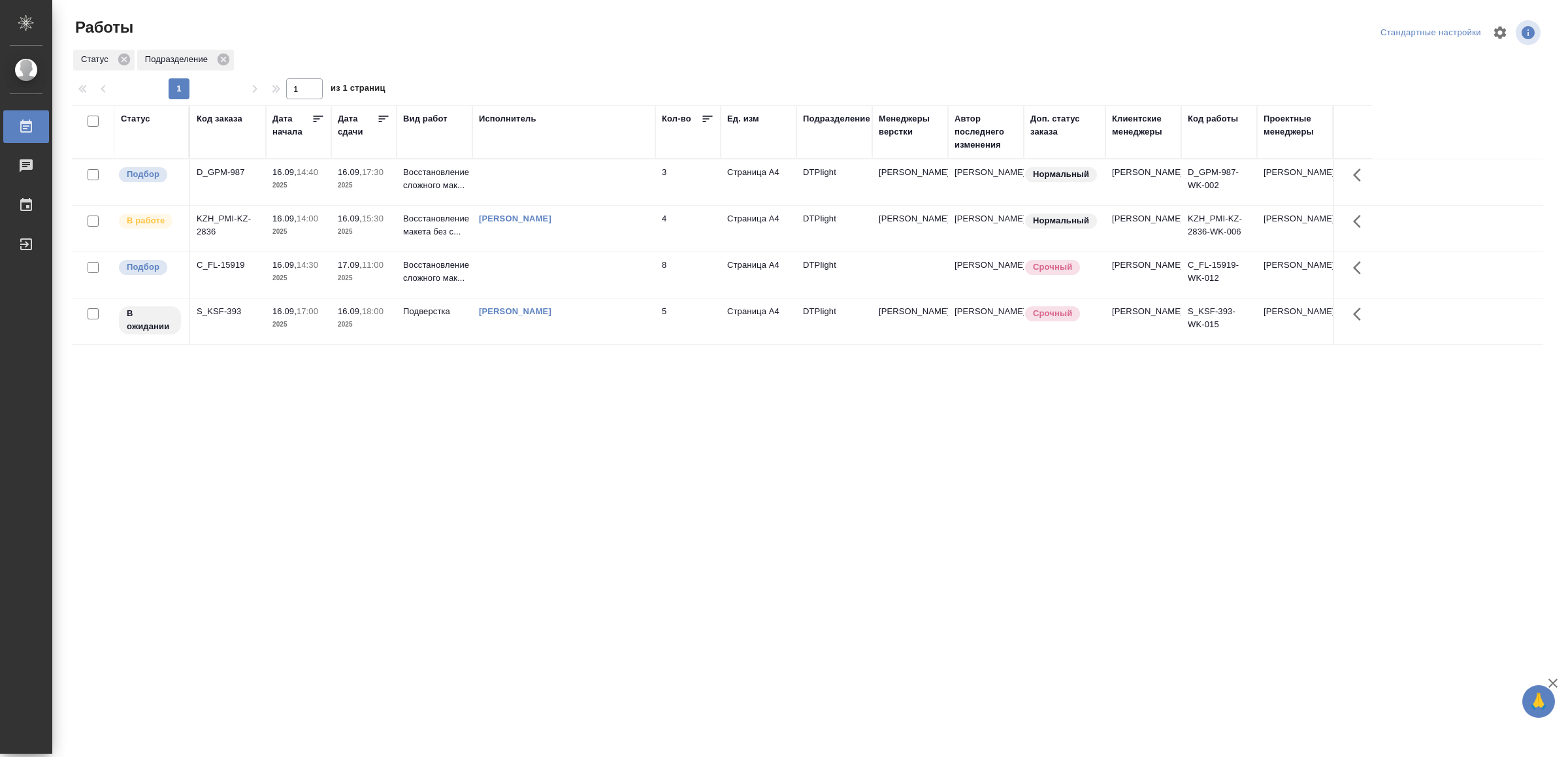
click at [590, 175] on td at bounding box center [564, 182] width 183 height 46
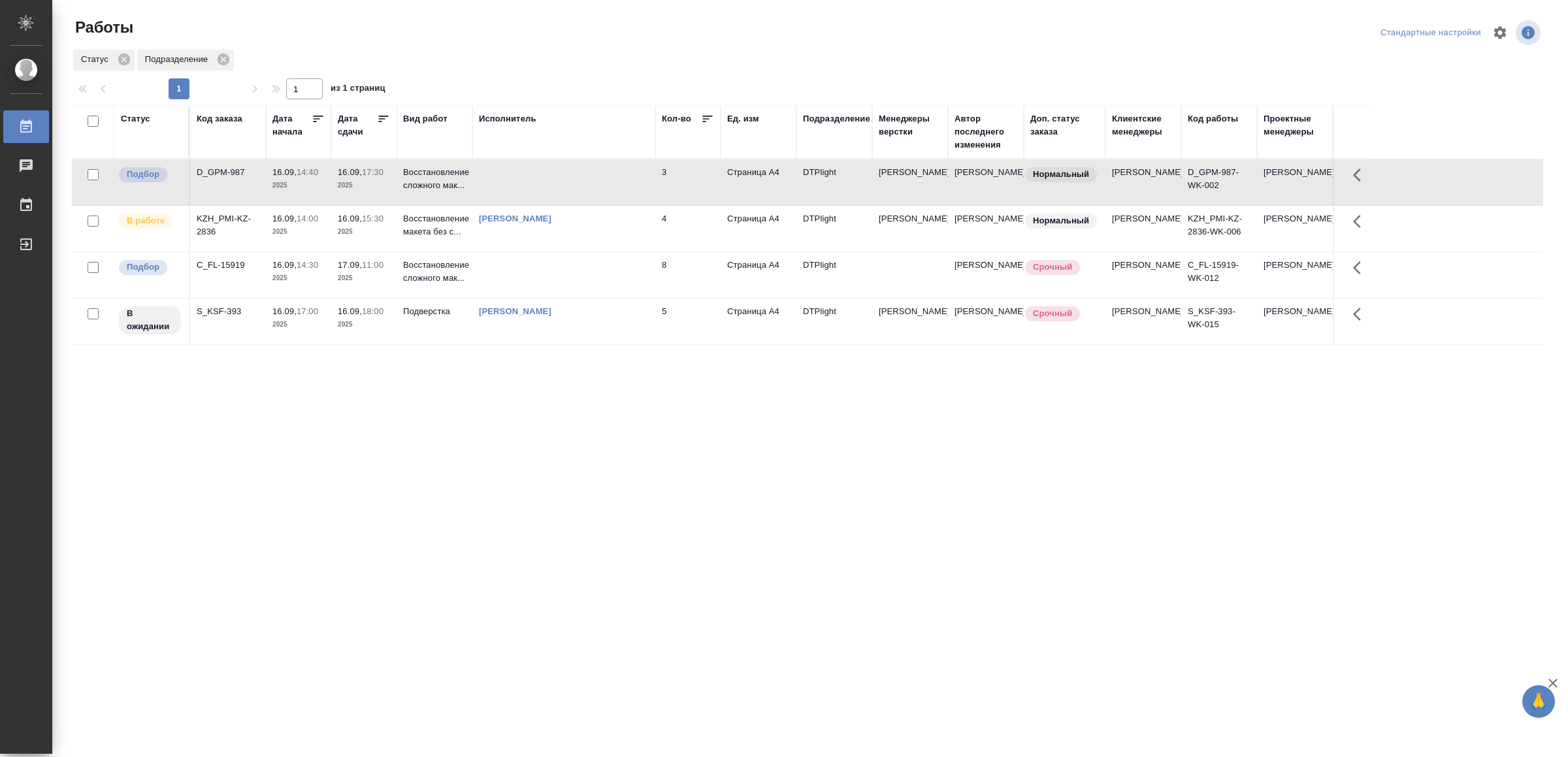
click at [590, 175] on td at bounding box center [564, 182] width 183 height 46
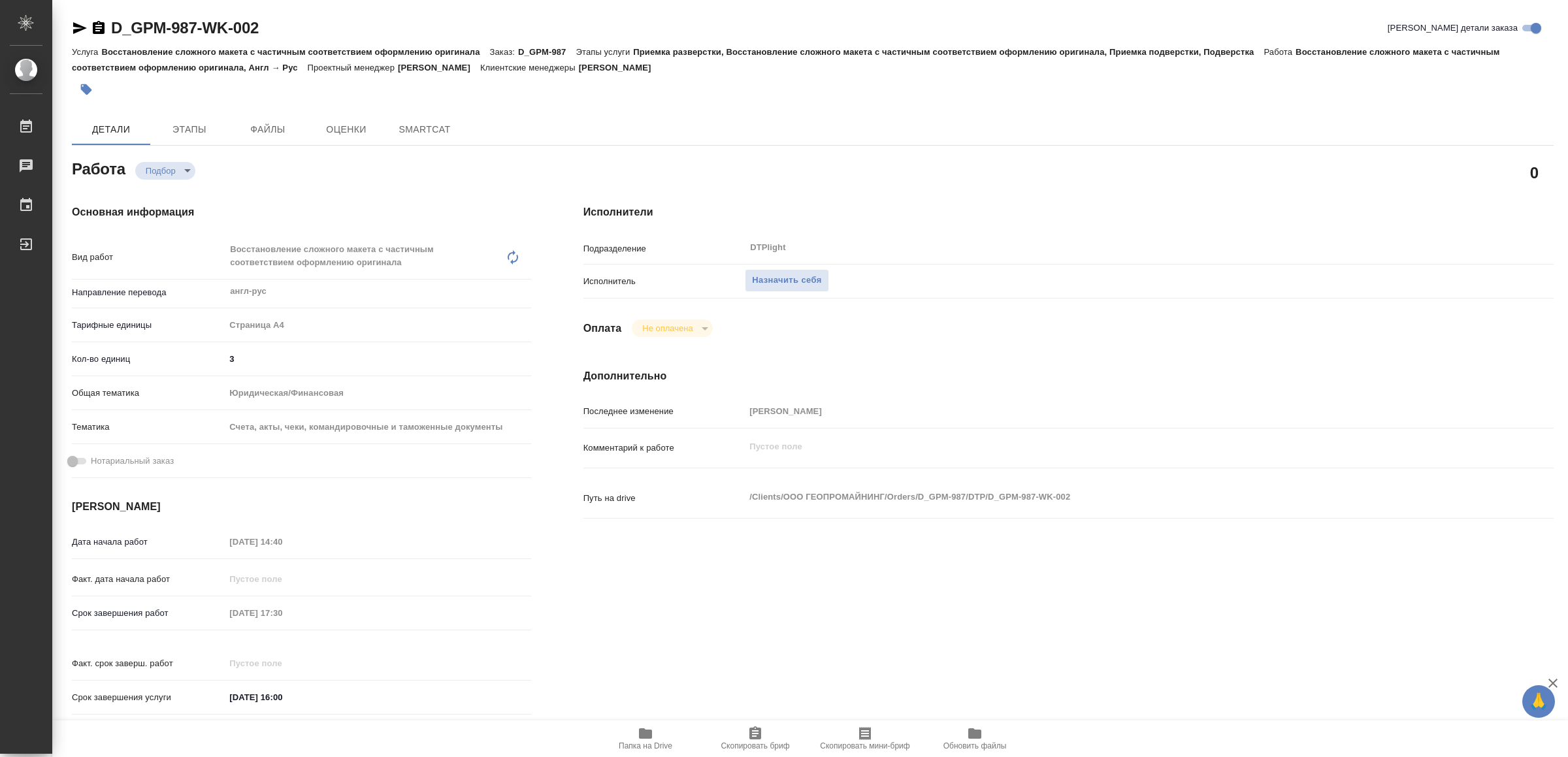
click at [643, 728] on icon "button" at bounding box center [645, 734] width 15 height 15
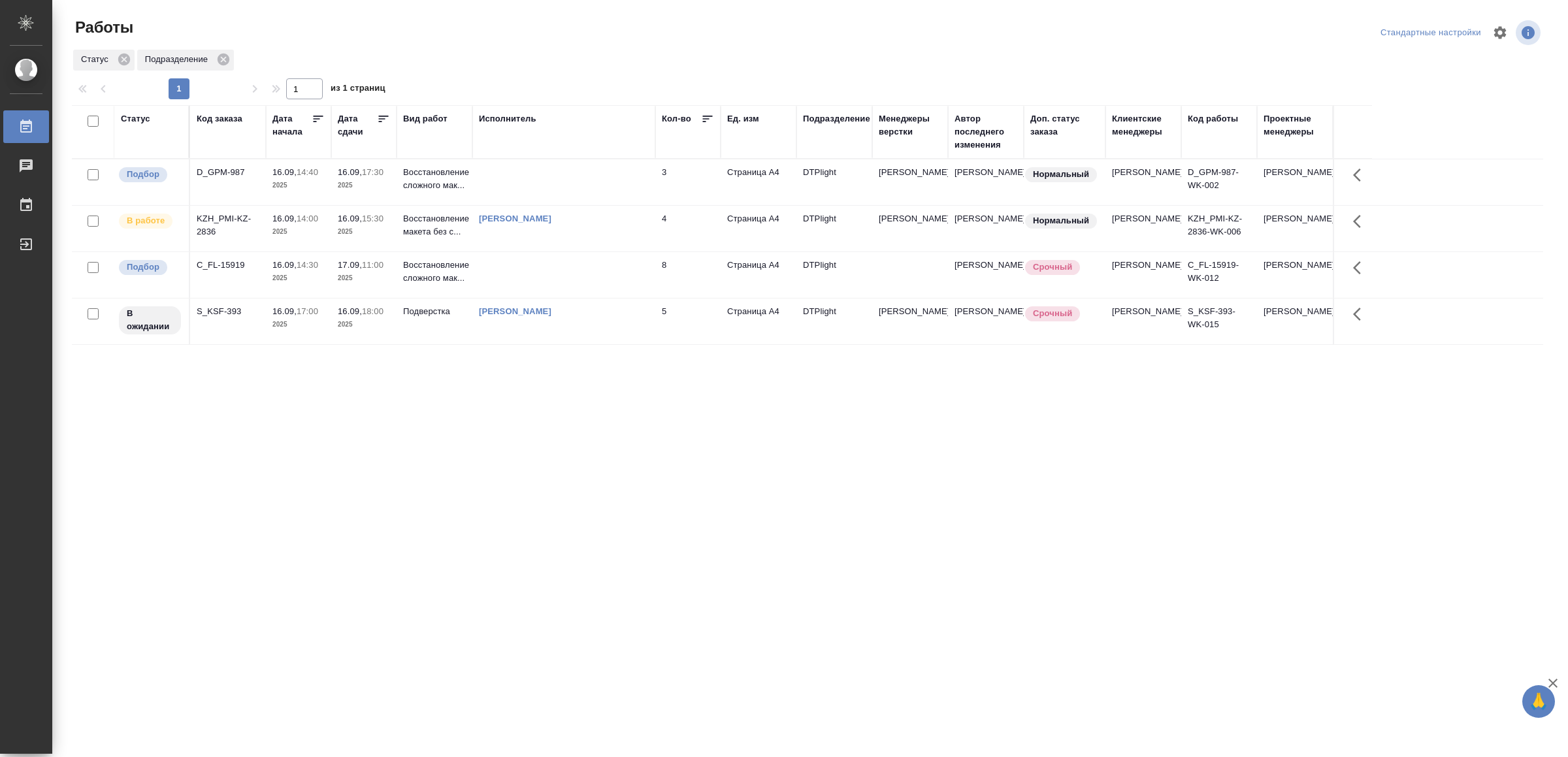
click at [614, 279] on td at bounding box center [564, 275] width 183 height 46
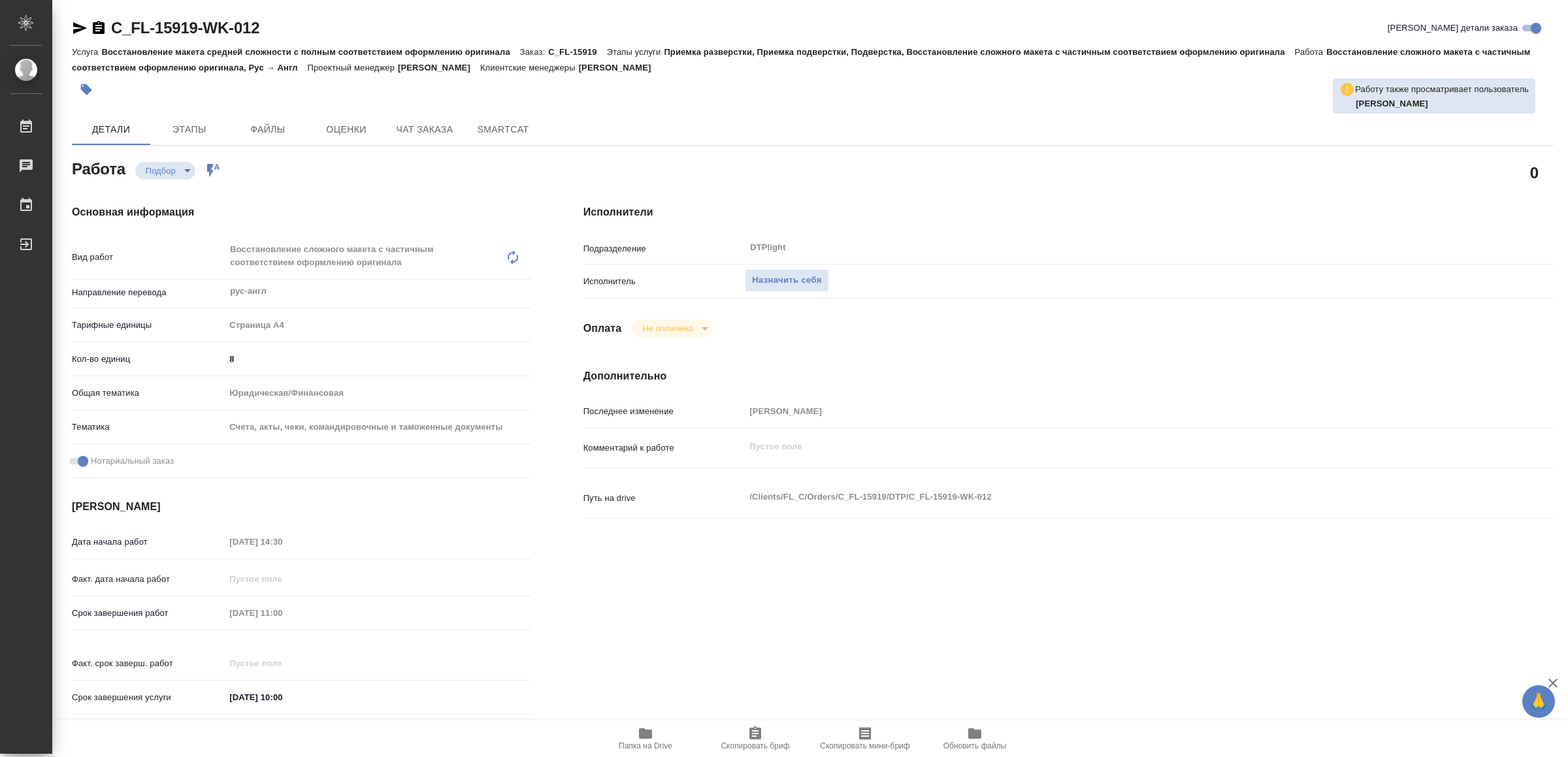
click at [633, 734] on span "Папка на Drive" at bounding box center [645, 738] width 94 height 25
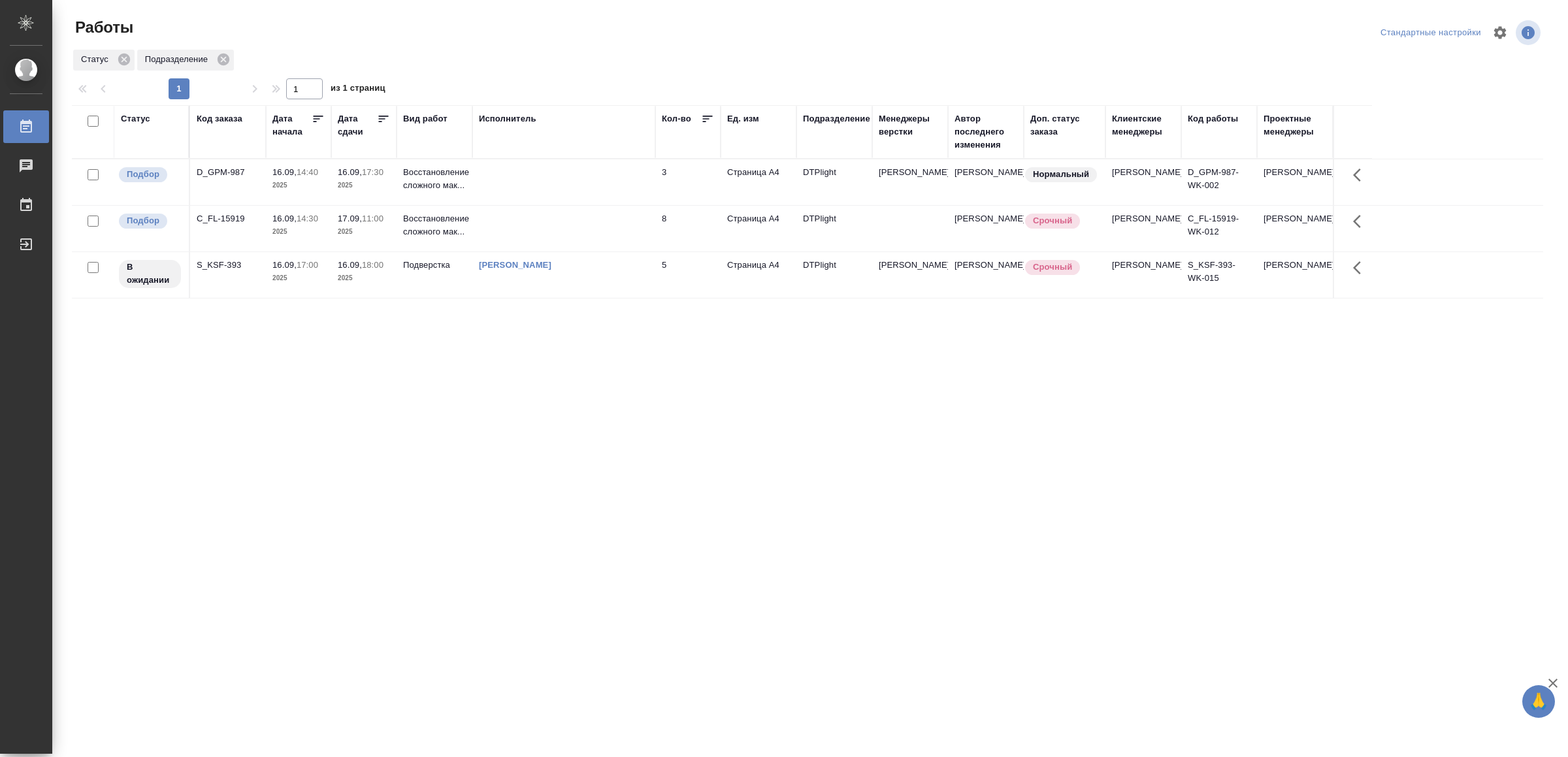
click at [617, 169] on td at bounding box center [564, 182] width 183 height 46
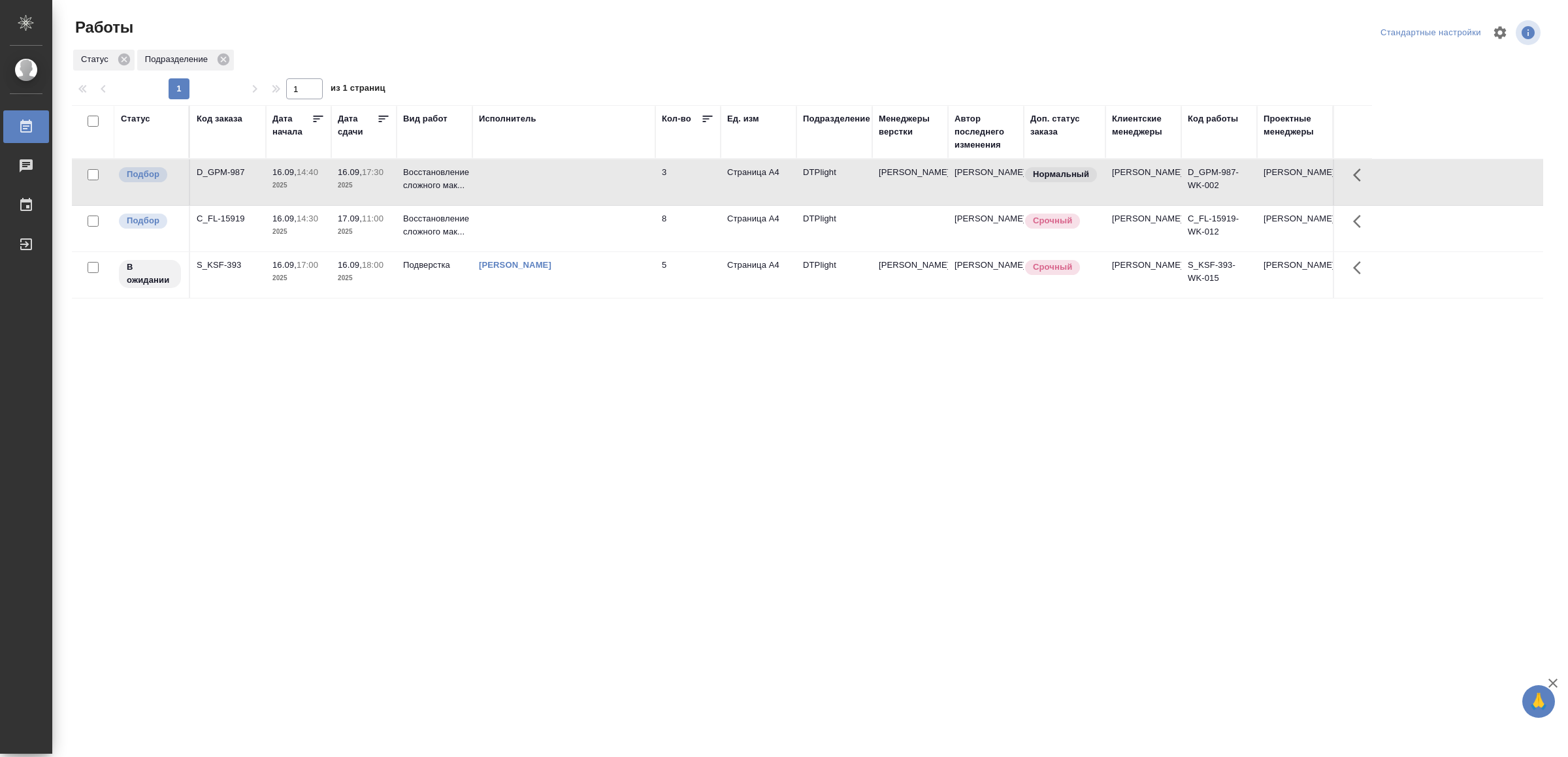
click at [617, 169] on td at bounding box center [564, 182] width 183 height 46
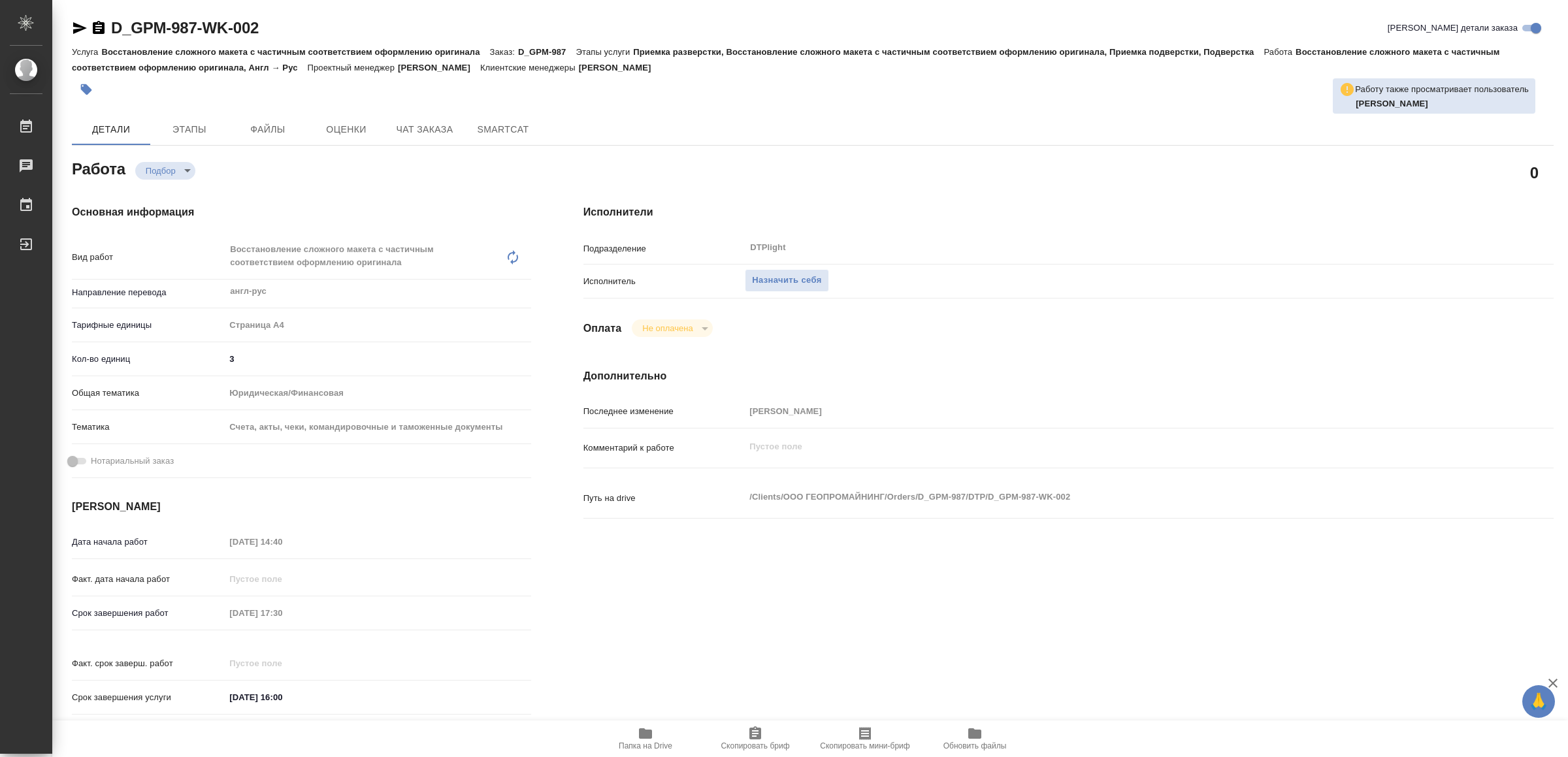
click at [656, 737] on span "Папка на Drive" at bounding box center [645, 738] width 94 height 25
click at [814, 276] on span "Назначить себя" at bounding box center [787, 280] width 69 height 15
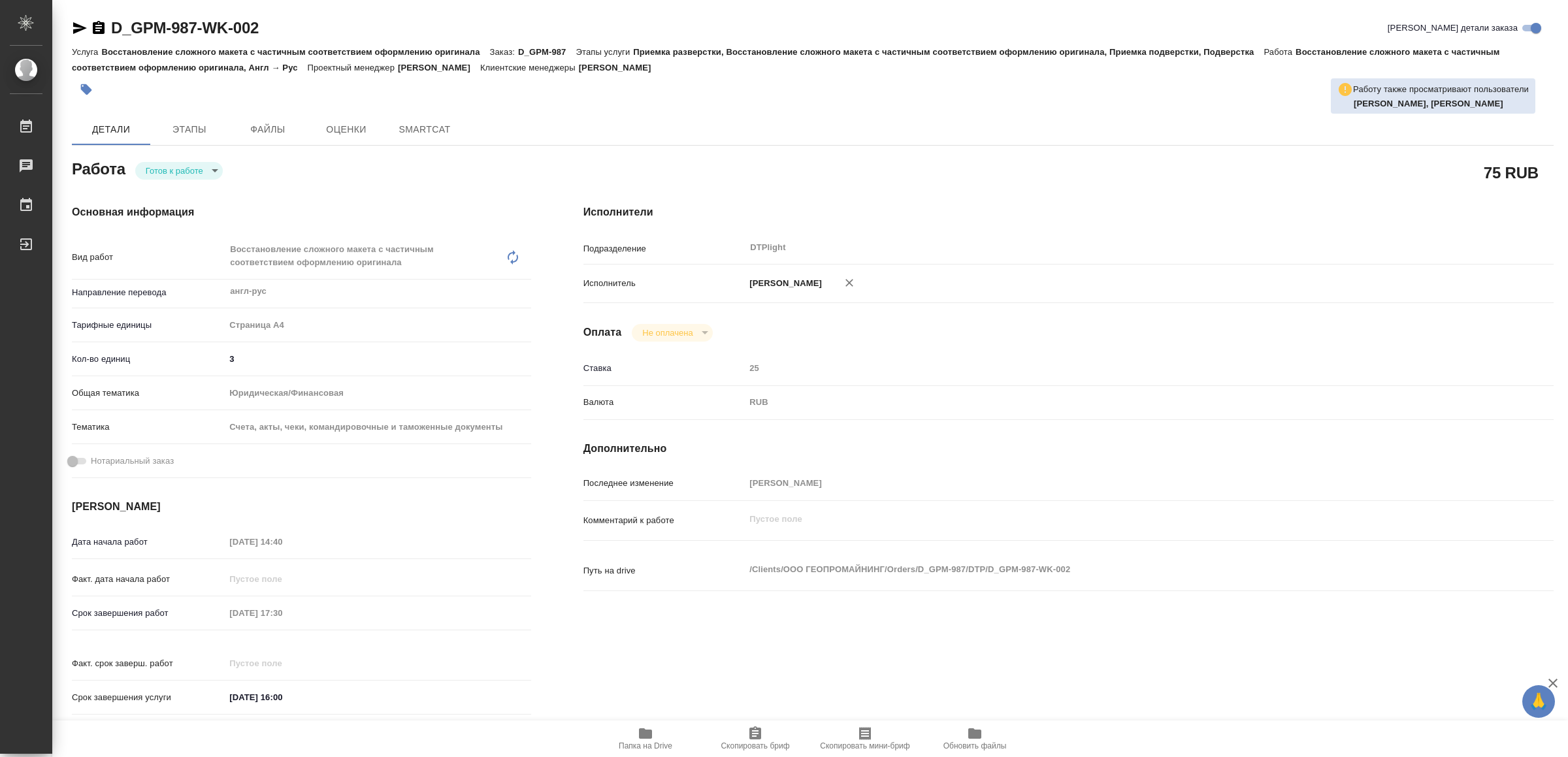
type textarea "x"
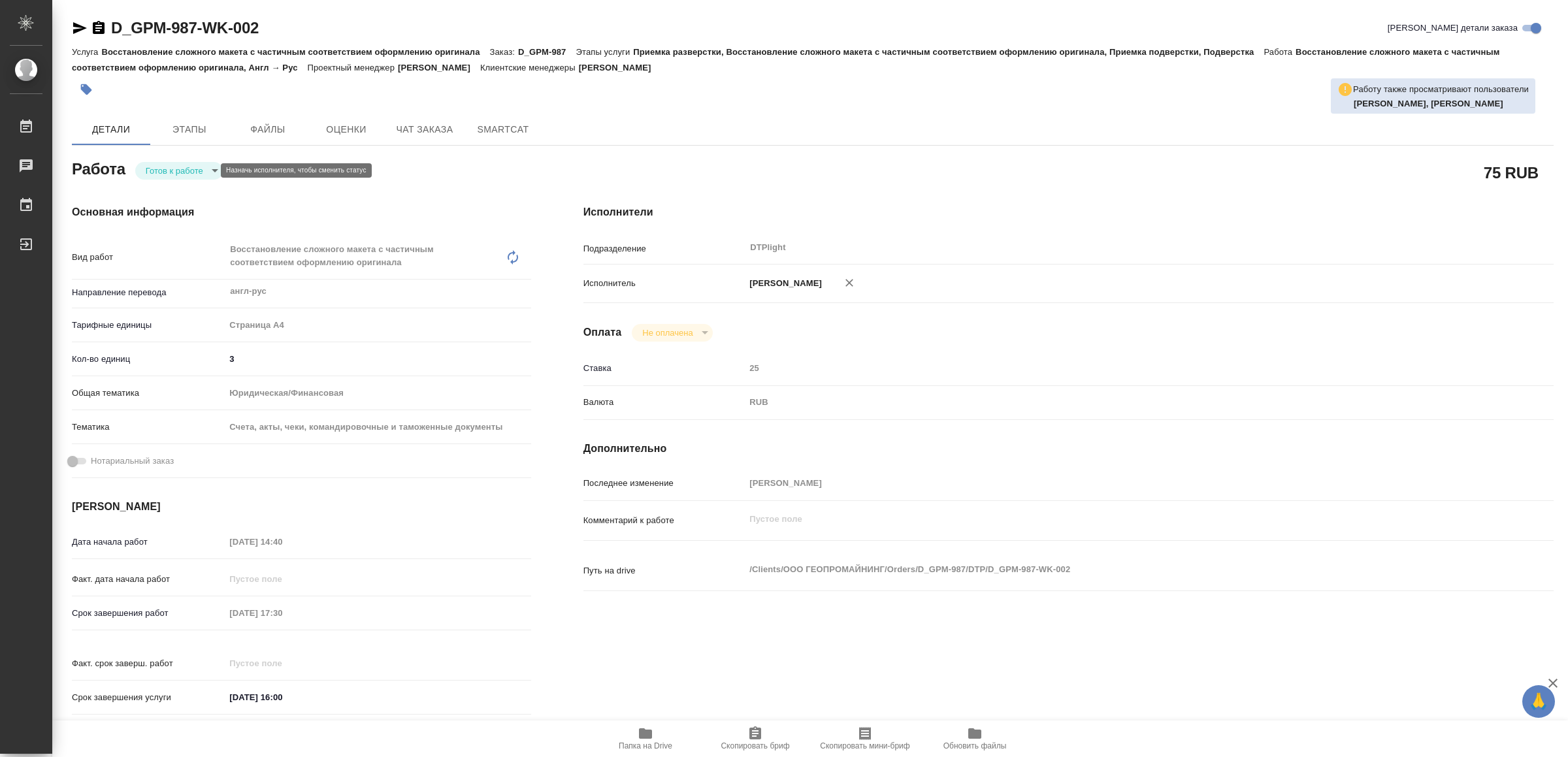
click at [177, 168] on body "🙏 .cls-1 fill:#fff; AWATERA Yamkovenko [PERSON_NAME] Работы Чаты График Выйти D…" at bounding box center [784, 378] width 1568 height 757
click at [177, 167] on button "В работе" at bounding box center [168, 171] width 43 height 15
type textarea "x"
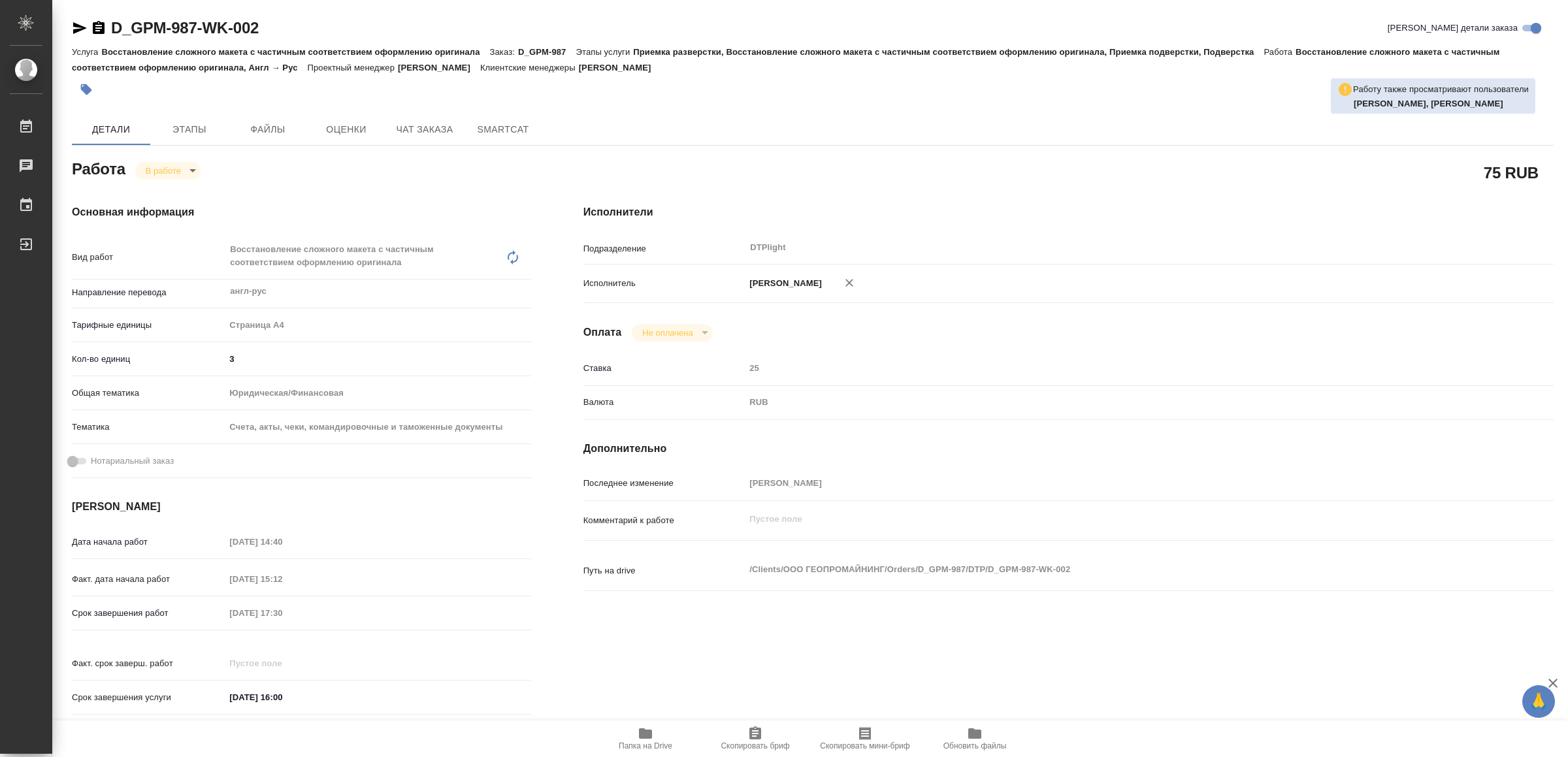
type textarea "x"
click at [77, 25] on icon "button" at bounding box center [80, 28] width 14 height 12
type textarea "x"
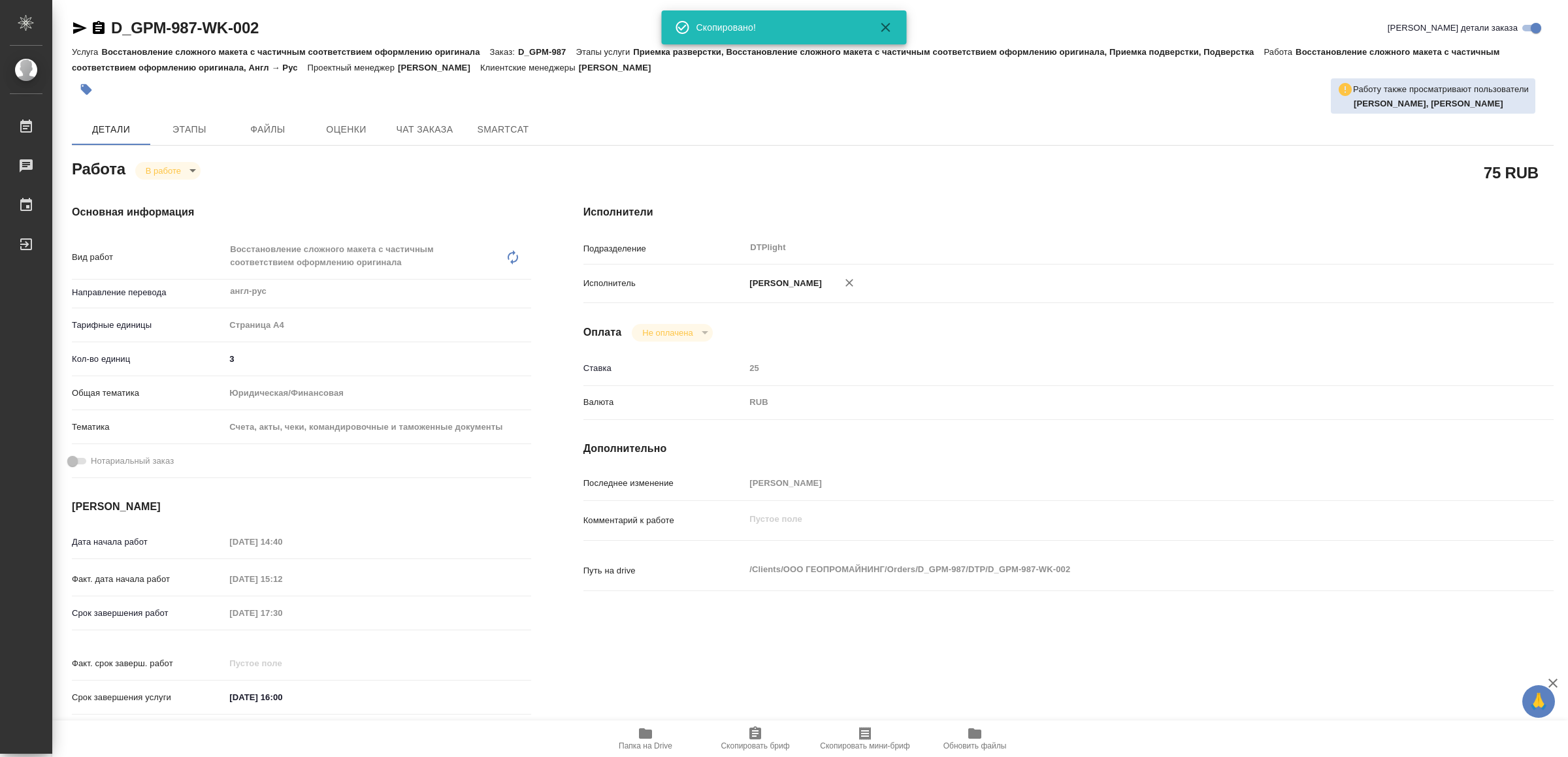
type textarea "x"
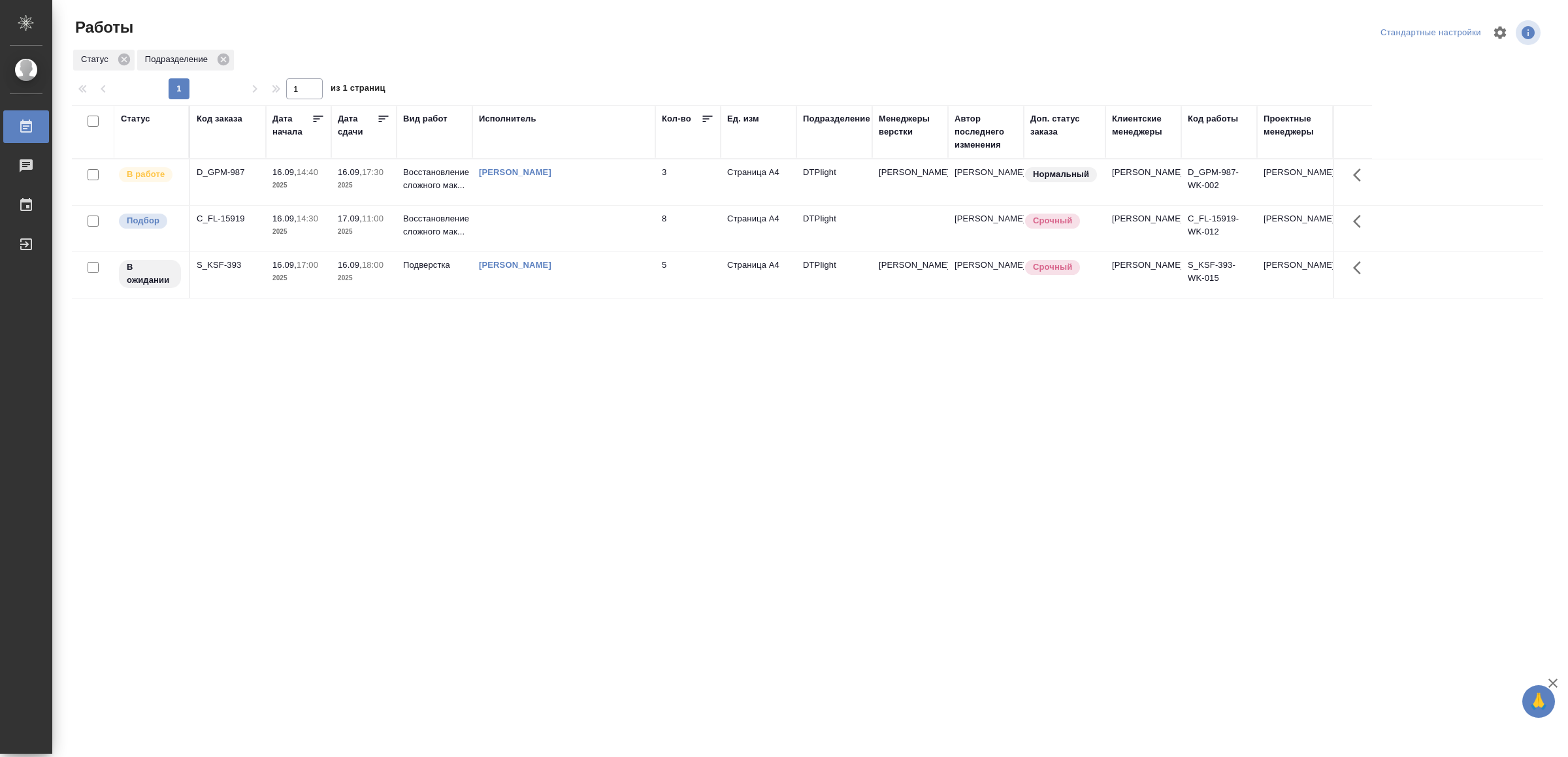
drag, startPoint x: 338, startPoint y: 588, endPoint x: 333, endPoint y: 599, distance: 12.1
click at [594, 220] on td at bounding box center [564, 228] width 183 height 46
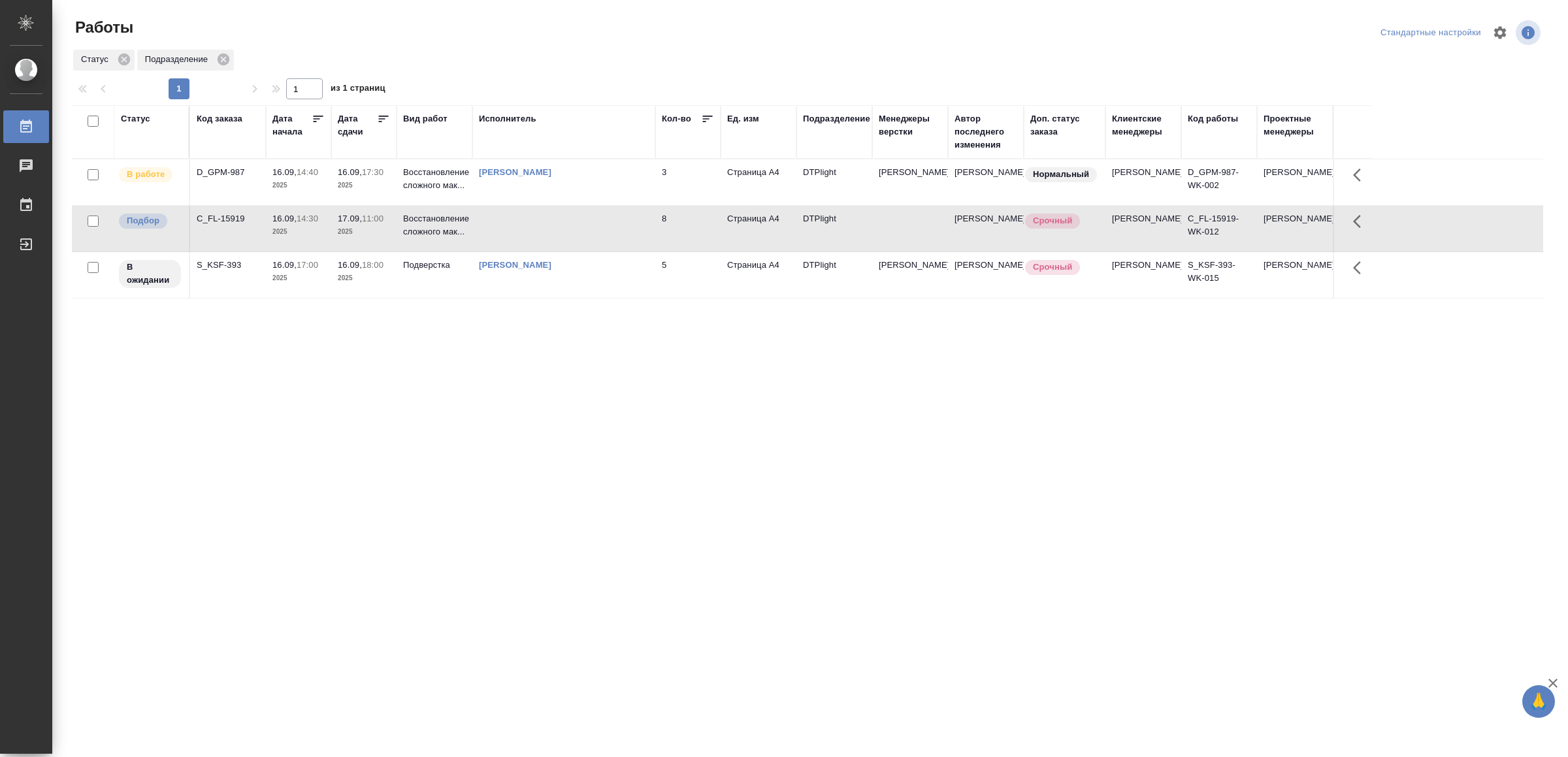
click at [594, 220] on td at bounding box center [564, 228] width 183 height 46
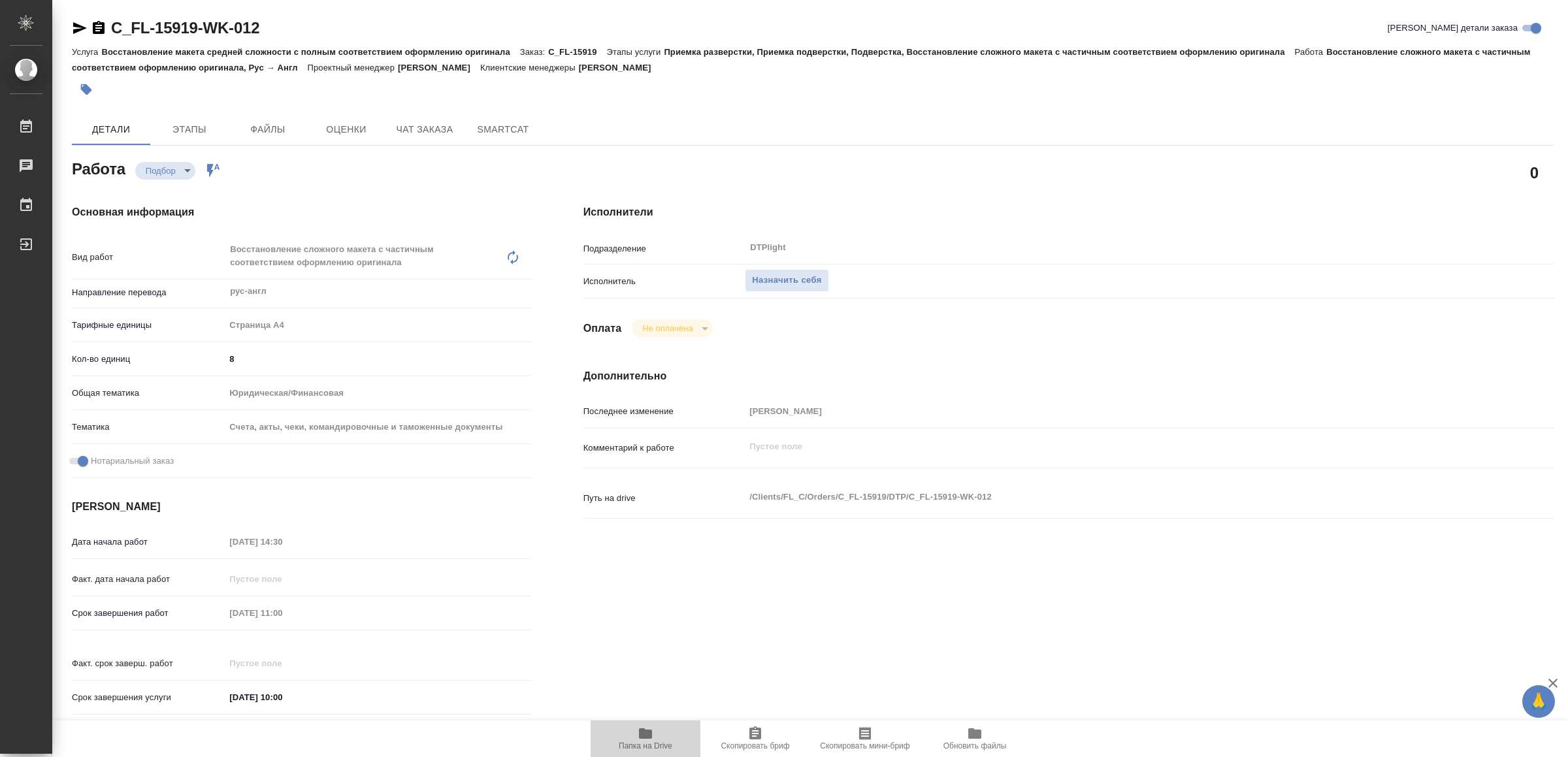
click at [637, 744] on span "Папка на Drive" at bounding box center [645, 746] width 53 height 9
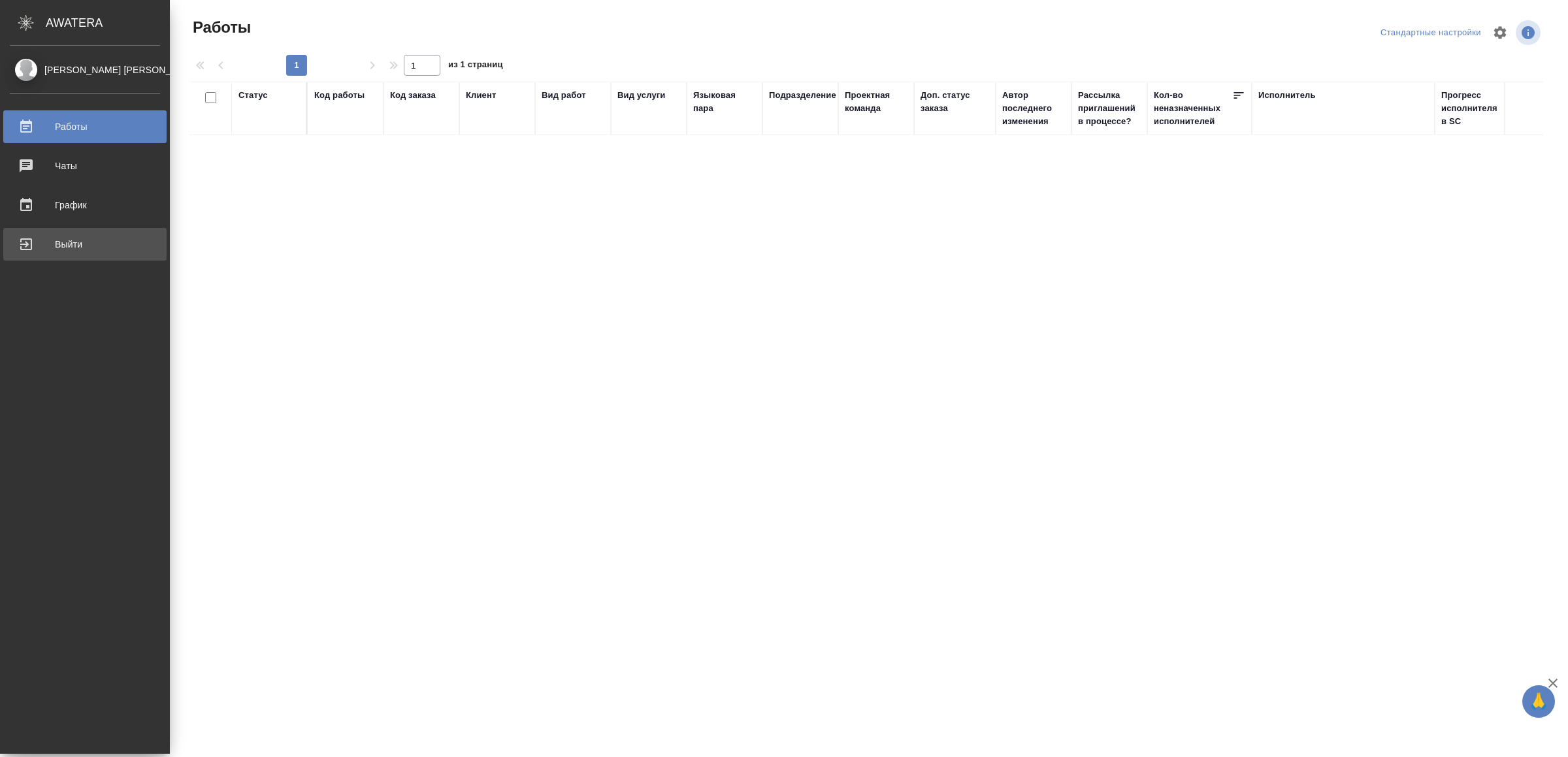
click at [20, 246] on div "Выйти" at bounding box center [85, 244] width 150 height 19
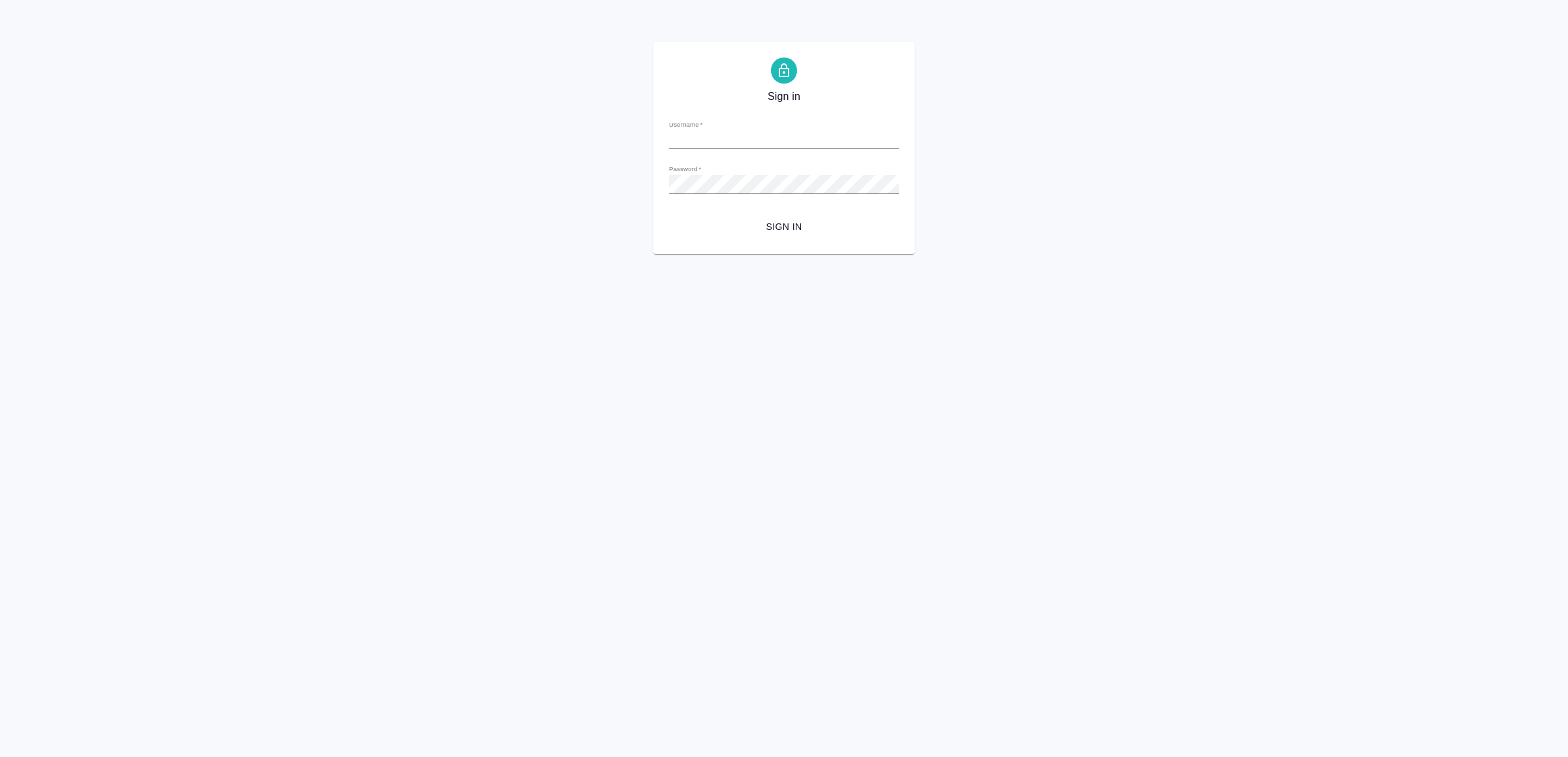
type input "[EMAIL_ADDRESS][DOMAIN_NAME]"
click at [825, 215] on button "Sign in" at bounding box center [784, 227] width 230 height 24
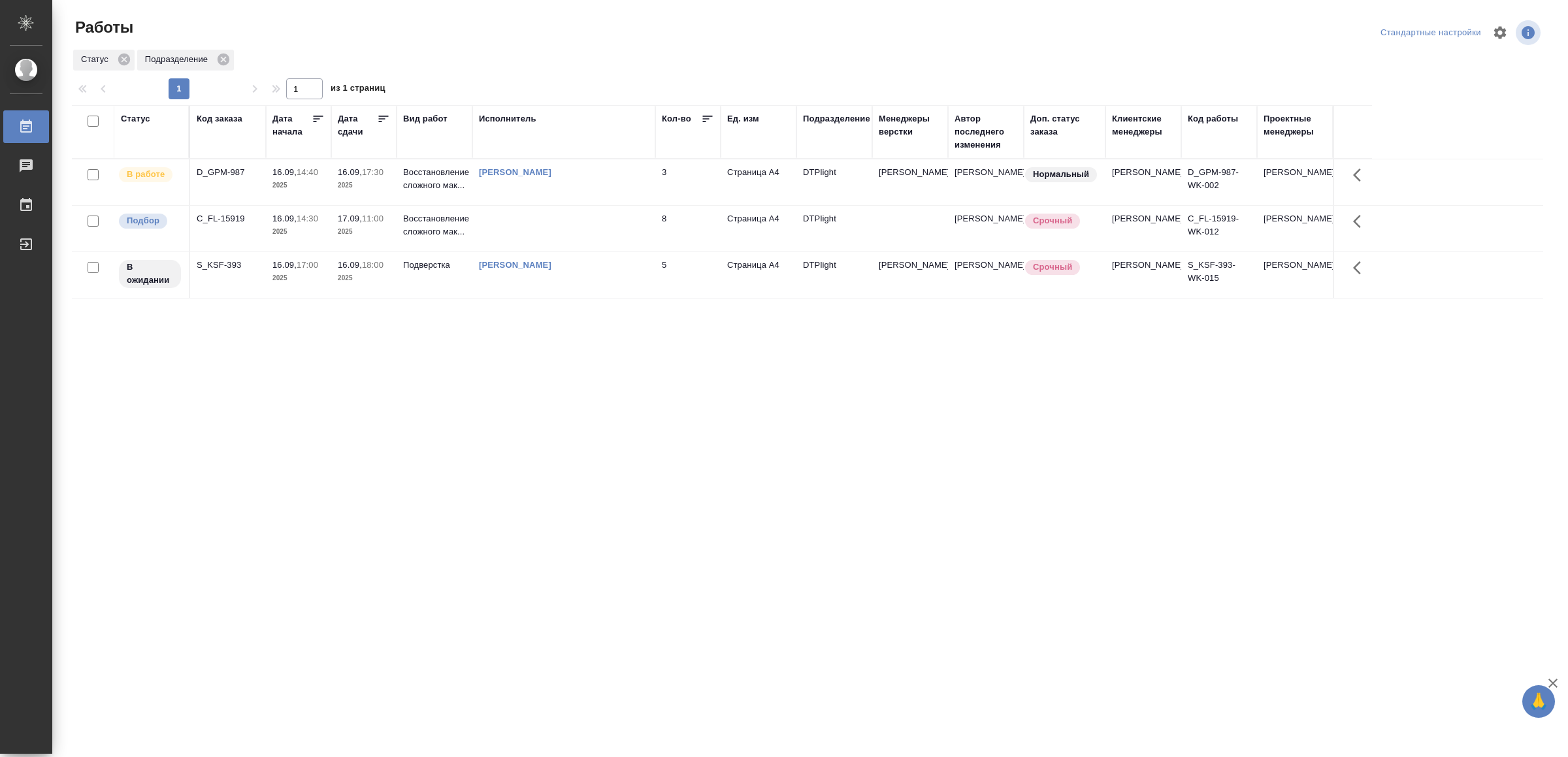
click at [639, 290] on td "[PERSON_NAME]" at bounding box center [564, 275] width 183 height 46
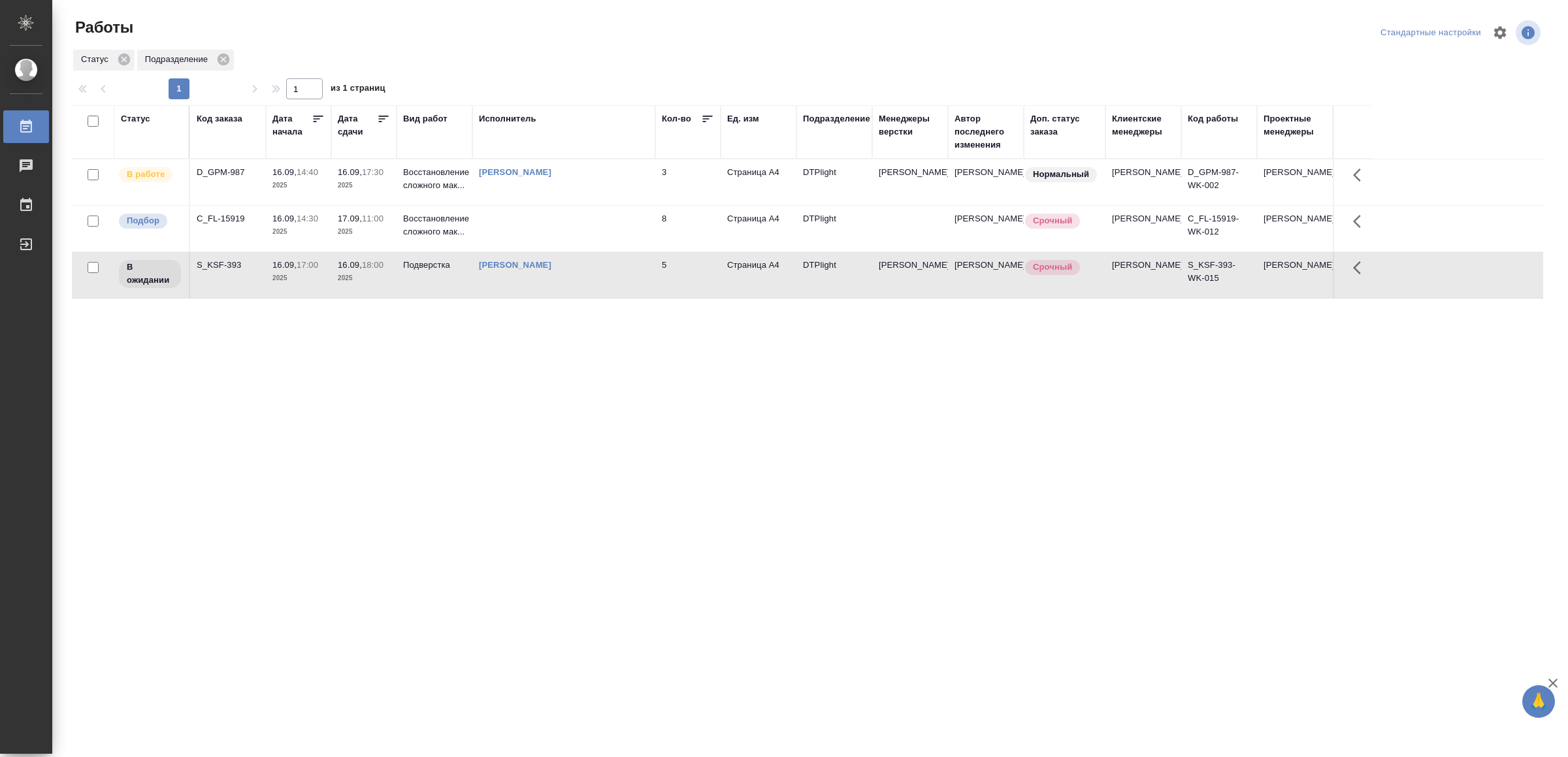
click at [639, 290] on td "[PERSON_NAME]" at bounding box center [564, 275] width 183 height 46
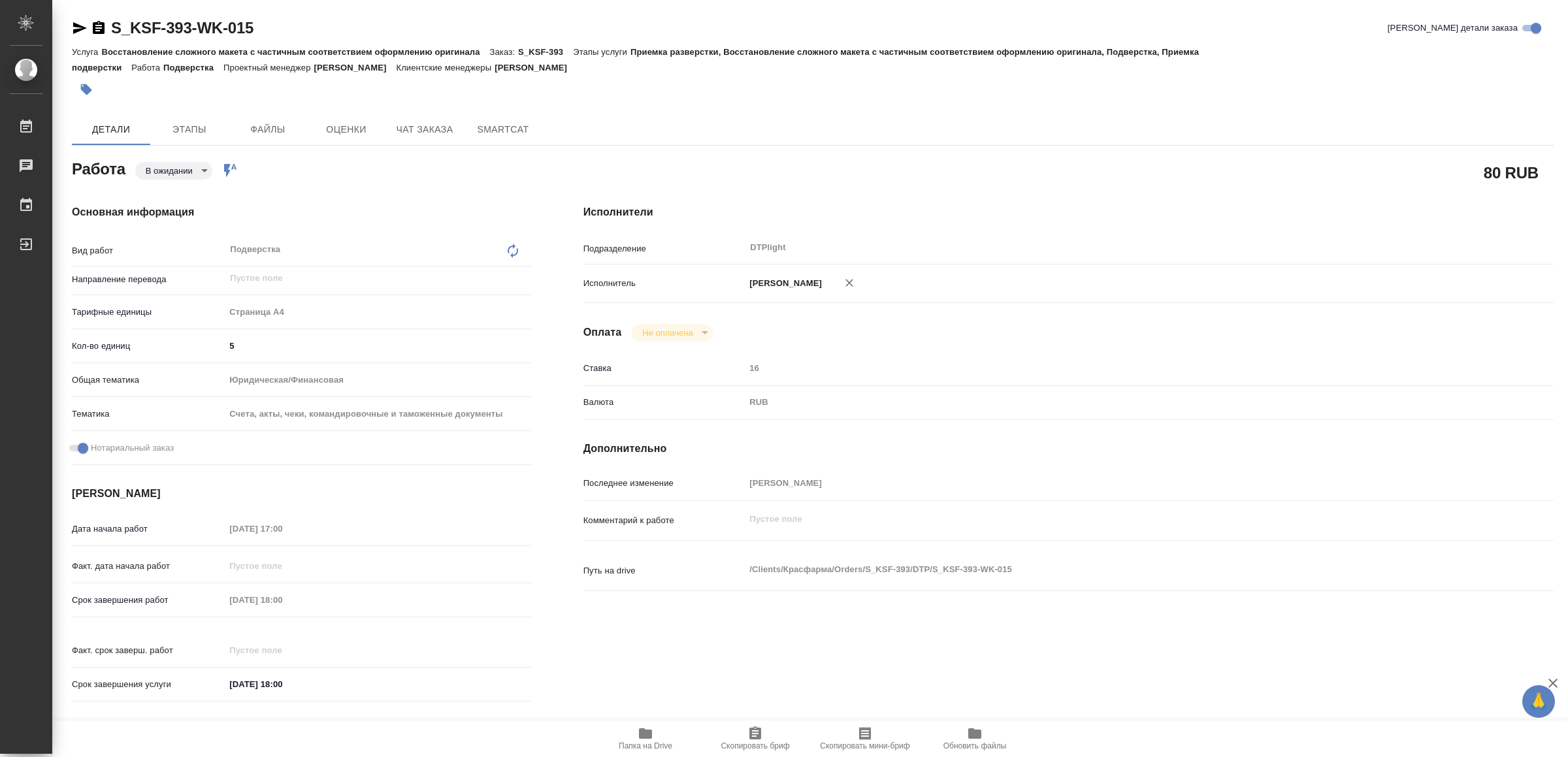
click at [643, 745] on span "Папка на Drive" at bounding box center [645, 746] width 53 height 9
click at [78, 26] on icon "button" at bounding box center [80, 28] width 14 height 12
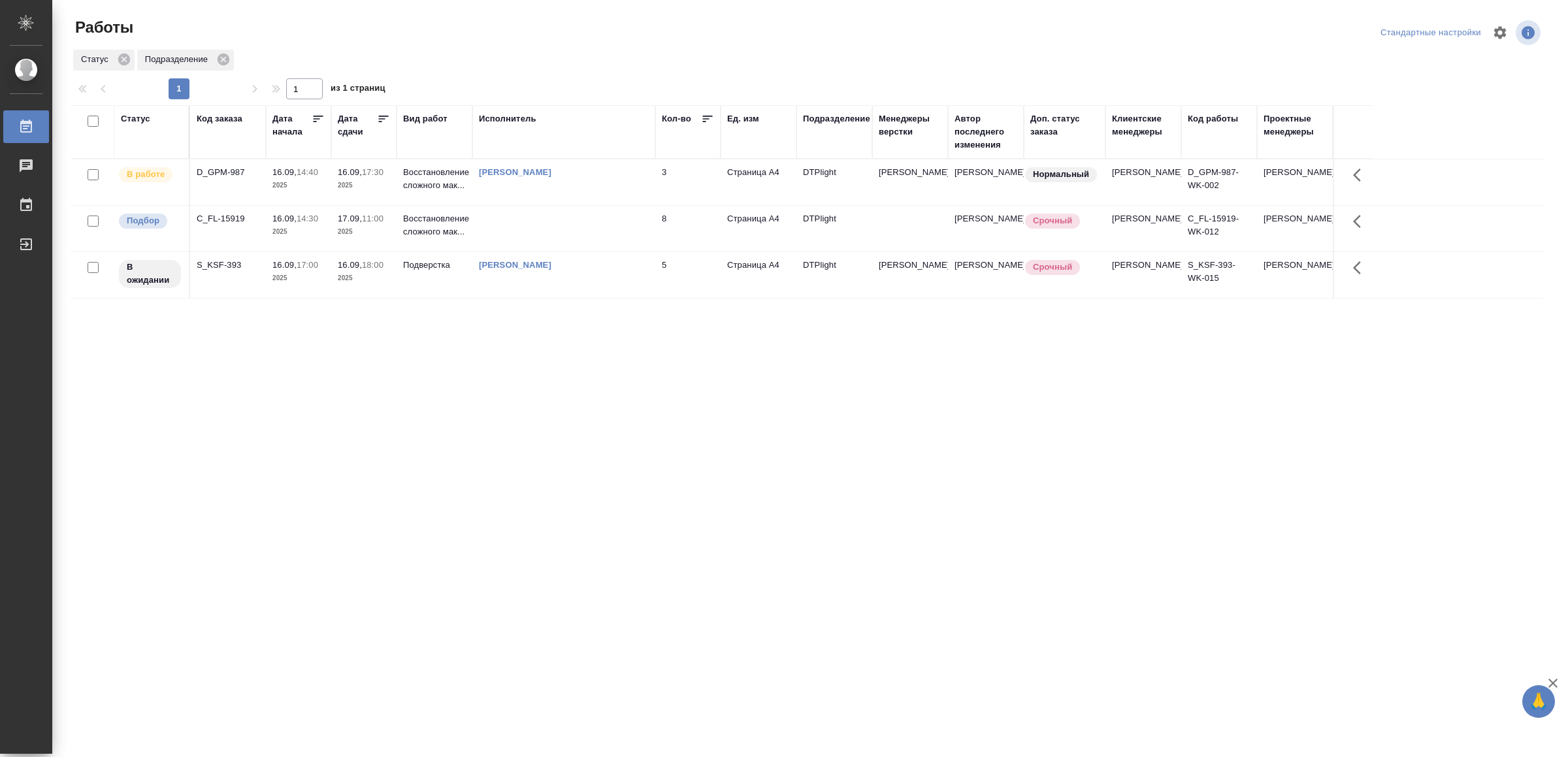
drag, startPoint x: 647, startPoint y: 473, endPoint x: 234, endPoint y: 212, distance: 488.6
click at [467, 465] on div "Статус Код заказа Дата начала Дата сдачи Вид работ Исполнитель Кол-во Ед. изм П…" at bounding box center [808, 340] width 1471 height 471
drag, startPoint x: 0, startPoint y: 0, endPoint x: 461, endPoint y: 337, distance: 571.0
drag, startPoint x: 418, startPoint y: 557, endPoint x: 415, endPoint y: 549, distance: 8.5
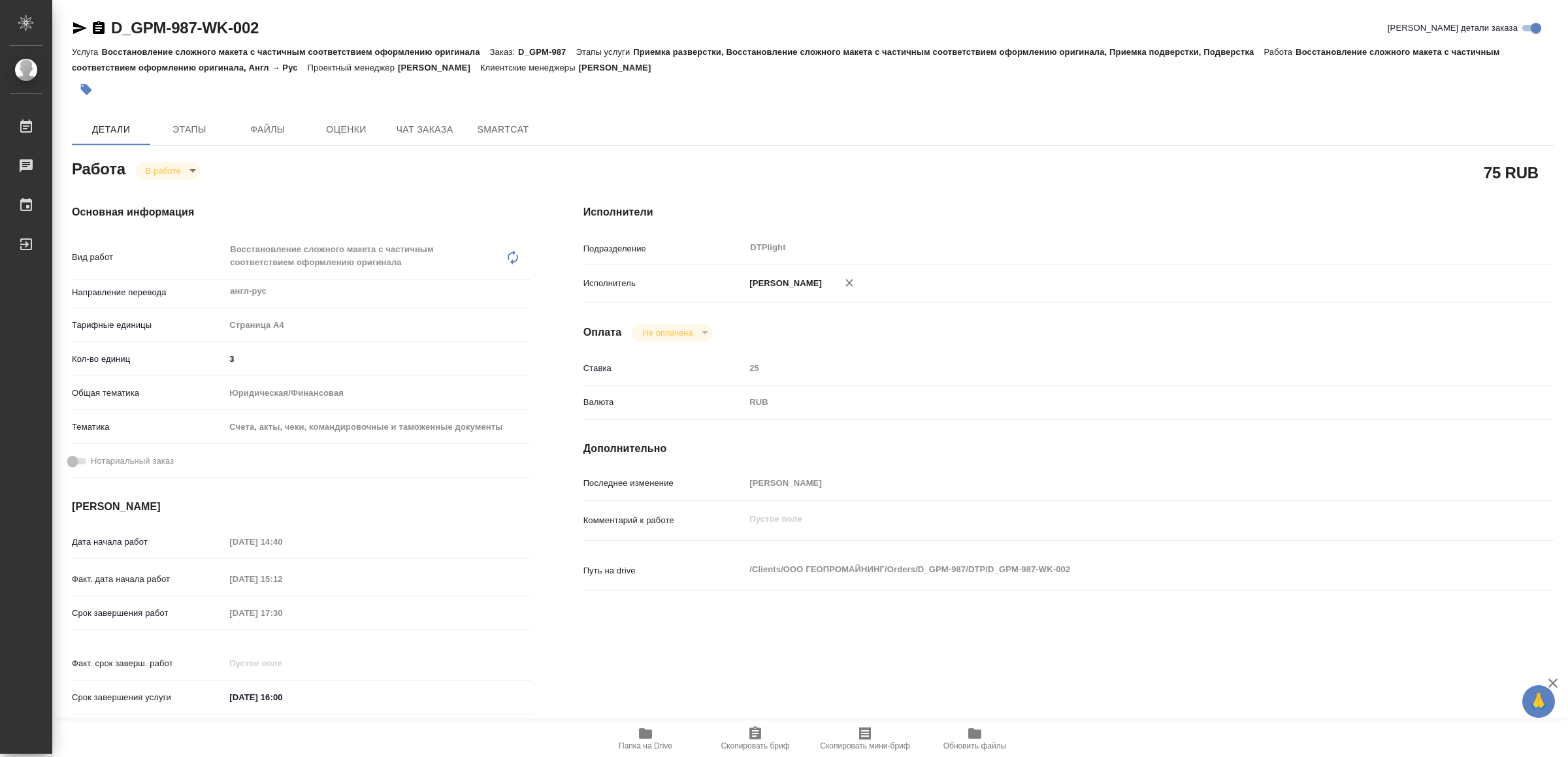
click at [653, 734] on icon "button" at bounding box center [645, 734] width 15 height 15
click at [175, 167] on body "🙏 .cls-1 fill:#fff; AWATERA Yamkovenko Vera Работы 0 Чаты График Выйти D_GPM-98…" at bounding box center [784, 378] width 1568 height 757
click at [165, 190] on button "Выполнен" at bounding box center [170, 193] width 47 height 15
type textarea "x"
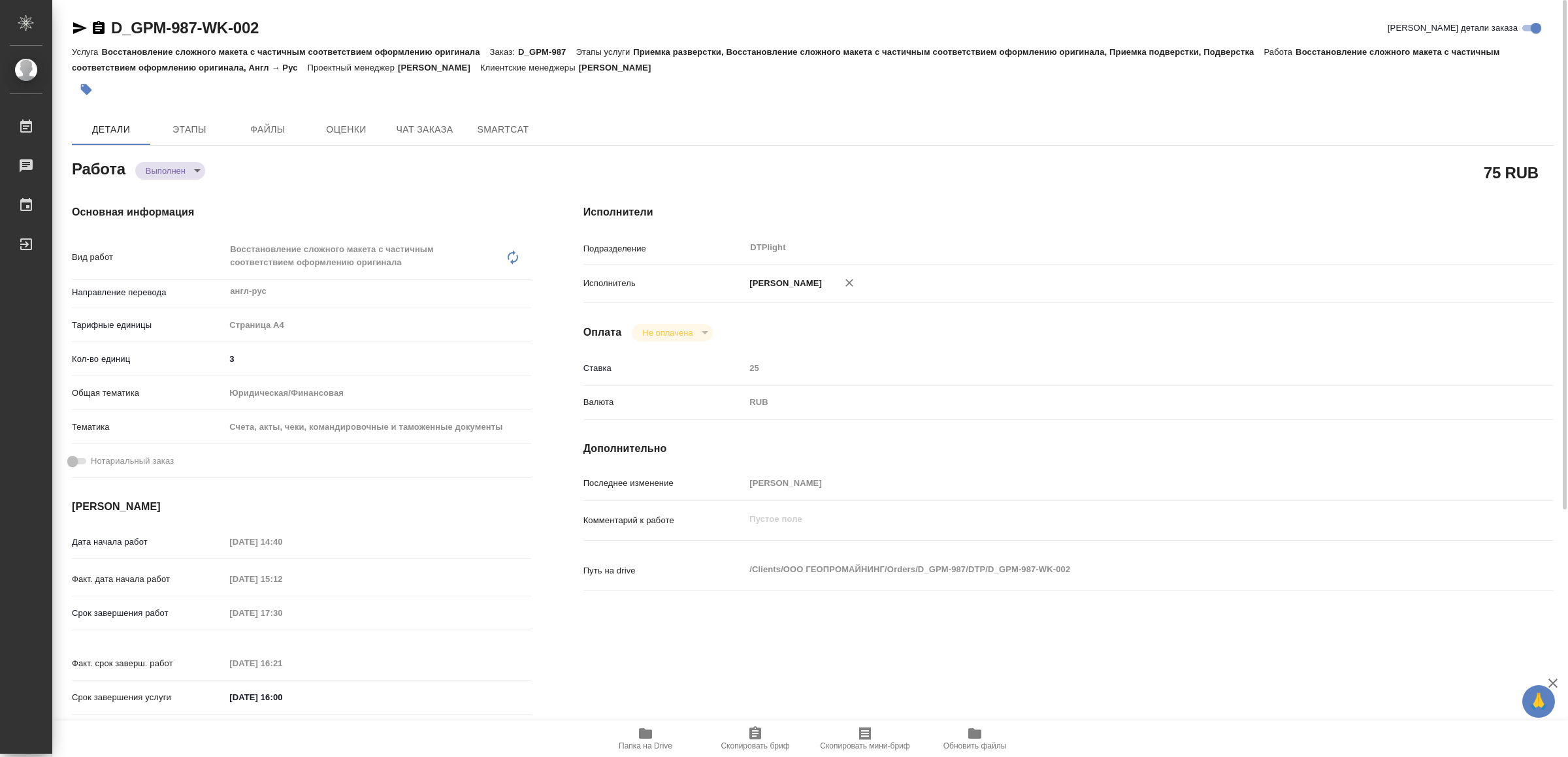
type textarea "x"
